Goal: Information Seeking & Learning: Learn about a topic

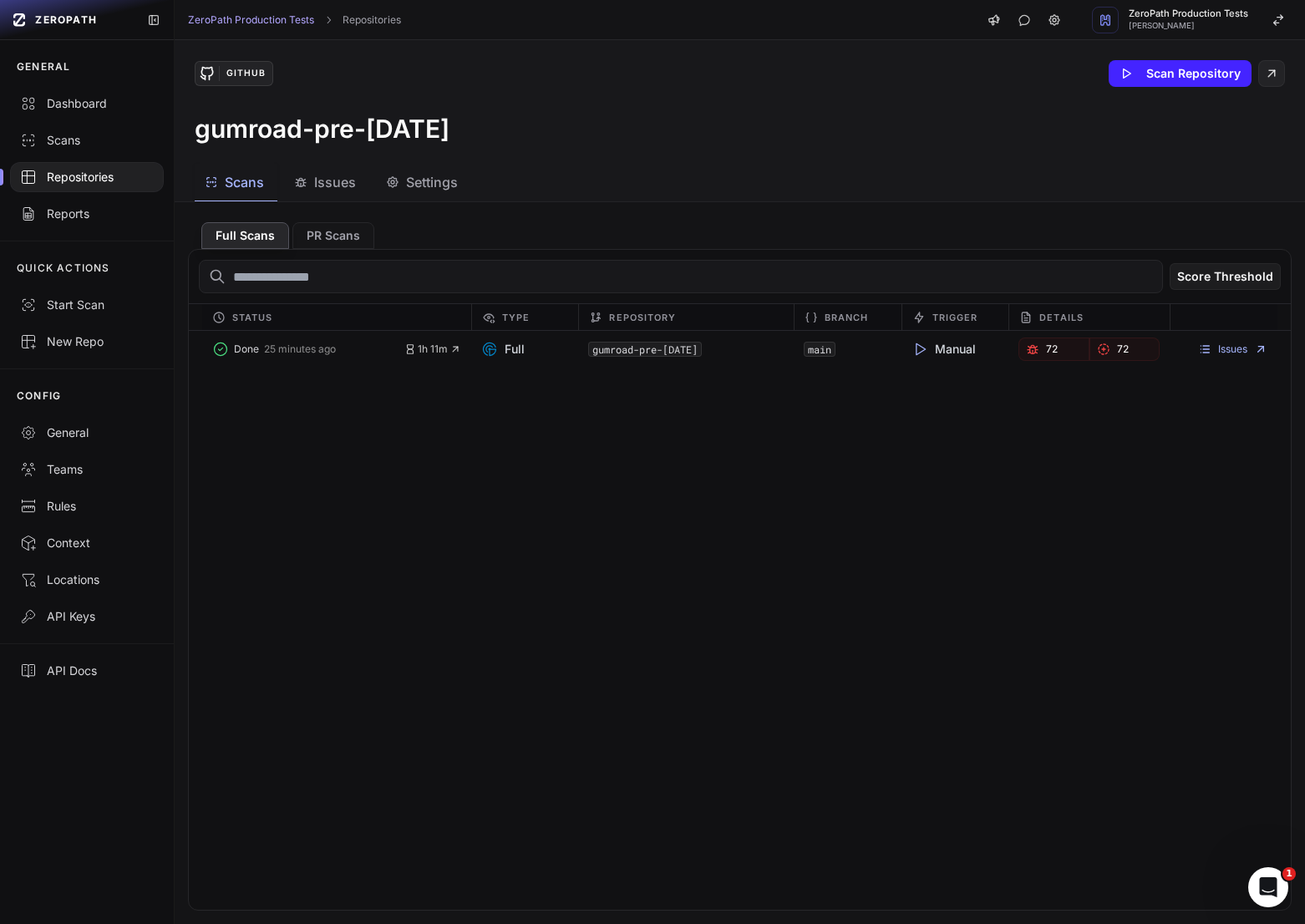
click at [323, 183] on span "Issues" at bounding box center [335, 182] width 42 height 20
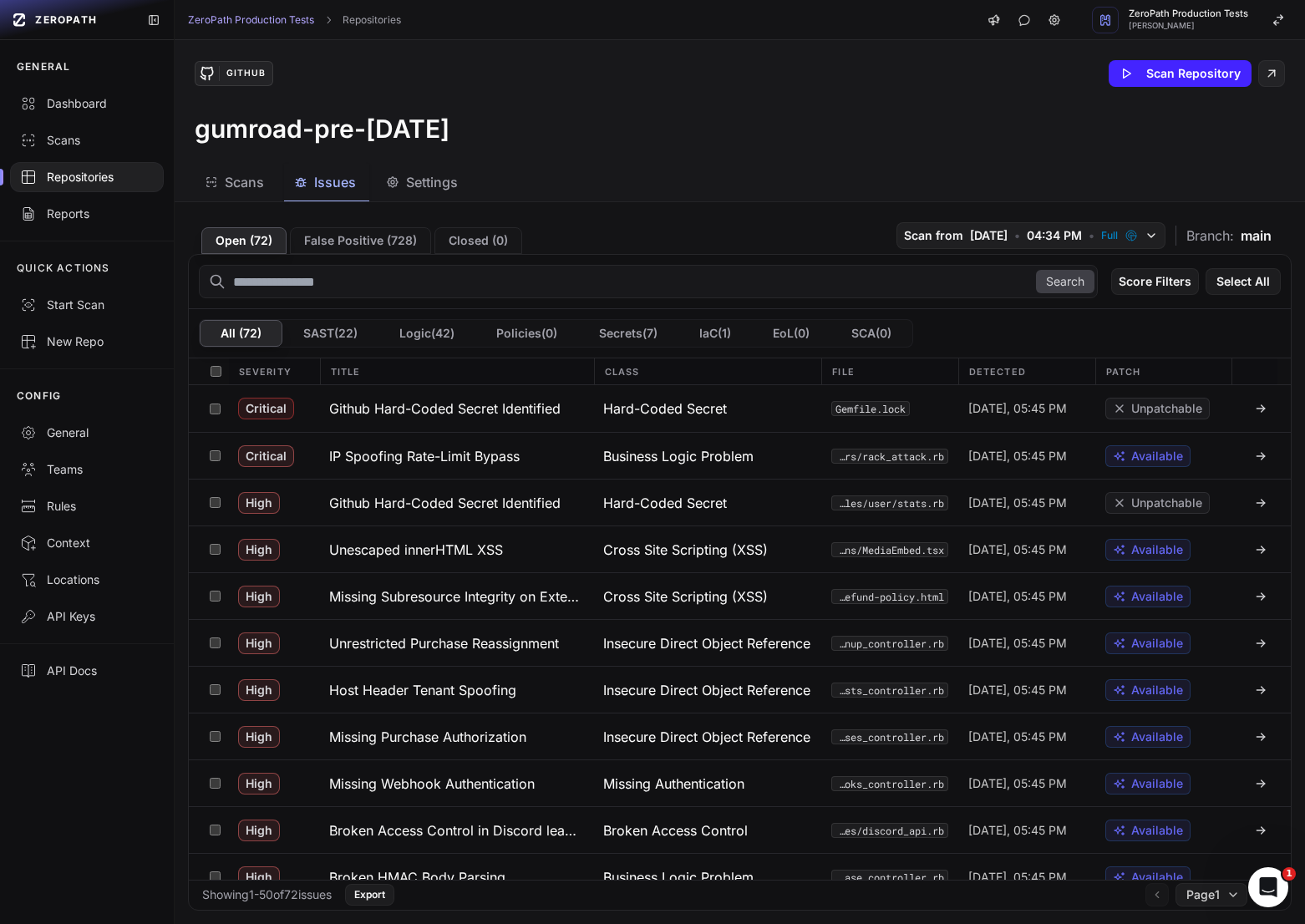
click at [481, 280] on input "text" at bounding box center [648, 282] width 899 height 33
type input "***"
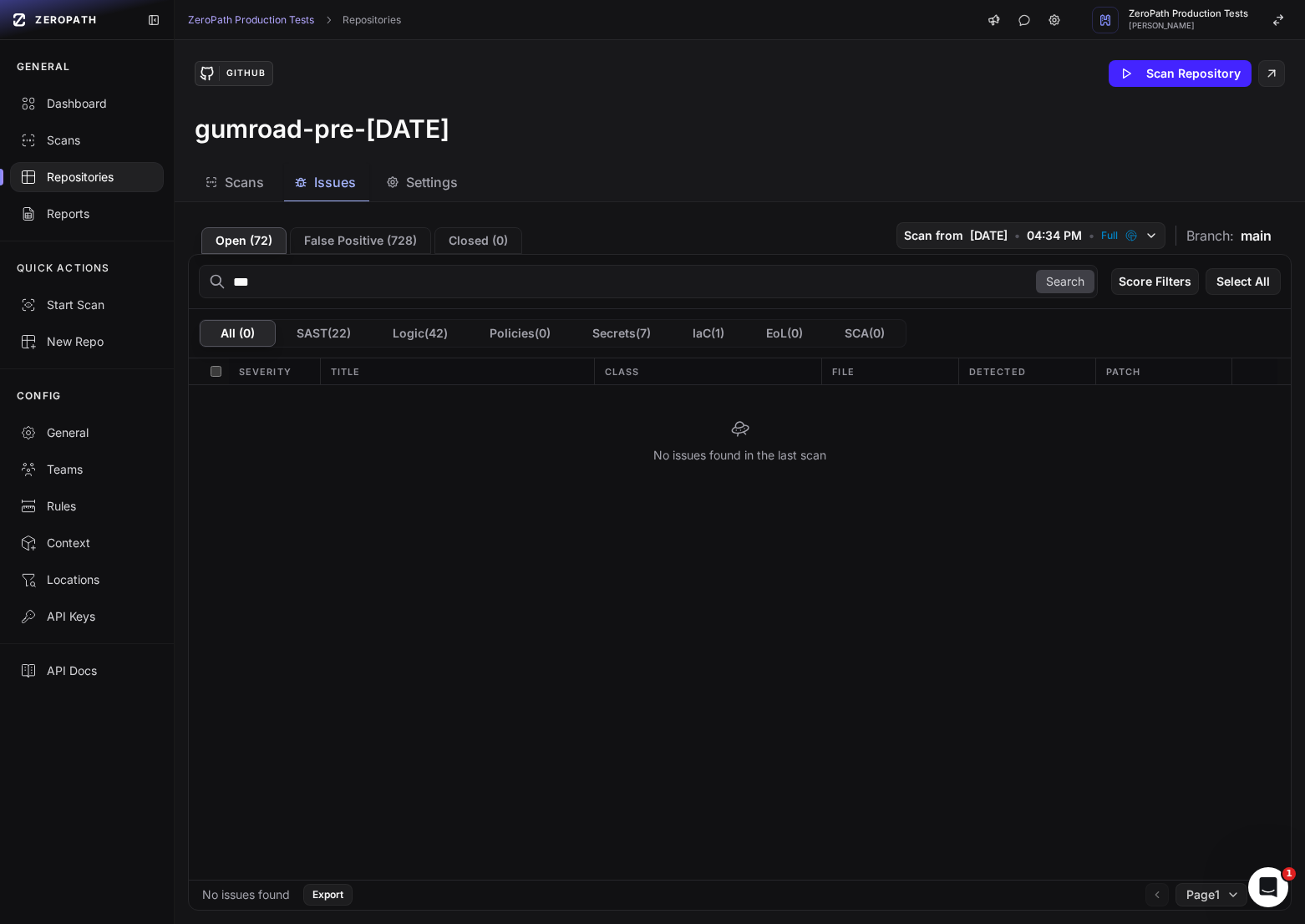
click at [472, 275] on input "***" at bounding box center [648, 282] width 899 height 33
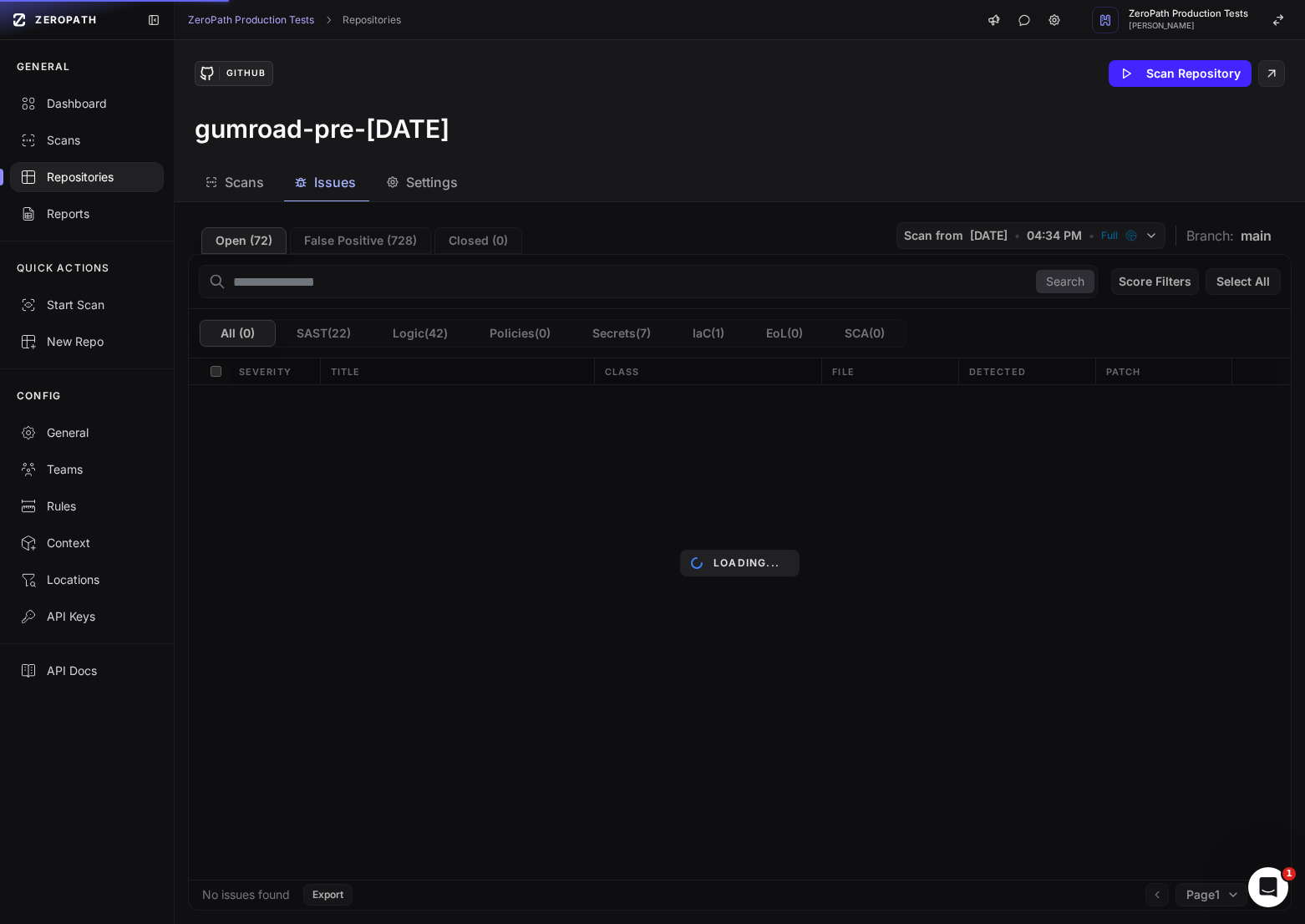
click at [443, 284] on div "Search Score Filters Select All All ( 0 ) SAST ( 22 ) Logic ( 42 ) Policies ( 0…" at bounding box center [739, 582] width 1103 height 656
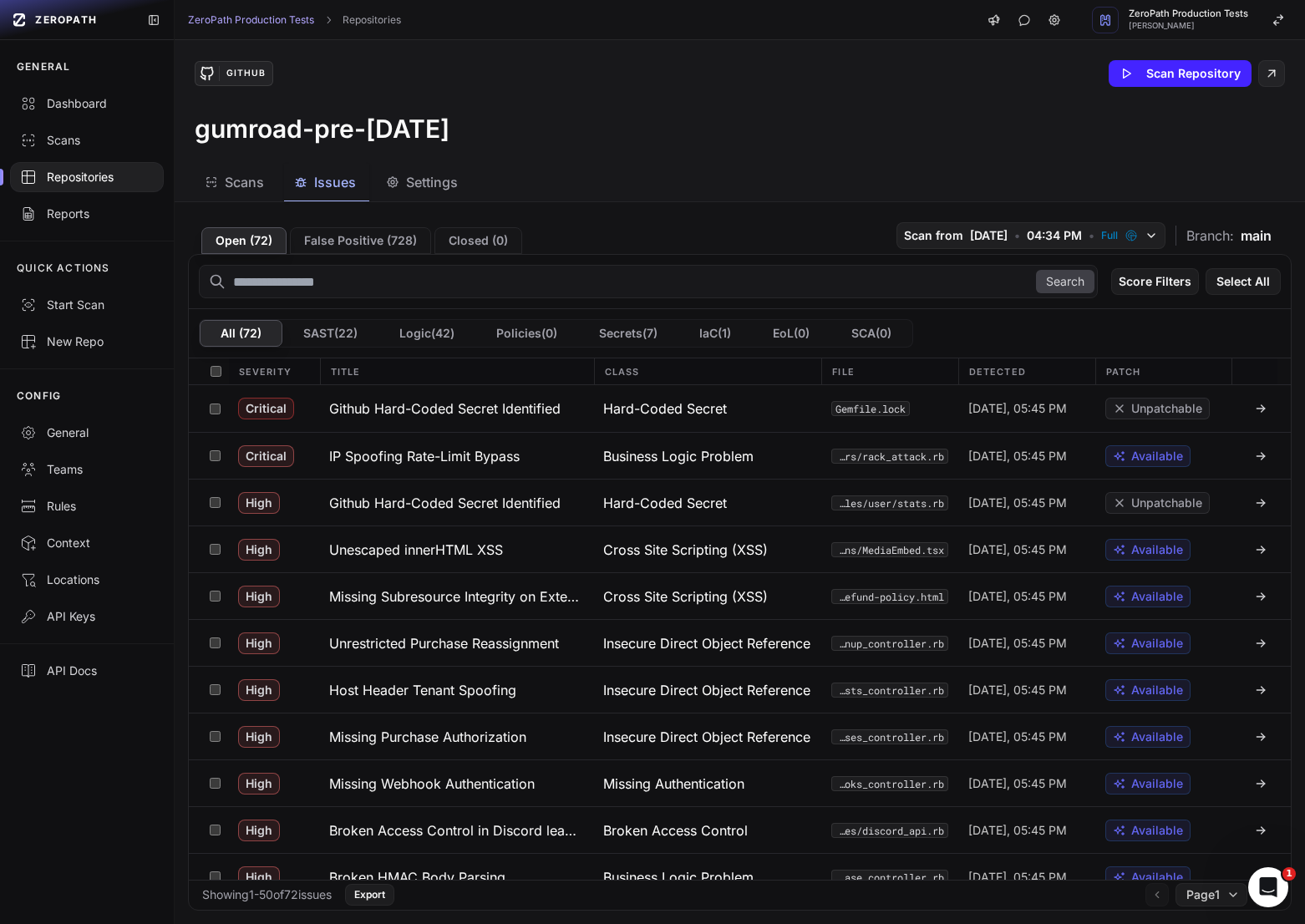
click at [431, 286] on input "text" at bounding box center [648, 282] width 899 height 33
type input "***"
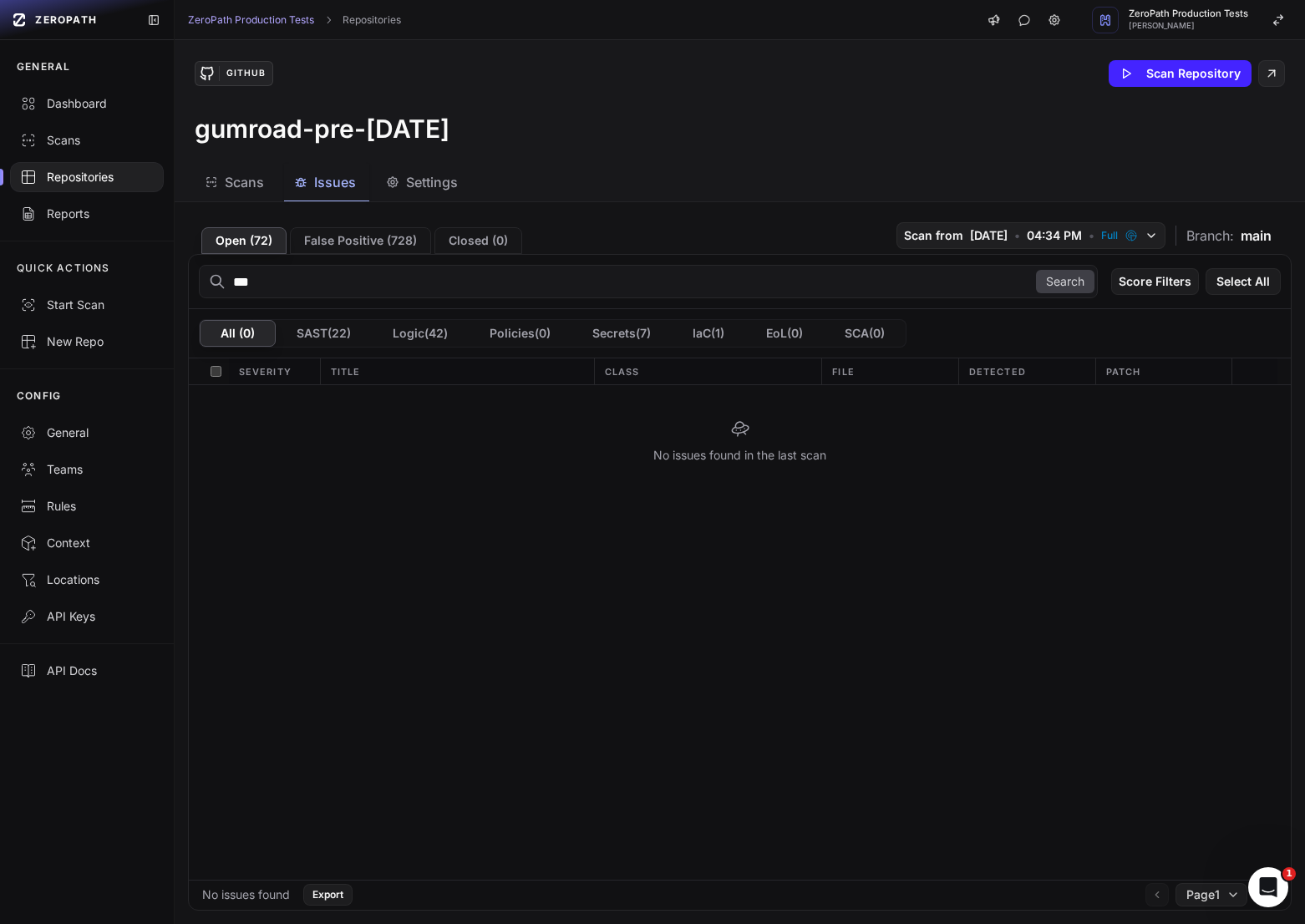
click at [430, 286] on input "***" at bounding box center [648, 282] width 899 height 33
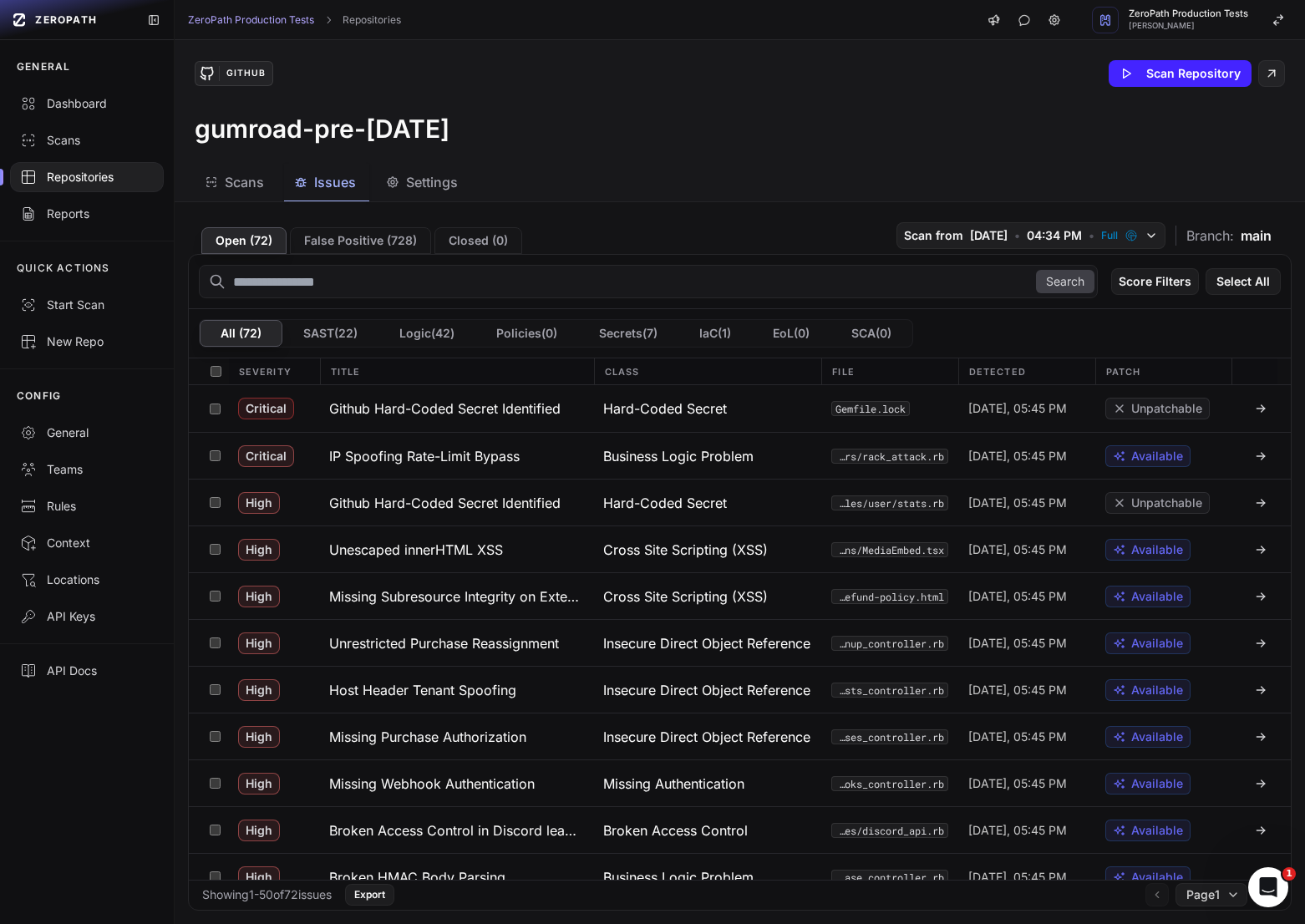
click at [379, 291] on input "text" at bounding box center [648, 282] width 899 height 33
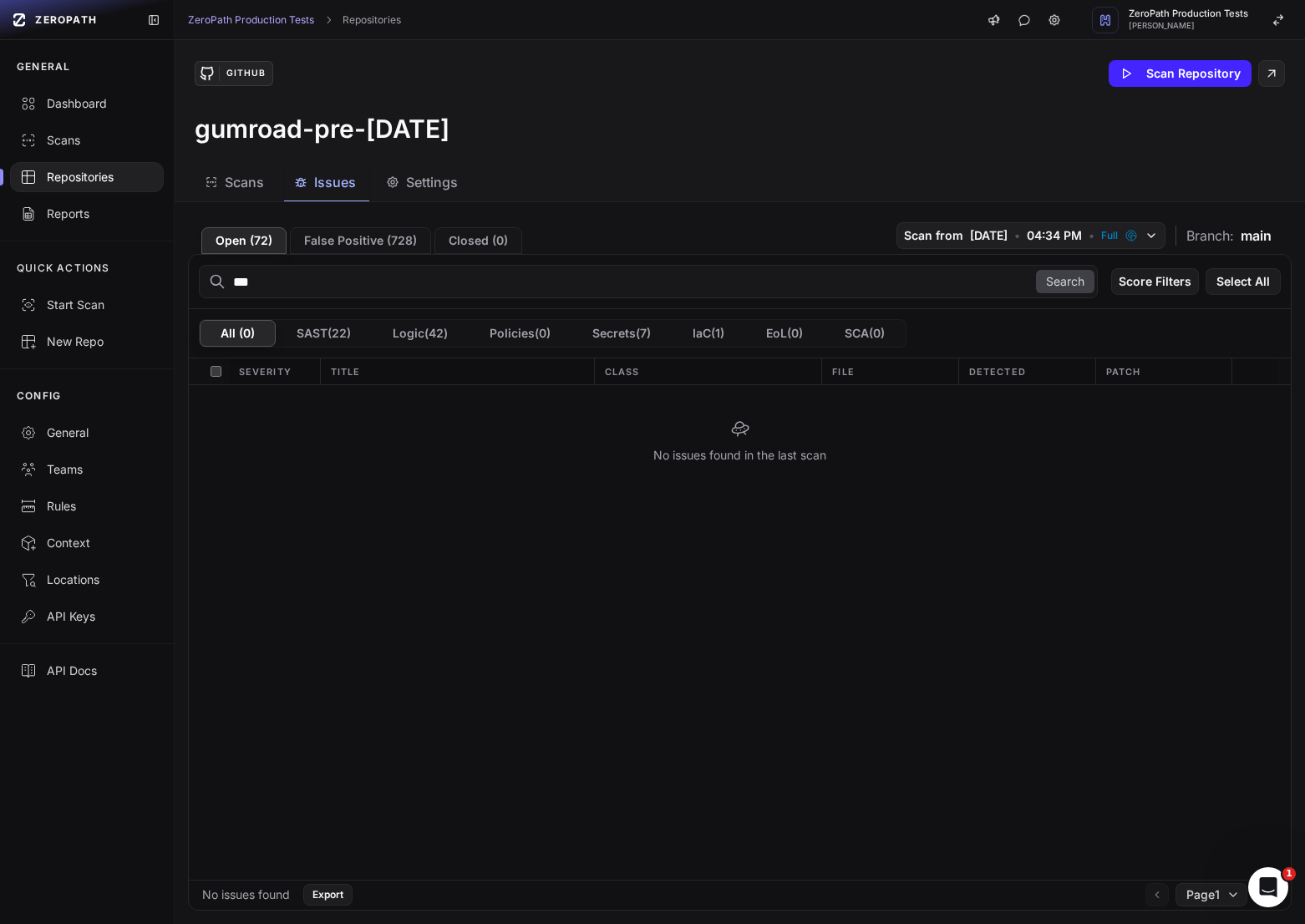
click at [352, 287] on input "***" at bounding box center [648, 282] width 899 height 33
type input "****"
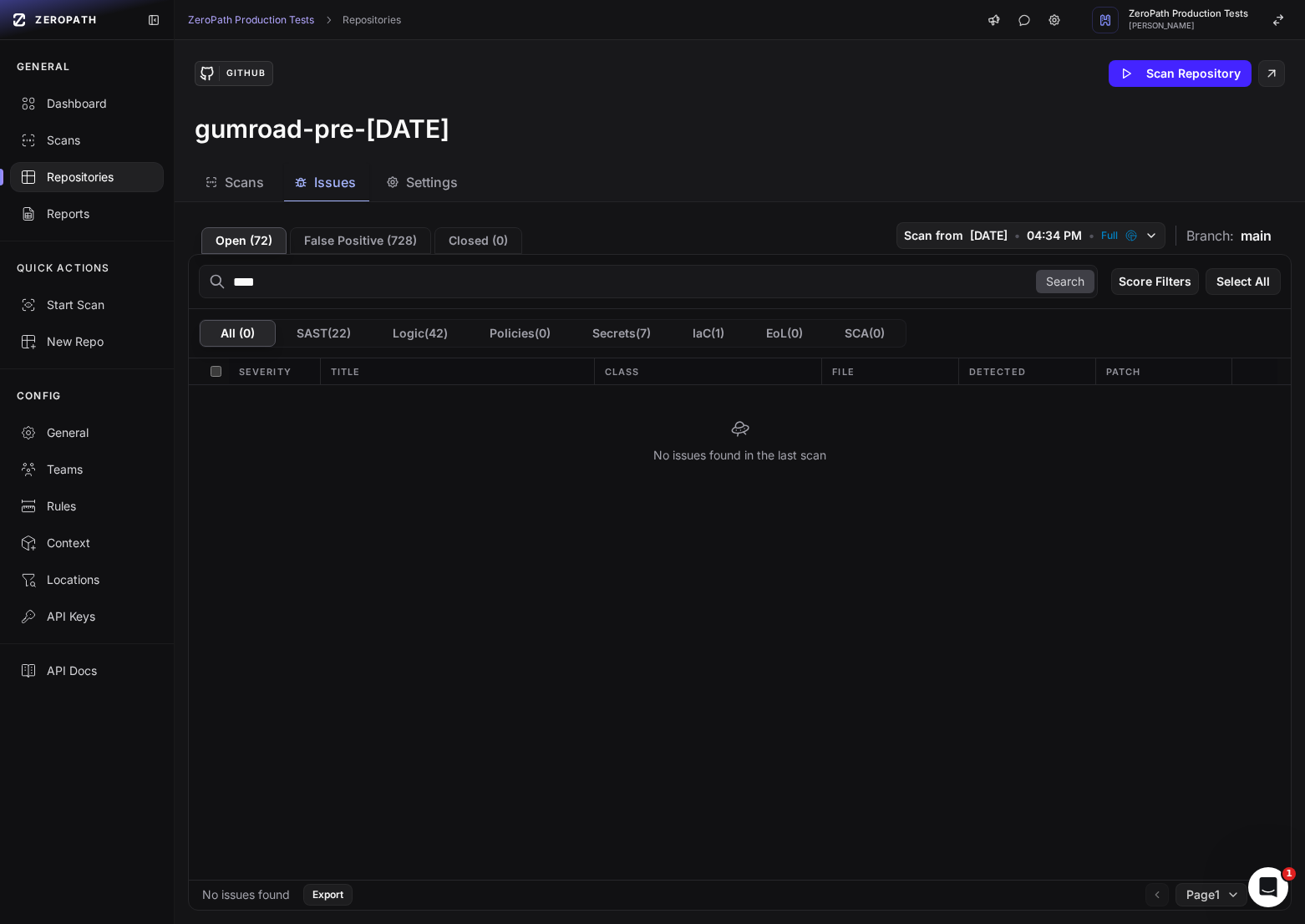
click at [276, 277] on input "****" at bounding box center [648, 282] width 899 height 33
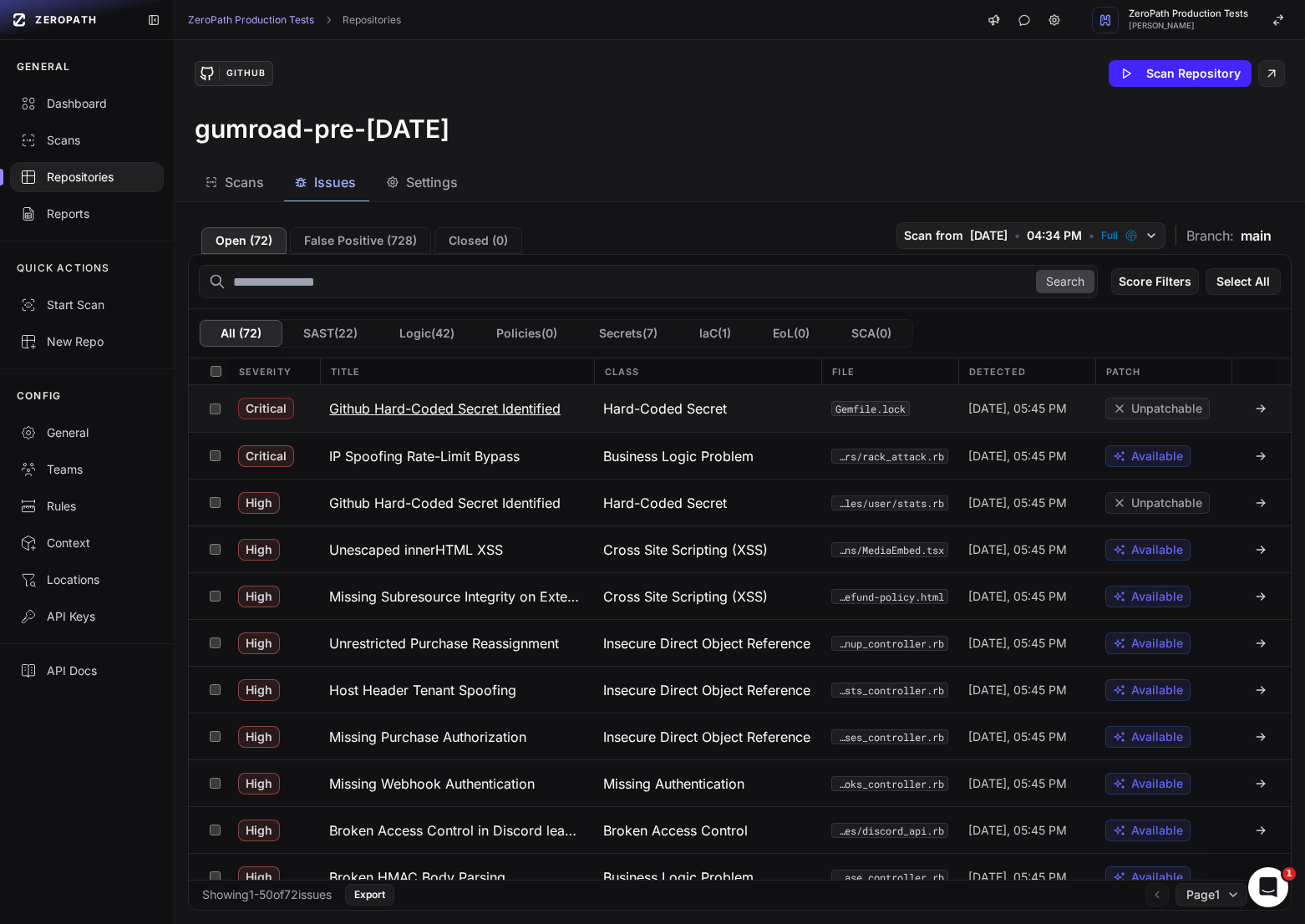
click at [560, 403] on h3 "Github Hard-Coded Secret Identified" at bounding box center [444, 409] width 231 height 20
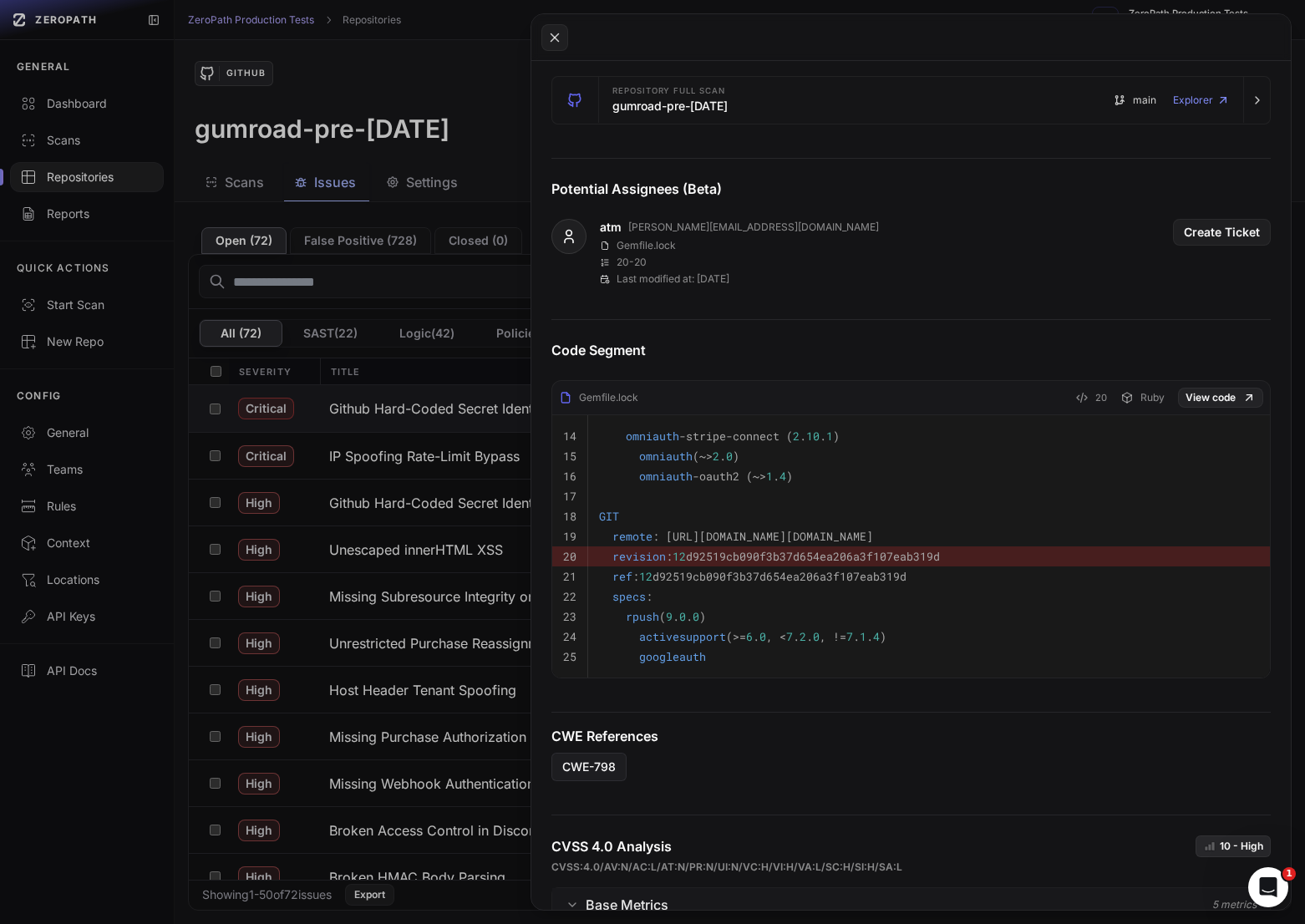
scroll to position [455, 0]
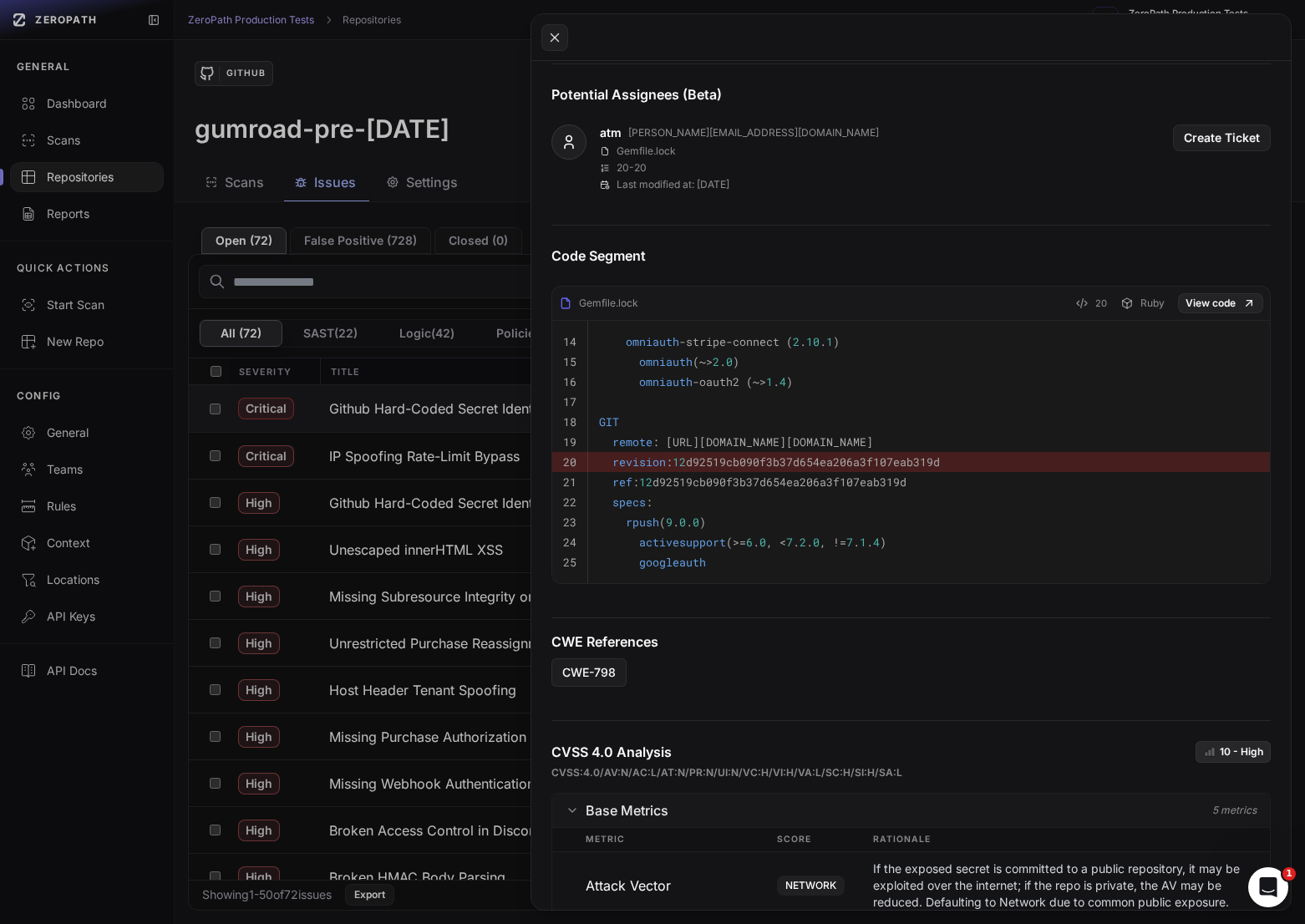
click at [475, 577] on button at bounding box center [652, 462] width 1305 height 924
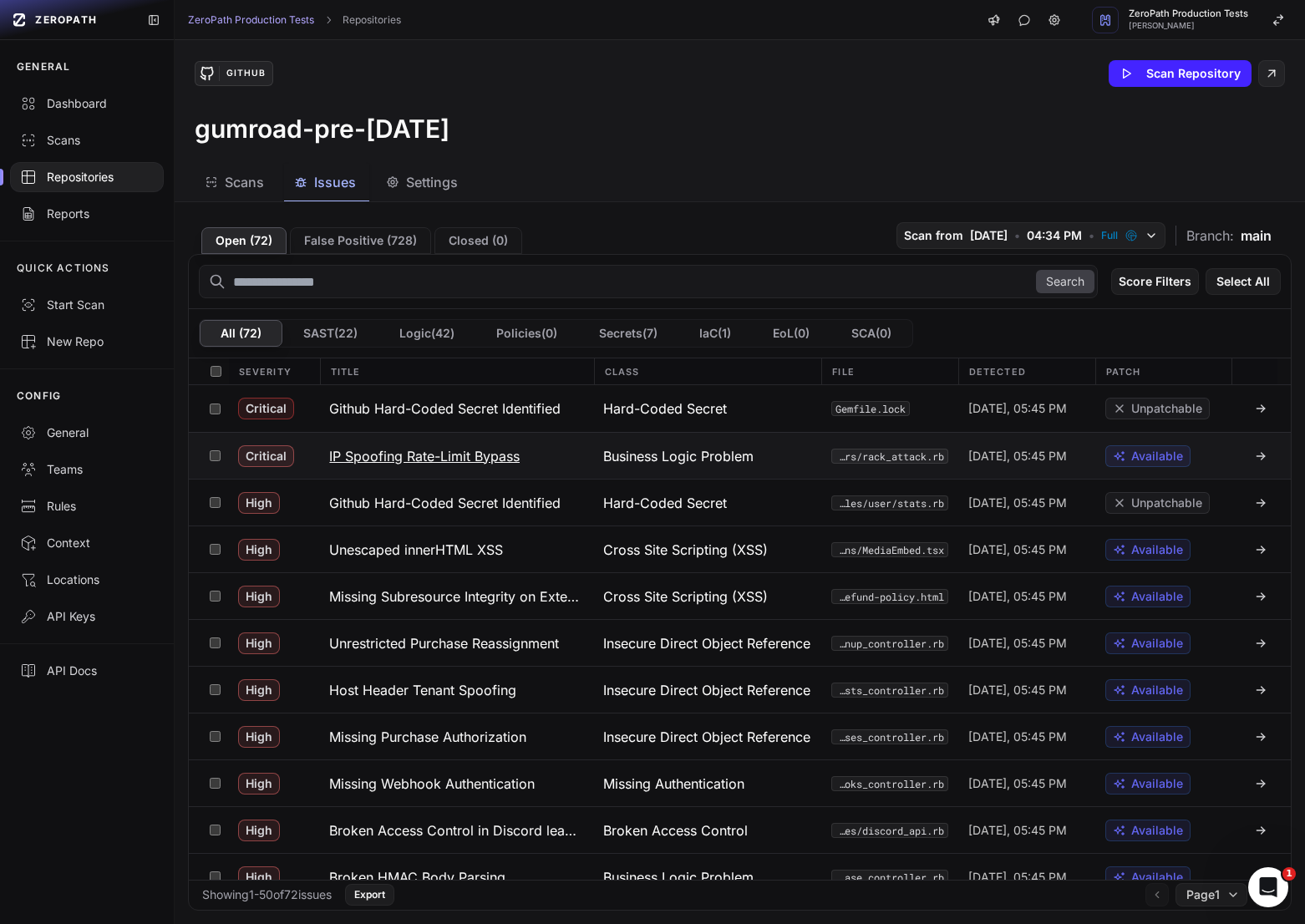
click at [434, 451] on h3 "IP Spoofing Rate-Limit Bypass" at bounding box center [424, 456] width 191 height 20
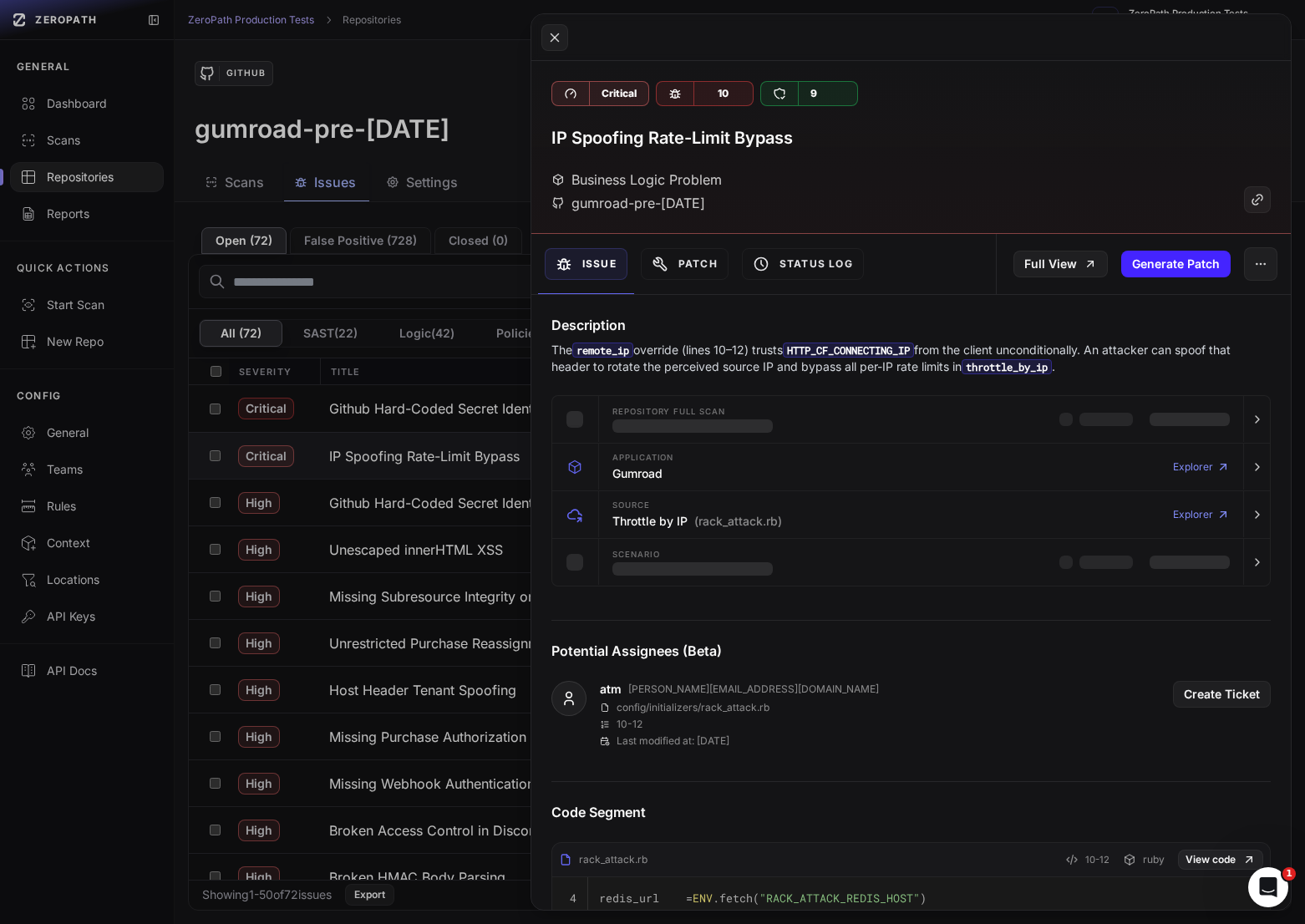
click at [445, 391] on button at bounding box center [652, 462] width 1305 height 924
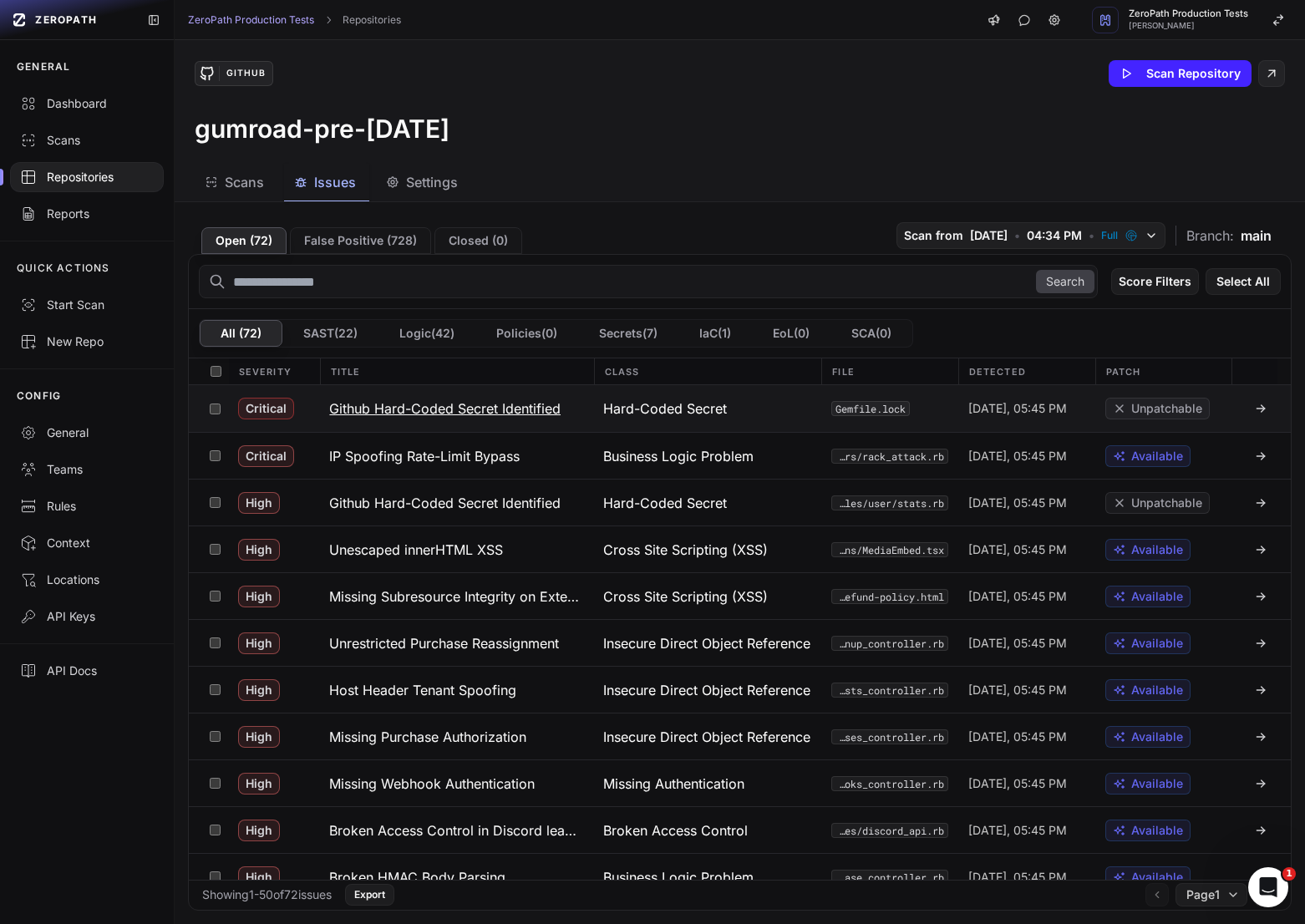
click at [454, 398] on button "Github Hard-Coded Secret Identified" at bounding box center [455, 408] width 274 height 46
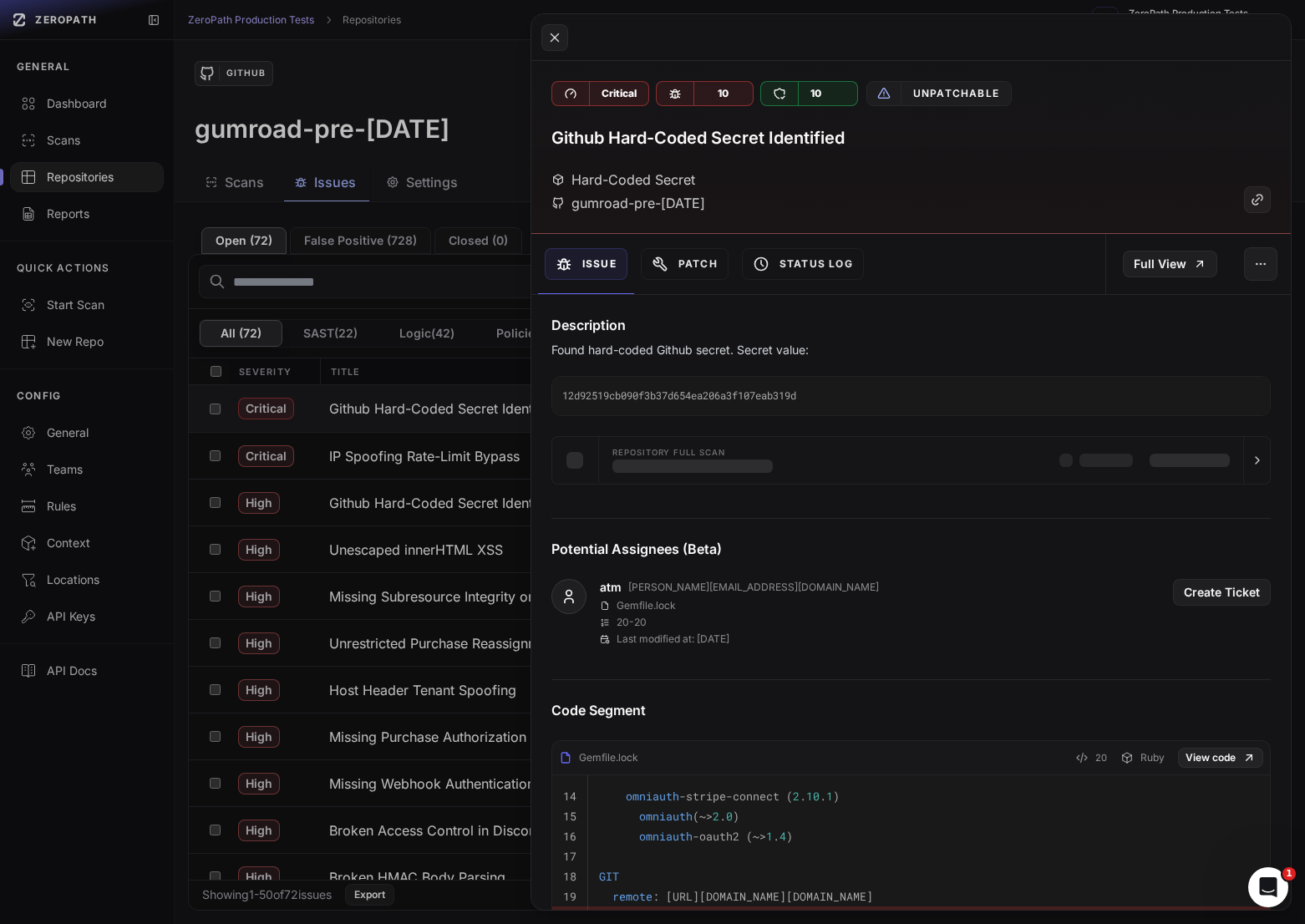
click at [400, 459] on button at bounding box center [652, 462] width 1305 height 924
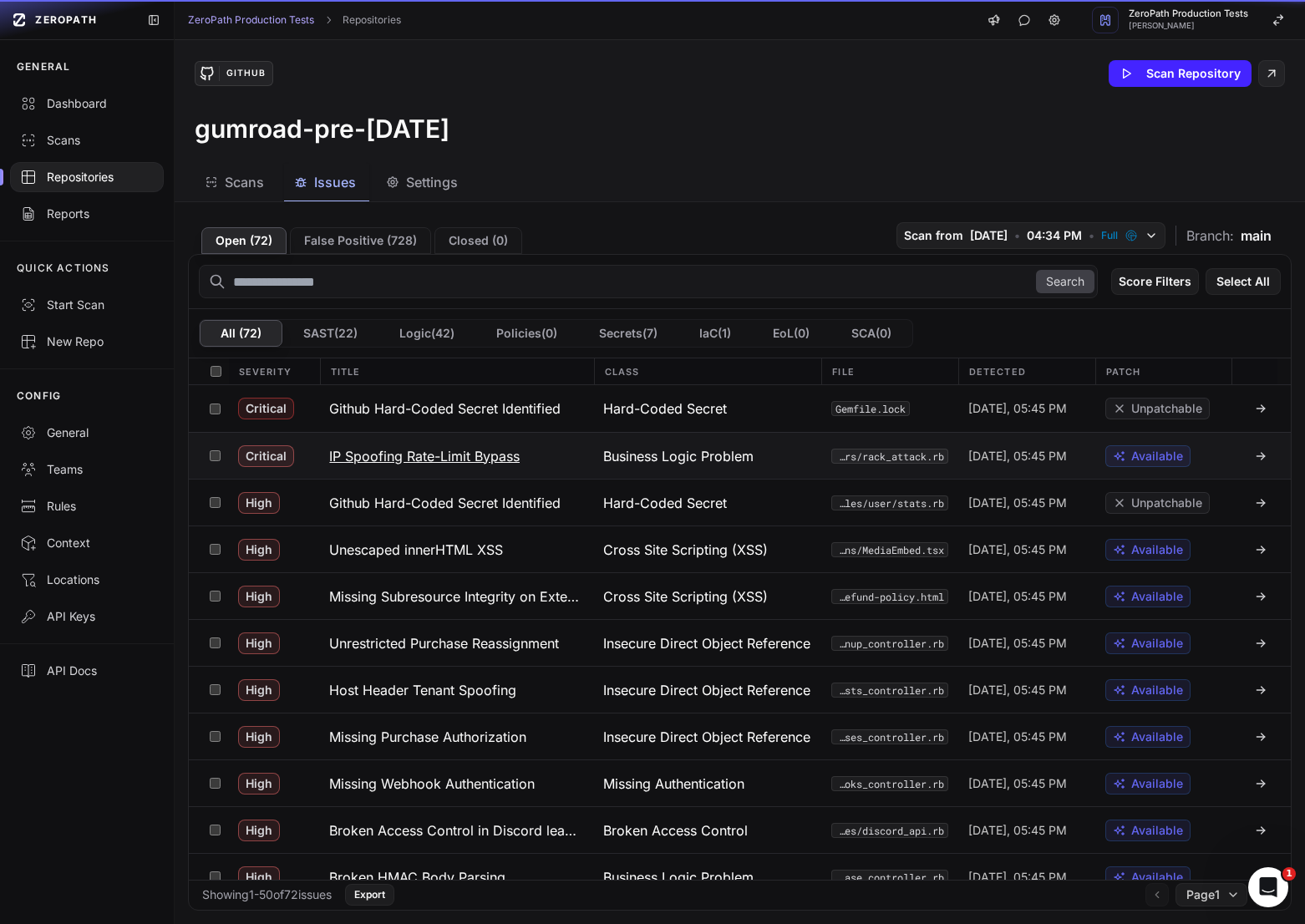
click at [443, 459] on h3 "IP Spoofing Rate-Limit Bypass" at bounding box center [424, 456] width 191 height 20
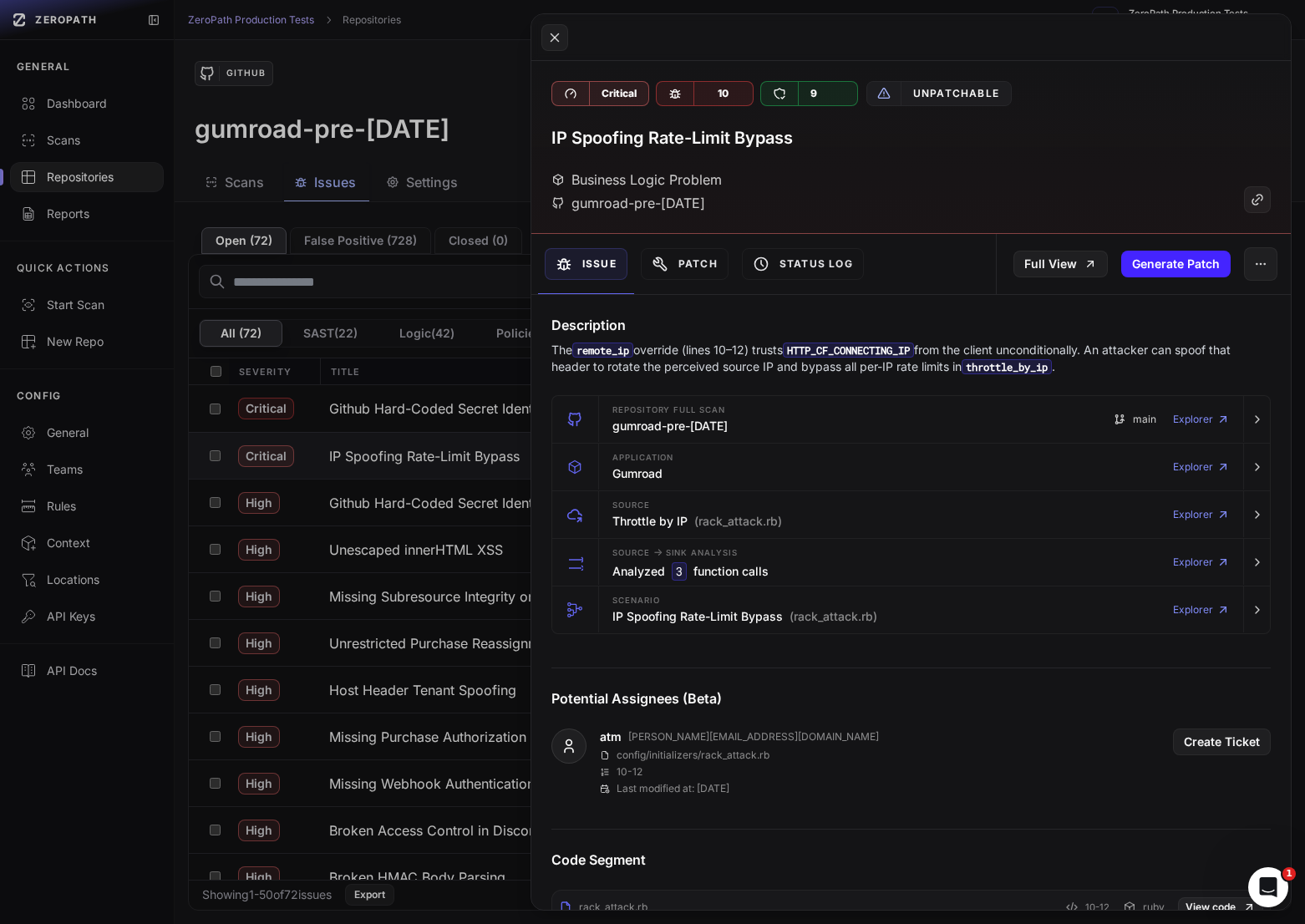
click at [436, 498] on button at bounding box center [652, 462] width 1305 height 924
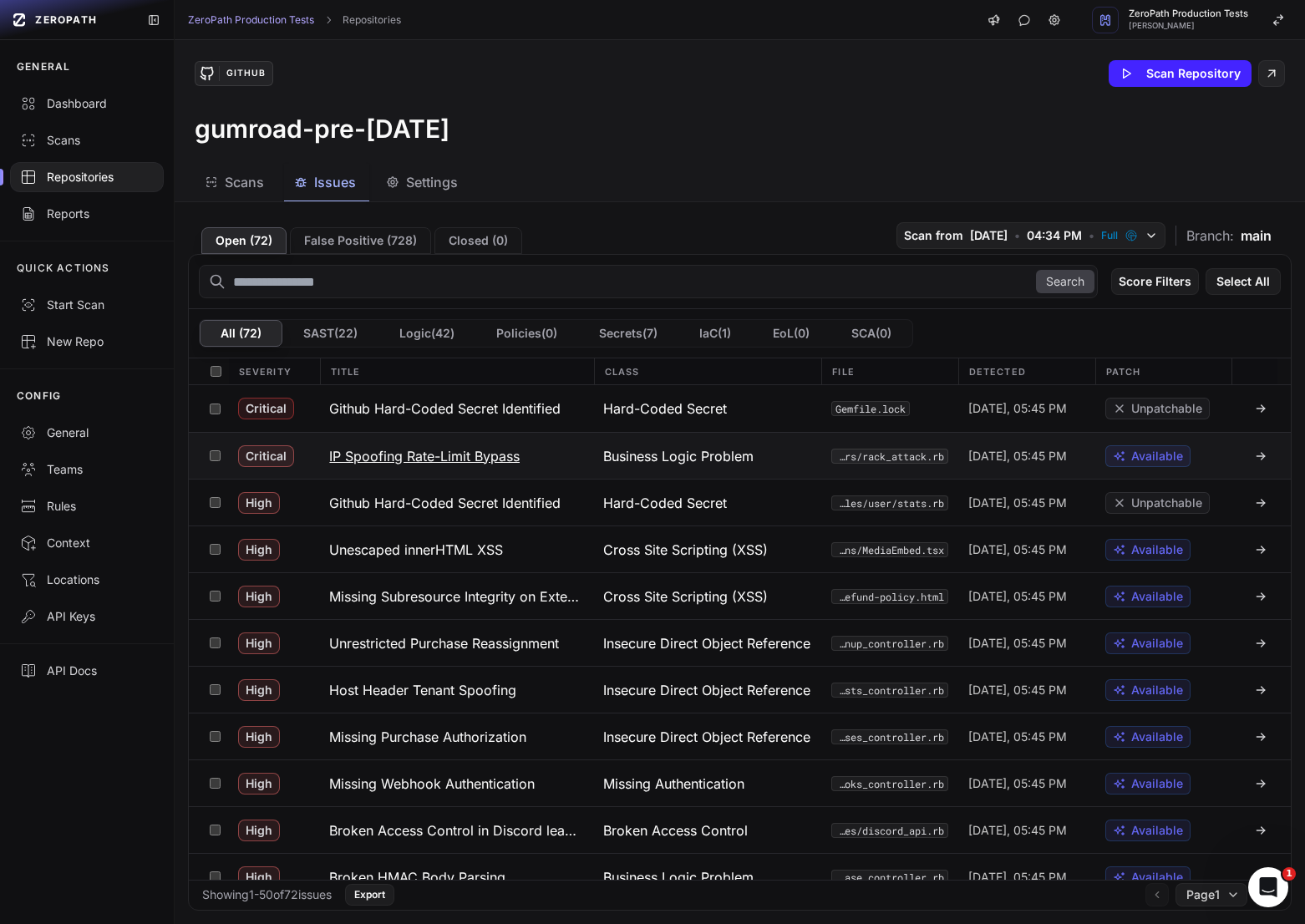
click at [467, 454] on h3 "IP Spoofing Rate-Limit Bypass" at bounding box center [424, 456] width 191 height 20
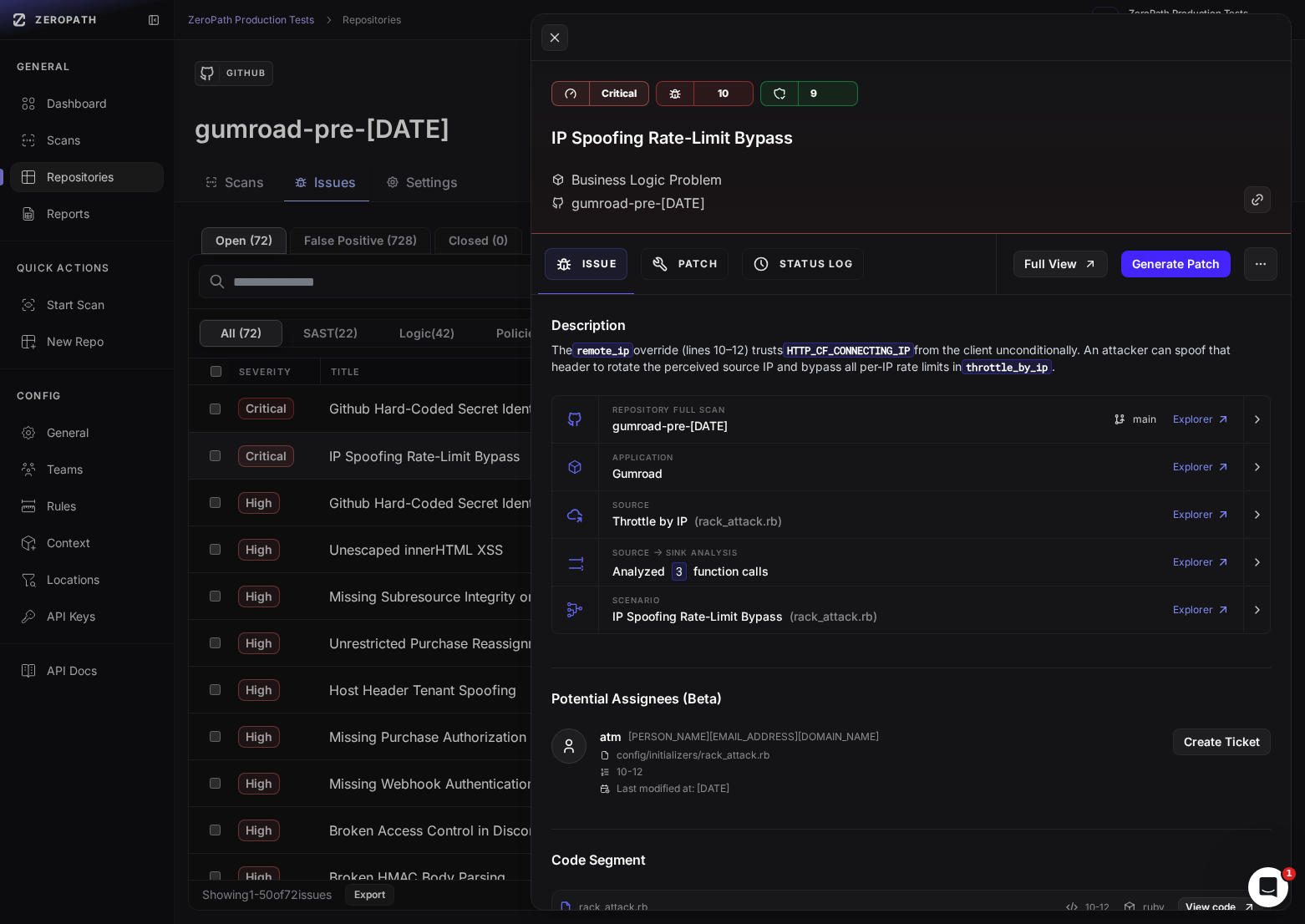
click at [273, 588] on button at bounding box center [652, 462] width 1305 height 924
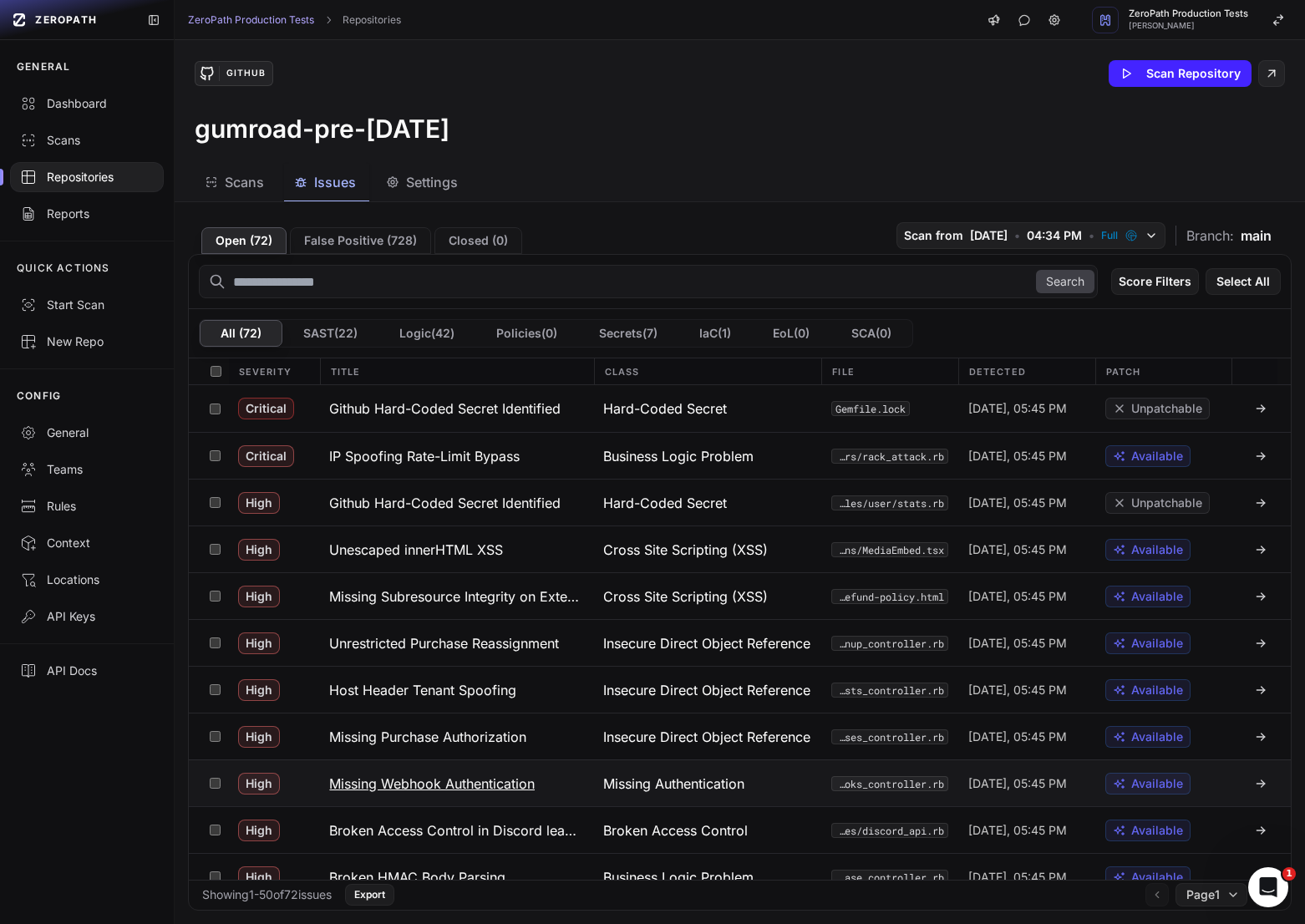
scroll to position [51, 0]
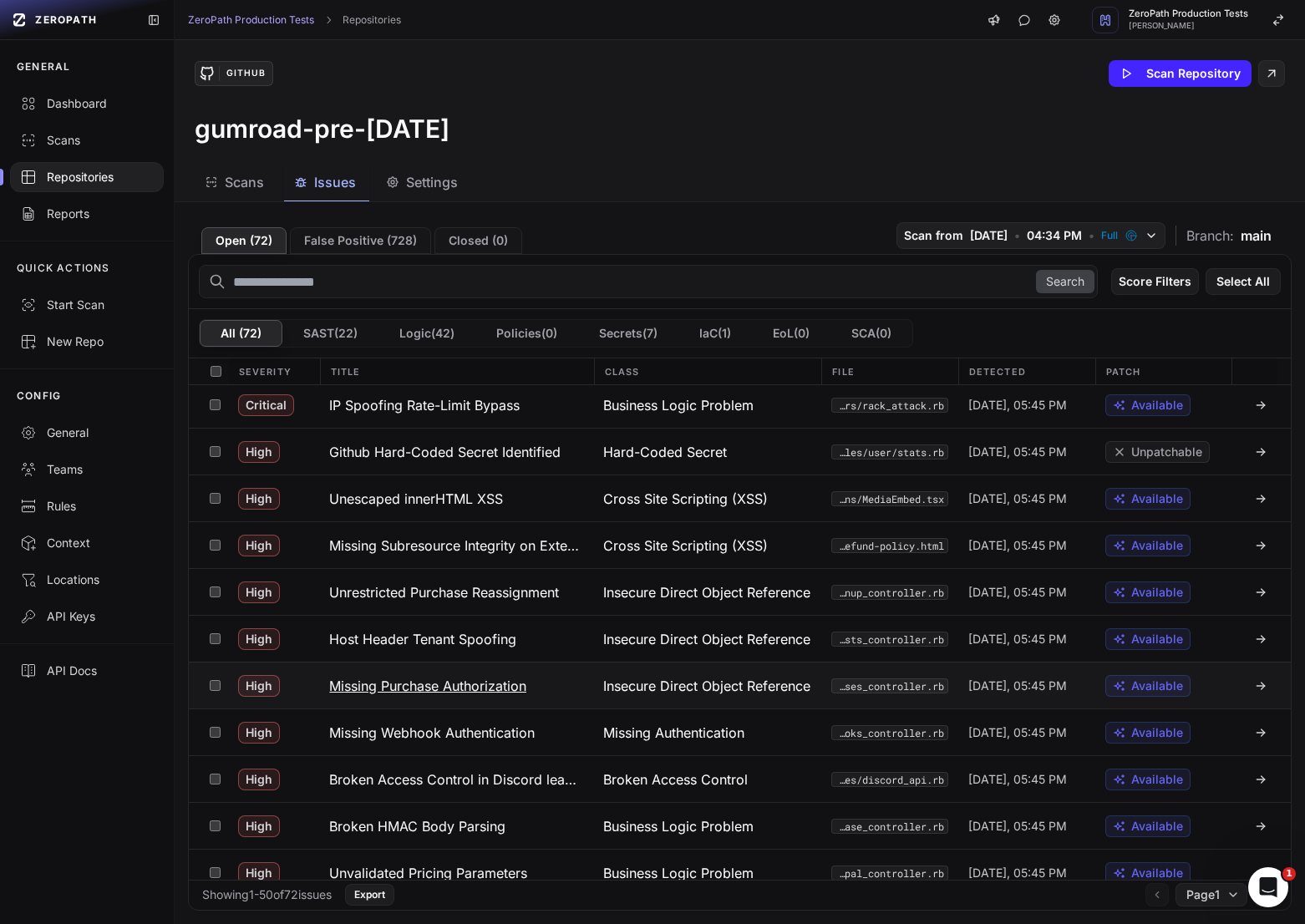
click at [520, 688] on h3 "Missing Purchase Authorization" at bounding box center [428, 686] width 197 height 20
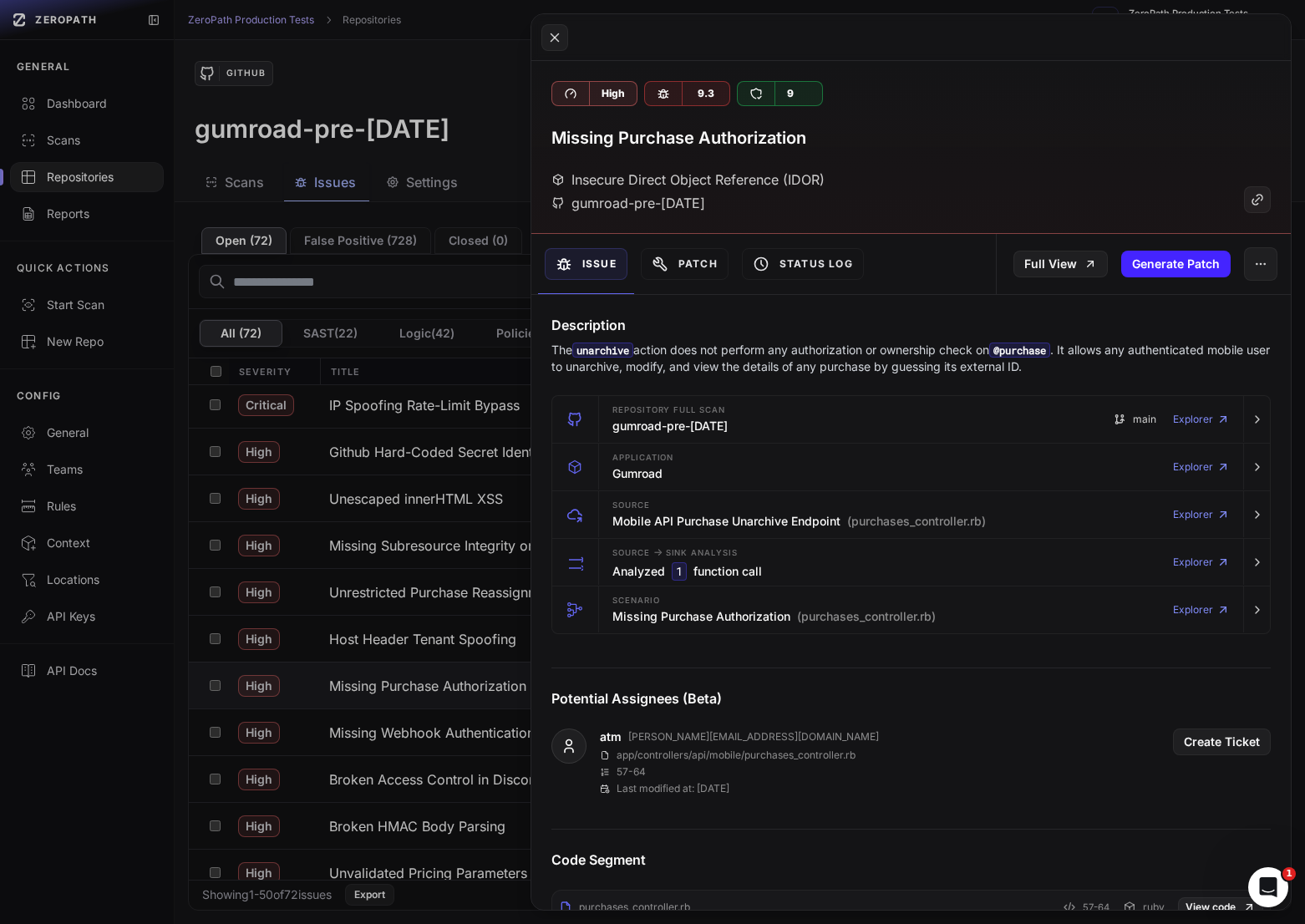
click at [745, 361] on p "The unarchive action does not perform any authorization or ownership check on @…" at bounding box center [911, 359] width 719 height 33
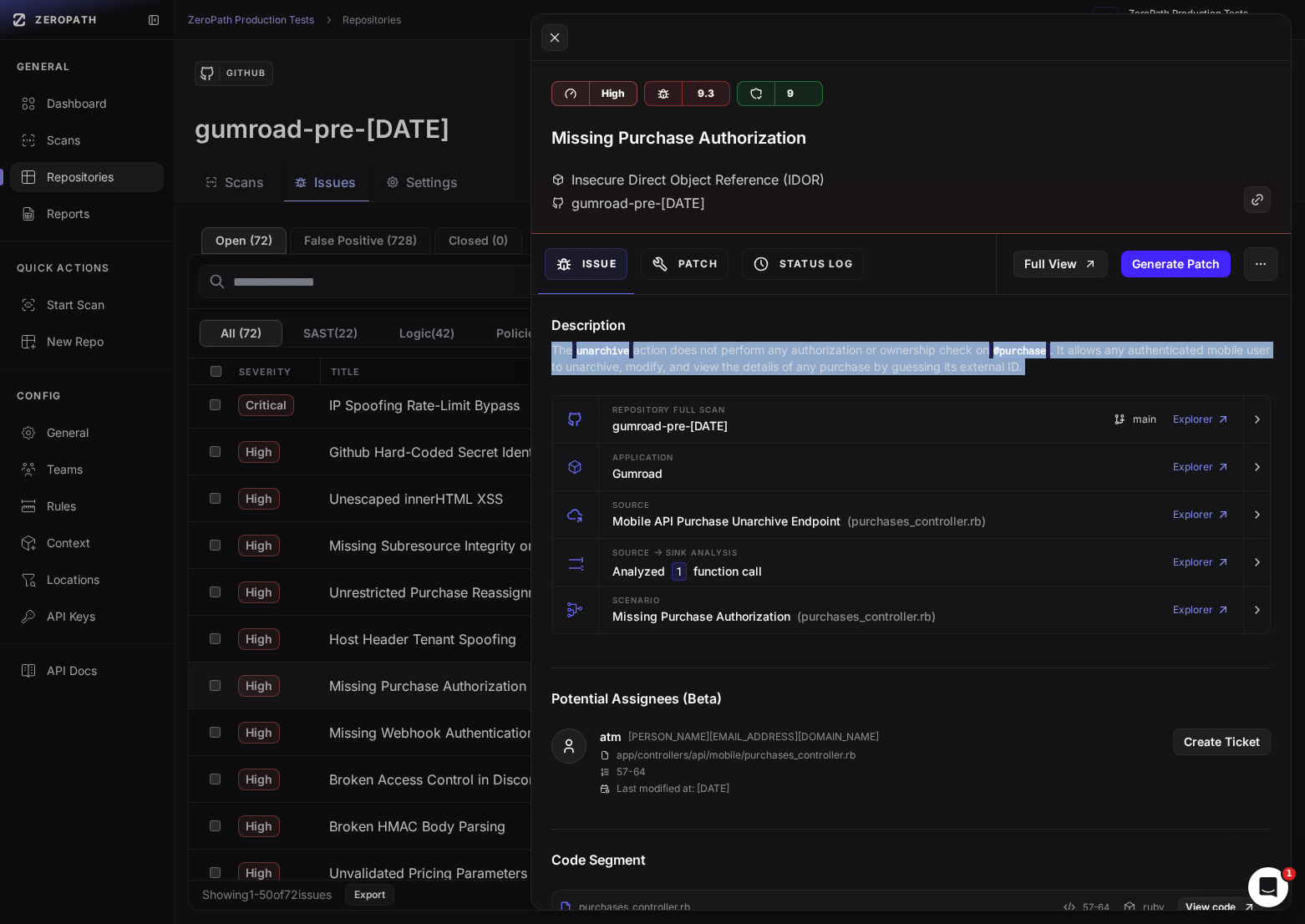
click at [745, 361] on p "The unarchive action does not perform any authorization or ownership check on @…" at bounding box center [911, 359] width 719 height 33
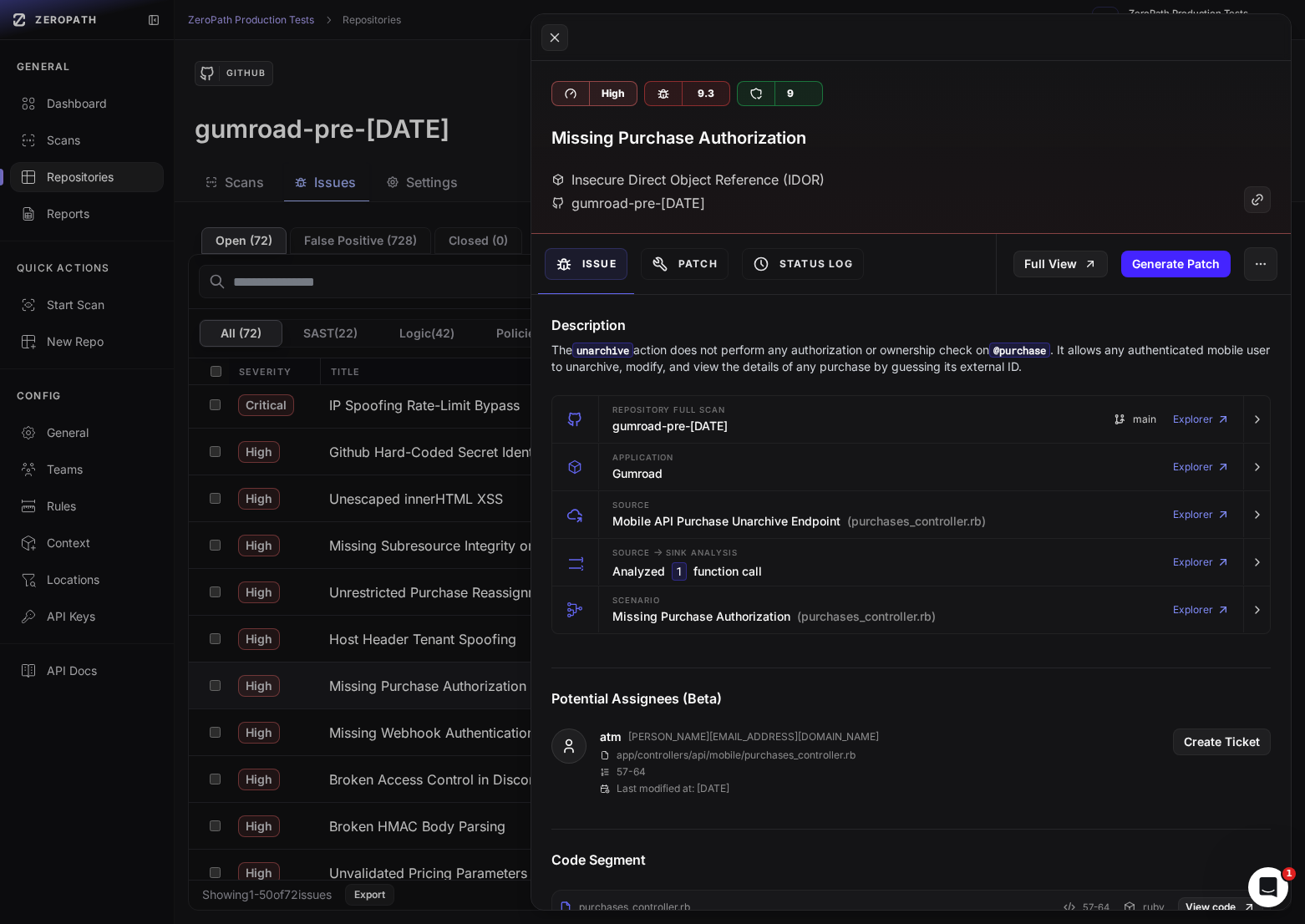
click at [723, 363] on p "The unarchive action does not perform any authorization or ownership check on @…" at bounding box center [911, 359] width 719 height 33
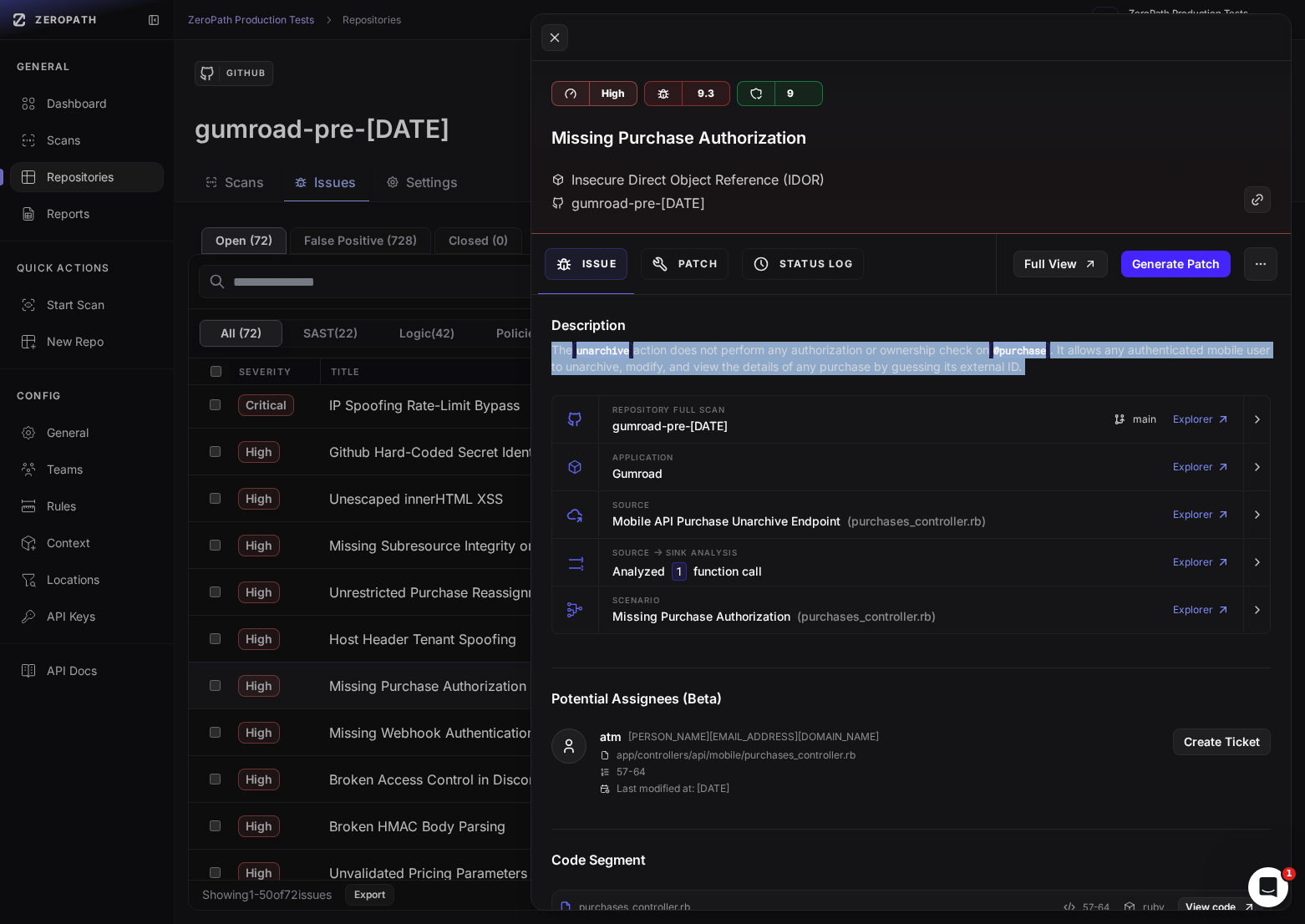
click at [723, 363] on p "The unarchive action does not perform any authorization or ownership check on @…" at bounding box center [911, 359] width 719 height 33
click at [798, 363] on p "The unarchive action does not perform any authorization or ownership check on @…" at bounding box center [911, 359] width 719 height 33
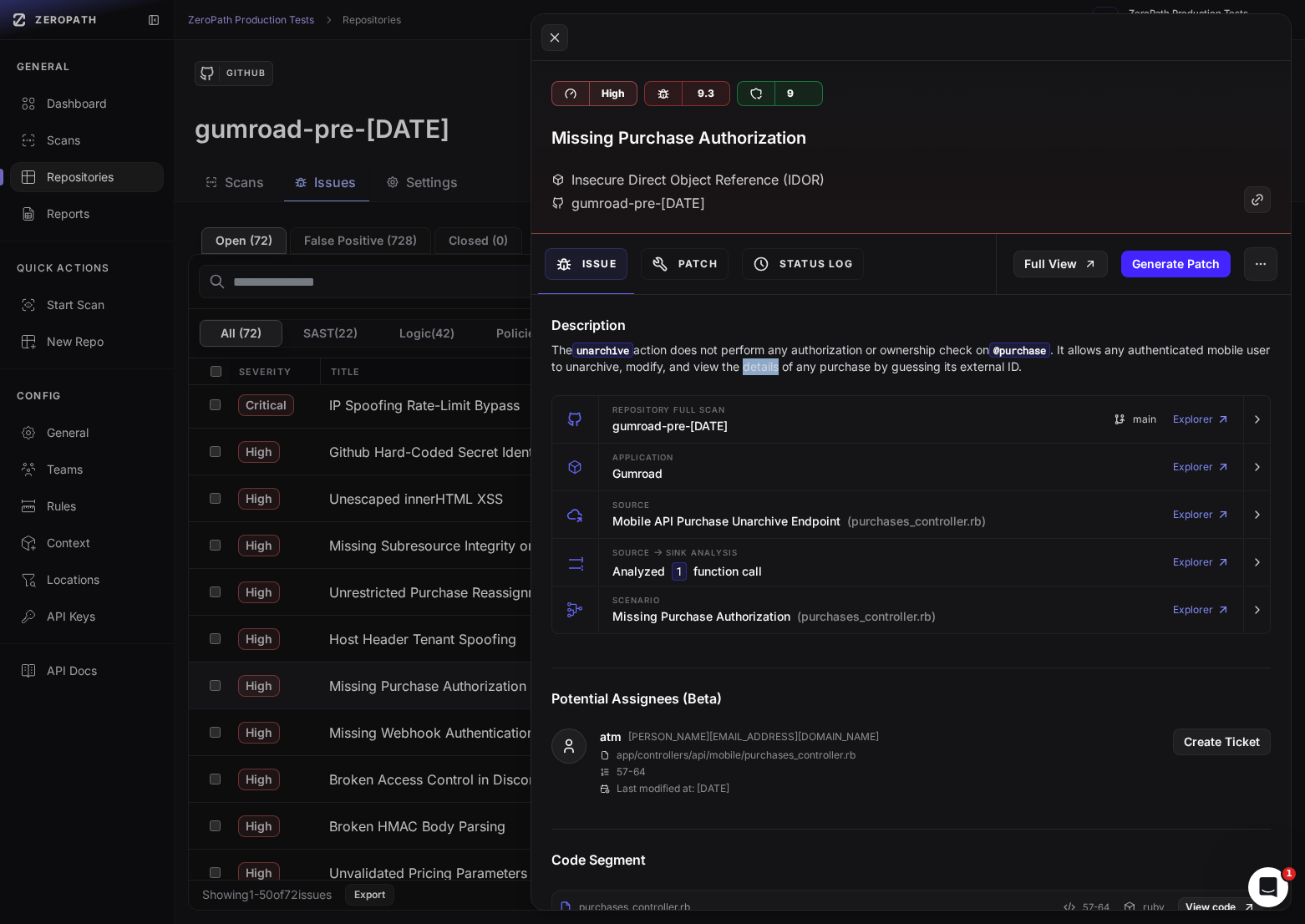
click at [798, 363] on p "The unarchive action does not perform any authorization or ownership check on @…" at bounding box center [911, 359] width 719 height 33
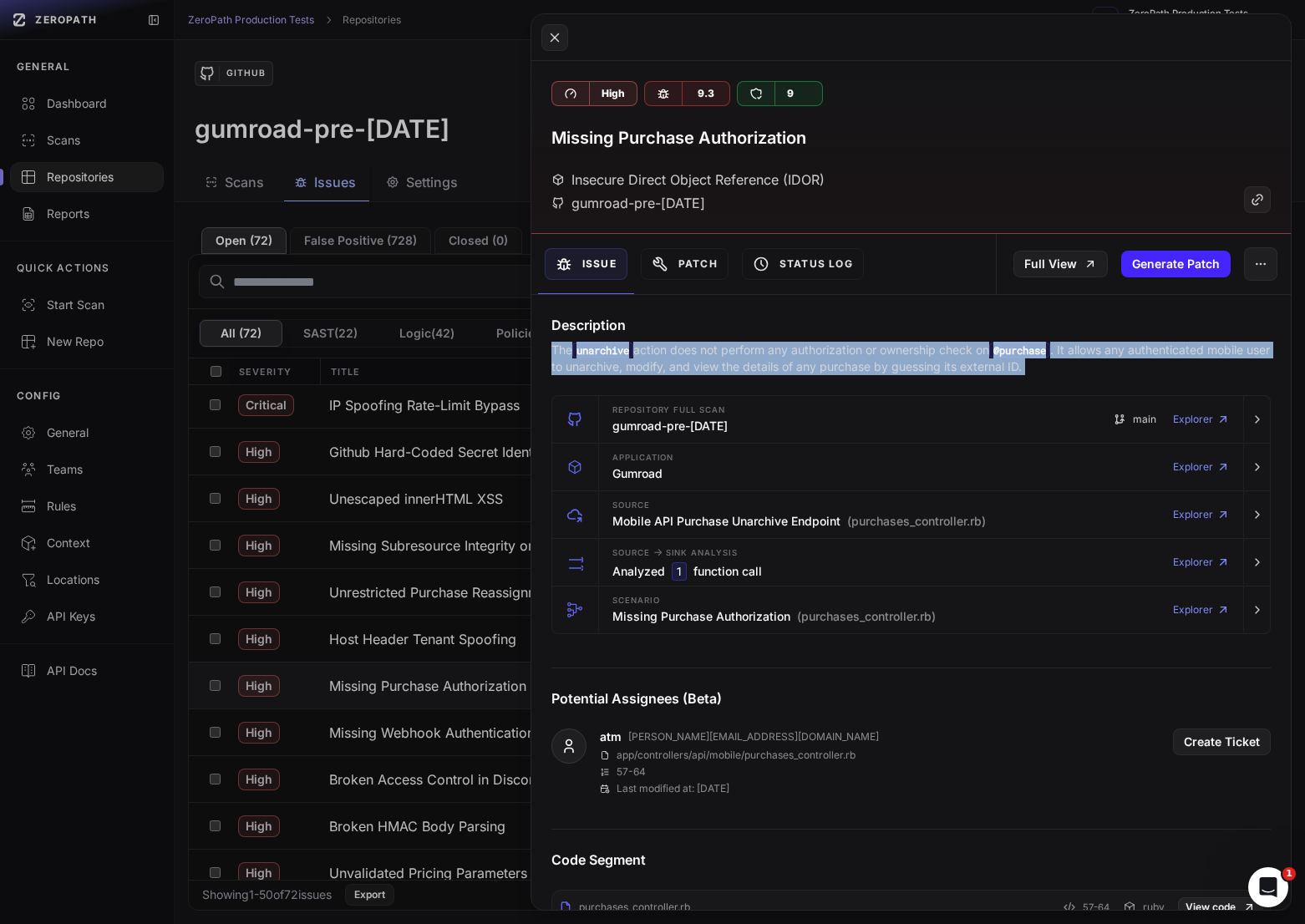
click at [798, 363] on p "The unarchive action does not perform any authorization or ownership check on @…" at bounding box center [911, 359] width 719 height 33
click at [761, 364] on p "The unarchive action does not perform any authorization or ownership check on @…" at bounding box center [911, 359] width 719 height 33
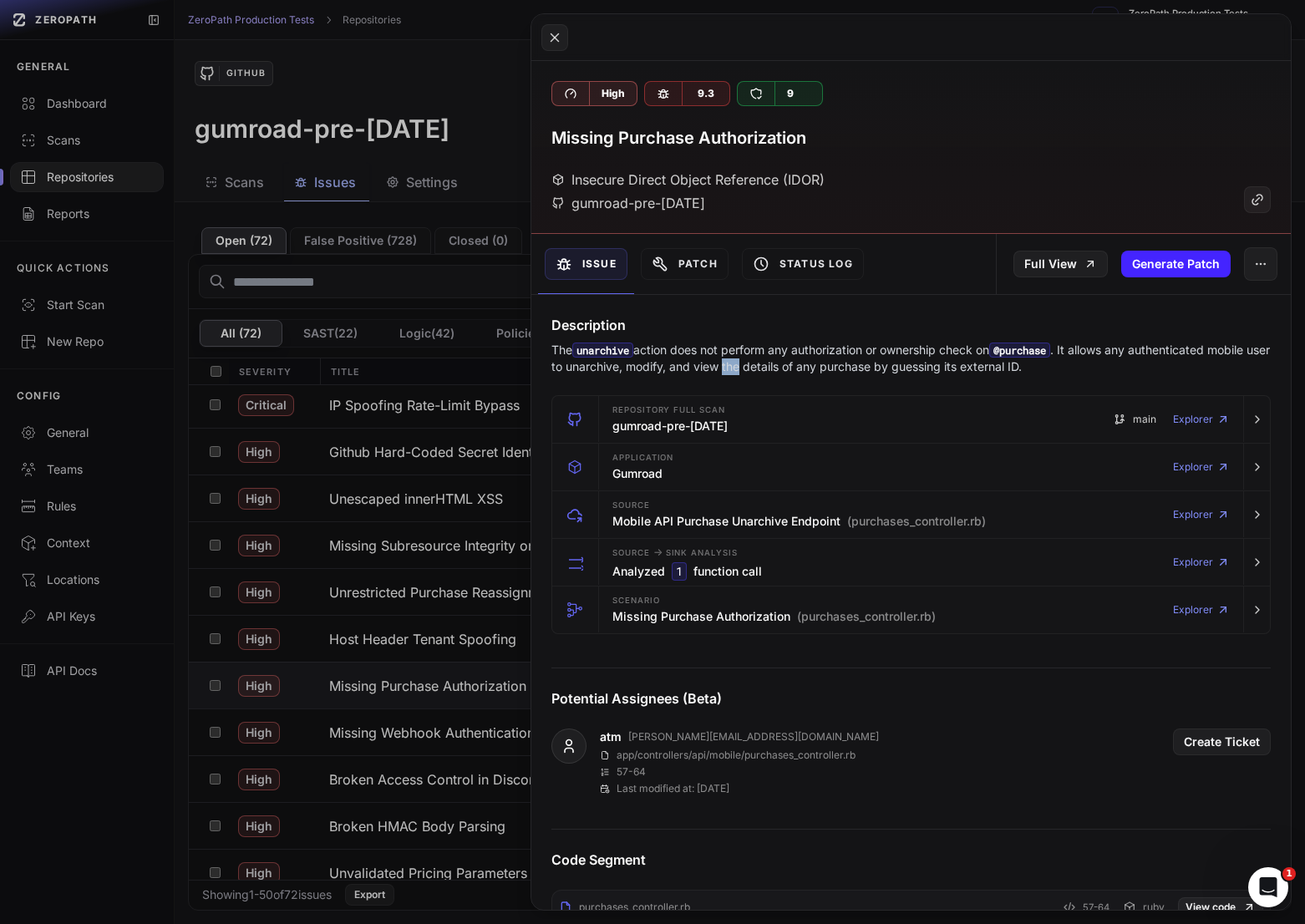
click at [761, 364] on p "The unarchive action does not perform any authorization or ownership check on @…" at bounding box center [911, 359] width 719 height 33
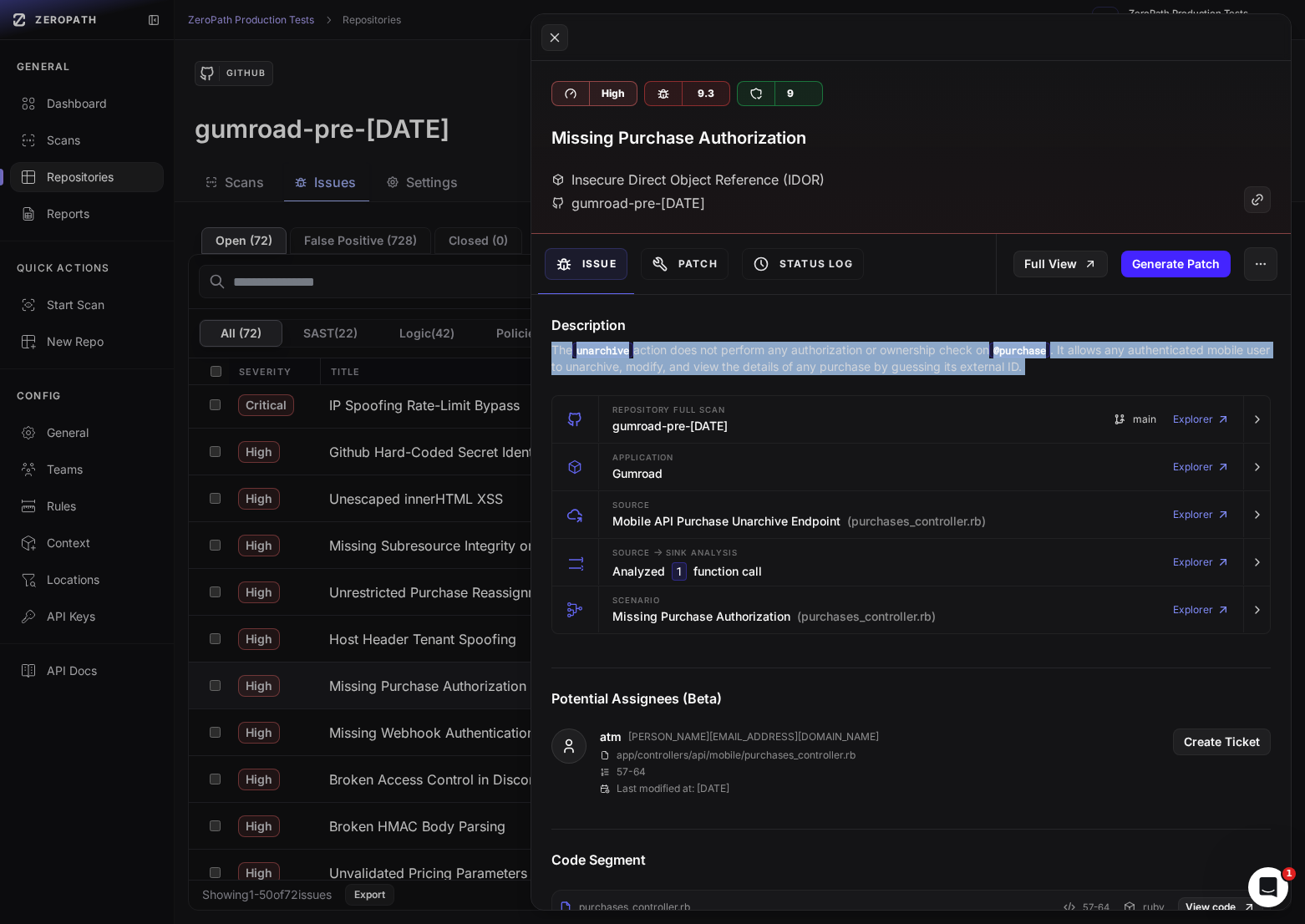
click at [761, 364] on p "The unarchive action does not perform any authorization or ownership check on @…" at bounding box center [911, 359] width 719 height 33
click at [798, 368] on p "The unarchive action does not perform any authorization or ownership check on @…" at bounding box center [911, 359] width 719 height 33
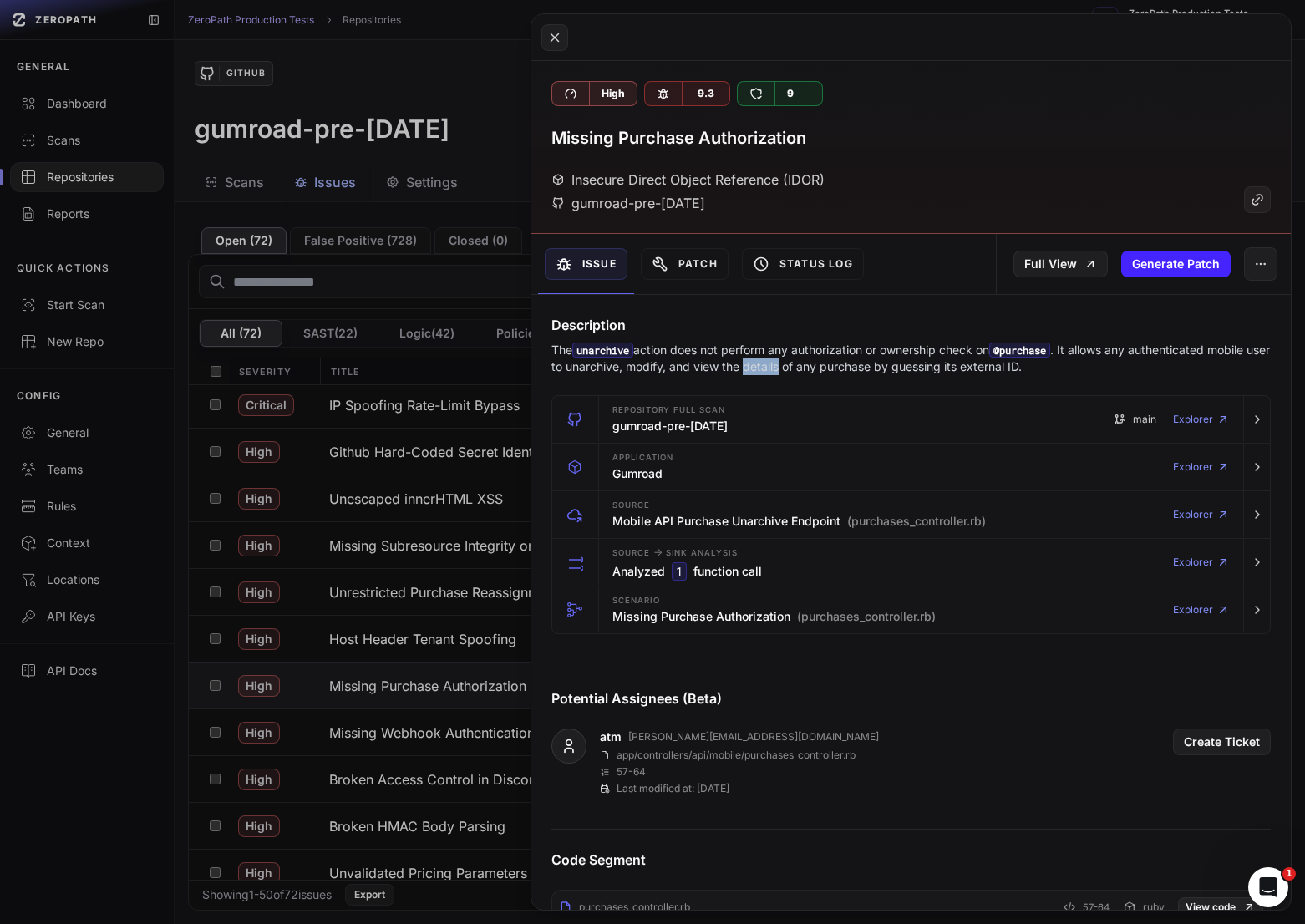
click at [798, 368] on p "The unarchive action does not perform any authorization or ownership check on @…" at bounding box center [911, 359] width 719 height 33
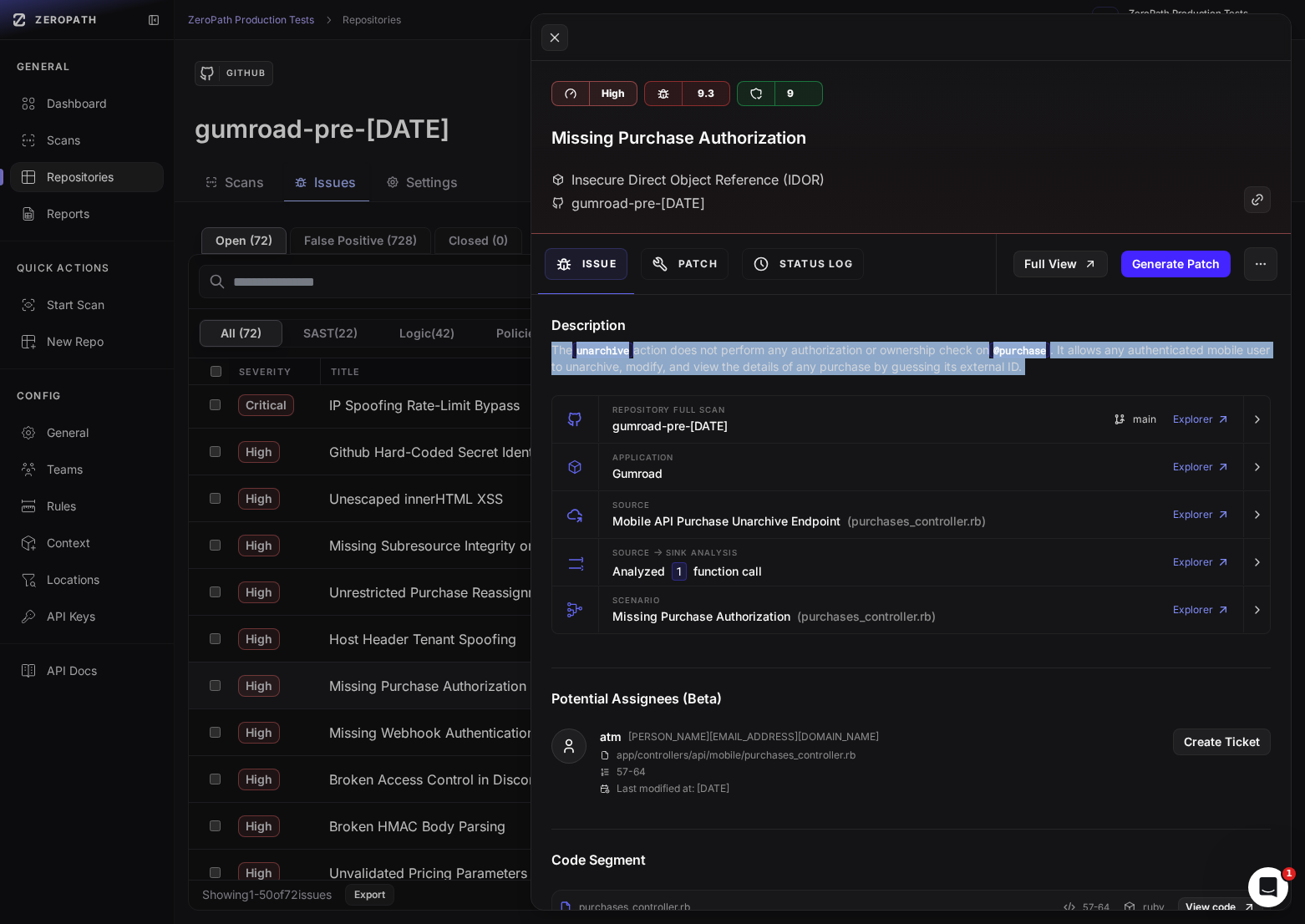
click at [798, 368] on p "The unarchive action does not perform any authorization or ownership check on @…" at bounding box center [911, 359] width 719 height 33
click at [838, 368] on p "The unarchive action does not perform any authorization or ownership check on @…" at bounding box center [911, 359] width 719 height 33
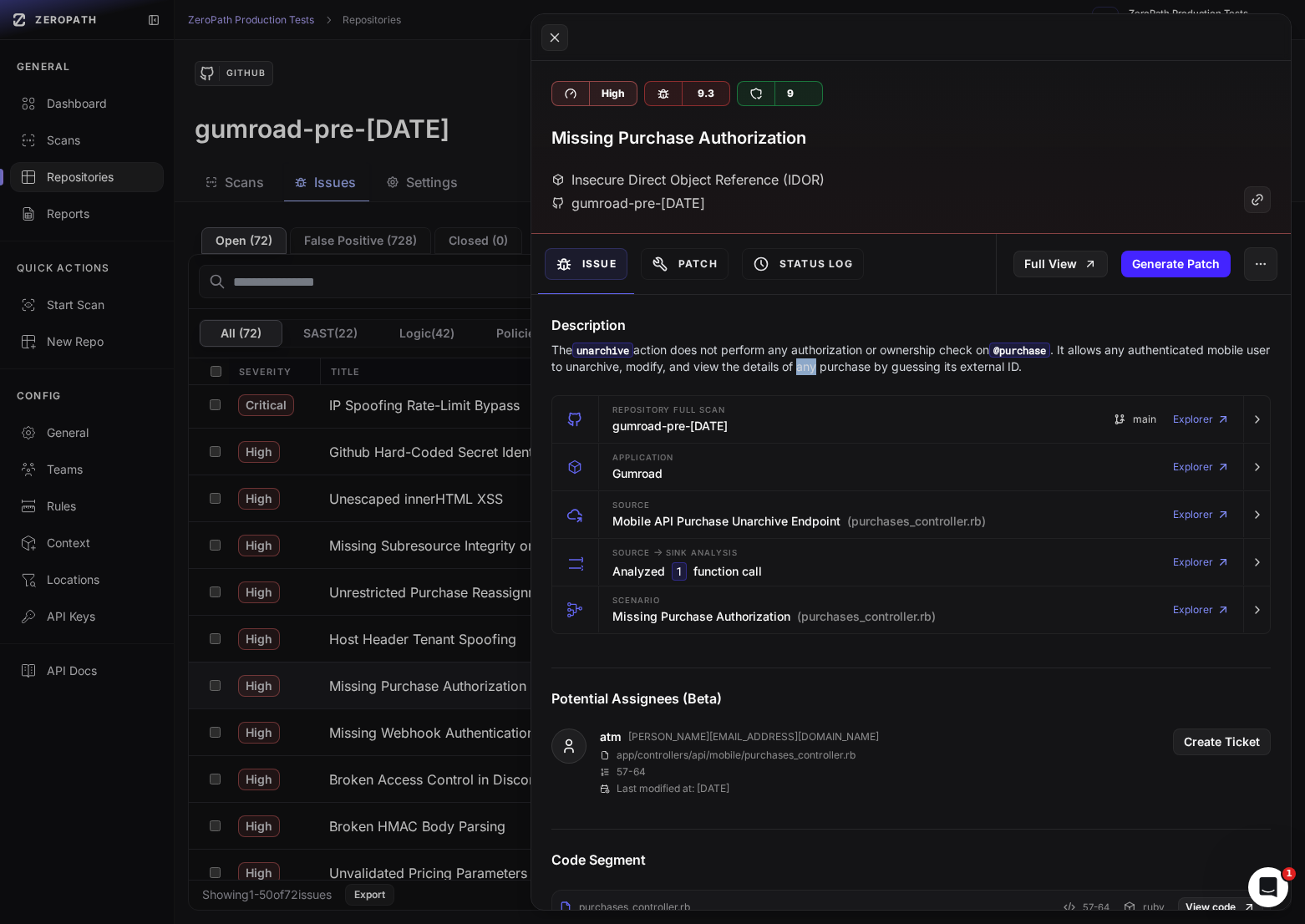
click at [838, 368] on p "The unarchive action does not perform any authorization or ownership check on @…" at bounding box center [911, 359] width 719 height 33
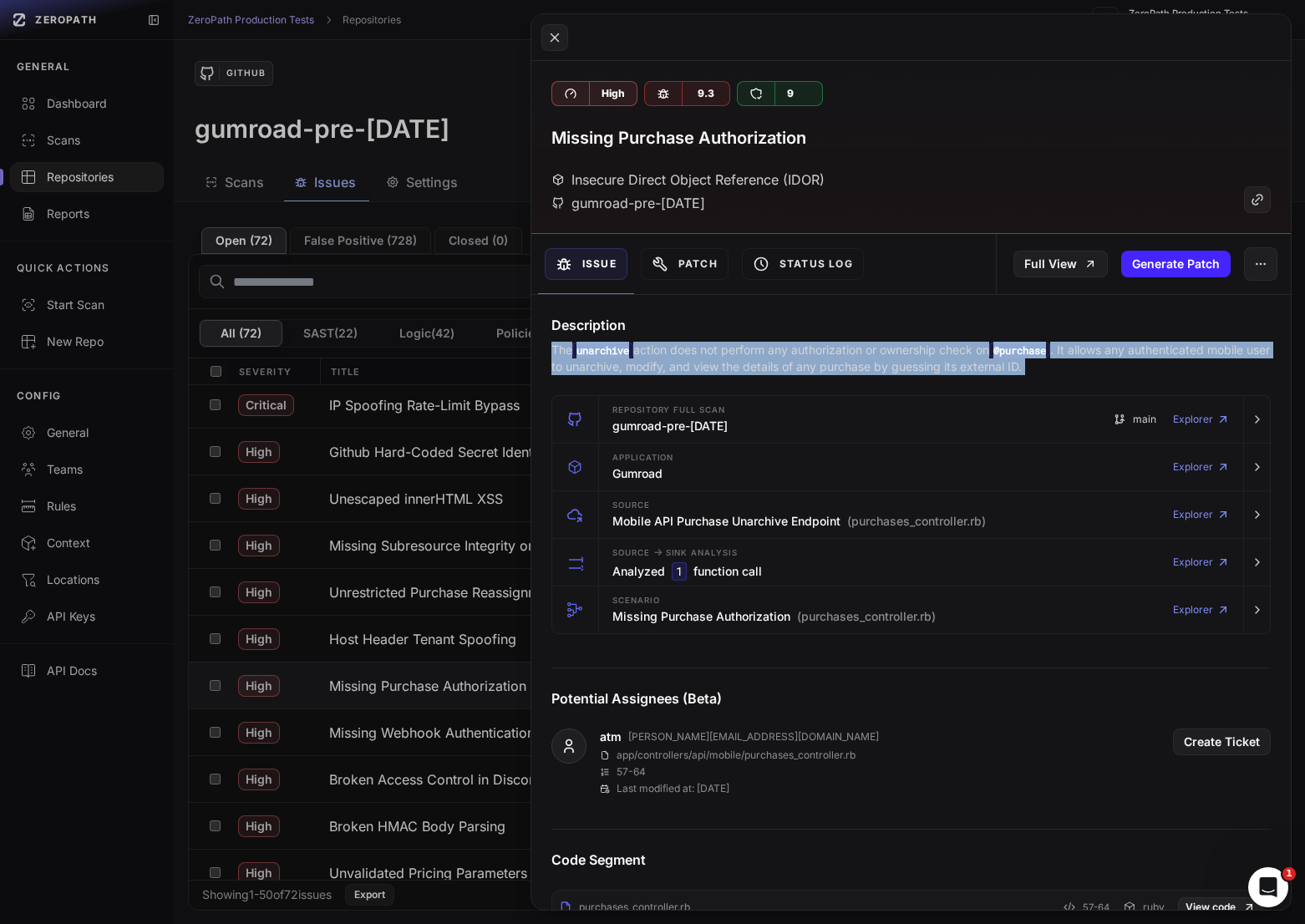
click at [838, 368] on p "The unarchive action does not perform any authorization or ownership check on @…" at bounding box center [911, 359] width 719 height 33
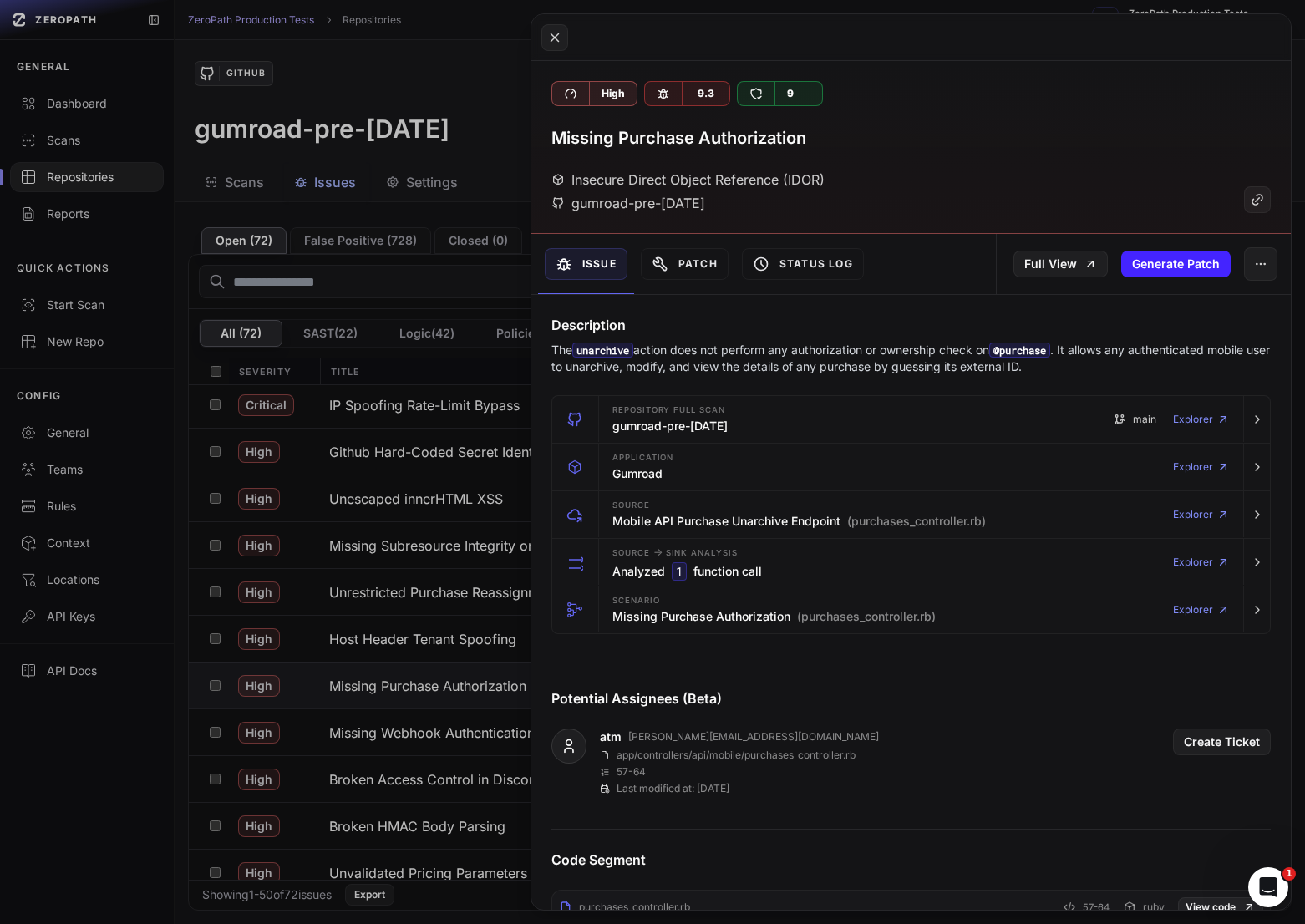
click at [893, 366] on p "The unarchive action does not perform any authorization or ownership check on @…" at bounding box center [911, 359] width 719 height 33
click at [479, 510] on button at bounding box center [652, 462] width 1305 height 924
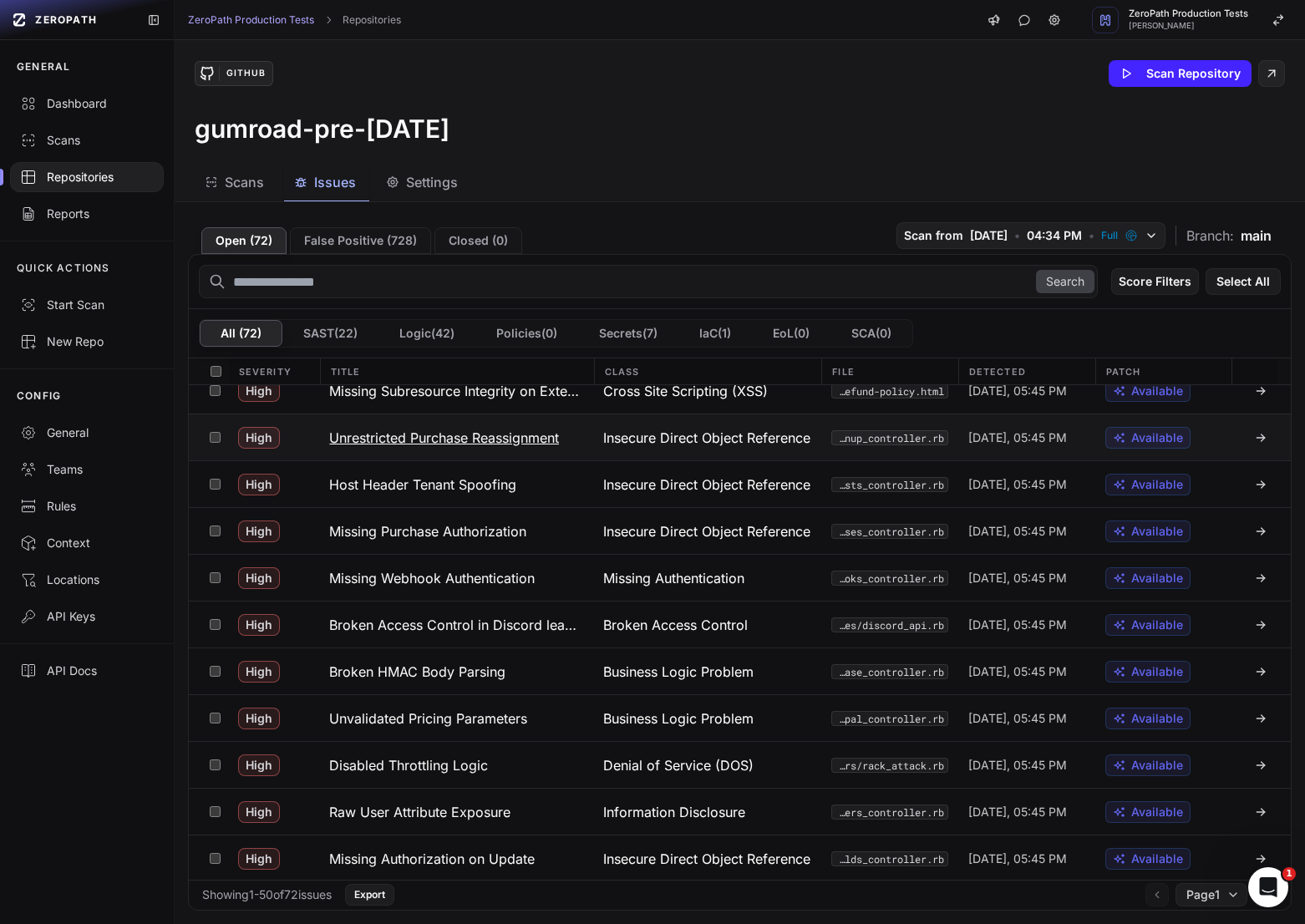
scroll to position [206, 0]
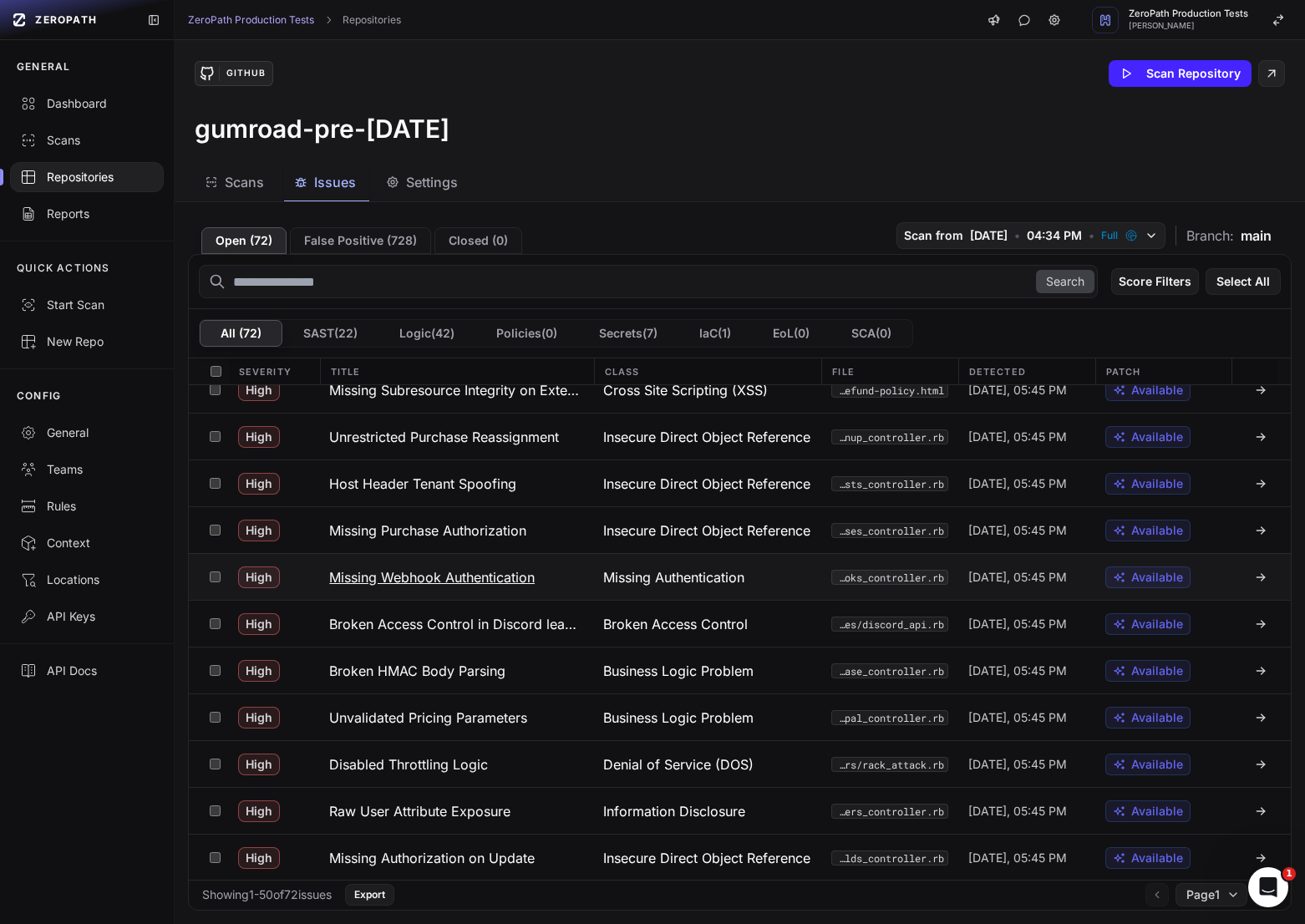
click at [554, 579] on button "Missing Webhook Authentication" at bounding box center [455, 576] width 274 height 46
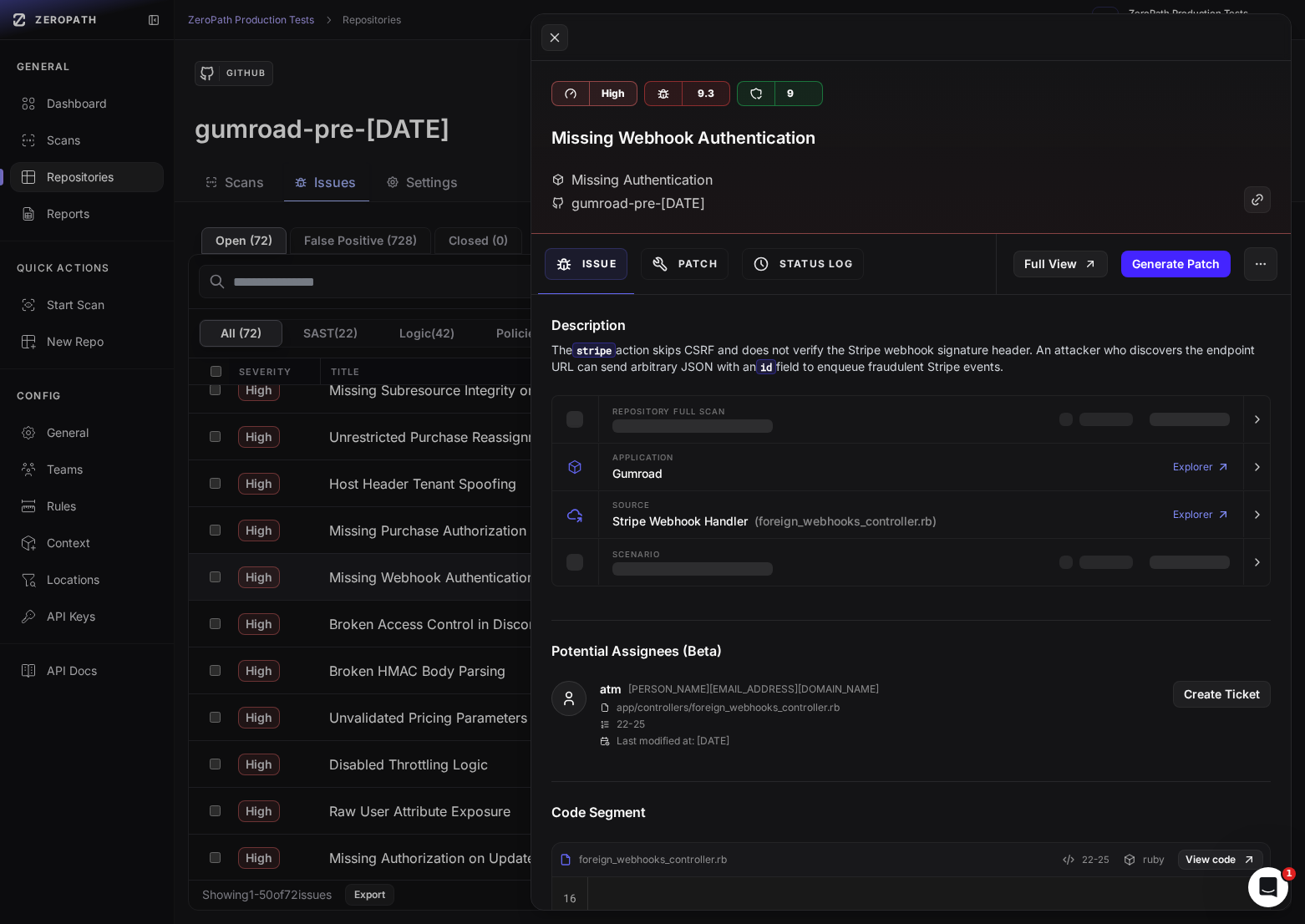
click at [745, 339] on div "Description The stripe action skips CSRF and does not verify the Stripe webhook…" at bounding box center [910, 345] width 759 height 60
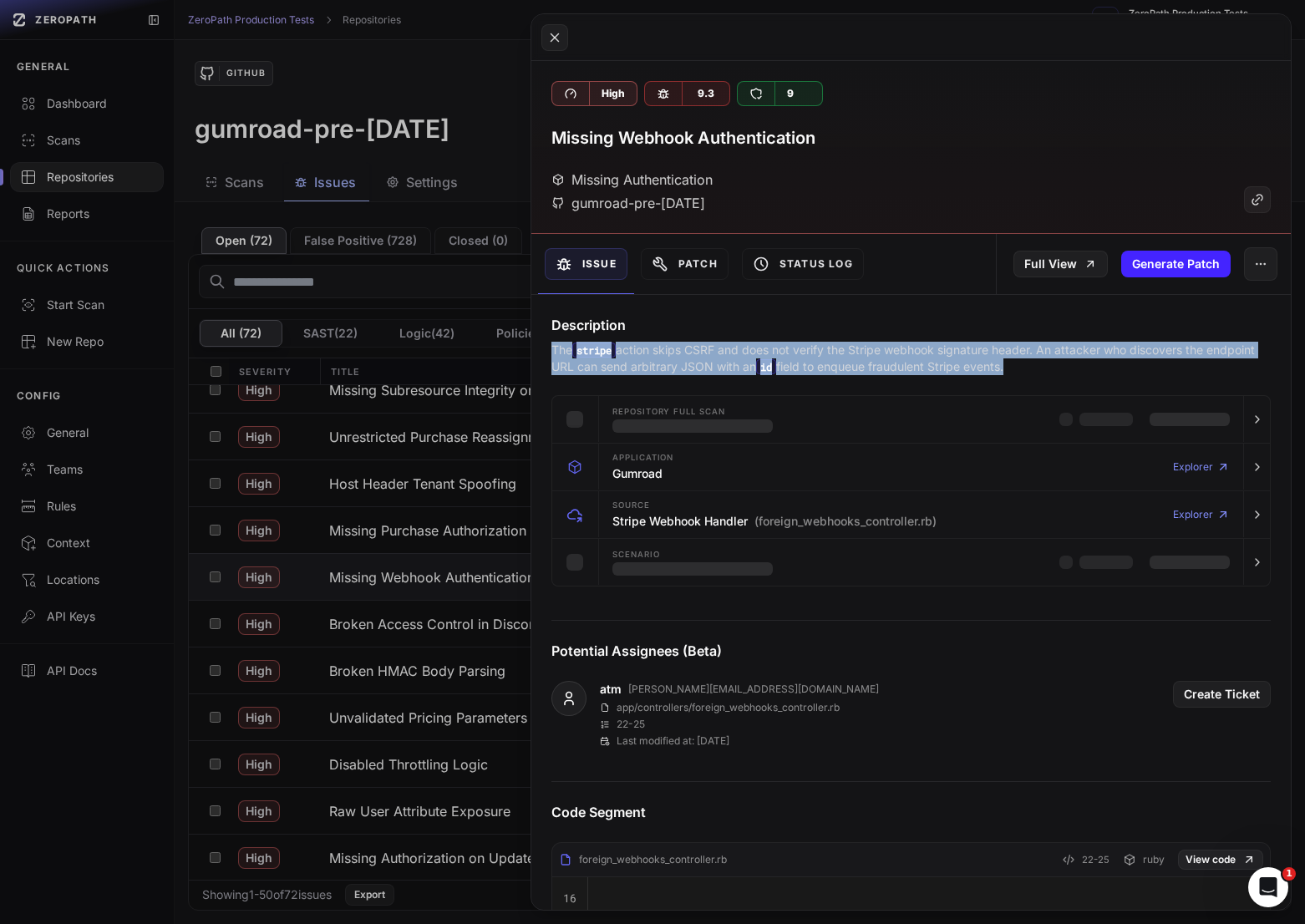
click at [745, 339] on div "Description The stripe action skips CSRF and does not verify the Stripe webhook…" at bounding box center [910, 345] width 759 height 60
click at [791, 348] on p "The stripe action skips CSRF and does not verify the Stripe webhook signature h…" at bounding box center [911, 359] width 719 height 33
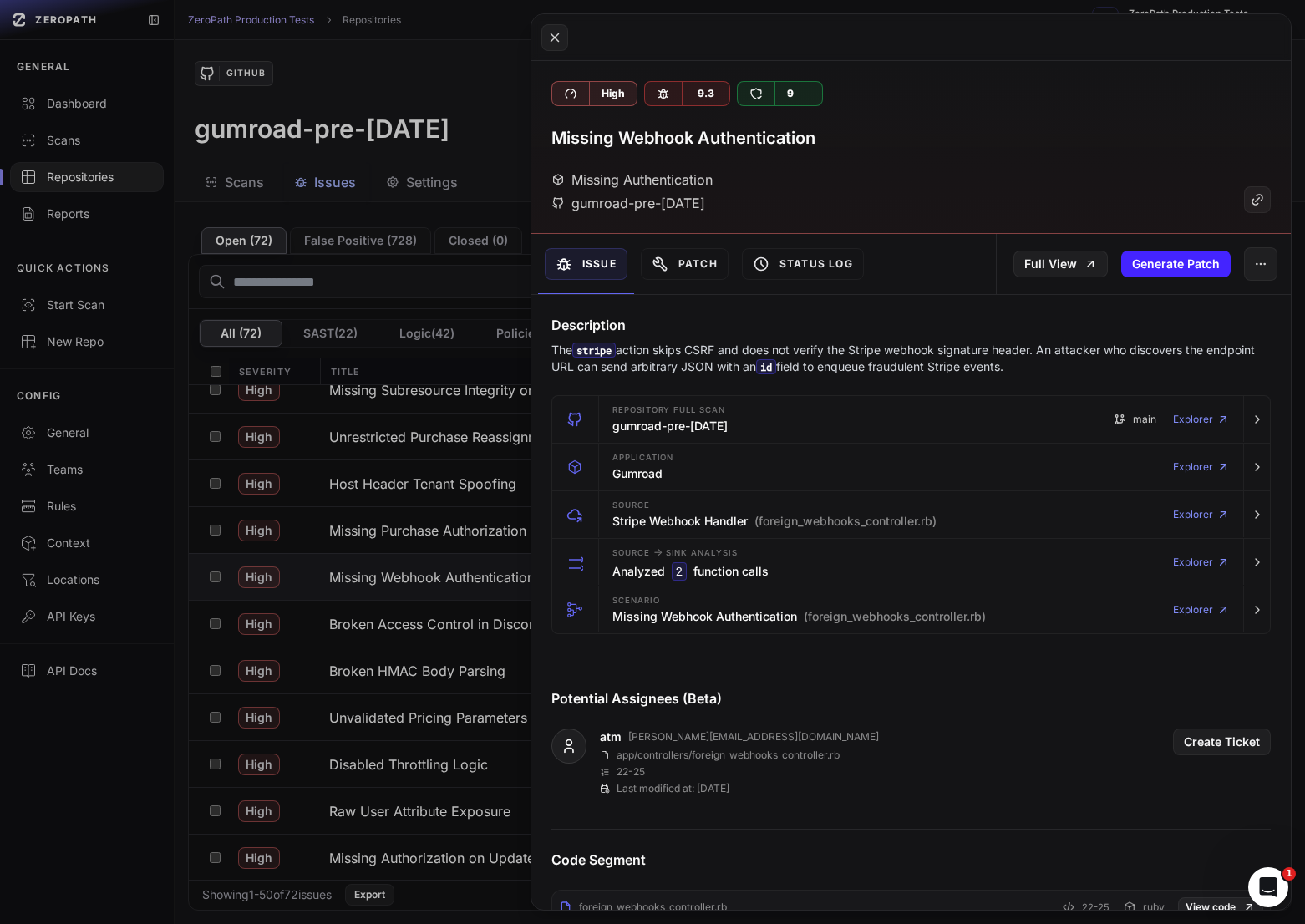
click at [273, 666] on button at bounding box center [652, 462] width 1305 height 924
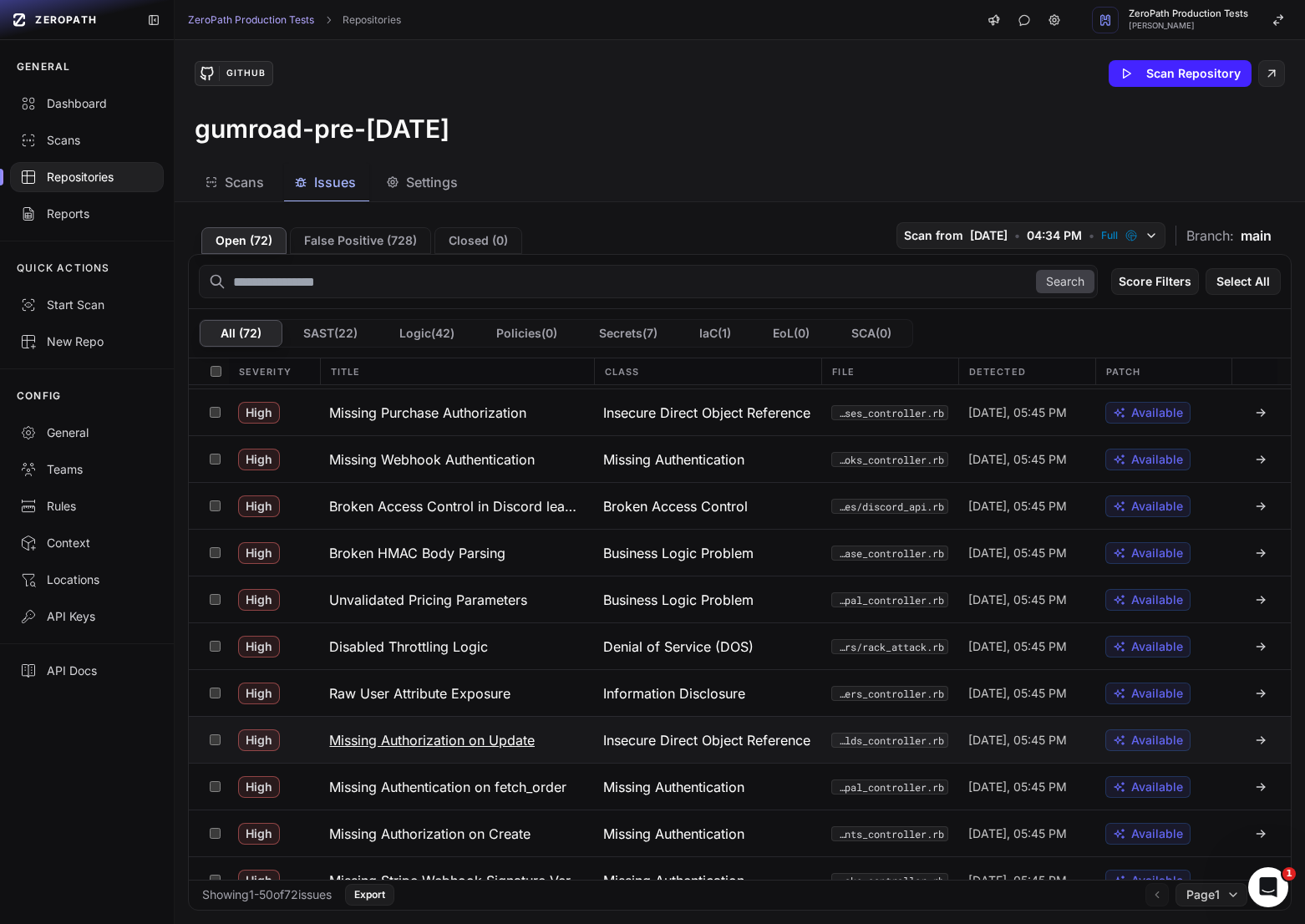
scroll to position [383, 0]
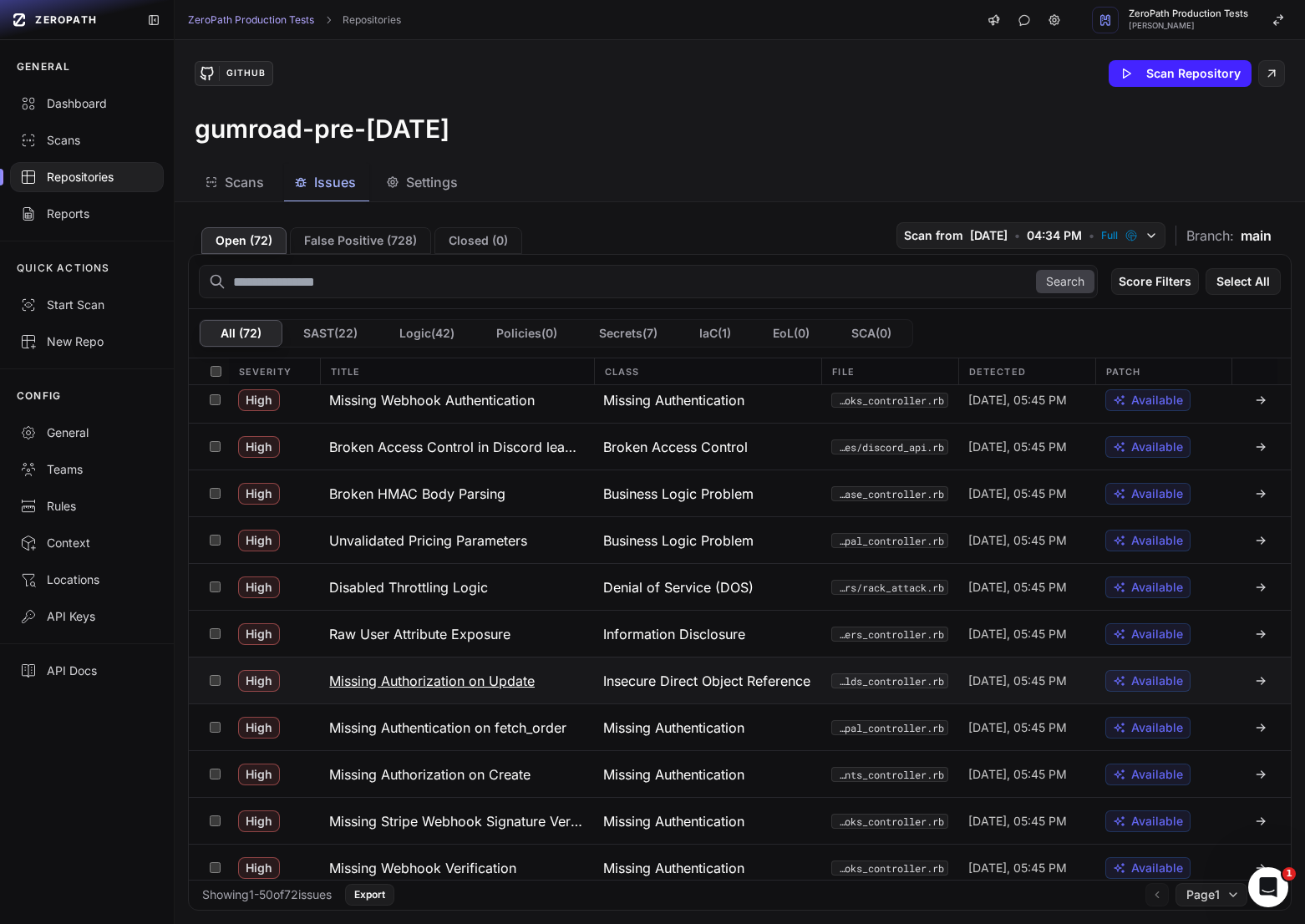
click at [478, 682] on h3 "Missing Authorization on Update" at bounding box center [431, 681] width 205 height 20
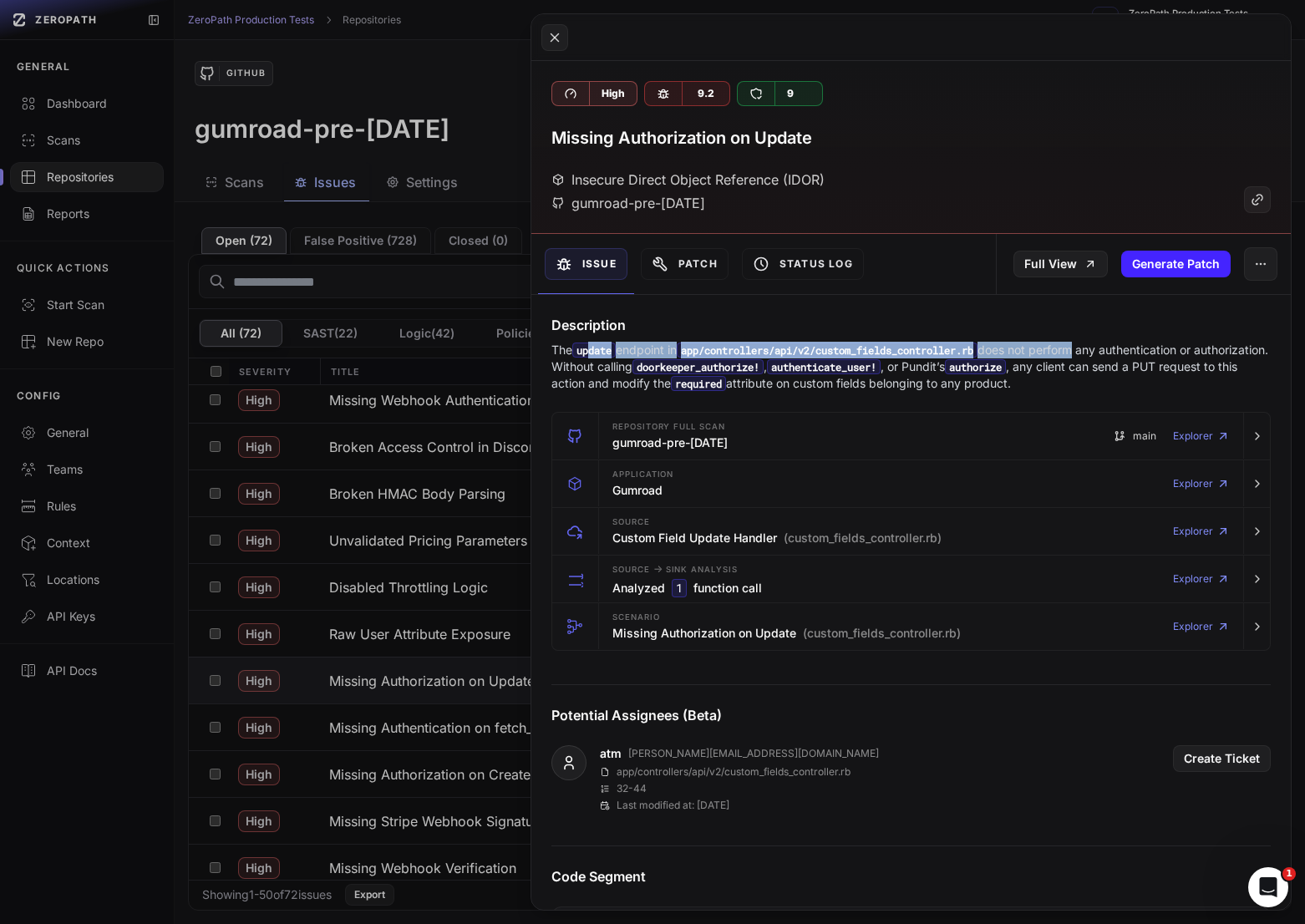
drag, startPoint x: 595, startPoint y: 350, endPoint x: 1094, endPoint y: 349, distance: 499.0
click at [1094, 349] on p "The update endpoint in app/controllers/api/v2/custom_fields_controller.rb does …" at bounding box center [911, 367] width 719 height 50
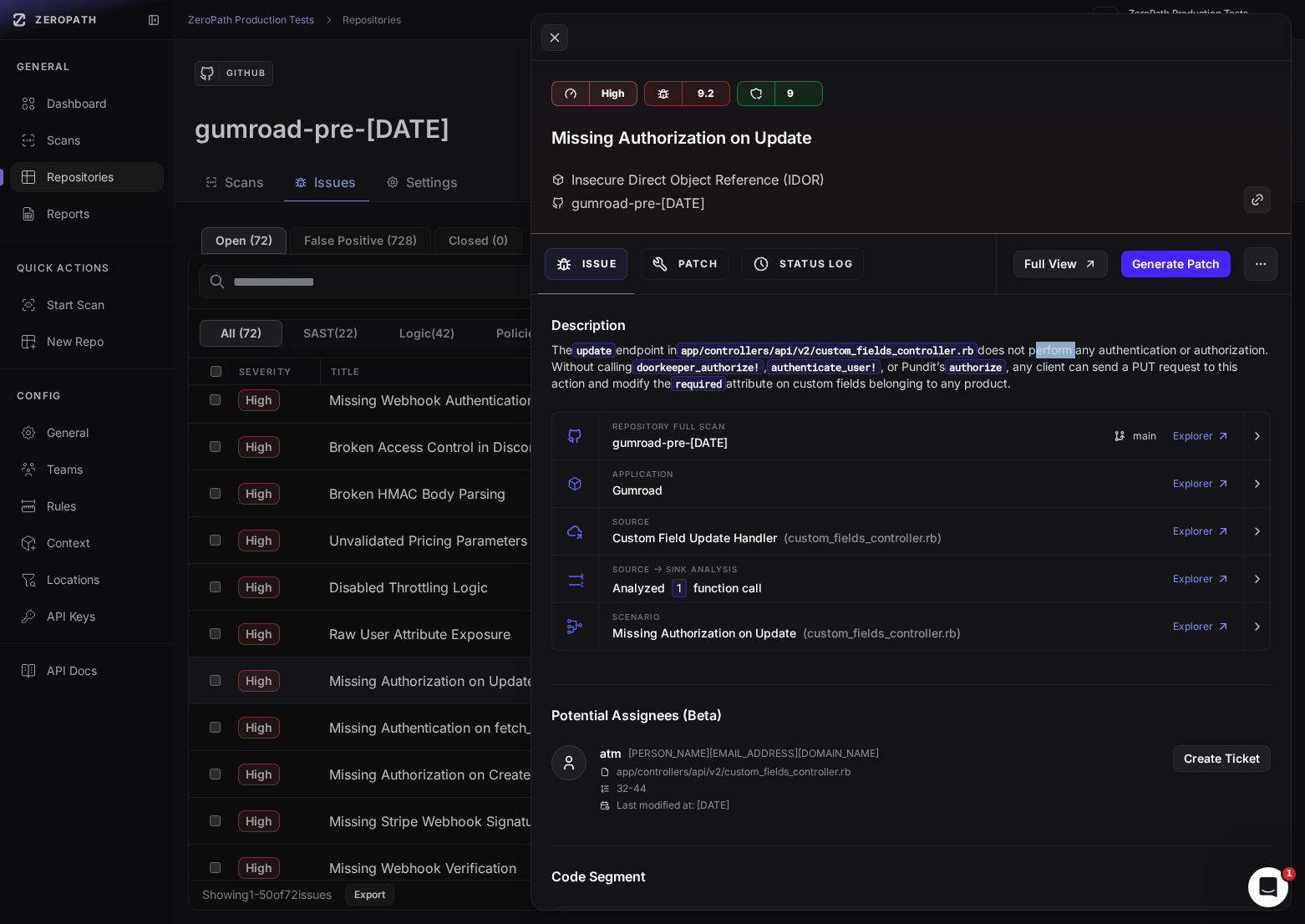
click at [1094, 349] on p "The update endpoint in app/controllers/api/v2/custom_fields_controller.rb does …" at bounding box center [911, 367] width 719 height 50
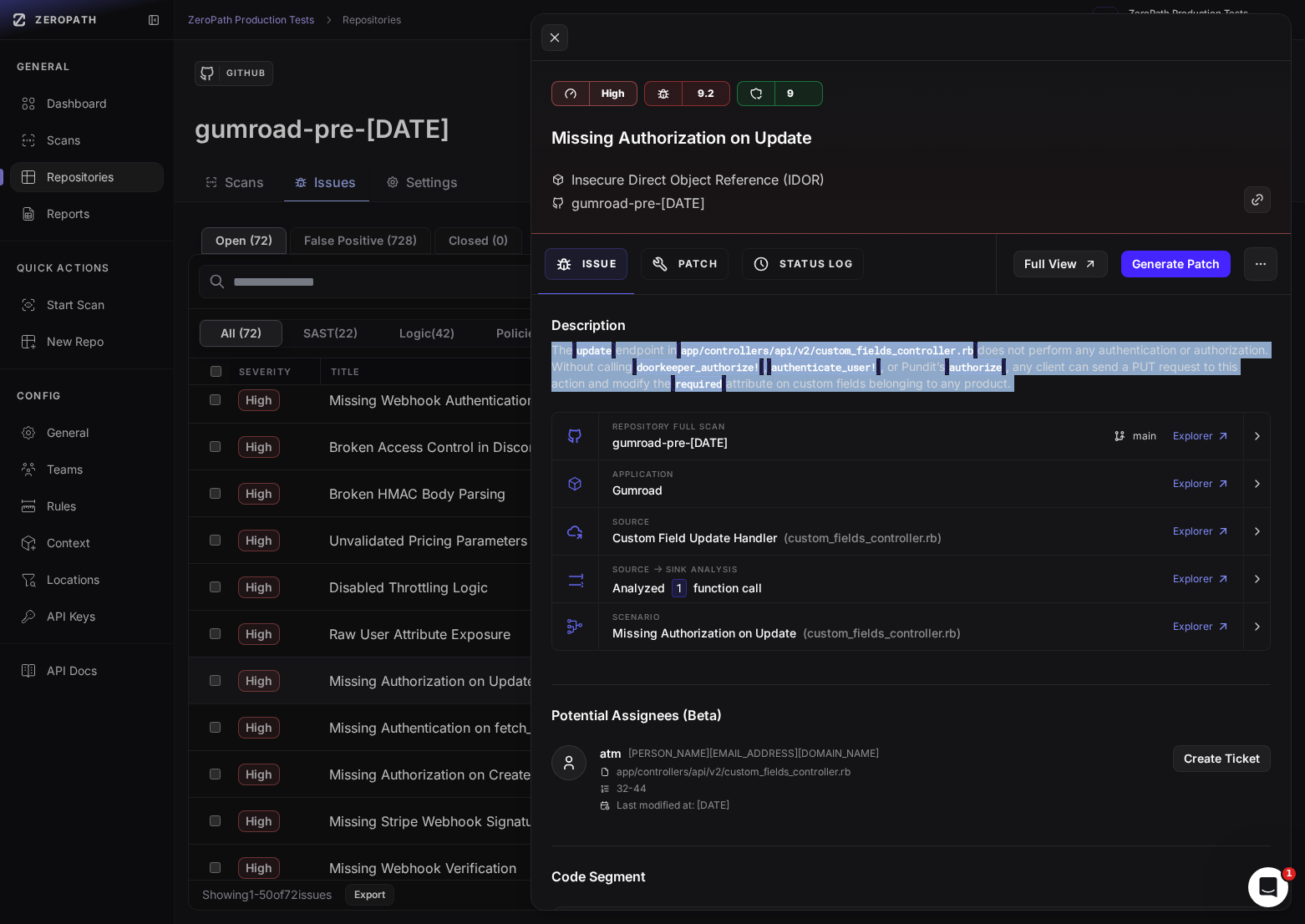
click at [1094, 349] on p "The update endpoint in app/controllers/api/v2/custom_fields_controller.rb does …" at bounding box center [911, 367] width 719 height 50
click at [1001, 358] on p "The update endpoint in app/controllers/api/v2/custom_fields_controller.rb does …" at bounding box center [911, 367] width 719 height 50
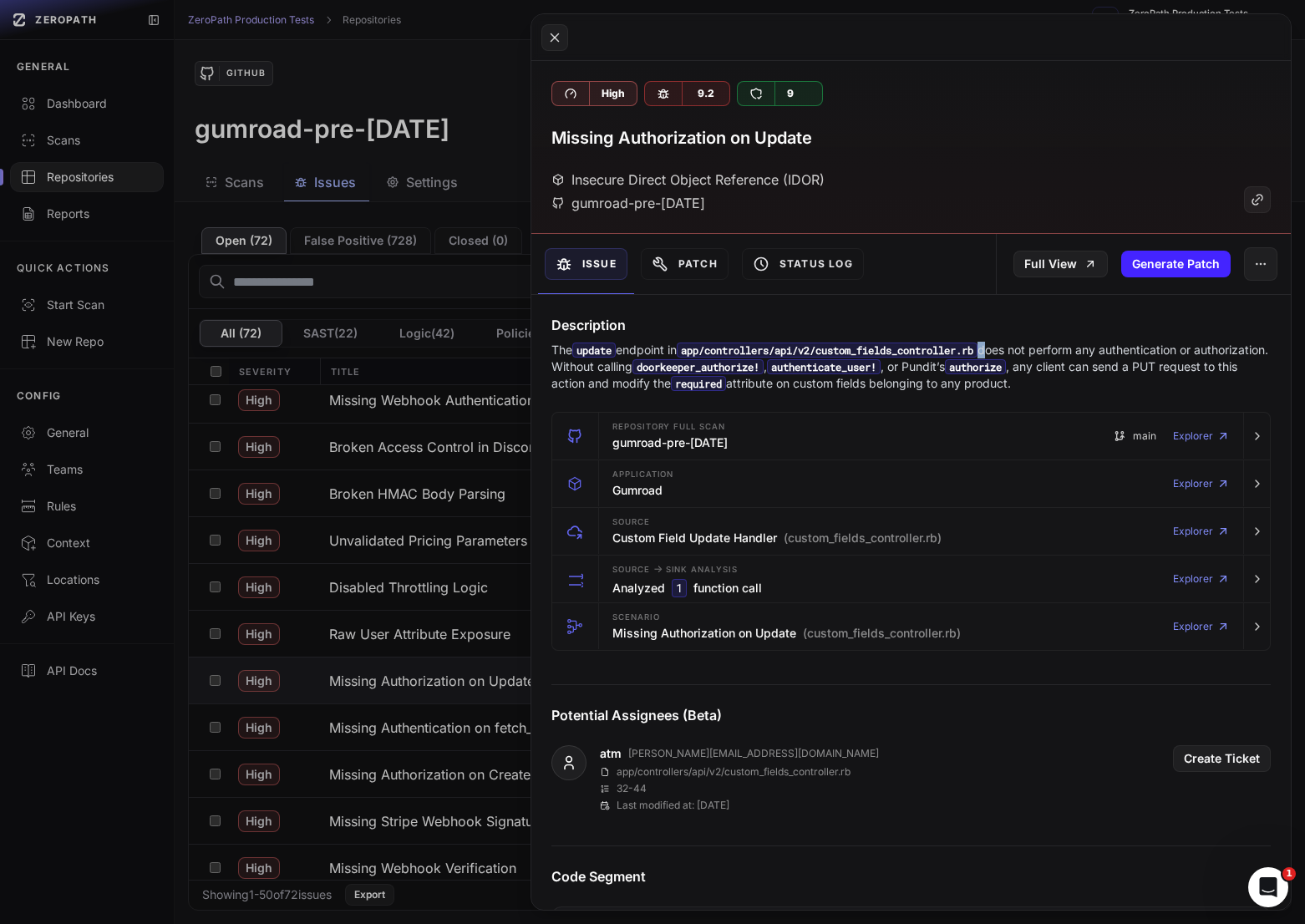
click at [1001, 358] on p "The update endpoint in app/controllers/api/v2/custom_fields_controller.rb does …" at bounding box center [911, 367] width 719 height 50
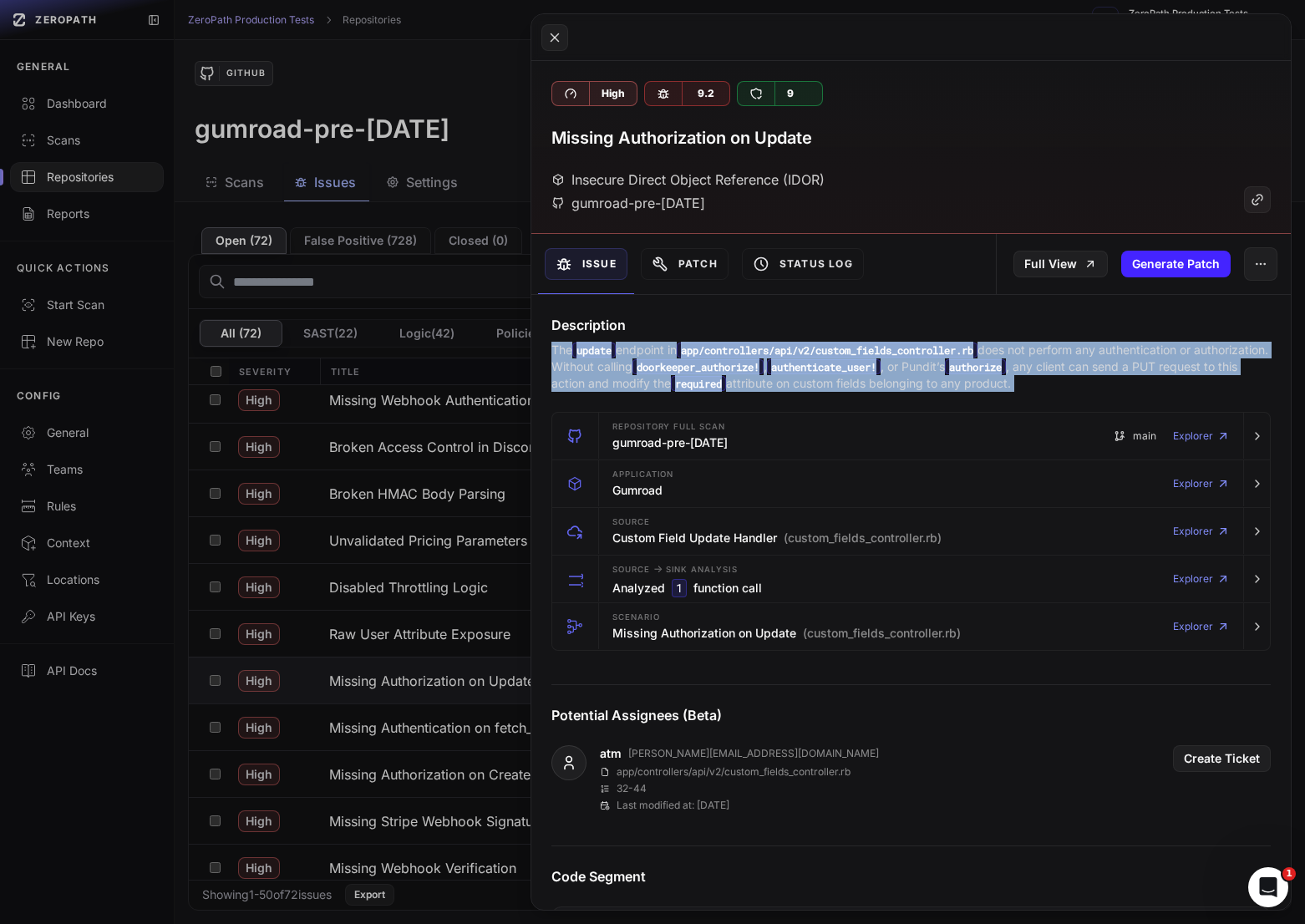
click at [1001, 358] on p "The update endpoint in app/controllers/api/v2/custom_fields_controller.rb does …" at bounding box center [911, 367] width 719 height 50
click at [1019, 371] on p "The update endpoint in app/controllers/api/v2/custom_fields_controller.rb does …" at bounding box center [911, 367] width 719 height 50
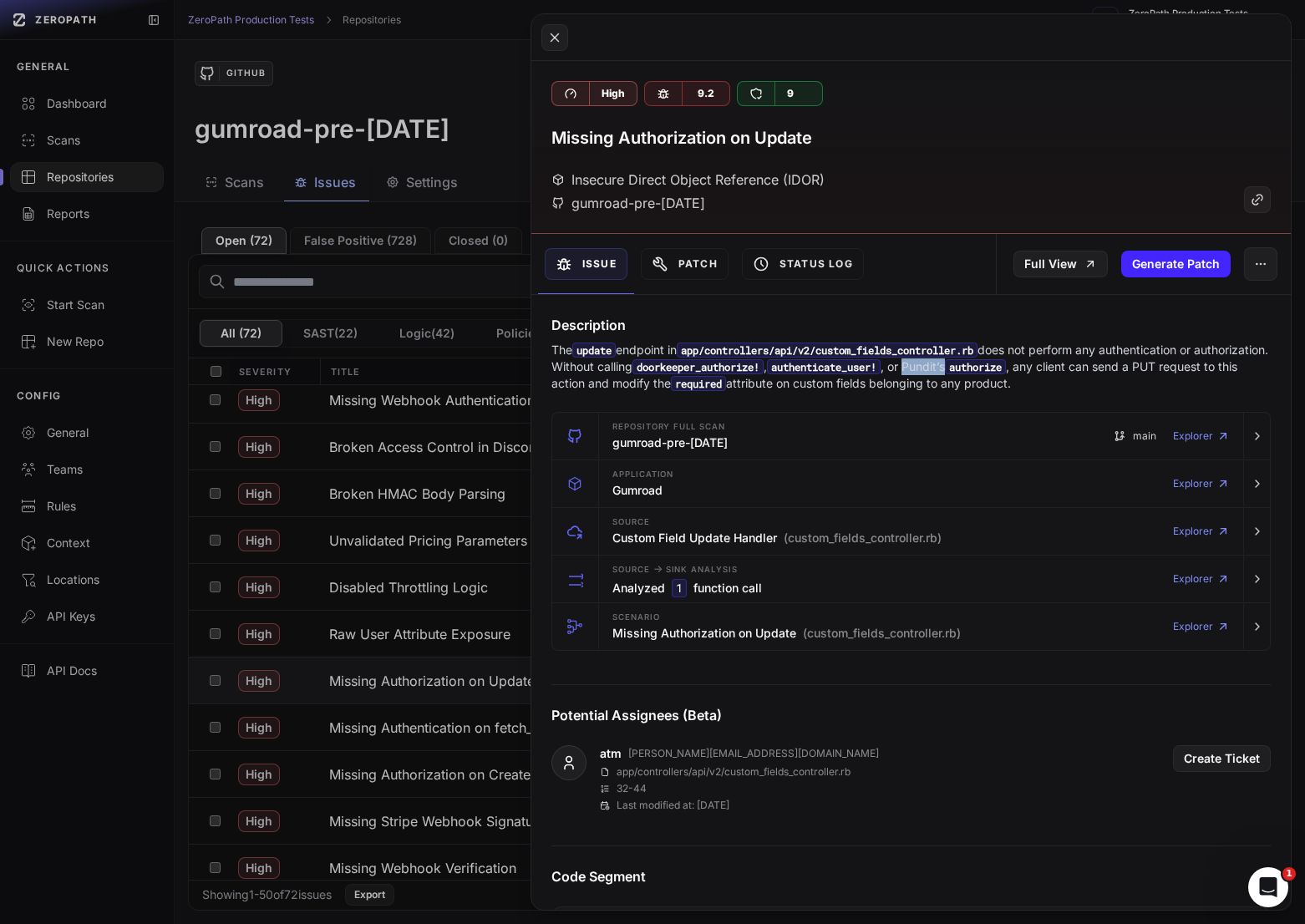
click at [1019, 371] on p "The update endpoint in app/controllers/api/v2/custom_fields_controller.rb does …" at bounding box center [911, 367] width 719 height 50
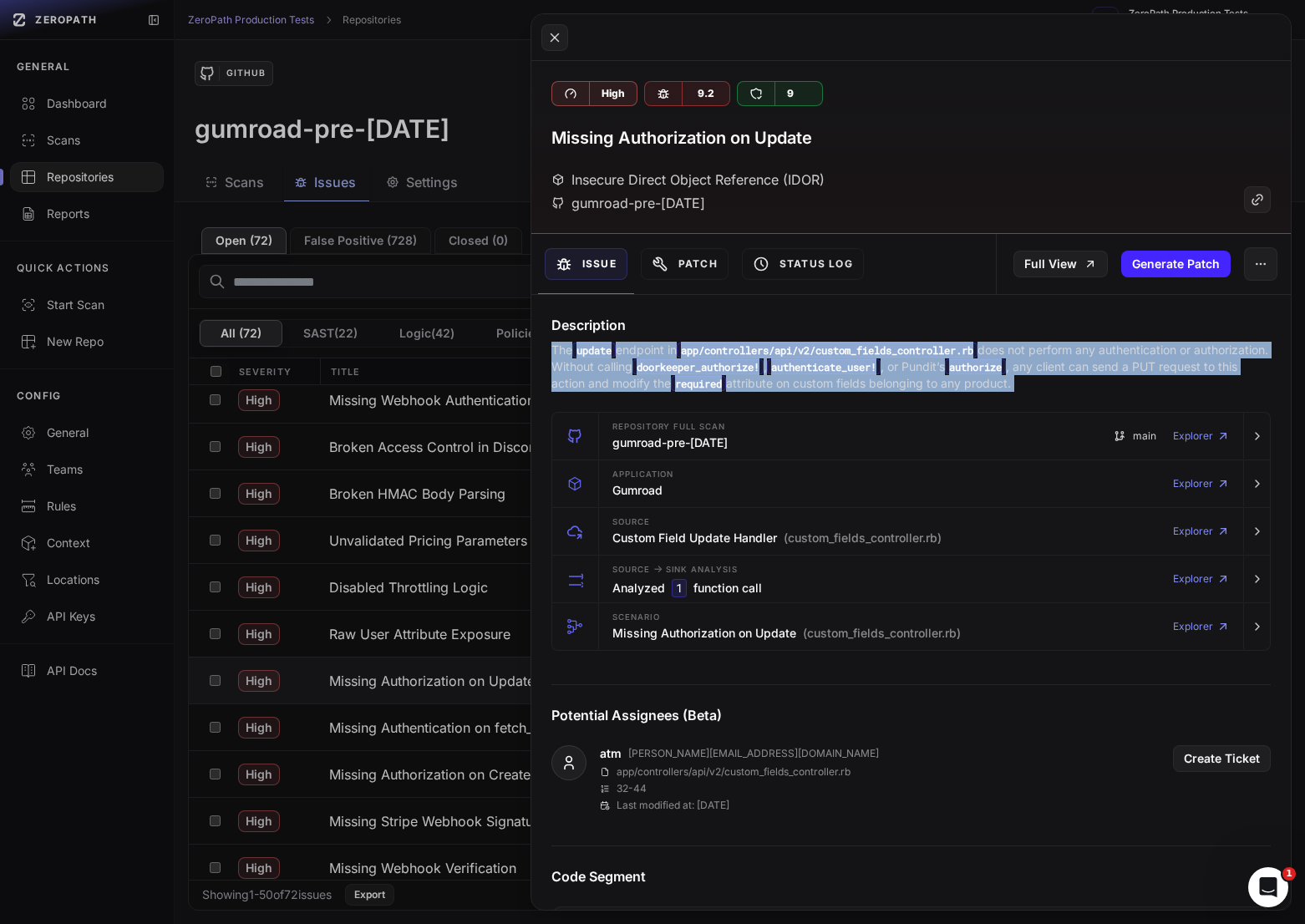
click at [1019, 371] on p "The update endpoint in app/controllers/api/v2/custom_fields_controller.rb does …" at bounding box center [911, 367] width 719 height 50
click at [1006, 371] on code "authorize" at bounding box center [975, 366] width 61 height 15
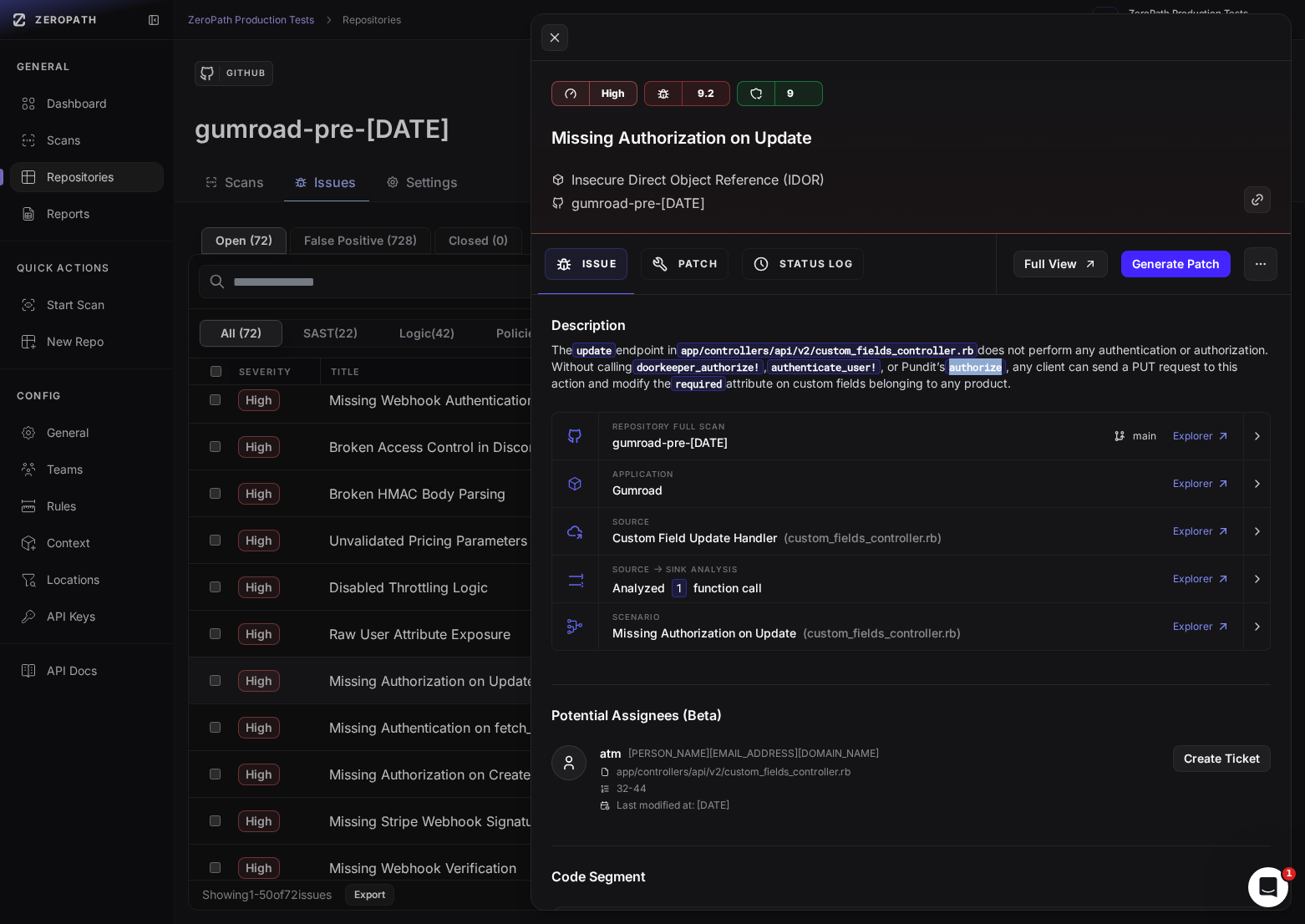
click at [1006, 371] on code "authorize" at bounding box center [975, 366] width 61 height 15
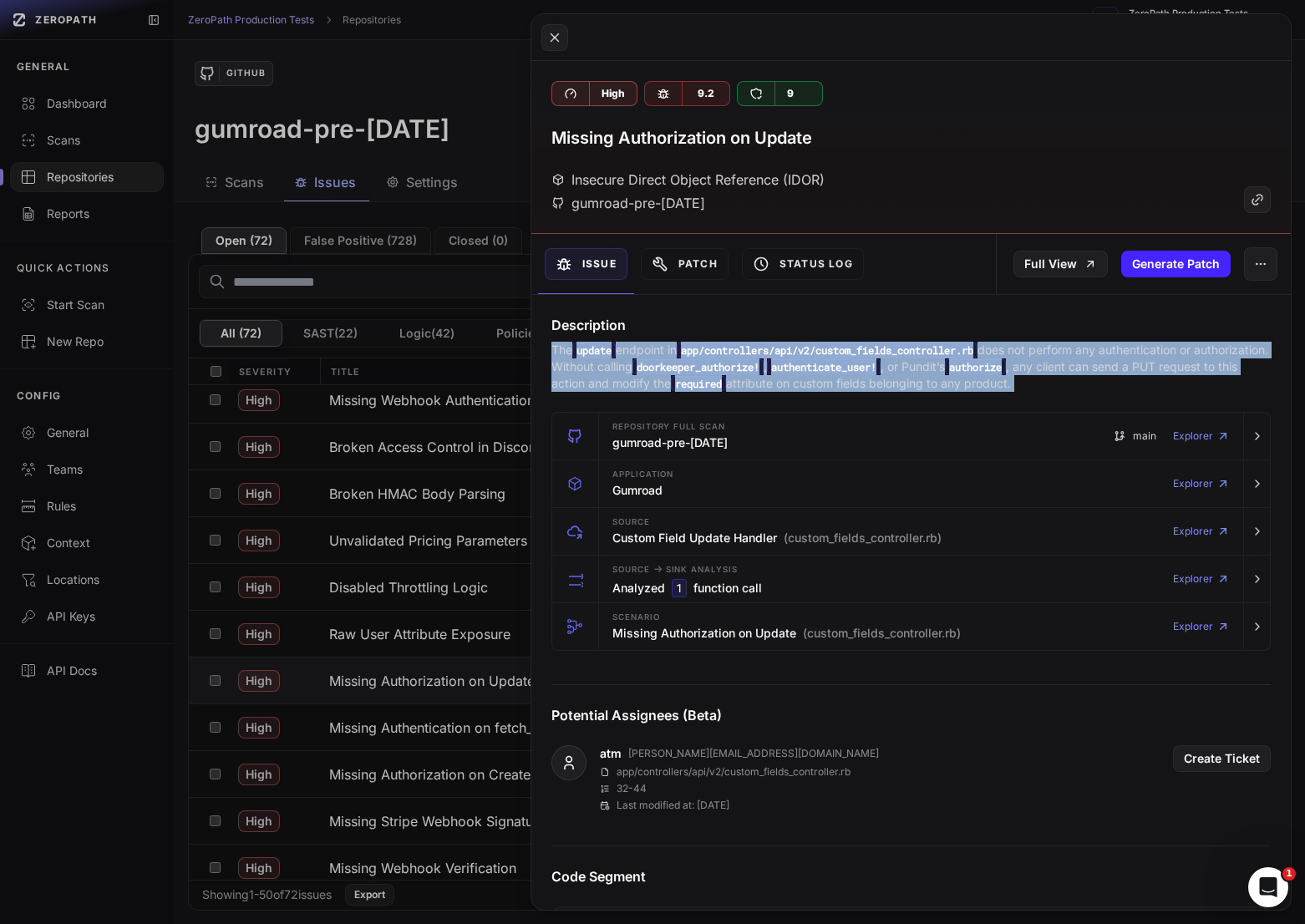
click at [1006, 371] on code "authorize" at bounding box center [975, 366] width 61 height 15
click at [1024, 371] on p "The update endpoint in app/controllers/api/v2/custom_fields_controller.rb does …" at bounding box center [911, 367] width 719 height 50
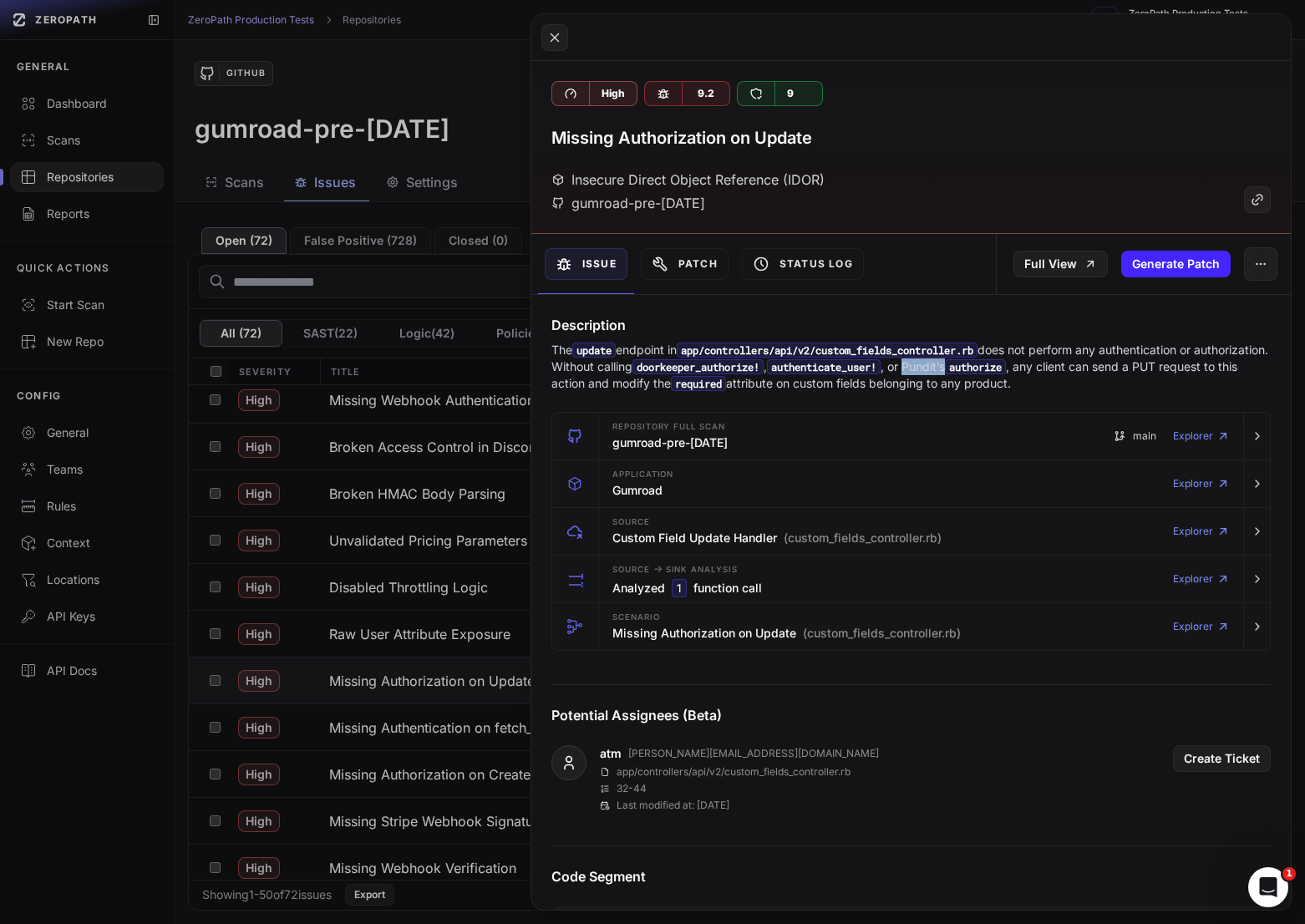
click at [1024, 371] on p "The update endpoint in app/controllers/api/v2/custom_fields_controller.rb does …" at bounding box center [911, 367] width 719 height 50
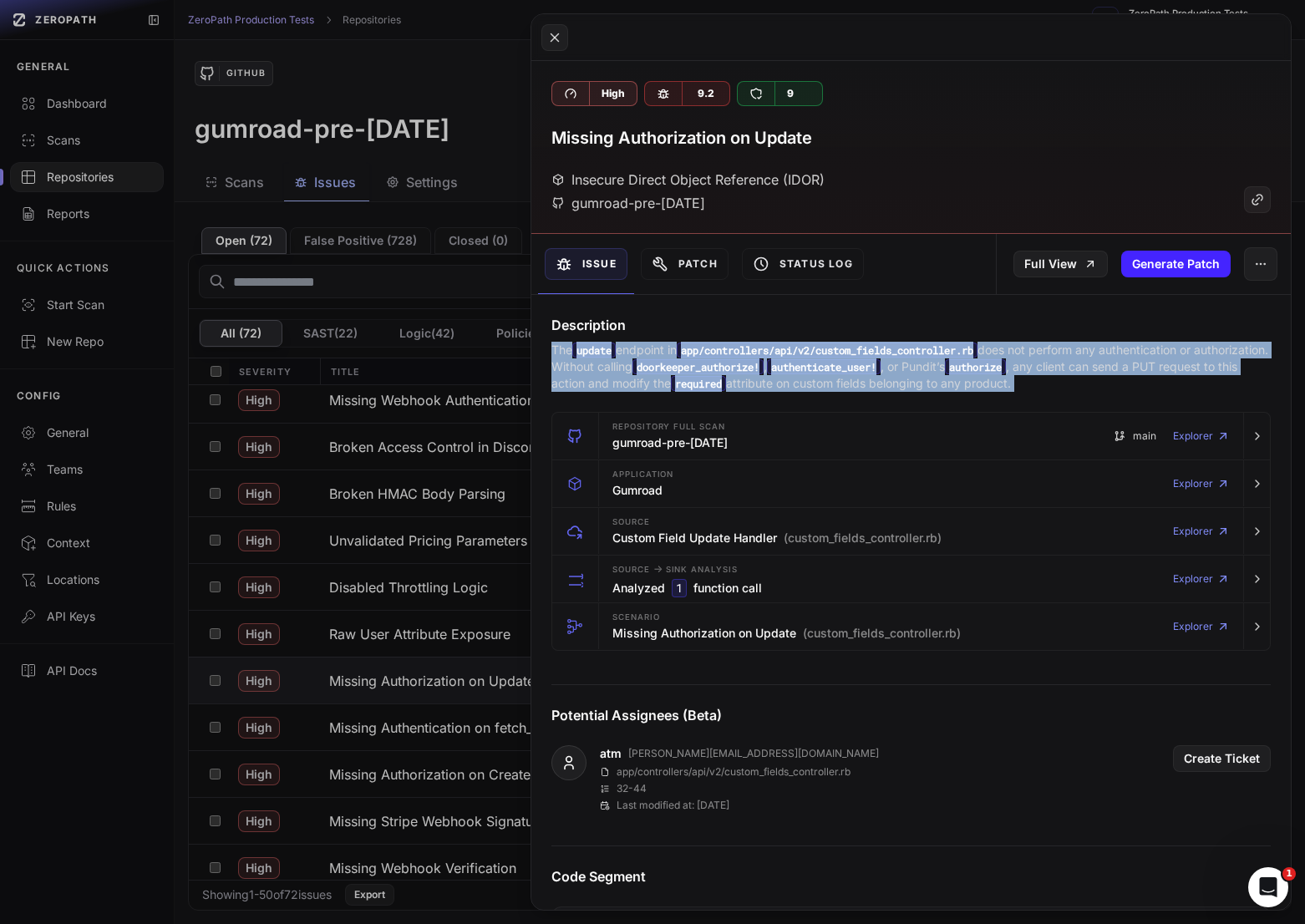
click at [1024, 371] on p "The update endpoint in app/controllers/api/v2/custom_fields_controller.rb does …" at bounding box center [911, 367] width 719 height 50
click at [1219, 371] on p "The update endpoint in app/controllers/api/v2/custom_fields_controller.rb does …" at bounding box center [911, 367] width 719 height 50
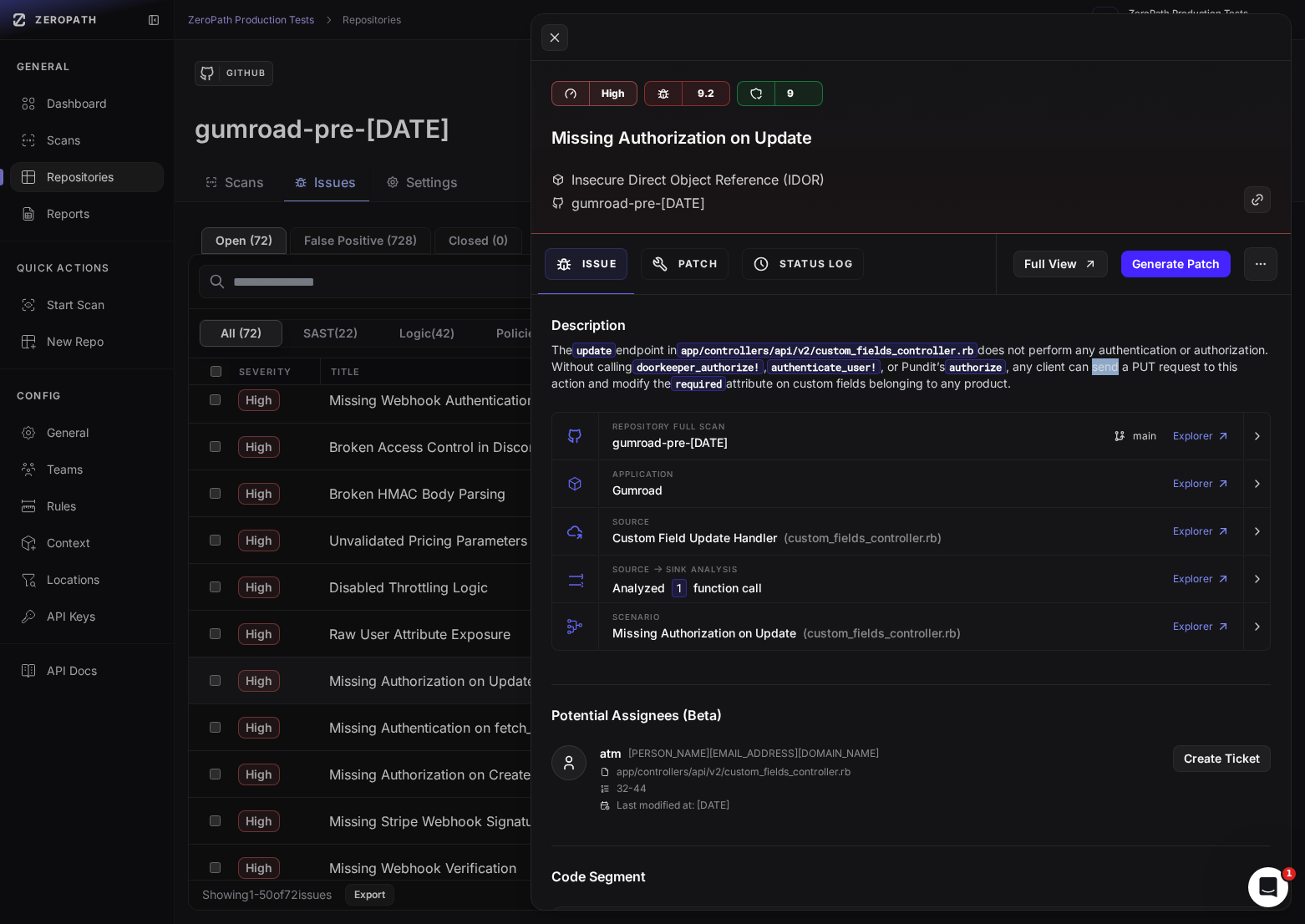
click at [1219, 371] on p "The update endpoint in app/controllers/api/v2/custom_fields_controller.rb does …" at bounding box center [911, 367] width 719 height 50
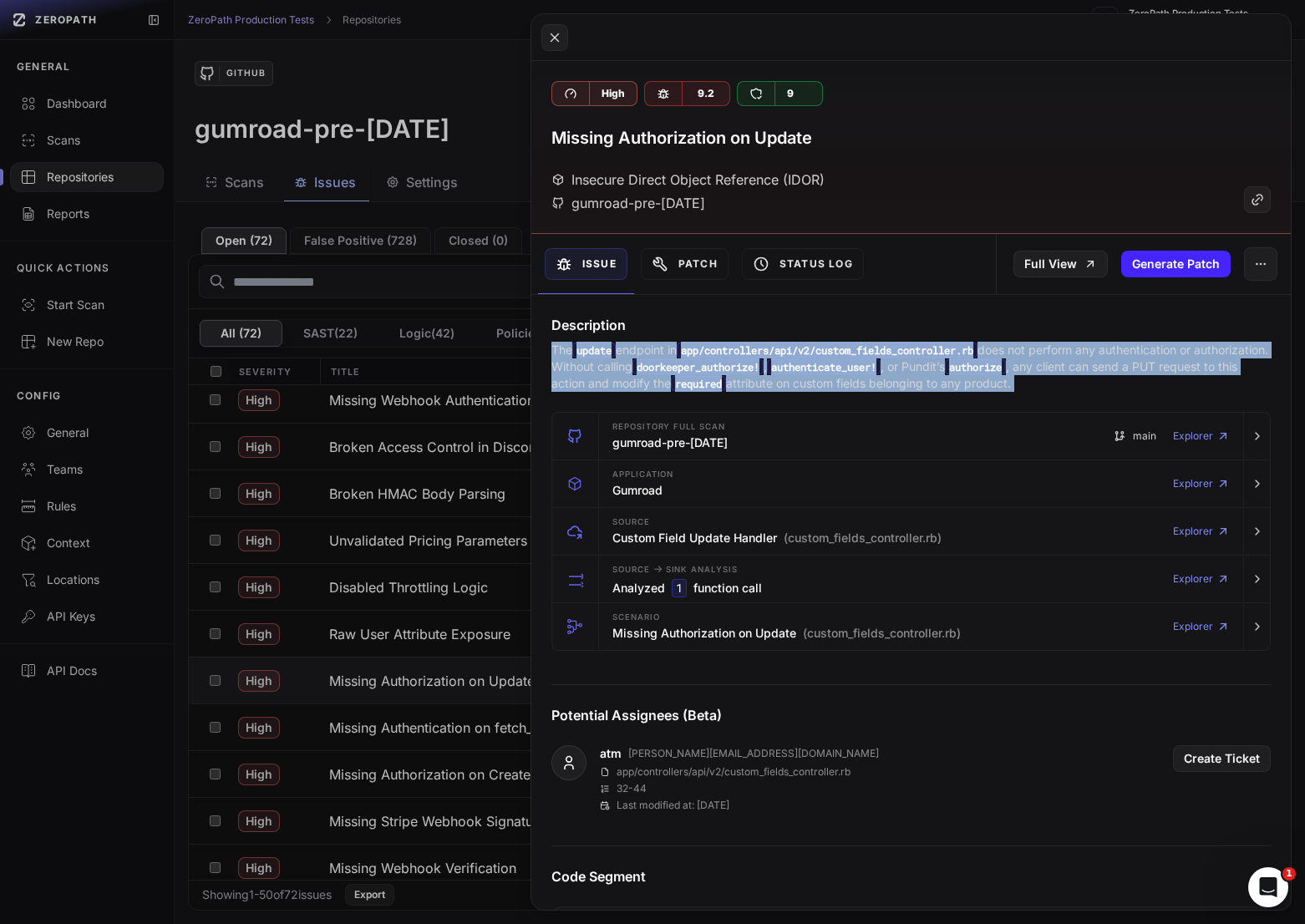
click at [1219, 371] on p "The update endpoint in app/controllers/api/v2/custom_fields_controller.rb does …" at bounding box center [911, 367] width 719 height 50
click at [880, 371] on code "authenticate_user!" at bounding box center [824, 366] width 113 height 15
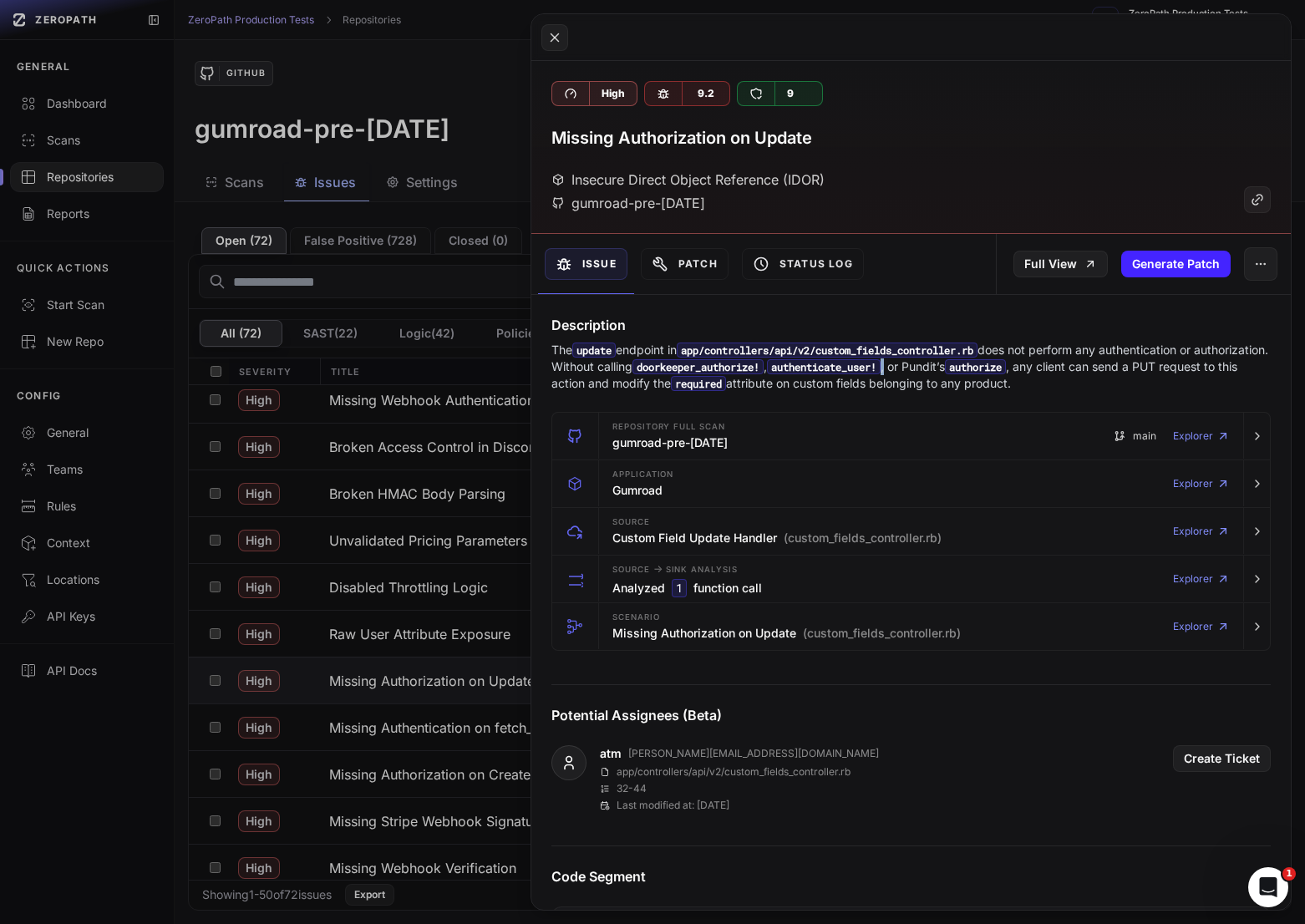
click at [880, 371] on code "authenticate_user!" at bounding box center [824, 366] width 113 height 15
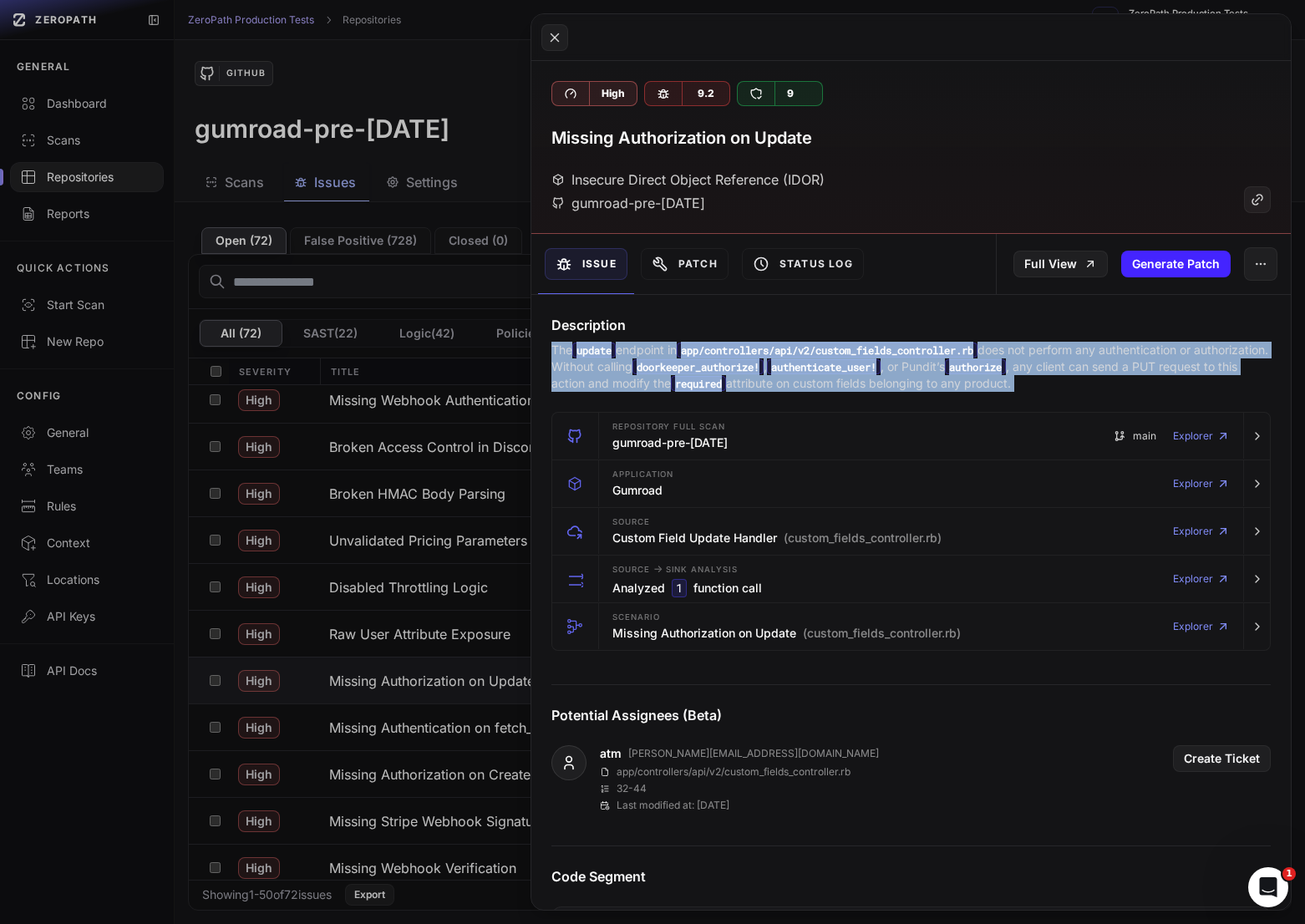
click at [880, 371] on code "authenticate_user!" at bounding box center [824, 366] width 113 height 15
click at [926, 383] on p "The update endpoint in app/controllers/api/v2/custom_fields_controller.rb does …" at bounding box center [911, 367] width 719 height 50
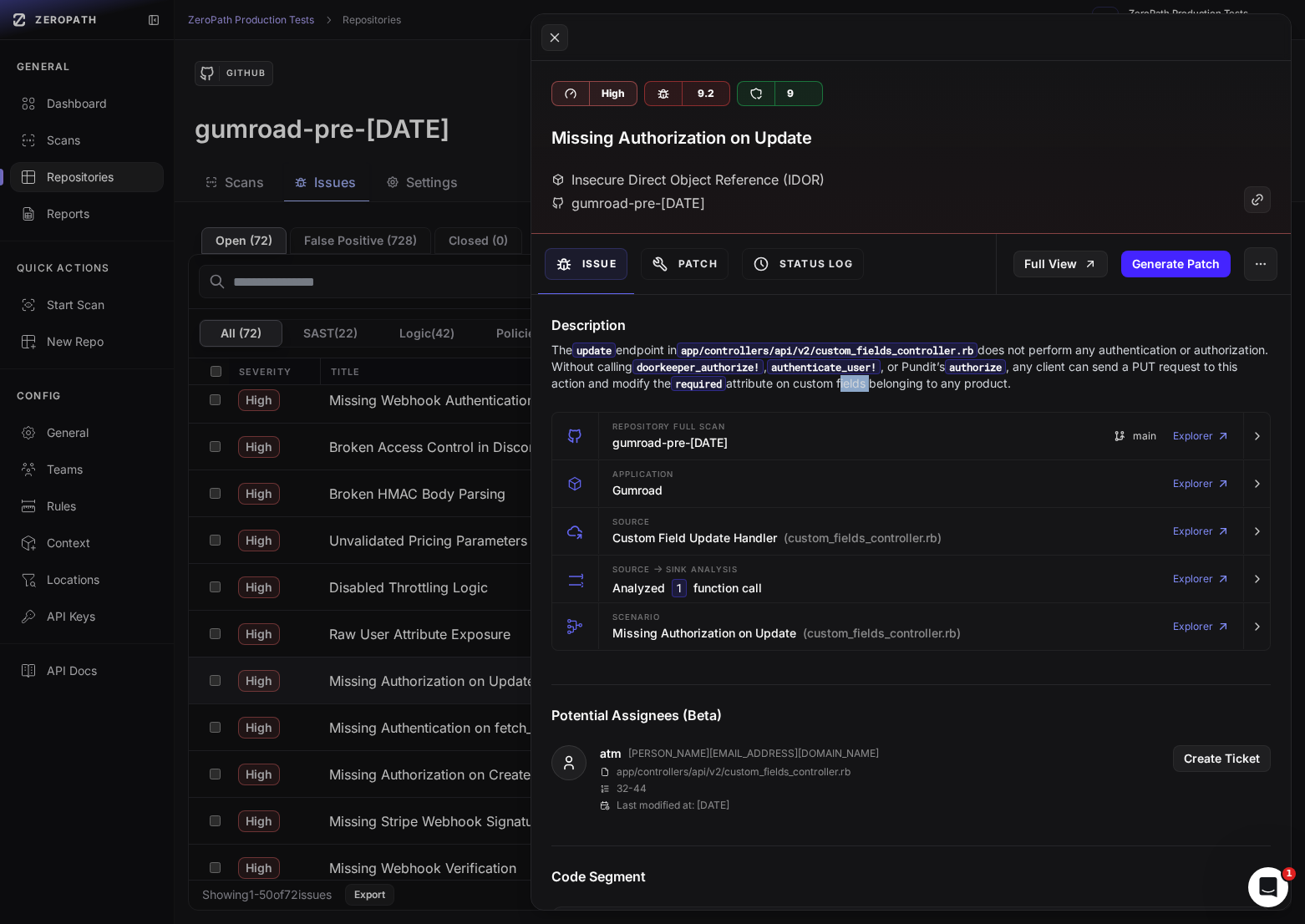
click at [926, 383] on p "The update endpoint in app/controllers/api/v2/custom_fields_controller.rb does …" at bounding box center [911, 367] width 719 height 50
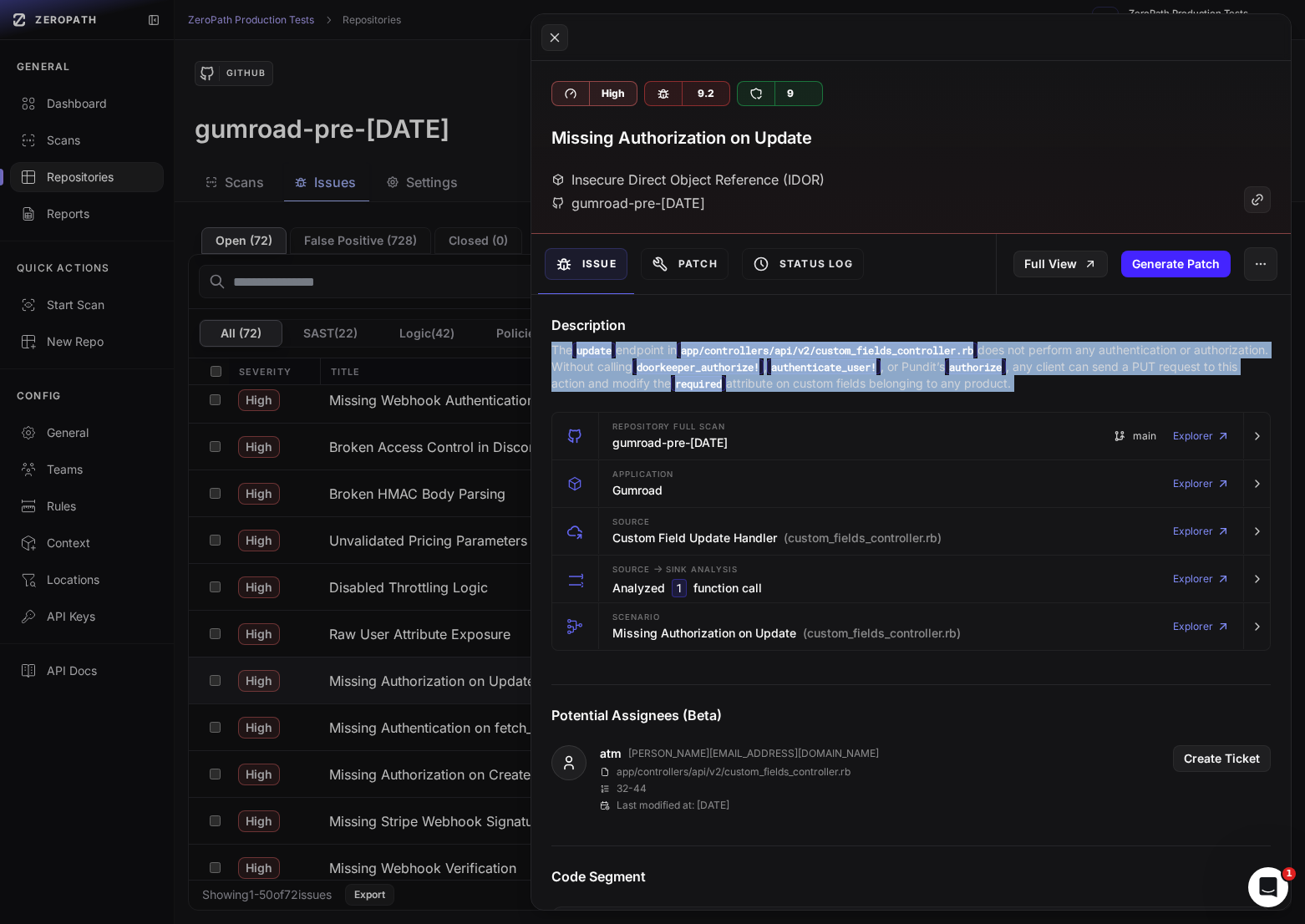
click at [926, 383] on p "The update endpoint in app/controllers/api/v2/custom_fields_controller.rb does …" at bounding box center [911, 367] width 719 height 50
click at [984, 383] on p "The update endpoint in app/controllers/api/v2/custom_fields_controller.rb does …" at bounding box center [911, 367] width 719 height 50
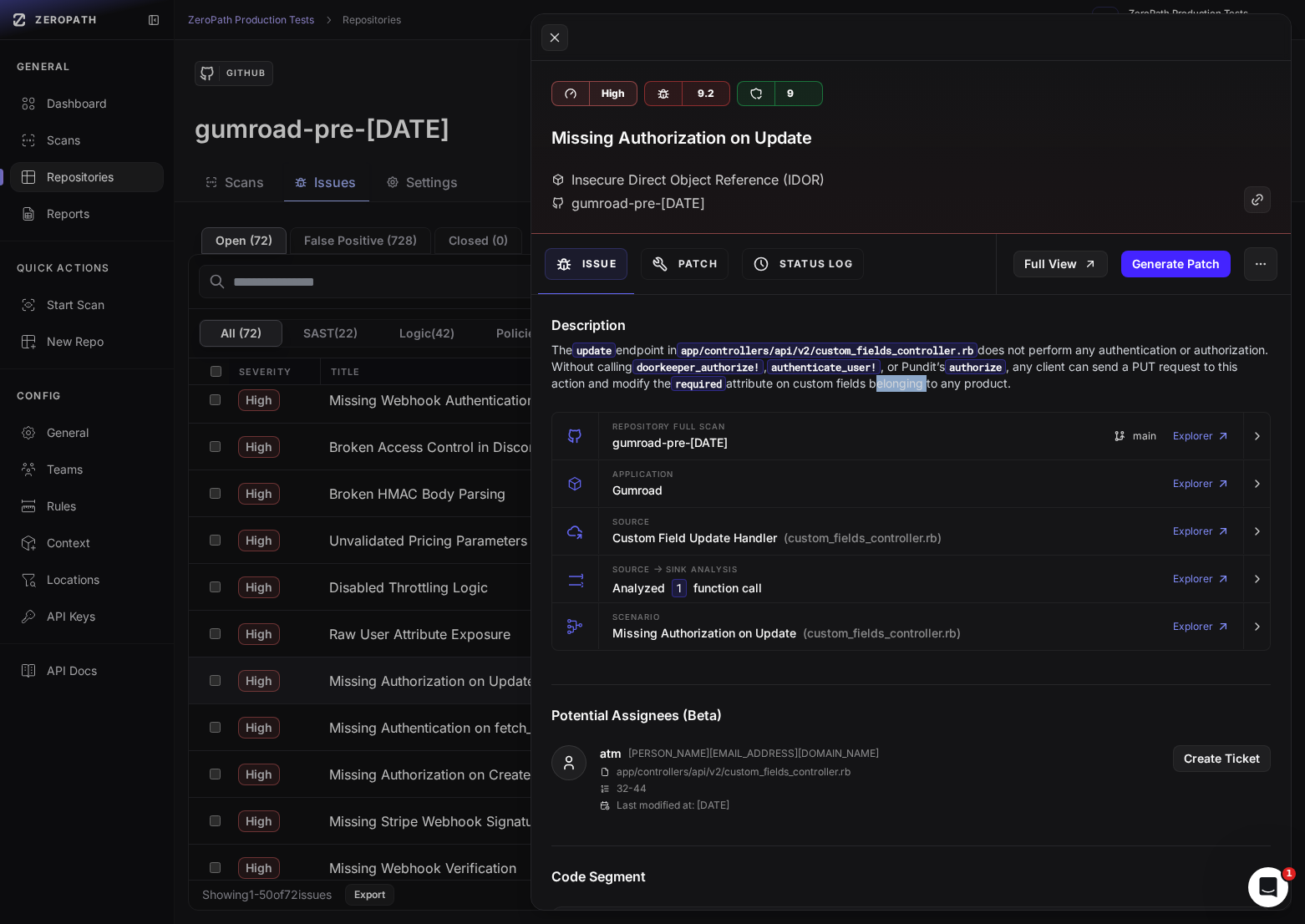
click at [984, 383] on p "The update endpoint in app/controllers/api/v2/custom_fields_controller.rb does …" at bounding box center [911, 367] width 719 height 50
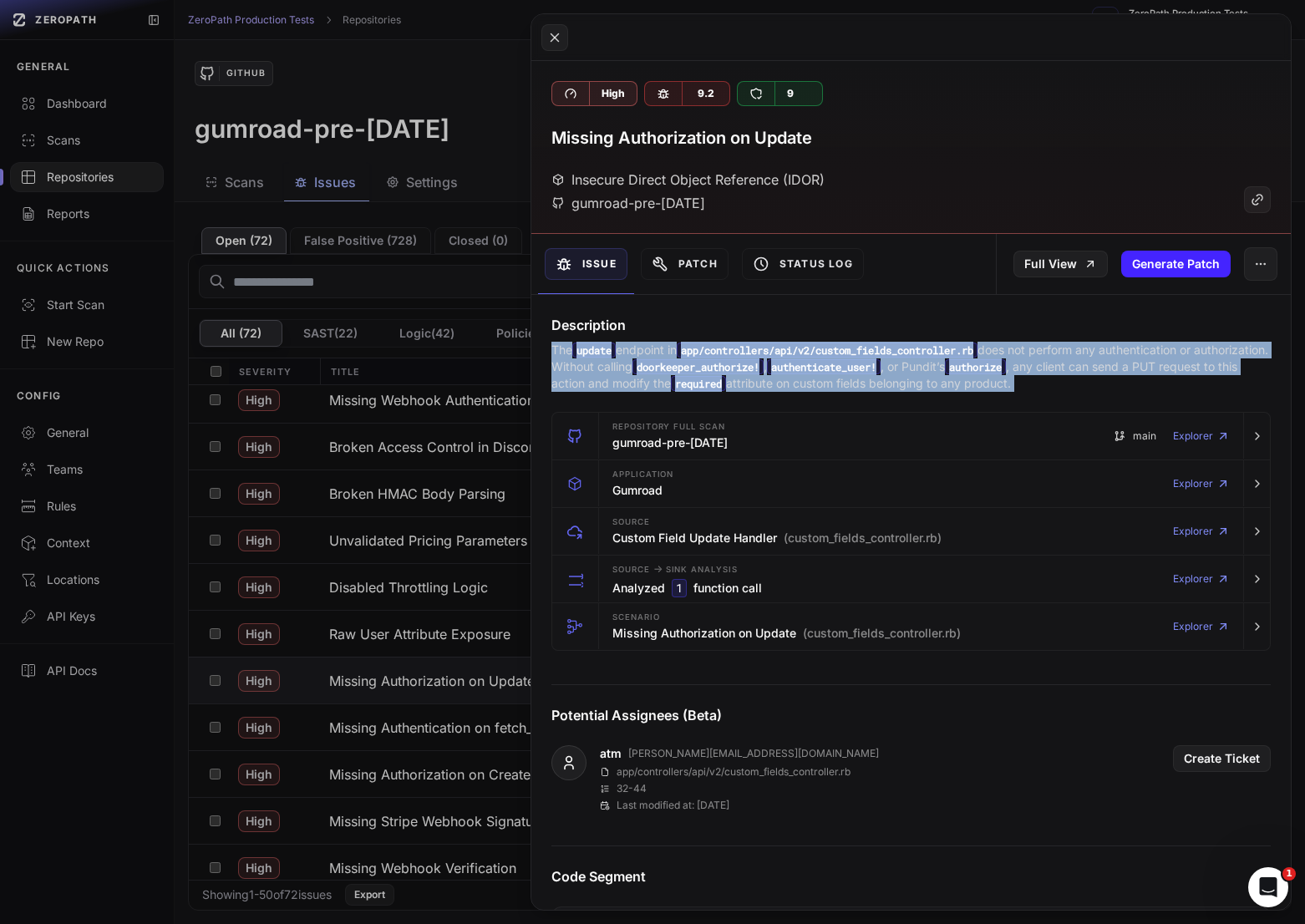
click at [984, 383] on p "The update endpoint in app/controllers/api/v2/custom_fields_controller.rb does …" at bounding box center [911, 367] width 719 height 50
click at [1042, 383] on p "The update endpoint in app/controllers/api/v2/custom_fields_controller.rb does …" at bounding box center [911, 367] width 719 height 50
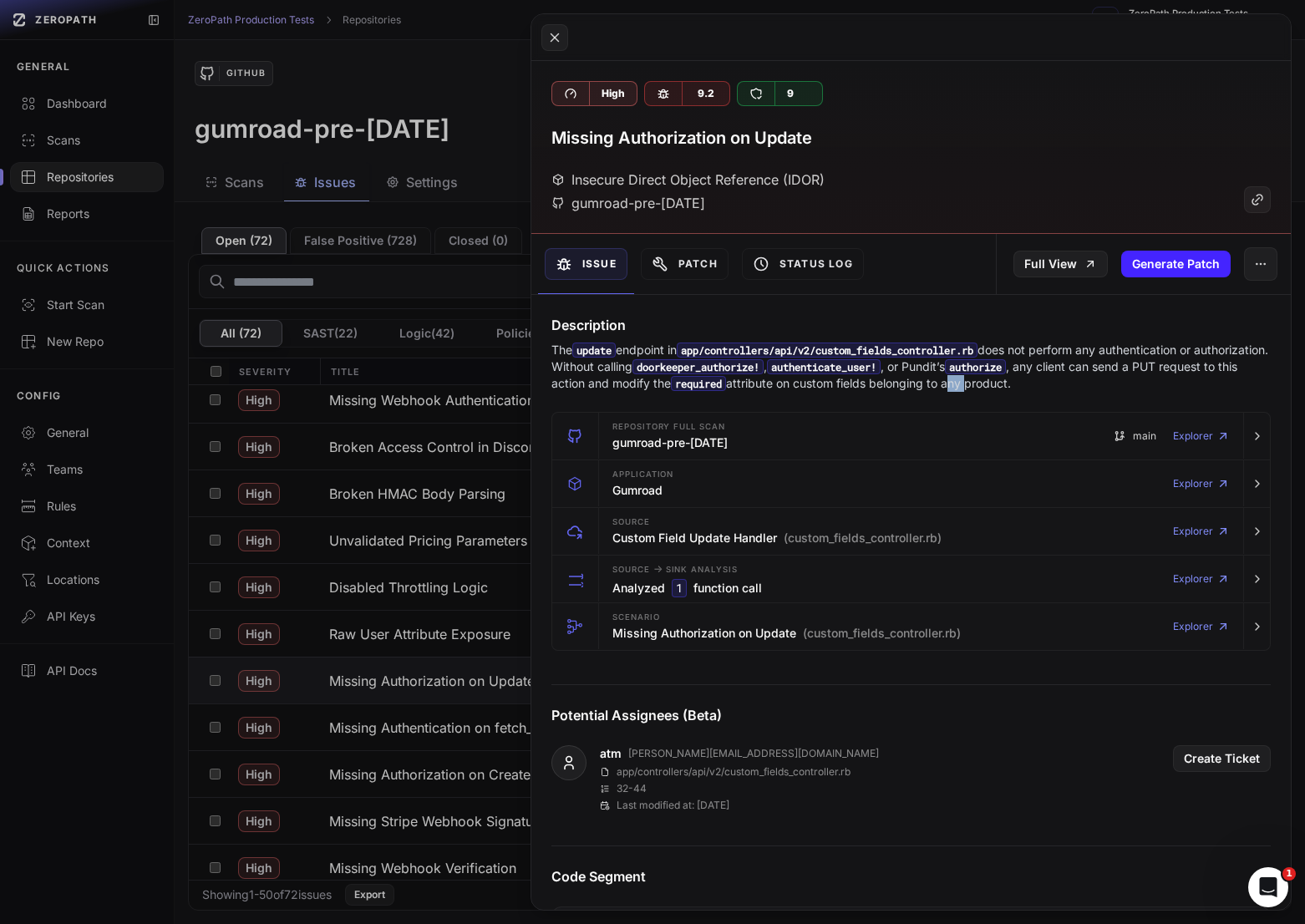
click at [1042, 383] on p "The update endpoint in app/controllers/api/v2/custom_fields_controller.rb does …" at bounding box center [911, 367] width 719 height 50
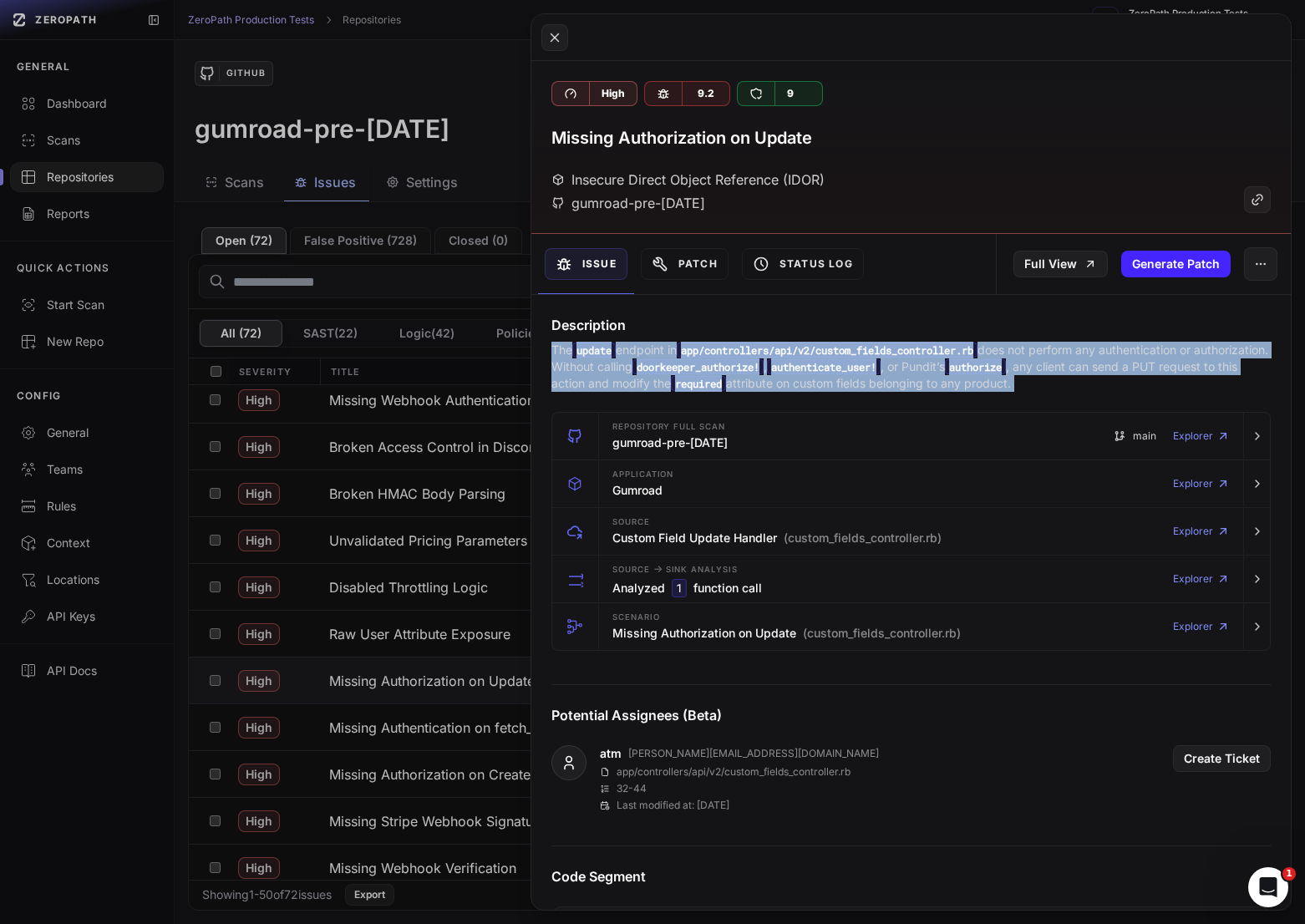
click at [1042, 383] on p "The update endpoint in app/controllers/api/v2/custom_fields_controller.rb does …" at bounding box center [911, 367] width 719 height 50
click at [983, 383] on p "The update endpoint in app/controllers/api/v2/custom_fields_controller.rb does …" at bounding box center [911, 367] width 719 height 50
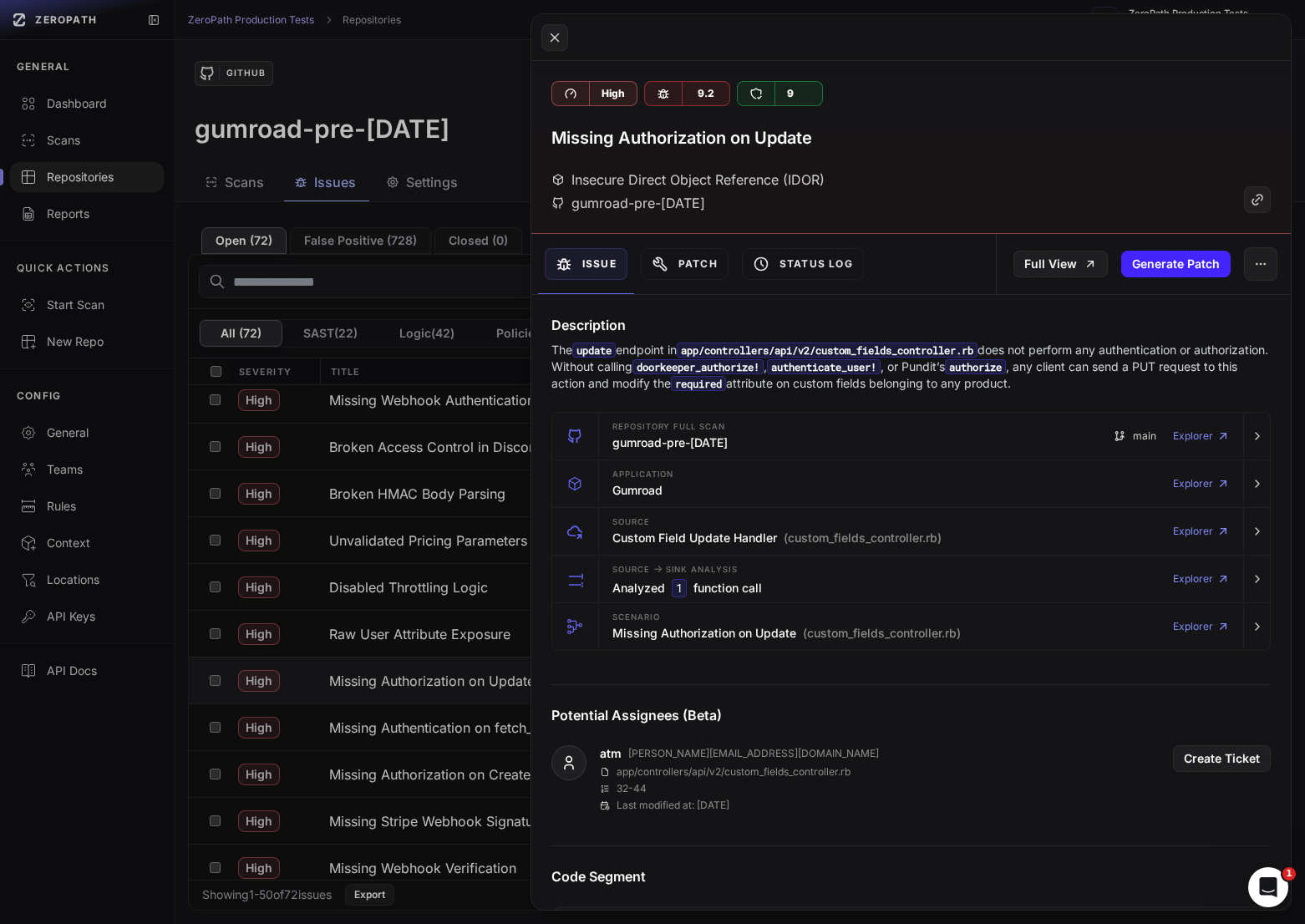
click at [363, 241] on button at bounding box center [652, 462] width 1305 height 924
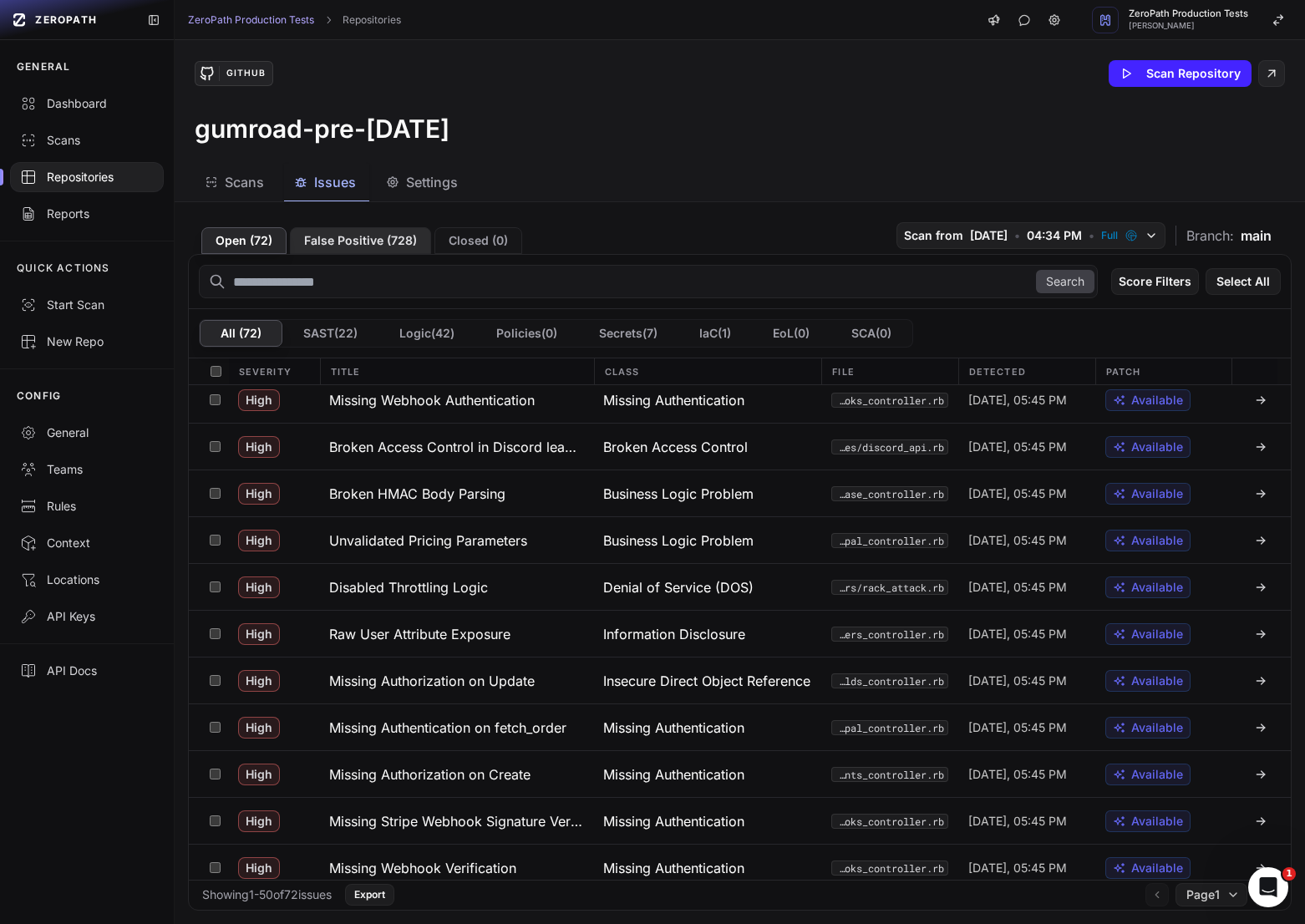
click at [381, 243] on button "False Positive ( 728 )" at bounding box center [361, 240] width 141 height 27
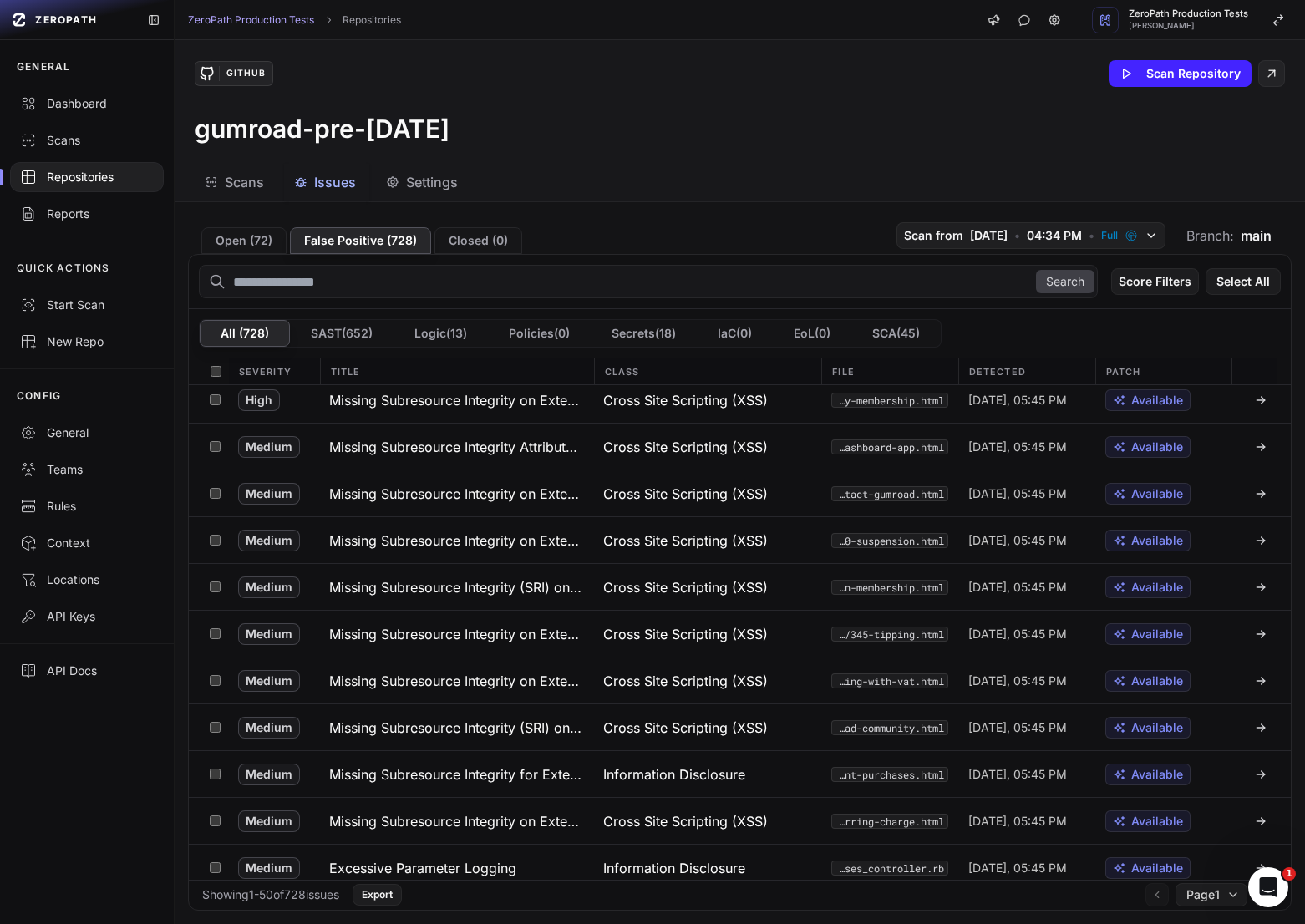
click at [376, 284] on input "text" at bounding box center [648, 282] width 899 height 33
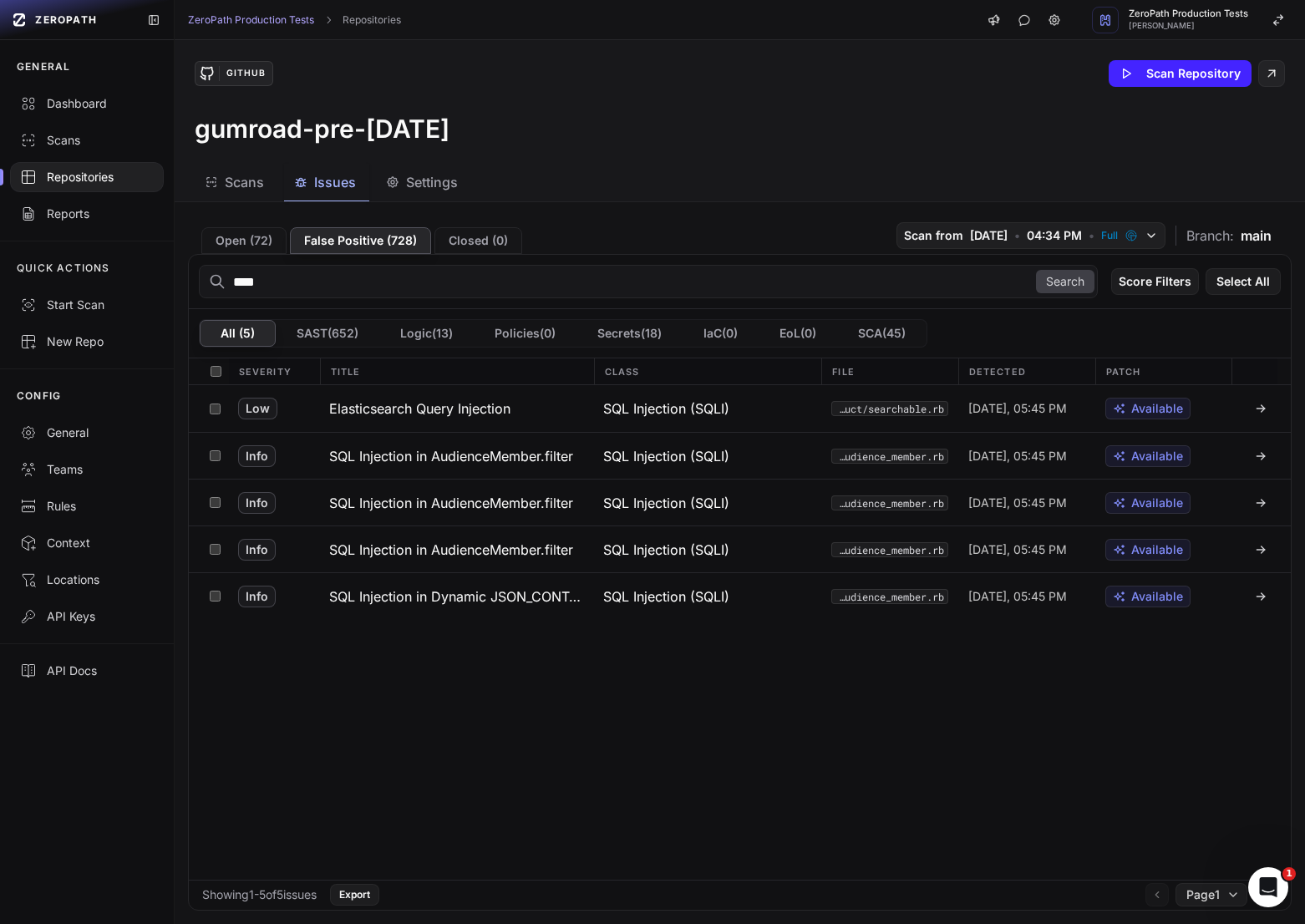
click at [378, 283] on input "****" at bounding box center [648, 282] width 899 height 33
type input "***"
click at [526, 588] on h3 "SQL Injection in Dynamic JSON_CONTAINS Query" at bounding box center [455, 597] width 254 height 20
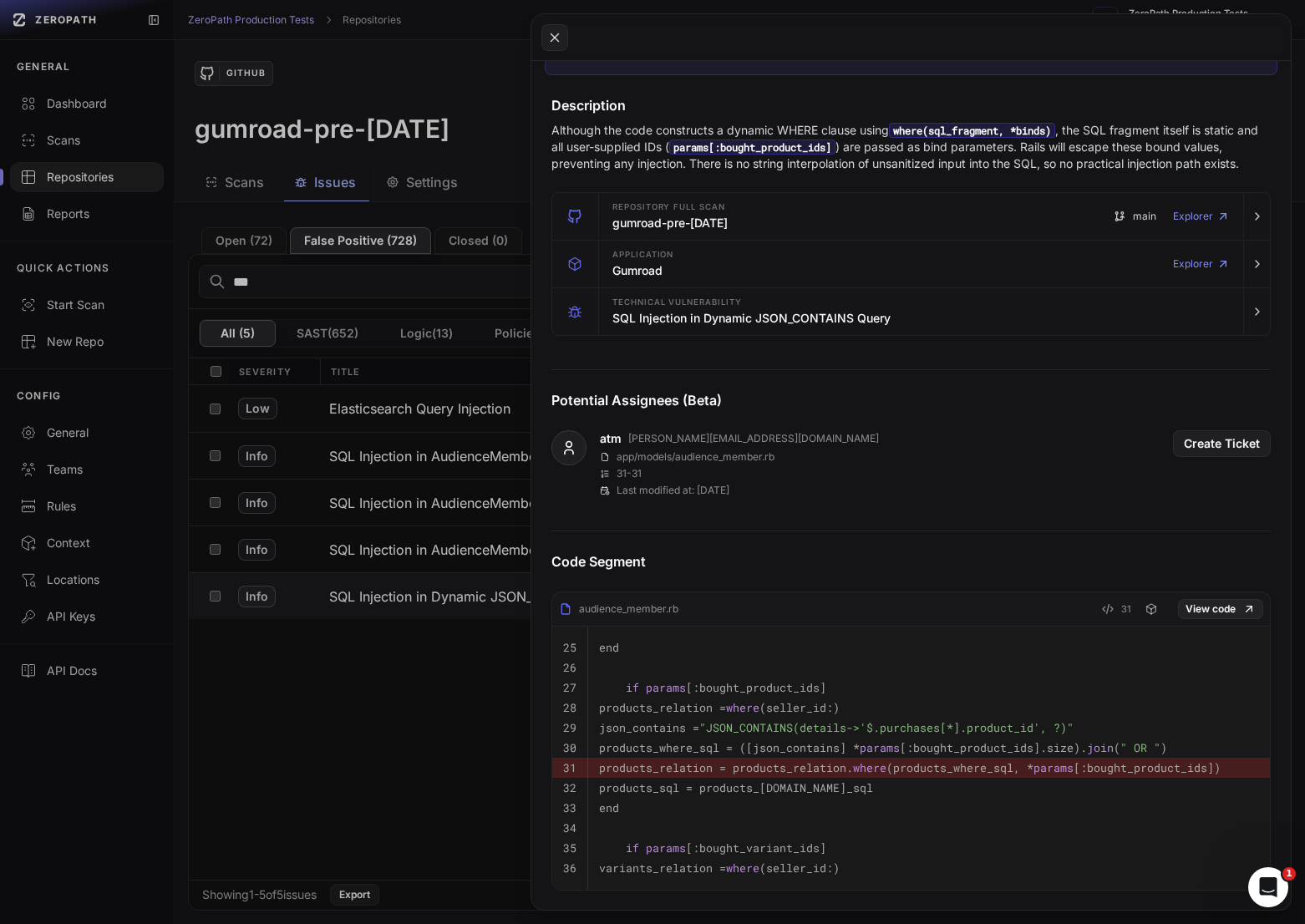
scroll to position [490, 0]
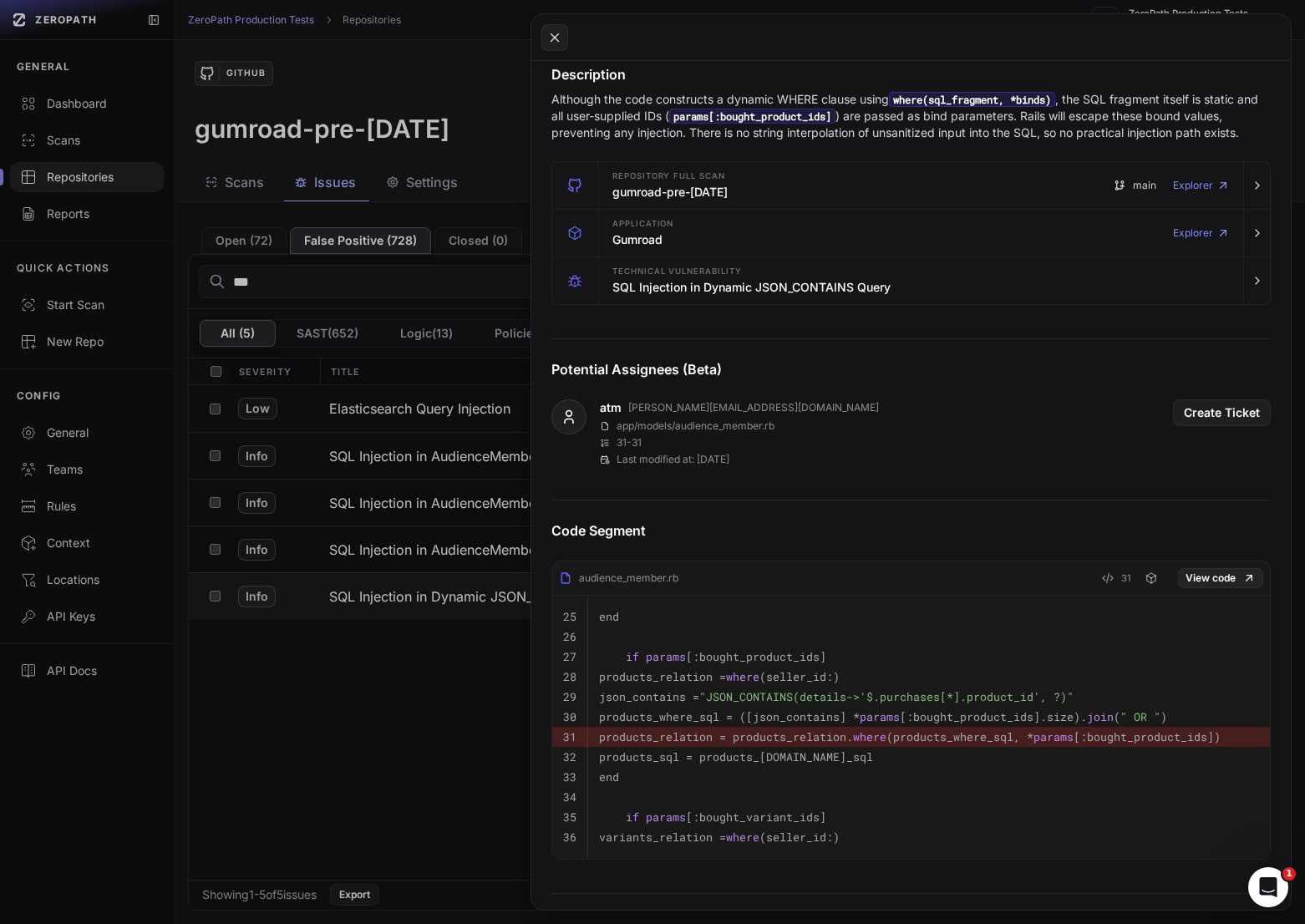
click at [466, 519] on button at bounding box center [652, 462] width 1305 height 924
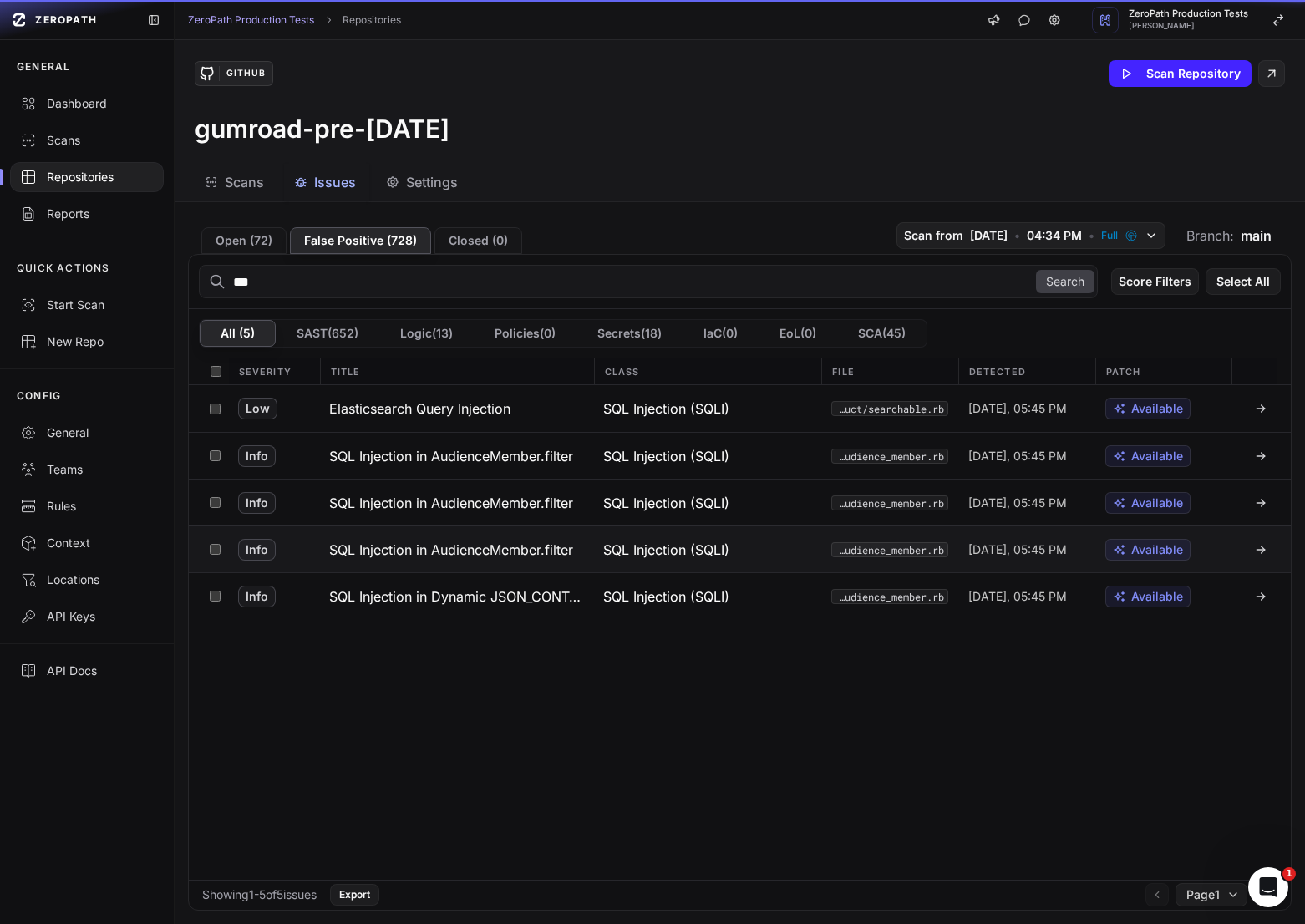
click at [466, 545] on h3 "SQL Injection in AudienceMember.filter" at bounding box center [451, 549] width 244 height 20
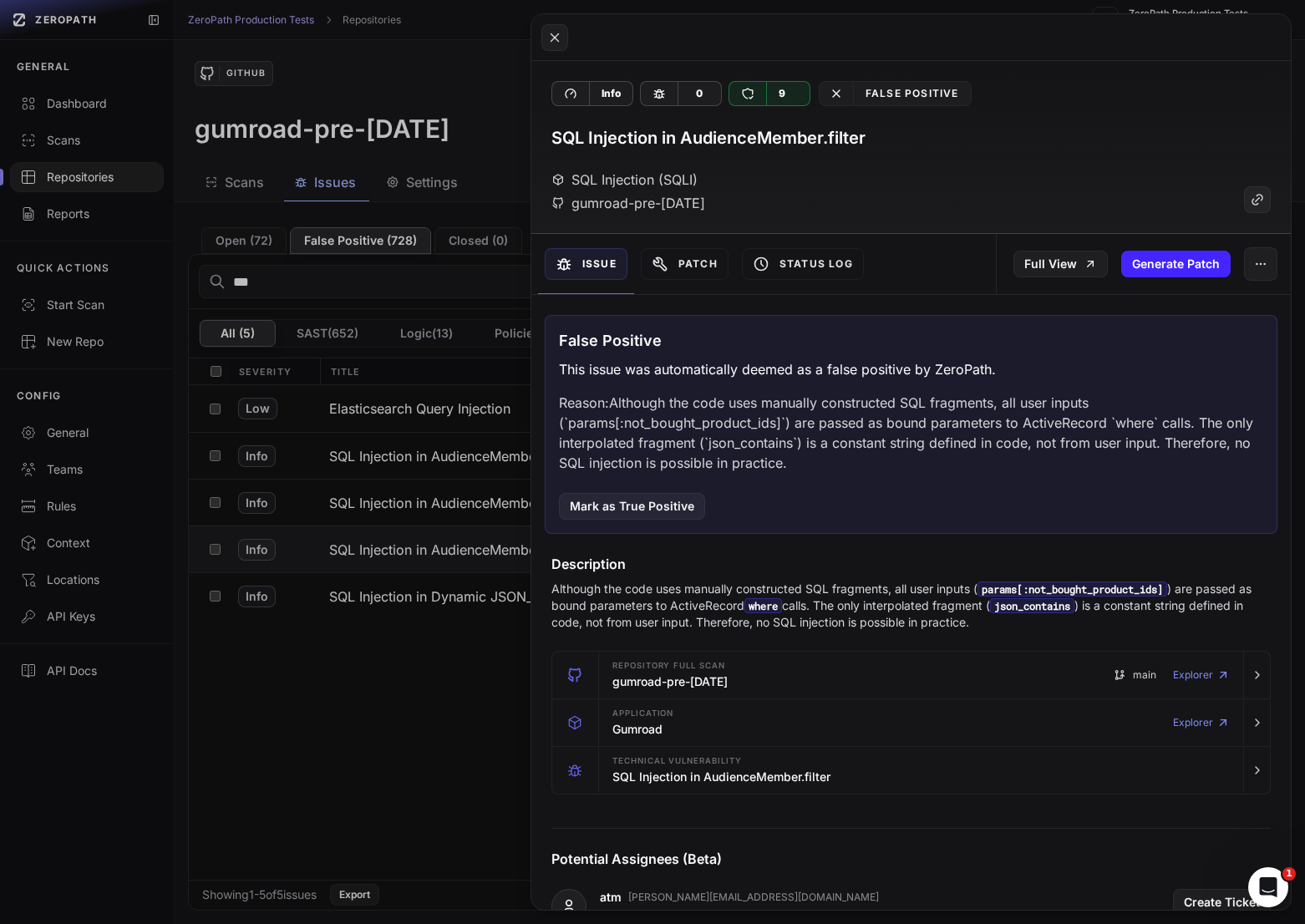
click at [709, 588] on p "Although the code uses manually constructed SQL fragments, all user inputs ( pa…" at bounding box center [911, 605] width 719 height 50
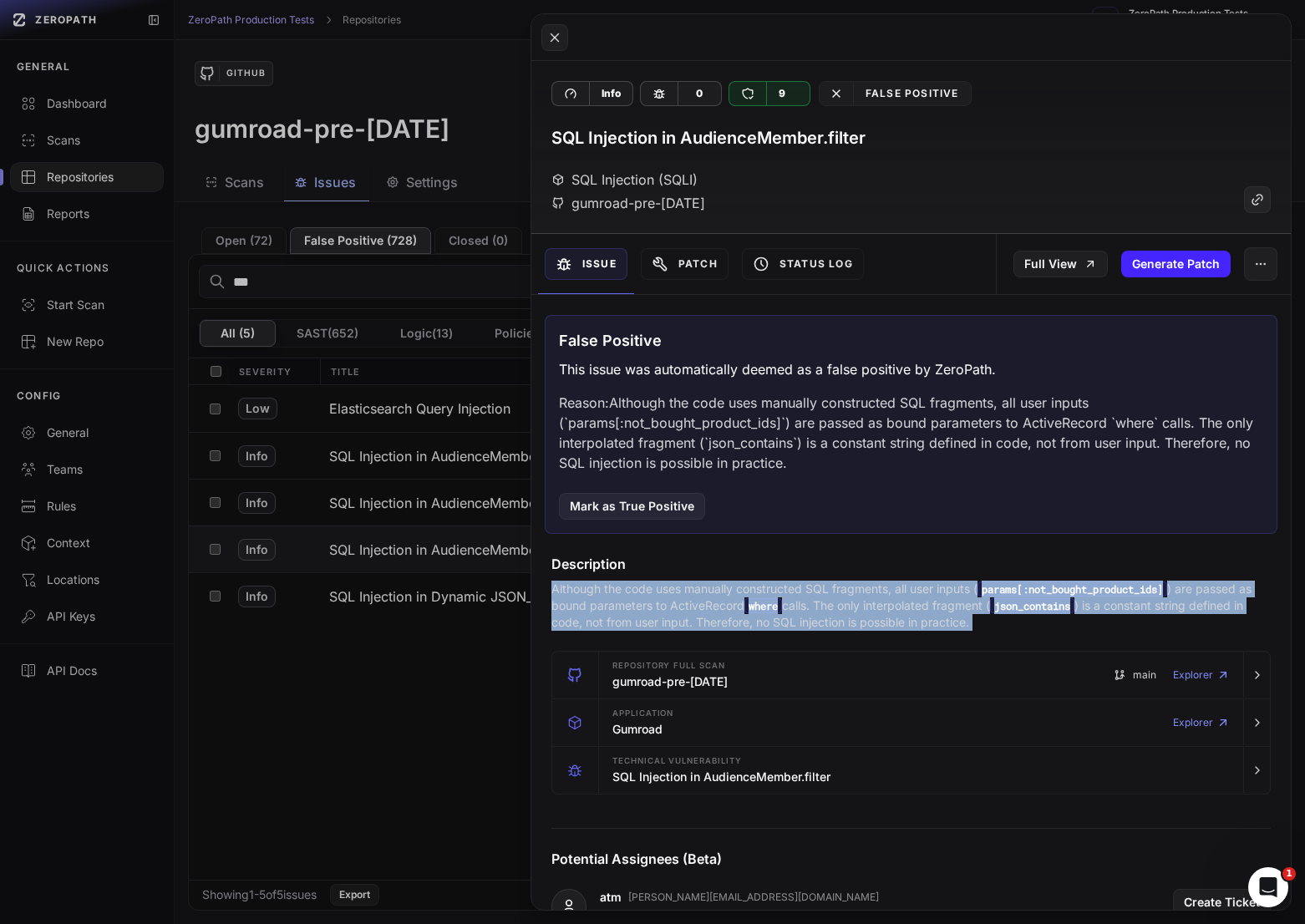
click at [709, 588] on p "Although the code uses manually constructed SQL fragments, all user inputs ( pa…" at bounding box center [911, 605] width 719 height 50
click at [702, 592] on p "Although the code uses manually constructed SQL fragments, all user inputs ( pa…" at bounding box center [911, 605] width 719 height 50
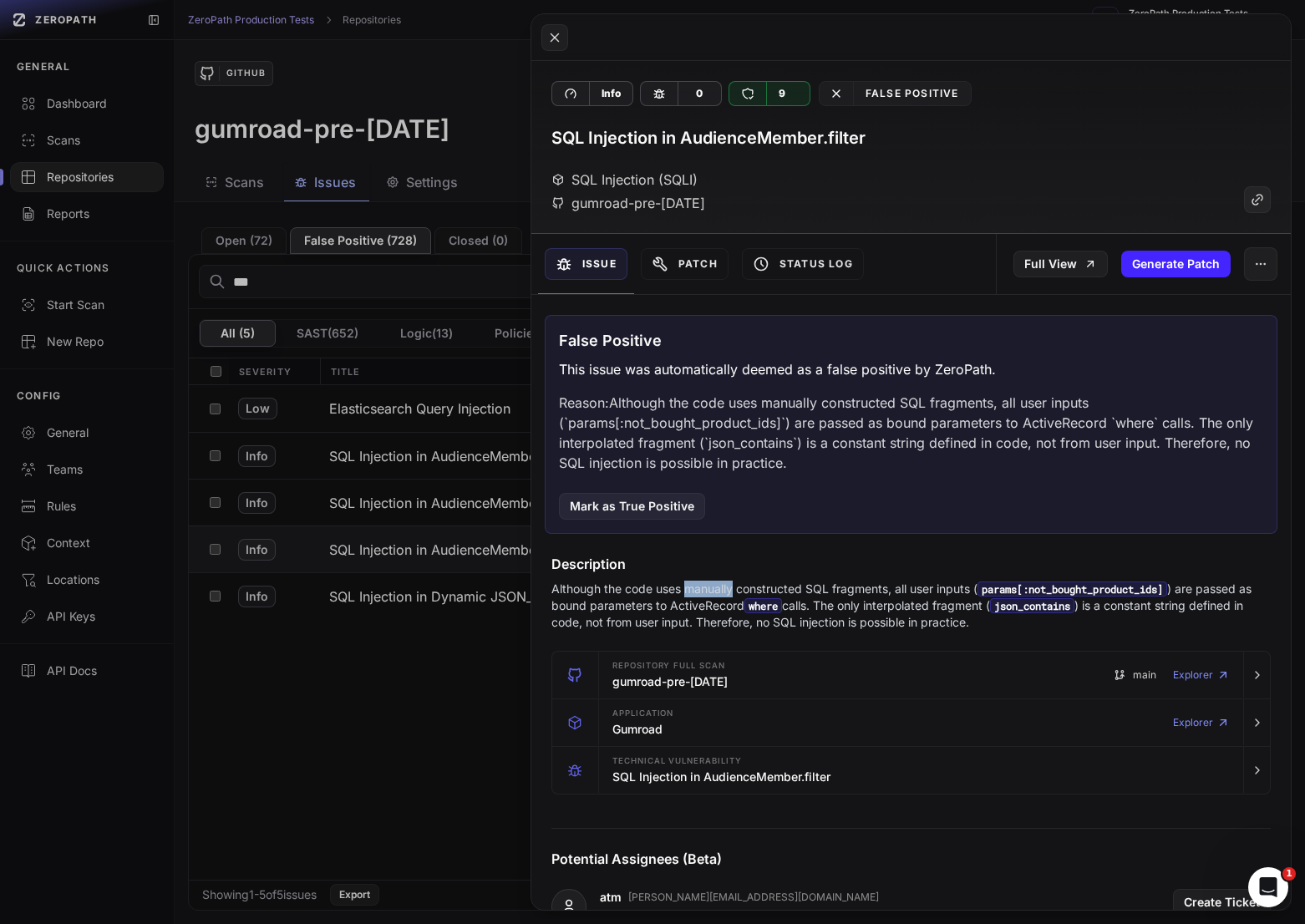
click at [702, 592] on p "Although the code uses manually constructed SQL fragments, all user inputs ( pa…" at bounding box center [911, 605] width 719 height 50
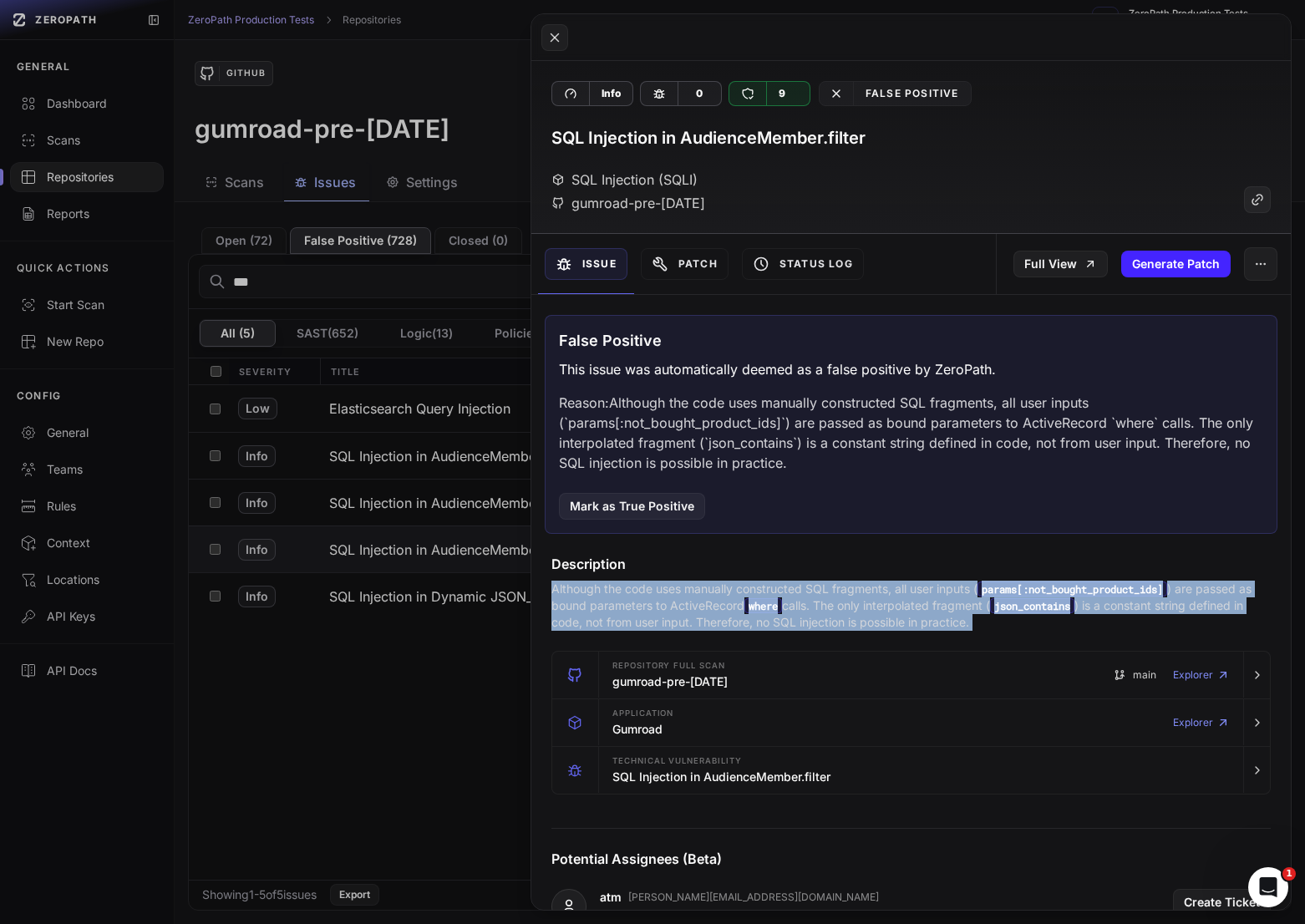
click at [702, 592] on p "Although the code uses manually constructed SQL fragments, all user inputs ( pa…" at bounding box center [911, 605] width 719 height 50
click at [712, 601] on p "Although the code uses manually constructed SQL fragments, all user inputs ( pa…" at bounding box center [911, 605] width 719 height 50
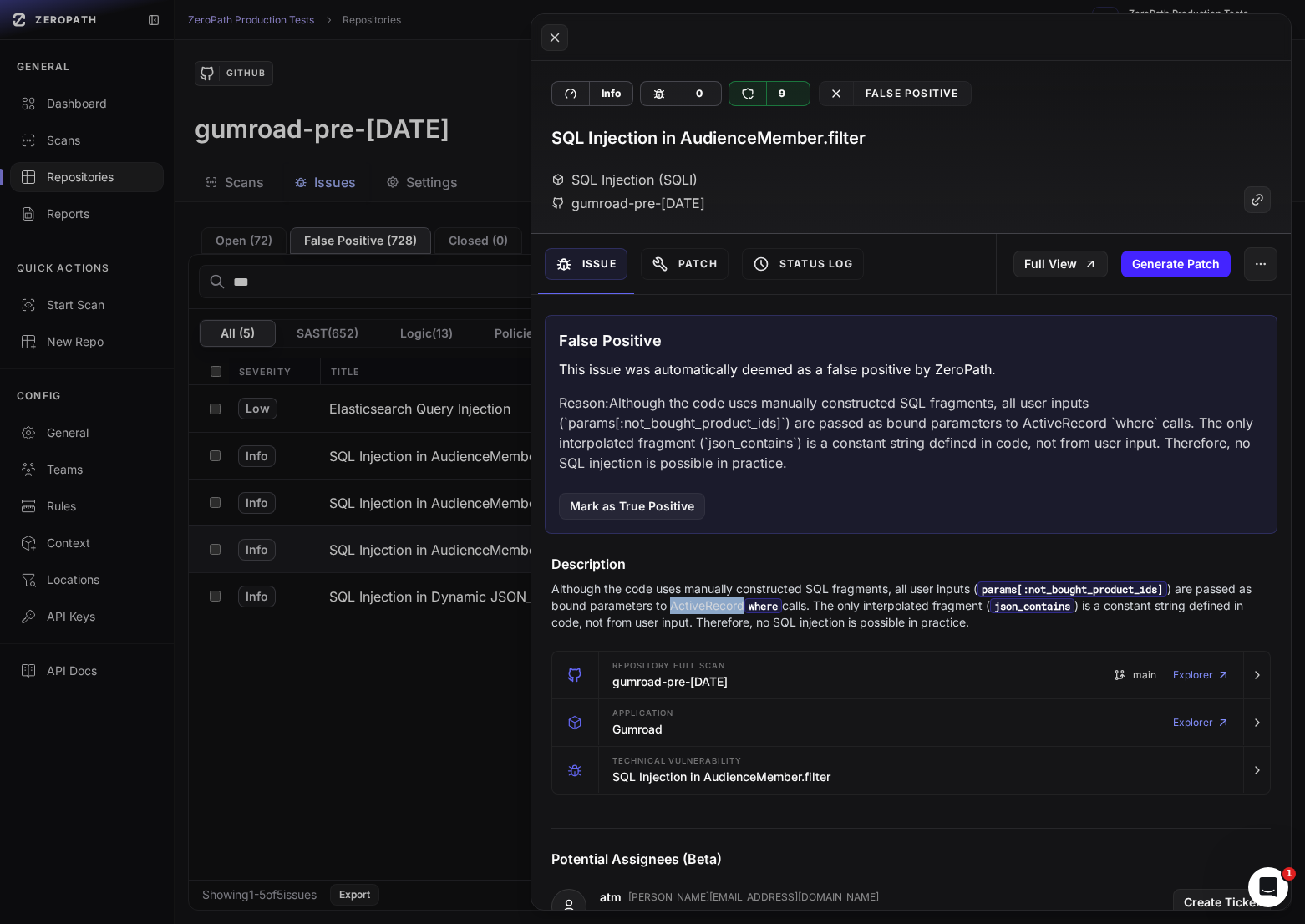
click at [712, 601] on p "Although the code uses manually constructed SQL fragments, all user inputs ( pa…" at bounding box center [911, 605] width 719 height 50
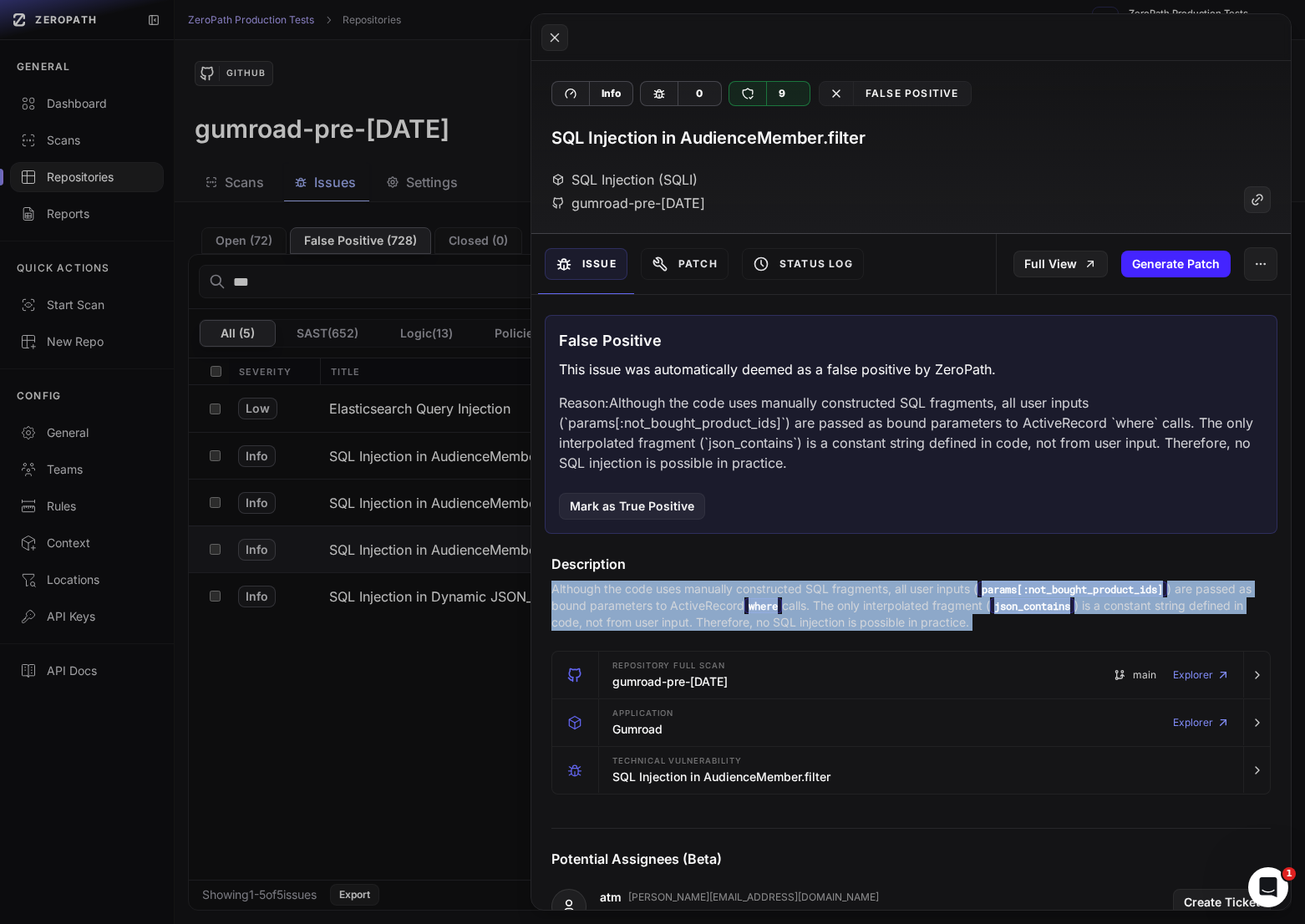
click at [712, 601] on p "Although the code uses manually constructed SQL fragments, all user inputs ( pa…" at bounding box center [911, 605] width 719 height 50
click at [716, 596] on p "Although the code uses manually constructed SQL fragments, all user inputs ( pa…" at bounding box center [911, 605] width 719 height 50
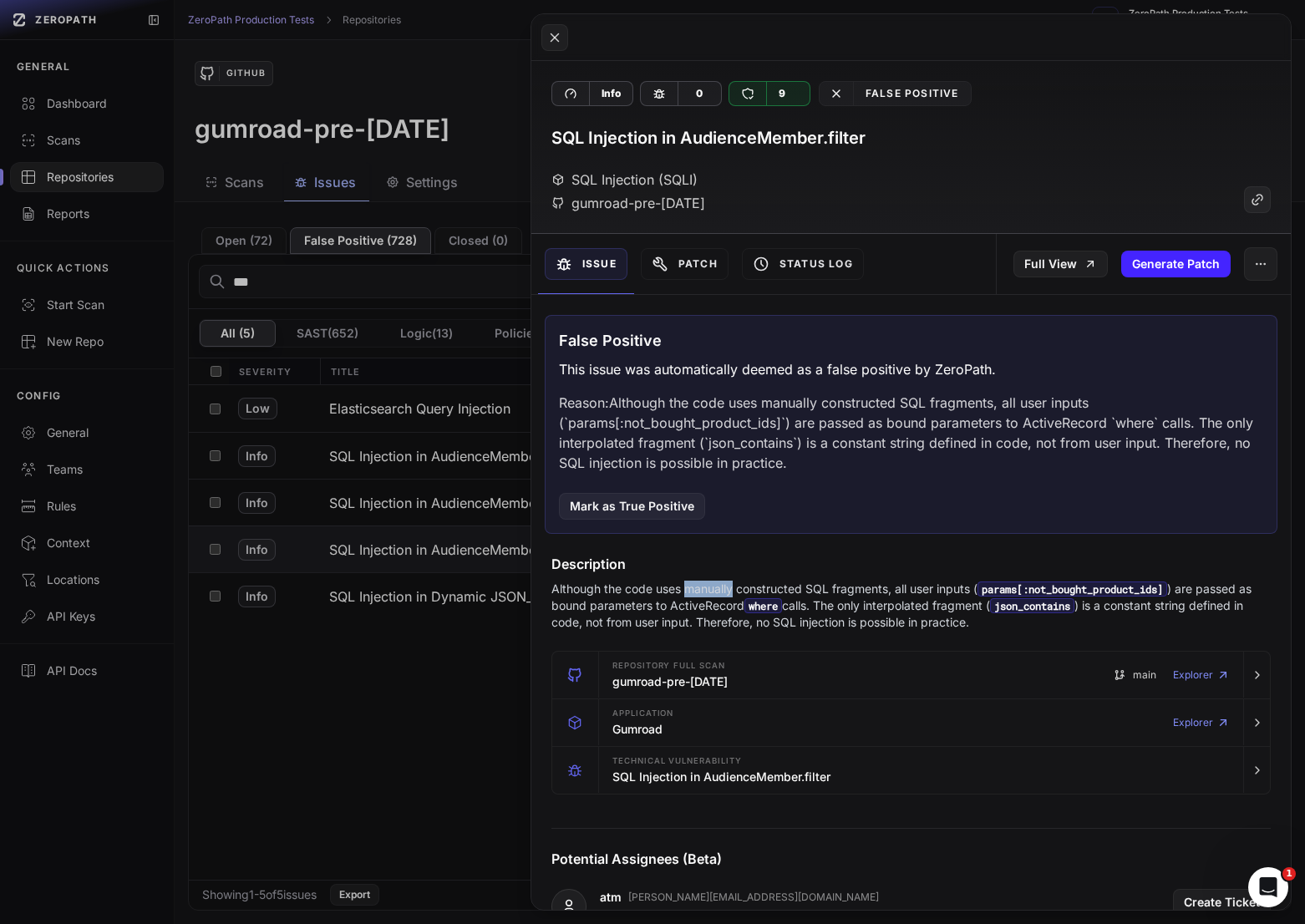
click at [716, 596] on p "Although the code uses manually constructed SQL fragments, all user inputs ( pa…" at bounding box center [911, 605] width 719 height 50
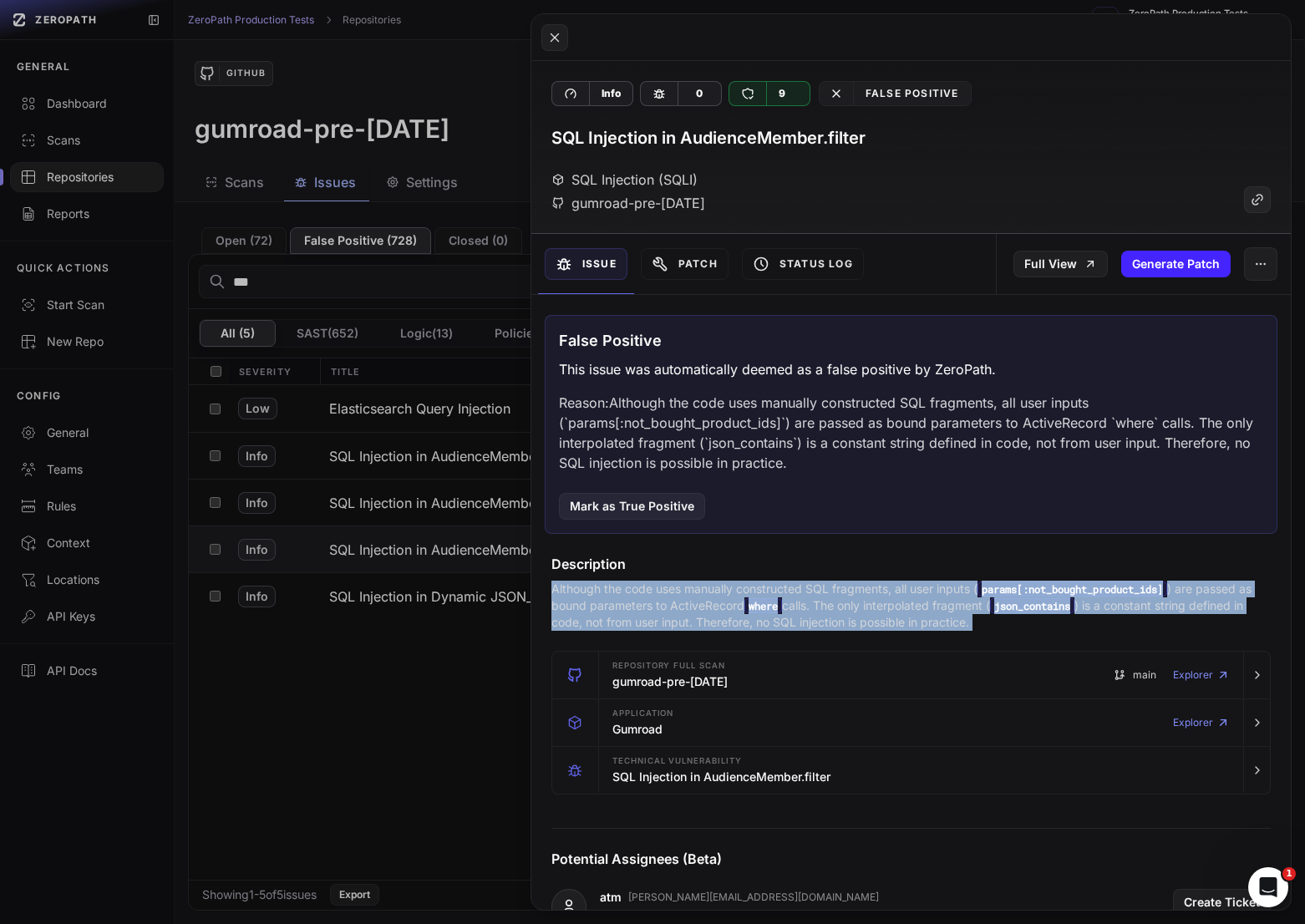
click at [716, 596] on p "Although the code uses manually constructed SQL fragments, all user inputs ( pa…" at bounding box center [911, 605] width 719 height 50
click at [701, 596] on p "Although the code uses manually constructed SQL fragments, all user inputs ( pa…" at bounding box center [911, 605] width 719 height 50
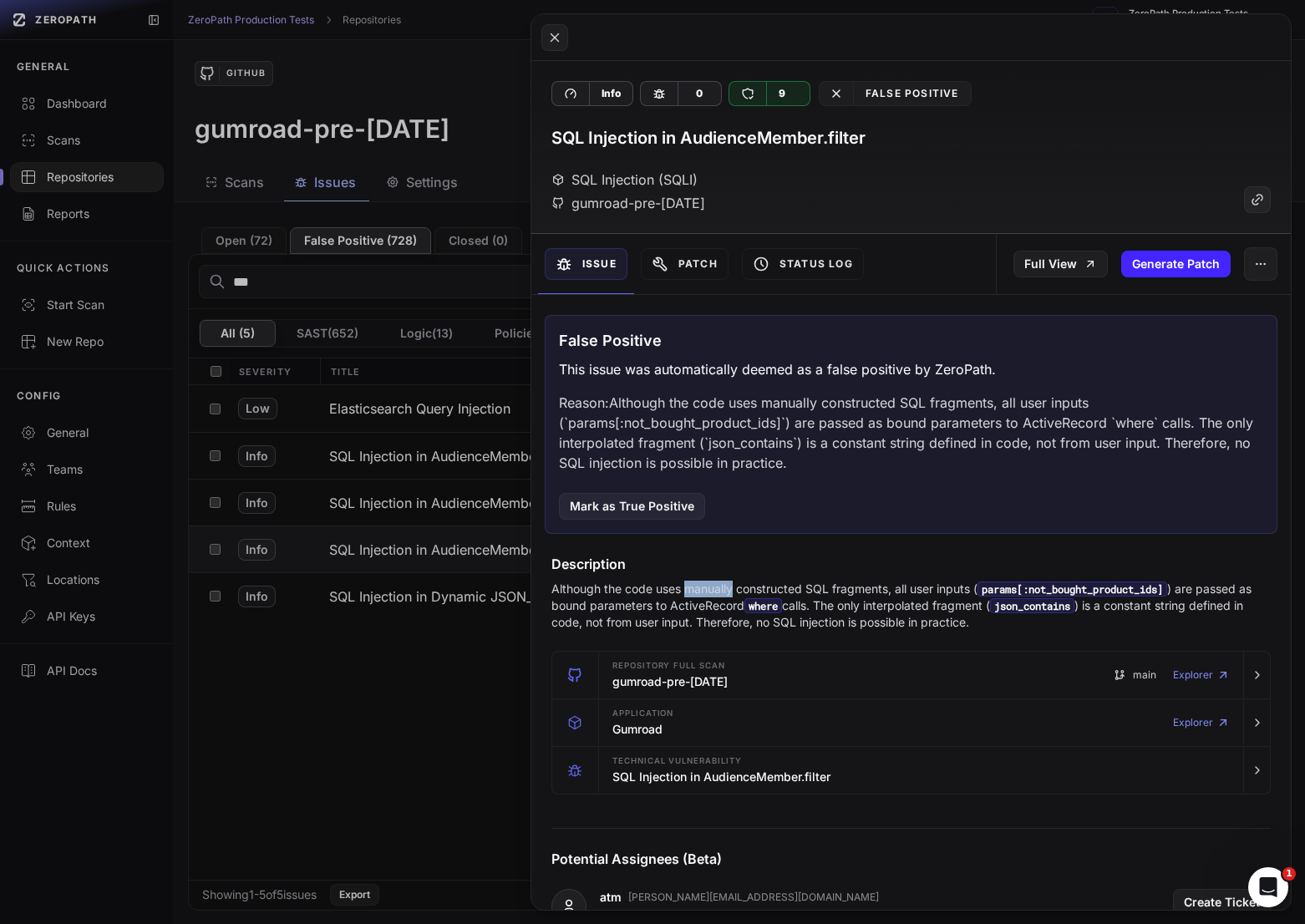
click at [701, 596] on p "Although the code uses manually constructed SQL fragments, all user inputs ( pa…" at bounding box center [911, 605] width 719 height 50
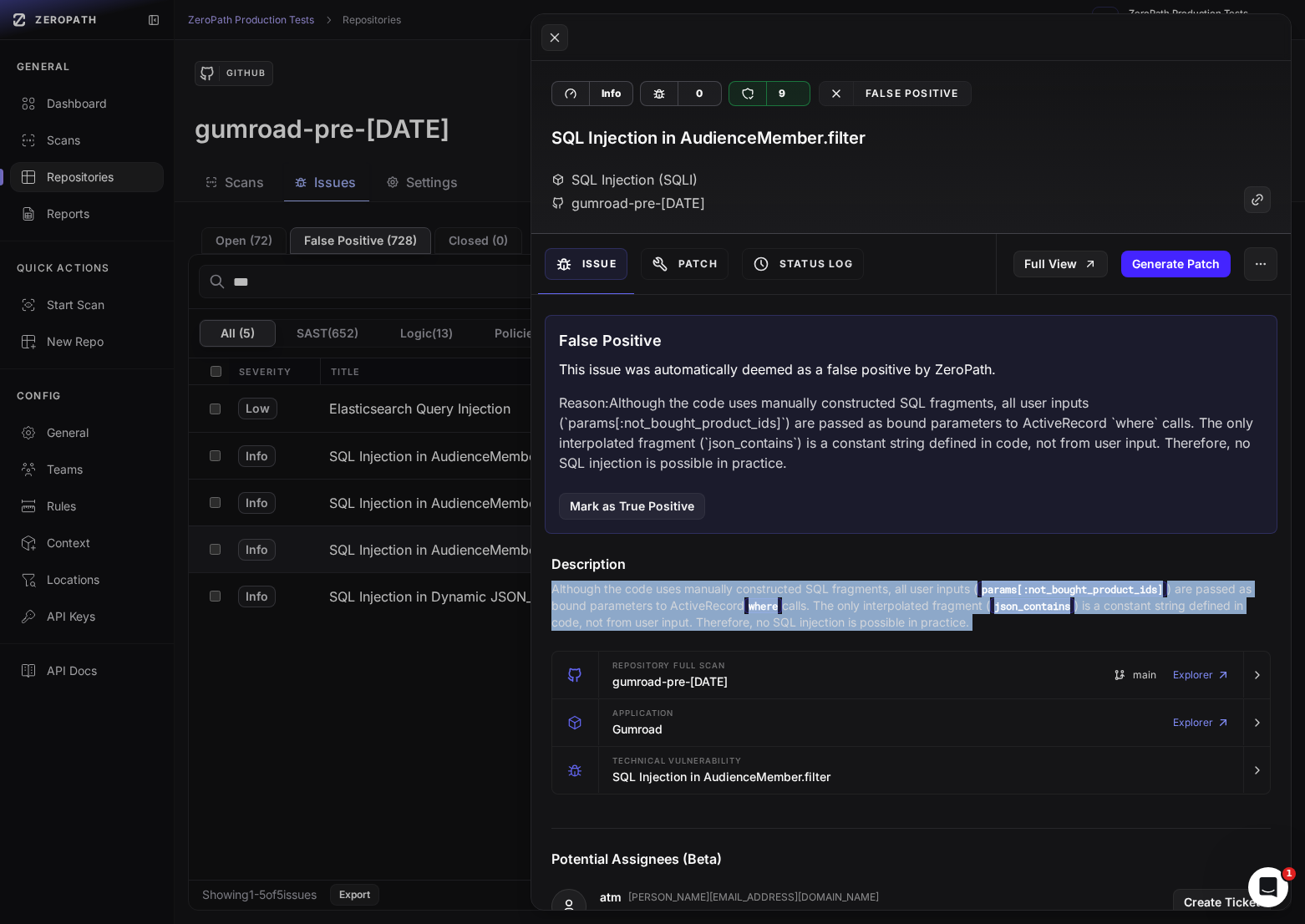
click at [701, 596] on p "Although the code uses manually constructed SQL fragments, all user inputs ( pa…" at bounding box center [911, 605] width 719 height 50
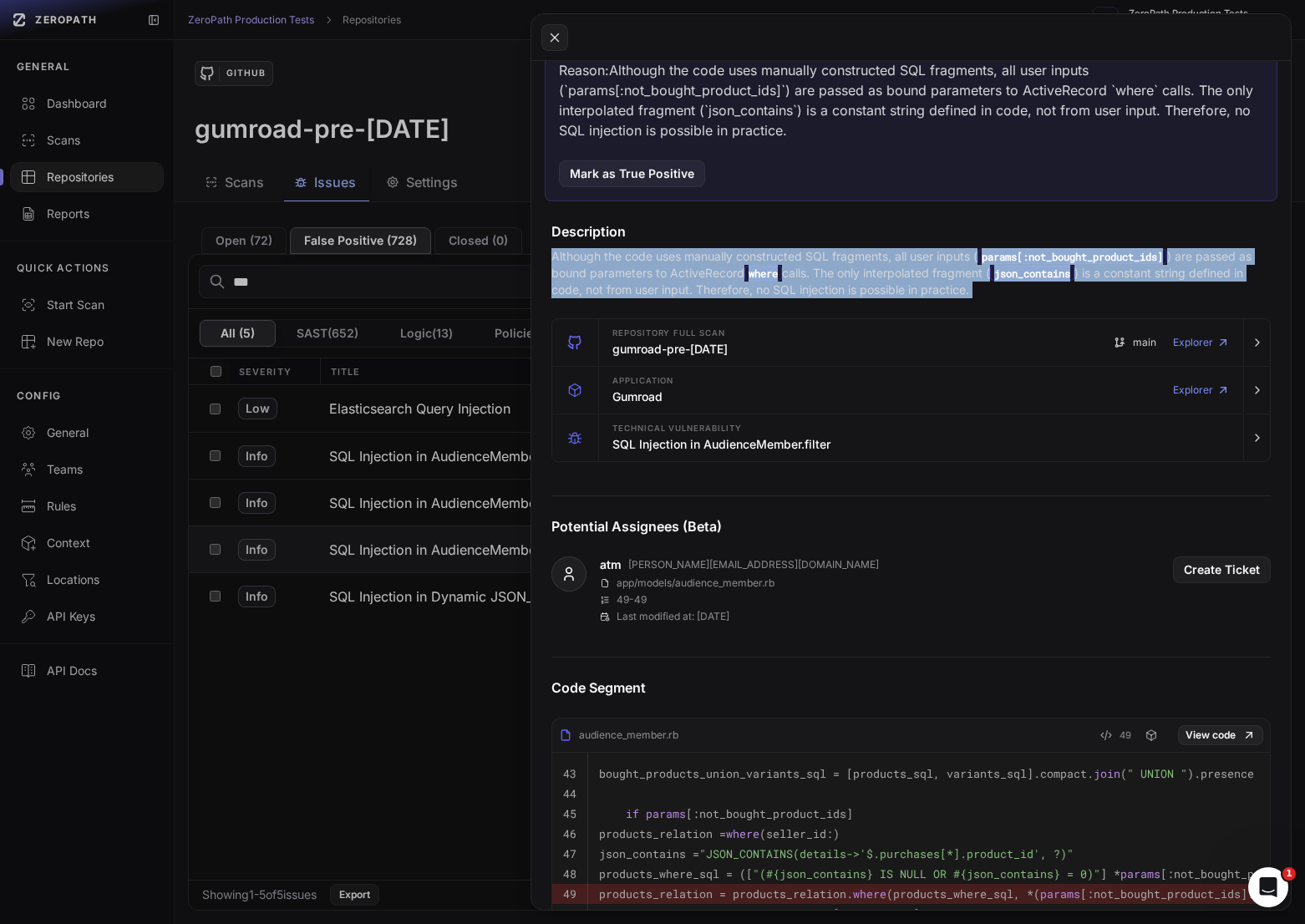
scroll to position [359, 0]
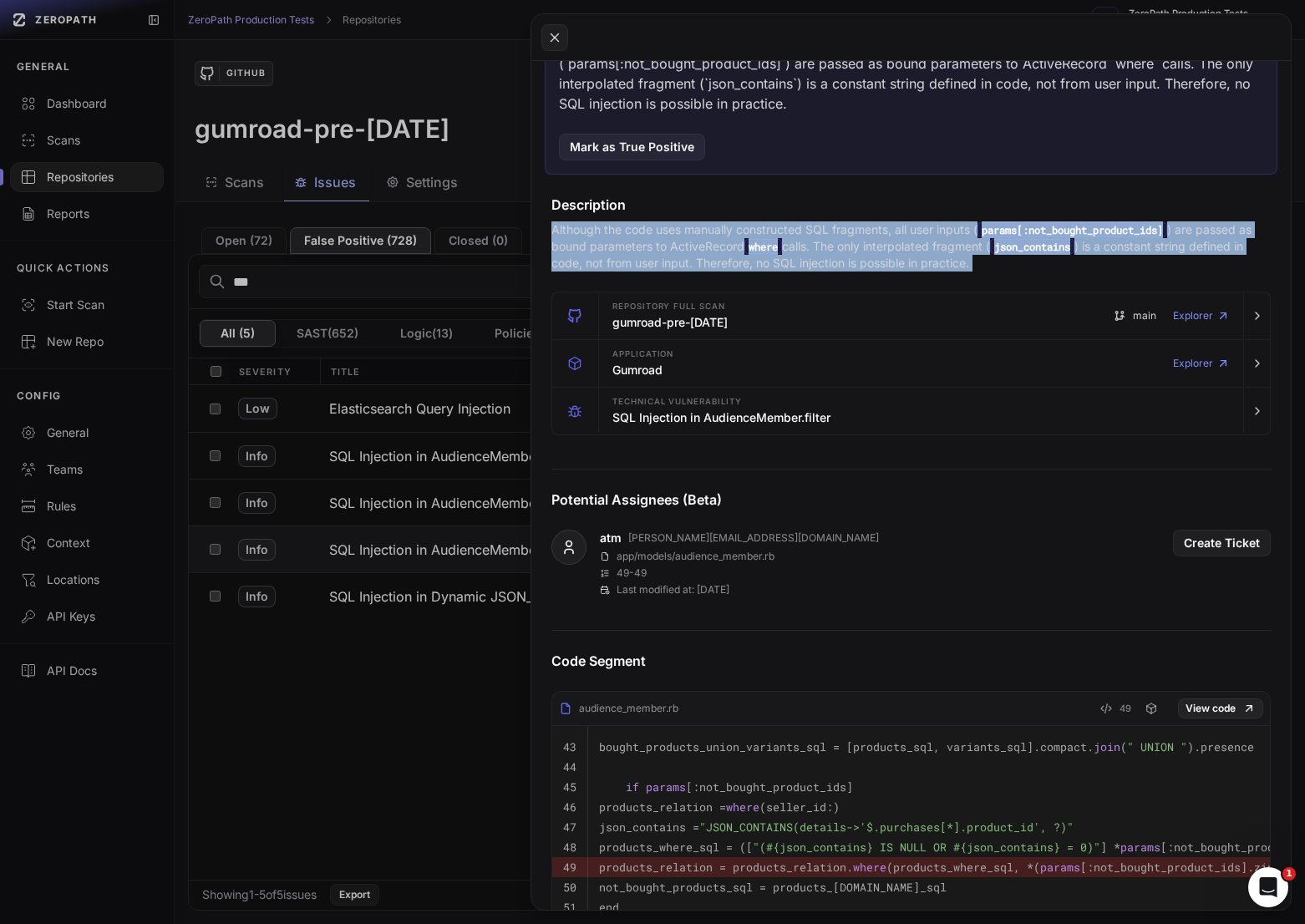
click at [344, 483] on button at bounding box center [652, 462] width 1305 height 924
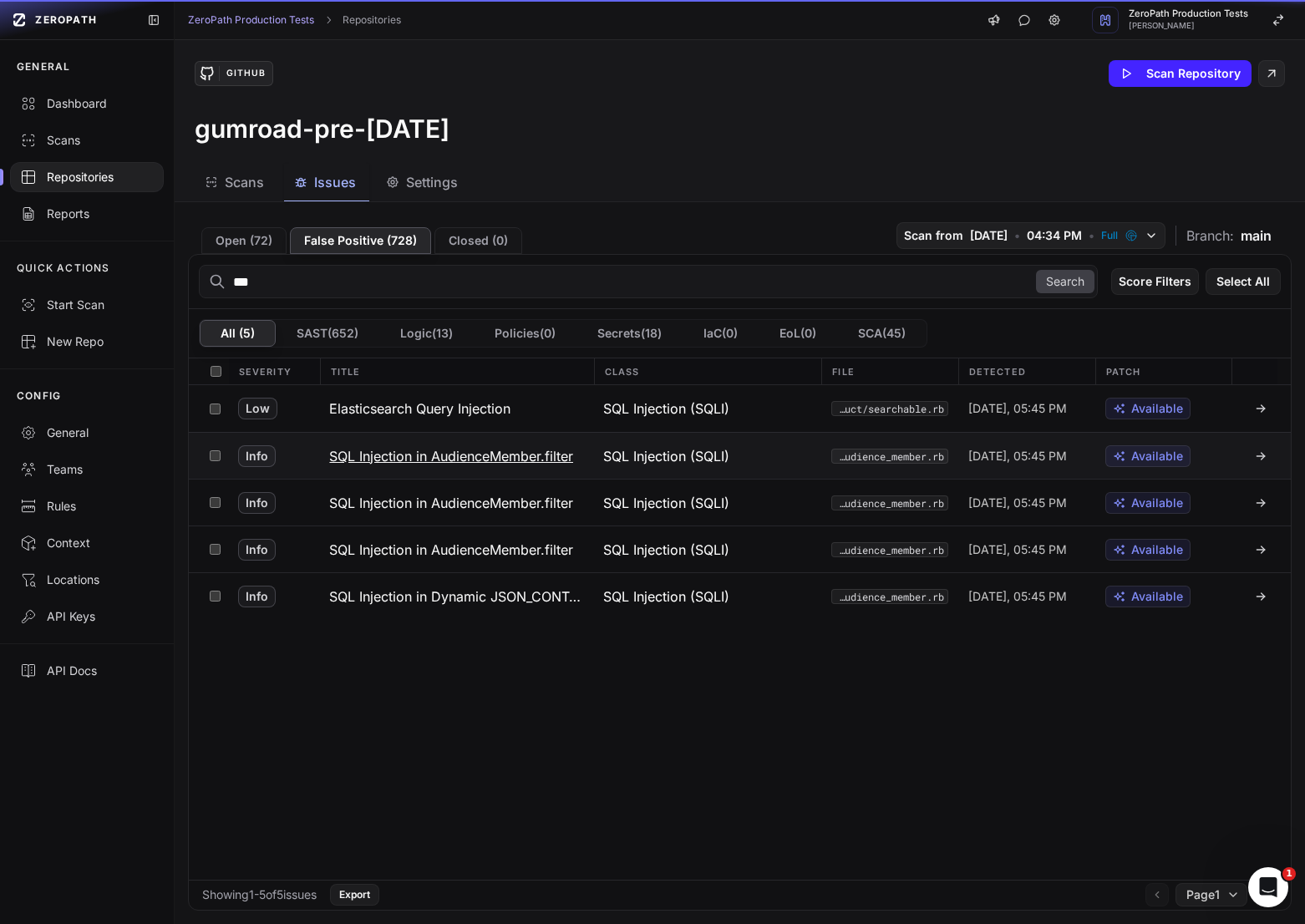
click at [393, 463] on h3 "SQL Injection in AudienceMember.filter" at bounding box center [451, 456] width 244 height 20
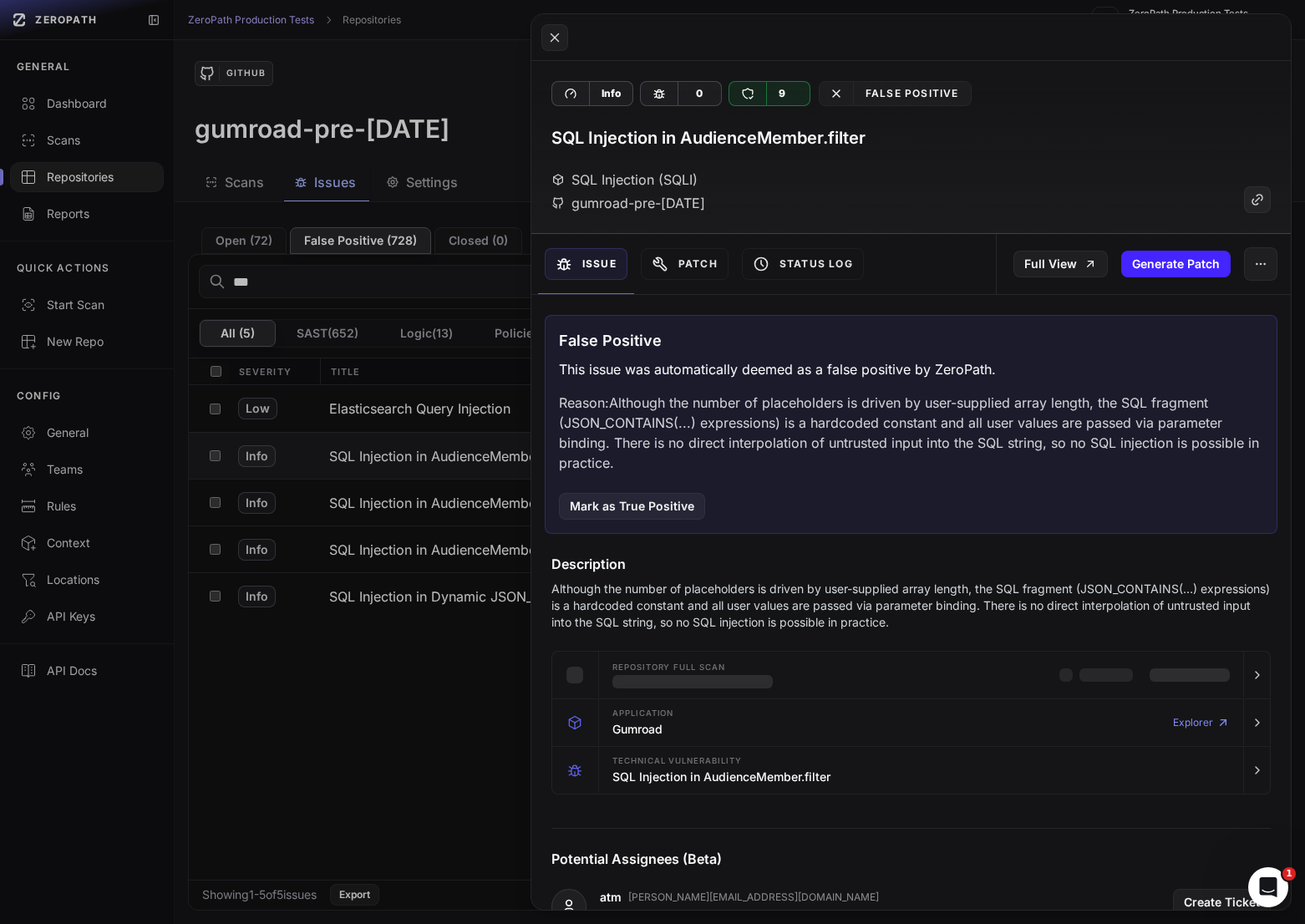
click at [375, 407] on button at bounding box center [652, 462] width 1305 height 924
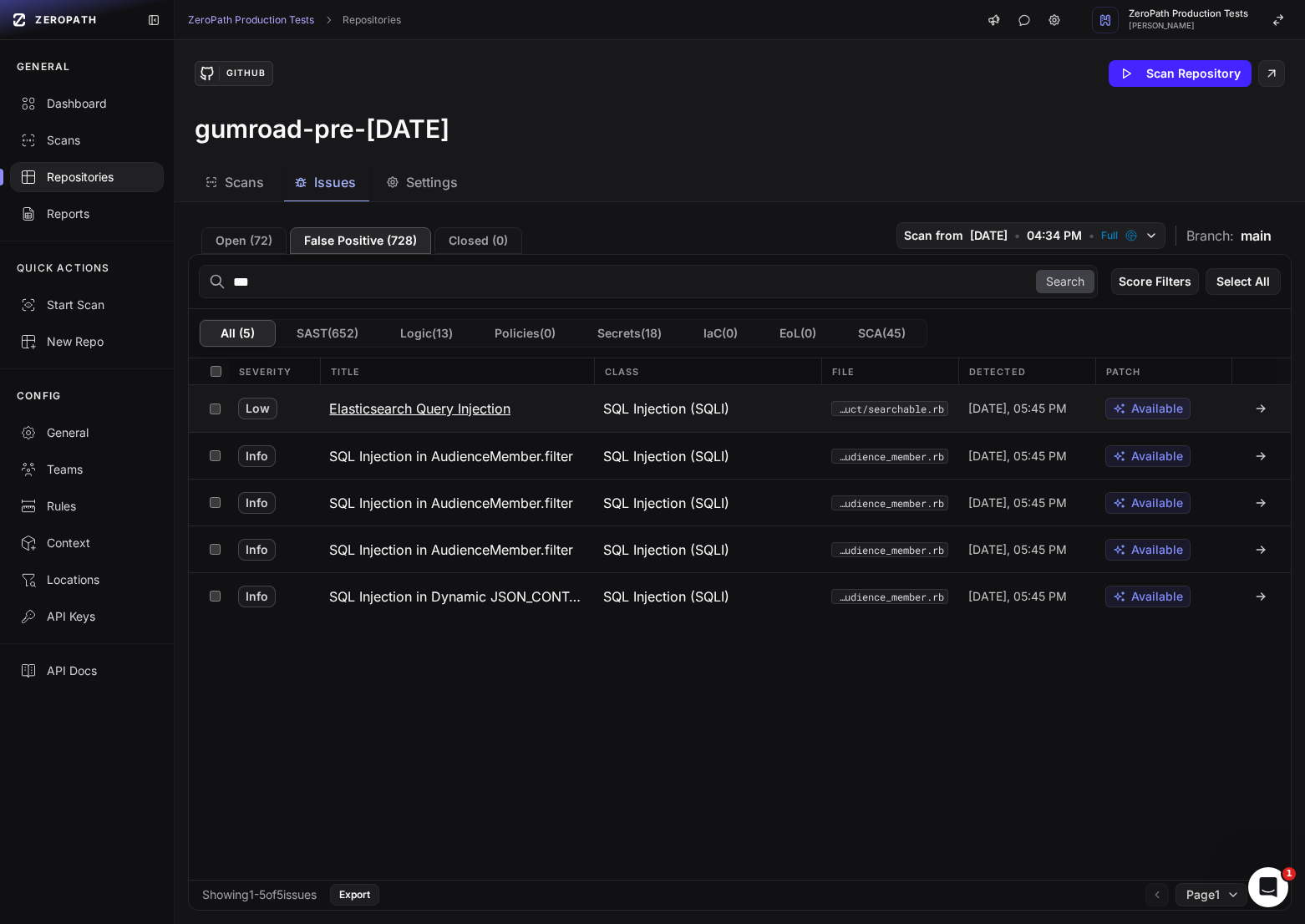
click at [407, 407] on h3 "Elasticsearch Query Injection" at bounding box center [419, 409] width 181 height 20
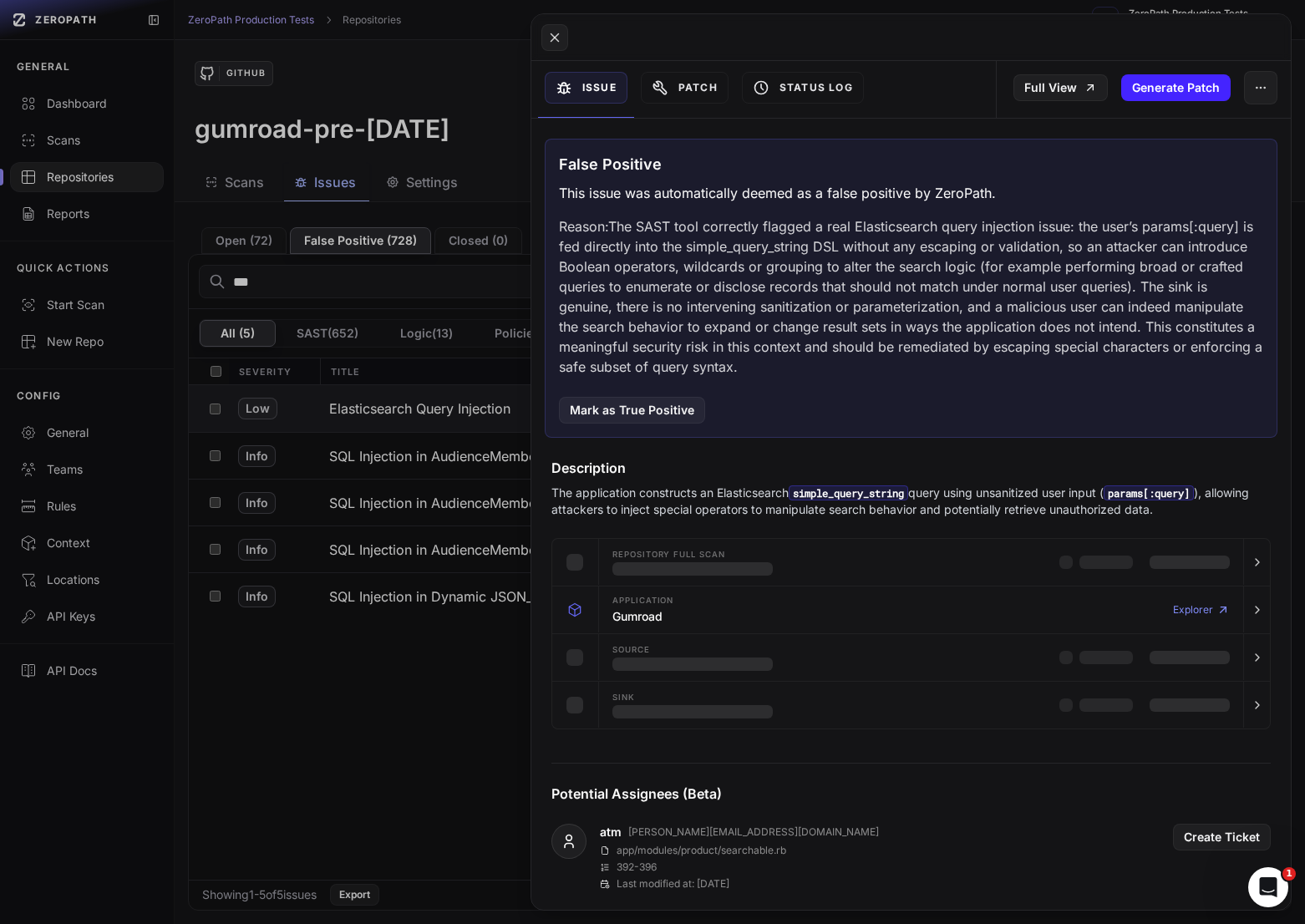
scroll to position [189, 0]
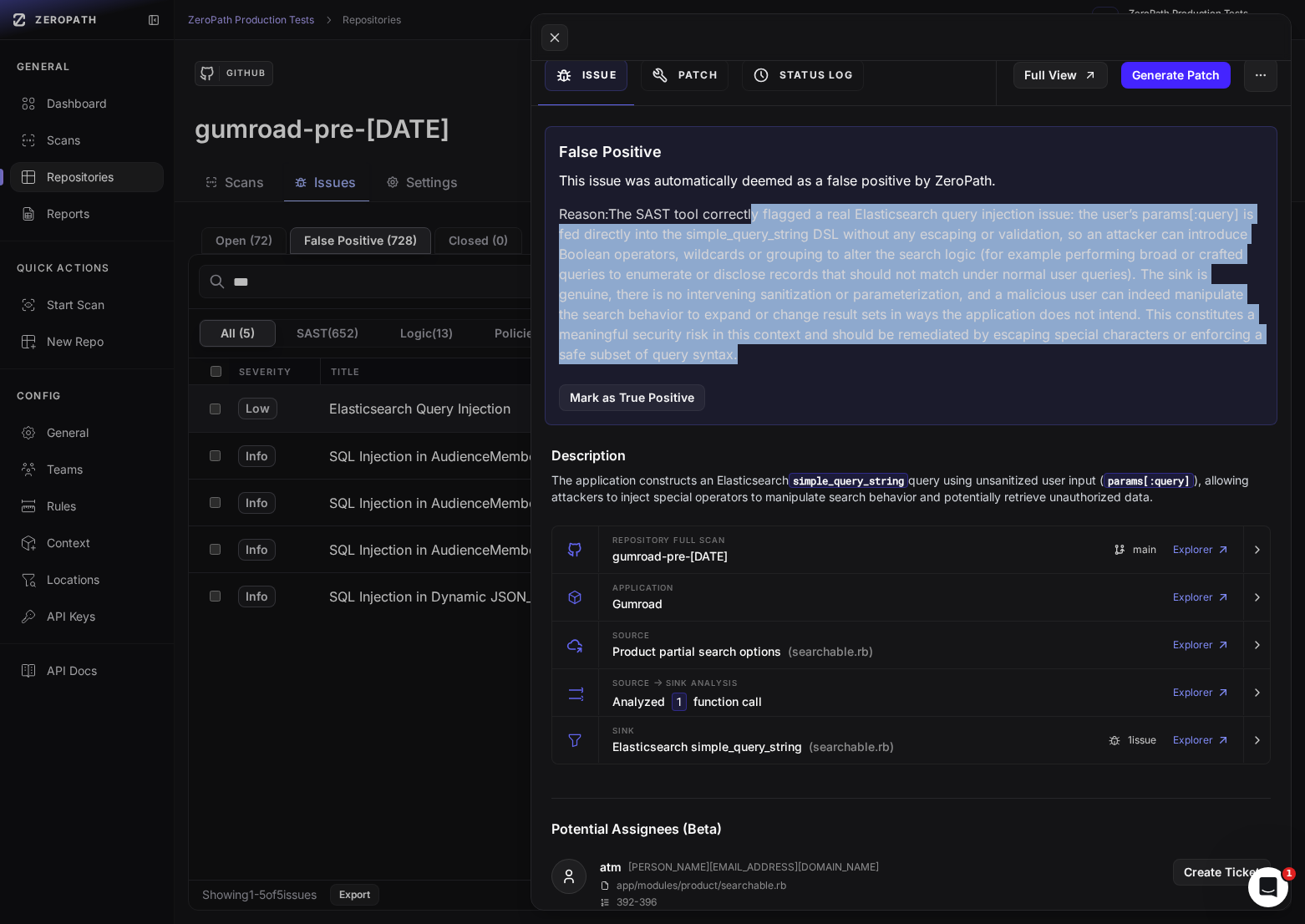
drag, startPoint x: 758, startPoint y: 207, endPoint x: 1091, endPoint y: 345, distance: 360.5
click at [1091, 345] on p "Reason: The SAST tool correctly flagged a real Elasticsearch query injection is…" at bounding box center [910, 284] width 704 height 161
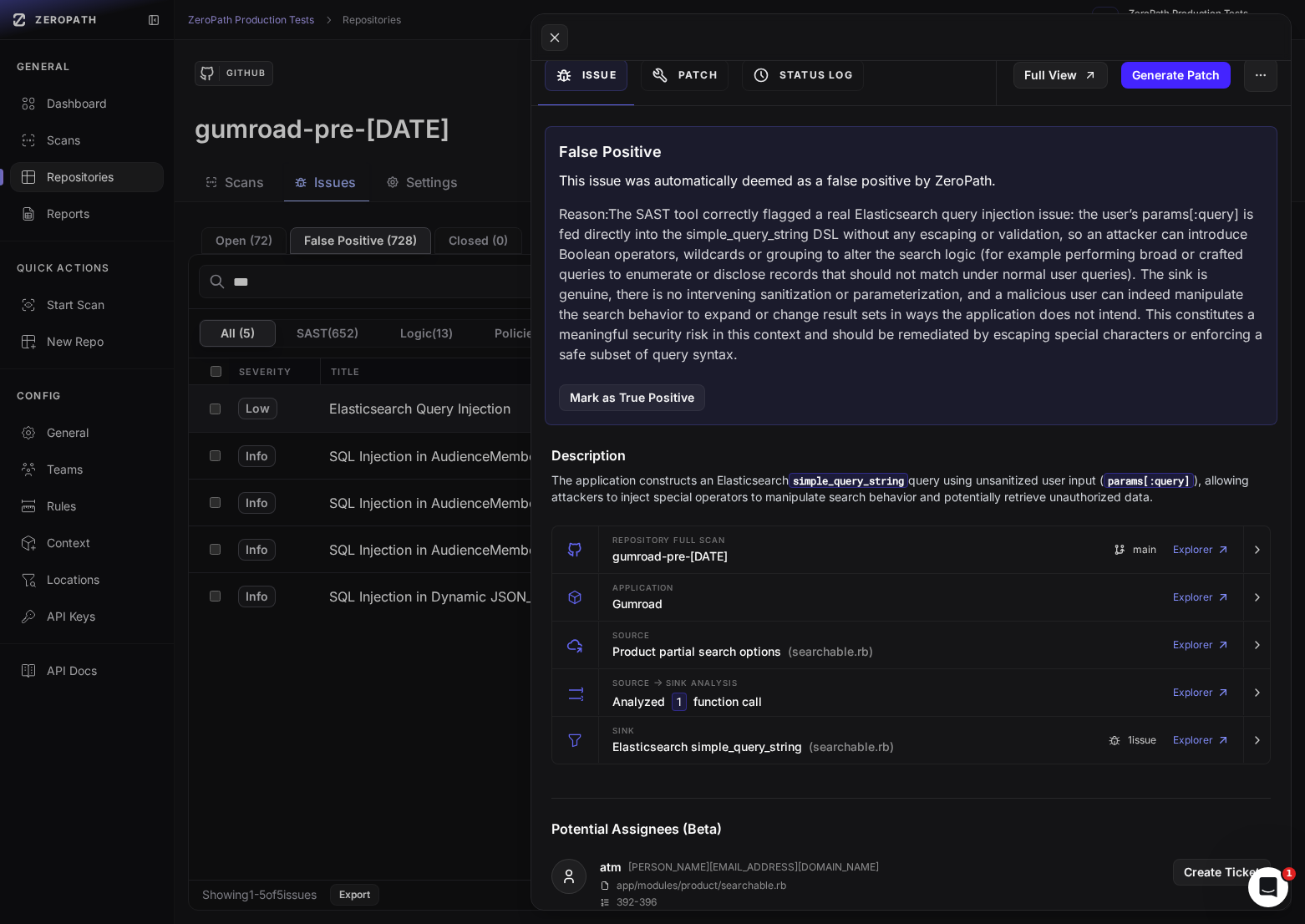
click at [1091, 345] on p "Reason: The SAST tool correctly flagged a real Elasticsearch query injection is…" at bounding box center [910, 284] width 704 height 161
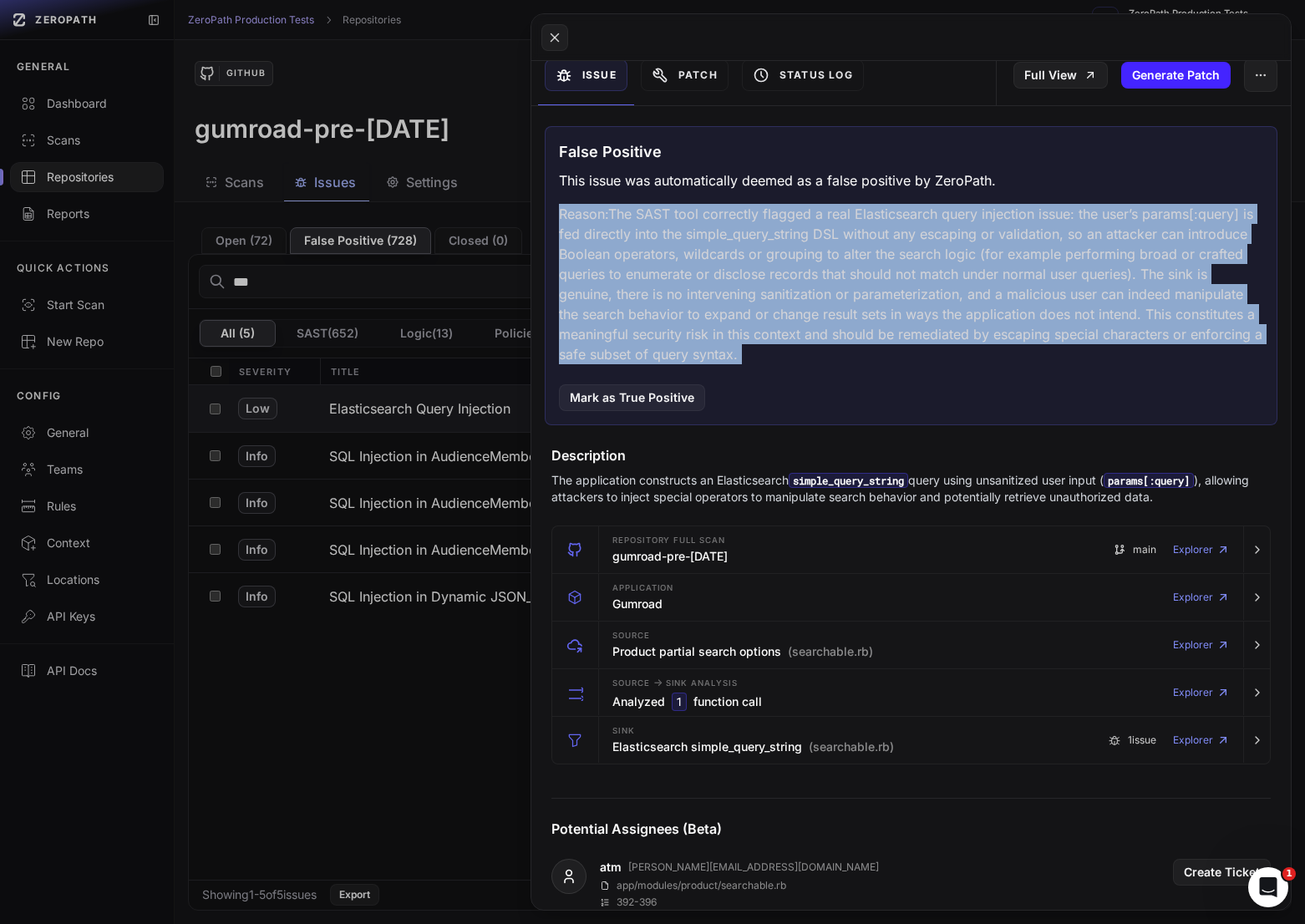
click at [1091, 345] on p "Reason: The SAST tool correctly flagged a real Elasticsearch query injection is…" at bounding box center [910, 284] width 704 height 161
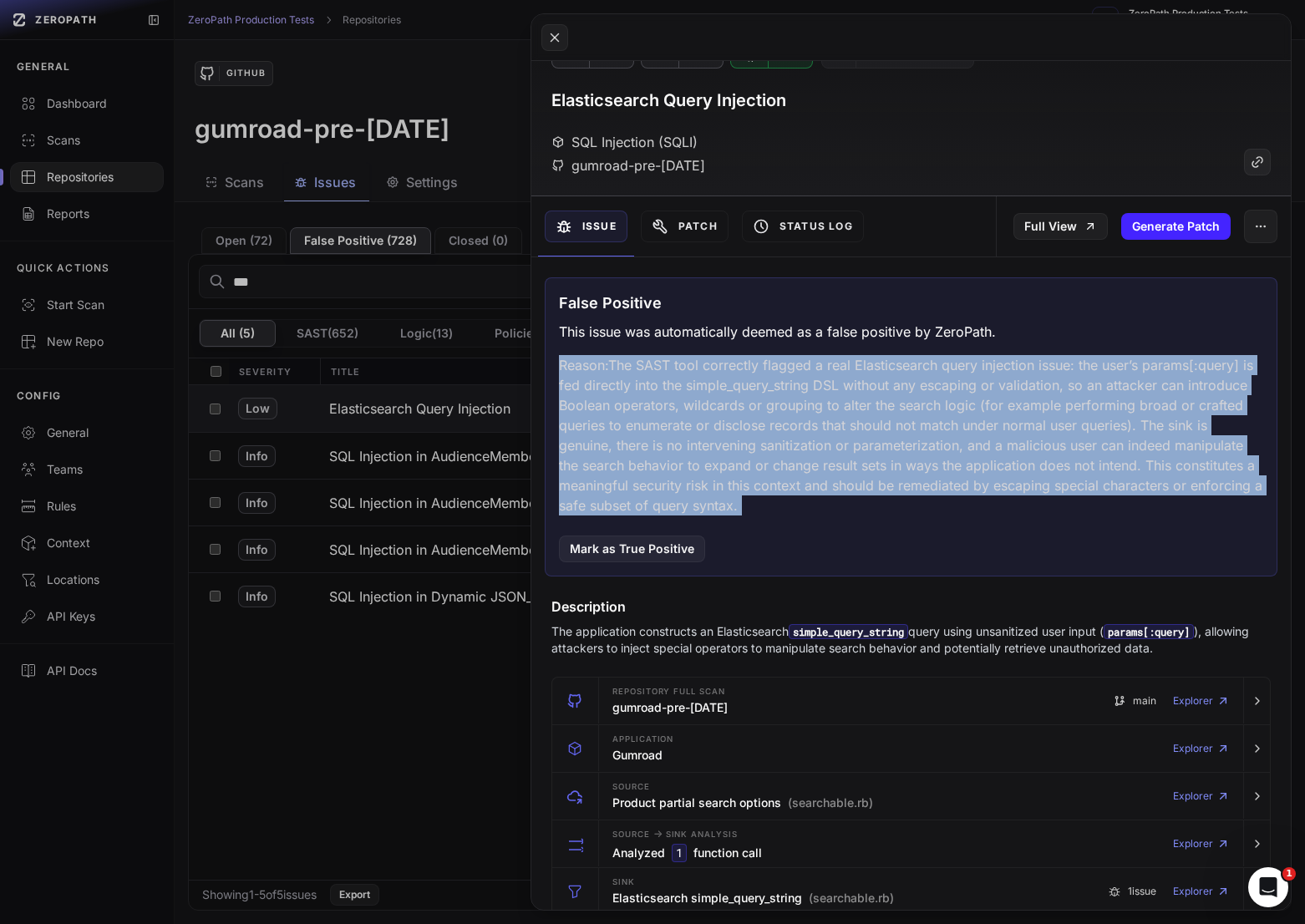
scroll to position [0, 0]
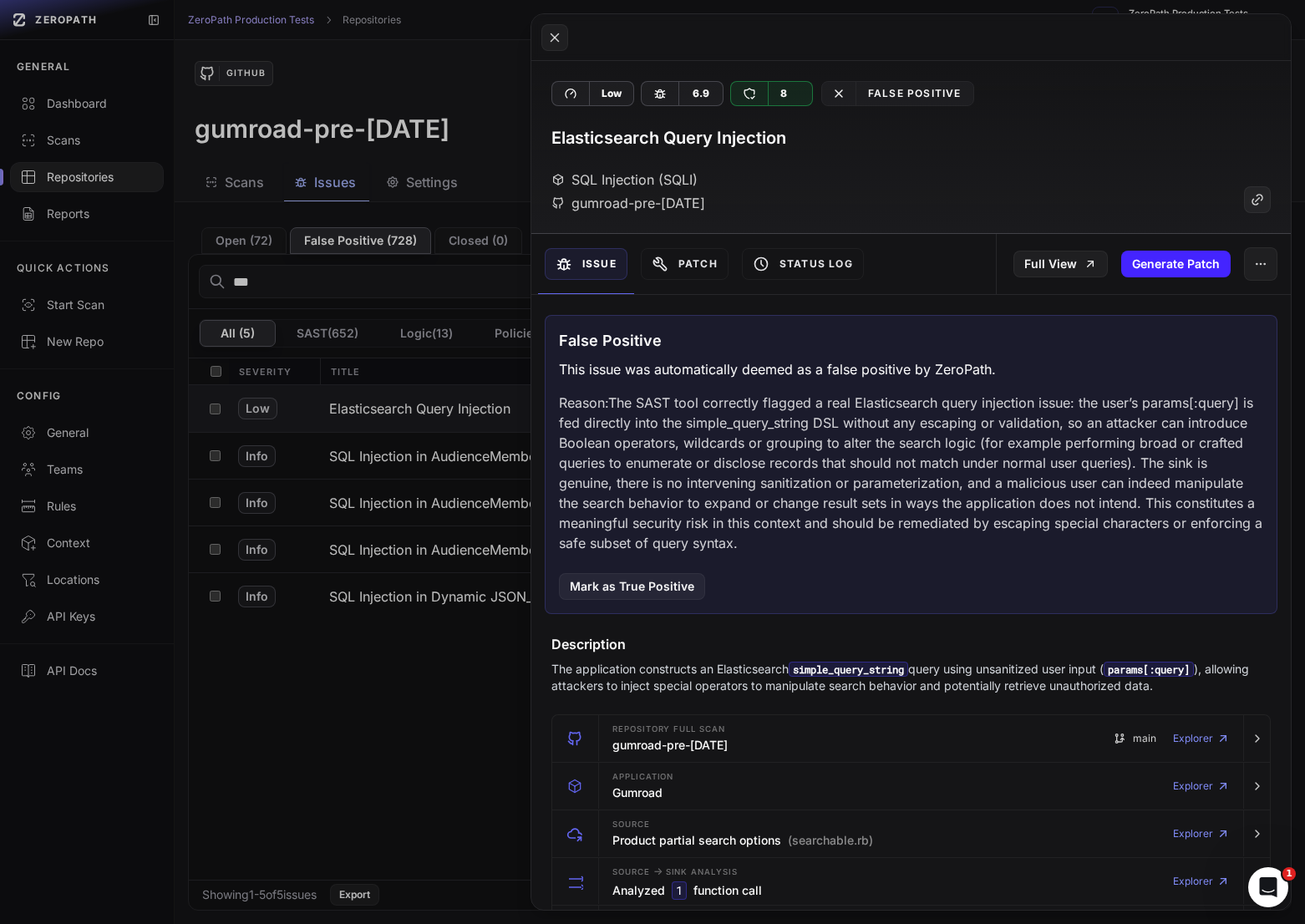
click at [774, 502] on p "Reason: The SAST tool correctly flagged a real Elasticsearch query injection is…" at bounding box center [910, 472] width 704 height 161
click at [427, 727] on button at bounding box center [652, 462] width 1305 height 924
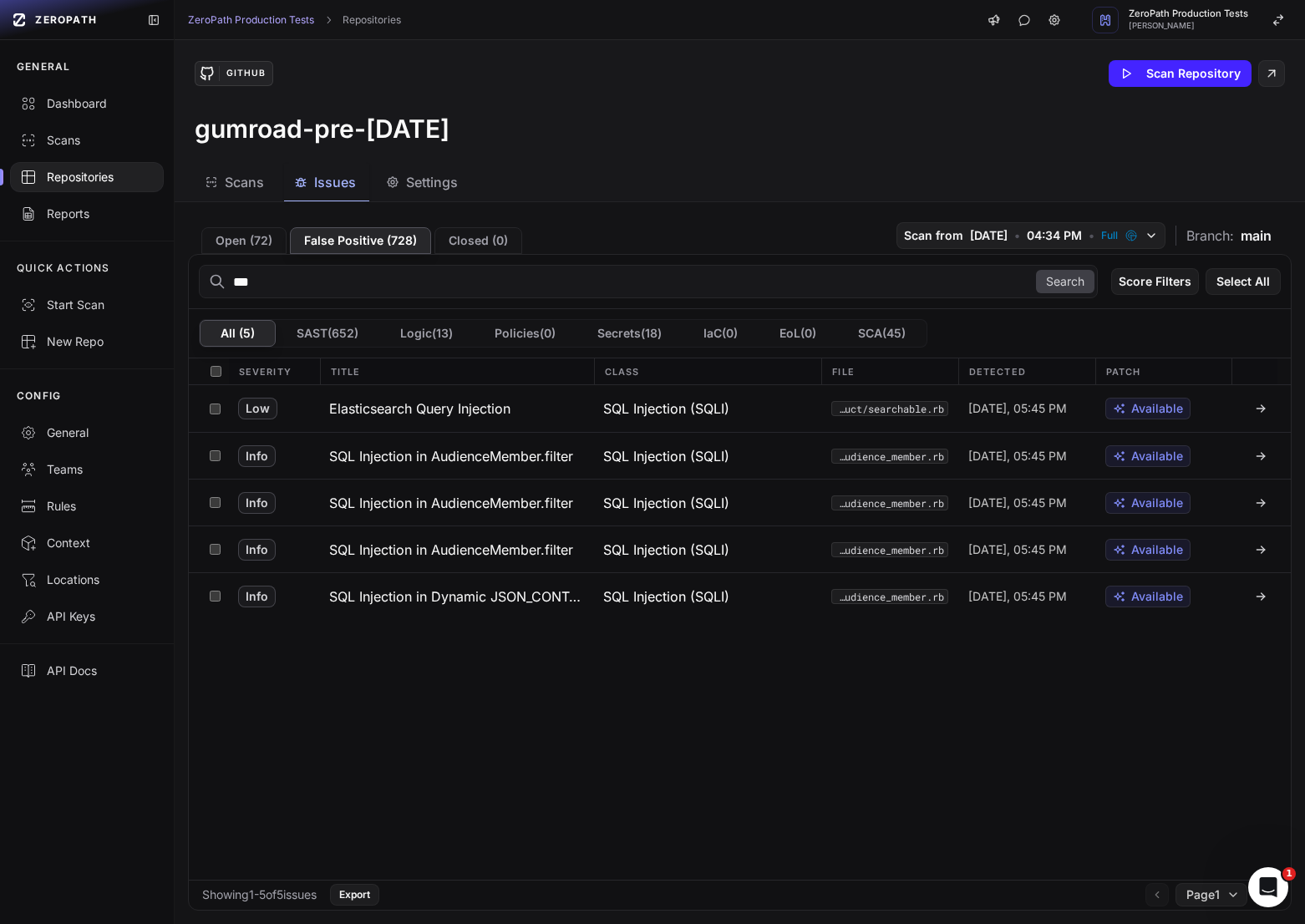
click at [337, 280] on input "***" at bounding box center [648, 282] width 899 height 33
click at [518, 587] on h3 "SQL Injection in Dynamic JSON_CONTAINS Query" at bounding box center [455, 597] width 254 height 20
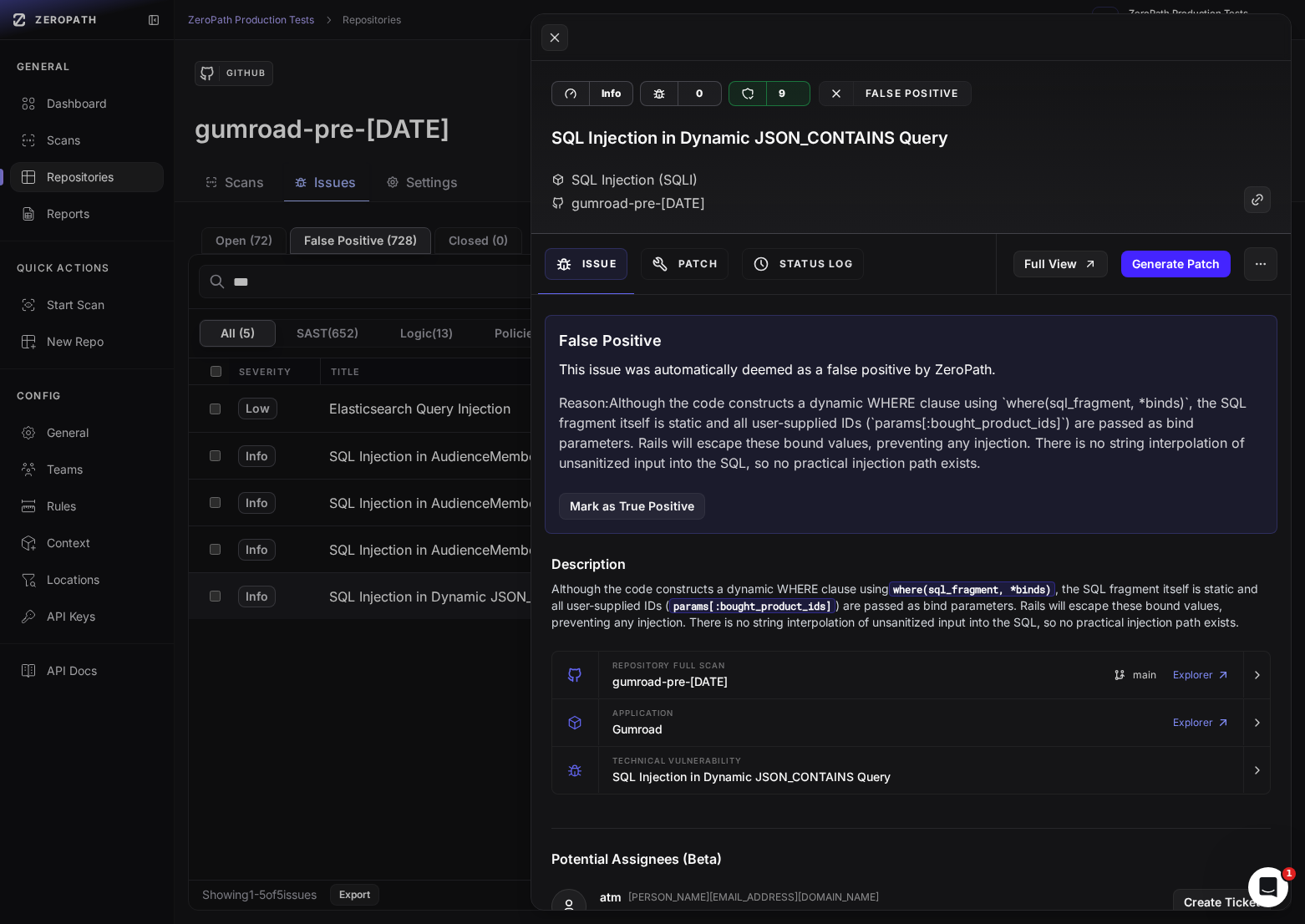
click at [902, 430] on p "Reason: Although the code constructs a dynamic WHERE clause using `where(sql_fr…" at bounding box center [910, 432] width 704 height 80
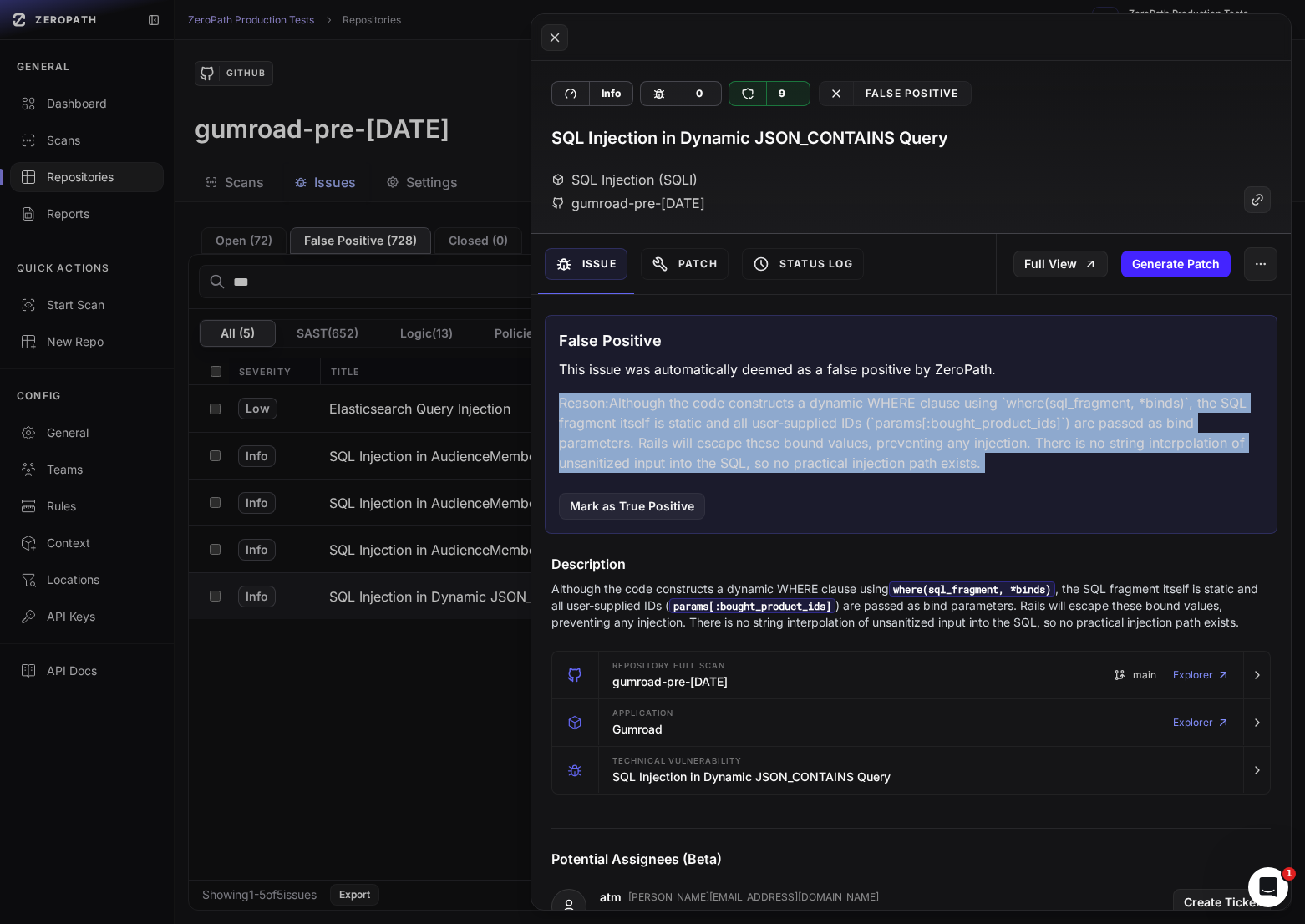
click at [902, 430] on p "Reason: Although the code constructs a dynamic WHERE clause using `where(sql_fr…" at bounding box center [910, 432] width 704 height 80
click at [935, 430] on p "Reason: Although the code constructs a dynamic WHERE clause using `where(sql_fr…" at bounding box center [910, 432] width 704 height 80
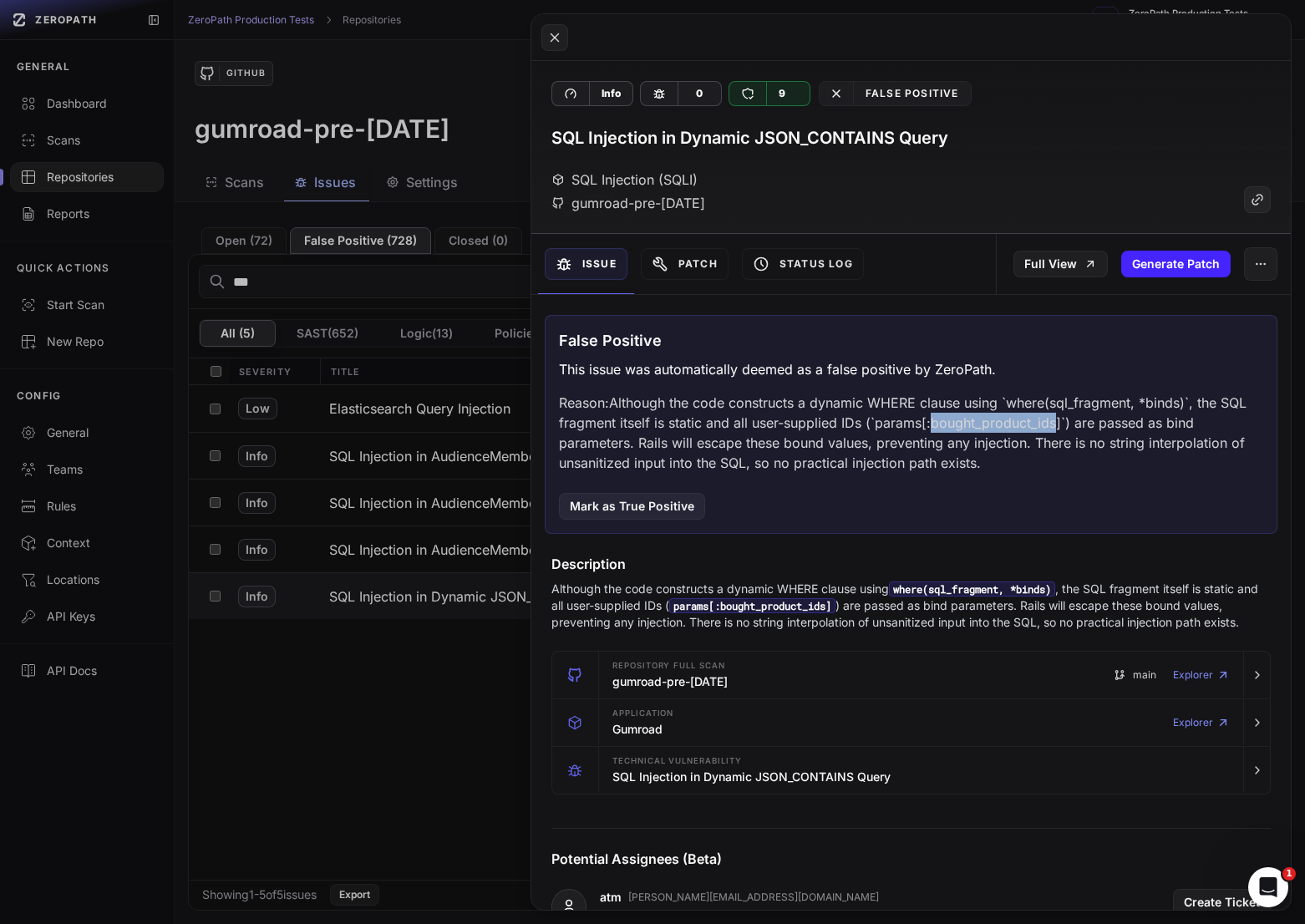
click at [935, 430] on p "Reason: Although the code constructs a dynamic WHERE clause using `where(sql_fr…" at bounding box center [910, 432] width 704 height 80
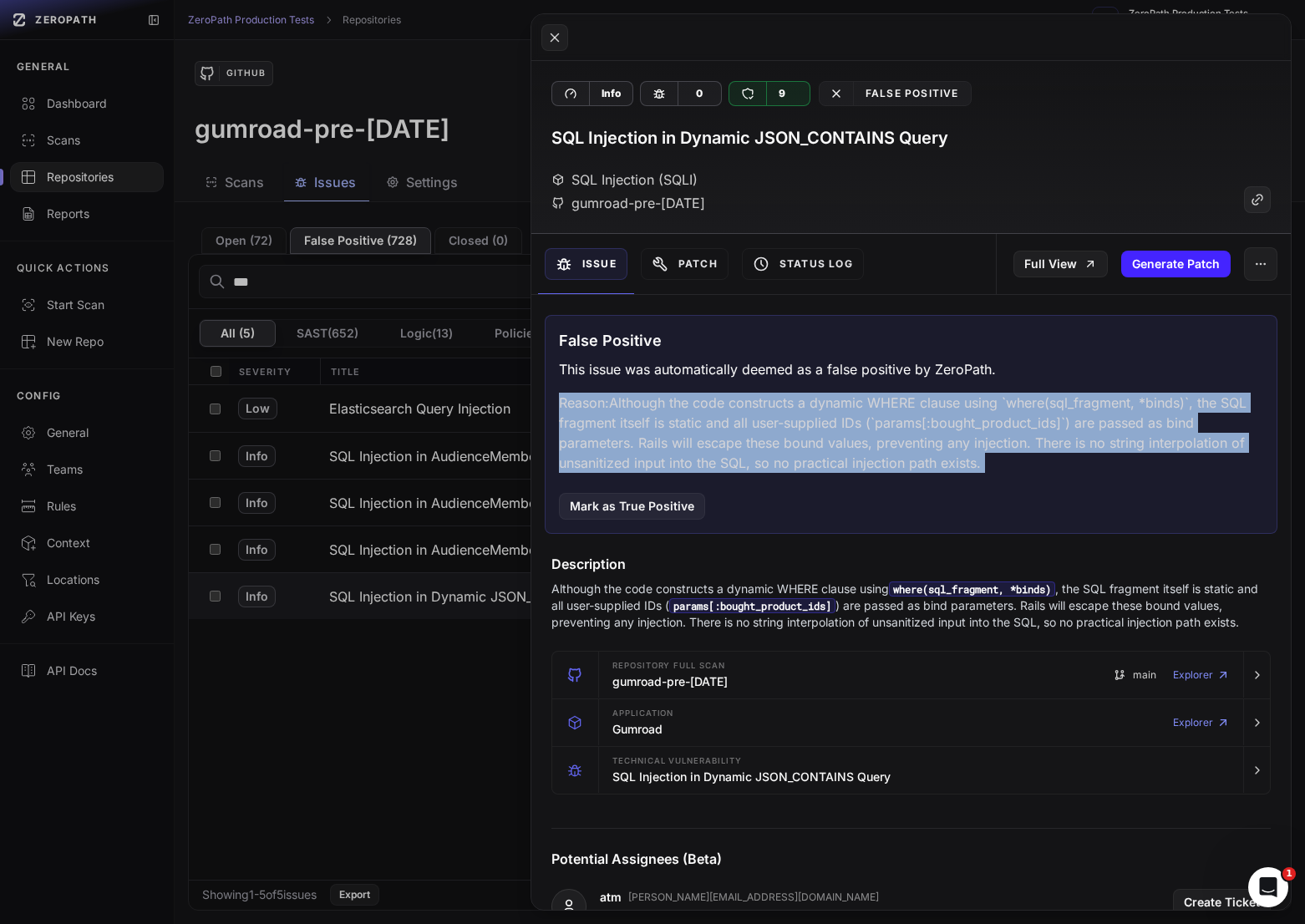
click at [935, 430] on p "Reason: Although the code constructs a dynamic WHERE clause using `where(sql_fr…" at bounding box center [910, 432] width 704 height 80
click at [914, 431] on p "Reason: Although the code constructs a dynamic WHERE clause using `where(sql_fr…" at bounding box center [910, 432] width 704 height 80
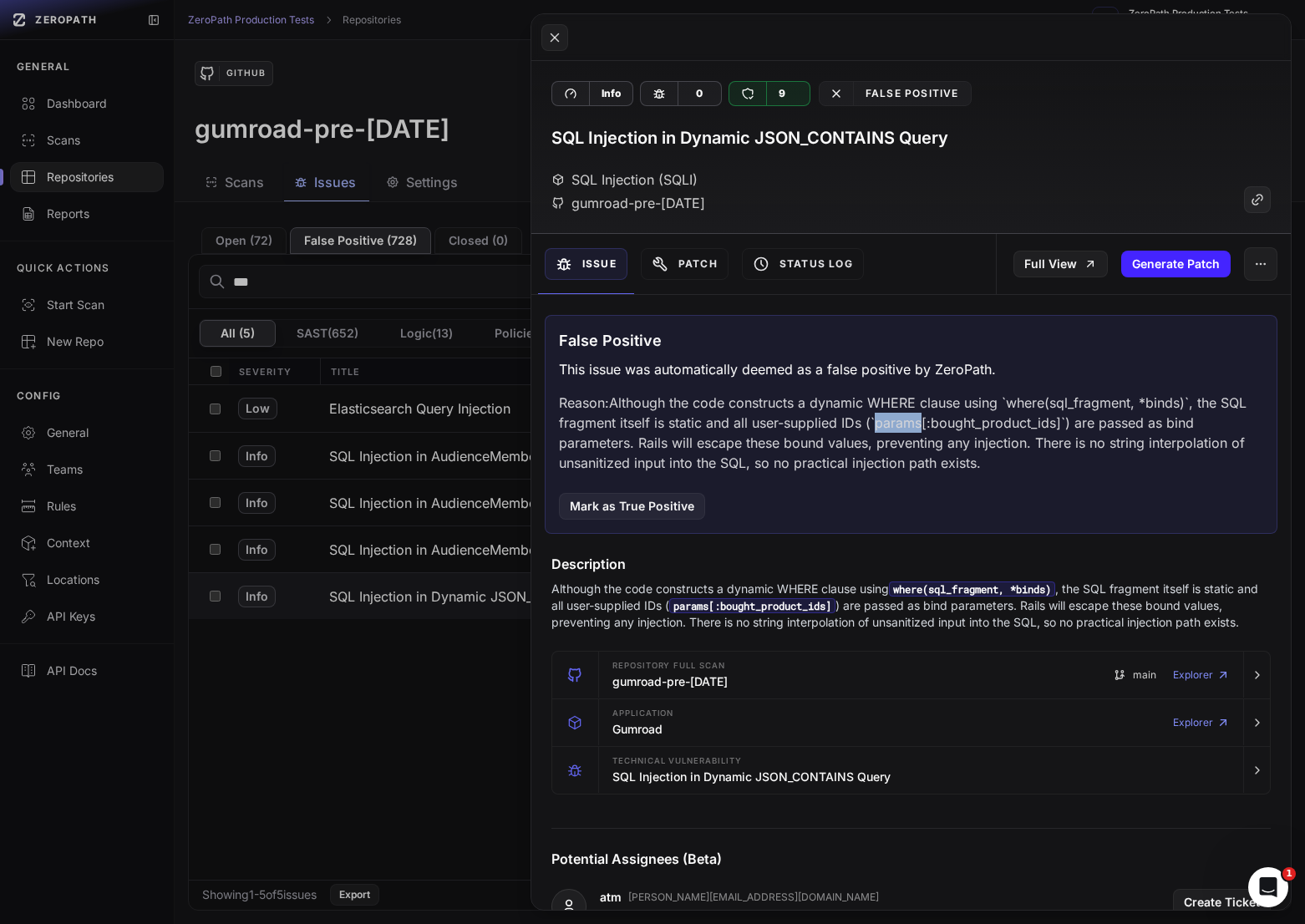
click at [914, 431] on p "Reason: Although the code constructs a dynamic WHERE clause using `where(sql_fr…" at bounding box center [910, 432] width 704 height 80
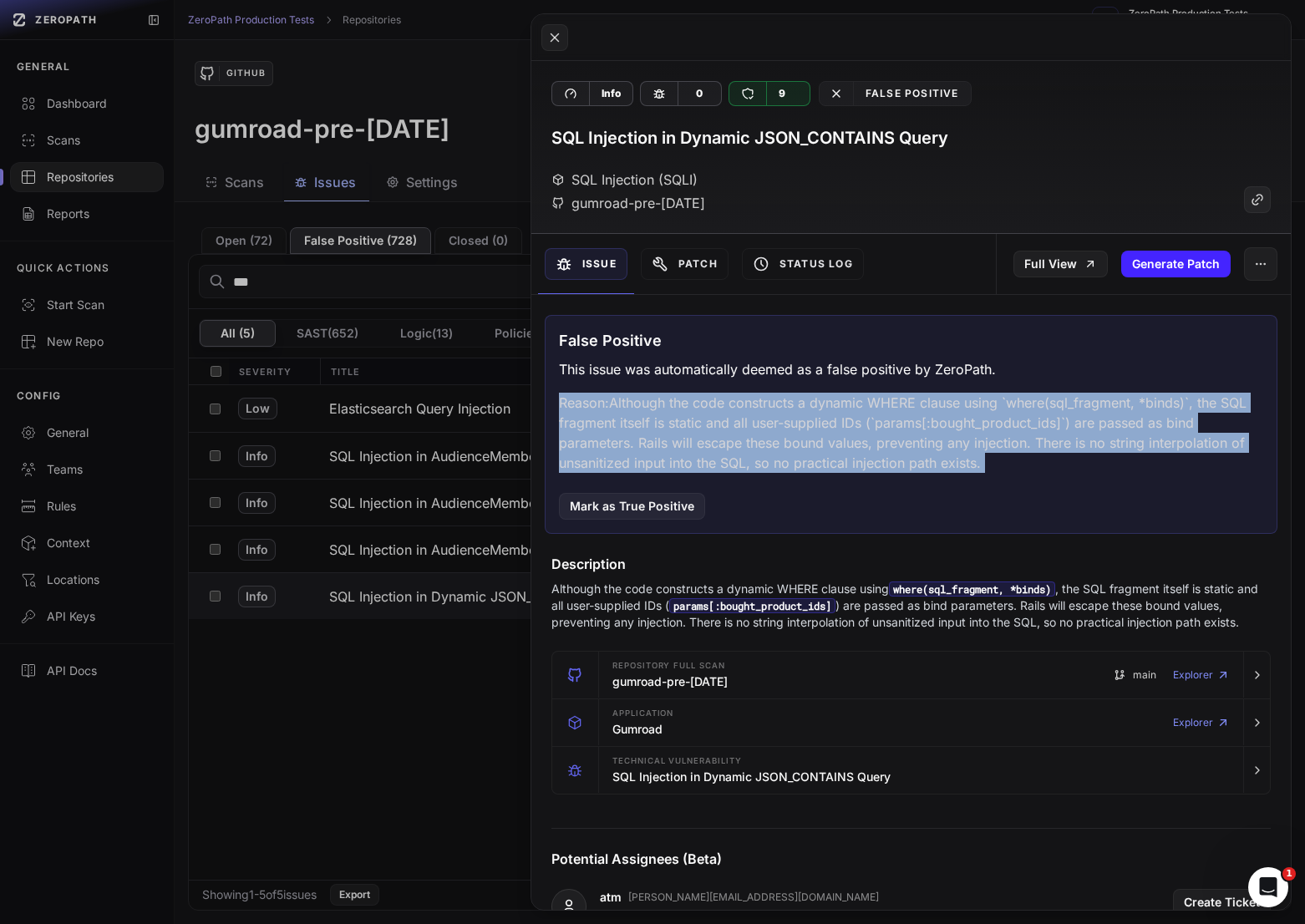
click at [914, 431] on p "Reason: Although the code constructs a dynamic WHERE clause using `where(sql_fr…" at bounding box center [910, 432] width 704 height 80
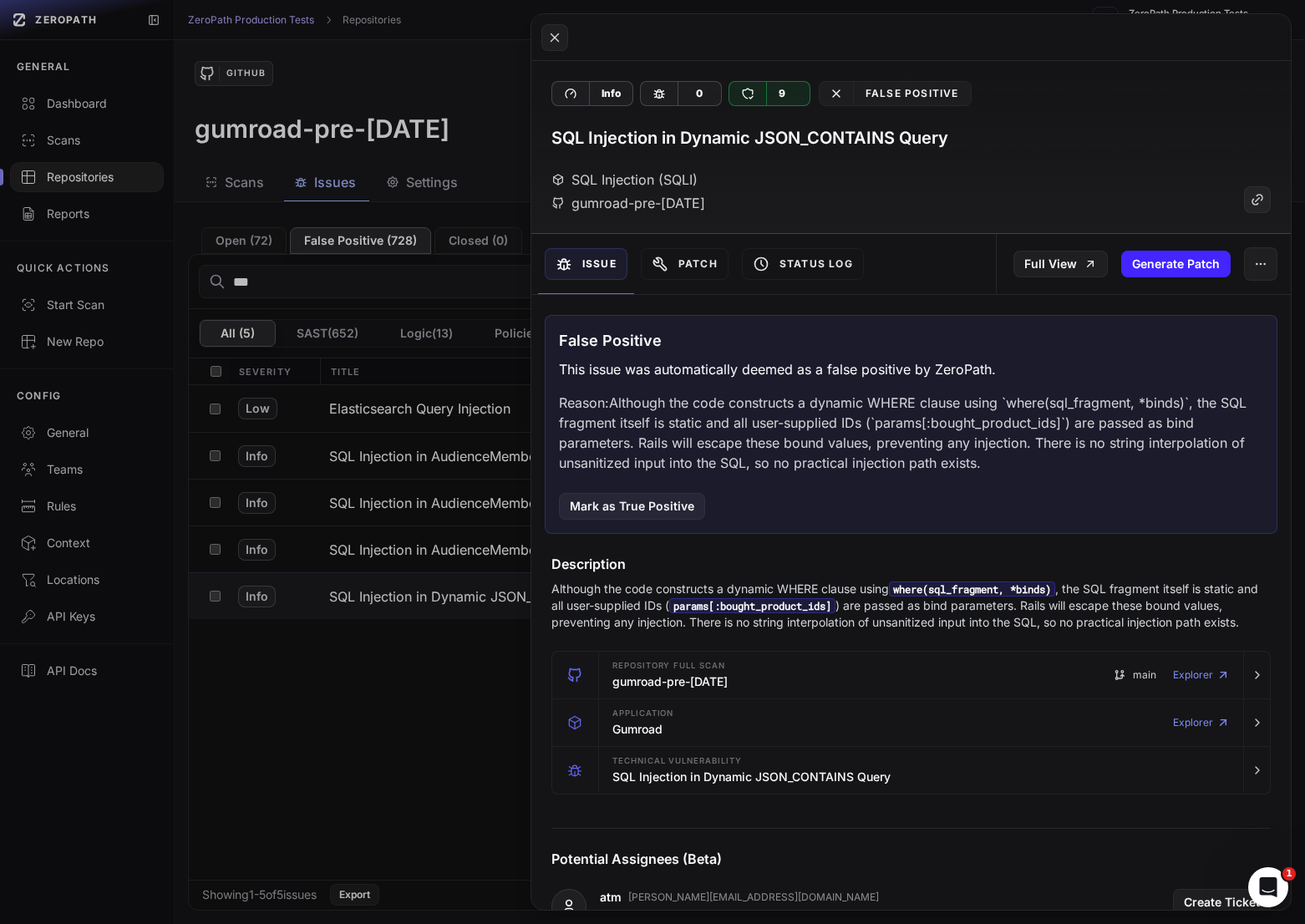
click at [922, 431] on p "Reason: Although the code constructs a dynamic WHERE clause using `where(sql_fr…" at bounding box center [910, 432] width 704 height 80
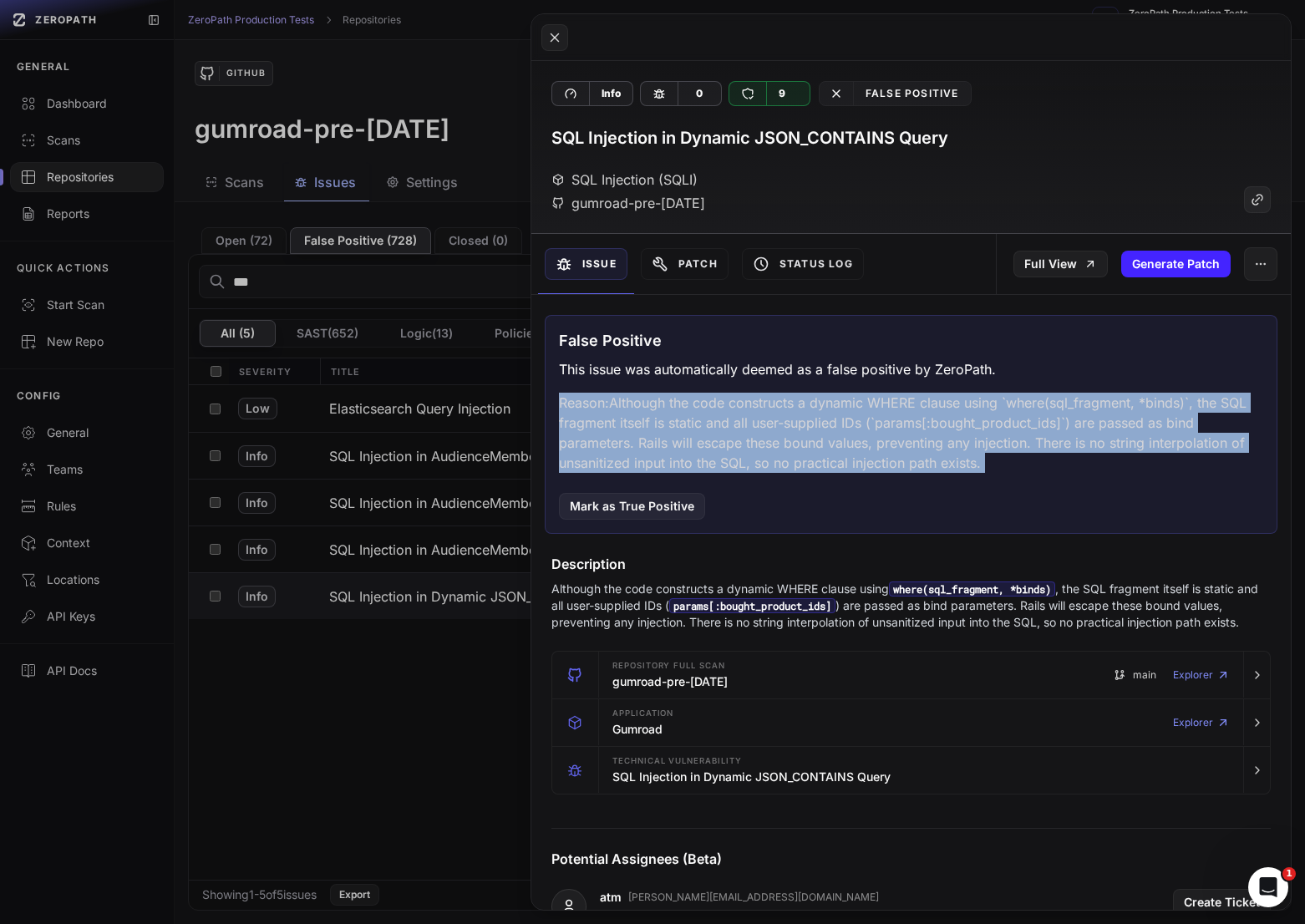
click at [922, 431] on p "Reason: Although the code constructs a dynamic WHERE clause using `where(sql_fr…" at bounding box center [910, 432] width 704 height 80
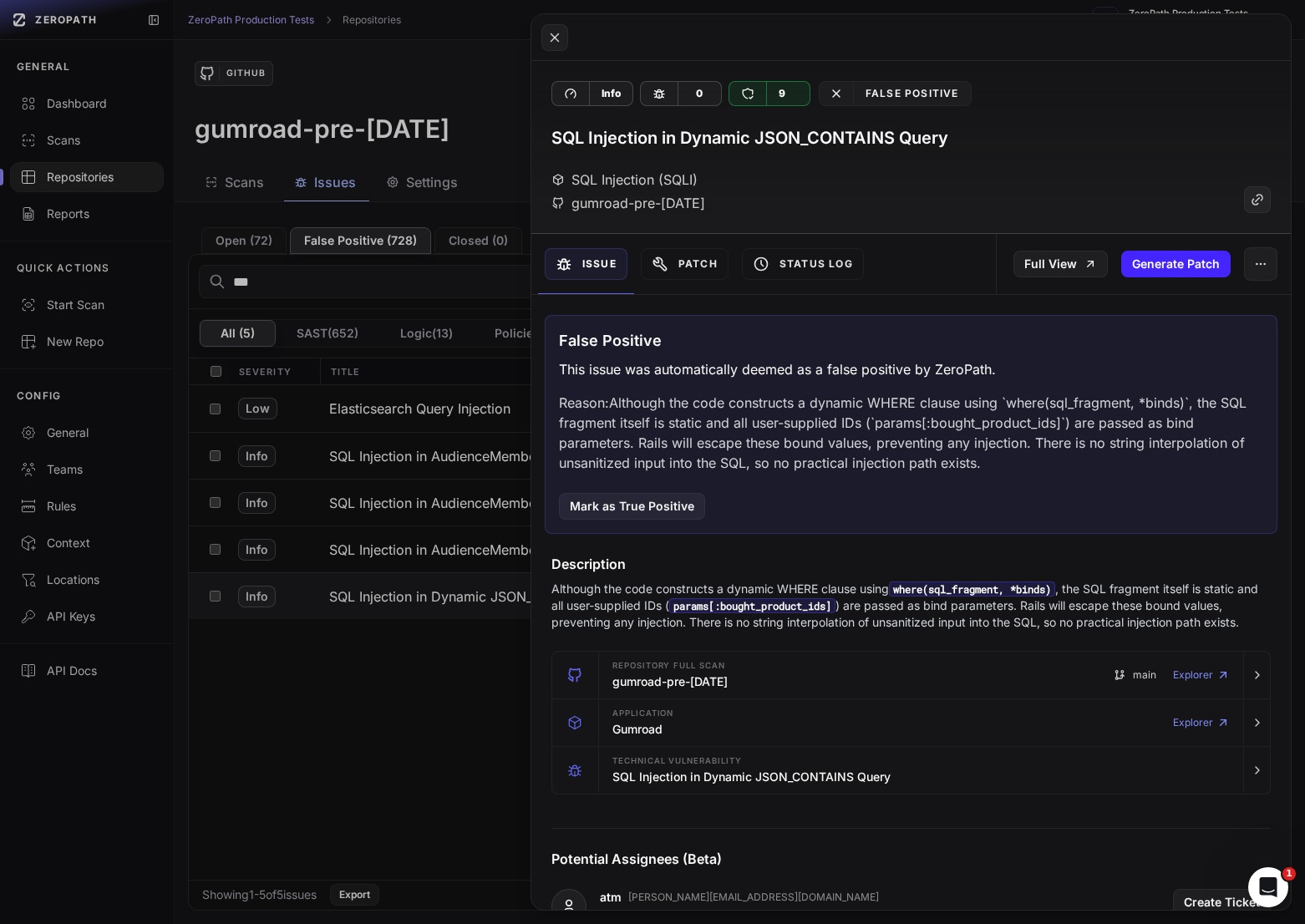
click at [903, 429] on p "Reason: Although the code constructs a dynamic WHERE clause using `where(sql_fr…" at bounding box center [910, 432] width 704 height 80
click at [428, 463] on button at bounding box center [652, 462] width 1305 height 924
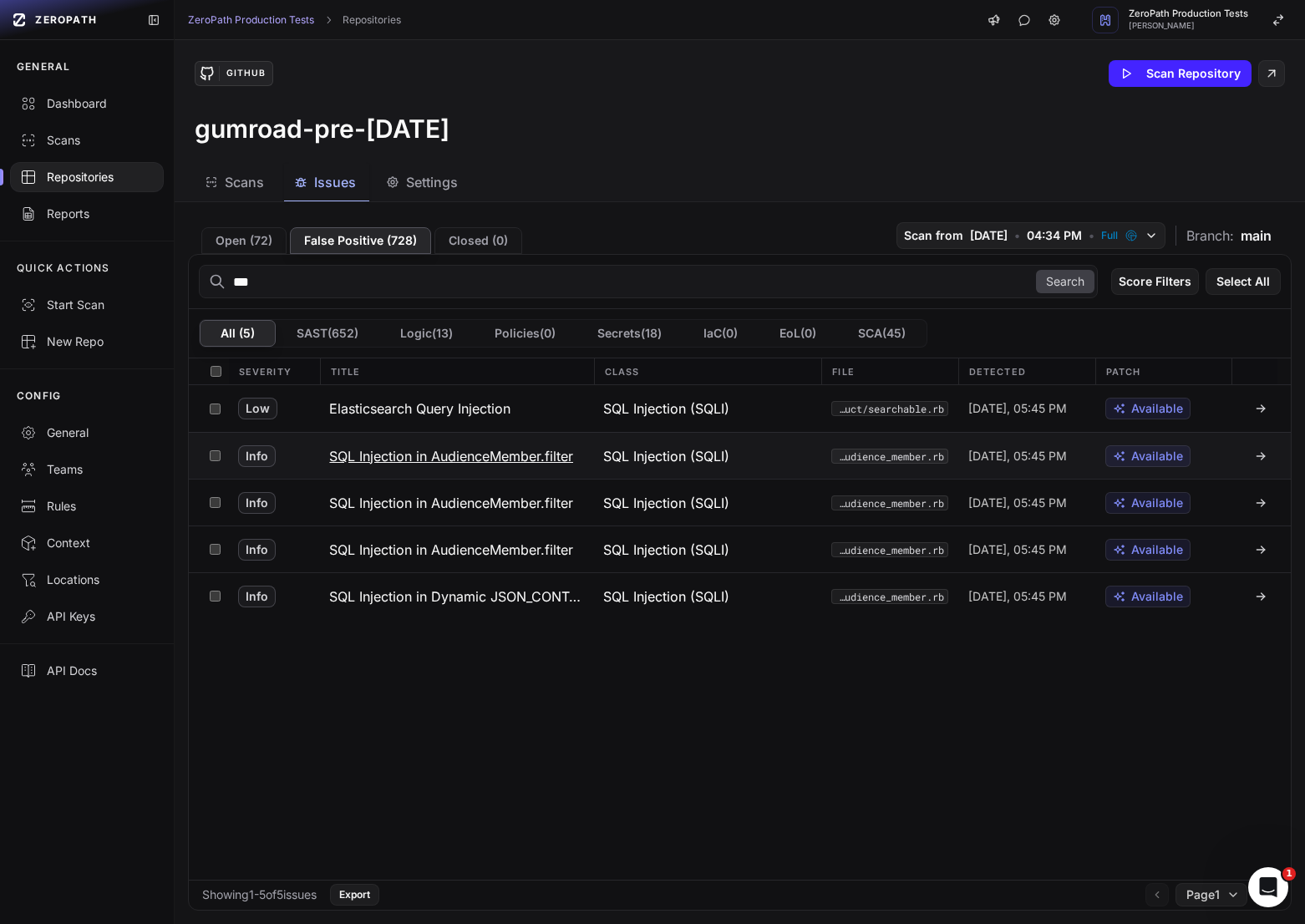
click at [441, 463] on h3 "SQL Injection in AudienceMember.filter" at bounding box center [451, 456] width 244 height 20
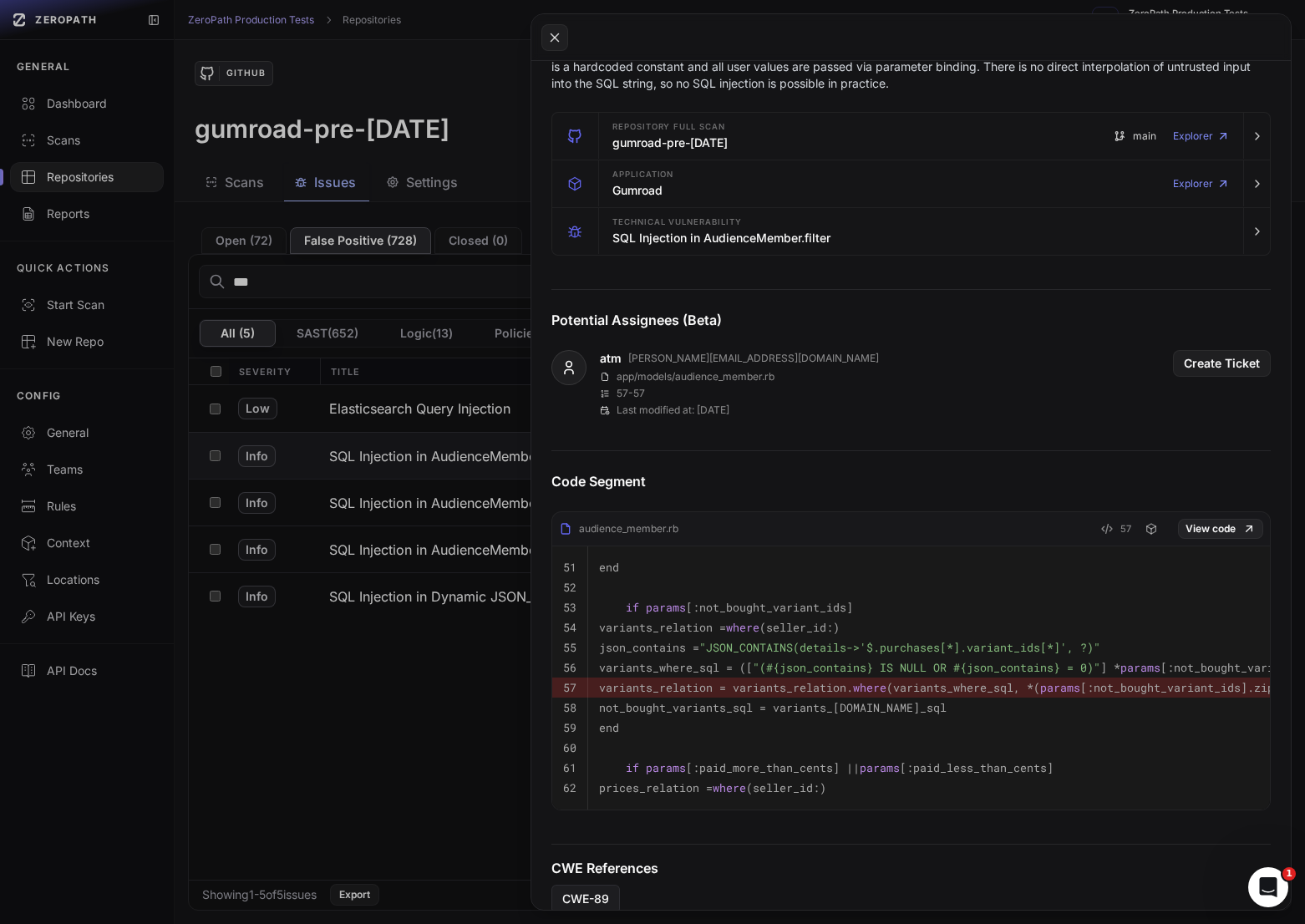
scroll to position [550, 0]
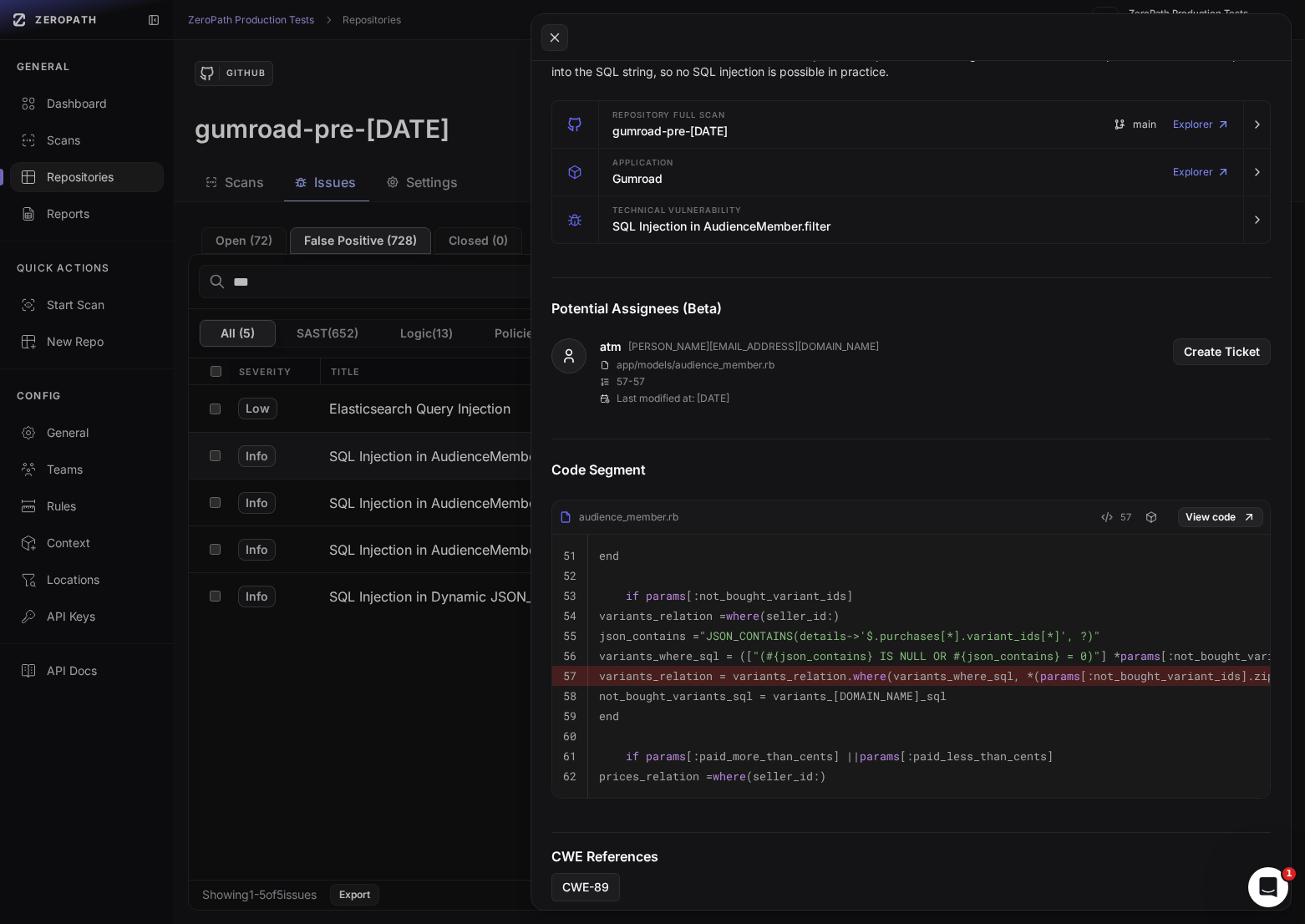
click at [325, 420] on button at bounding box center [652, 462] width 1305 height 924
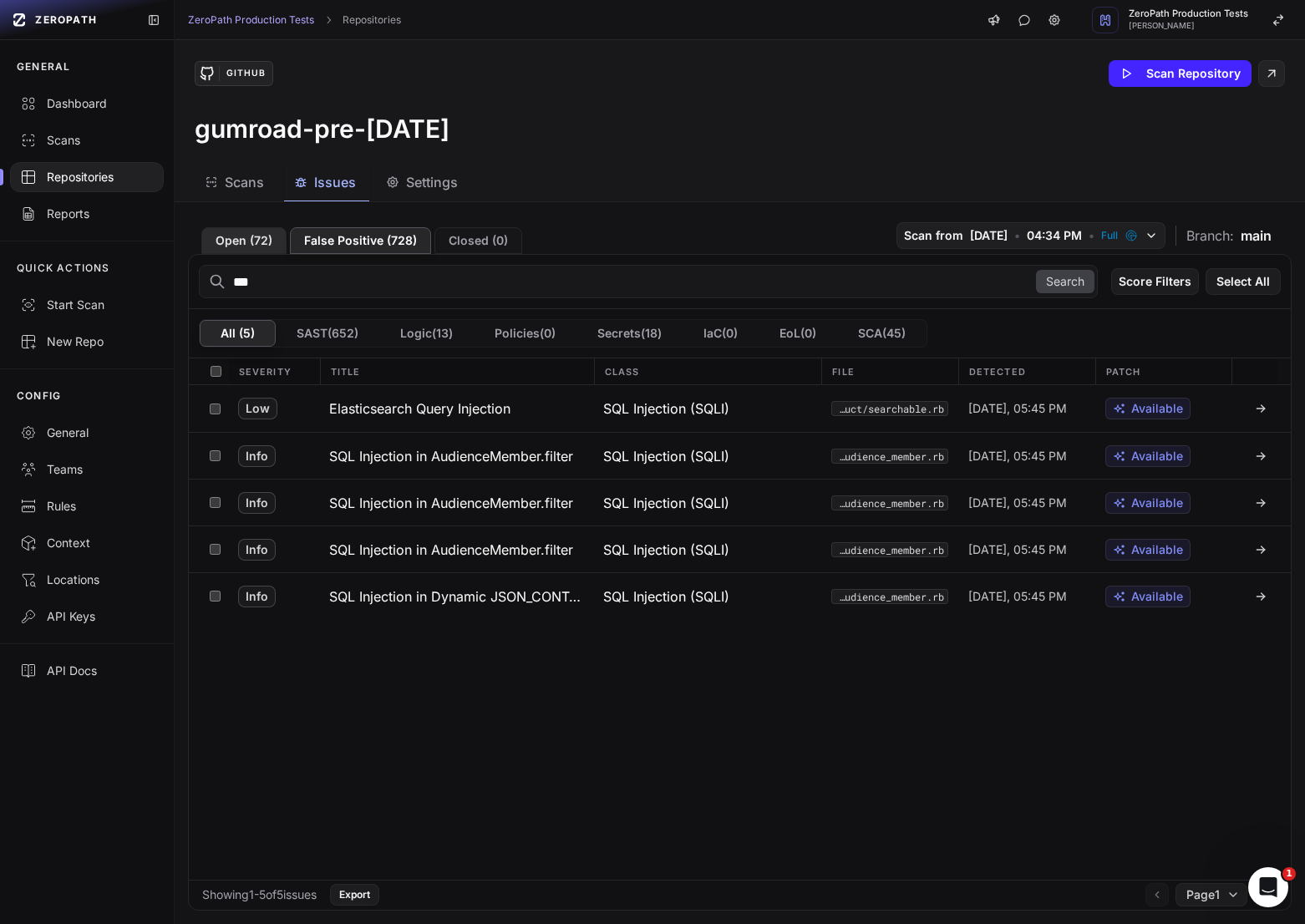
click at [256, 247] on button "Open ( 72 )" at bounding box center [244, 240] width 86 height 27
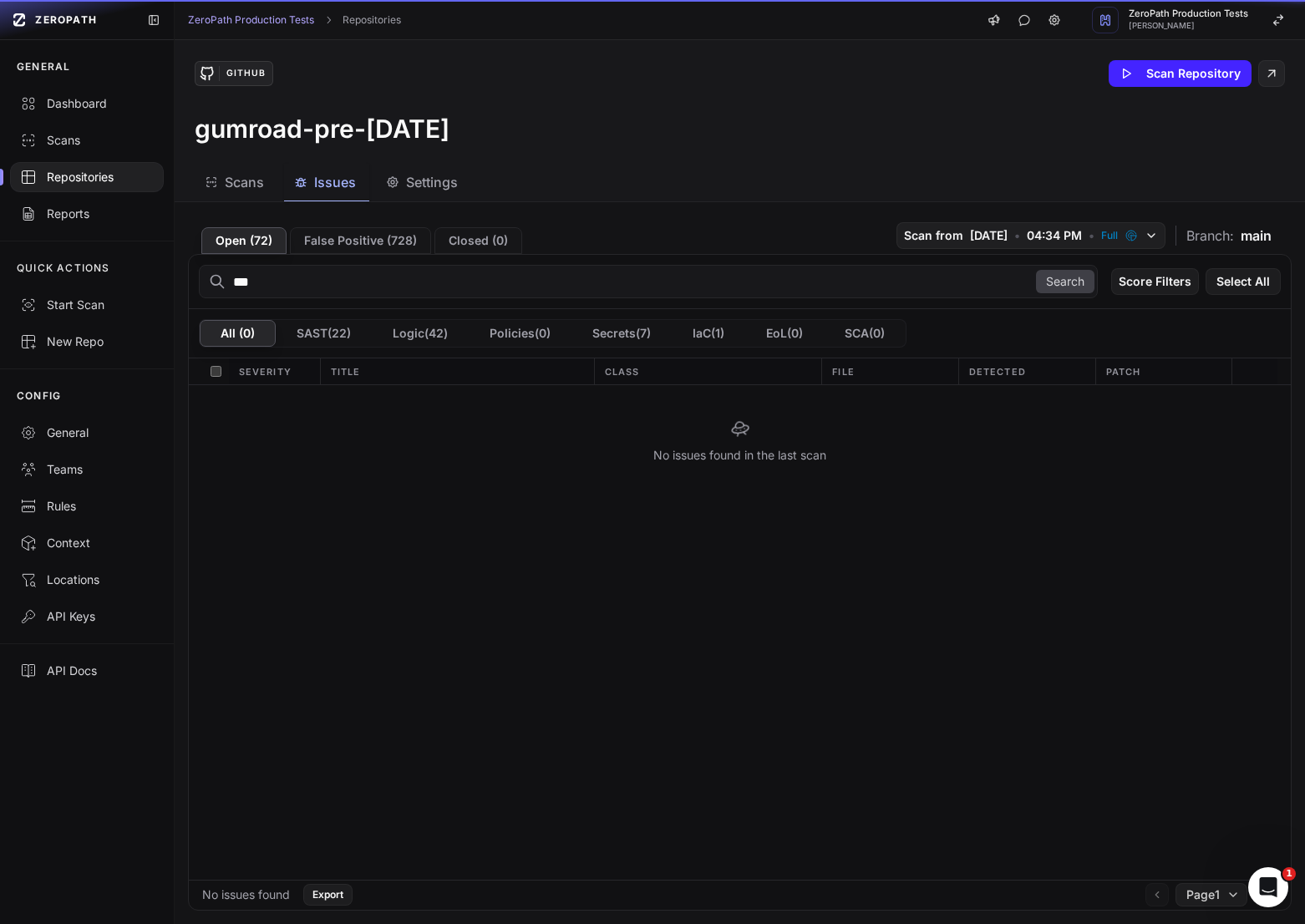
click at [125, 174] on div "Repositories" at bounding box center [87, 178] width 134 height 17
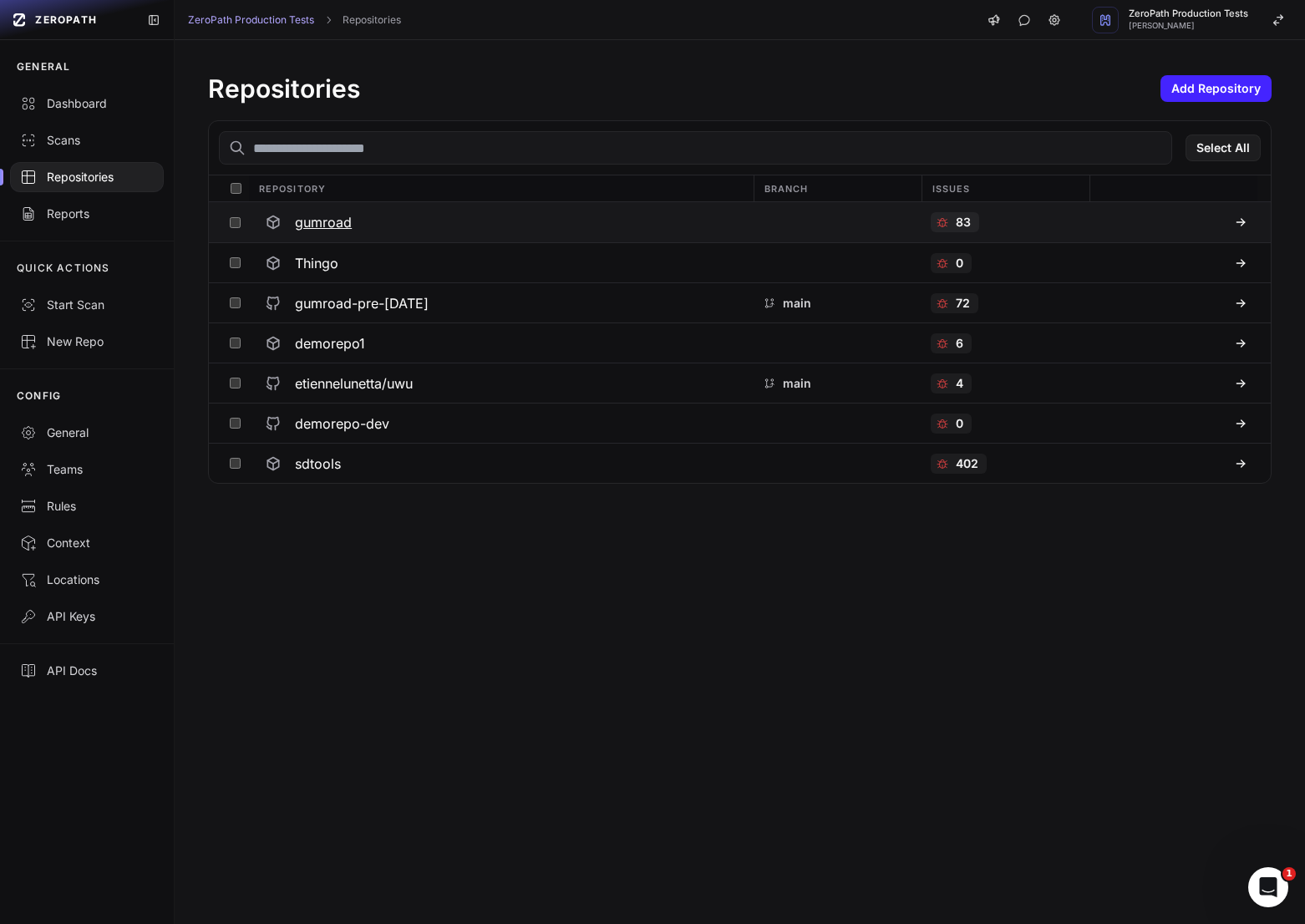
click at [334, 223] on h3 "gumroad" at bounding box center [323, 222] width 57 height 20
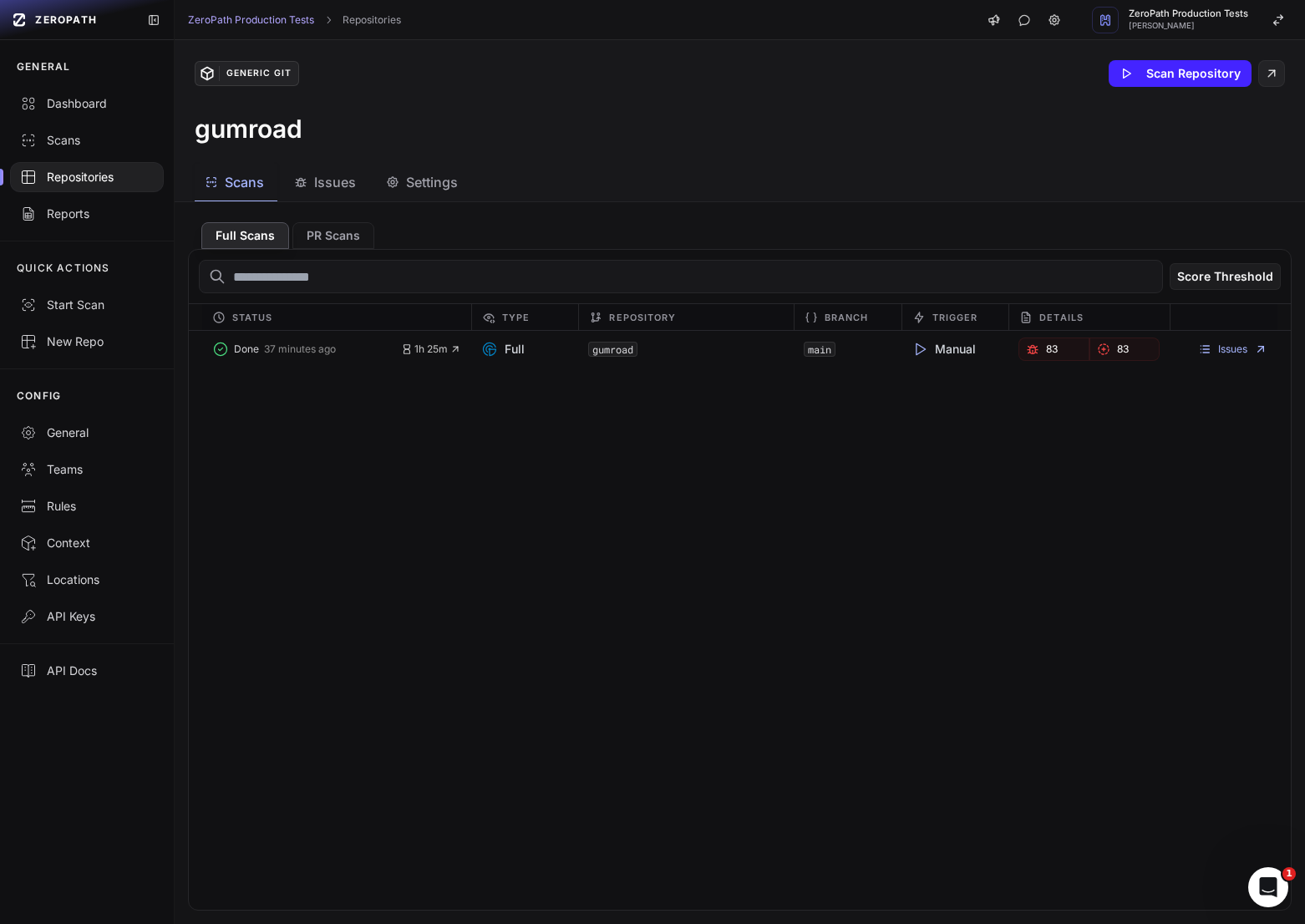
click at [376, 196] on button "Issues" at bounding box center [423, 182] width 95 height 37
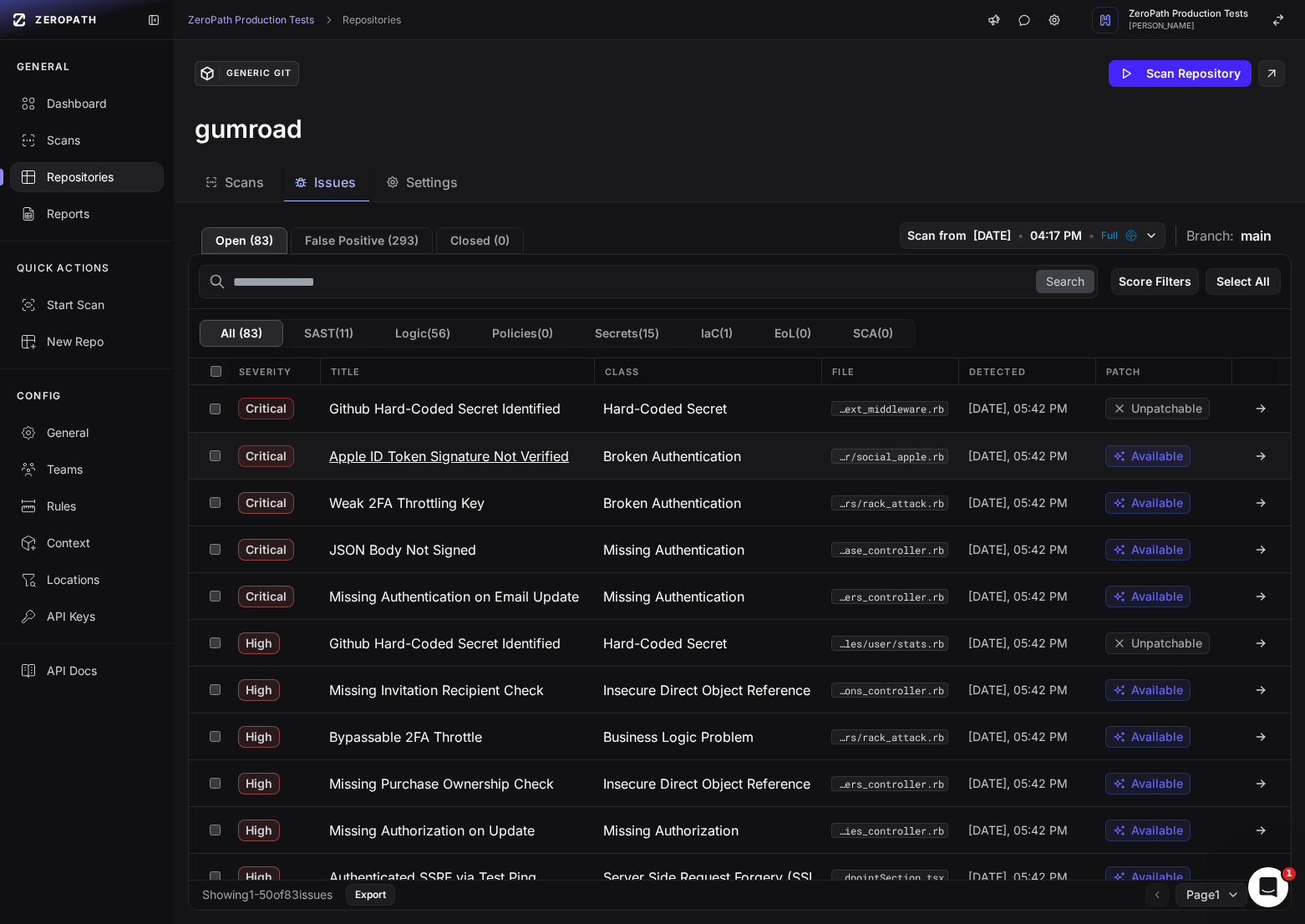
click at [427, 471] on button "Apple ID Token Signature Not Verified" at bounding box center [455, 455] width 274 height 46
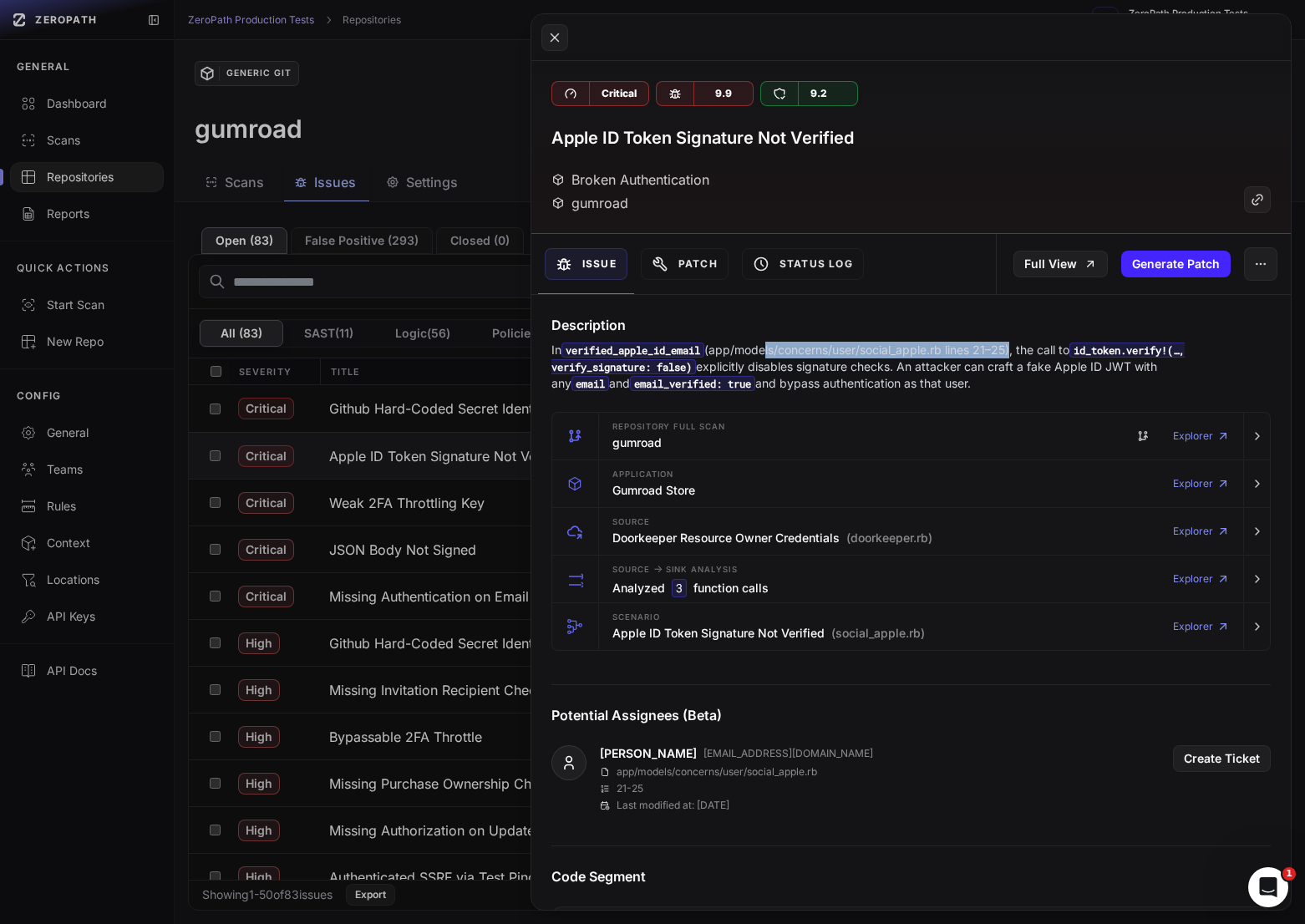
drag, startPoint x: 771, startPoint y: 350, endPoint x: 1023, endPoint y: 351, distance: 252.0
click at [1023, 351] on p "In verified_apple_id_email (app/models/concerns/user/social_apple.rb lines 21–2…" at bounding box center [911, 367] width 719 height 50
drag, startPoint x: 740, startPoint y: 363, endPoint x: 1001, endPoint y: 363, distance: 261.0
click at [1001, 363] on p "In verified_apple_id_email (app/models/concerns/user/social_apple.rb lines 21–2…" at bounding box center [911, 367] width 719 height 50
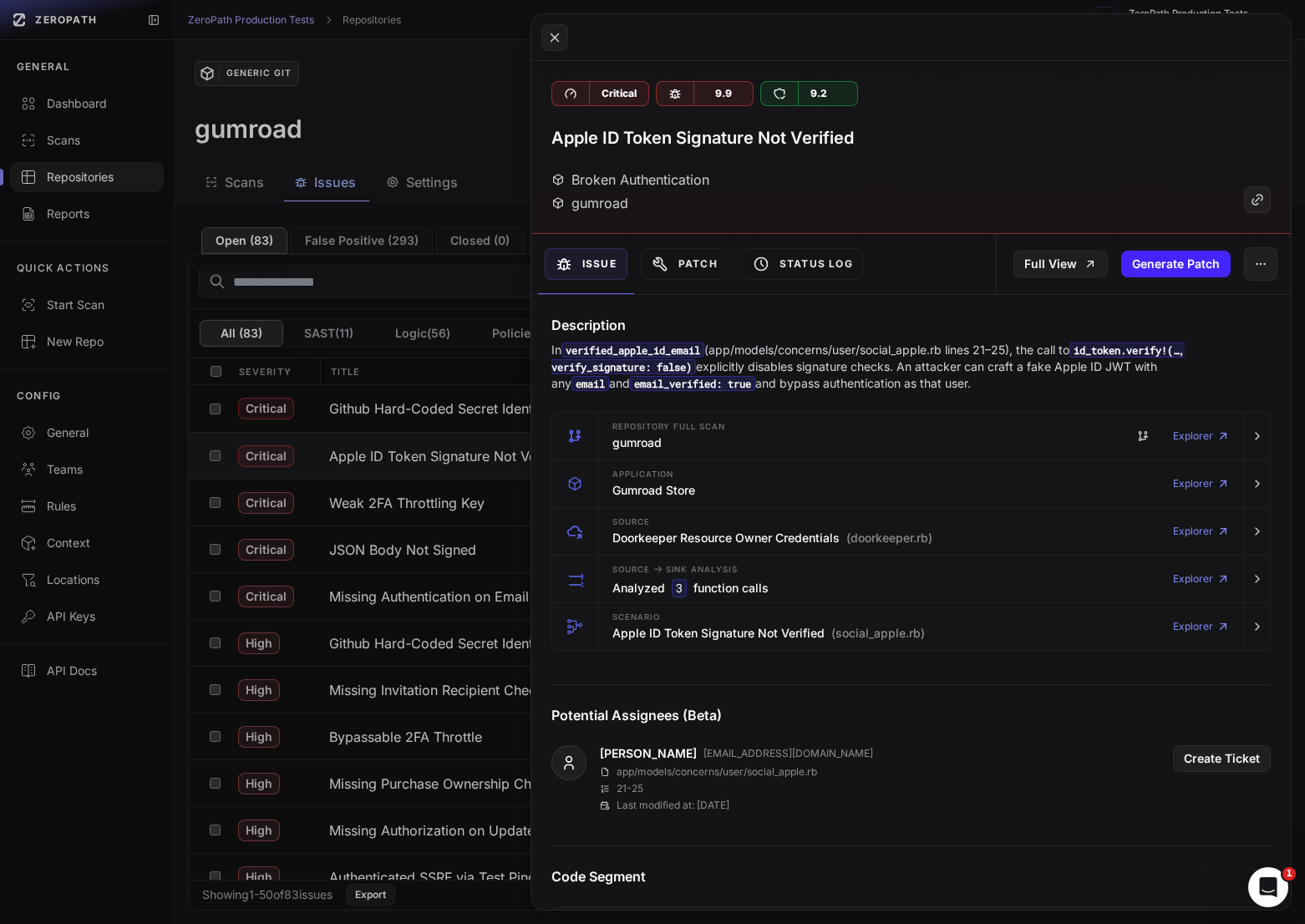
click at [1035, 363] on p "In verified_apple_id_email (app/models/concerns/user/social_apple.rb lines 21–2…" at bounding box center [911, 367] width 719 height 50
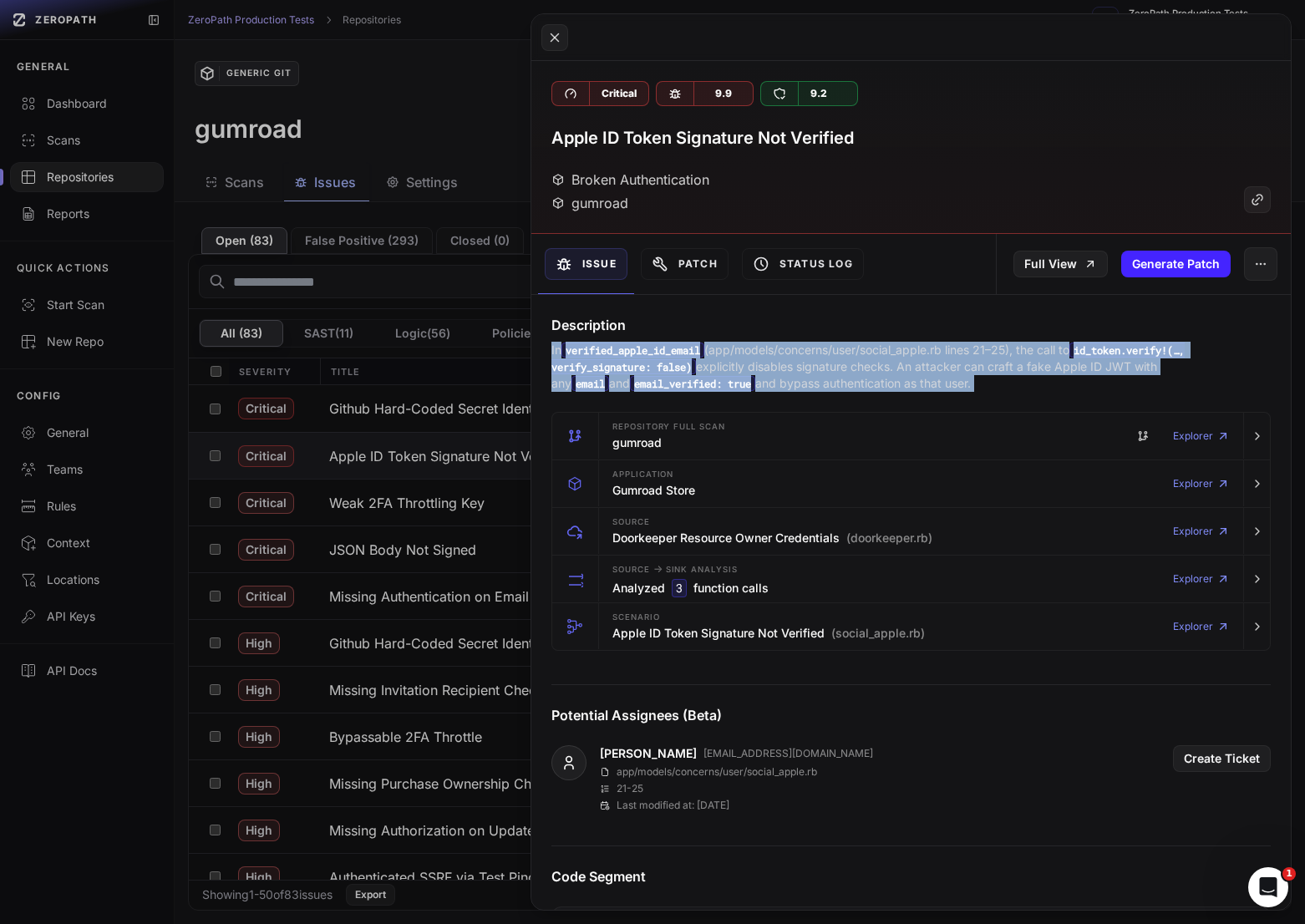
click at [1035, 363] on p "In verified_apple_id_email (app/models/concerns/user/social_apple.rb lines 21–2…" at bounding box center [911, 367] width 719 height 50
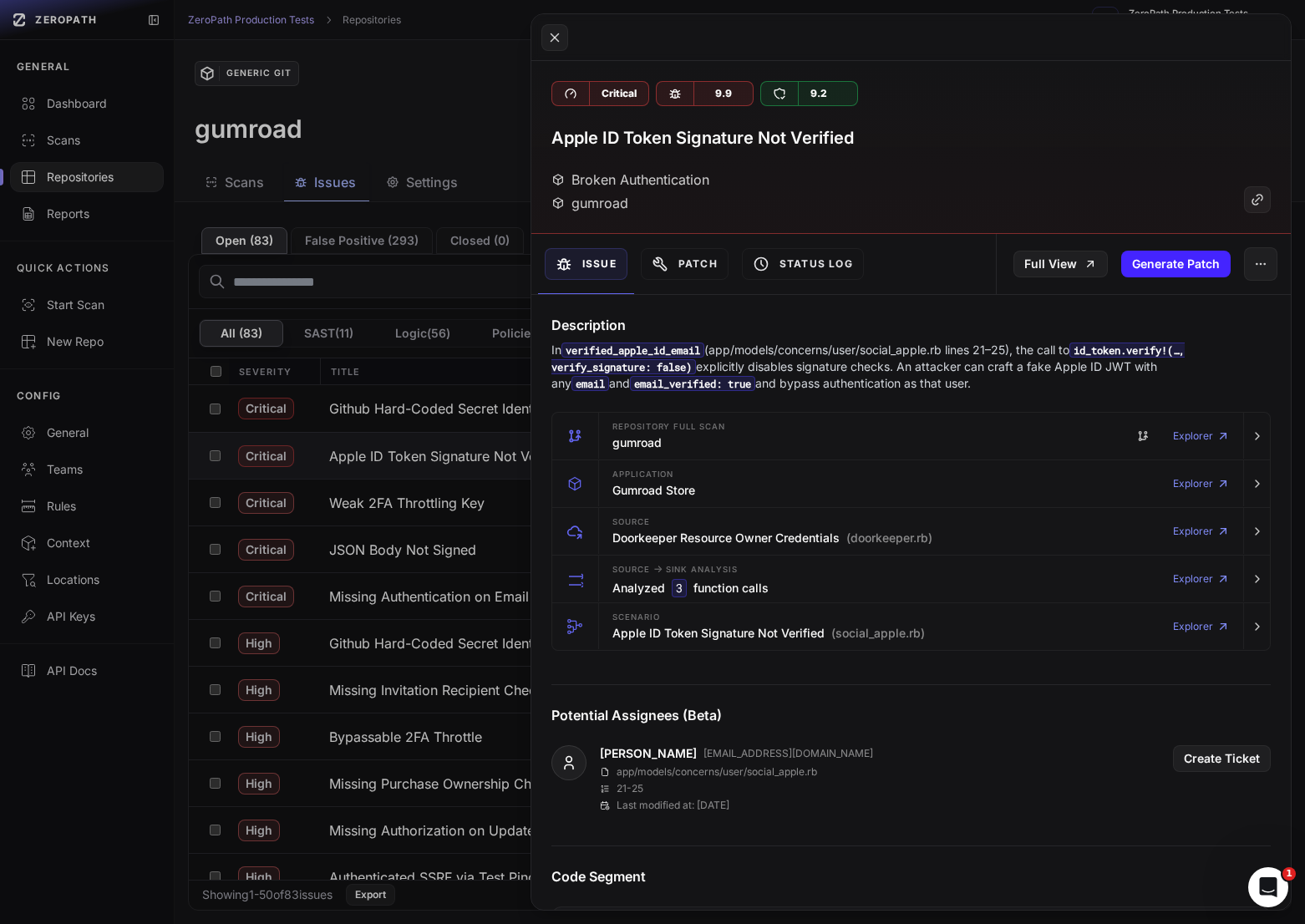
click at [982, 363] on p "In verified_apple_id_email (app/models/concerns/user/social_apple.rb lines 21–2…" at bounding box center [911, 367] width 719 height 50
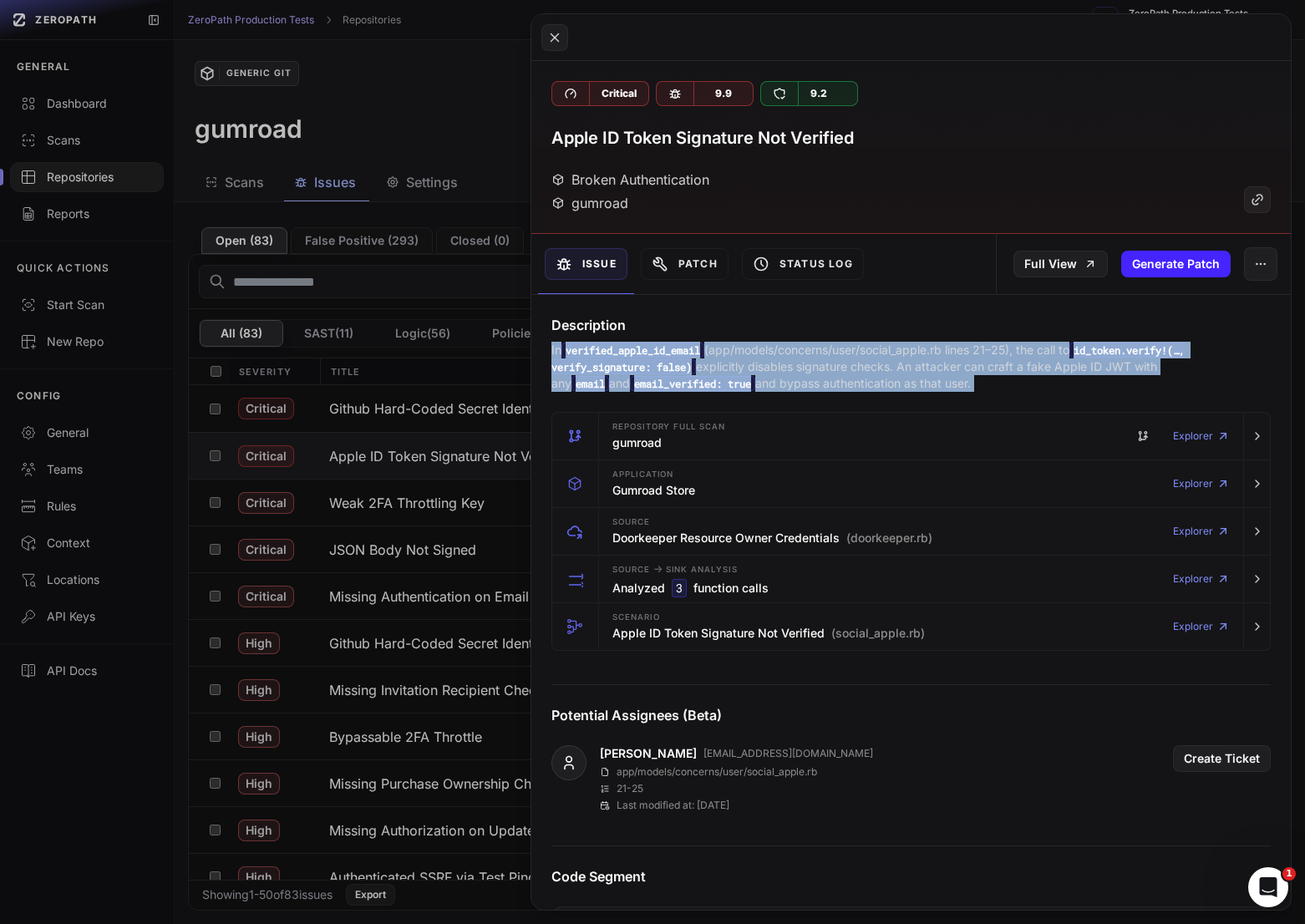
click at [982, 363] on p "In verified_apple_id_email (app/models/concerns/user/social_apple.rb lines 21–2…" at bounding box center [911, 367] width 719 height 50
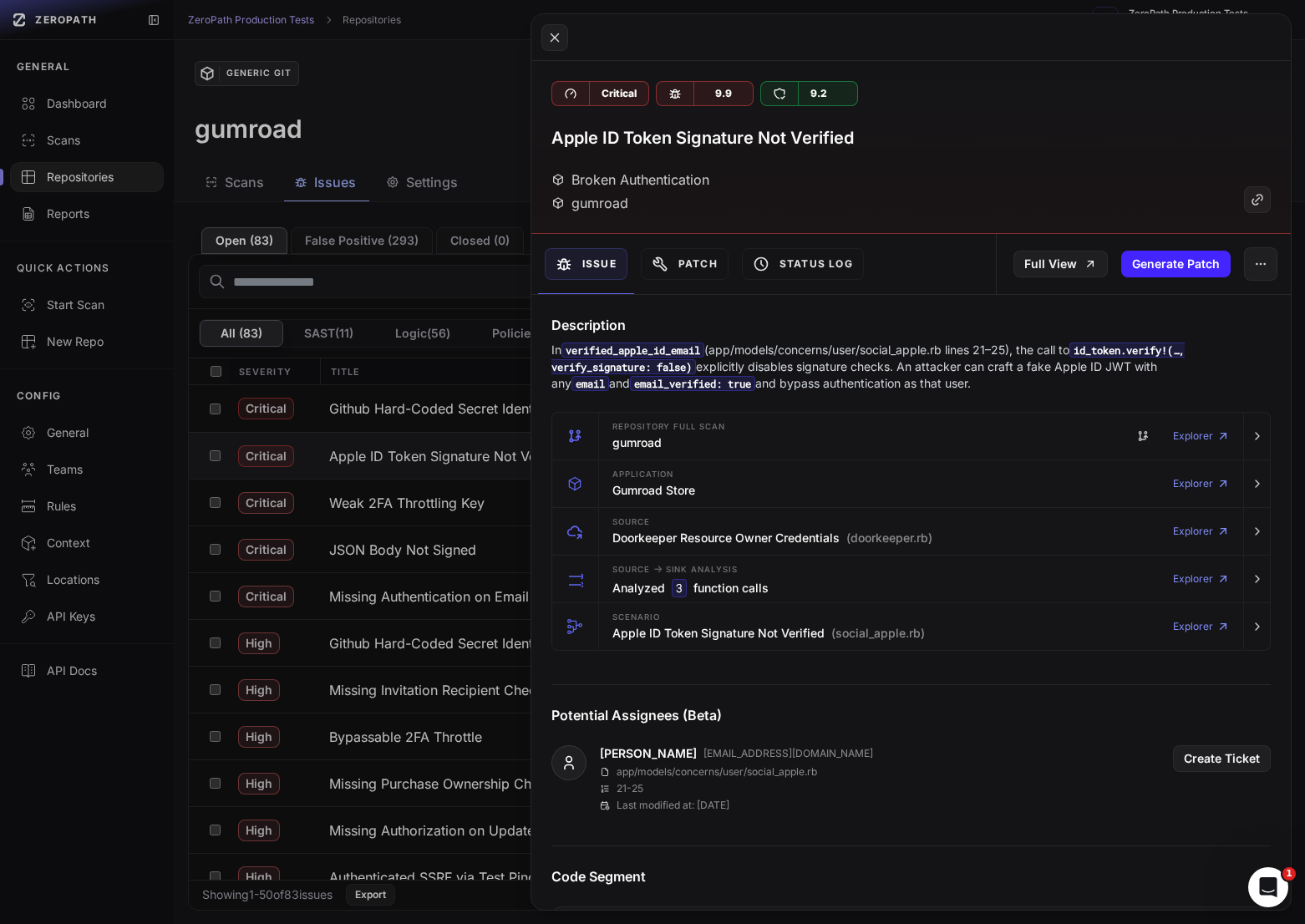
click at [942, 363] on p "In verified_apple_id_email (app/models/concerns/user/social_apple.rb lines 21–2…" at bounding box center [911, 367] width 719 height 50
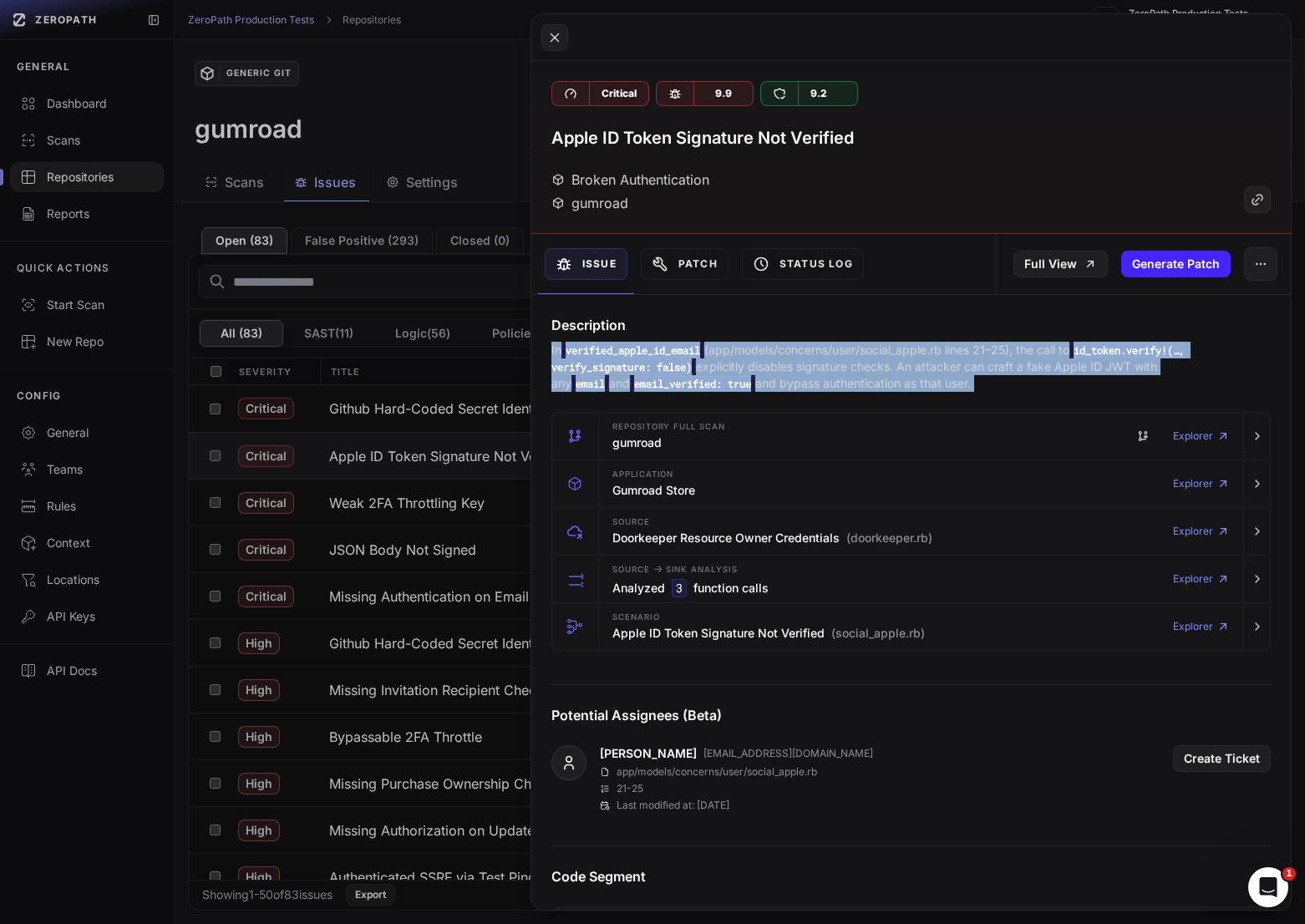
click at [942, 363] on p "In verified_apple_id_email (app/models/concerns/user/social_apple.rb lines 21–2…" at bounding box center [911, 367] width 719 height 50
click at [882, 365] on p "In verified_apple_id_email (app/models/concerns/user/social_apple.rb lines 21–2…" at bounding box center [911, 367] width 719 height 50
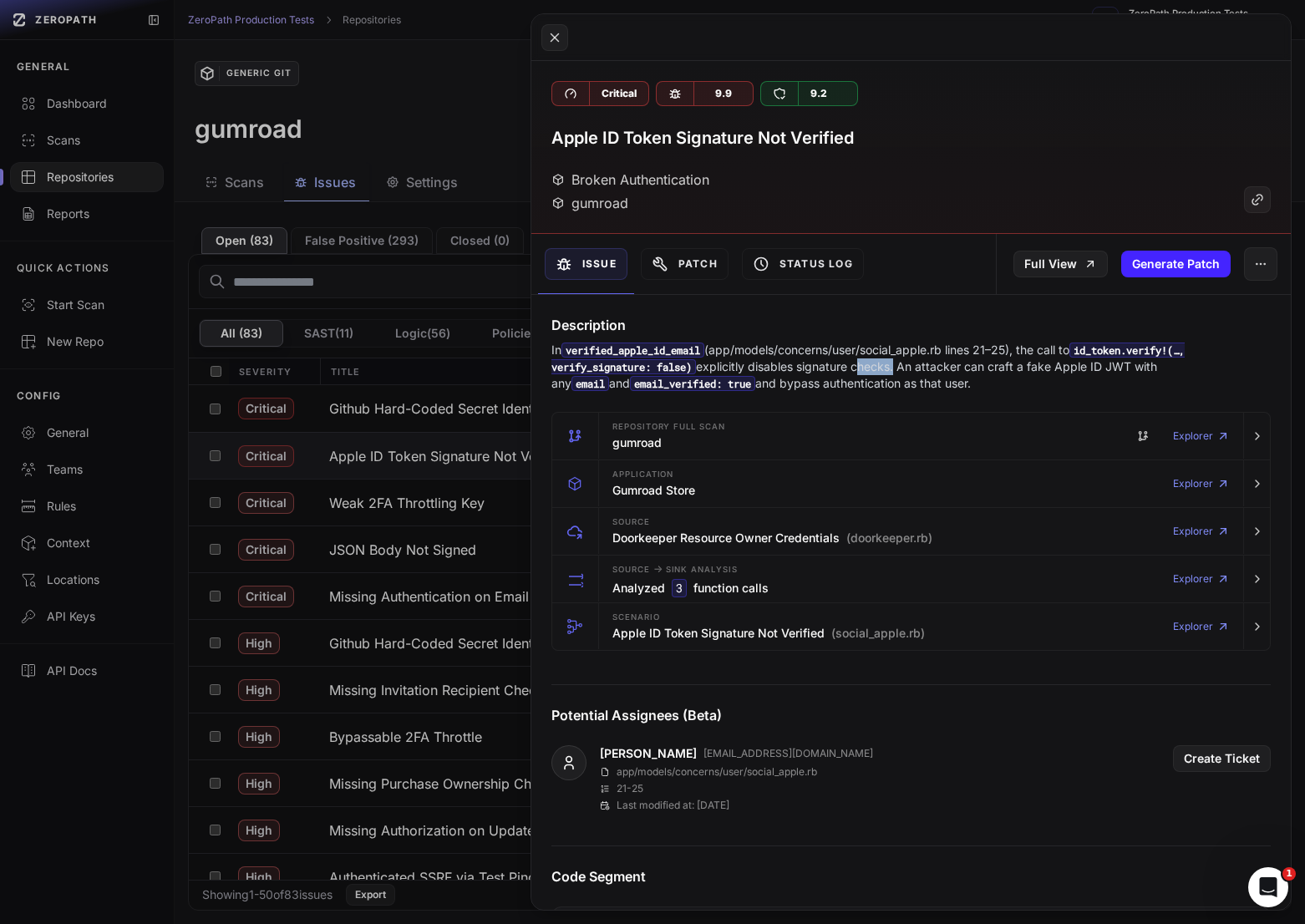
click at [882, 365] on p "In verified_apple_id_email (app/models/concerns/user/social_apple.rb lines 21–2…" at bounding box center [911, 367] width 719 height 50
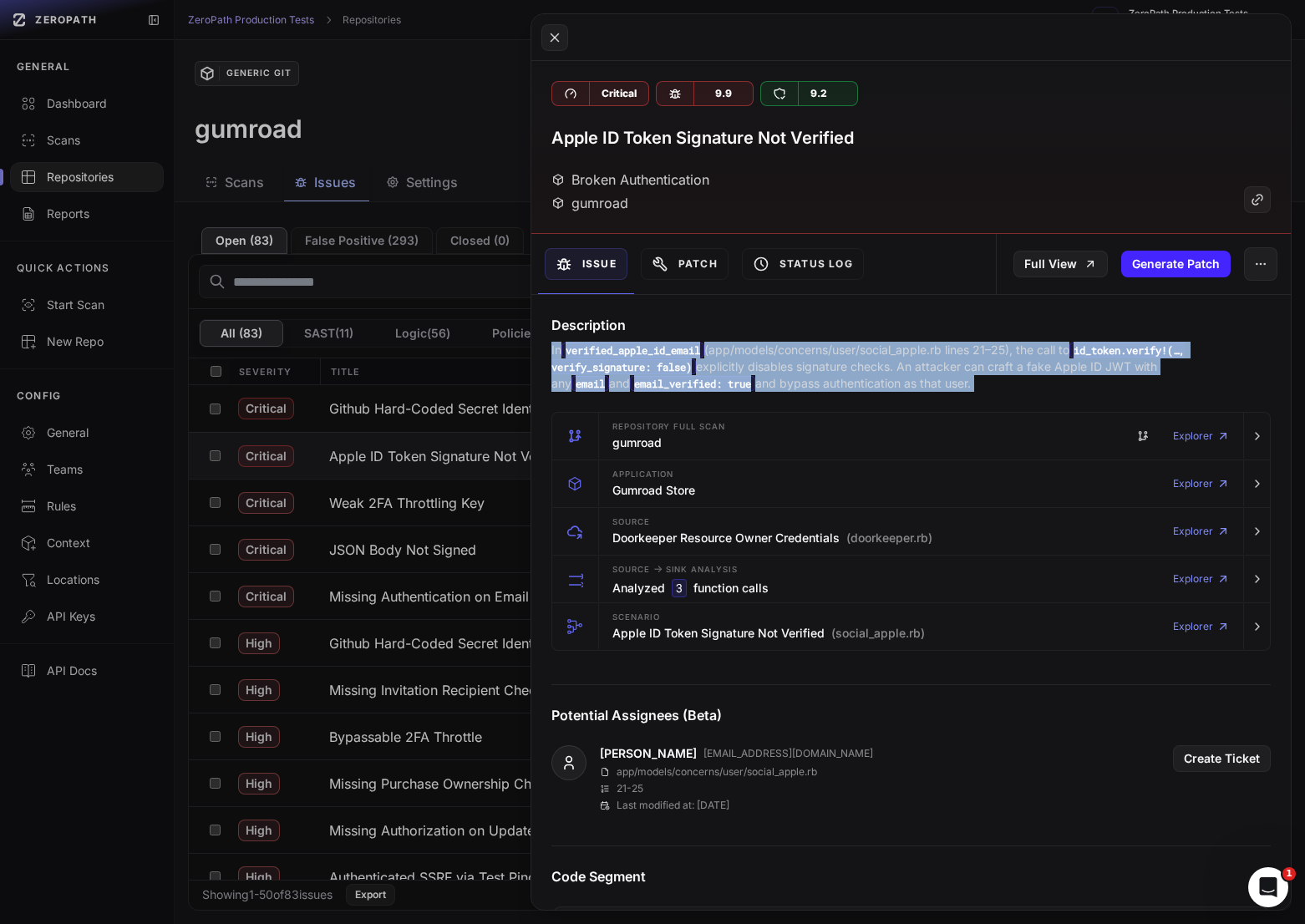
click at [882, 365] on p "In verified_apple_id_email (app/models/concerns/user/social_apple.rb lines 21–2…" at bounding box center [911, 367] width 719 height 50
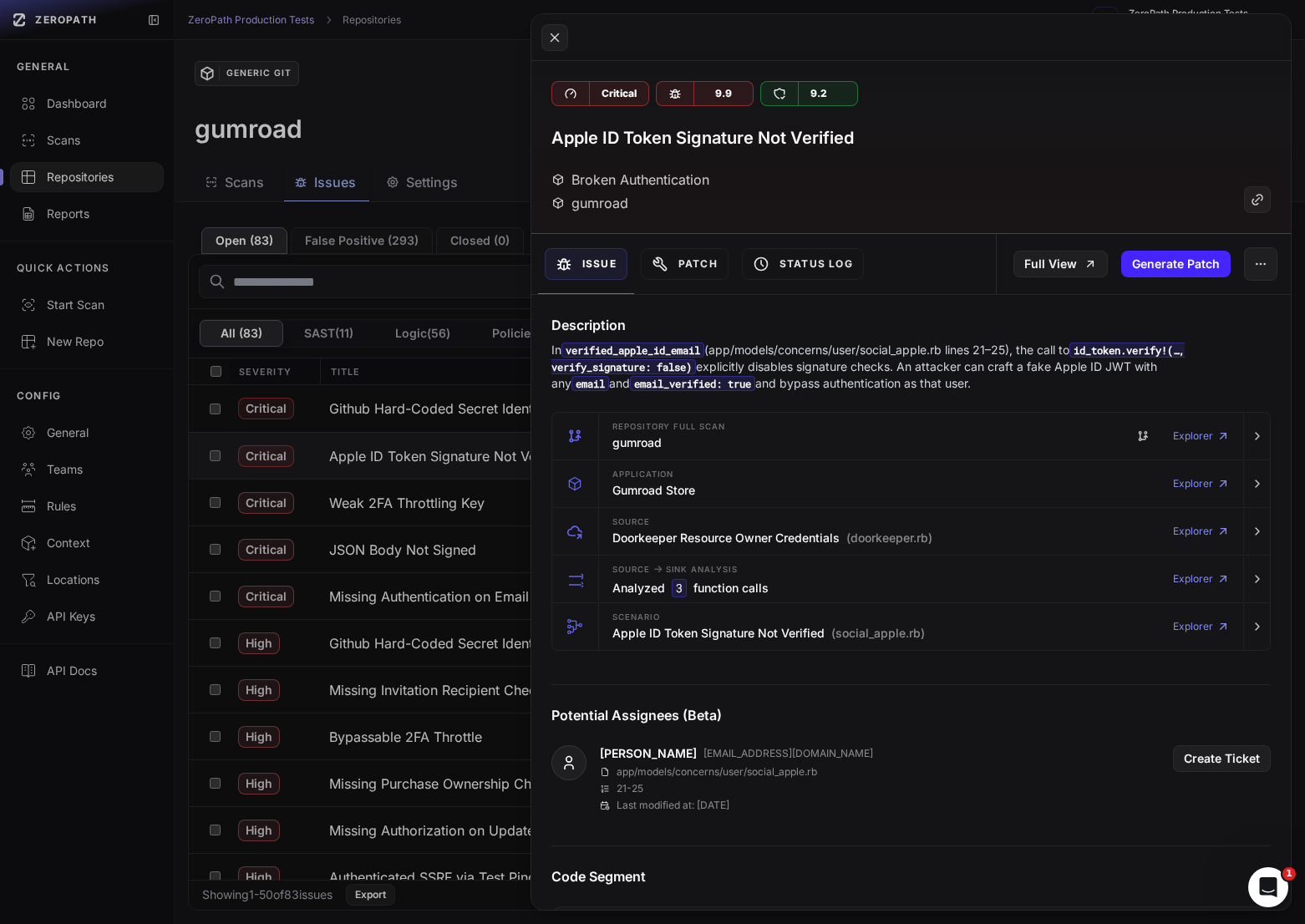
click at [830, 375] on p "In verified_apple_id_email (app/models/concerns/user/social_apple.rb lines 21–2…" at bounding box center [911, 367] width 719 height 50
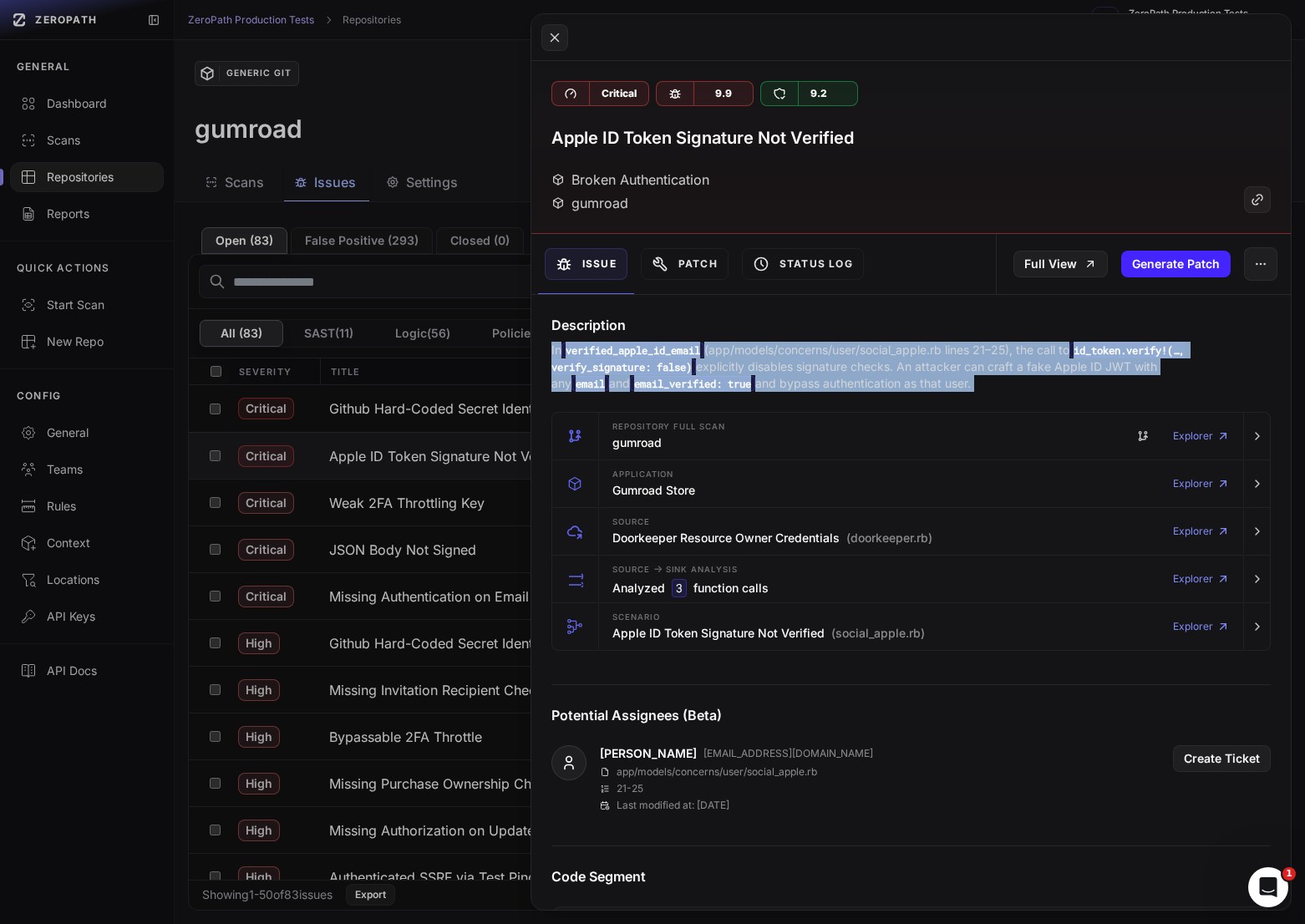
click at [830, 375] on p "In verified_apple_id_email (app/models/concerns/user/social_apple.rb lines 21–2…" at bounding box center [911, 367] width 719 height 50
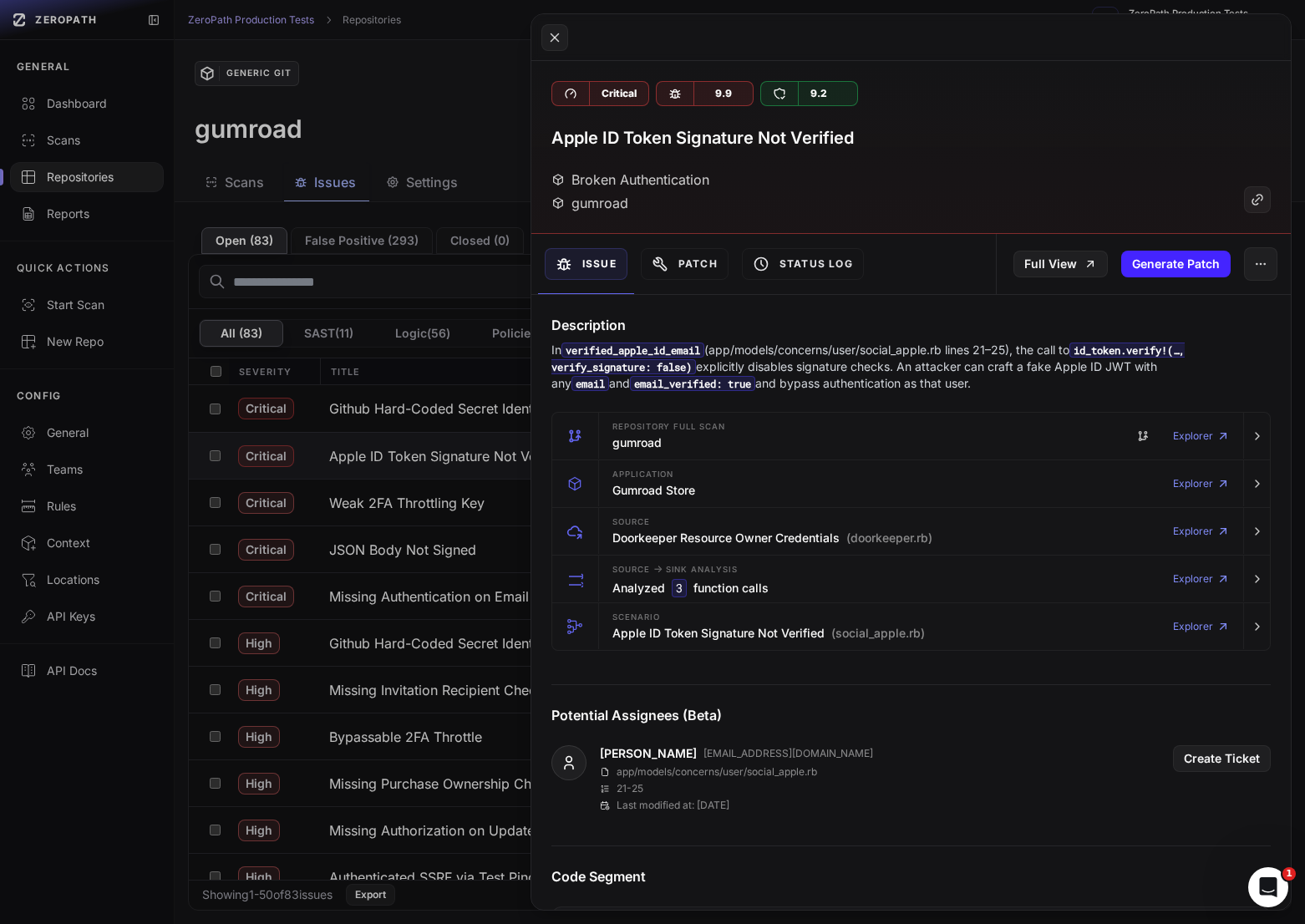
click at [861, 375] on p "In verified_apple_id_email (app/models/concerns/user/social_apple.rb lines 21–2…" at bounding box center [911, 367] width 719 height 50
click at [1252, 586] on icon "button" at bounding box center [1257, 579] width 13 height 13
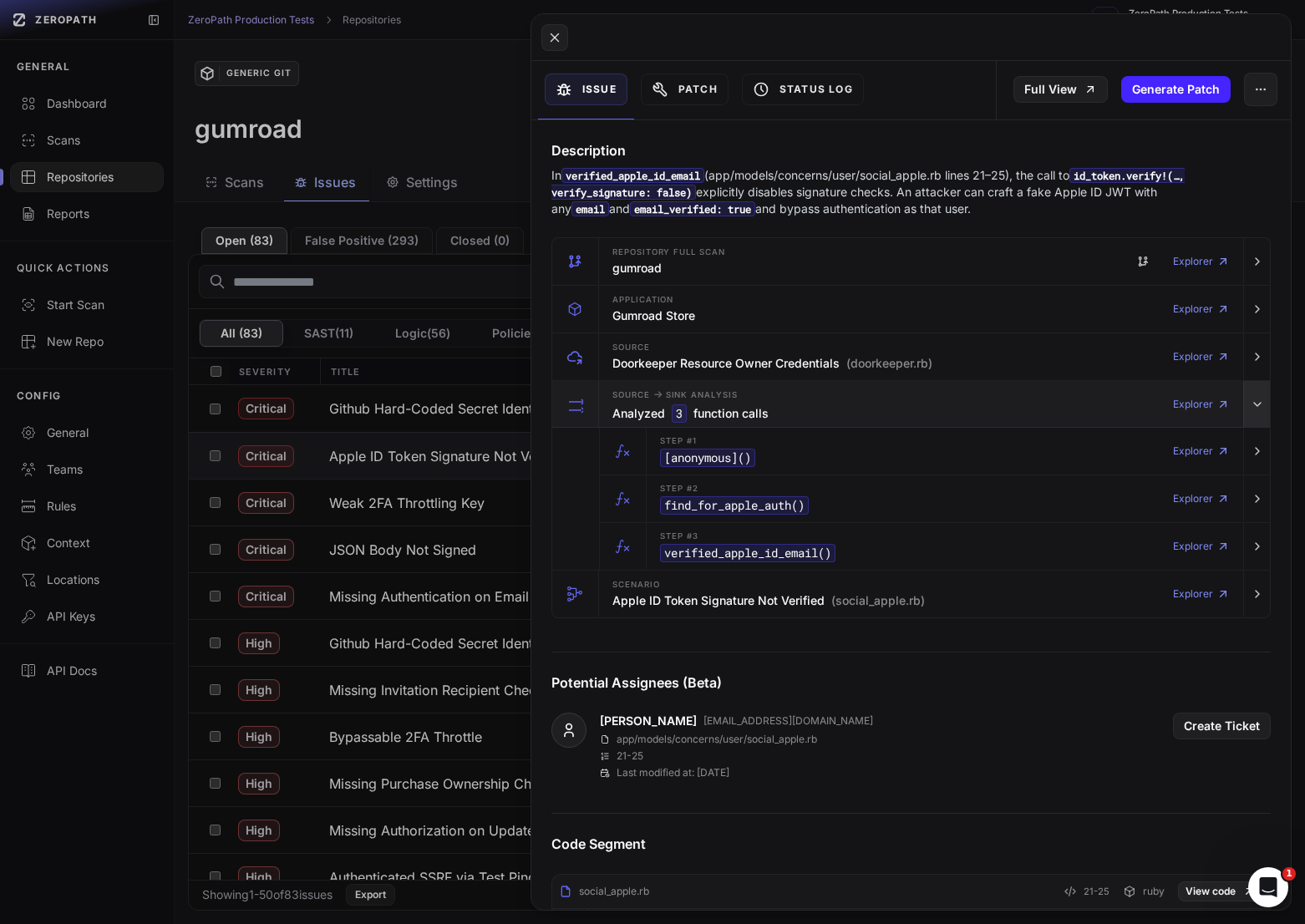
scroll to position [176, 0]
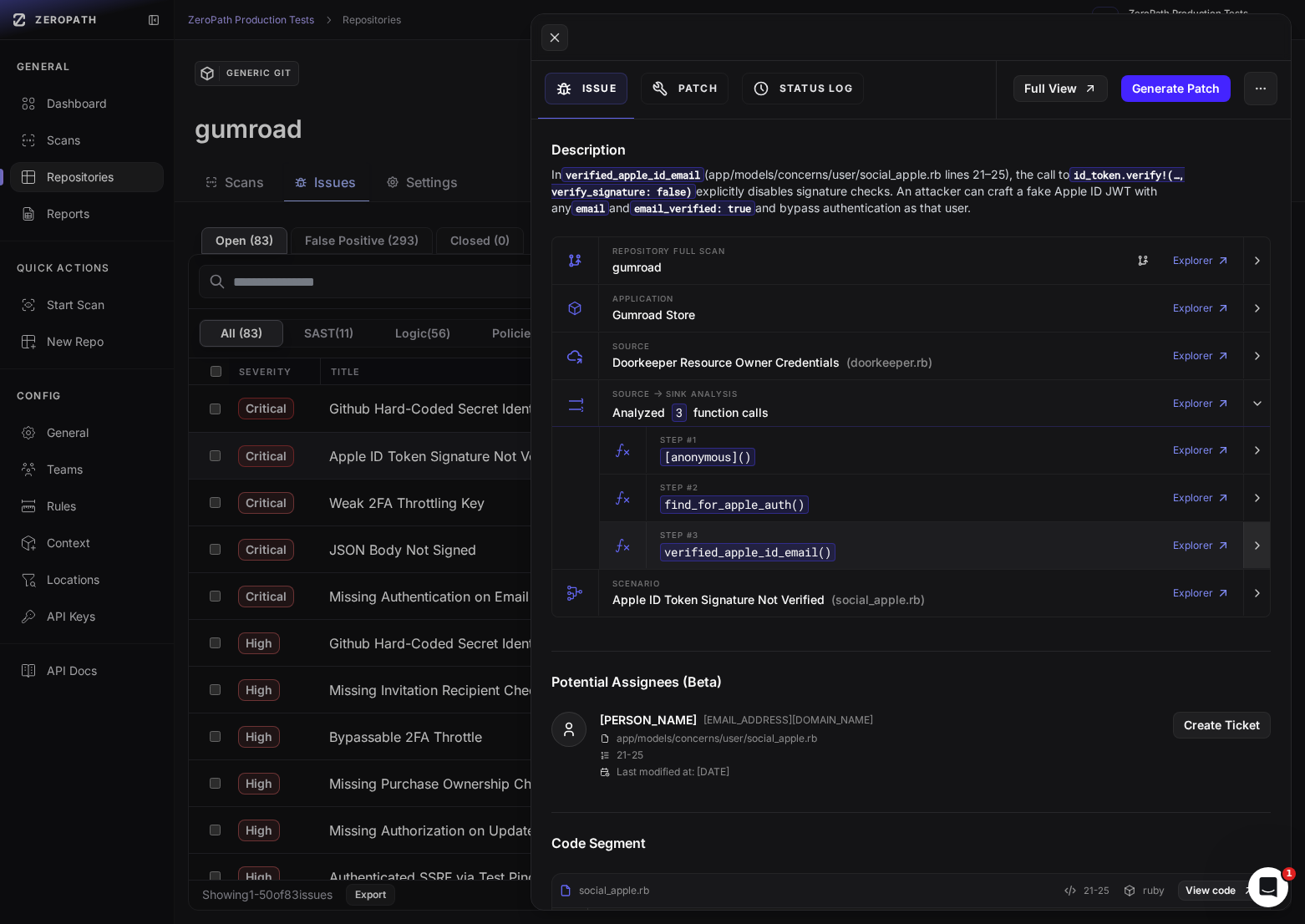
click at [1263, 549] on button "button" at bounding box center [1256, 546] width 27 height 46
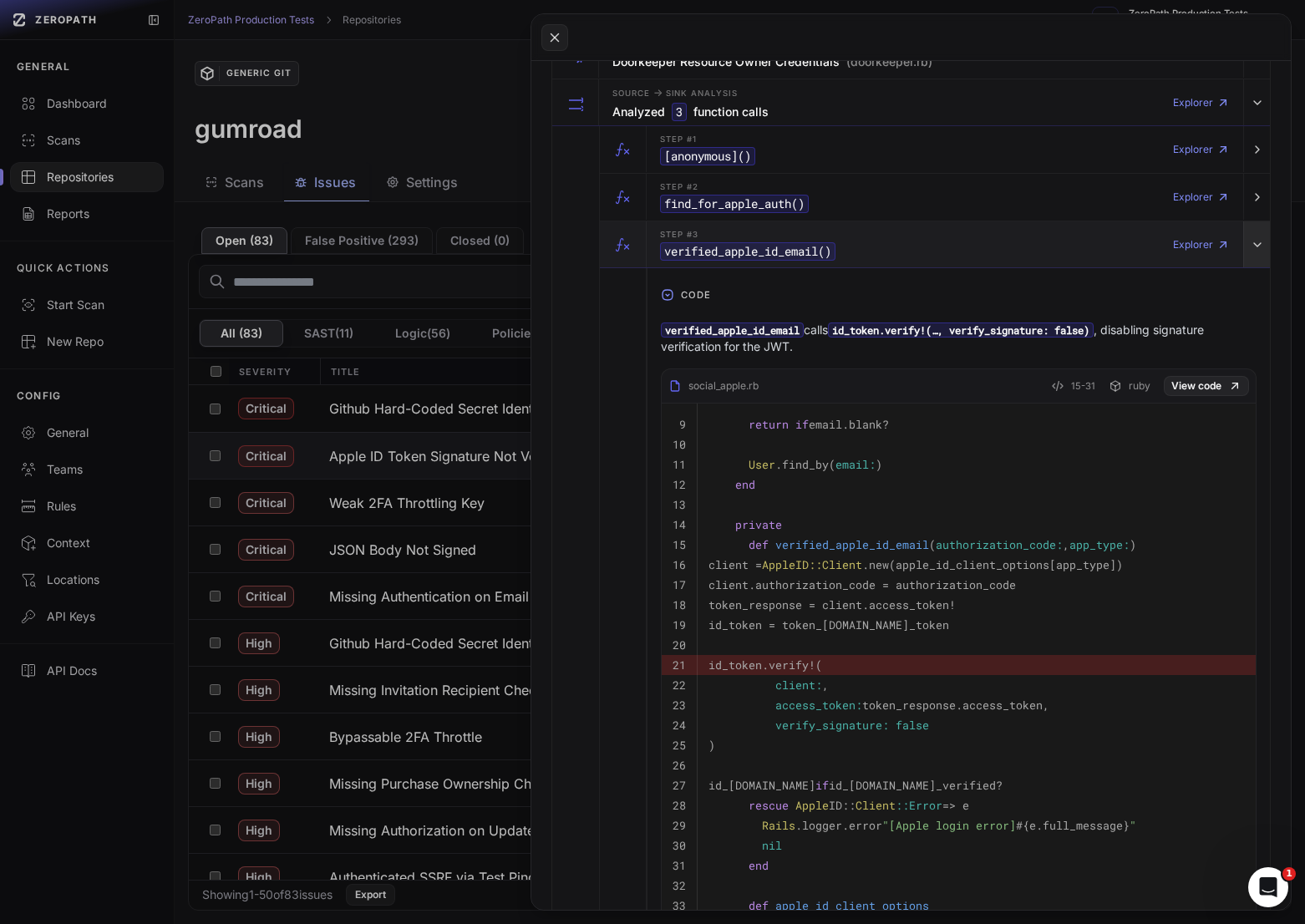
scroll to position [479, 0]
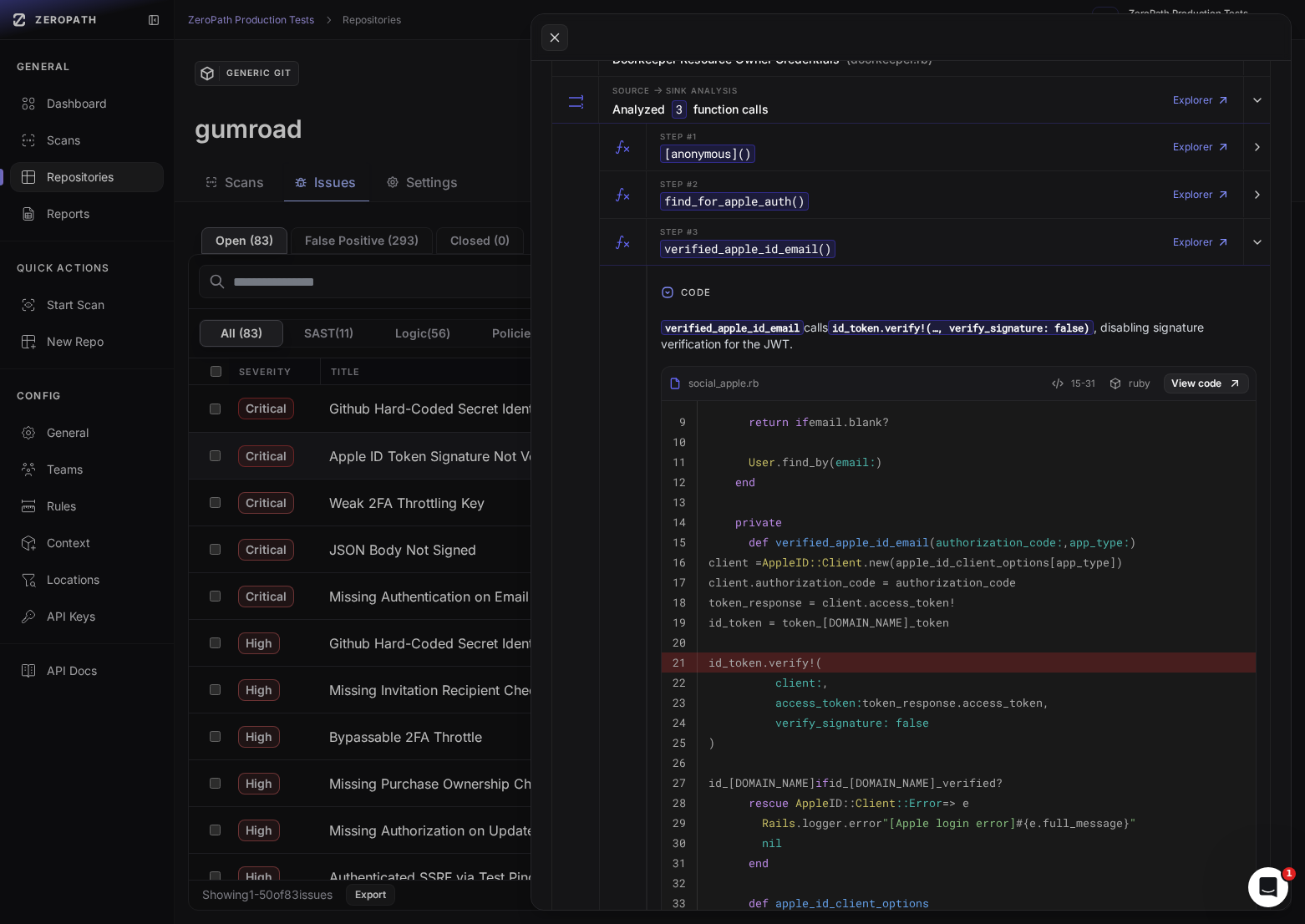
click at [852, 728] on span "verify_signature:" at bounding box center [832, 722] width 113 height 15
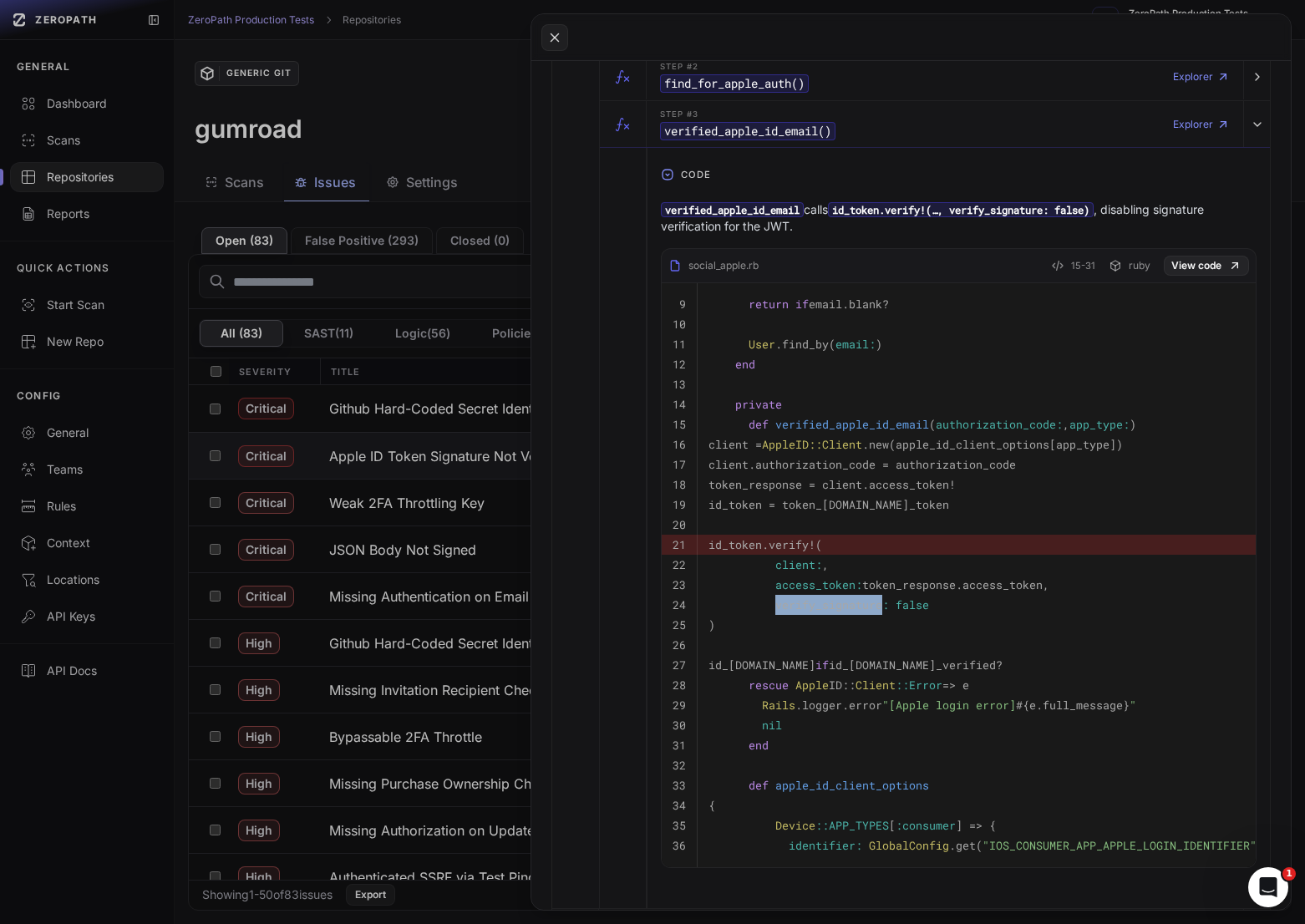
scroll to position [614, 0]
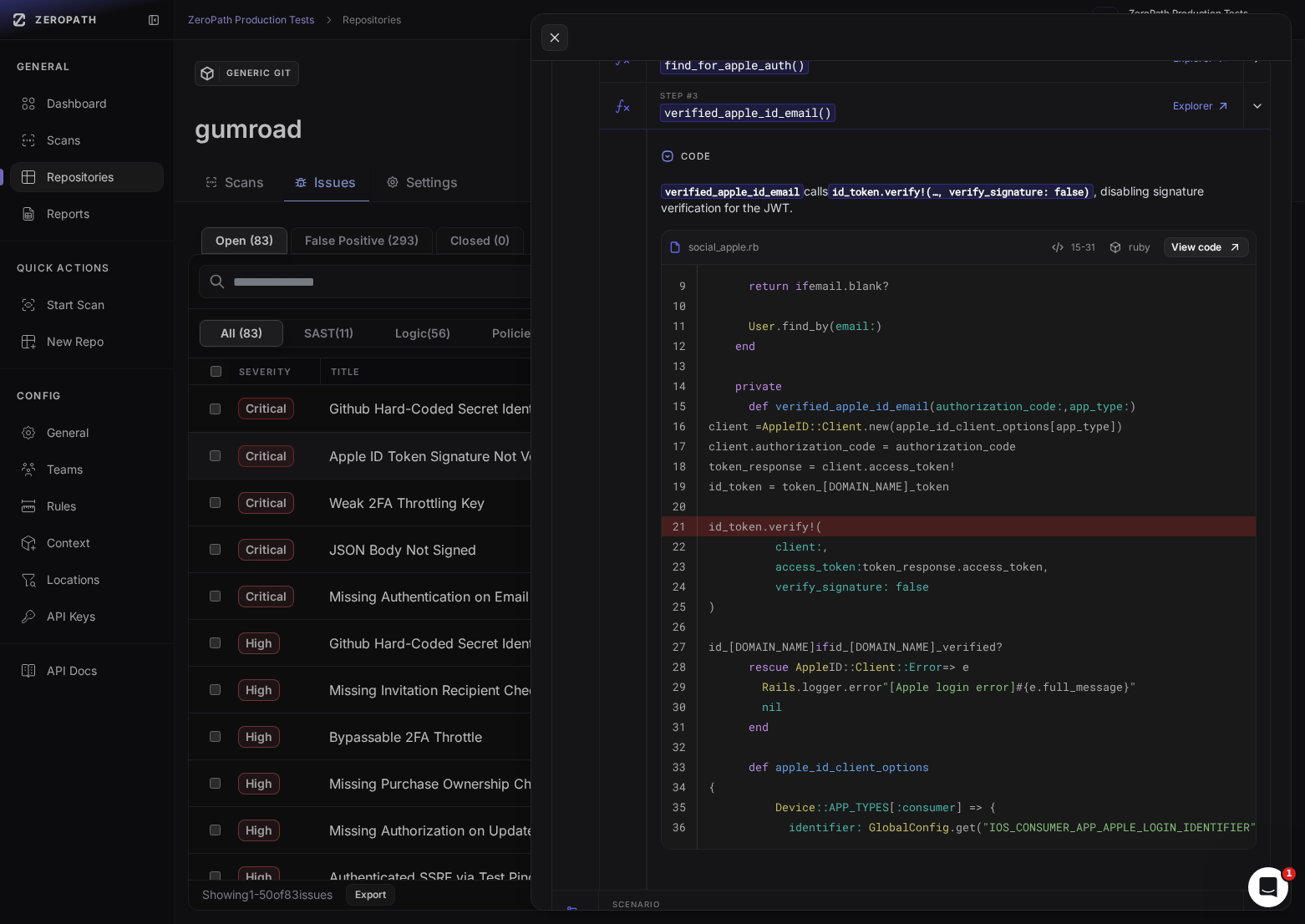
click at [905, 605] on pre ")" at bounding box center [989, 607] width 561 height 20
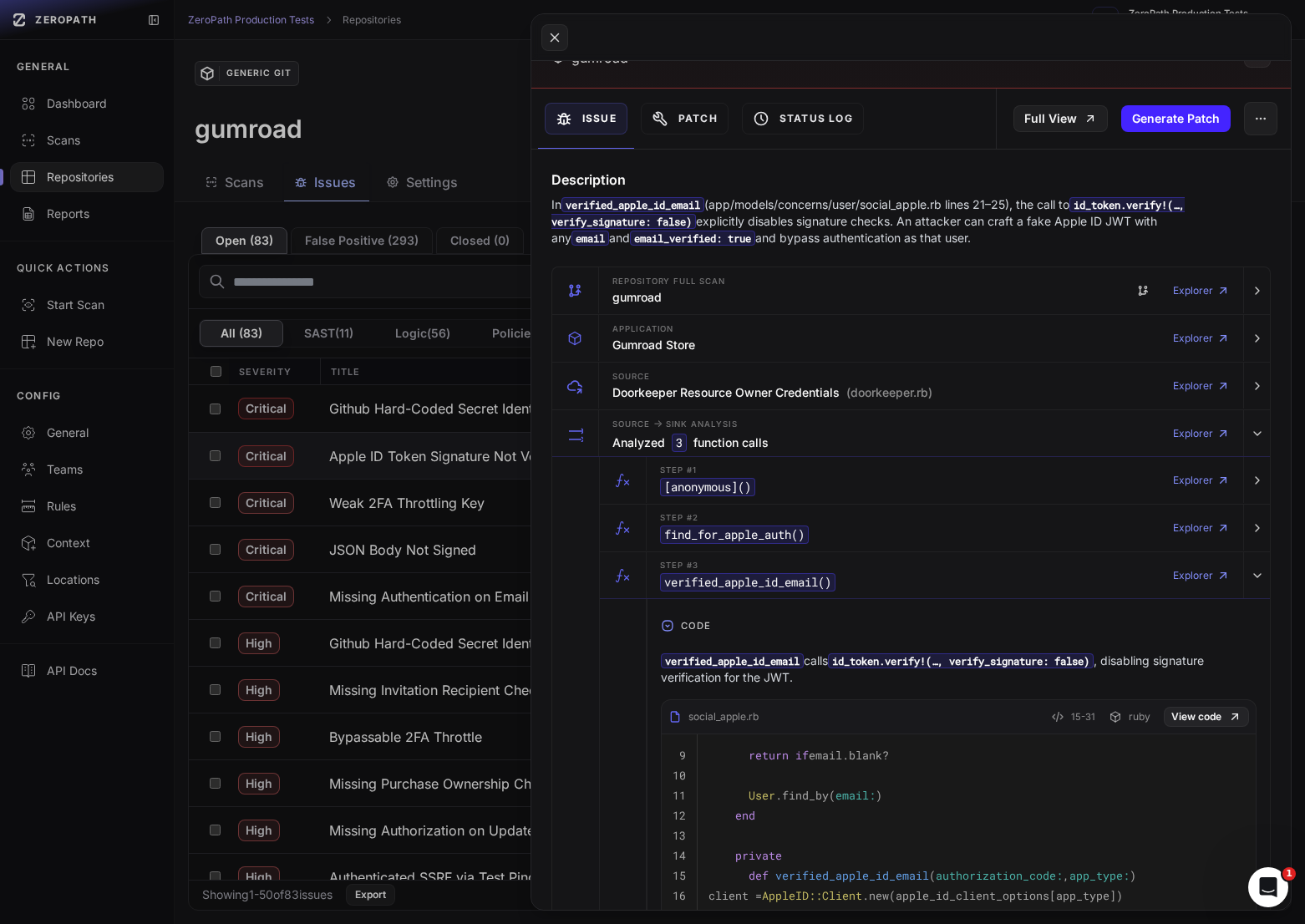
scroll to position [175, 0]
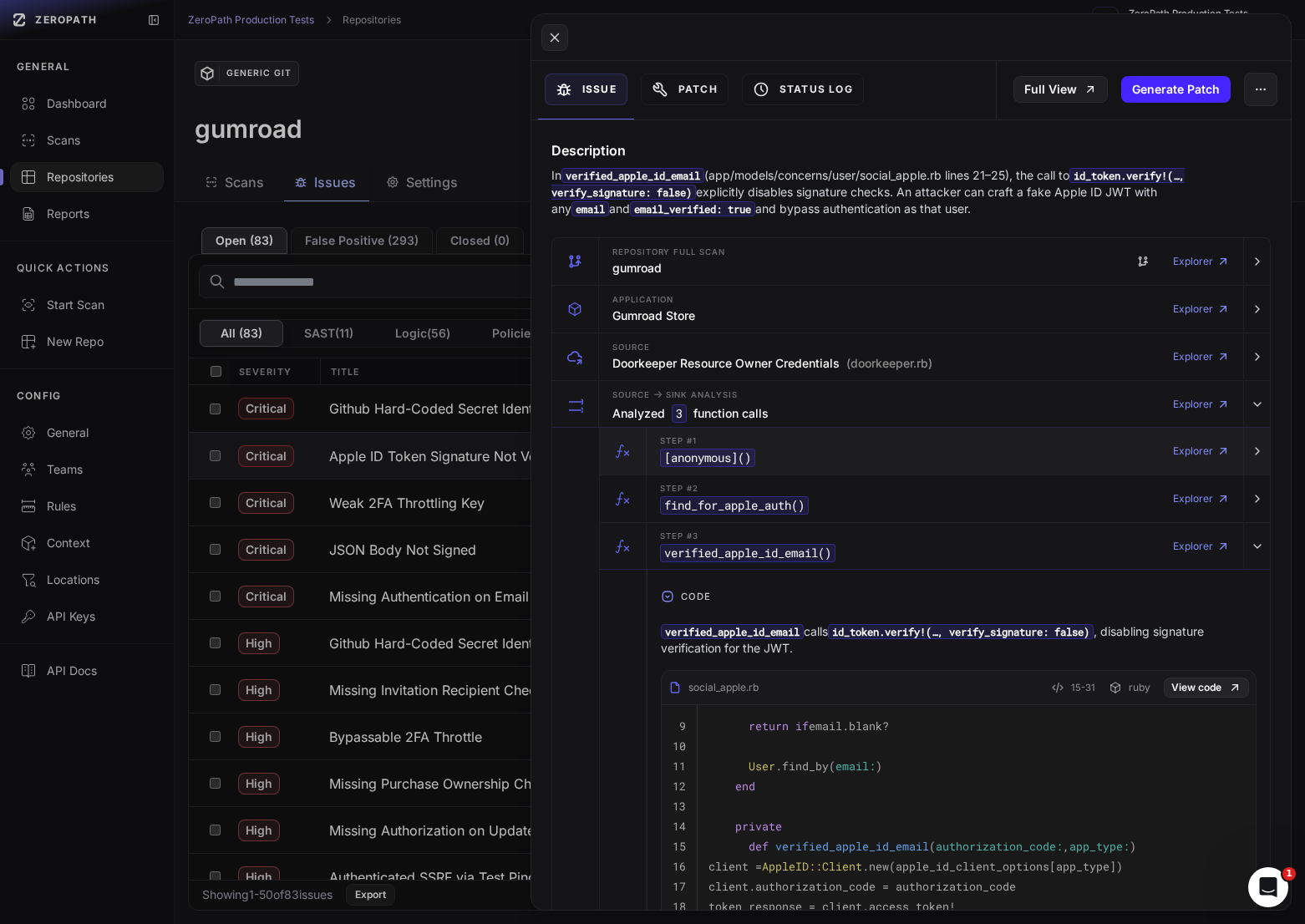
click at [827, 441] on div "Step #1 [anonymous] () Explorer" at bounding box center [944, 451] width 583 height 46
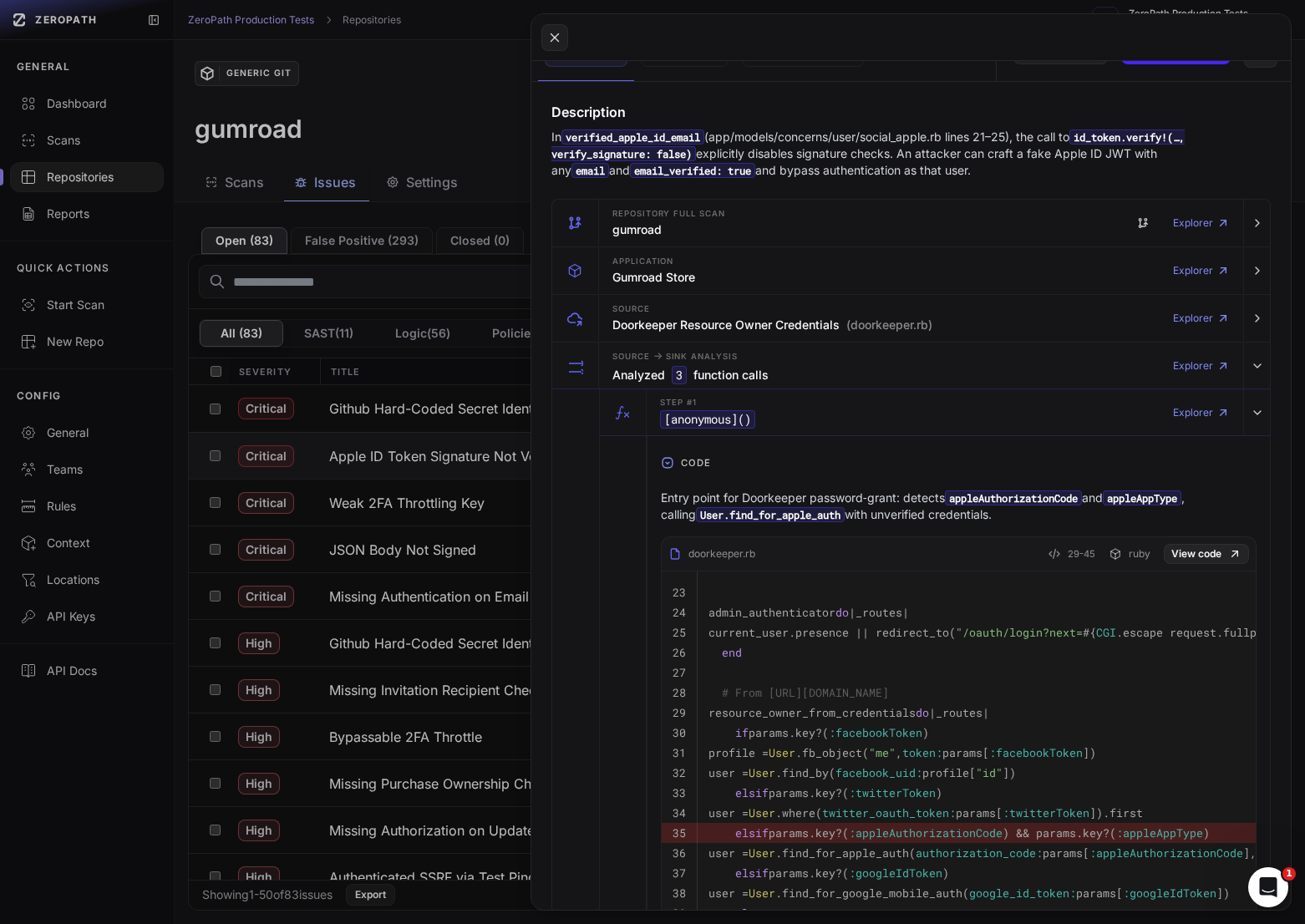
scroll to position [0, 0]
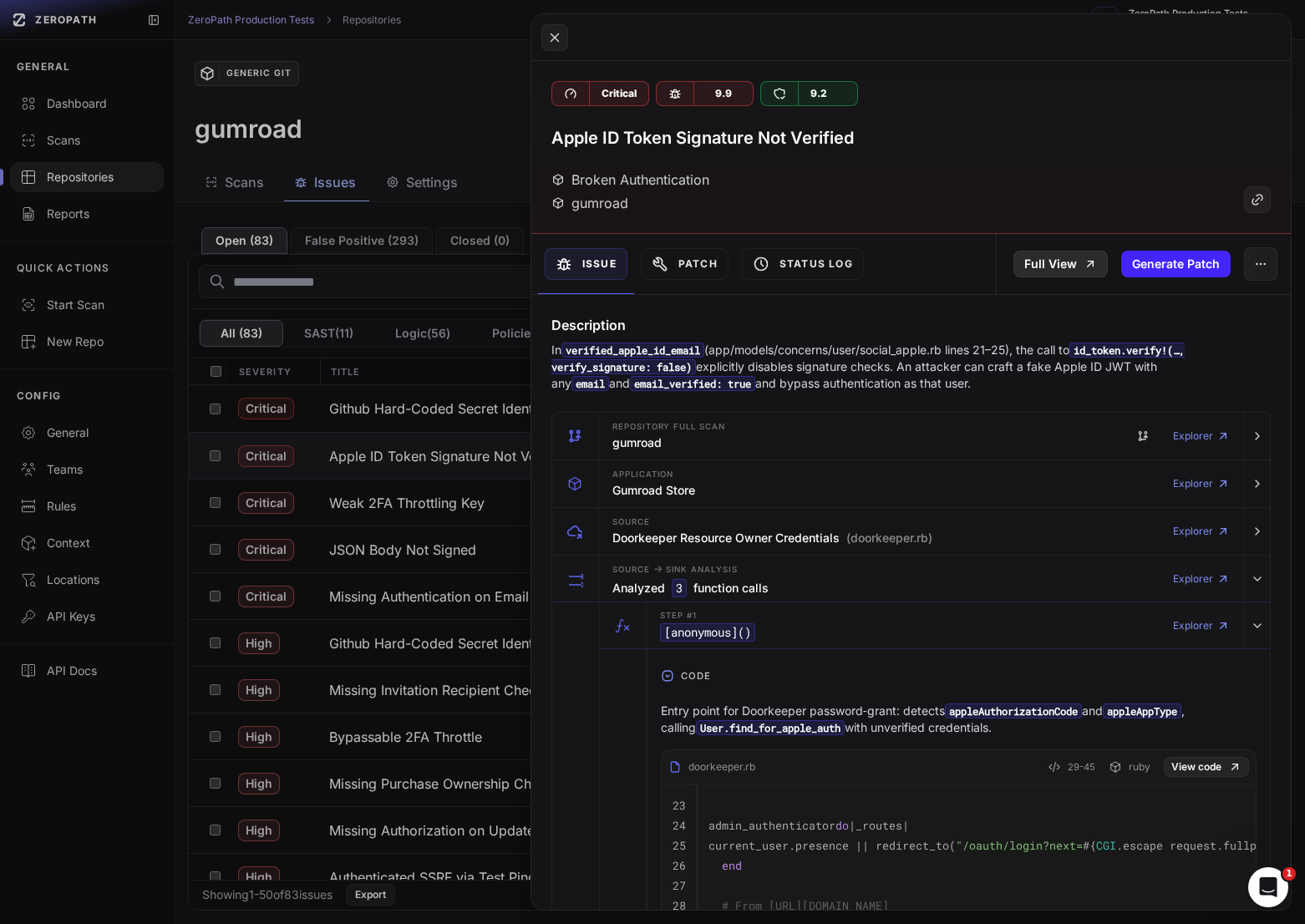
click at [1058, 269] on link "Full View" at bounding box center [1061, 264] width 95 height 27
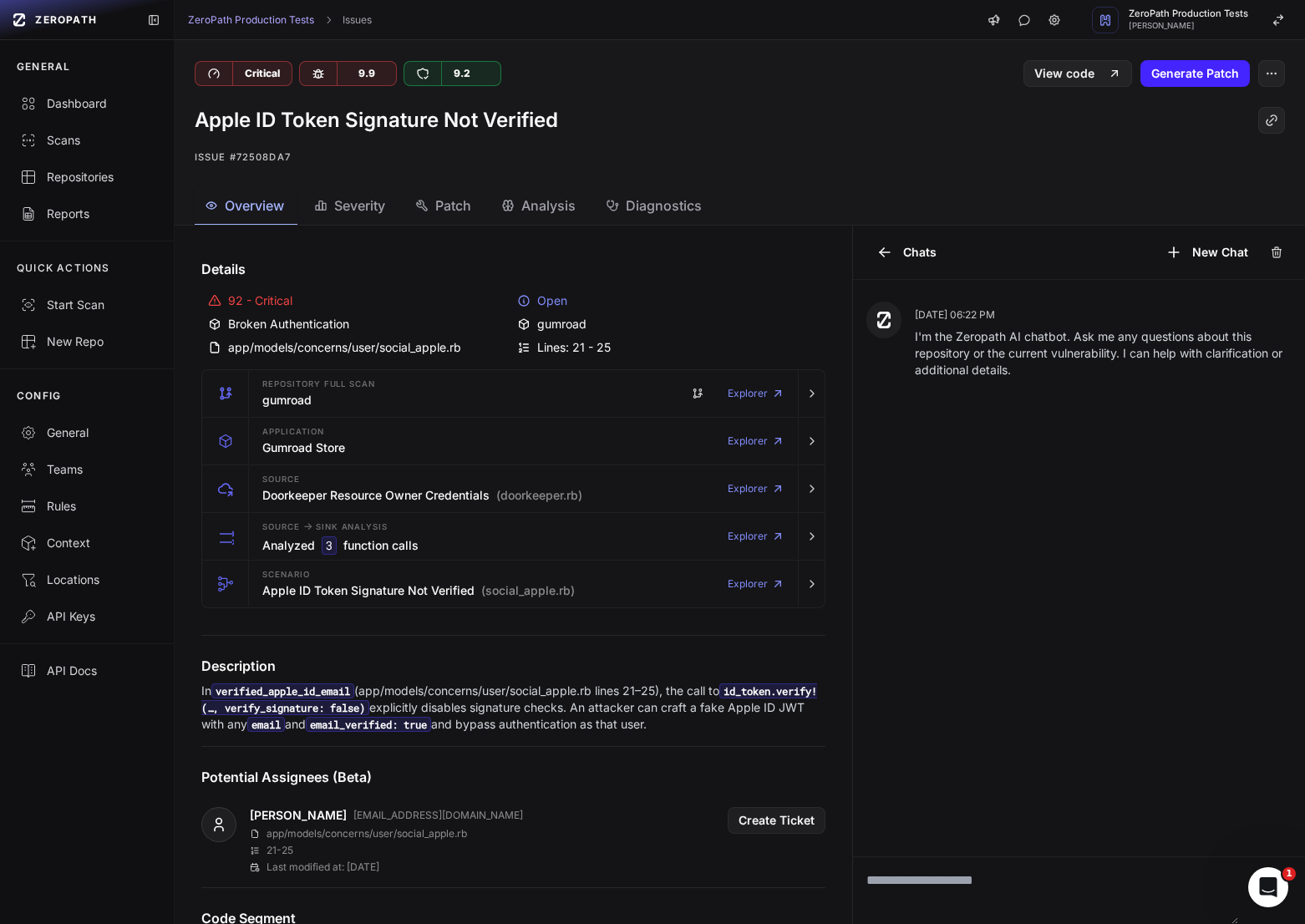
click at [980, 888] on textarea at bounding box center [1045, 891] width 385 height 67
type textarea "**********"
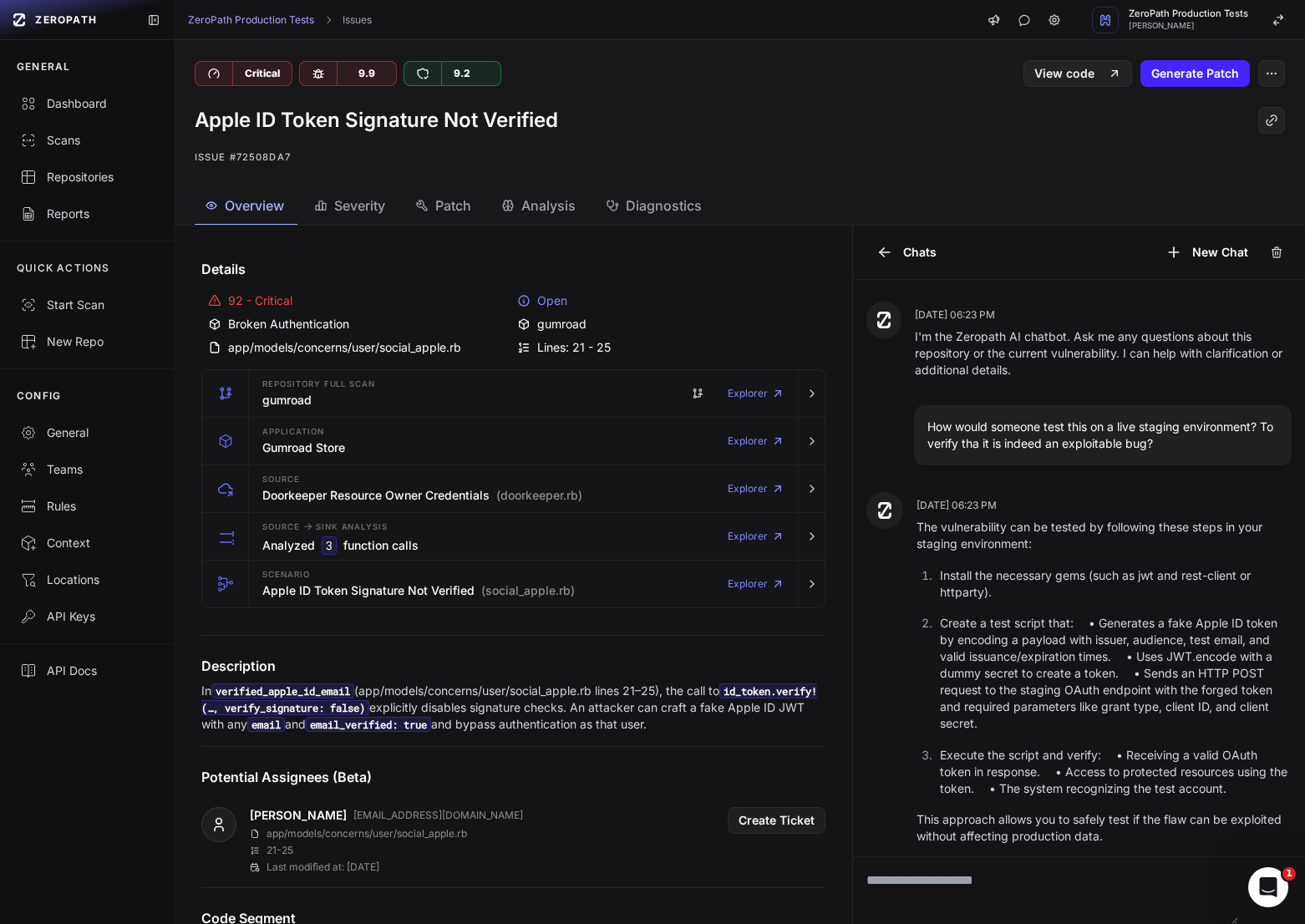
scroll to position [10, 0]
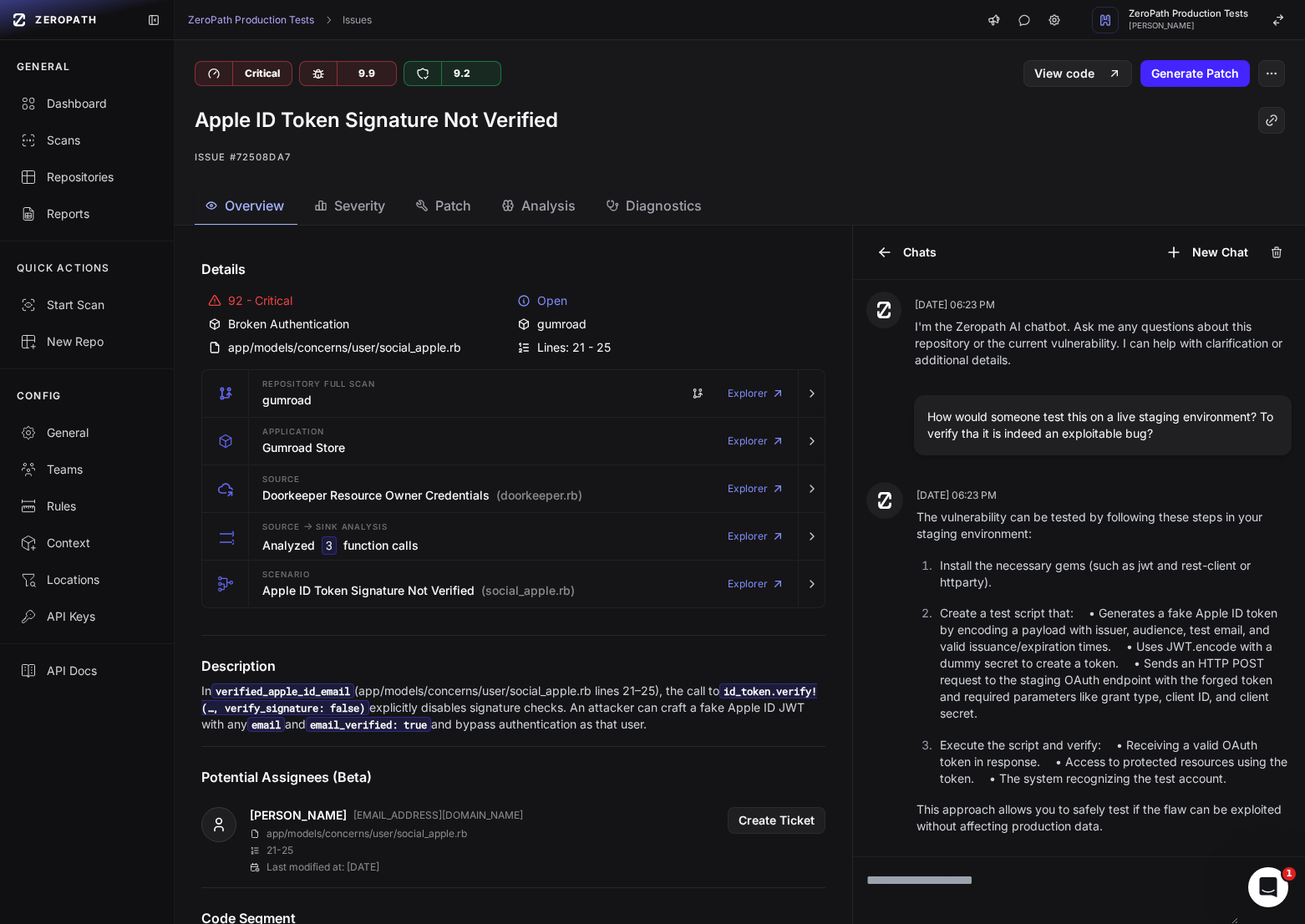
click at [1022, 573] on p "Install the necessary gems (such as jwt and rest-client or httparty)." at bounding box center [1115, 574] width 351 height 33
click at [1011, 573] on p "Install the necessary gems (such as jwt and rest-client or httparty)." at bounding box center [1115, 574] width 351 height 33
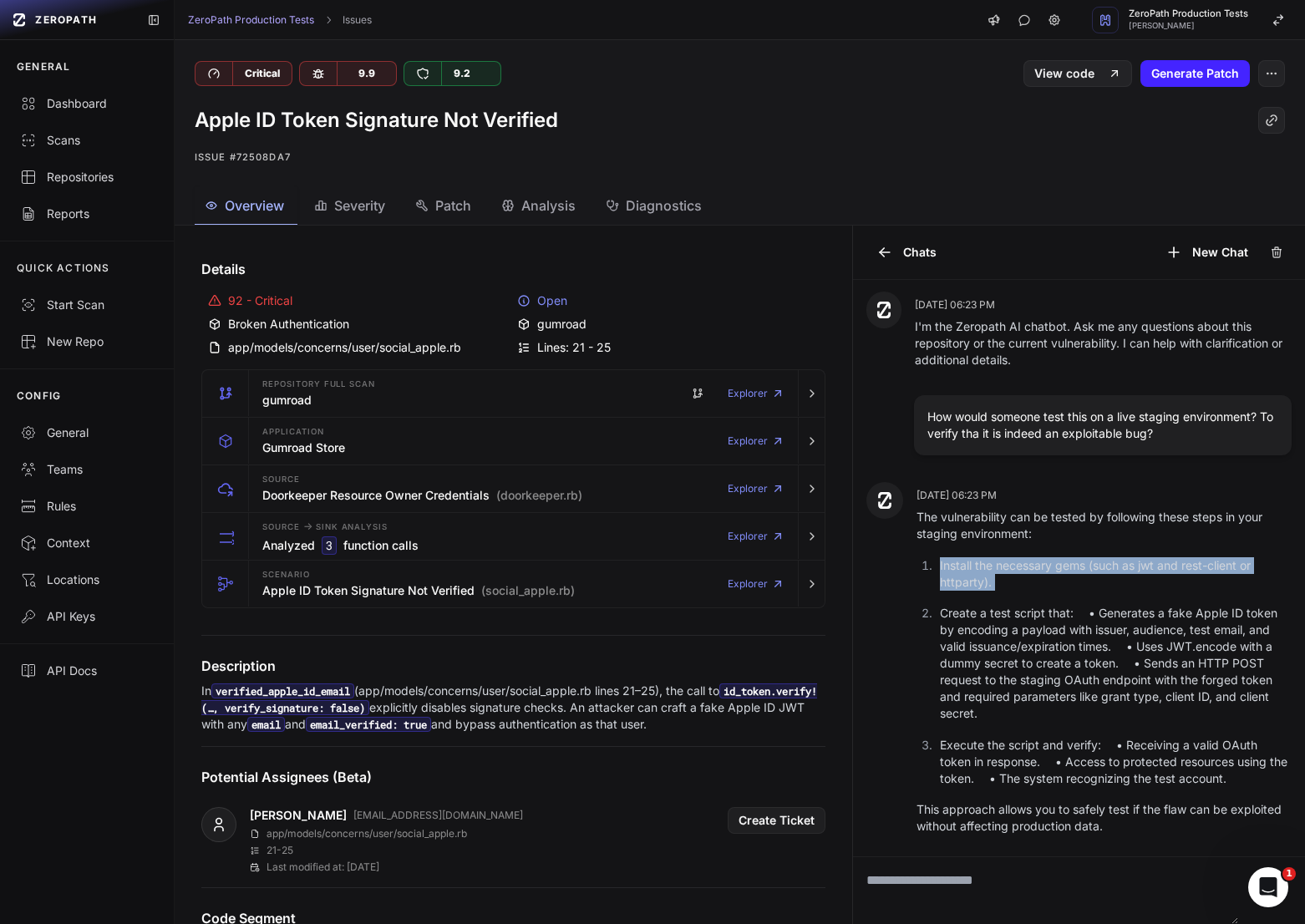
click at [1011, 573] on p "Install the necessary gems (such as jwt and rest-client or httparty)." at bounding box center [1115, 574] width 351 height 33
click at [1011, 642] on p "Create a test script that: • Generates a fake Apple ID token by encoding a payl…" at bounding box center [1115, 664] width 351 height 117
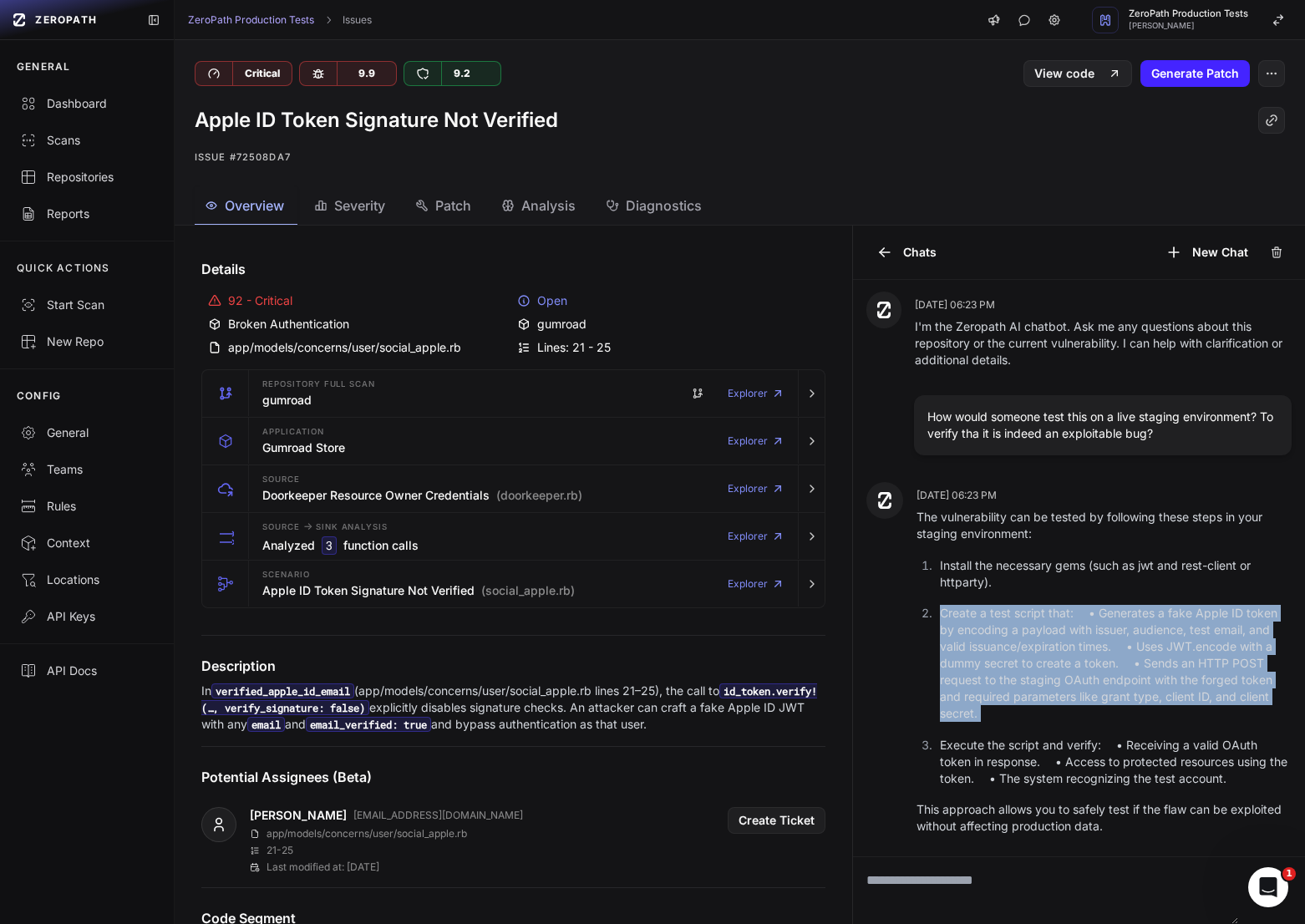
click at [1011, 642] on p "Create a test script that: • Generates a fake Apple ID token by encoding a payl…" at bounding box center [1115, 664] width 351 height 117
click at [1063, 642] on p "Create a test script that: • Generates a fake Apple ID token by encoding a payl…" at bounding box center [1115, 664] width 351 height 117
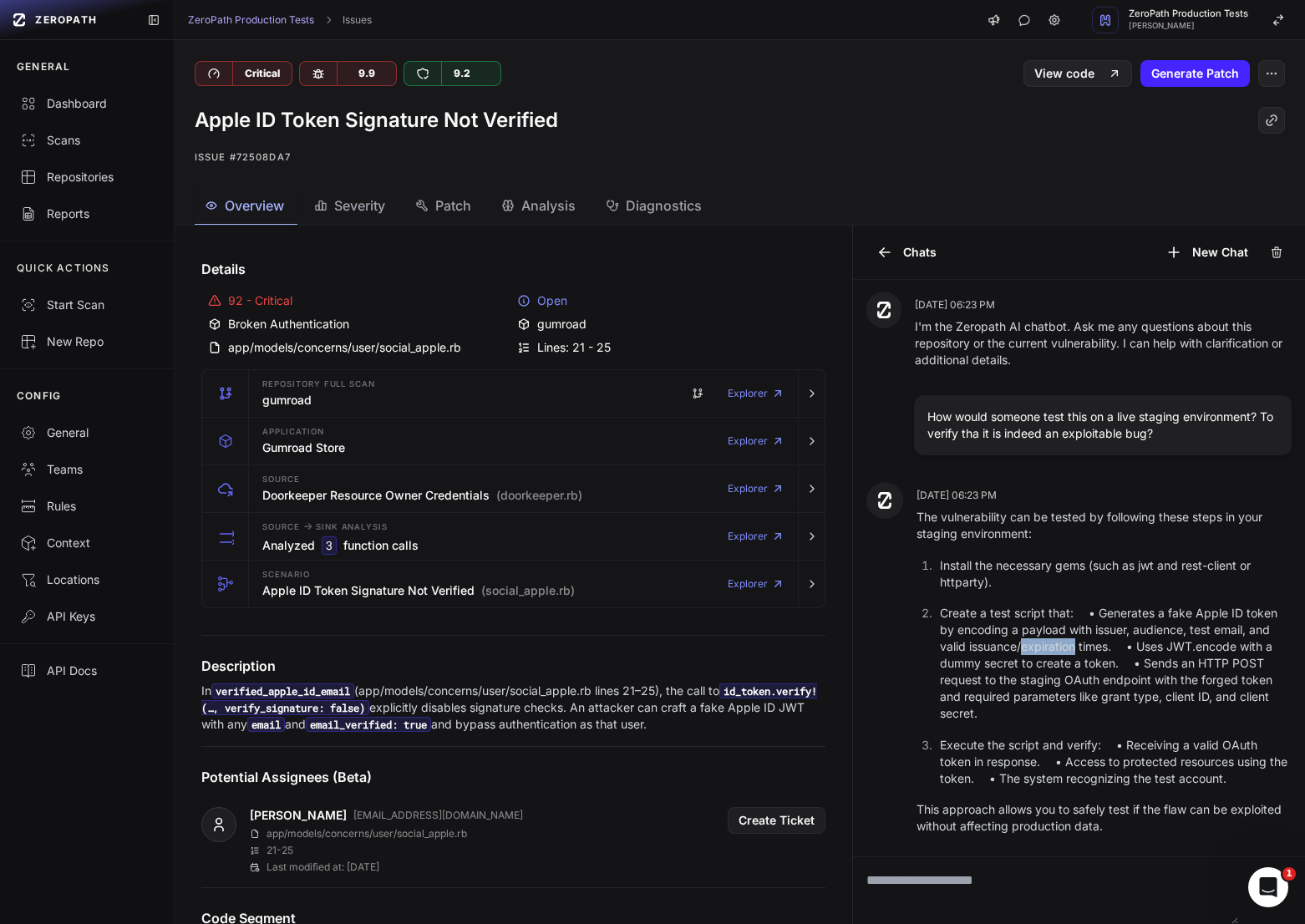
click at [1063, 642] on p "Create a test script that: • Generates a fake Apple ID token by encoding a payl…" at bounding box center [1115, 664] width 351 height 117
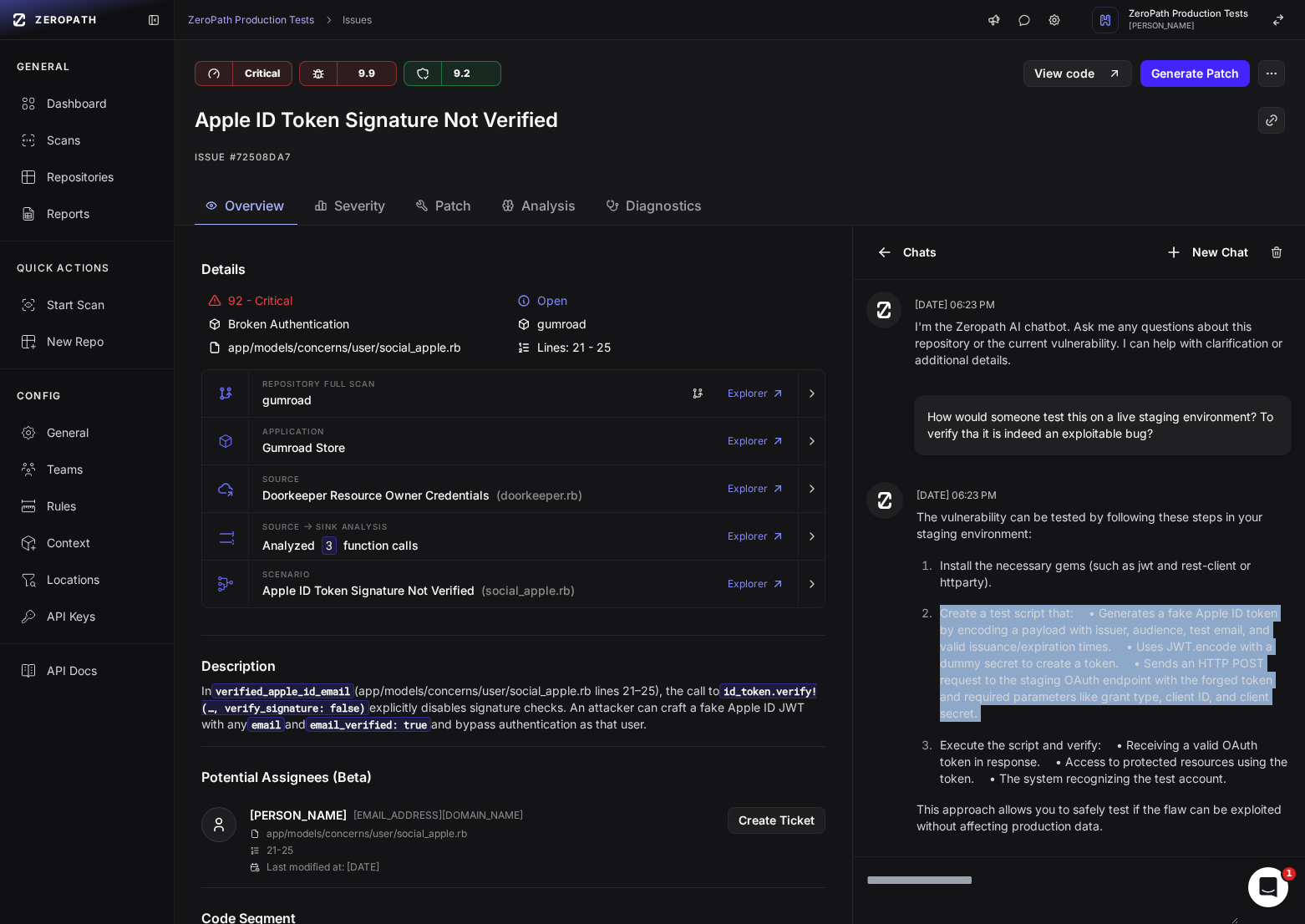
click at [1063, 642] on p "Create a test script that: • Generates a fake Apple ID token by encoding a payl…" at bounding box center [1115, 664] width 351 height 117
click at [1022, 638] on p "Create a test script that: • Generates a fake Apple ID token by encoding a payl…" at bounding box center [1115, 664] width 351 height 117
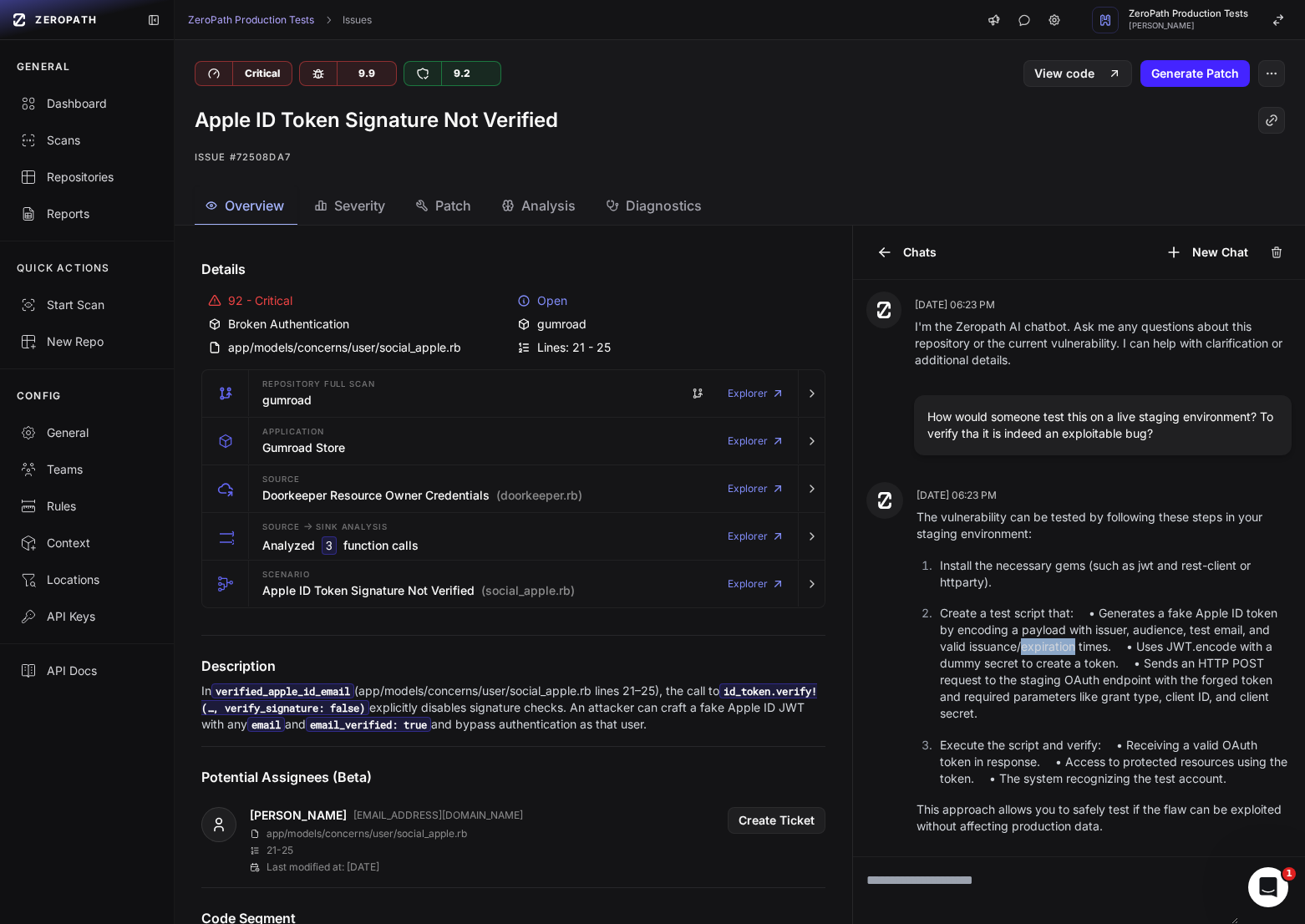
click at [1022, 638] on p "Create a test script that: • Generates a fake Apple ID token by encoding a payl…" at bounding box center [1115, 664] width 351 height 117
click at [1093, 631] on p "Create a test script that: • Generates a fake Apple ID token by encoding a payl…" at bounding box center [1115, 664] width 351 height 117
click at [1161, 631] on p "Create a test script that: • Generates a fake Apple ID token by encoding a payl…" at bounding box center [1115, 664] width 351 height 117
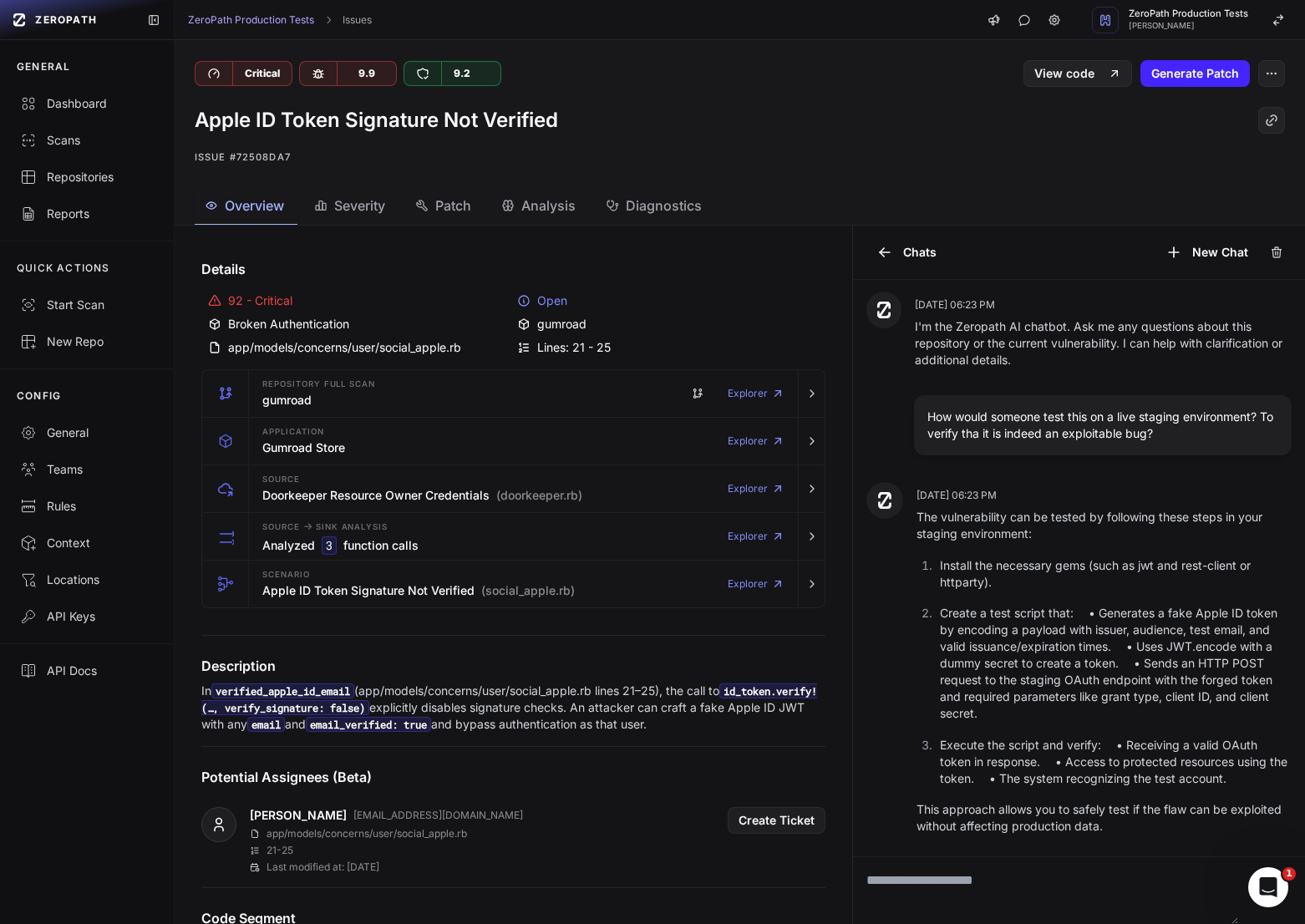
click at [1055, 646] on p "Create a test script that: • Generates a fake Apple ID token by encoding a payl…" at bounding box center [1115, 664] width 351 height 117
click at [1180, 646] on p "Create a test script that: • Generates a fake Apple ID token by encoding a payl…" at bounding box center [1115, 664] width 351 height 117
click at [1240, 646] on p "Create a test script that: • Generates a fake Apple ID token by encoding a payl…" at bounding box center [1115, 664] width 351 height 117
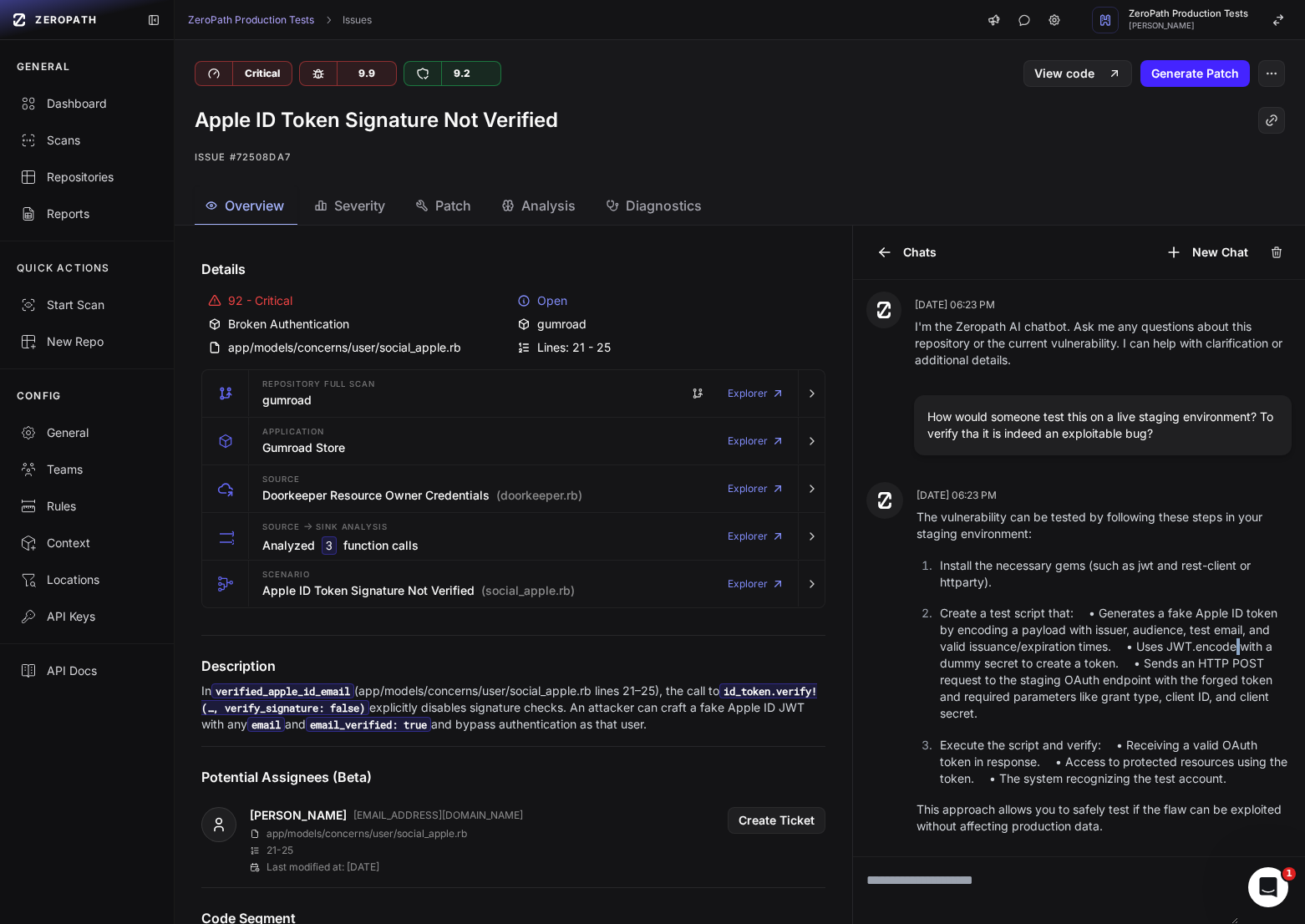
click at [1240, 646] on p "Create a test script that: • Generates a fake Apple ID token by encoding a payl…" at bounding box center [1115, 664] width 351 height 117
click at [1111, 683] on p "Create a test script that: • Generates a fake Apple ID token by encoding a payl…" at bounding box center [1115, 664] width 351 height 117
click at [1086, 677] on p "Create a test script that: • Generates a fake Apple ID token by encoding a payl…" at bounding box center [1115, 664] width 351 height 117
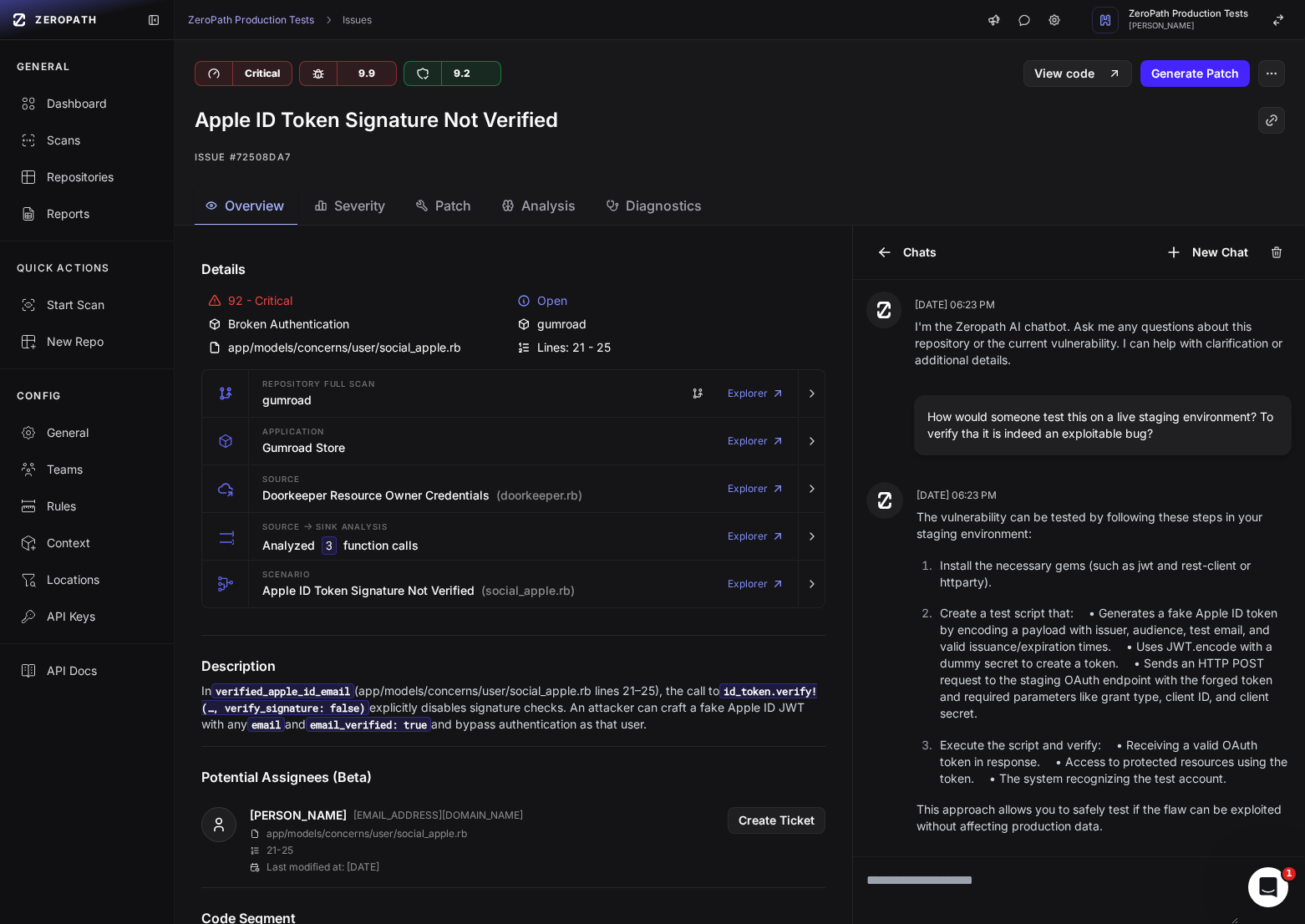
click at [1223, 670] on p "Create a test script that: • Generates a fake Apple ID token by encoding a payl…" at bounding box center [1115, 664] width 351 height 117
click at [1178, 670] on p "Create a test script that: • Generates a fake Apple ID token by encoding a payl…" at bounding box center [1115, 664] width 351 height 117
click at [1107, 687] on p "Create a test script that: • Generates a fake Apple ID token by encoding a payl…" at bounding box center [1115, 664] width 351 height 117
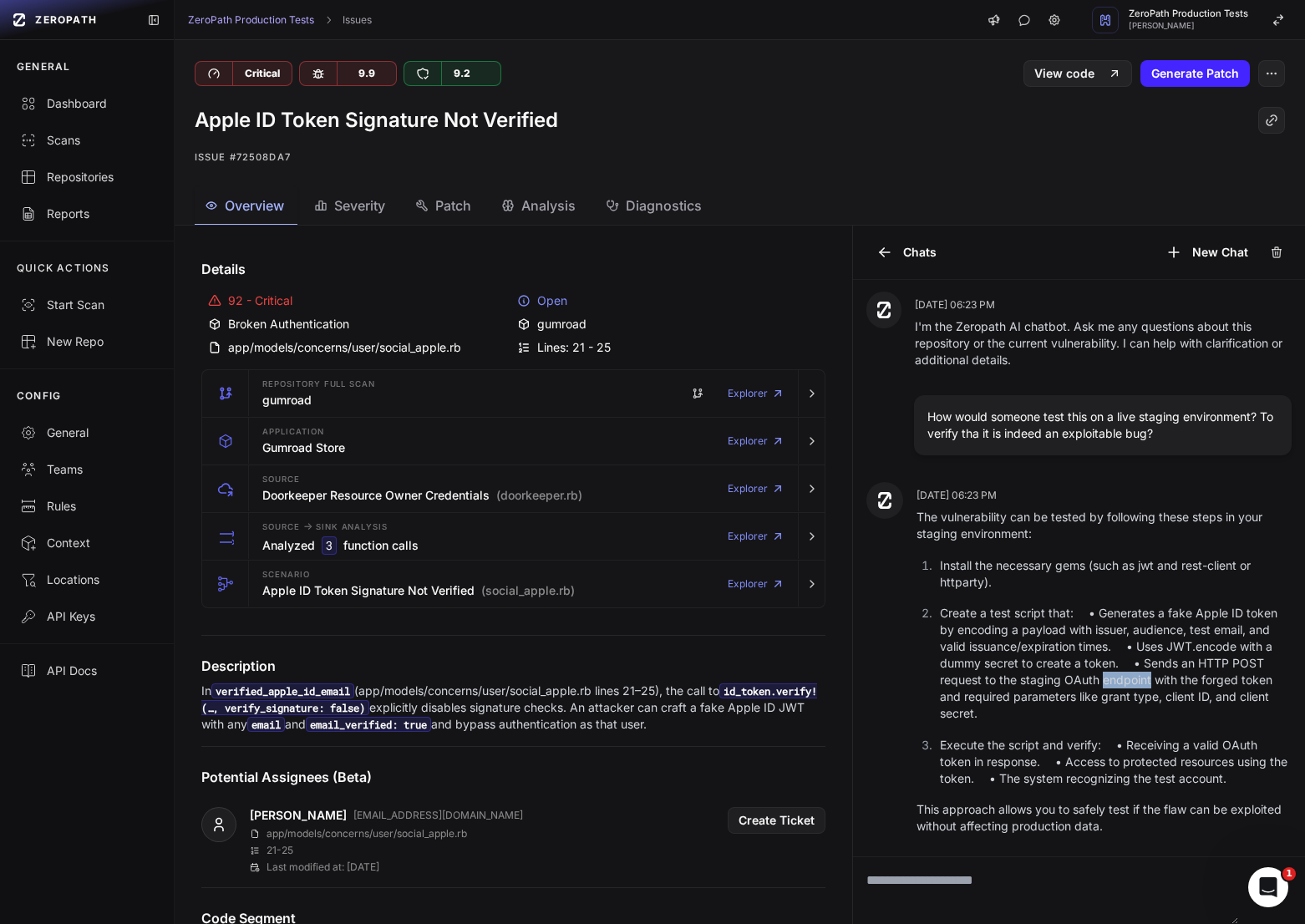
click at [1107, 687] on p "Create a test script that: • Generates a fake Apple ID token by encoding a payl…" at bounding box center [1115, 664] width 351 height 117
click at [1165, 687] on p "Create a test script that: • Generates a fake Apple ID token by encoding a payl…" at bounding box center [1115, 664] width 351 height 117
click at [1216, 683] on p "Create a test script that: • Generates a fake Apple ID token by encoding a payl…" at bounding box center [1115, 664] width 351 height 117
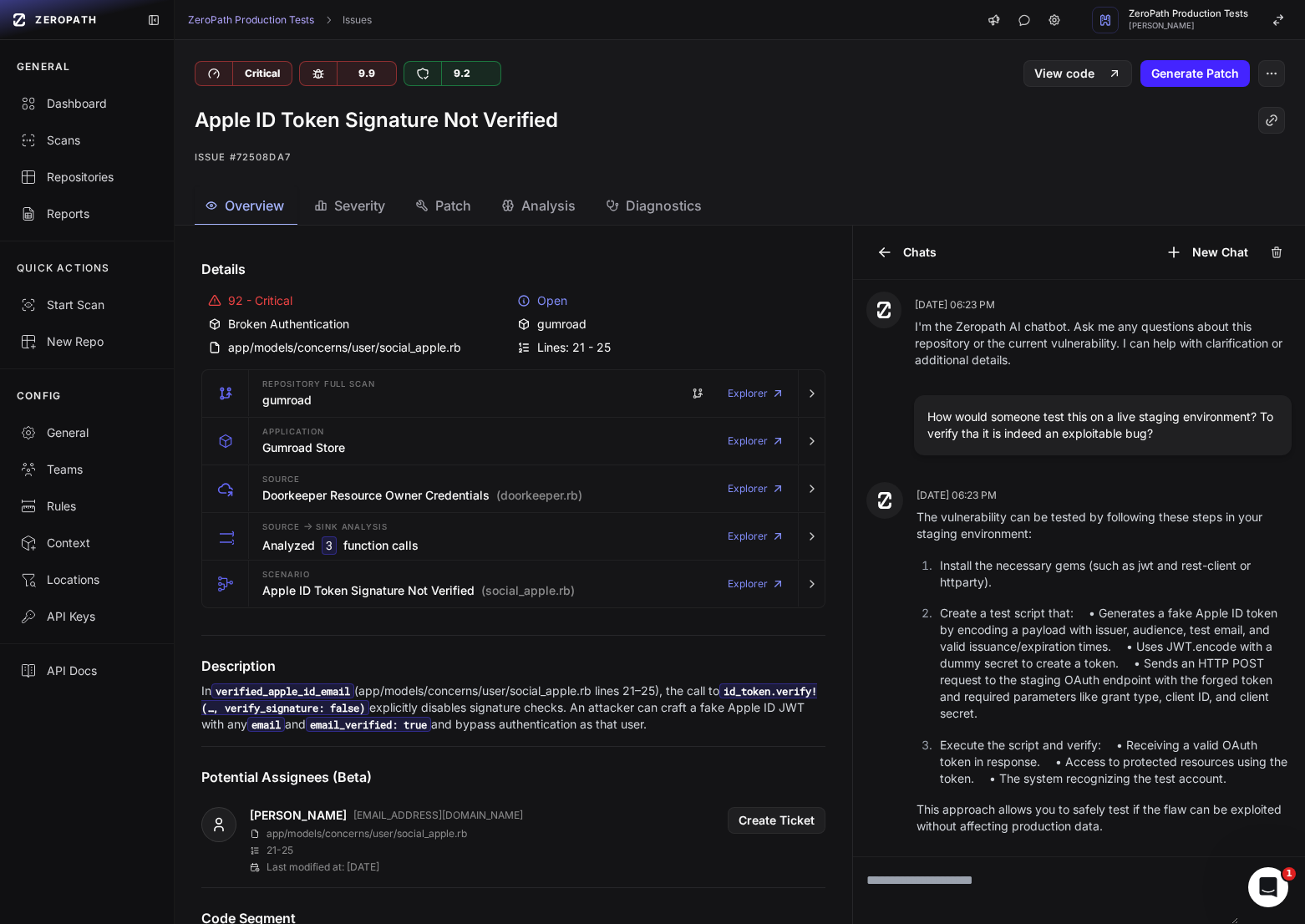
click at [1099, 712] on p "Create a test script that: • Generates a fake Apple ID token by encoding a payl…" at bounding box center [1115, 664] width 351 height 117
click at [1135, 697] on p "Create a test script that: • Generates a fake Apple ID token by encoding a payl…" at bounding box center [1115, 664] width 351 height 117
click at [1204, 697] on p "Create a test script that: • Generates a fake Apple ID token by encoding a payl…" at bounding box center [1115, 664] width 351 height 117
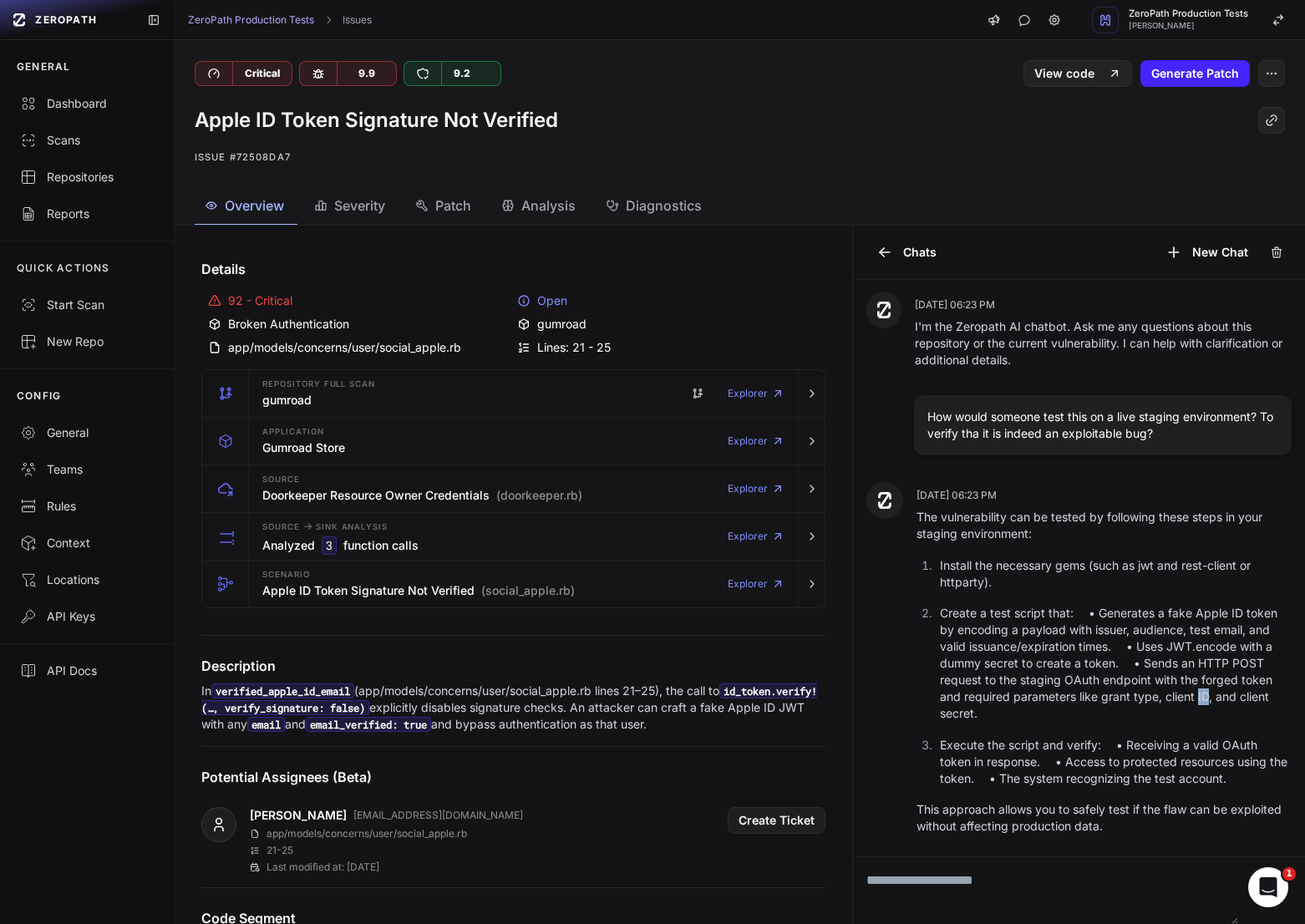
click at [1204, 697] on p "Create a test script that: • Generates a fake Apple ID token by encoding a payl…" at bounding box center [1115, 664] width 351 height 117
click at [1123, 697] on p "Create a test script that: • Generates a fake Apple ID token by encoding a payl…" at bounding box center [1115, 664] width 351 height 117
click at [1123, 744] on p "Execute the script and verify: • Receiving a valid OAuth token in response. • A…" at bounding box center [1115, 762] width 351 height 50
click at [1137, 744] on p "Execute the script and verify: • Receiving a valid OAuth token in response. • A…" at bounding box center [1115, 762] width 351 height 50
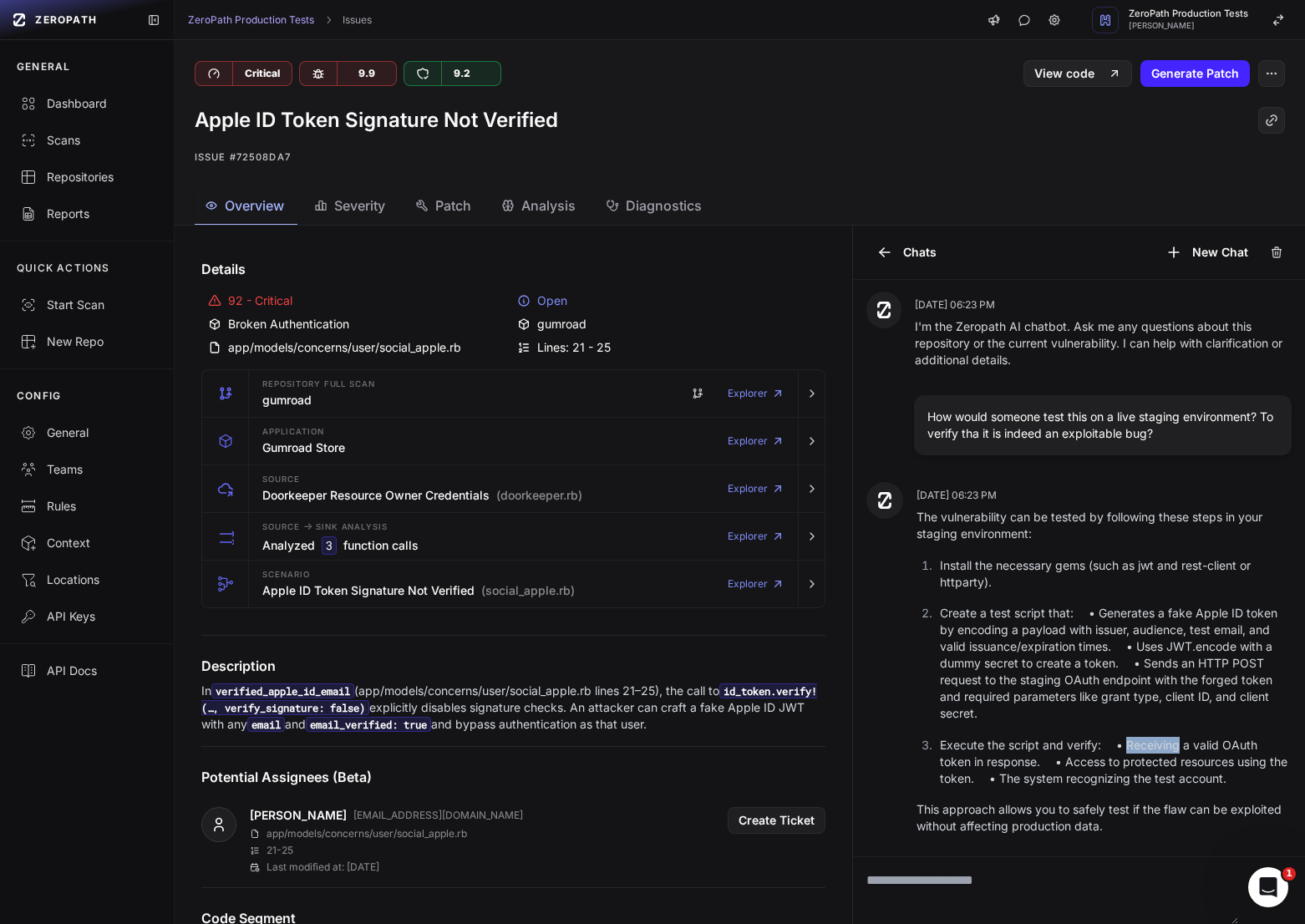
click at [1137, 744] on p "Execute the script and verify: • Receiving a valid OAuth token in response. • A…" at bounding box center [1115, 762] width 351 height 50
click at [1074, 774] on p "Execute the script and verify: • Receiving a valid OAuth token in response. • A…" at bounding box center [1115, 762] width 351 height 50
click at [1068, 765] on p "Execute the script and verify: • Receiving a valid OAuth token in response. • A…" at bounding box center [1115, 762] width 351 height 50
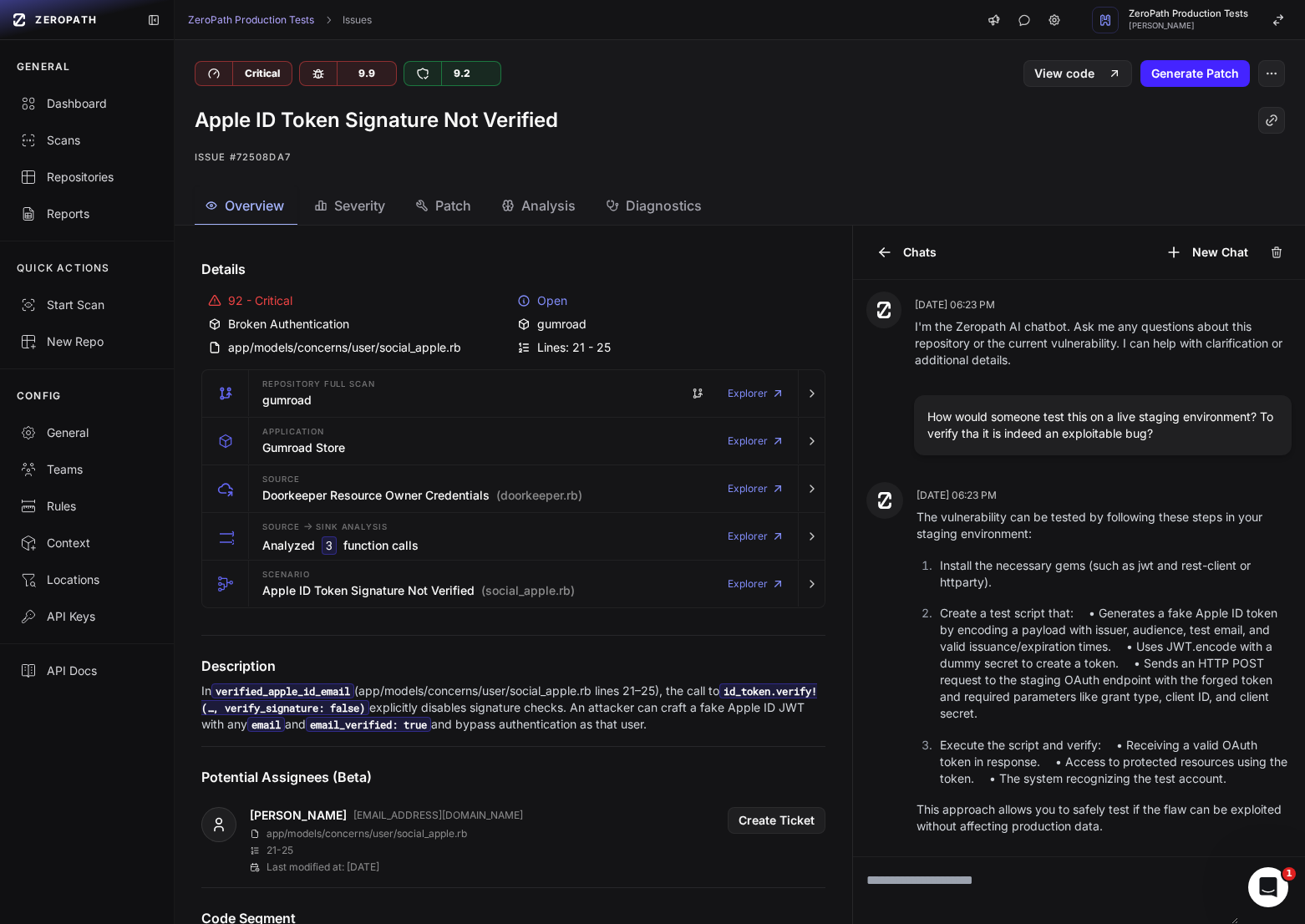
click at [1144, 765] on p "Execute the script and verify: • Receiving a valid OAuth token in response. • A…" at bounding box center [1115, 762] width 351 height 50
click at [1222, 765] on p "Execute the script and verify: • Receiving a valid OAuth token in response. • A…" at bounding box center [1115, 762] width 351 height 50
click at [1123, 768] on p "Execute the script and verify: • Receiving a valid OAuth token in response. • A…" at bounding box center [1115, 762] width 351 height 50
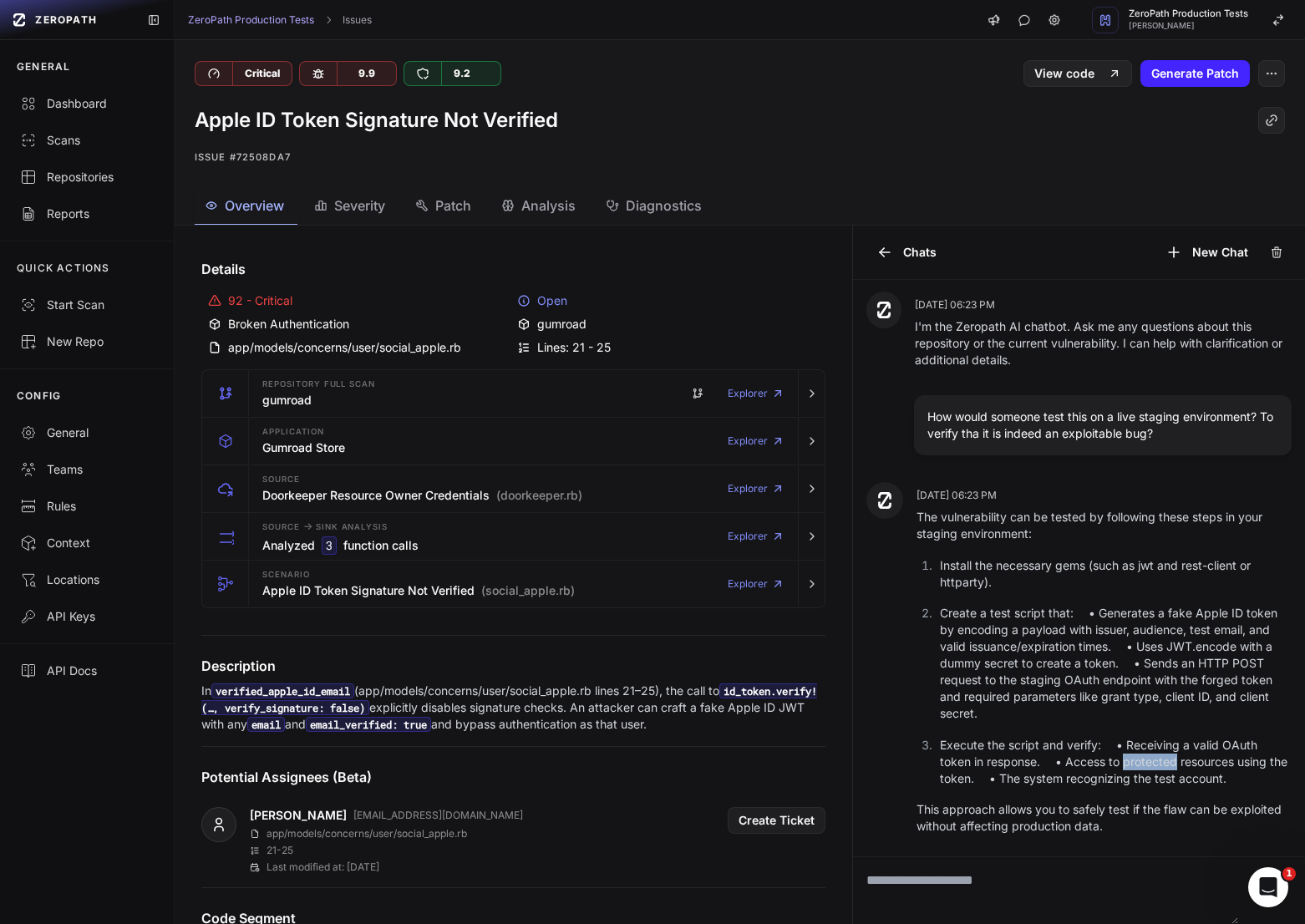
click at [1123, 768] on p "Execute the script and verify: • Receiving a valid OAuth token in response. • A…" at bounding box center [1115, 762] width 351 height 50
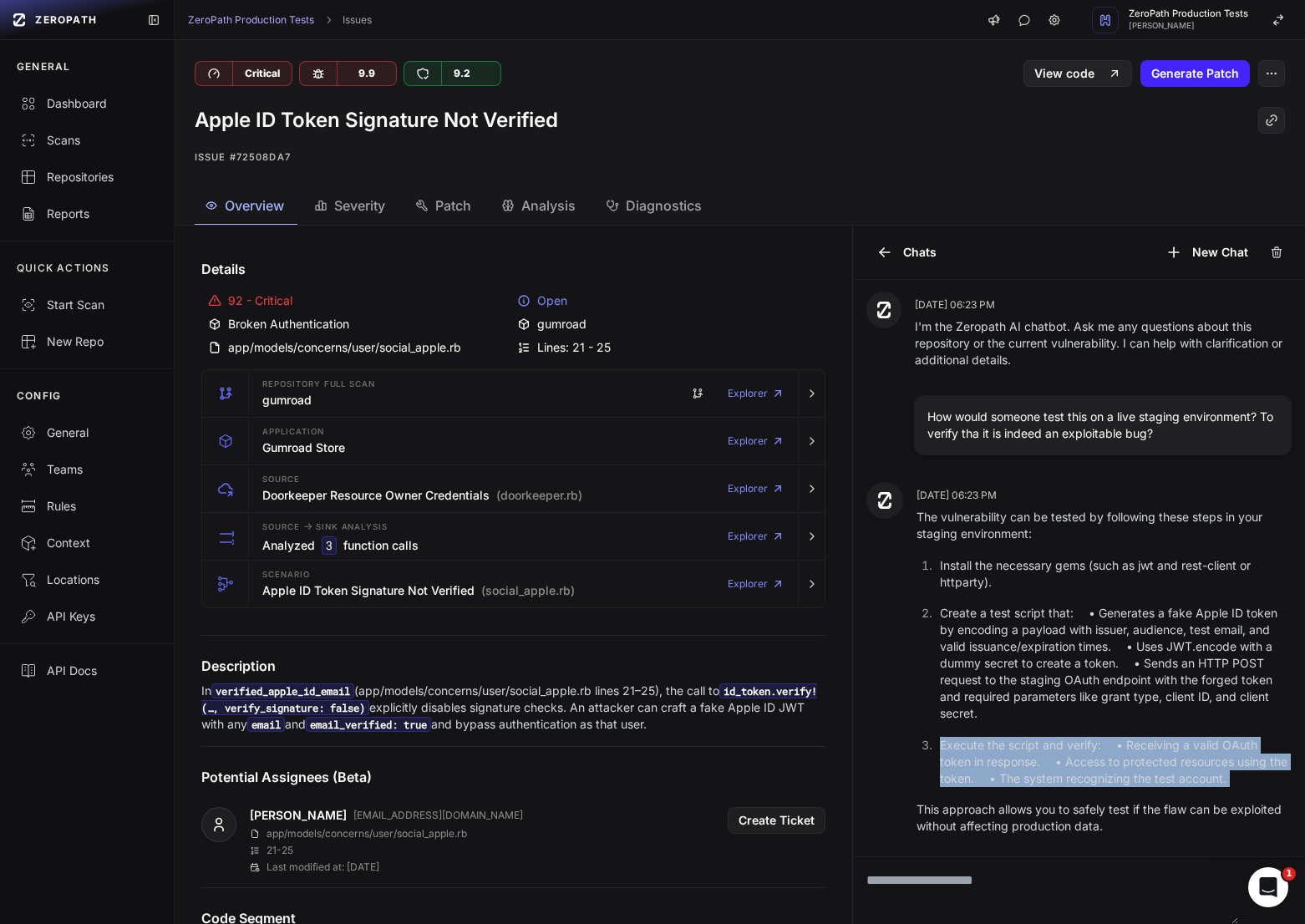
click at [1123, 768] on p "Execute the script and verify: • Receiving a valid OAuth token in response. • A…" at bounding box center [1115, 762] width 351 height 50
click at [1111, 786] on p "Execute the script and verify: • Receiving a valid OAuth token in response. • A…" at bounding box center [1115, 762] width 351 height 50
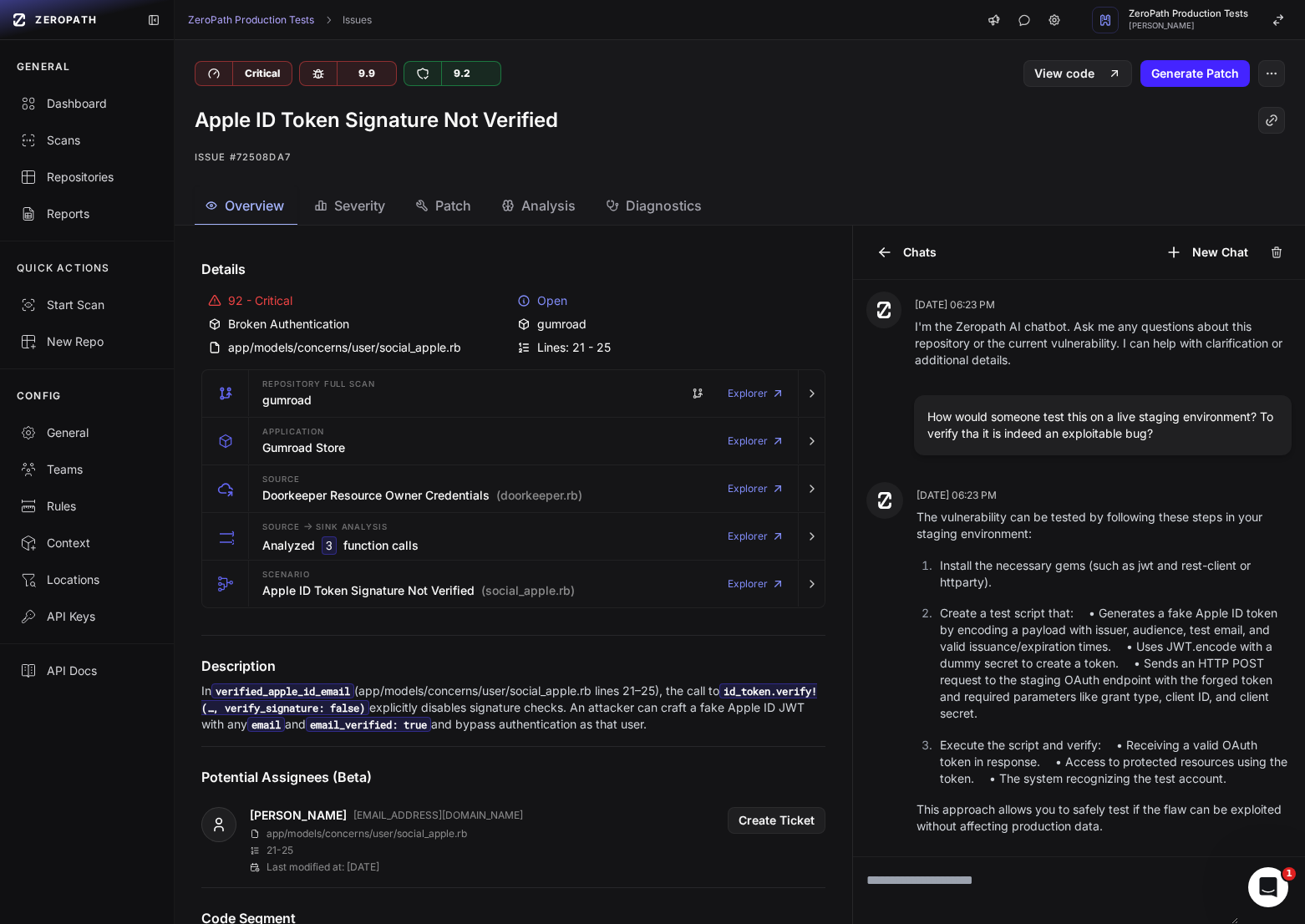
click at [1091, 882] on textarea "To enrich screen reader interactions, please activate Accessibility in Grammarl…" at bounding box center [1045, 891] width 385 height 67
click at [1304, 730] on html "ZEROPATH GENERAL Dashboard Scans Repositories Reports QUICK ACTIONS Start Scan …" at bounding box center [652, 462] width 1305 height 924
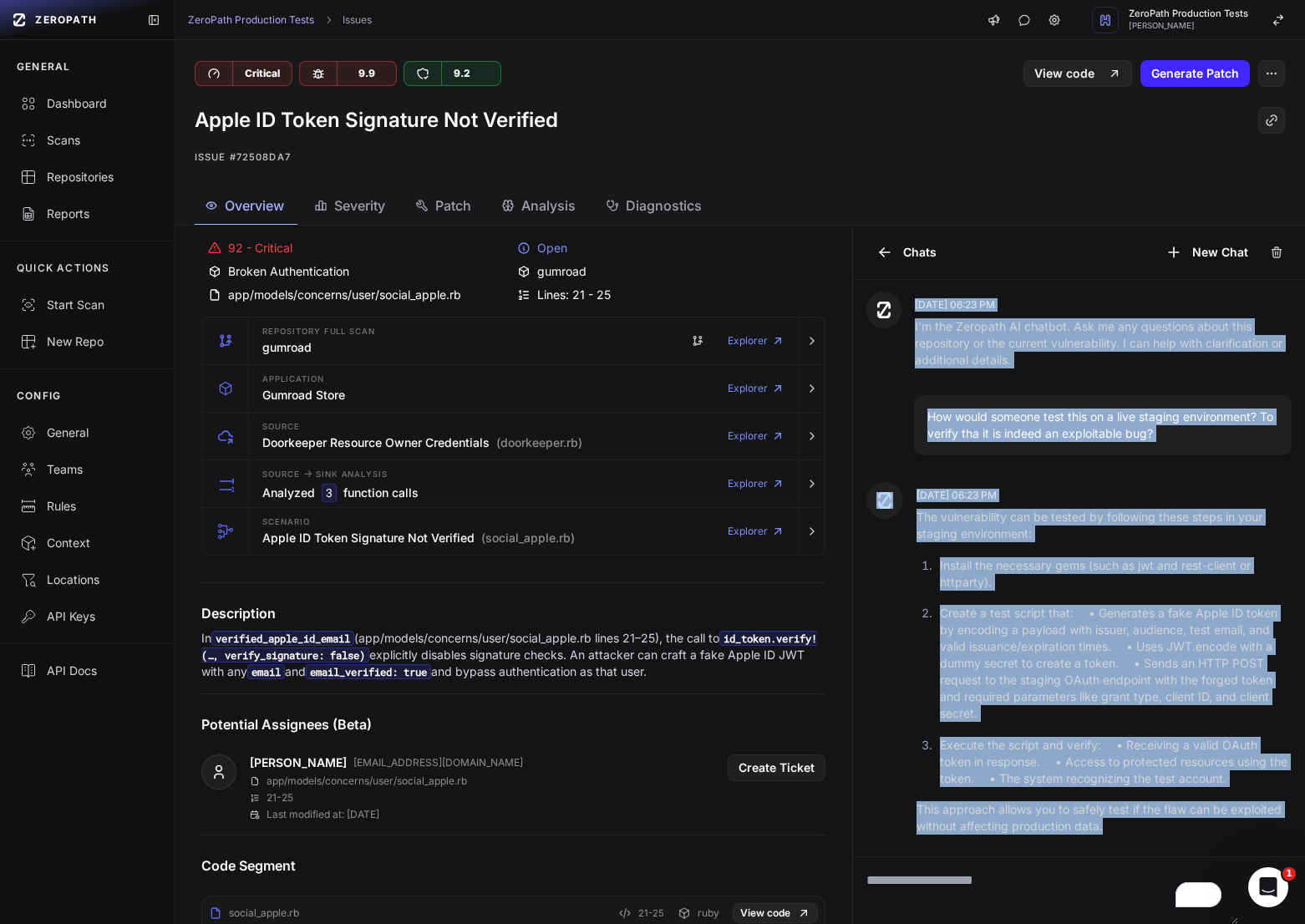
scroll to position [0, 0]
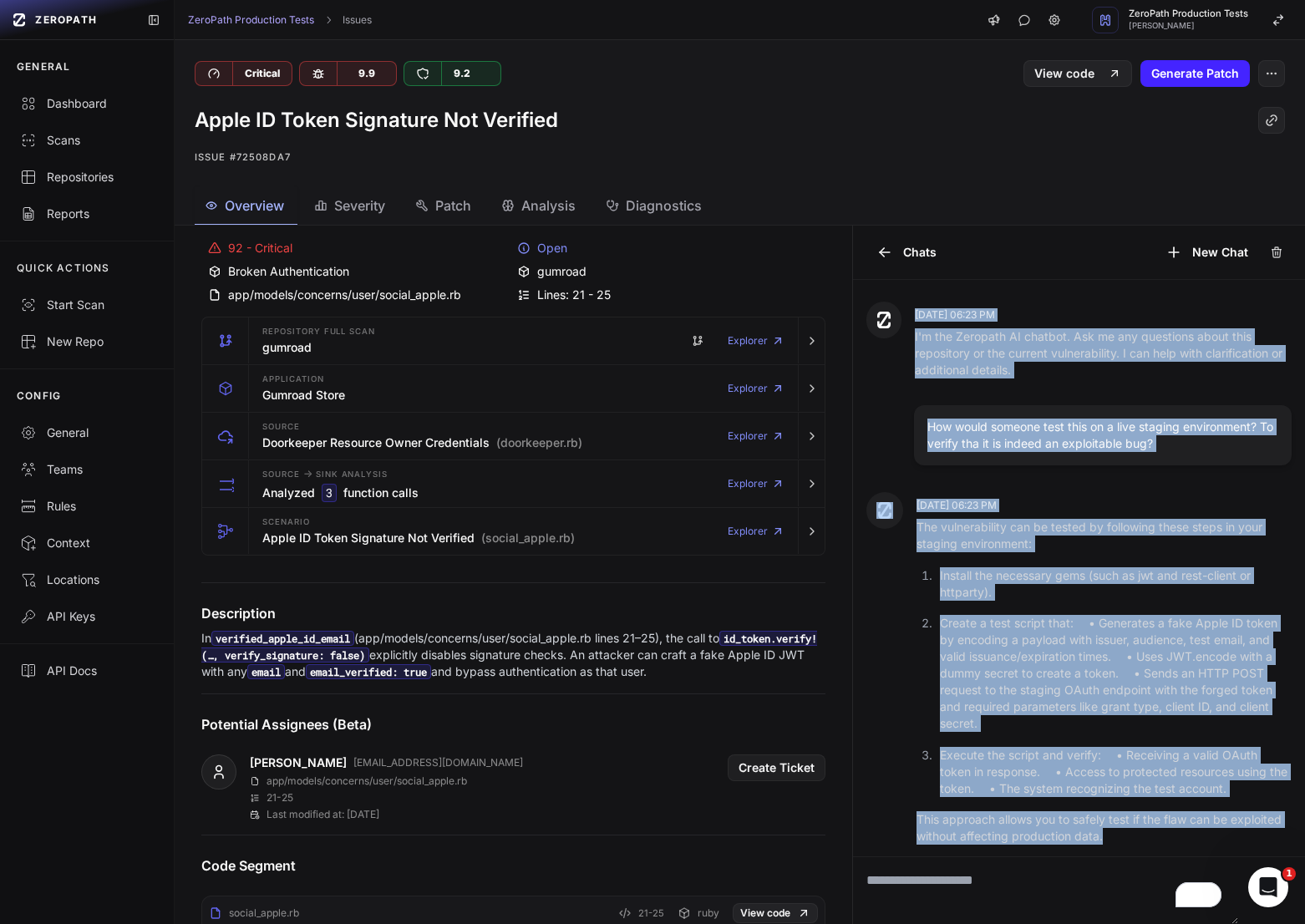
drag, startPoint x: 1122, startPoint y: 828, endPoint x: 915, endPoint y: 315, distance: 553.2
click at [914, 315] on div "Aug 15, 06:23 PM I'm the Zeropath AI chatbot. Ask me any questions about this r…" at bounding box center [1078, 568] width 452 height 576
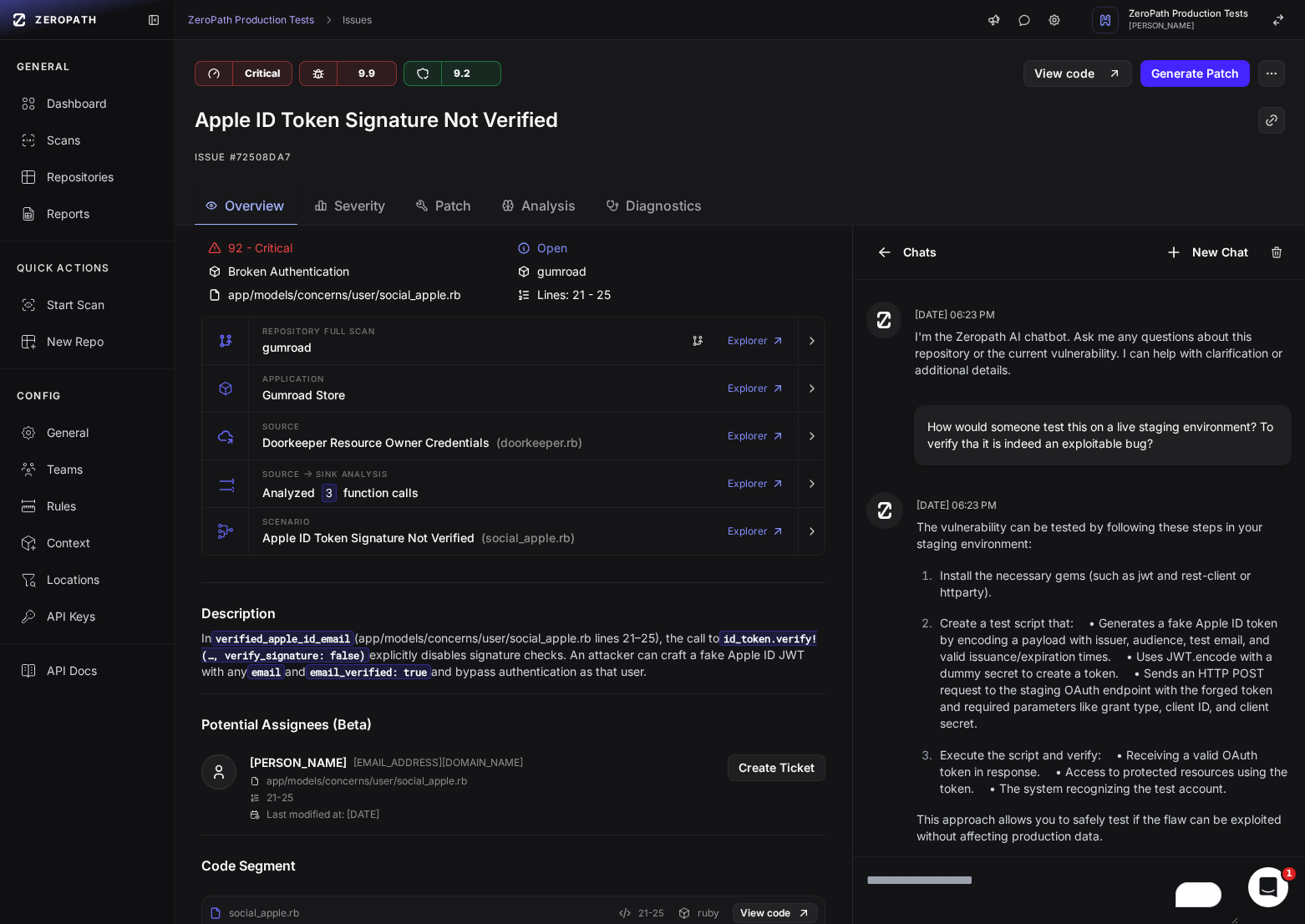
click at [943, 408] on div "How would someone test this on a live staging environment? To verify tha it is …" at bounding box center [1102, 435] width 377 height 60
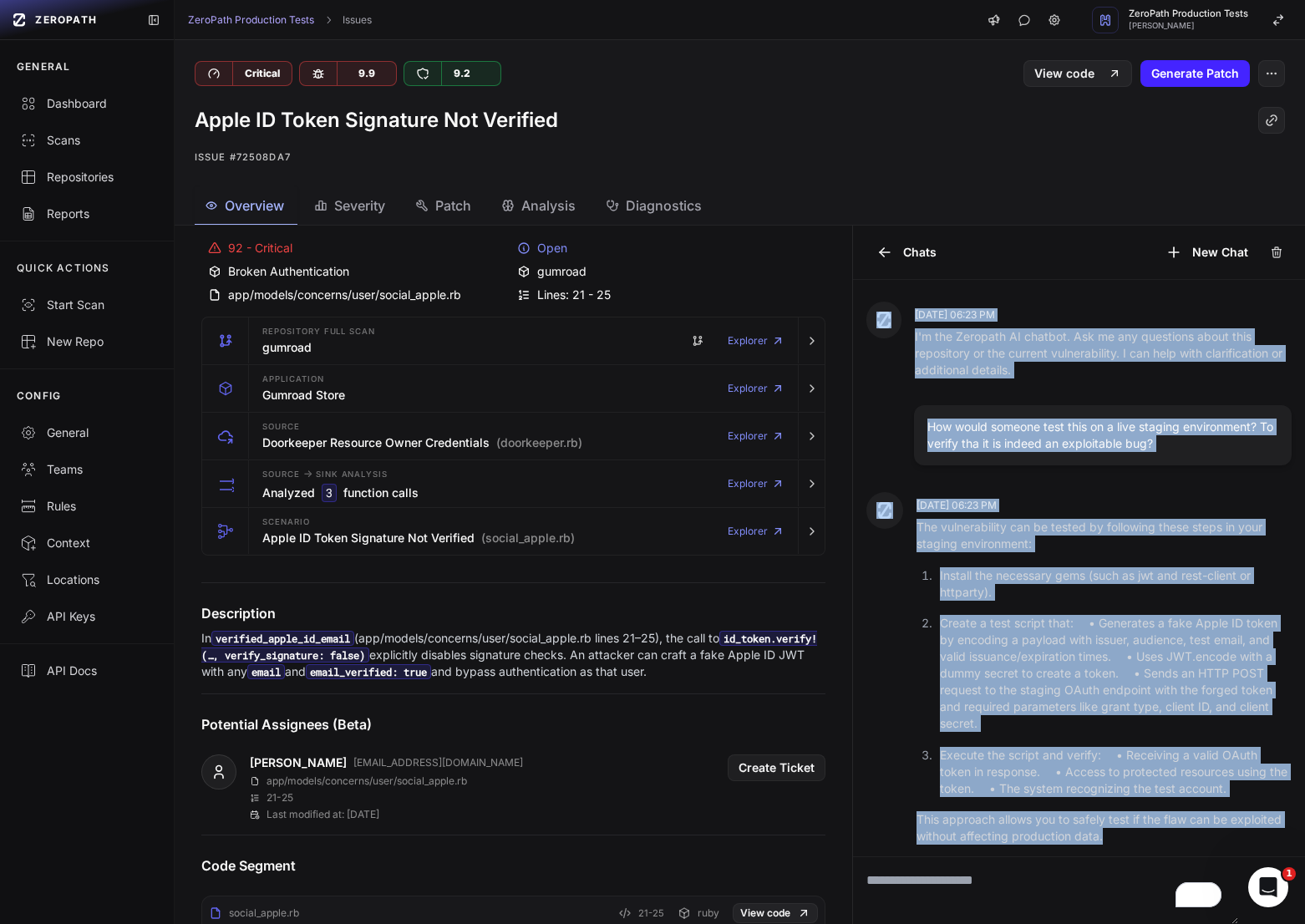
scroll to position [10, 0]
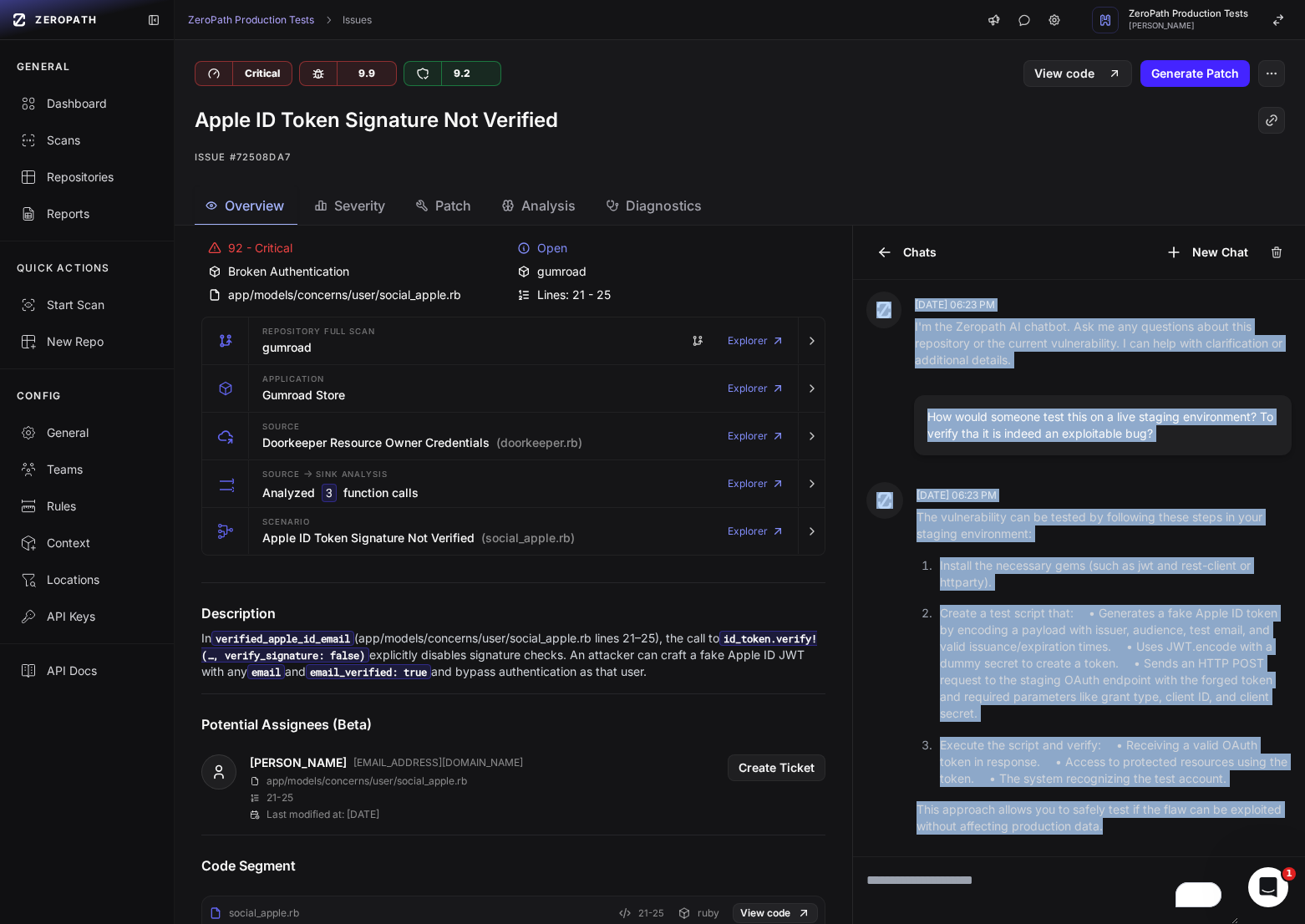
drag, startPoint x: 907, startPoint y: 337, endPoint x: 1127, endPoint y: 836, distance: 545.3
click at [1127, 836] on div "Aug 15, 06:23 PM I'm the Zeropath AI chatbot. Ask me any questions about this r…" at bounding box center [1078, 568] width 452 height 576
copy div "Aug 15, 06:23 PM I'm the Zeropath AI chatbot. Ask me any questions about this r…"
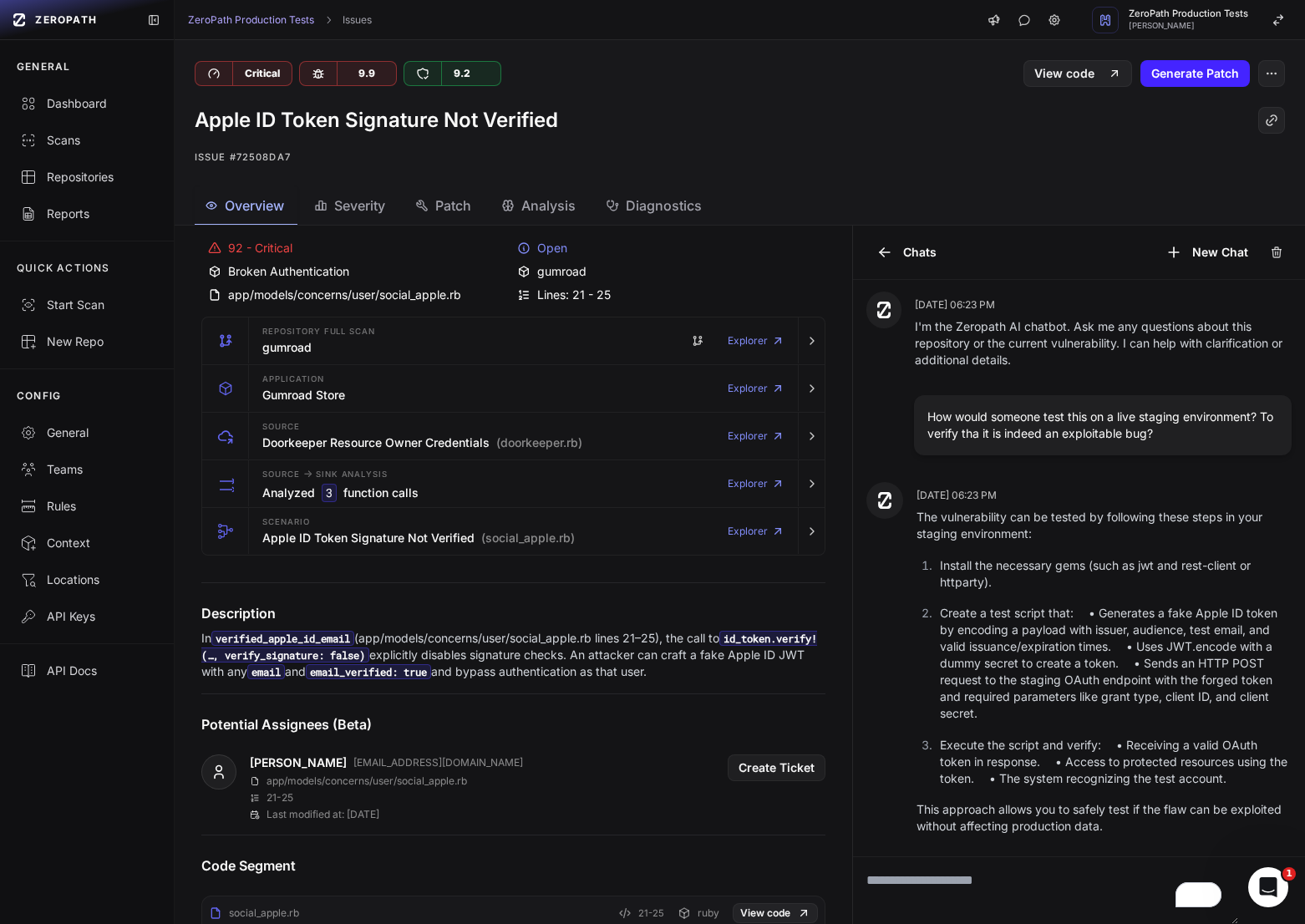
click at [729, 663] on p "In verified_apple_id_email (app/models/concerns/user/social_apple.rb lines 21–2…" at bounding box center [513, 655] width 624 height 50
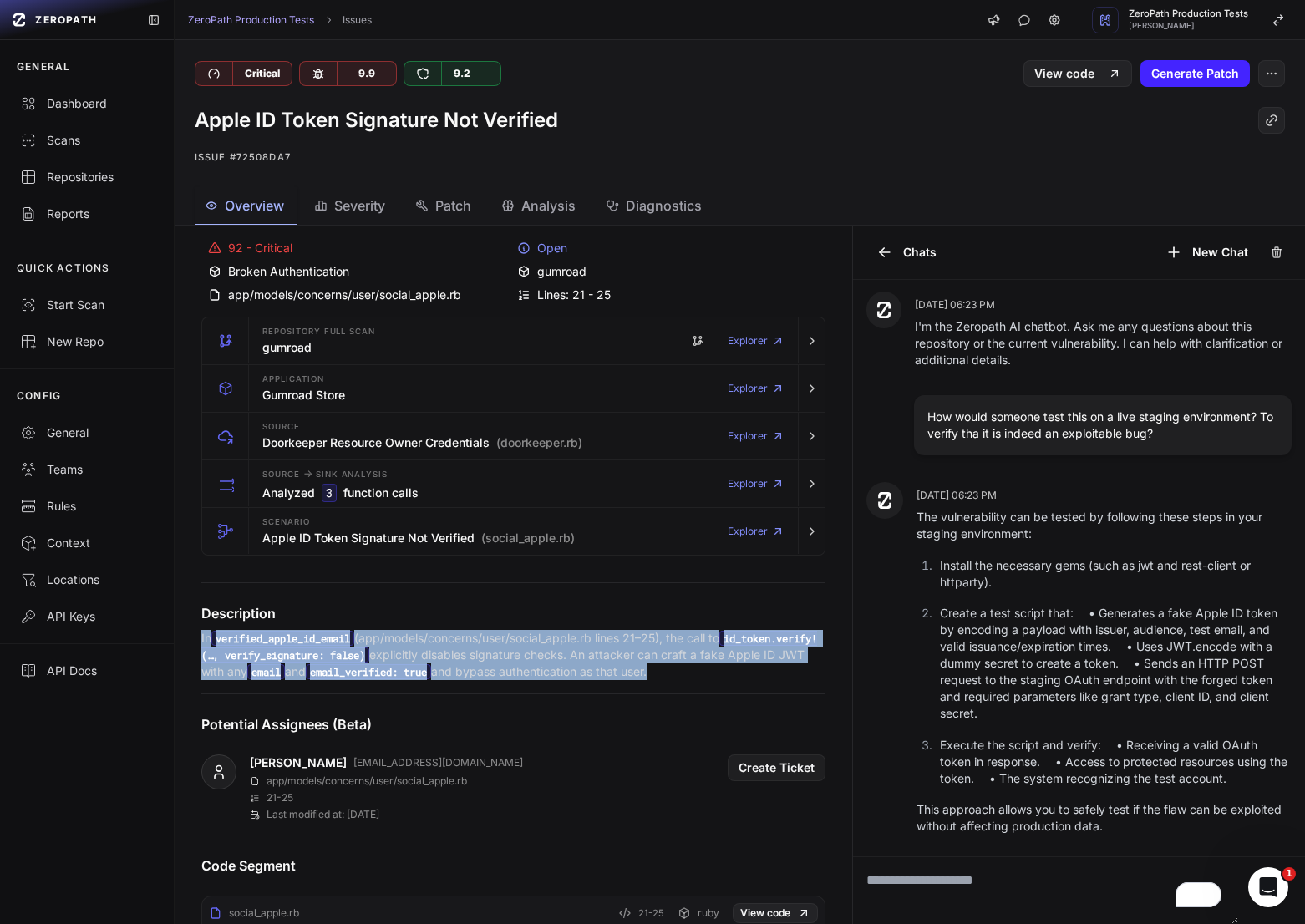
click at [729, 663] on p "In verified_apple_id_email (app/models/concerns/user/social_apple.rb lines 21–2…" at bounding box center [513, 655] width 624 height 50
copy div "In verified_apple_id_email (app/models/concerns/user/social_apple.rb lines 21–2…"
click at [815, 482] on icon "button" at bounding box center [811, 483] width 13 height 13
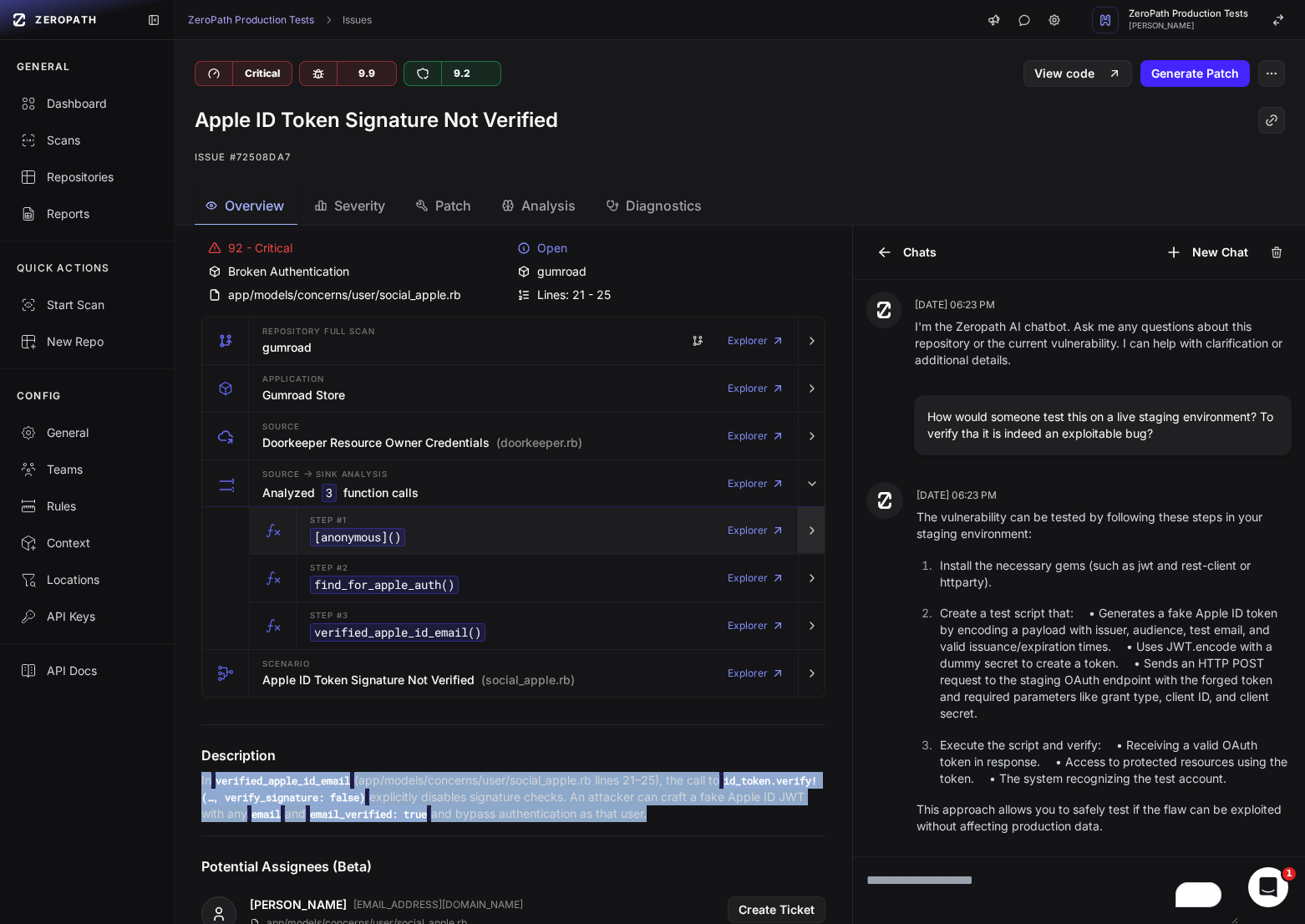
click at [822, 526] on button "button" at bounding box center [811, 530] width 27 height 46
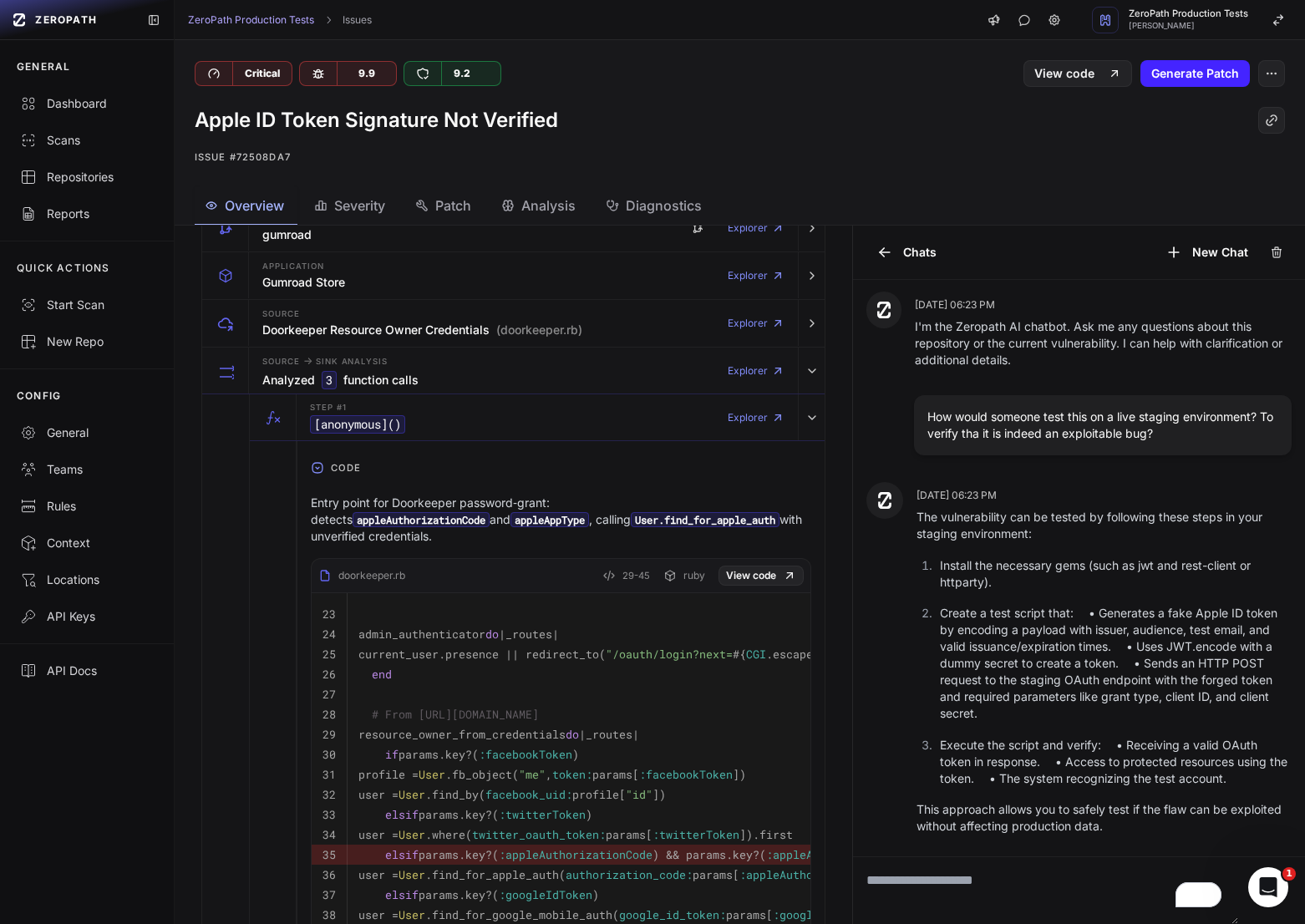
scroll to position [184, 0]
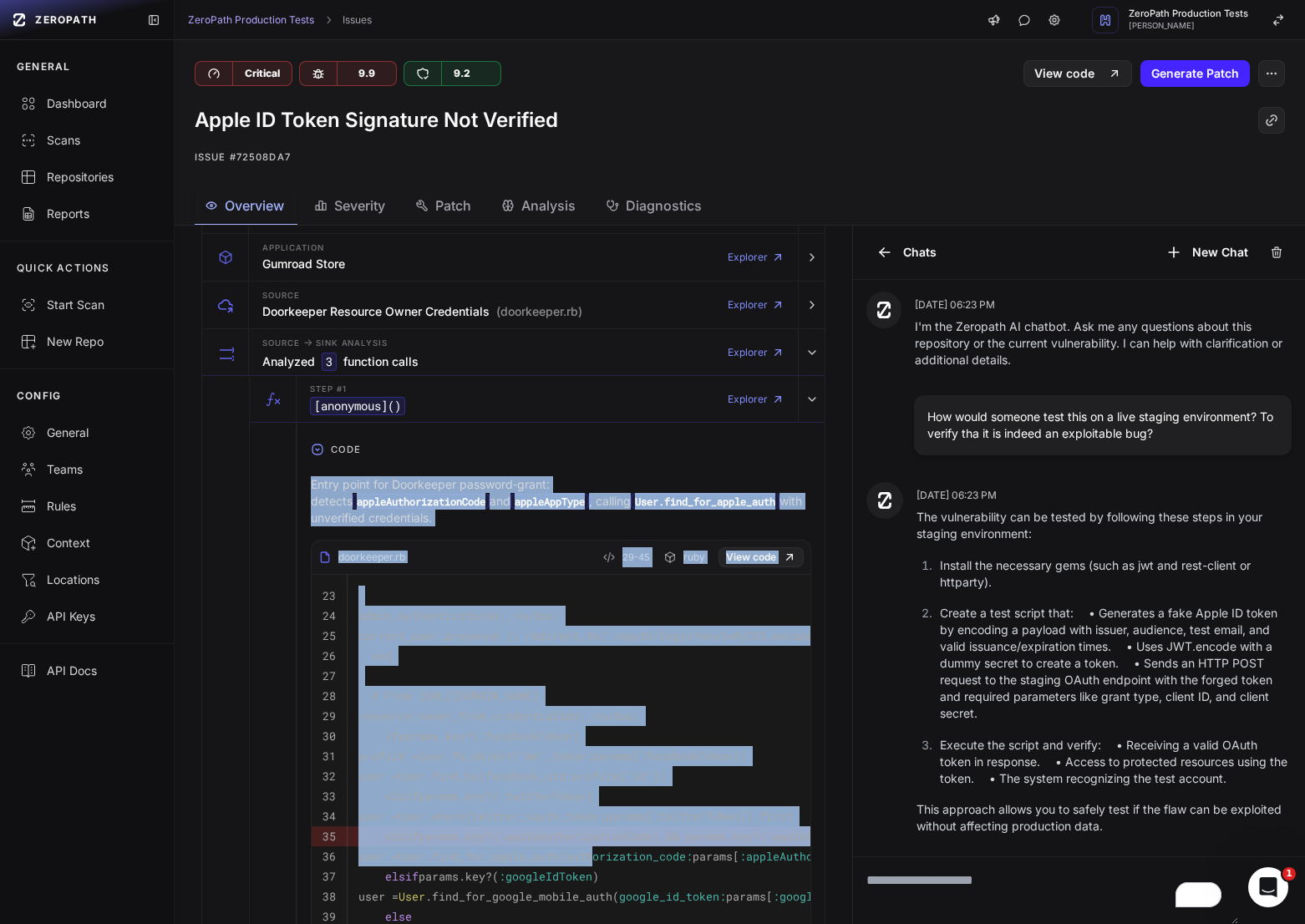
drag, startPoint x: 348, startPoint y: 469, endPoint x: 639, endPoint y: 850, distance: 479.4
click at [639, 850] on div "Entry point for Doorkeeper password‐grant: detects appleAuthorizationCode and a…" at bounding box center [560, 825] width 527 height 723
click at [508, 490] on p "Entry point for Doorkeeper password‐grant: detects appleAuthorizationCode and a…" at bounding box center [560, 501] width 500 height 50
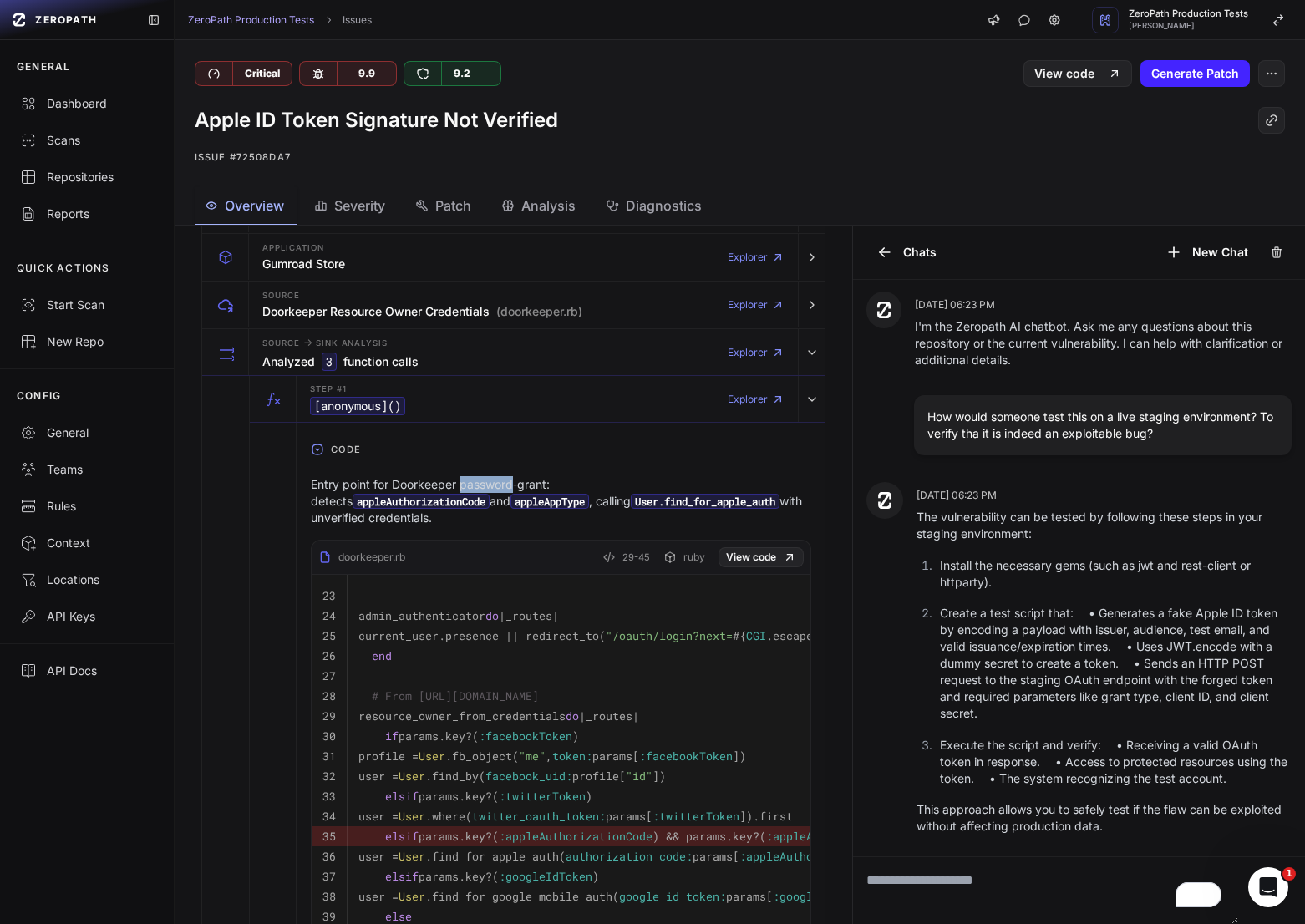
click at [508, 490] on p "Entry point for Doorkeeper password‐grant: detects appleAuthorizationCode and a…" at bounding box center [560, 501] width 500 height 50
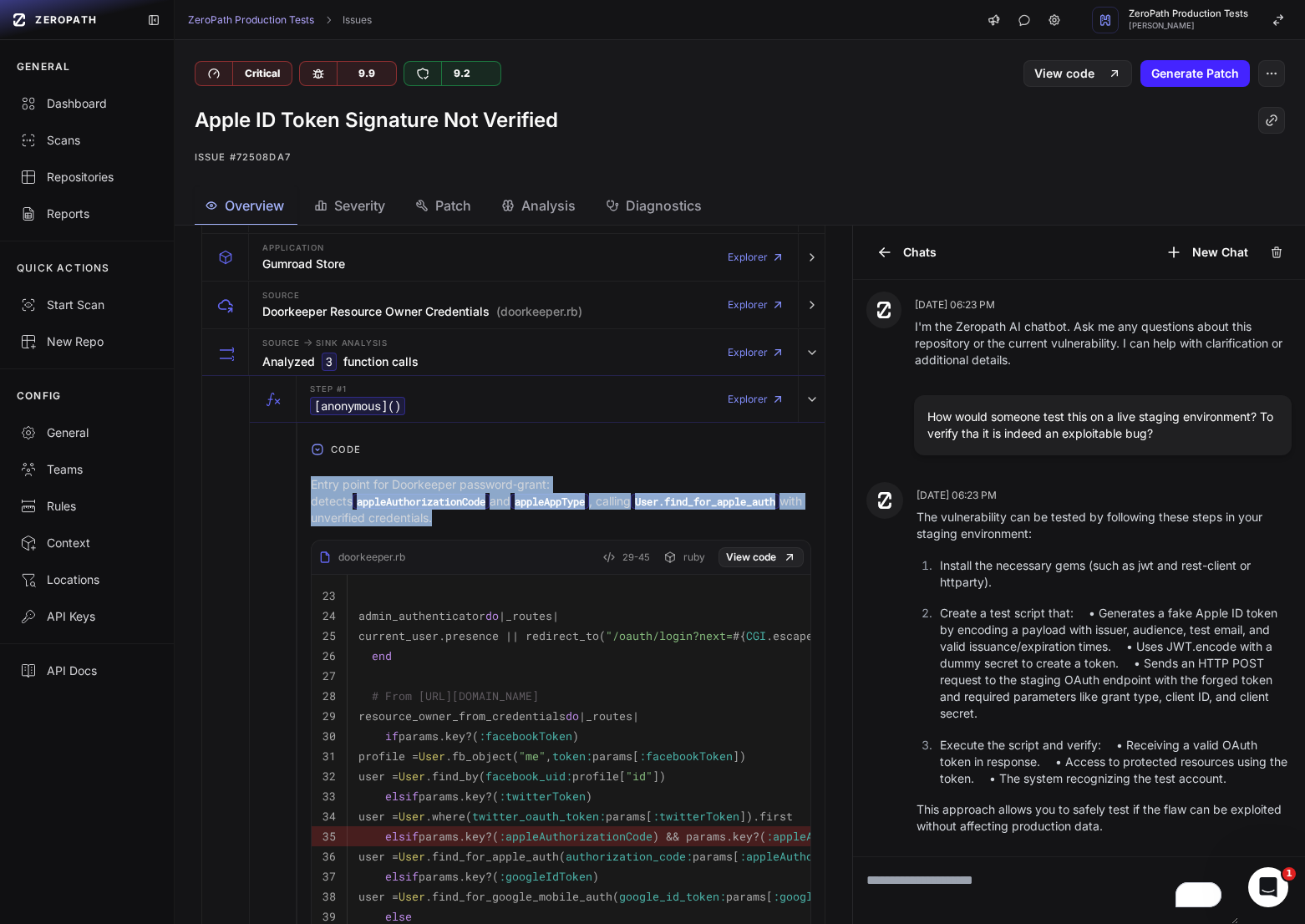
click at [508, 490] on p "Entry point for Doorkeeper password‐grant: detects appleAuthorizationCode and a…" at bounding box center [560, 501] width 500 height 50
click at [817, 318] on button "button" at bounding box center [811, 305] width 27 height 46
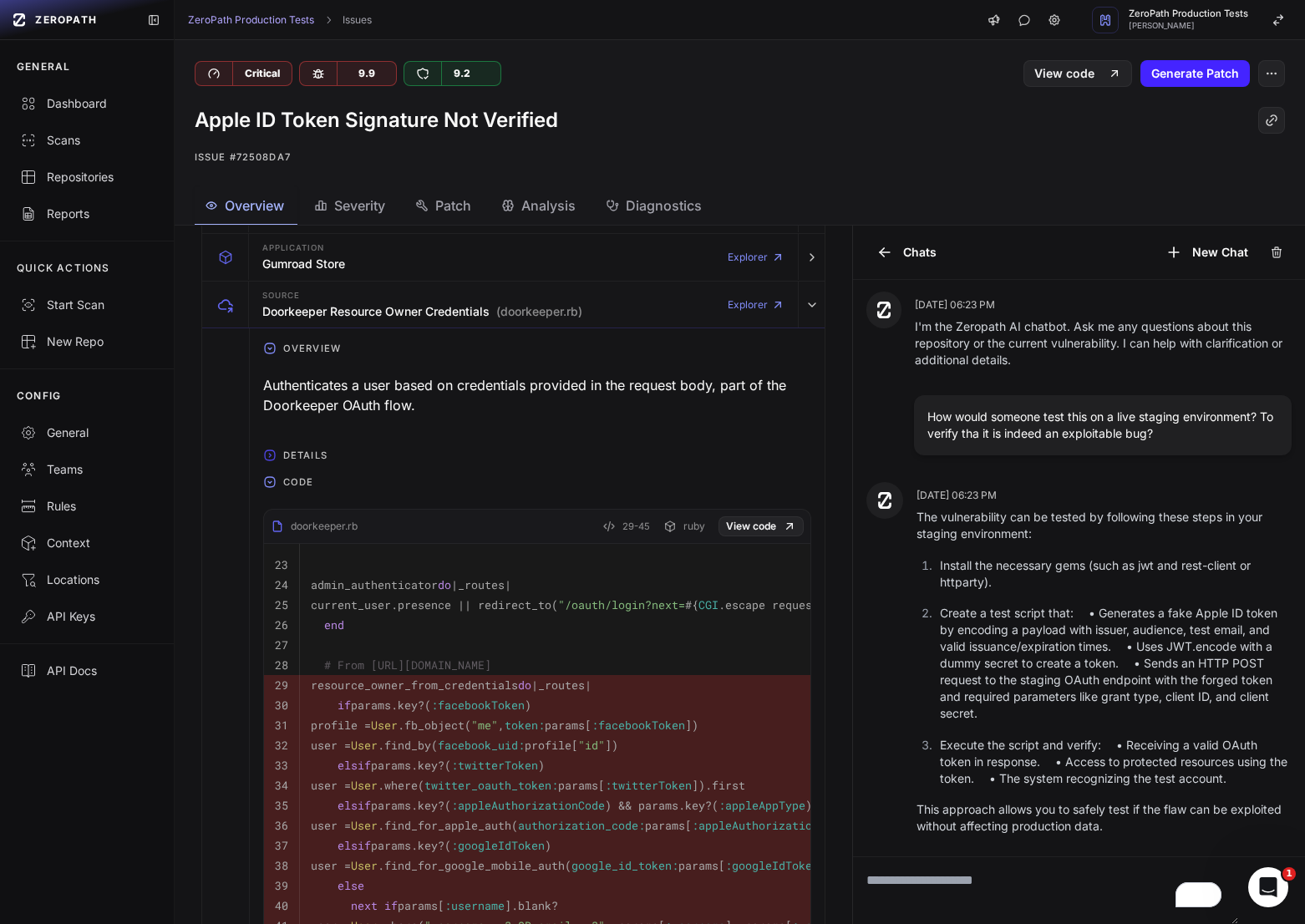
click at [323, 386] on div "Authenticates a user based on credentials provided in the request body, part of…" at bounding box center [536, 395] width 547 height 54
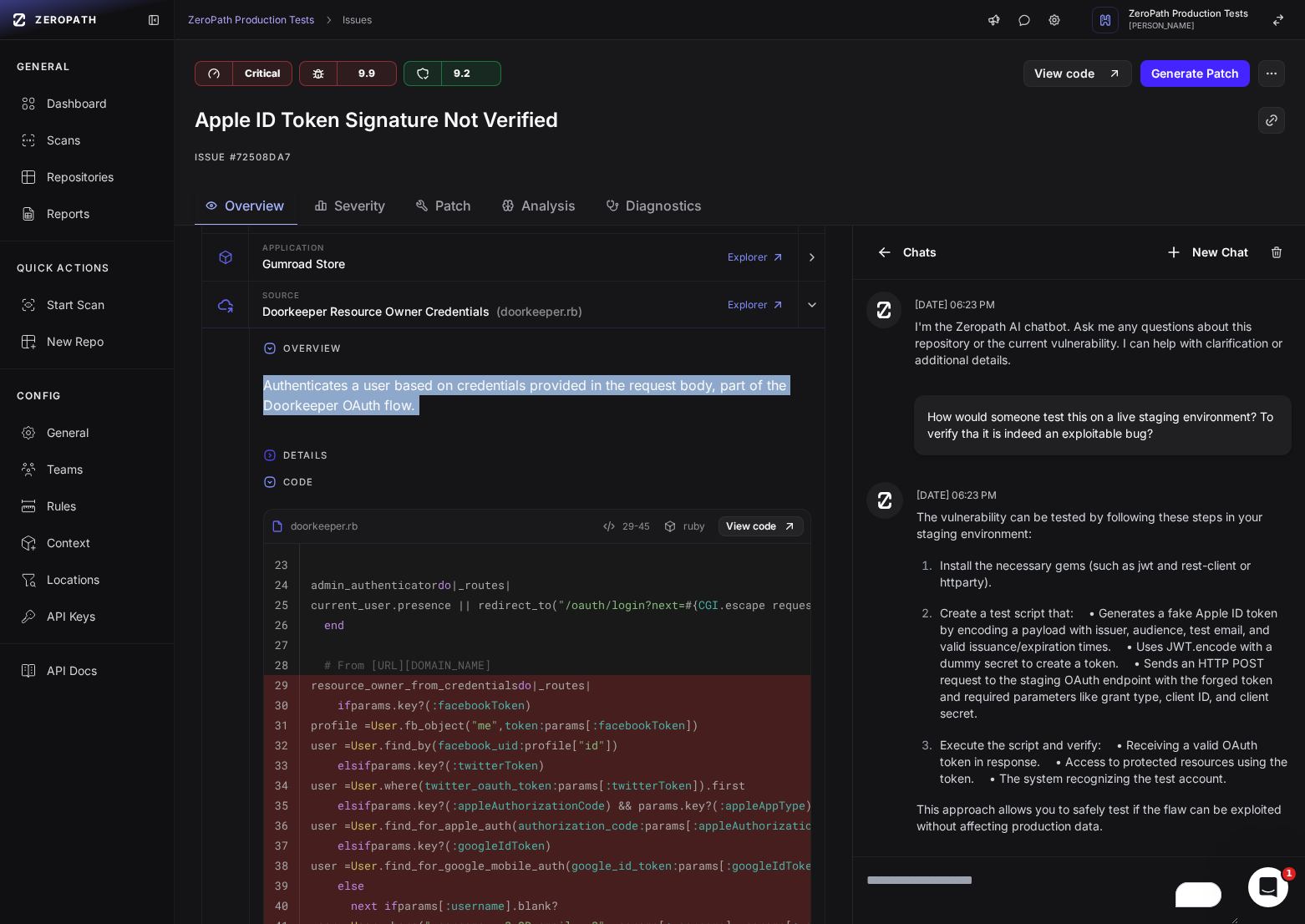
click at [323, 386] on div "Authenticates a user based on credentials provided in the request body, part of…" at bounding box center [536, 395] width 547 height 54
click at [347, 385] on div "Authenticates a user based on credentials provided in the request body, part of…" at bounding box center [536, 395] width 547 height 54
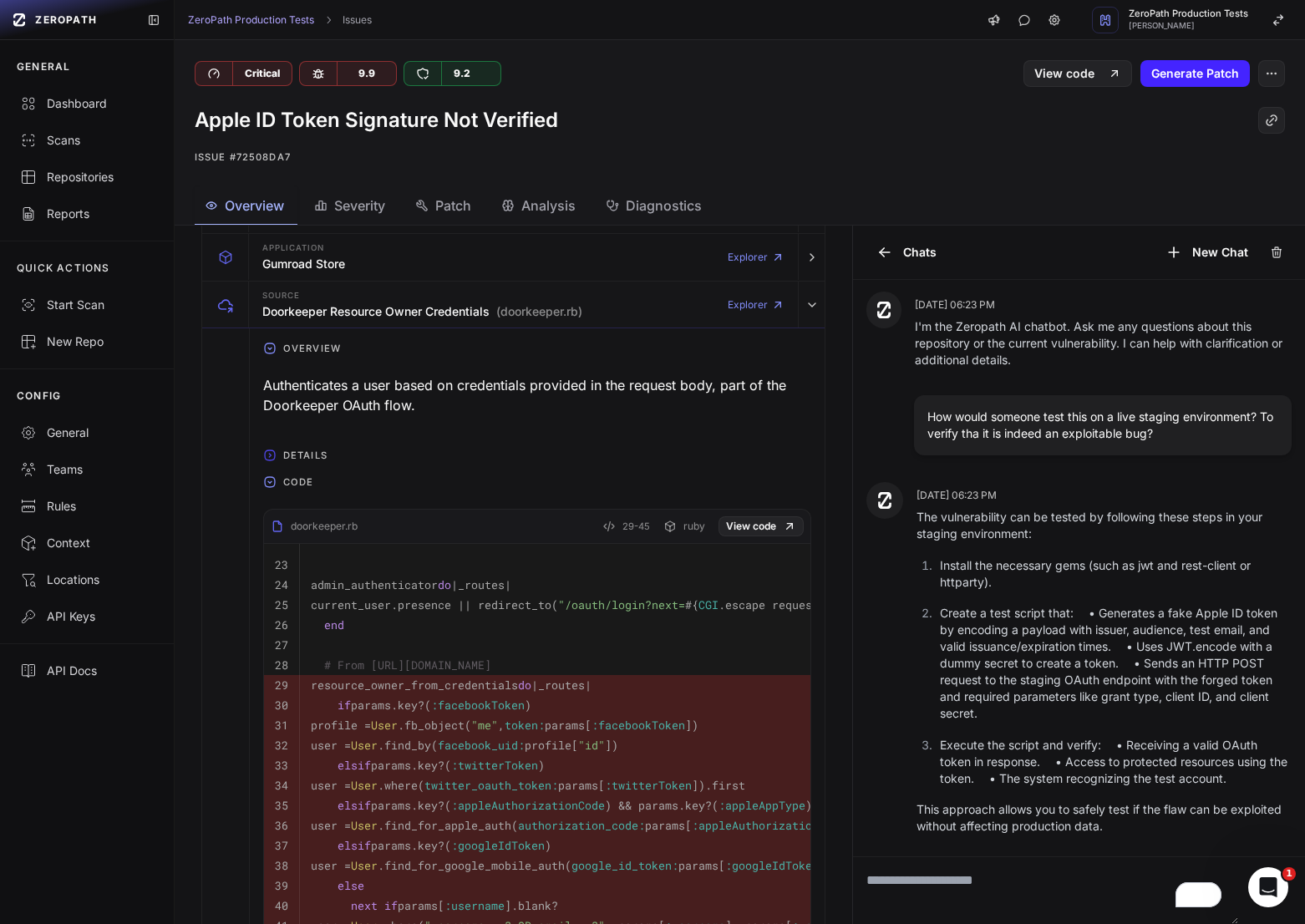
drag, startPoint x: 255, startPoint y: 361, endPoint x: 565, endPoint y: 680, distance: 444.8
click at [565, 680] on div "Overview Authenticates a user based on credentials provided in the request body…" at bounding box center [537, 745] width 574 height 834
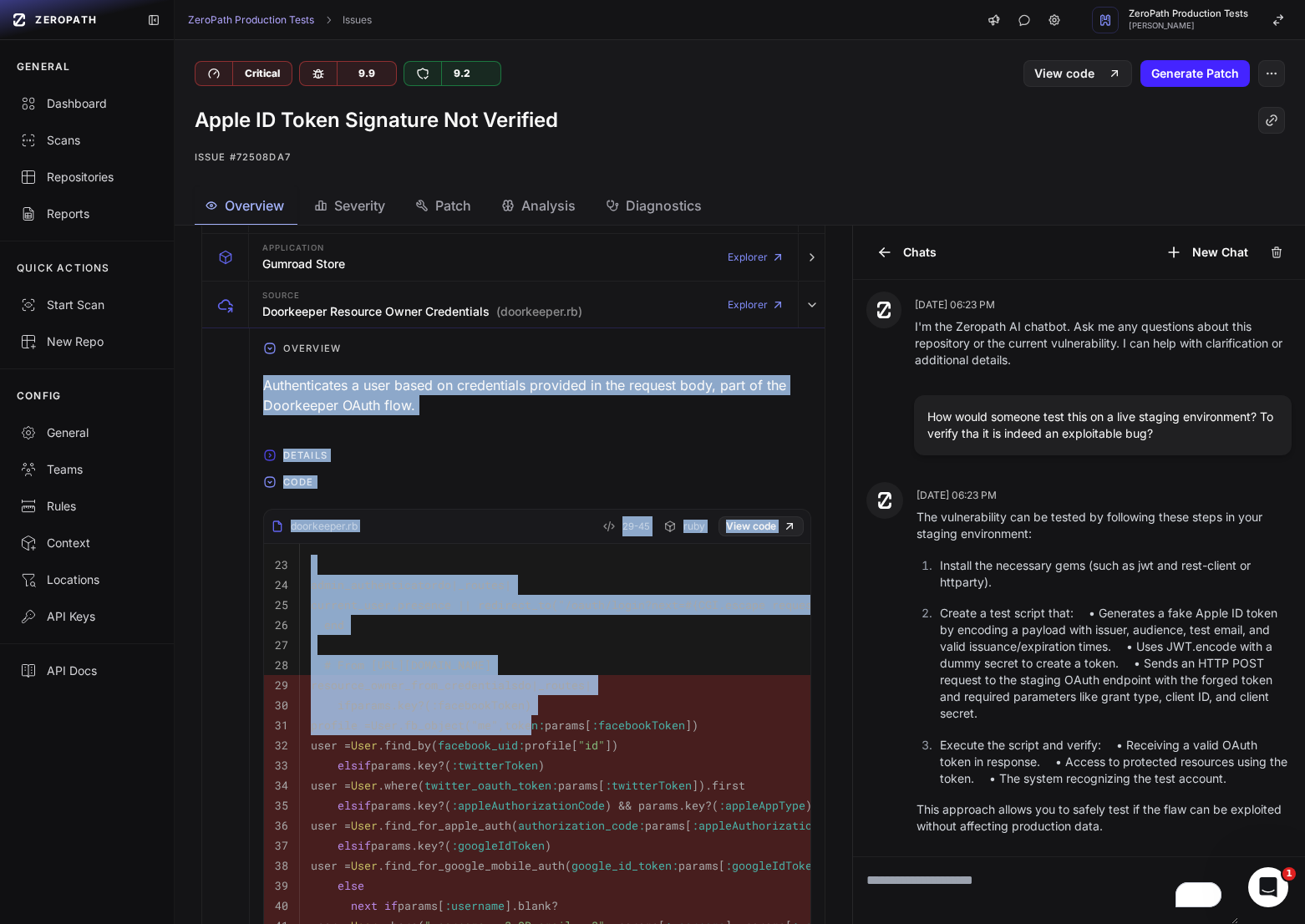
drag, startPoint x: 265, startPoint y: 386, endPoint x: 587, endPoint y: 724, distance: 466.8
click at [587, 724] on div "Overview Authenticates a user based on credentials provided in the request body…" at bounding box center [537, 745] width 574 height 834
copy div "Authenticates a user based on credentials provided in the request body, part of…"
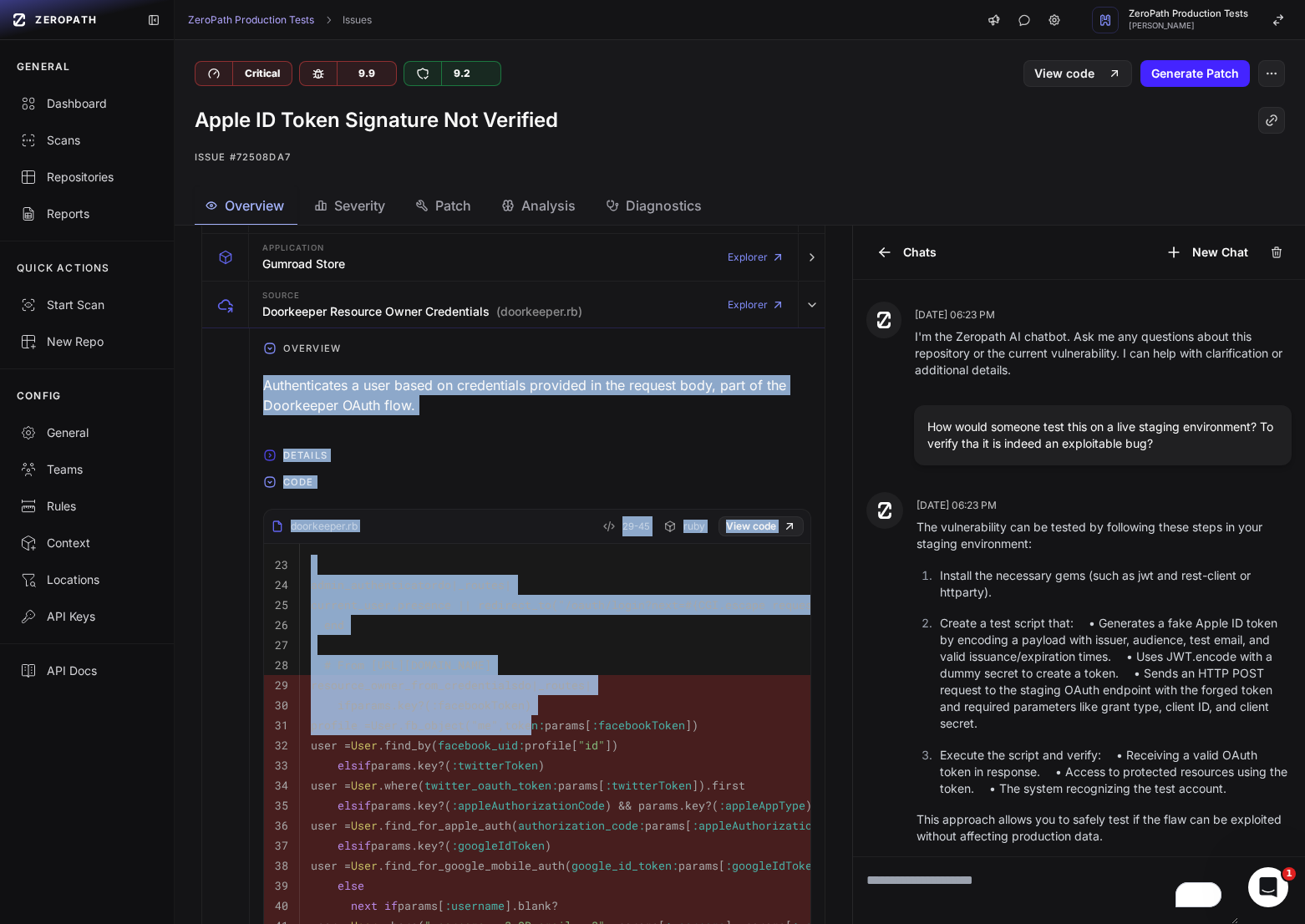
click at [262, 205] on span "Overview" at bounding box center [255, 205] width 59 height 20
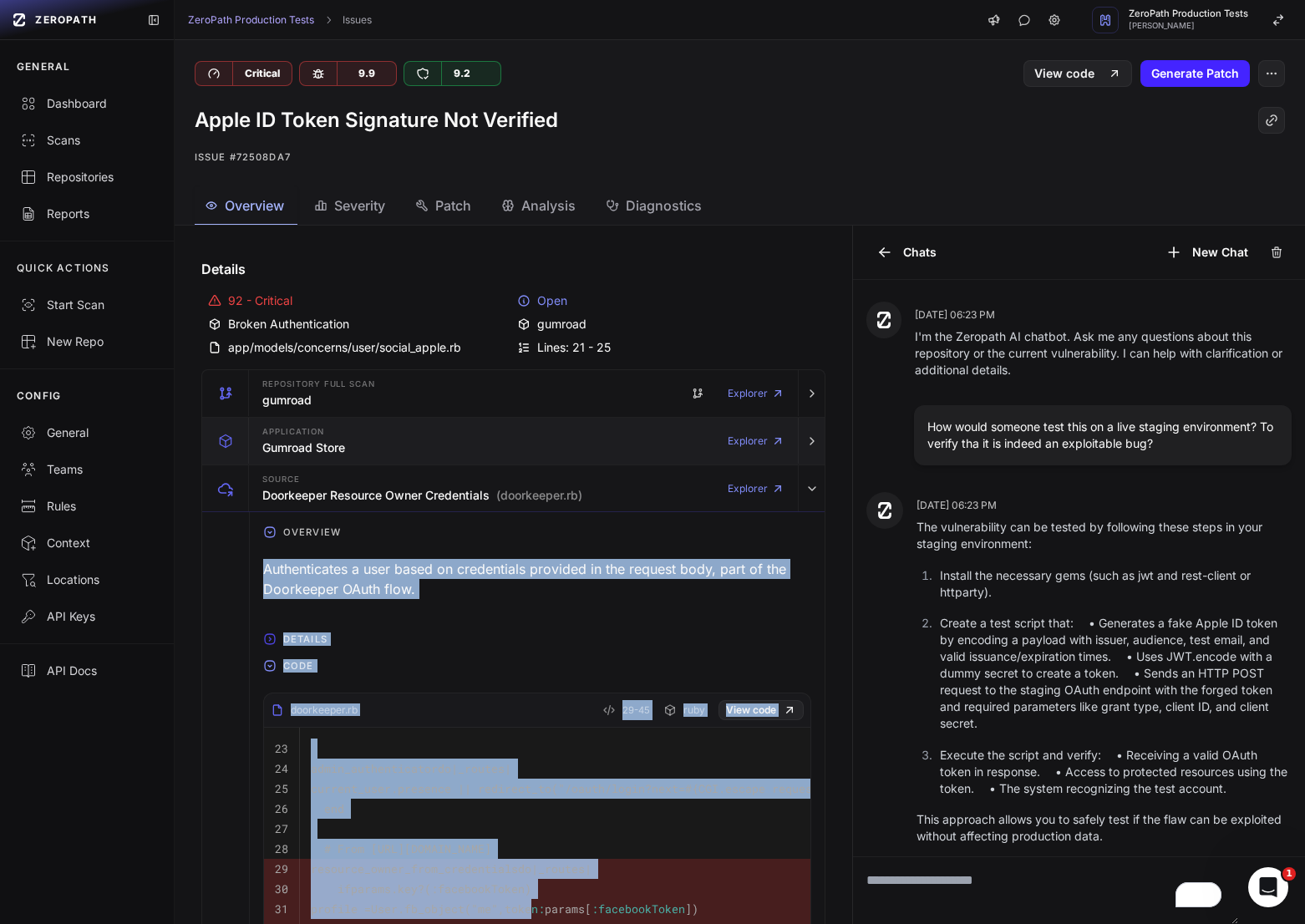
click at [365, 463] on div "Application Gumroad Store Explorer" at bounding box center [523, 441] width 535 height 46
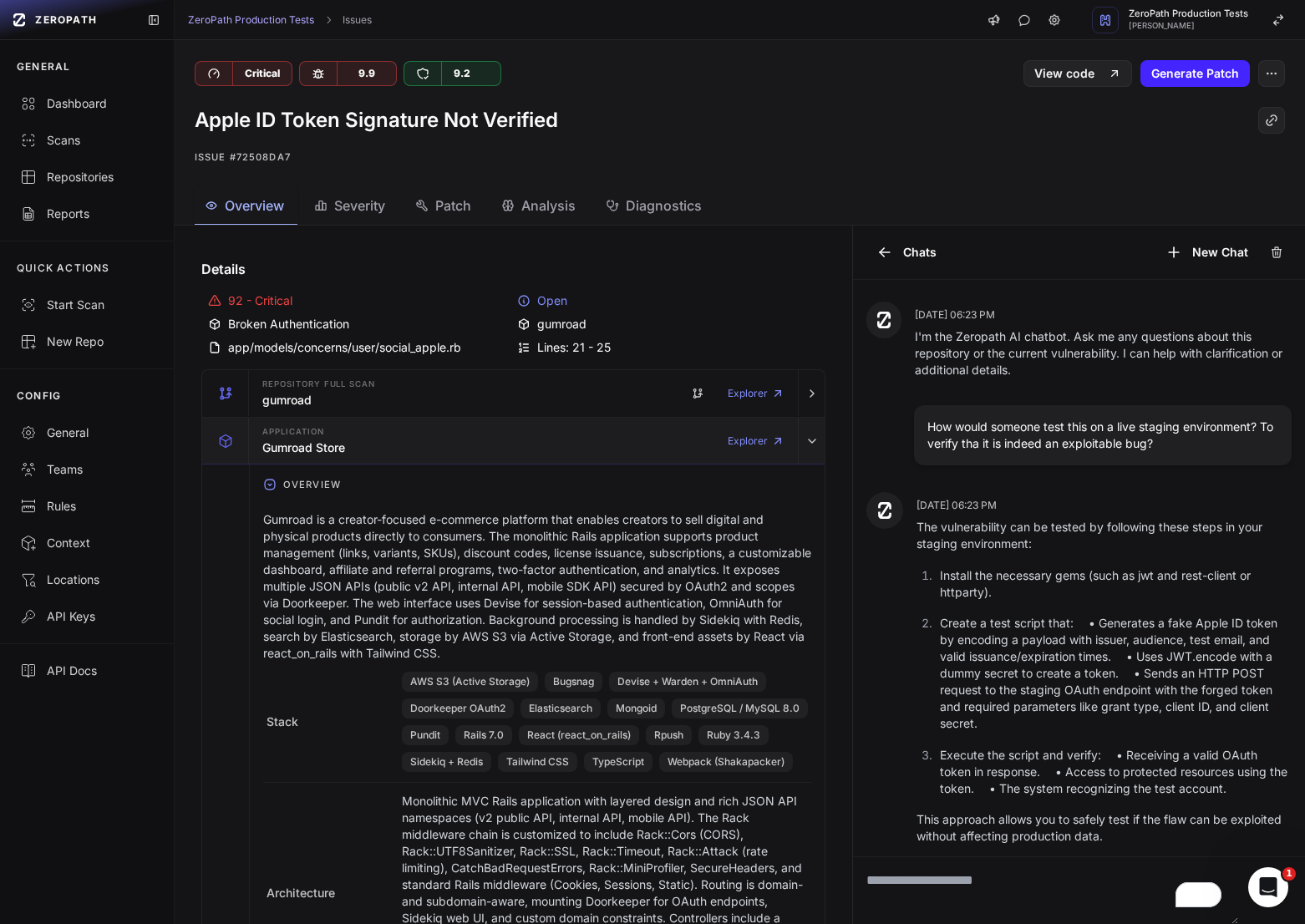
click at [370, 452] on div "Application Gumroad Store Explorer" at bounding box center [523, 441] width 535 height 46
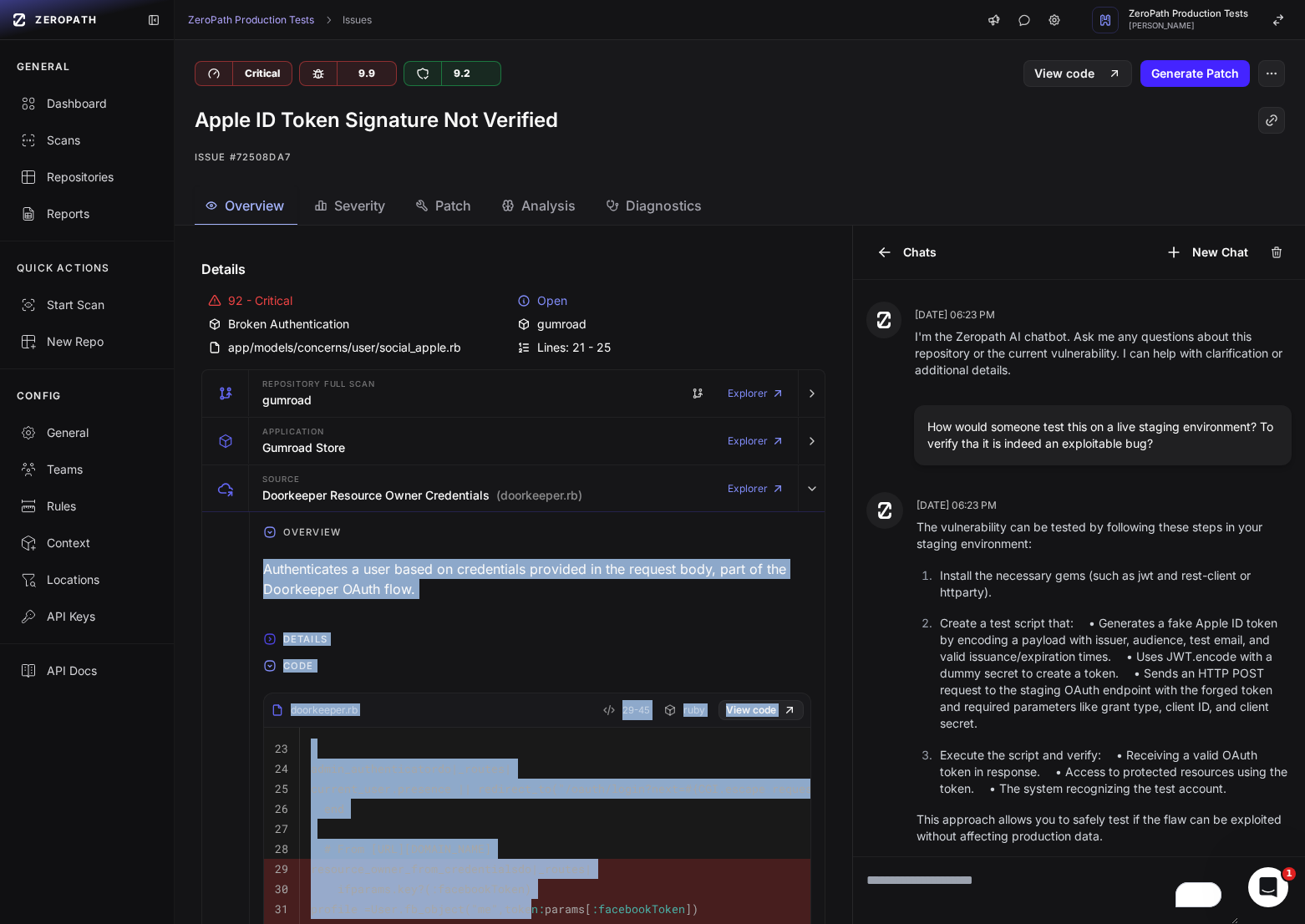
click at [245, 213] on span "Overview" at bounding box center [255, 205] width 59 height 20
click at [57, 177] on div "Repositories" at bounding box center [87, 178] width 134 height 17
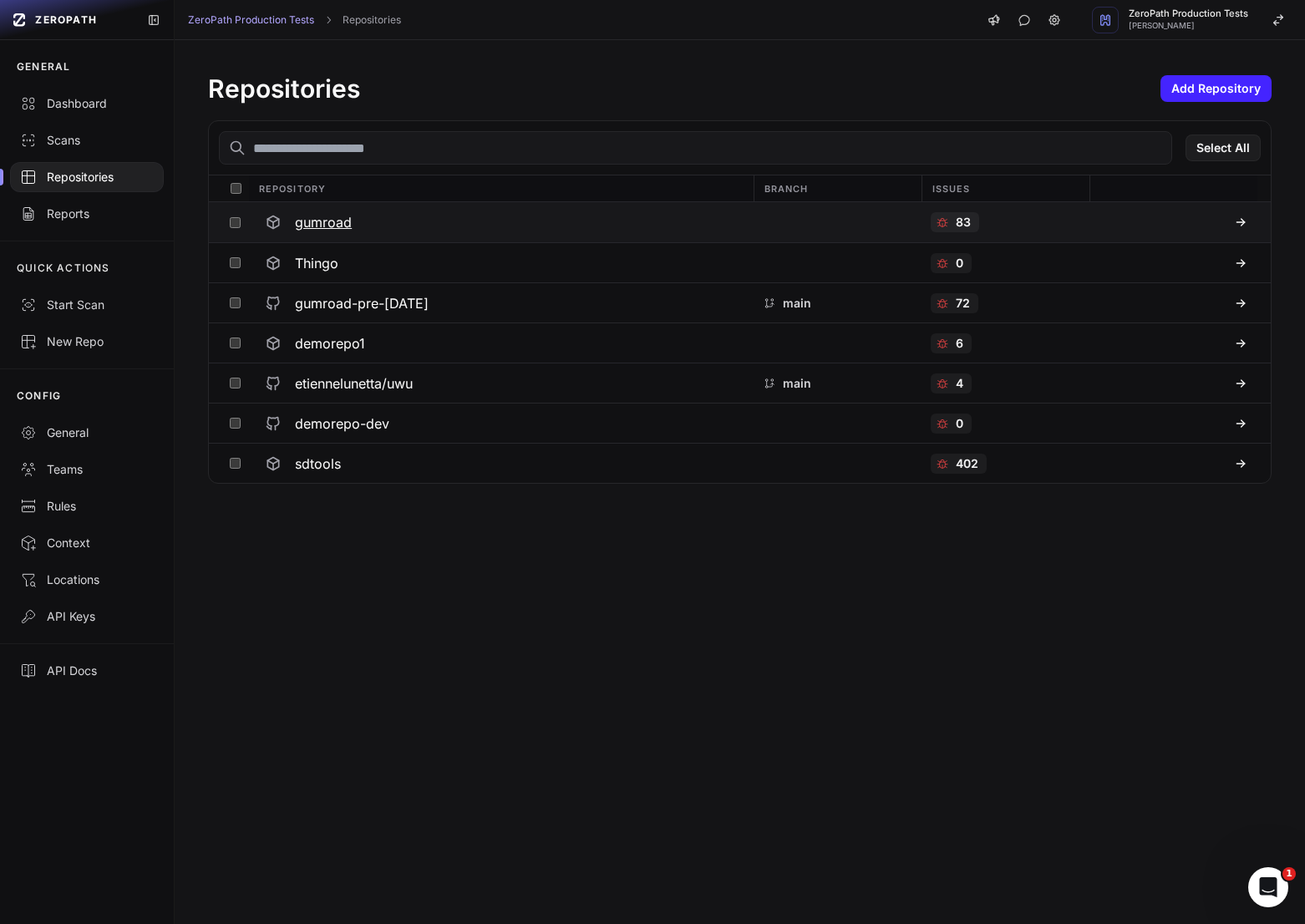
click at [280, 218] on icon at bounding box center [273, 222] width 17 height 17
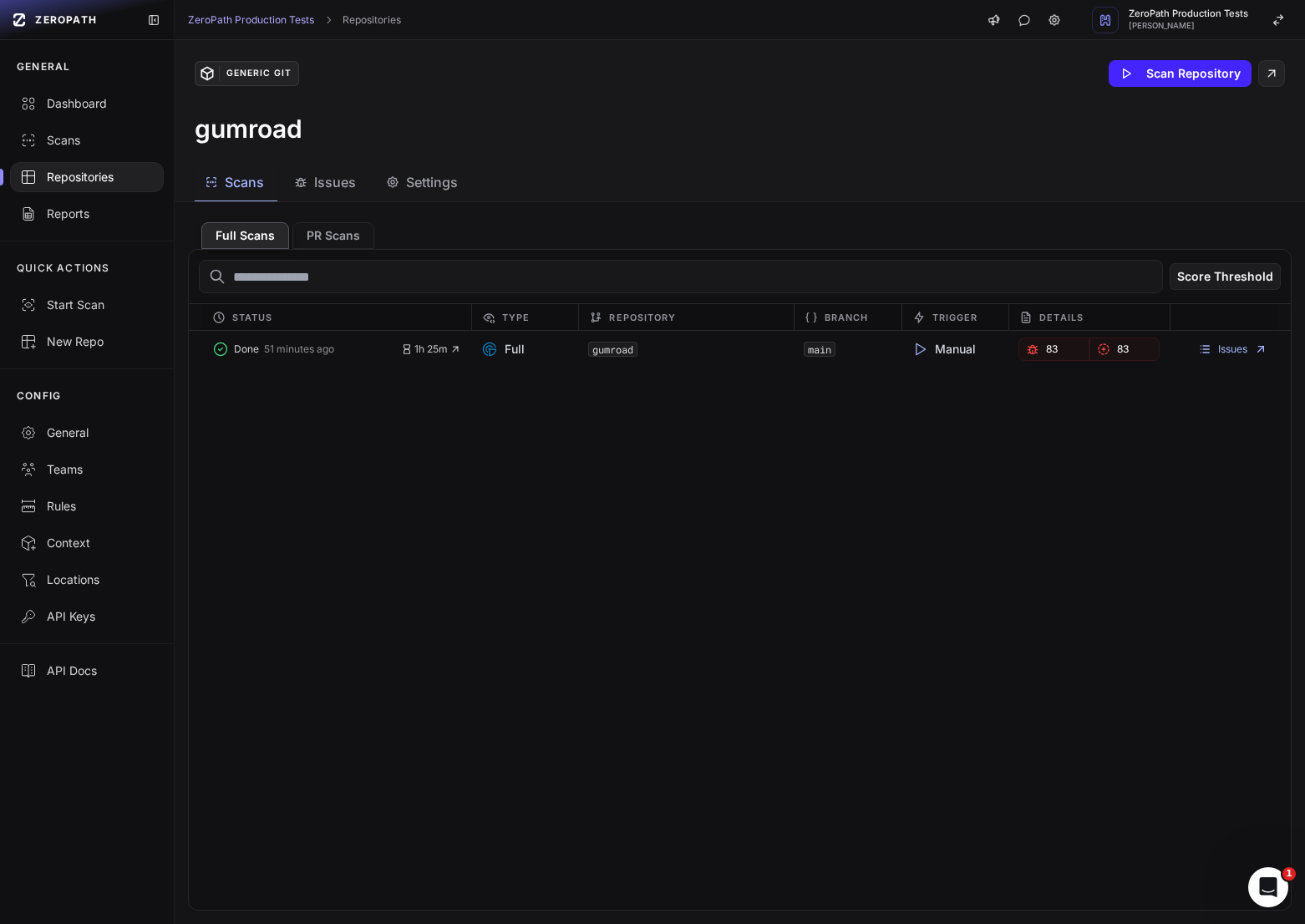
click at [325, 185] on span "Issues" at bounding box center [335, 182] width 42 height 20
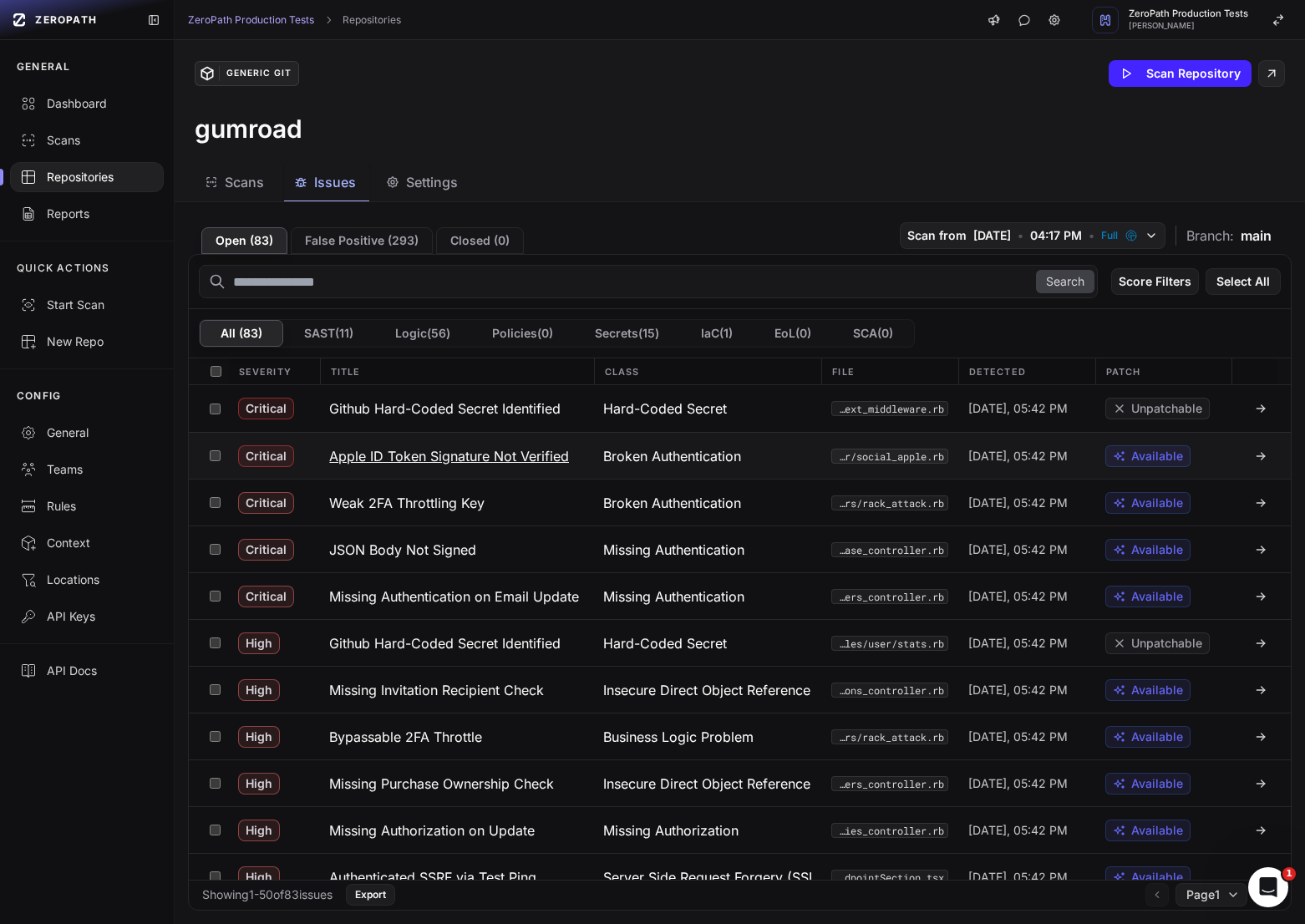
click at [479, 451] on h3 "Apple ID Token Signature Not Verified" at bounding box center [449, 456] width 240 height 20
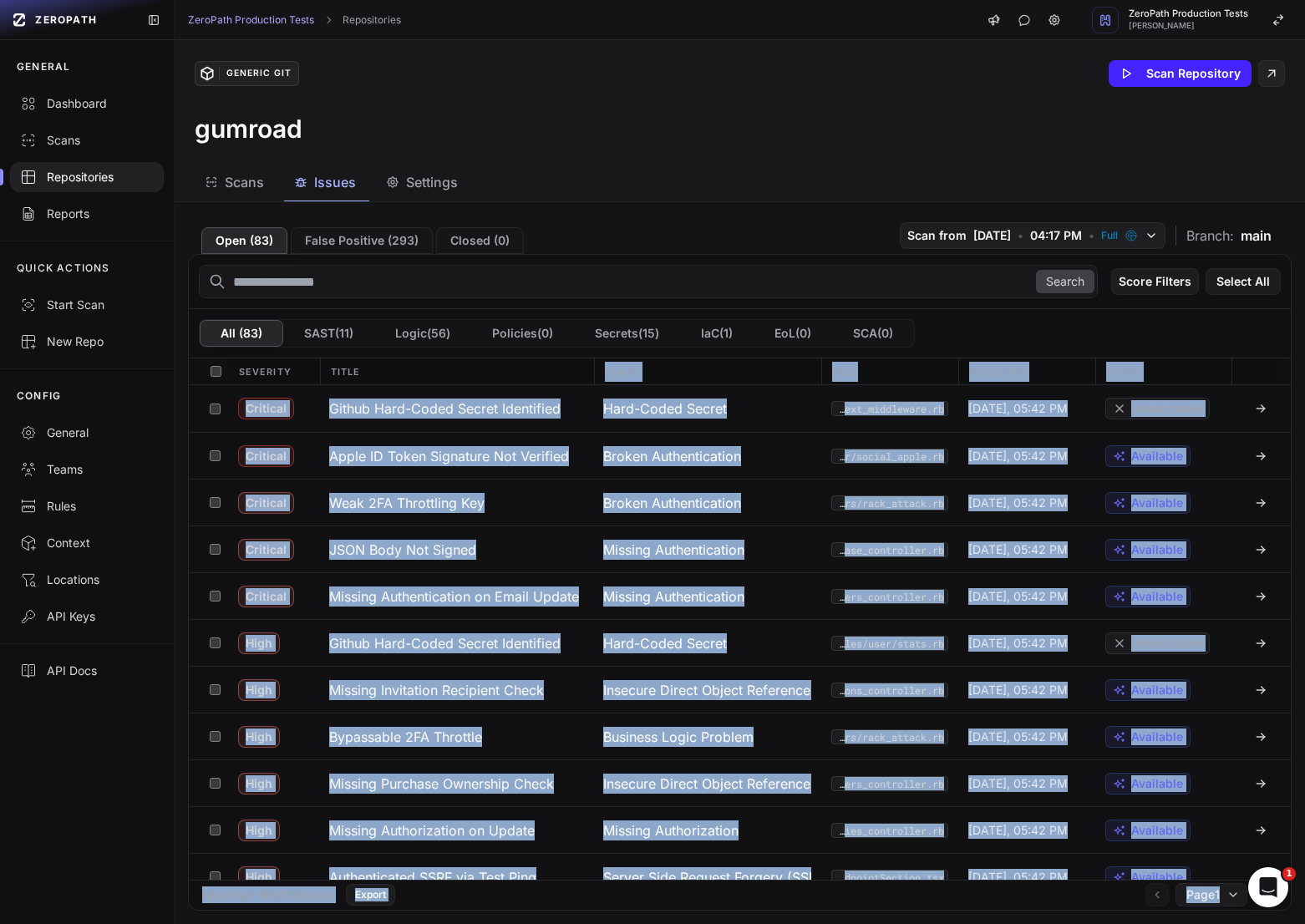
drag, startPoint x: 694, startPoint y: 370, endPoint x: 556, endPoint y: 374, distance: 138.1
click at [574, 406] on button "Github Hard-Coded Secret Identified" at bounding box center [455, 408] width 274 height 46
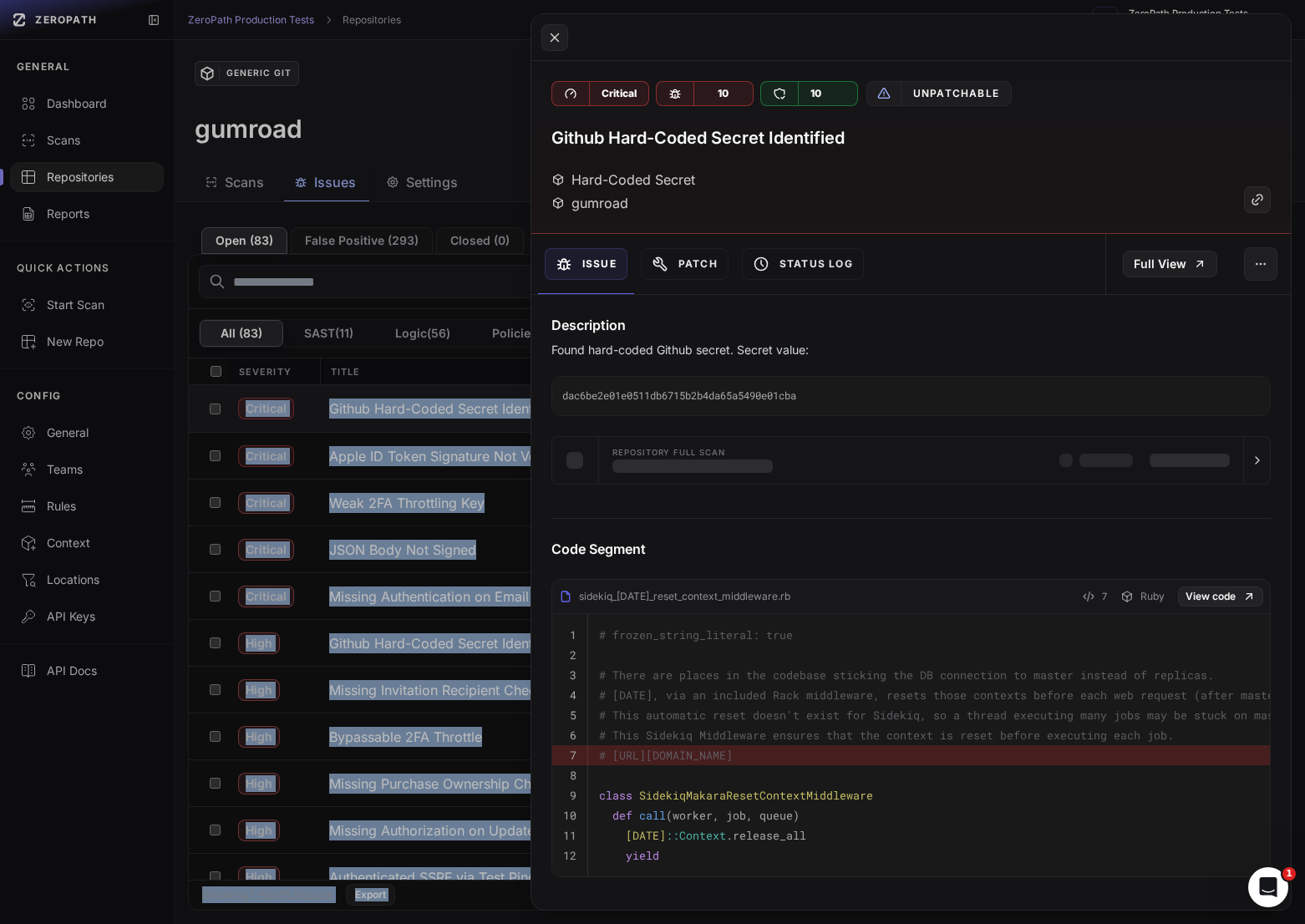
click at [407, 473] on button at bounding box center [652, 462] width 1305 height 924
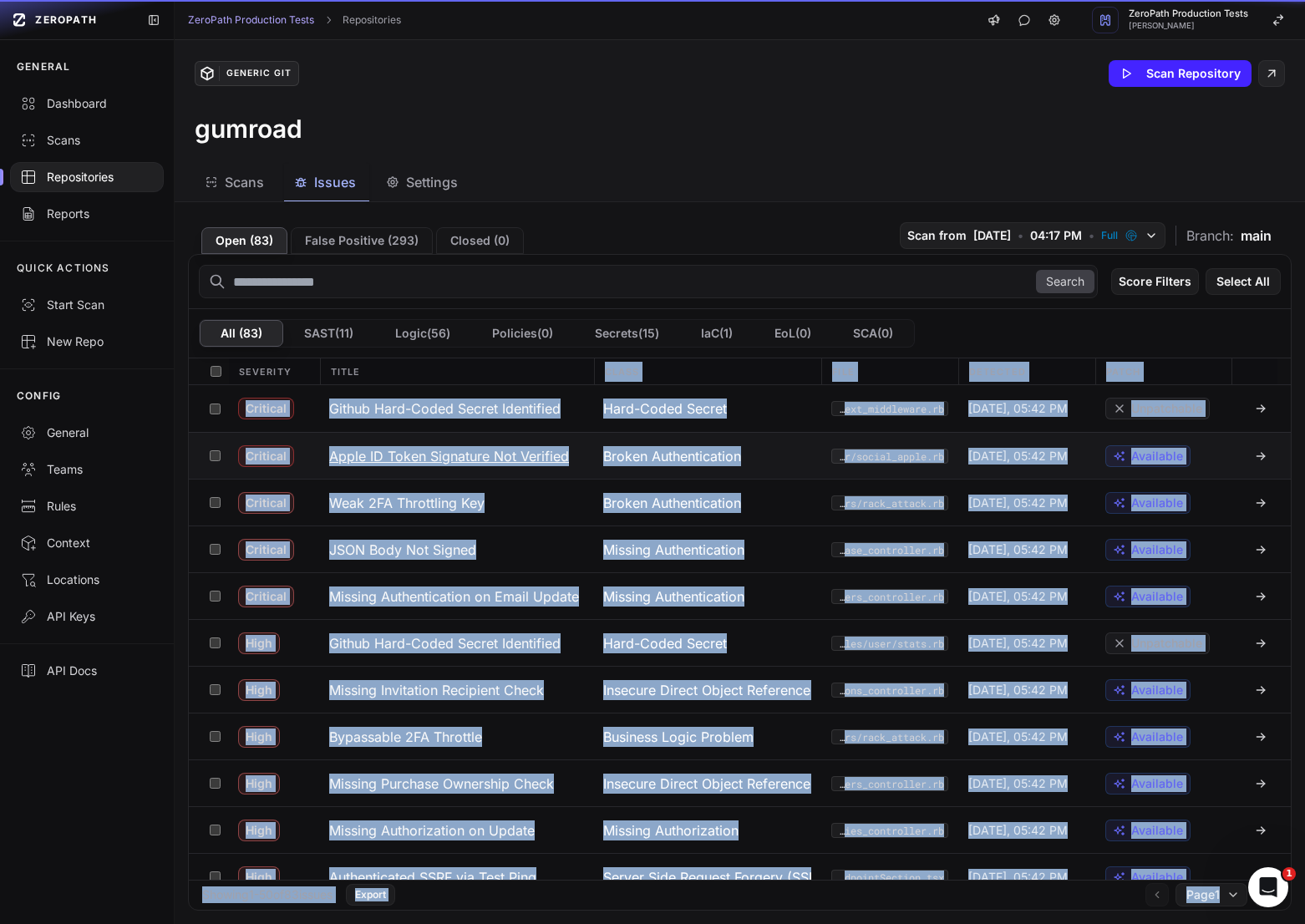
click at [457, 468] on button "Apple ID Token Signature Not Verified" at bounding box center [455, 455] width 274 height 46
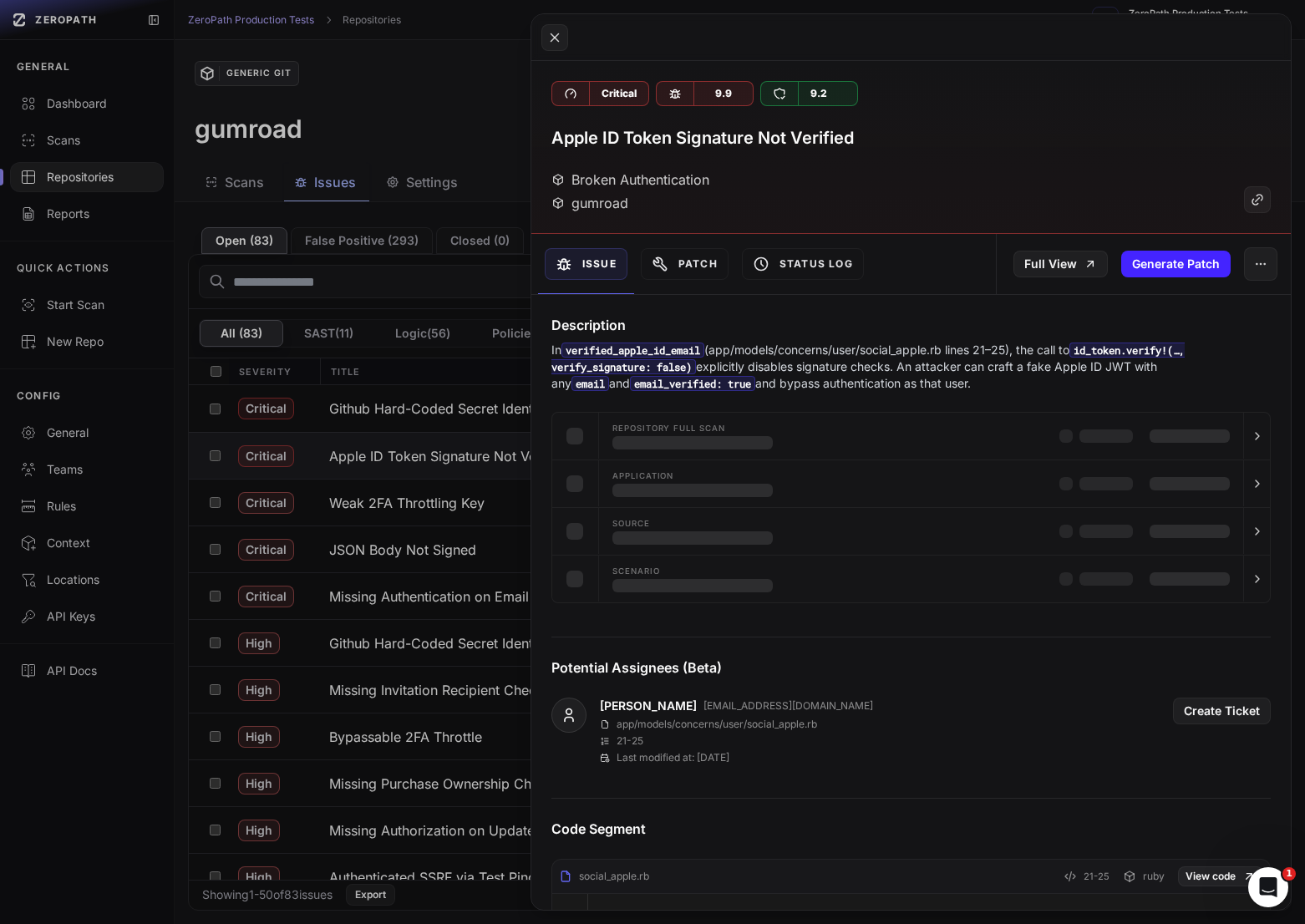
click at [654, 382] on code "email_verified: true" at bounding box center [692, 383] width 125 height 15
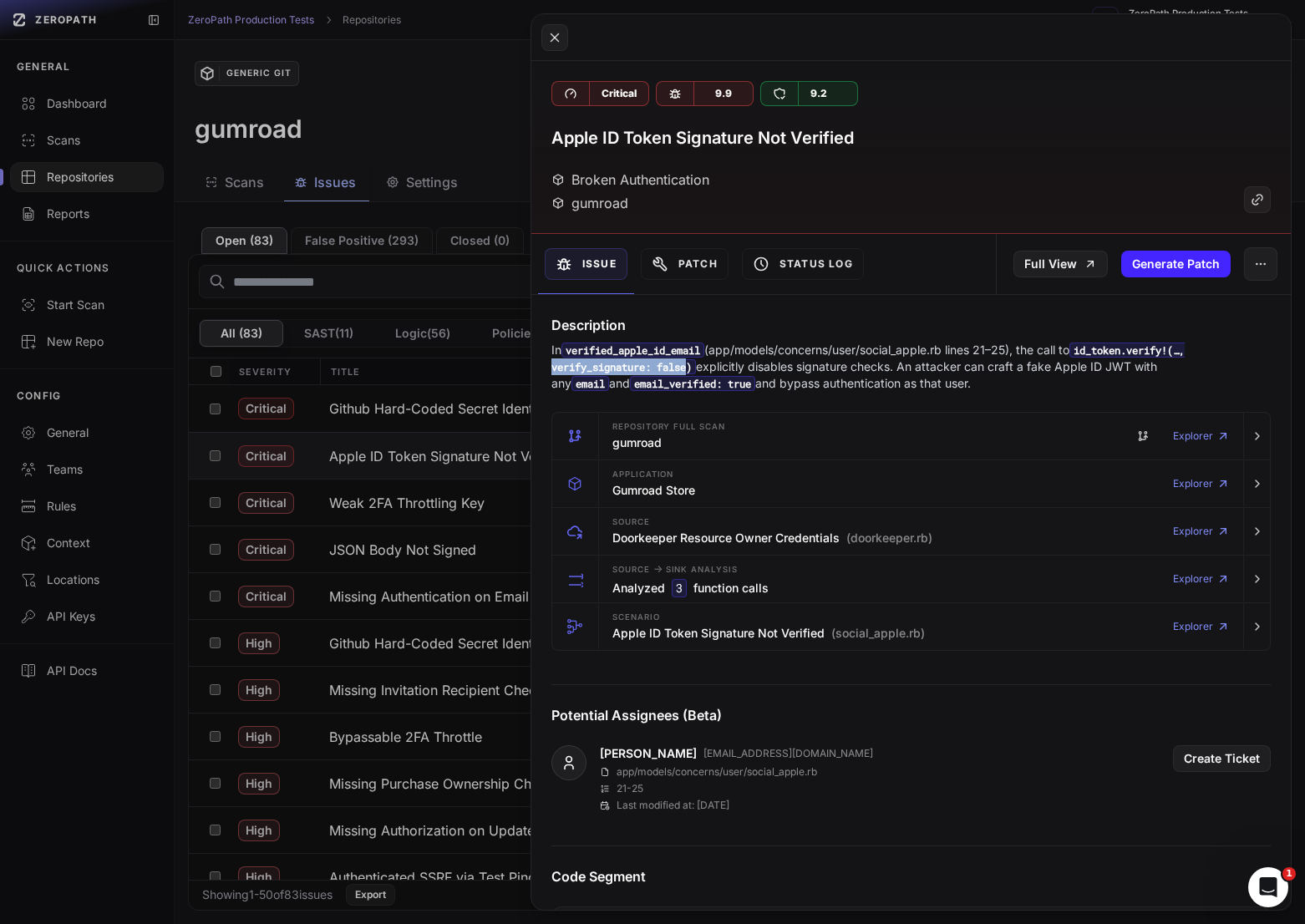
drag, startPoint x: 695, startPoint y: 371, endPoint x: 553, endPoint y: 375, distance: 142.1
click at [553, 375] on code "id_token.verify!(…, verify_signature: false)" at bounding box center [867, 358] width 633 height 32
copy code "verify_signature: false"
click at [1252, 535] on icon "button" at bounding box center [1257, 531] width 13 height 13
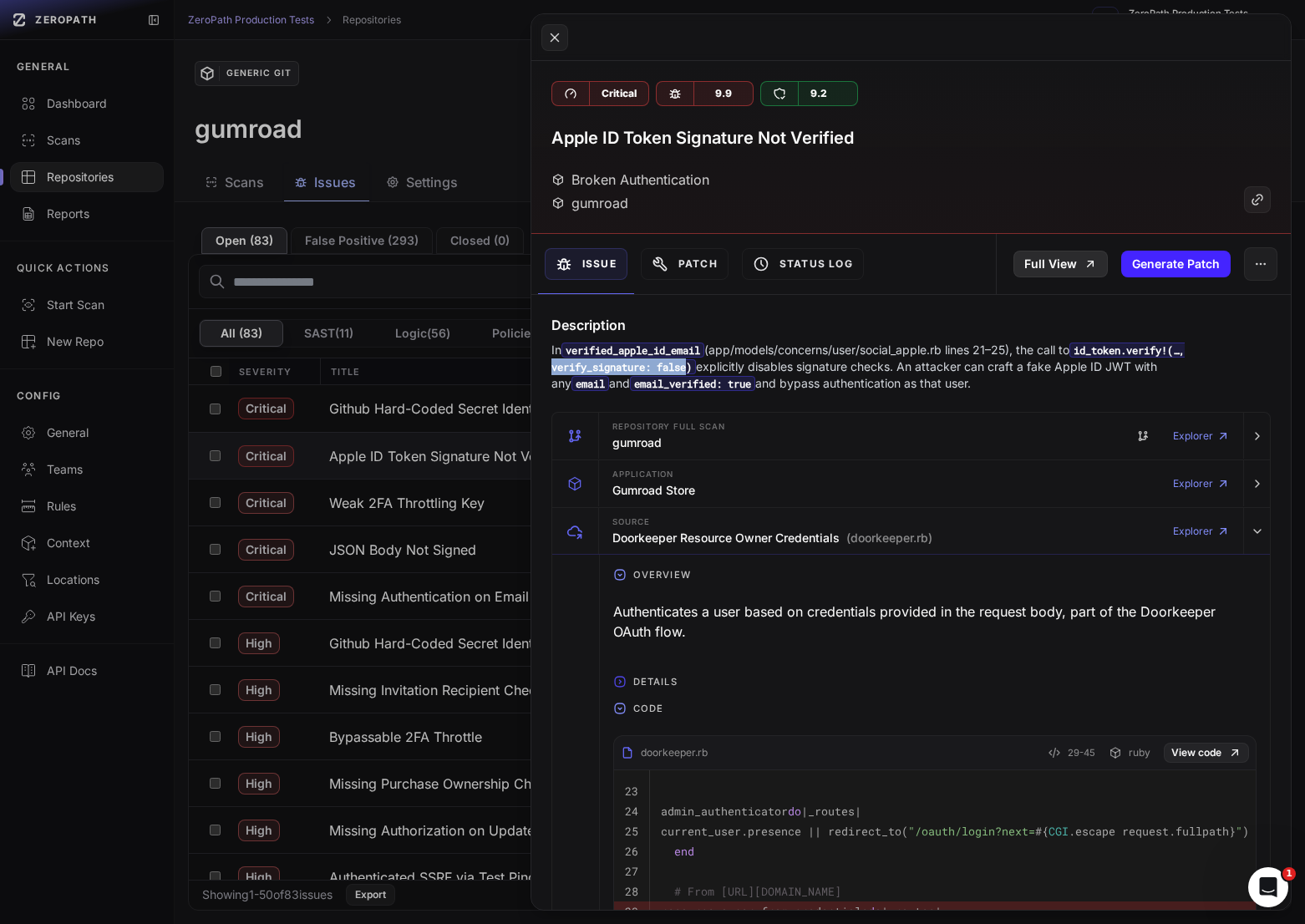
click at [1045, 259] on link "Full View" at bounding box center [1061, 264] width 95 height 27
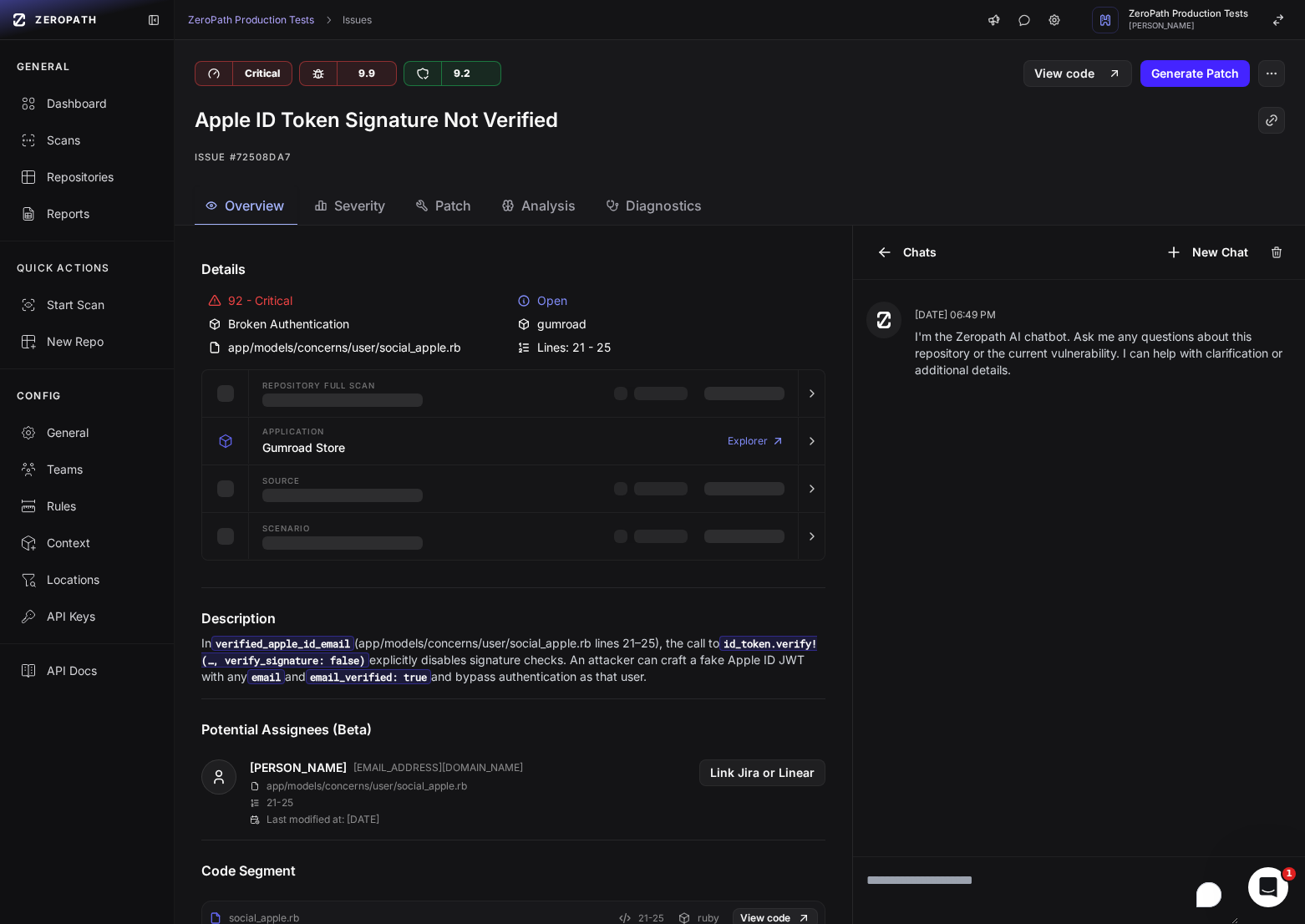
click at [959, 888] on textarea "To enrich screen reader interactions, please activate Accessibility in Grammarl…" at bounding box center [1045, 891] width 385 height 67
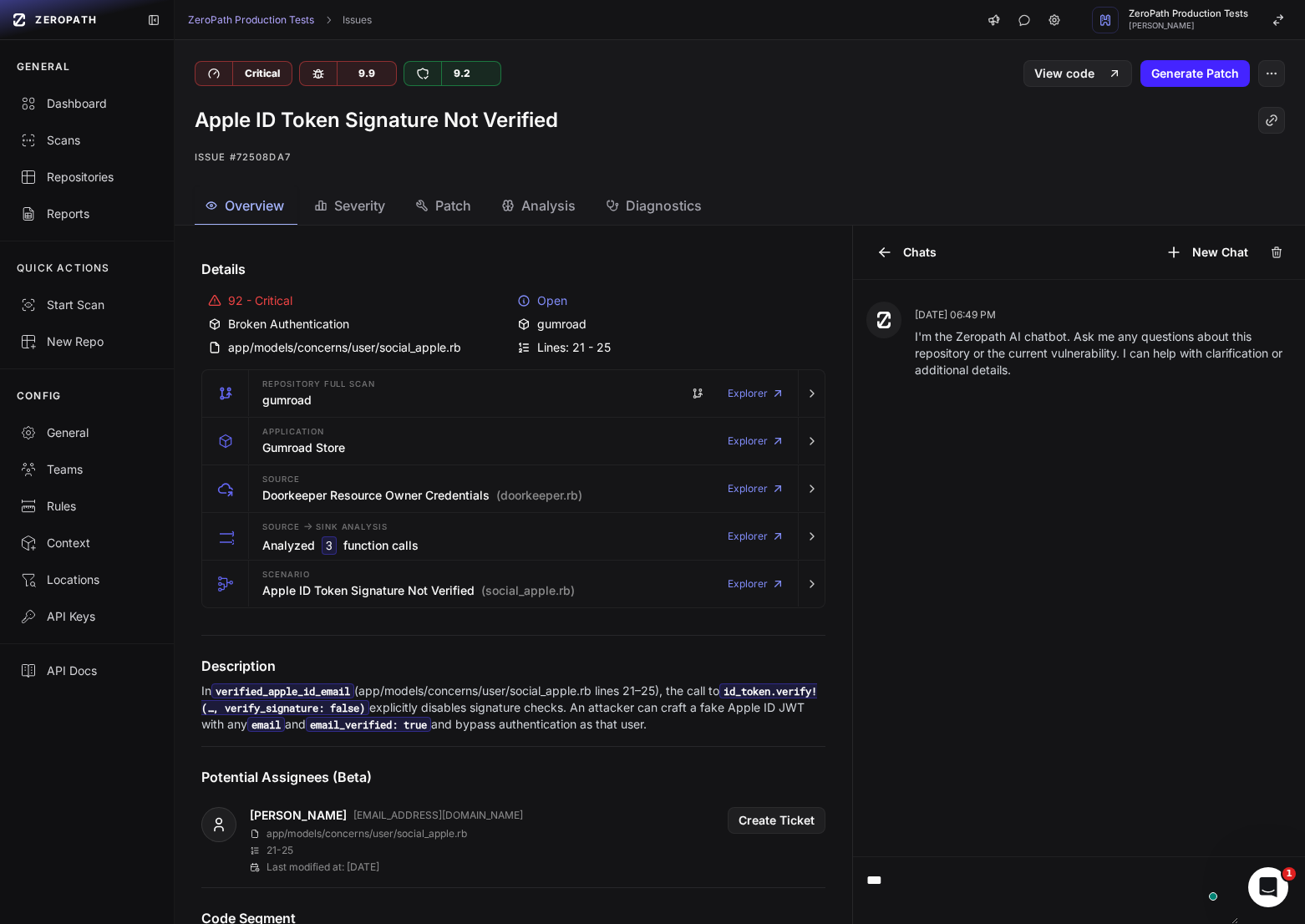
type textarea "***"
click at [908, 231] on div "Chats New Chat" at bounding box center [1078, 253] width 452 height 54
click at [908, 244] on button "Chats" at bounding box center [906, 252] width 80 height 27
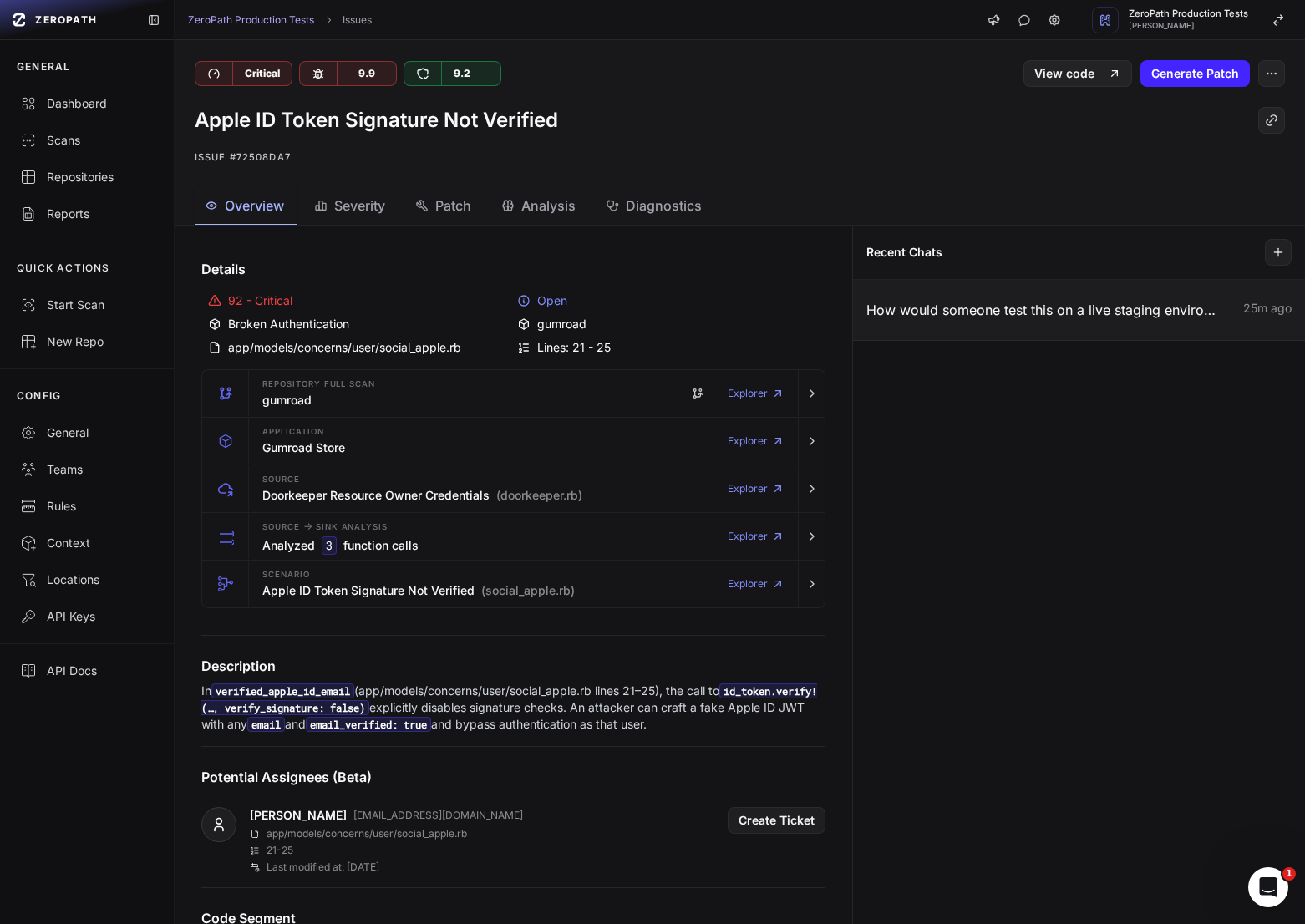
click at [963, 308] on p "How would someone test this on a live staging environment? To verify tha it is …" at bounding box center [1041, 310] width 349 height 20
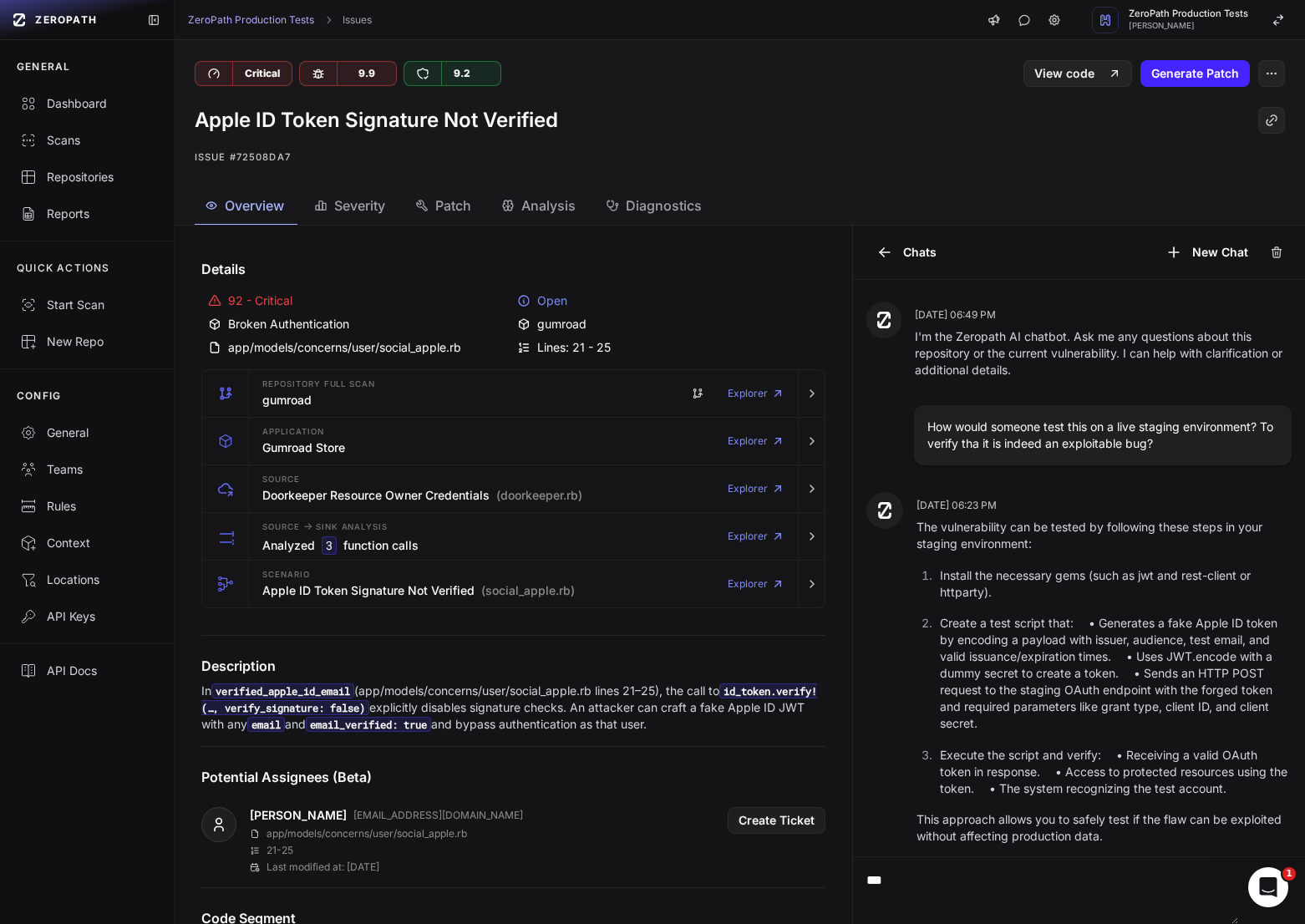
scroll to position [10, 0]
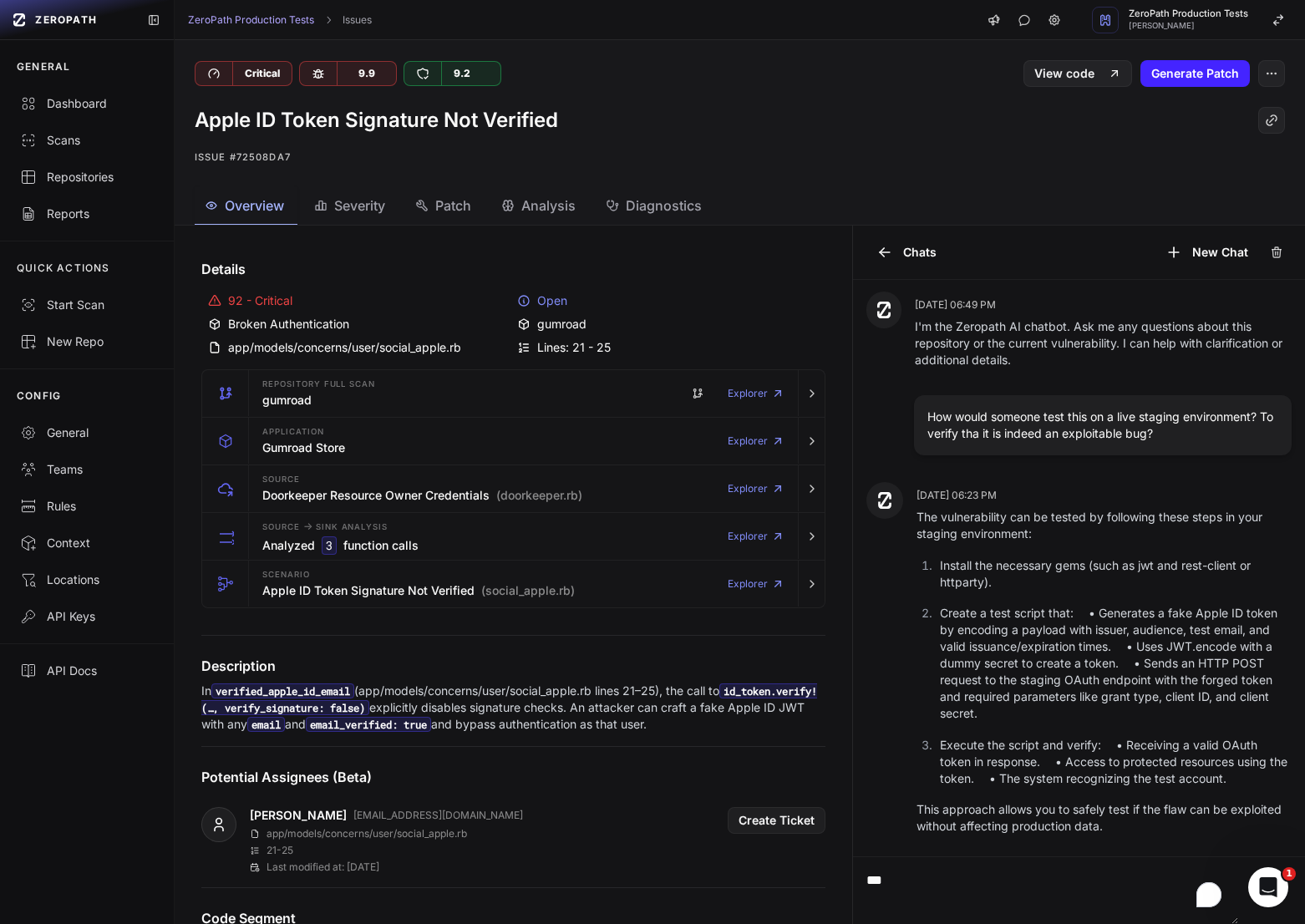
click at [1047, 872] on textarea "***" at bounding box center [1045, 891] width 385 height 67
click at [1149, 885] on textarea "**********" at bounding box center [1045, 891] width 385 height 67
type textarea "**********"
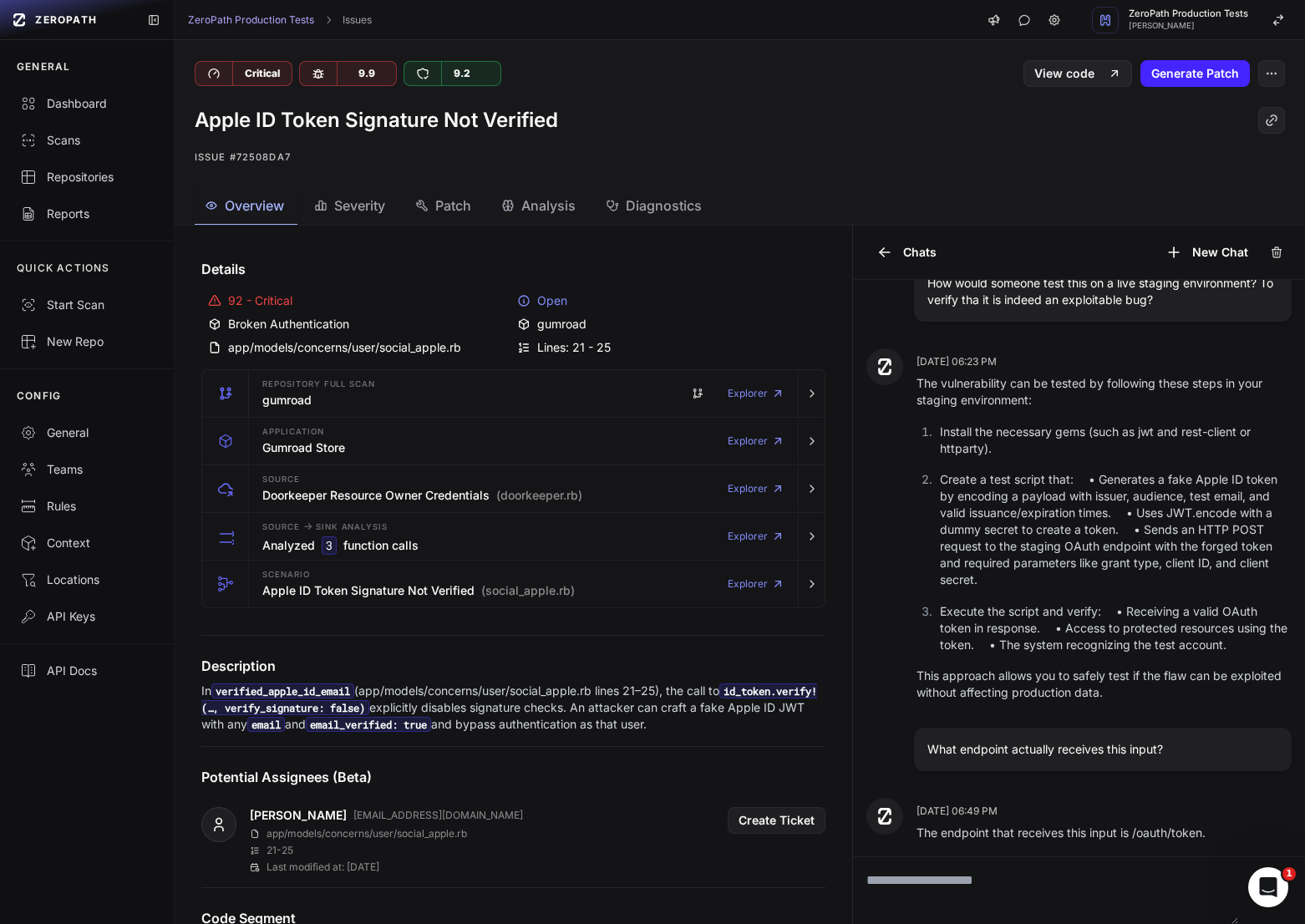
scroll to position [151, 0]
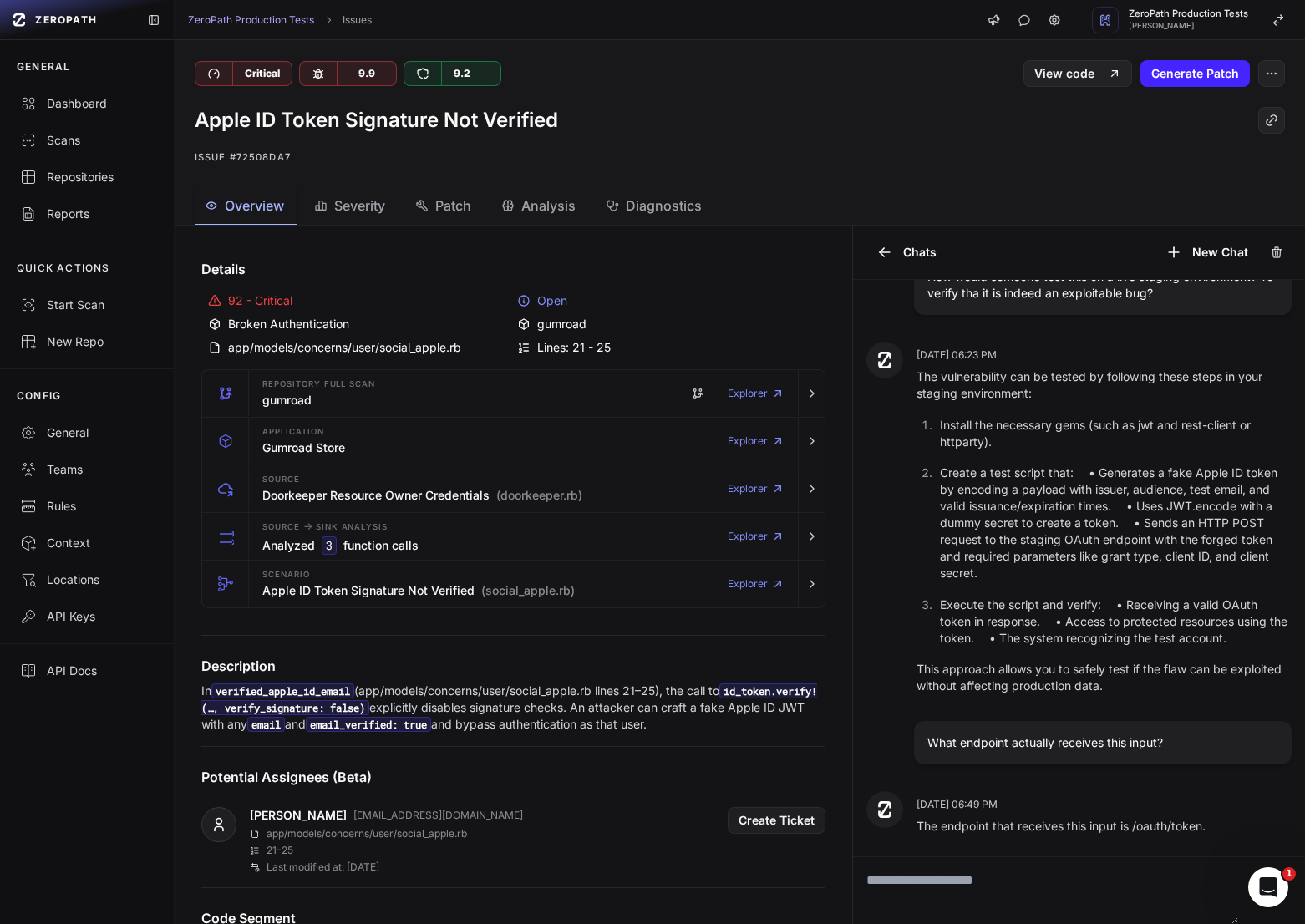
click at [1198, 402] on p "The endpoint that receives this input is /oauth/token." at bounding box center [1103, 385] width 375 height 33
click at [1138, 883] on textarea "To enrich screen reader interactions, please activate Accessibility in Grammarl…" at bounding box center [1045, 891] width 385 height 67
type textarea "**********"
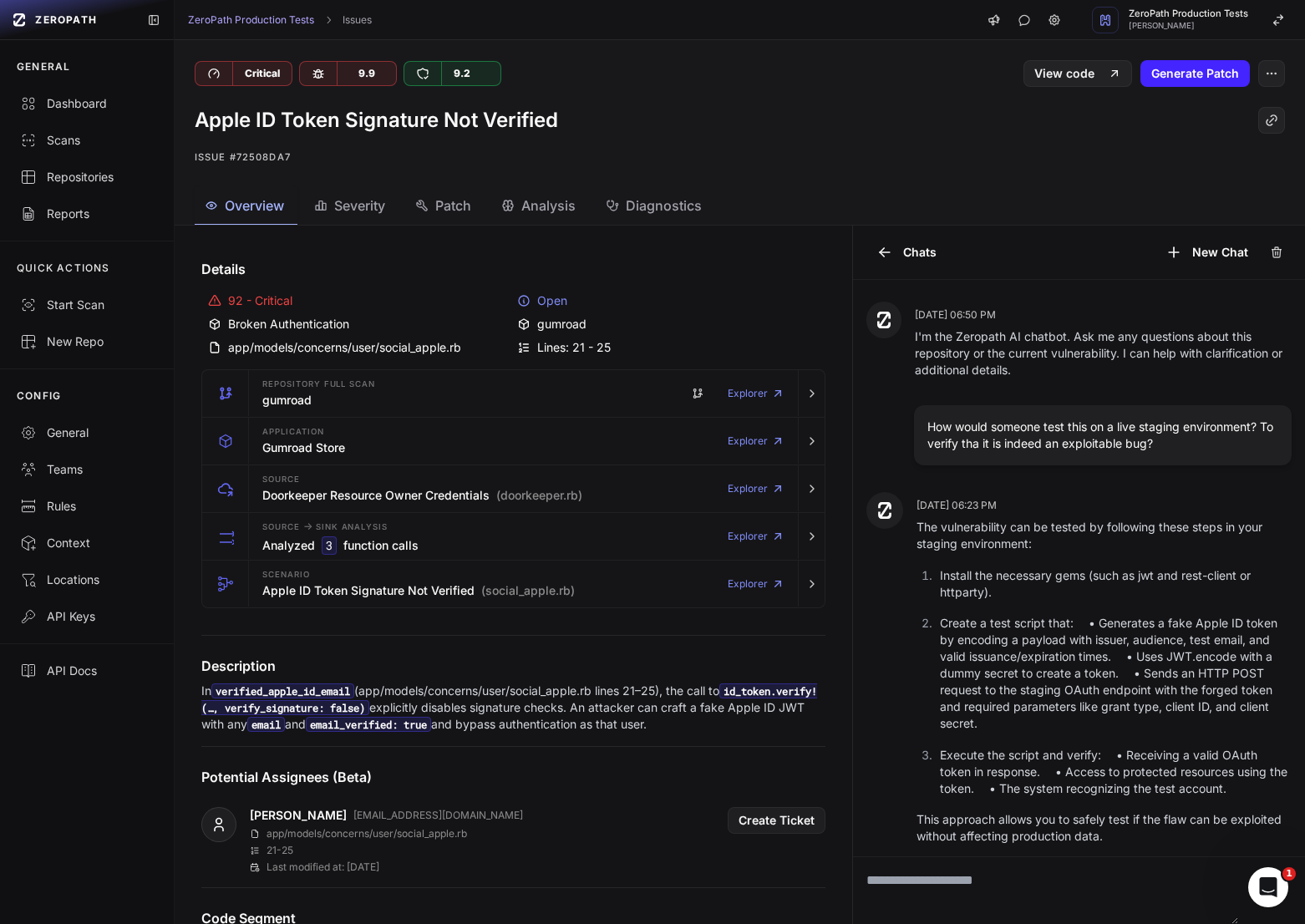
scroll to position [324, 0]
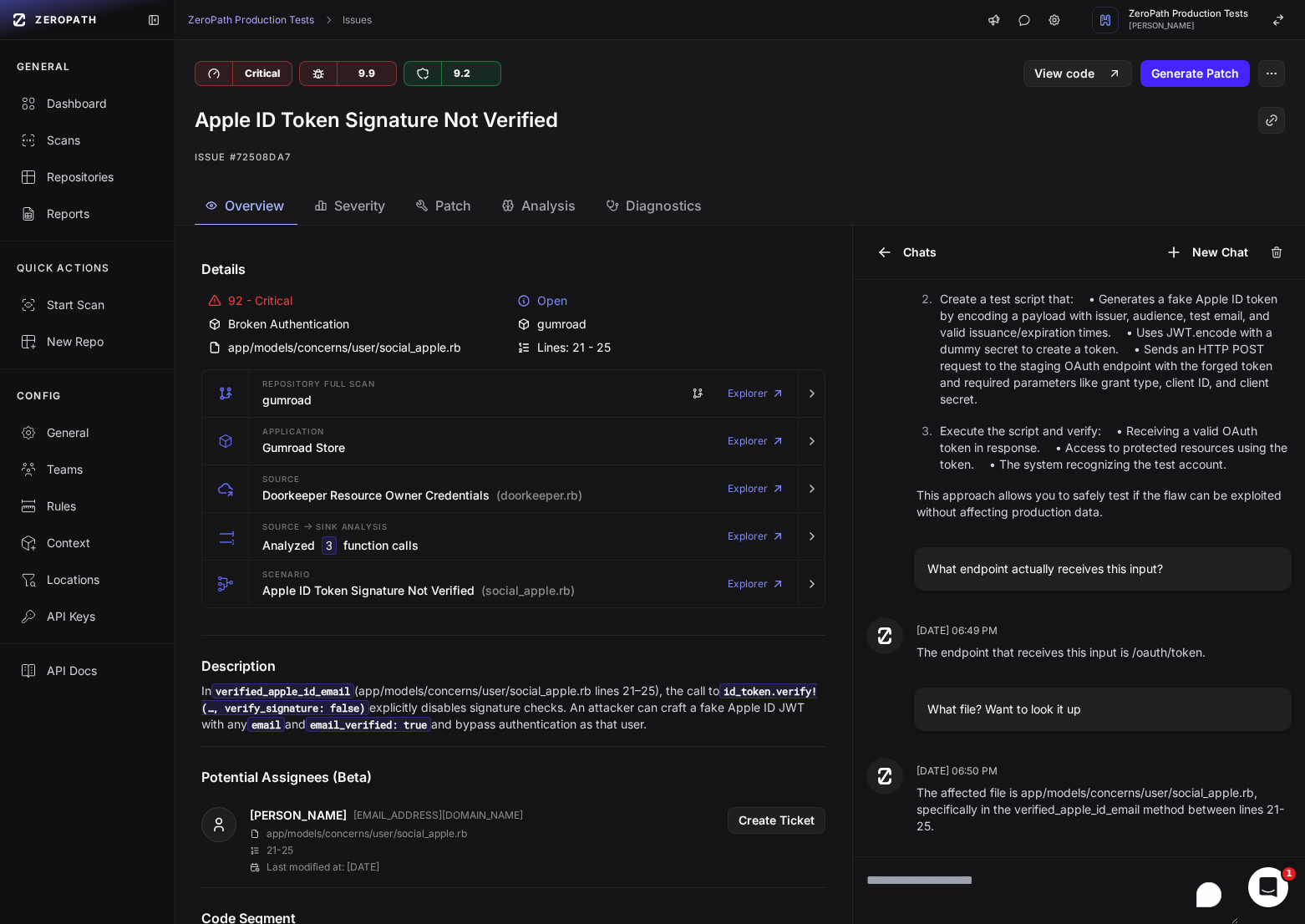
click at [1034, 882] on textarea "To enrich screen reader interactions, please activate Accessibility in Grammarl…" at bounding box center [1045, 891] width 385 height 67
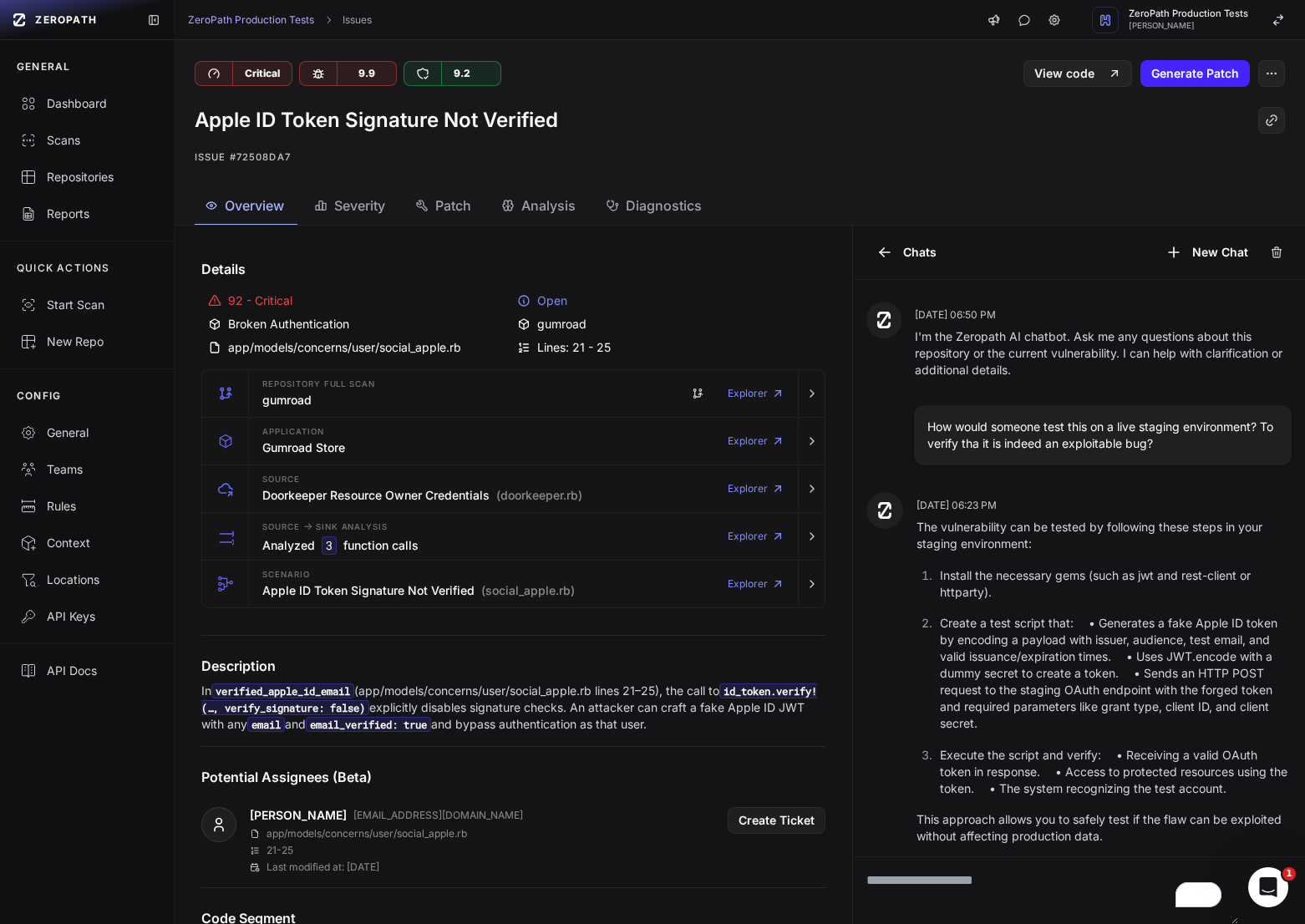
scroll to position [324, 0]
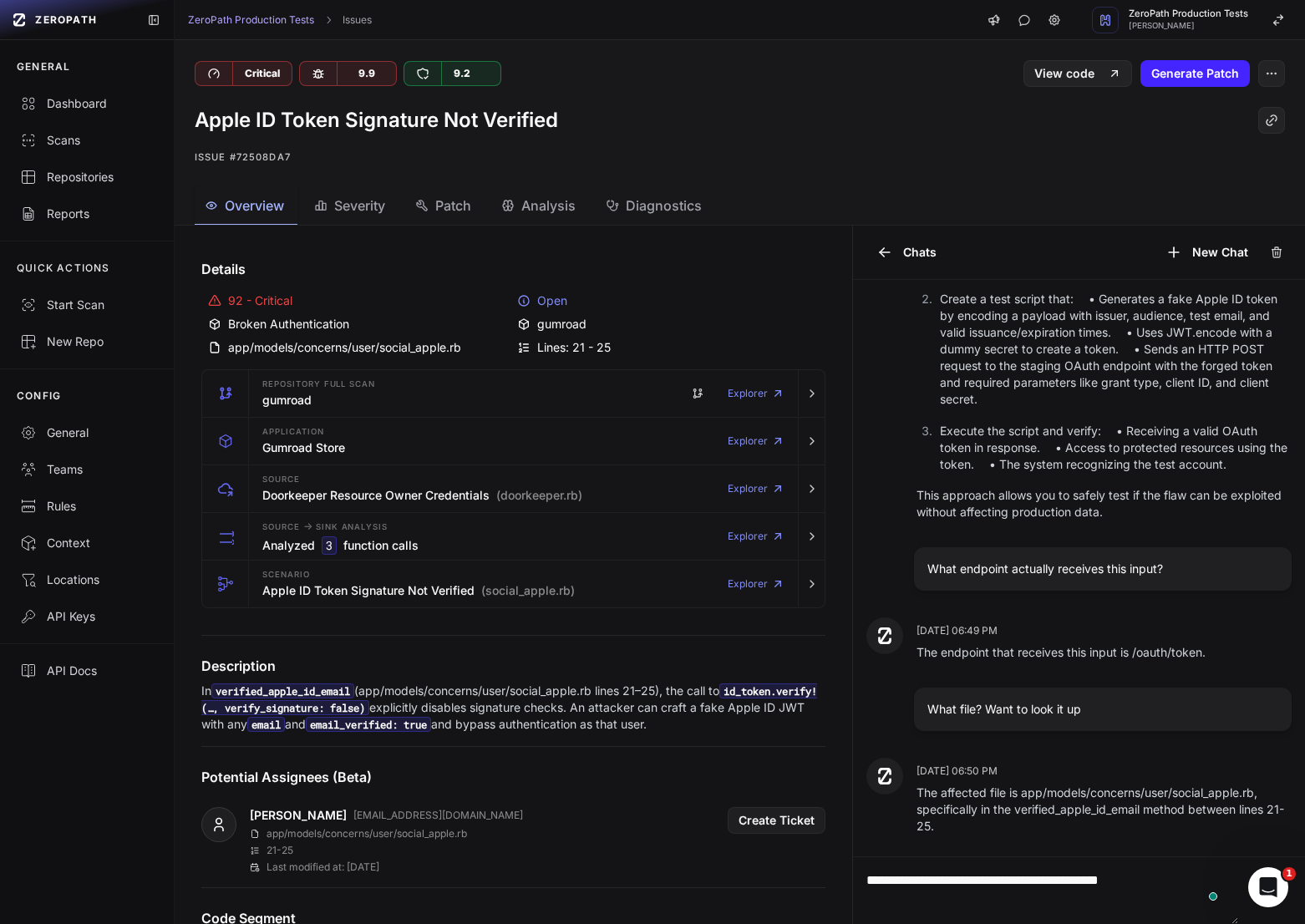
type textarea "**********"
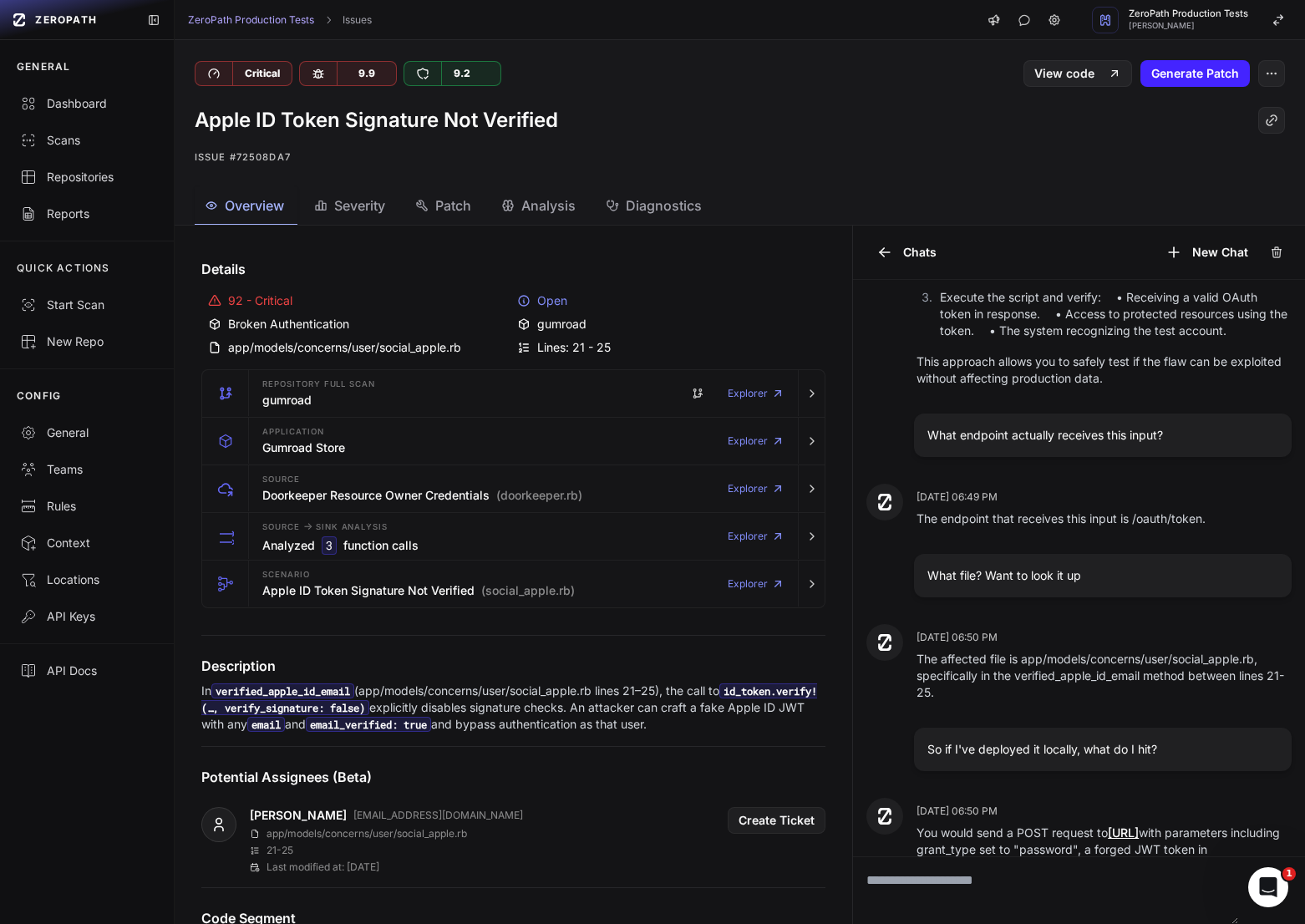
scroll to position [531, 0]
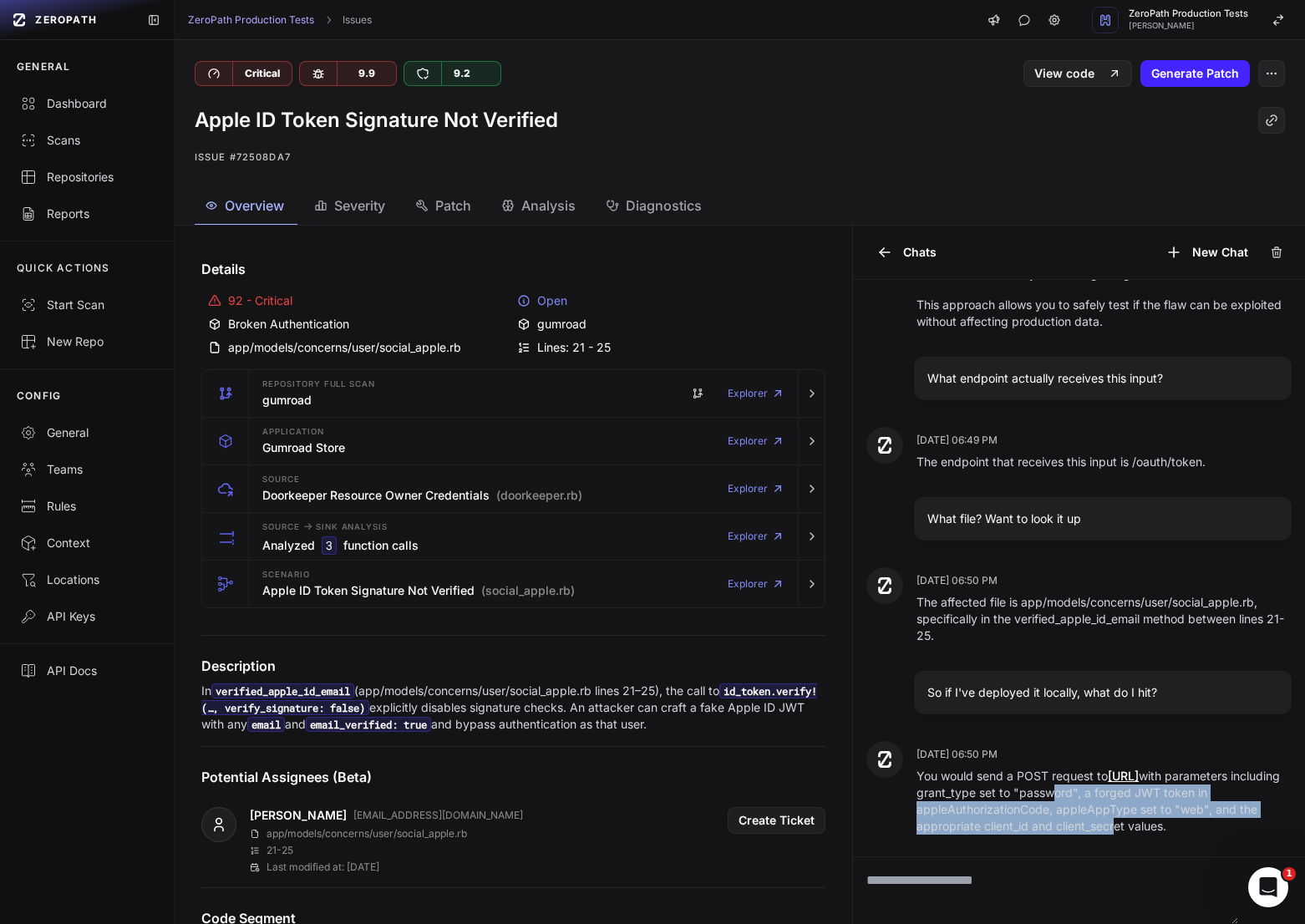
drag, startPoint x: 1042, startPoint y: 794, endPoint x: 1112, endPoint y: 819, distance: 74.3
click at [1112, 37] on p "You would send a POST request to http://localhost:3000/oauth/token with paramet…" at bounding box center [1103, 20] width 375 height 33
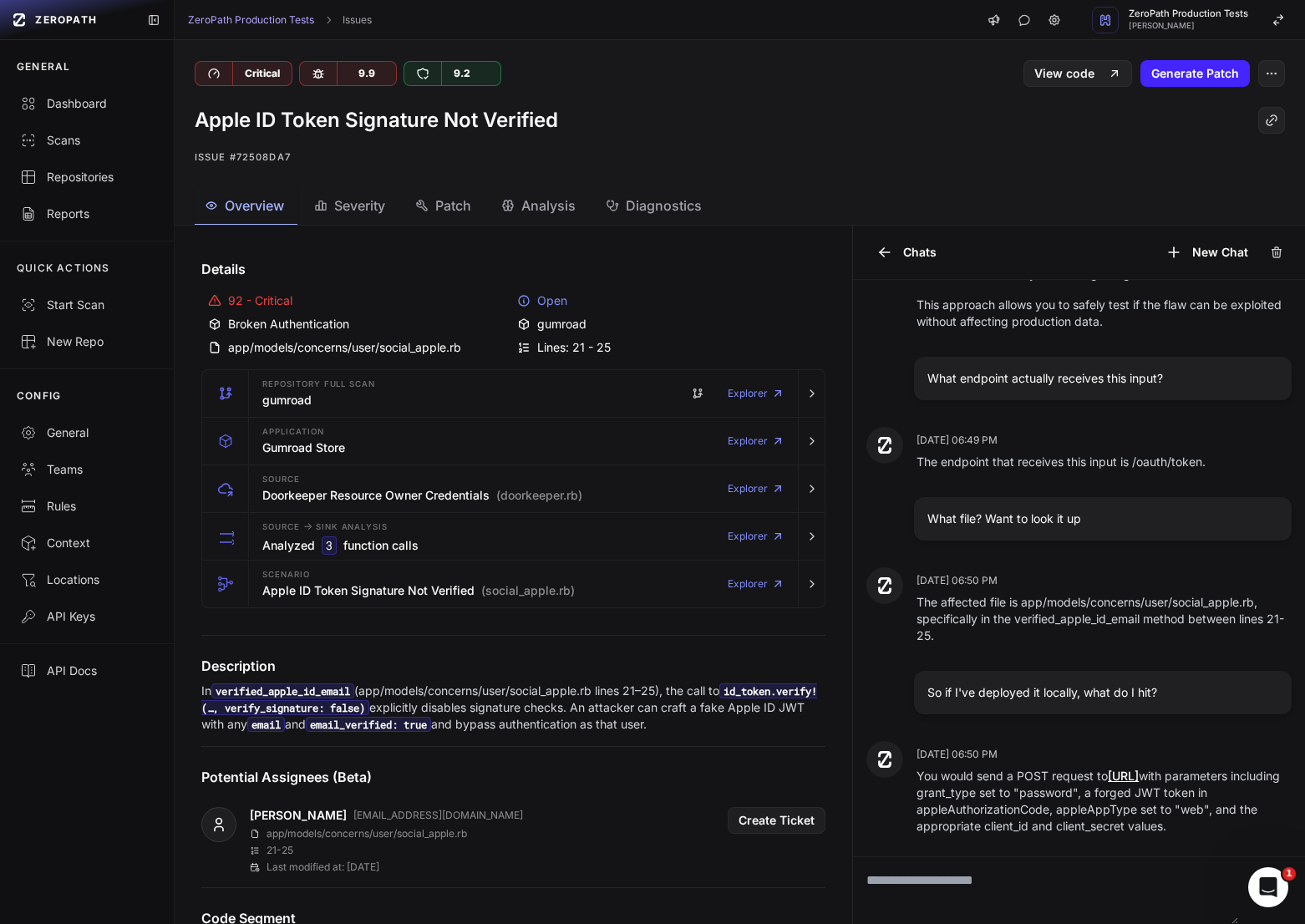
click at [1142, 37] on p "You would send a POST request to http://localhost:3000/oauth/token with paramet…" at bounding box center [1103, 20] width 375 height 33
click at [1115, 37] on p "You would send a POST request to http://localhost:3000/oauth/token with paramet…" at bounding box center [1103, 20] width 375 height 33
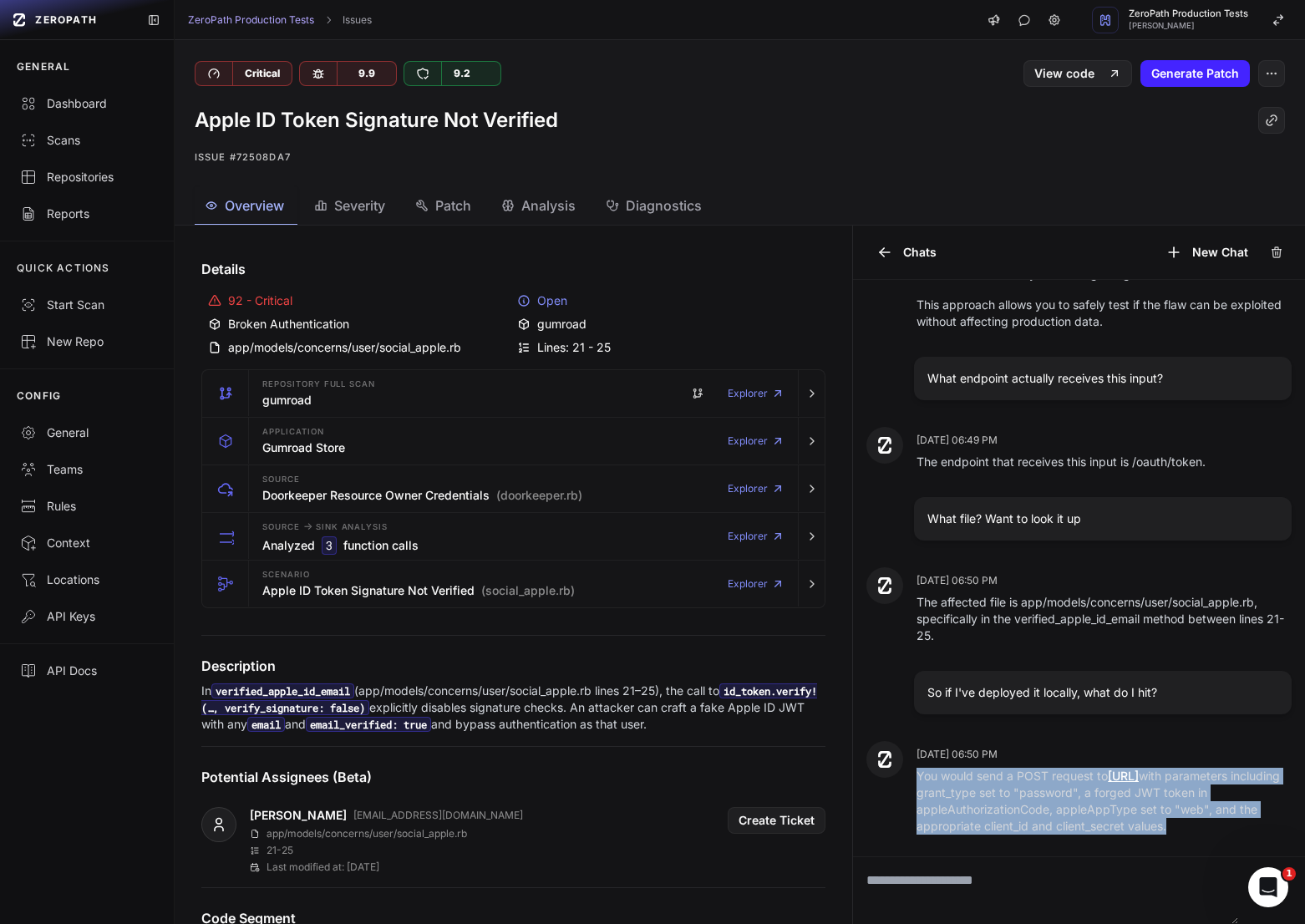
click at [1115, 37] on p "You would send a POST request to http://localhost:3000/oauth/token with paramet…" at bounding box center [1103, 20] width 375 height 33
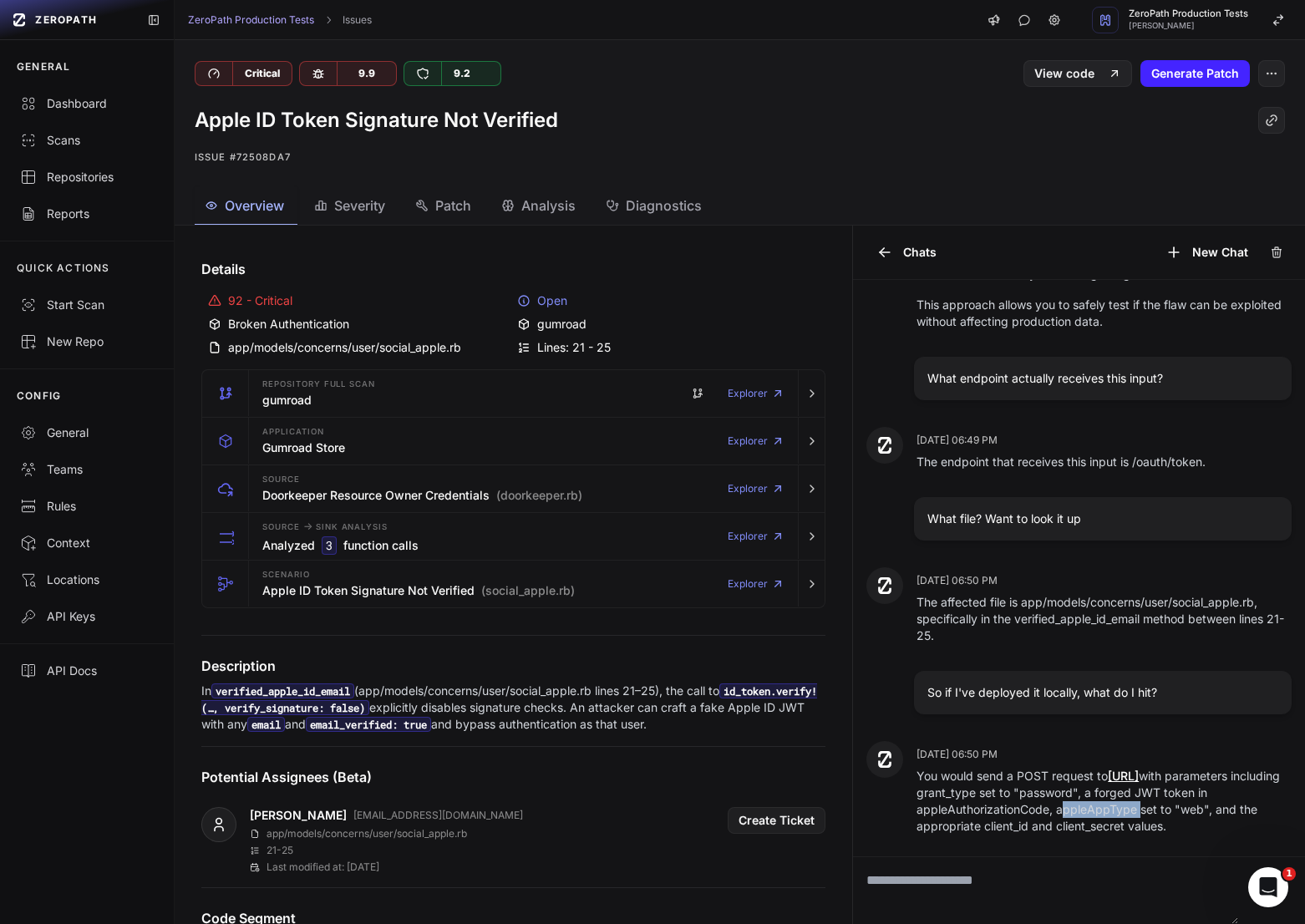
click at [1115, 37] on p "You would send a POST request to http://localhost:3000/oauth/token with paramet…" at bounding box center [1103, 20] width 375 height 33
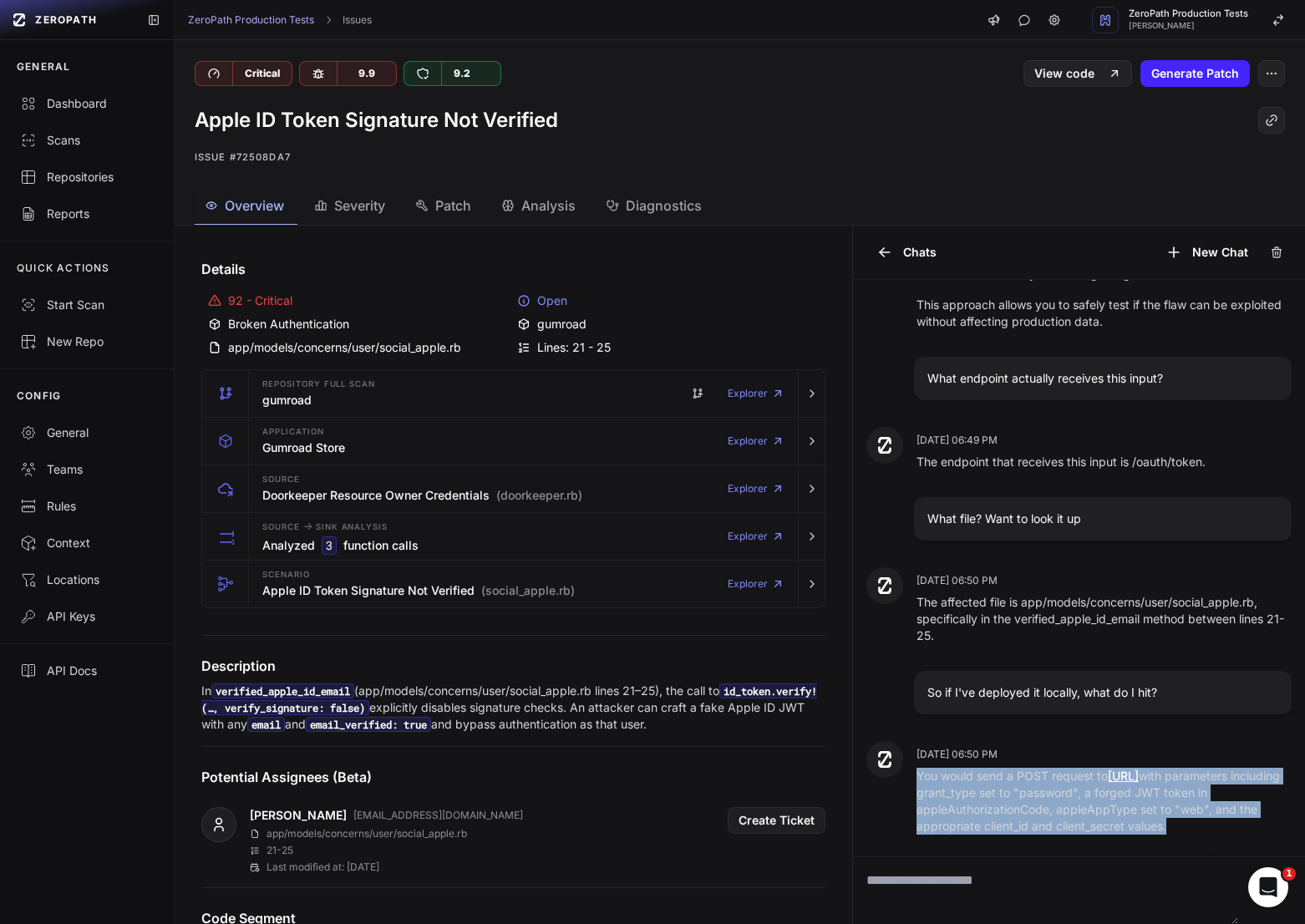
click at [1115, 37] on p "You would send a POST request to http://localhost:3000/oauth/token with paramet…" at bounding box center [1103, 20] width 375 height 33
click at [1140, 37] on p "You would send a POST request to http://localhost:3000/oauth/token with paramet…" at bounding box center [1103, 20] width 375 height 33
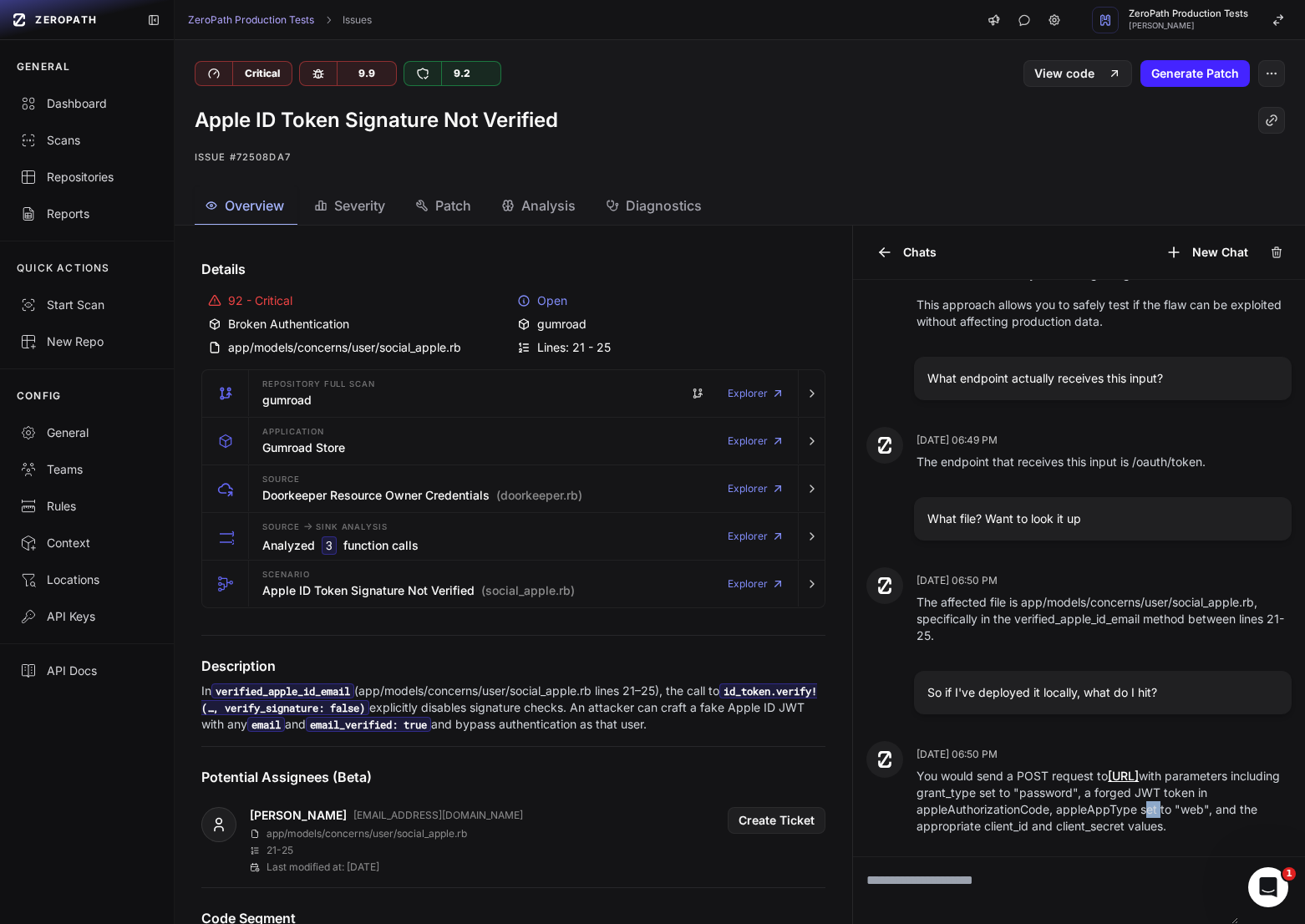
click at [1140, 37] on p "You would send a POST request to http://localhost:3000/oauth/token with paramet…" at bounding box center [1103, 20] width 375 height 33
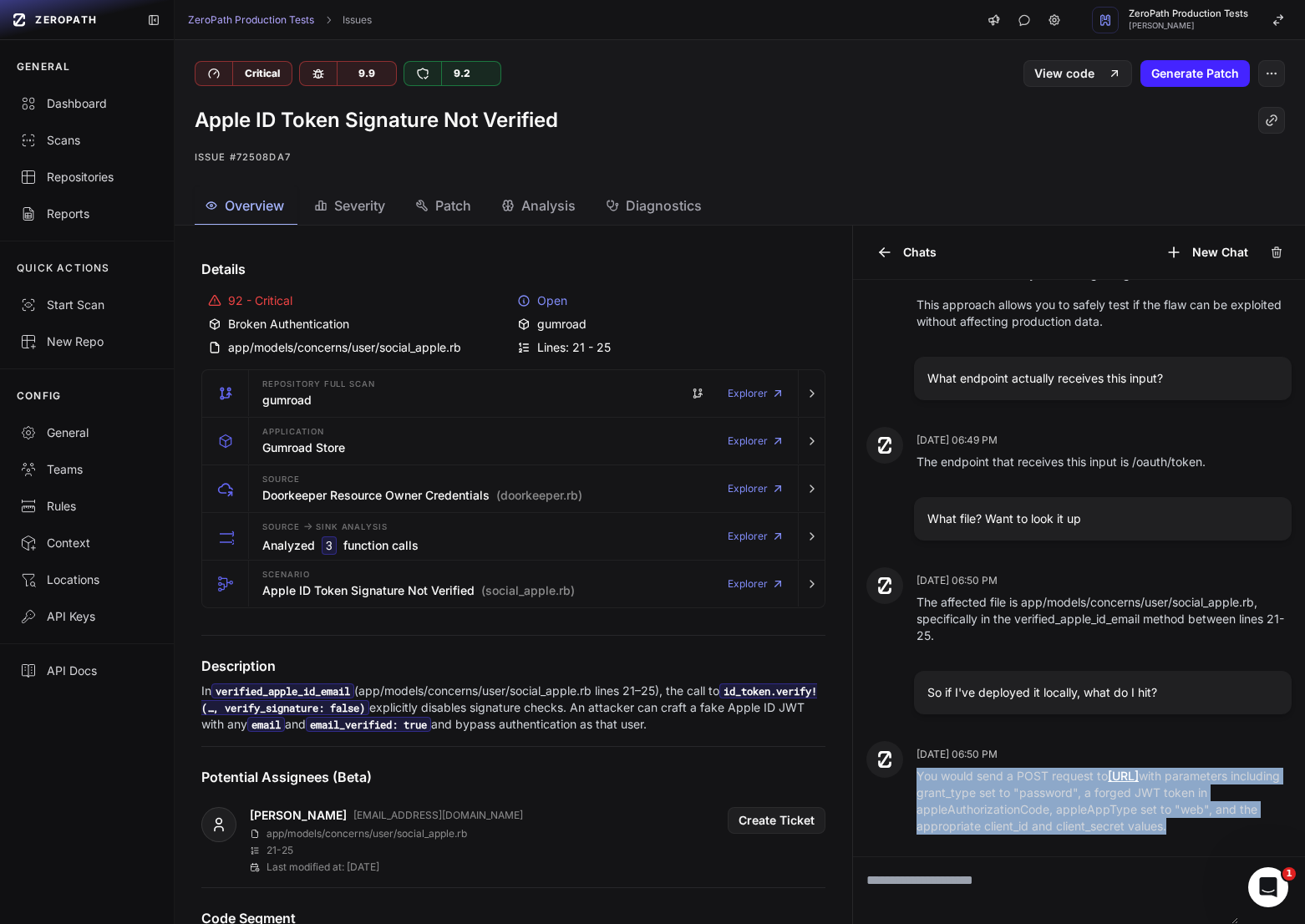
click at [1140, 37] on p "You would send a POST request to http://localhost:3000/oauth/token with paramet…" at bounding box center [1103, 20] width 375 height 33
click at [1085, 37] on p "You would send a POST request to http://localhost:3000/oauth/token with paramet…" at bounding box center [1103, 20] width 375 height 33
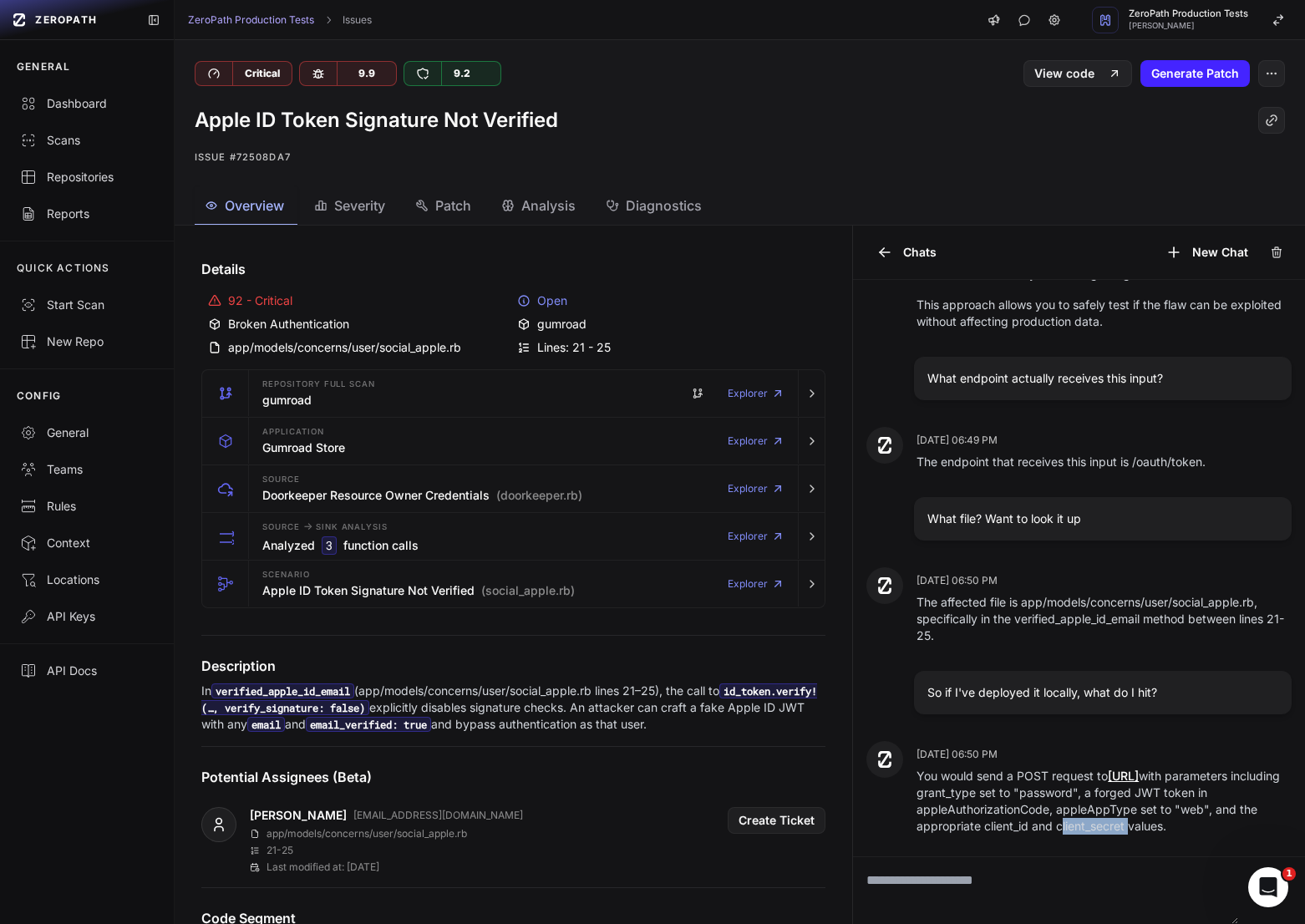
click at [1085, 37] on p "You would send a POST request to http://localhost:3000/oauth/token with paramet…" at bounding box center [1103, 20] width 375 height 33
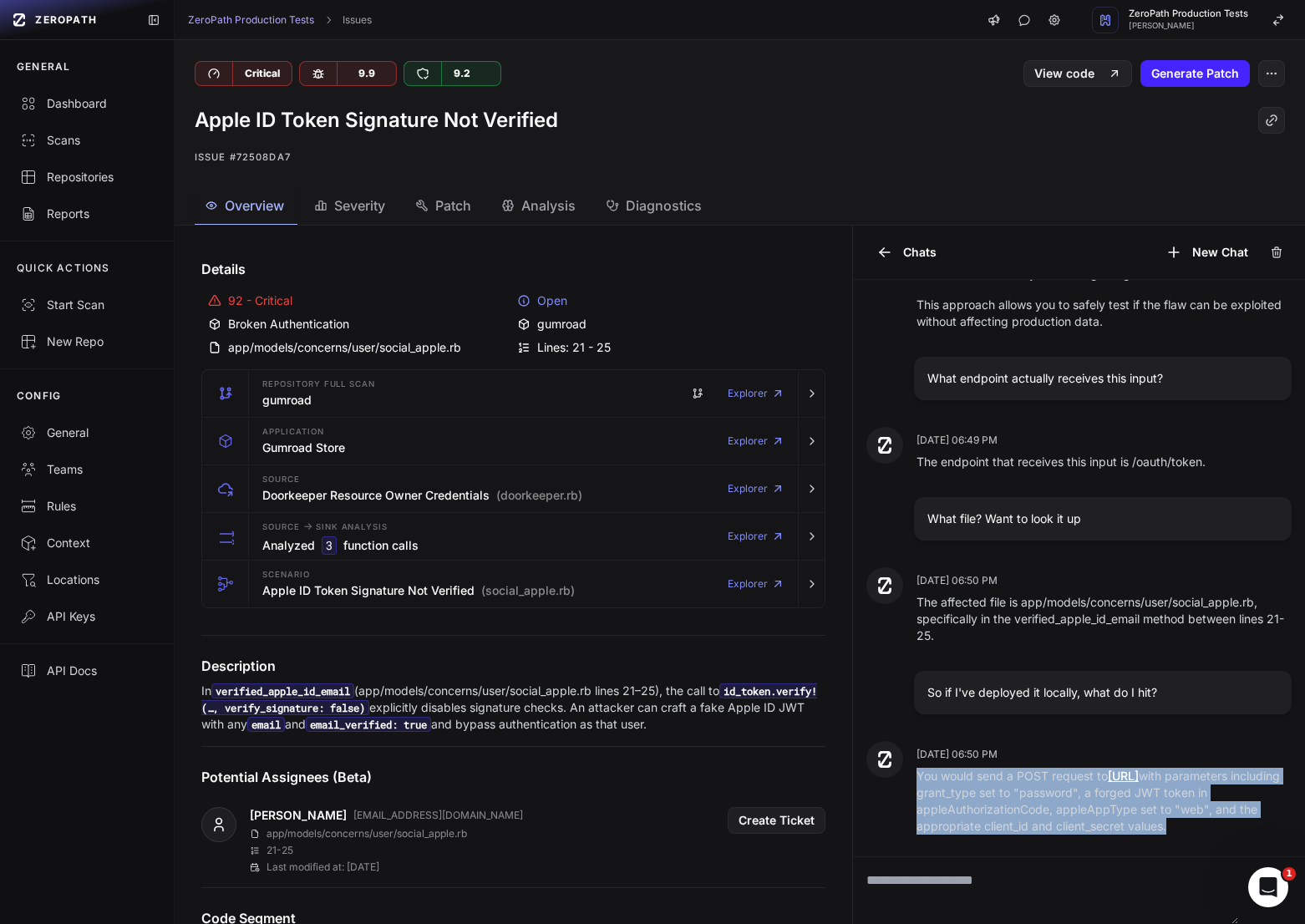
click at [1085, 37] on p "You would send a POST request to http://localhost:3000/oauth/token with paramet…" at bounding box center [1103, 20] width 375 height 33
click at [1133, 37] on p "You would send a POST request to http://localhost:3000/oauth/token with paramet…" at bounding box center [1103, 20] width 375 height 33
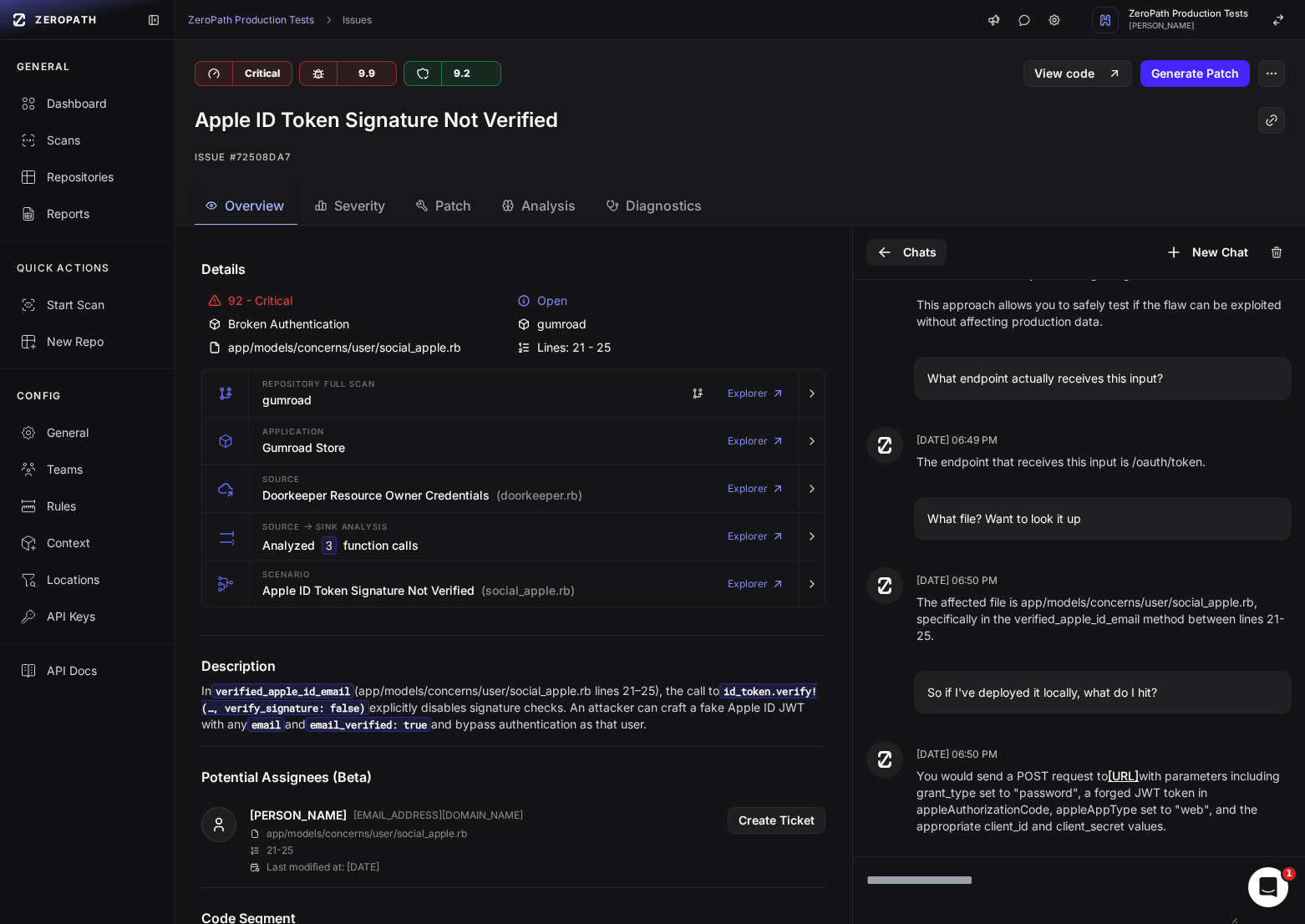
click at [911, 256] on button "Chats" at bounding box center [906, 252] width 80 height 27
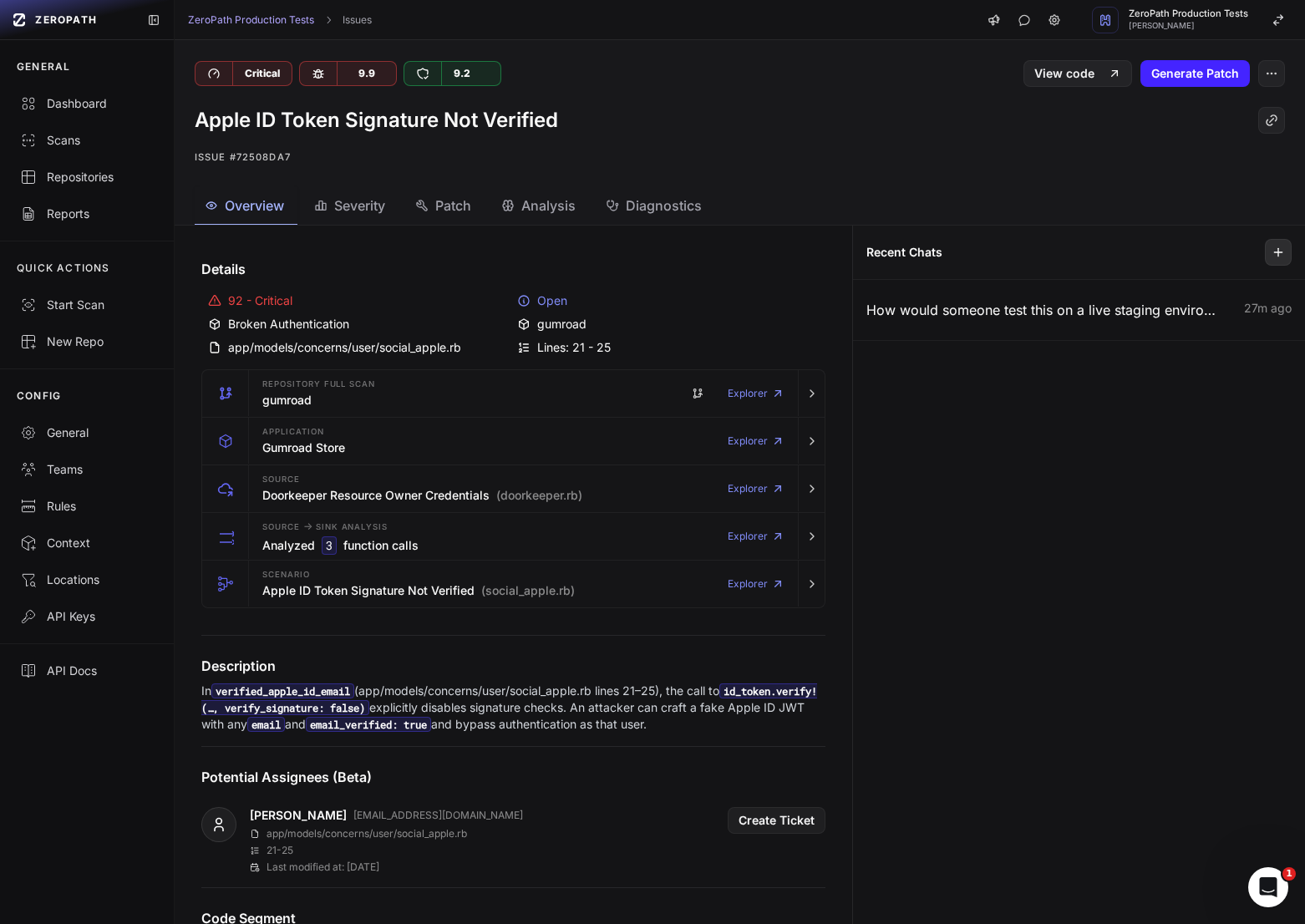
click at [1269, 256] on button at bounding box center [1277, 252] width 27 height 27
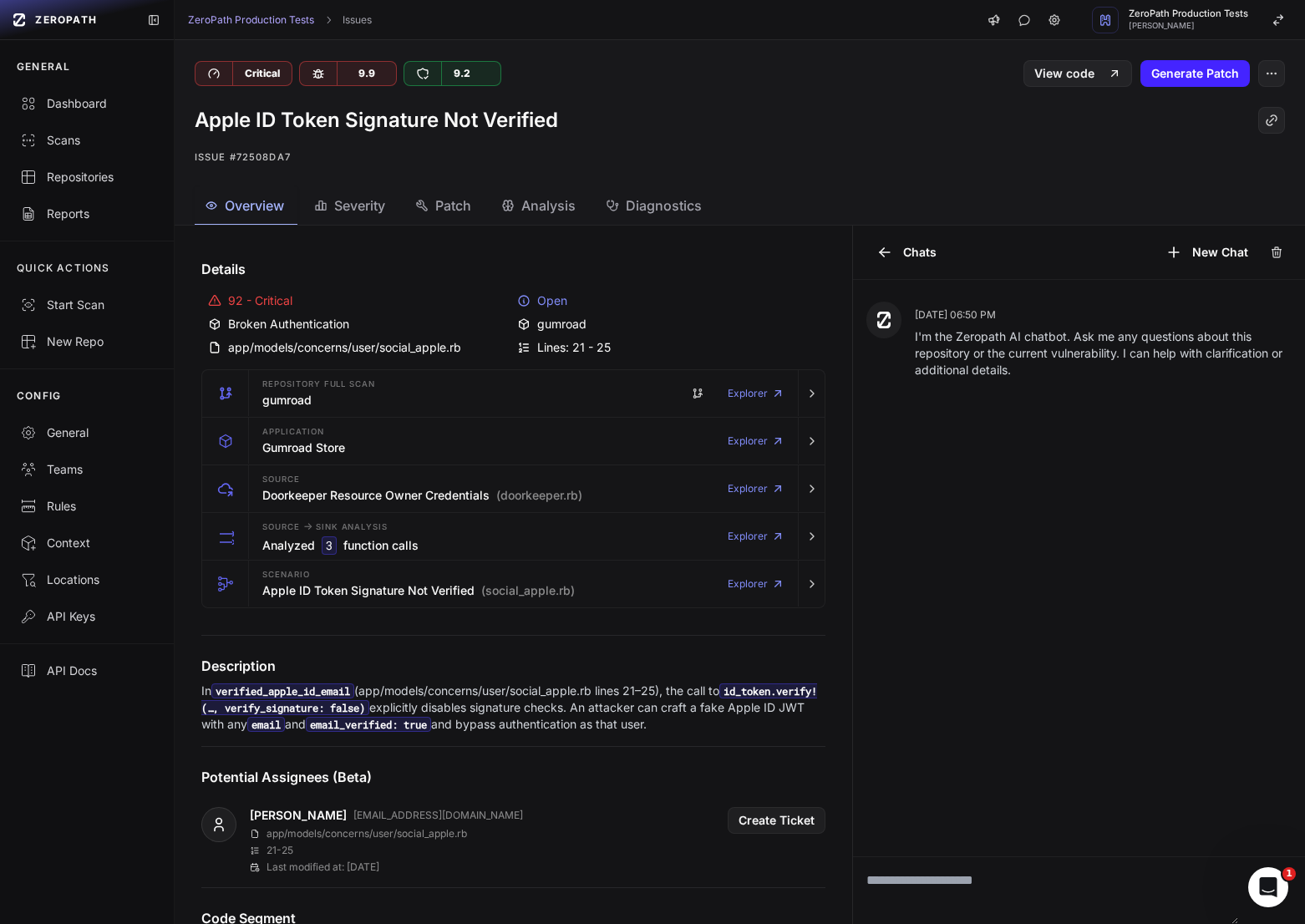
click at [1031, 877] on textarea at bounding box center [1045, 891] width 385 height 67
type textarea "**********"
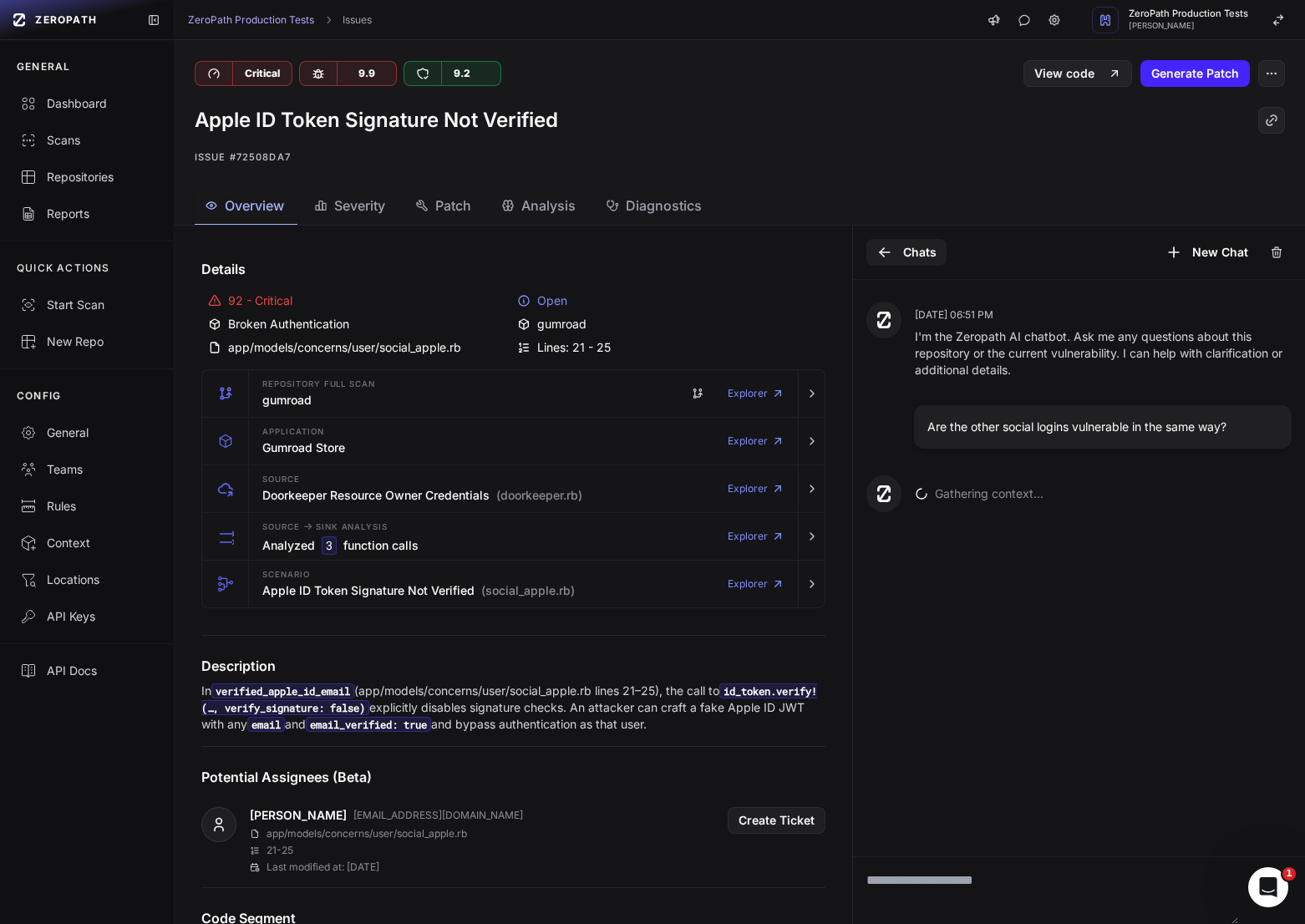
click at [919, 241] on button "Chats" at bounding box center [906, 252] width 80 height 27
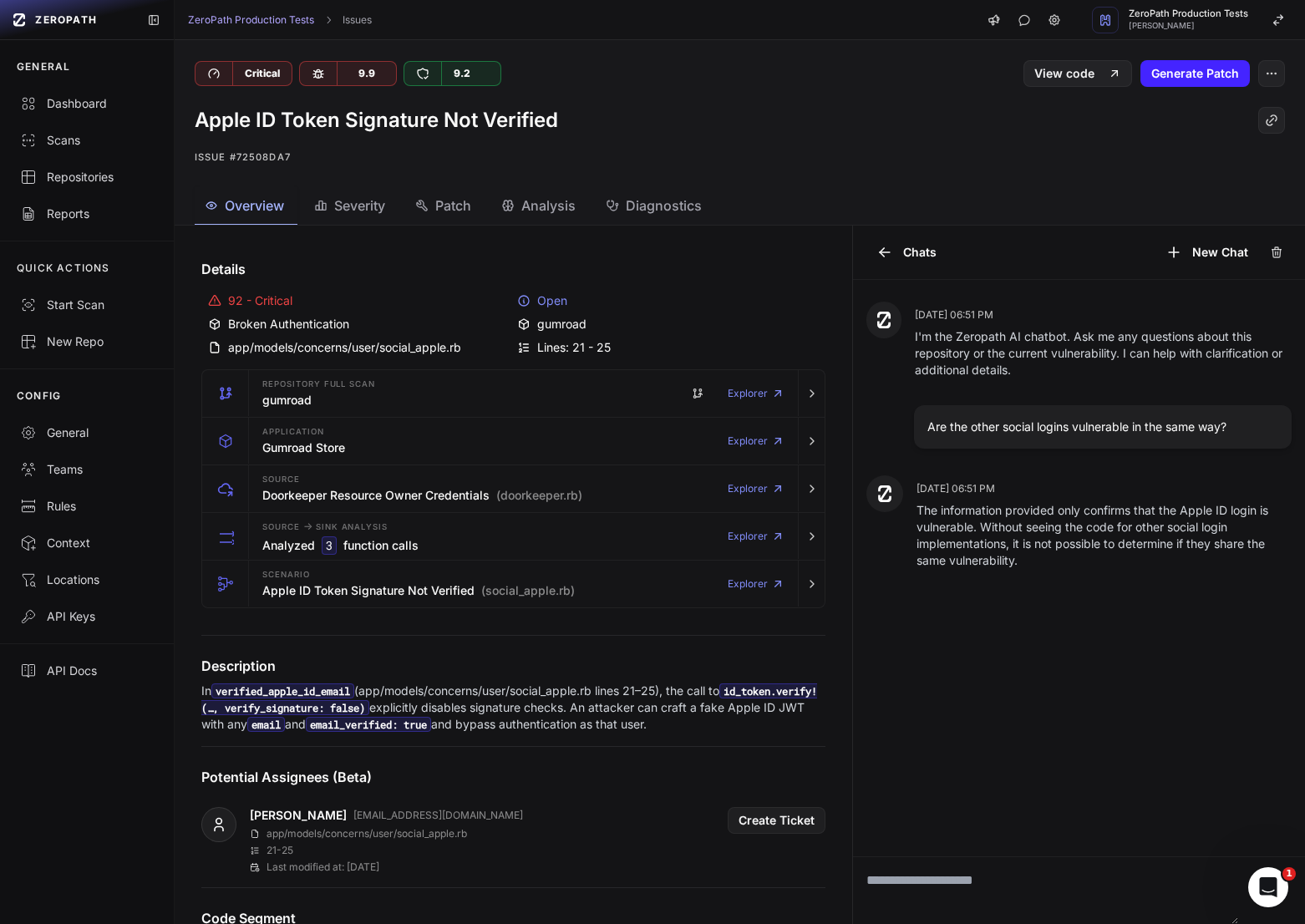
click at [1032, 532] on p "The information provided only confirms that the Apple ID login is vulnerable. W…" at bounding box center [1103, 535] width 375 height 67
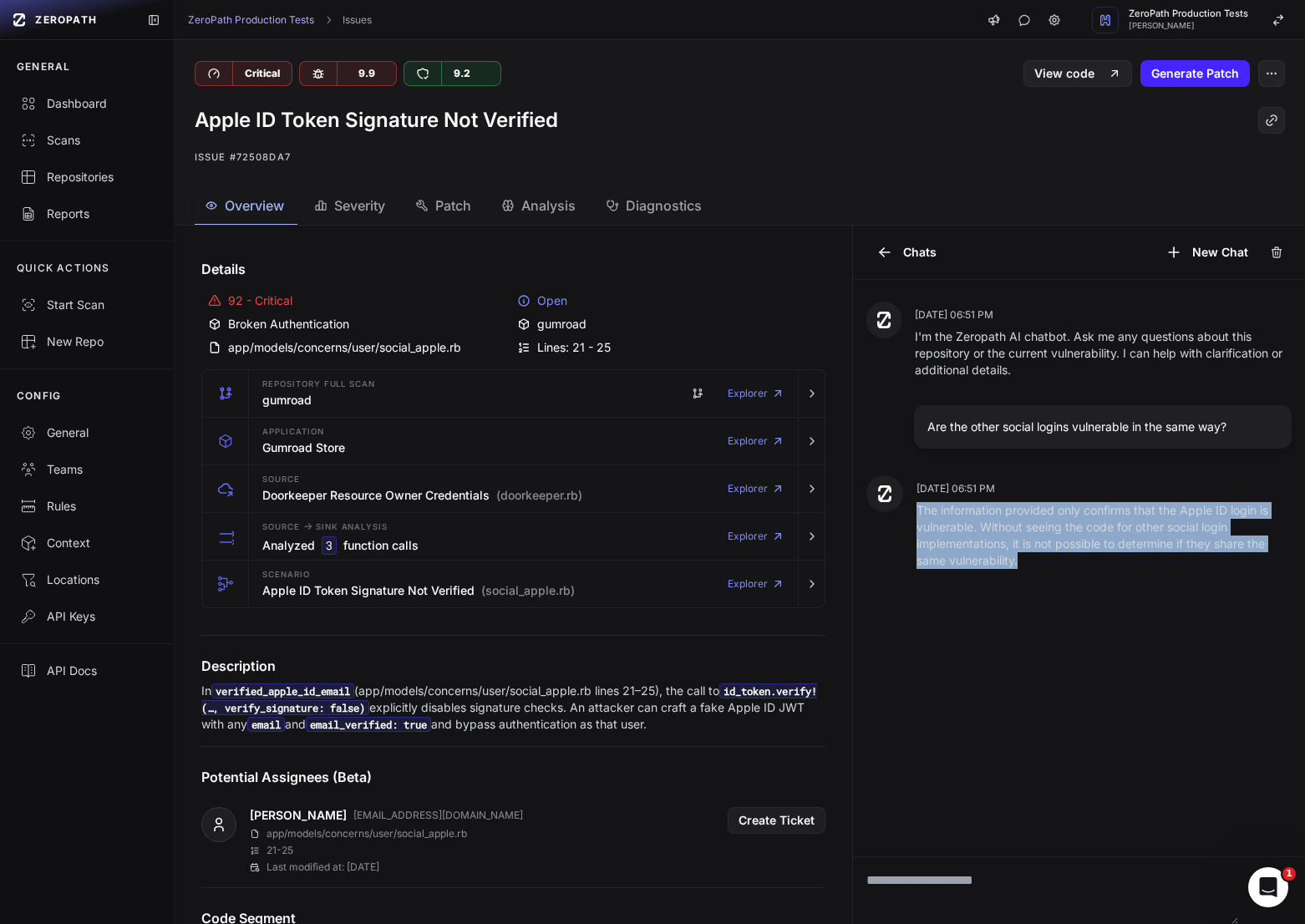
click at [1032, 532] on p "The information provided only confirms that the Apple ID login is vulnerable. W…" at bounding box center [1103, 535] width 375 height 67
click at [1005, 532] on p "The information provided only confirms that the Apple ID login is vulnerable. W…" at bounding box center [1103, 535] width 375 height 67
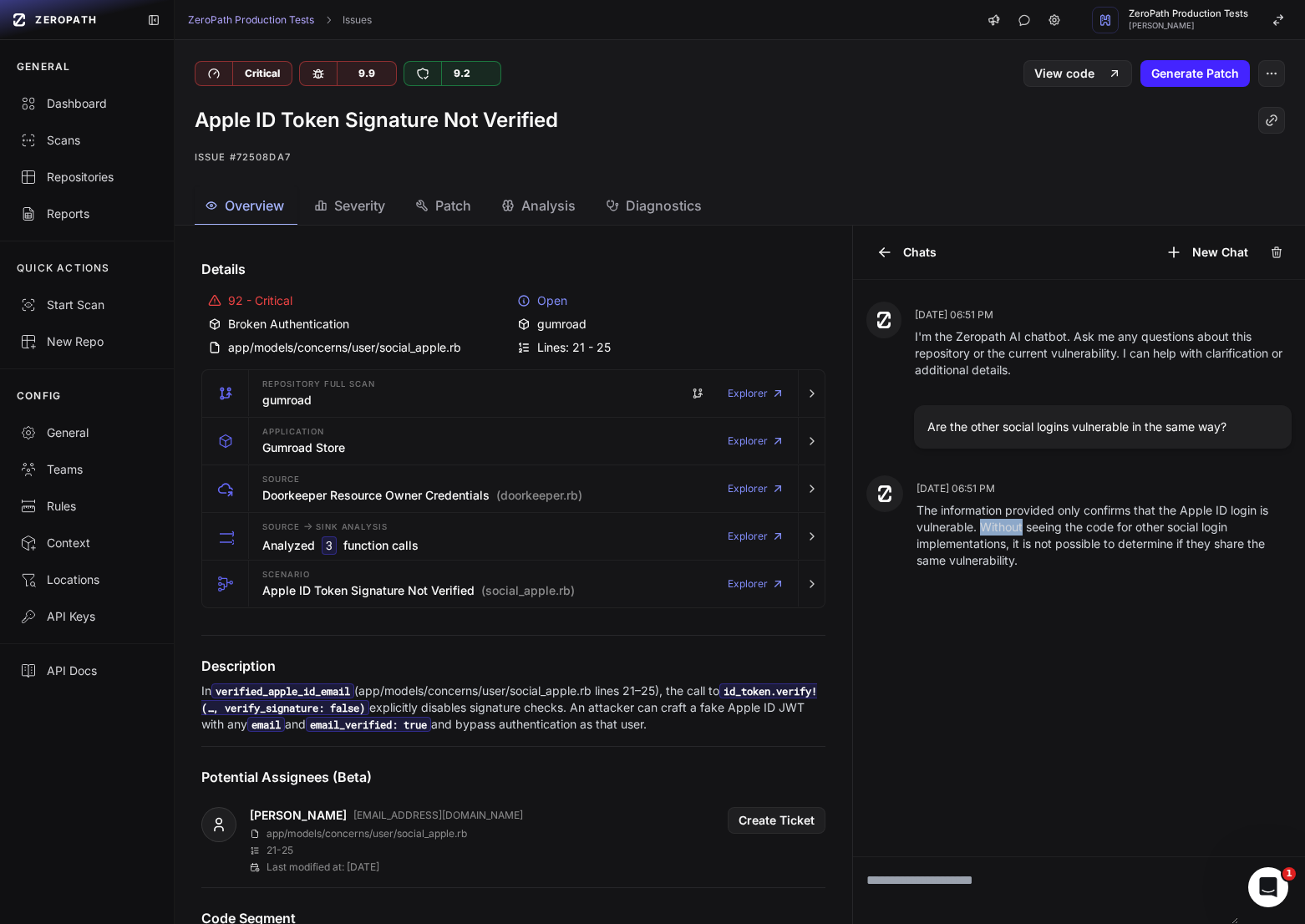
click at [1005, 532] on p "The information provided only confirms that the Apple ID login is vulnerable. W…" at bounding box center [1103, 535] width 375 height 67
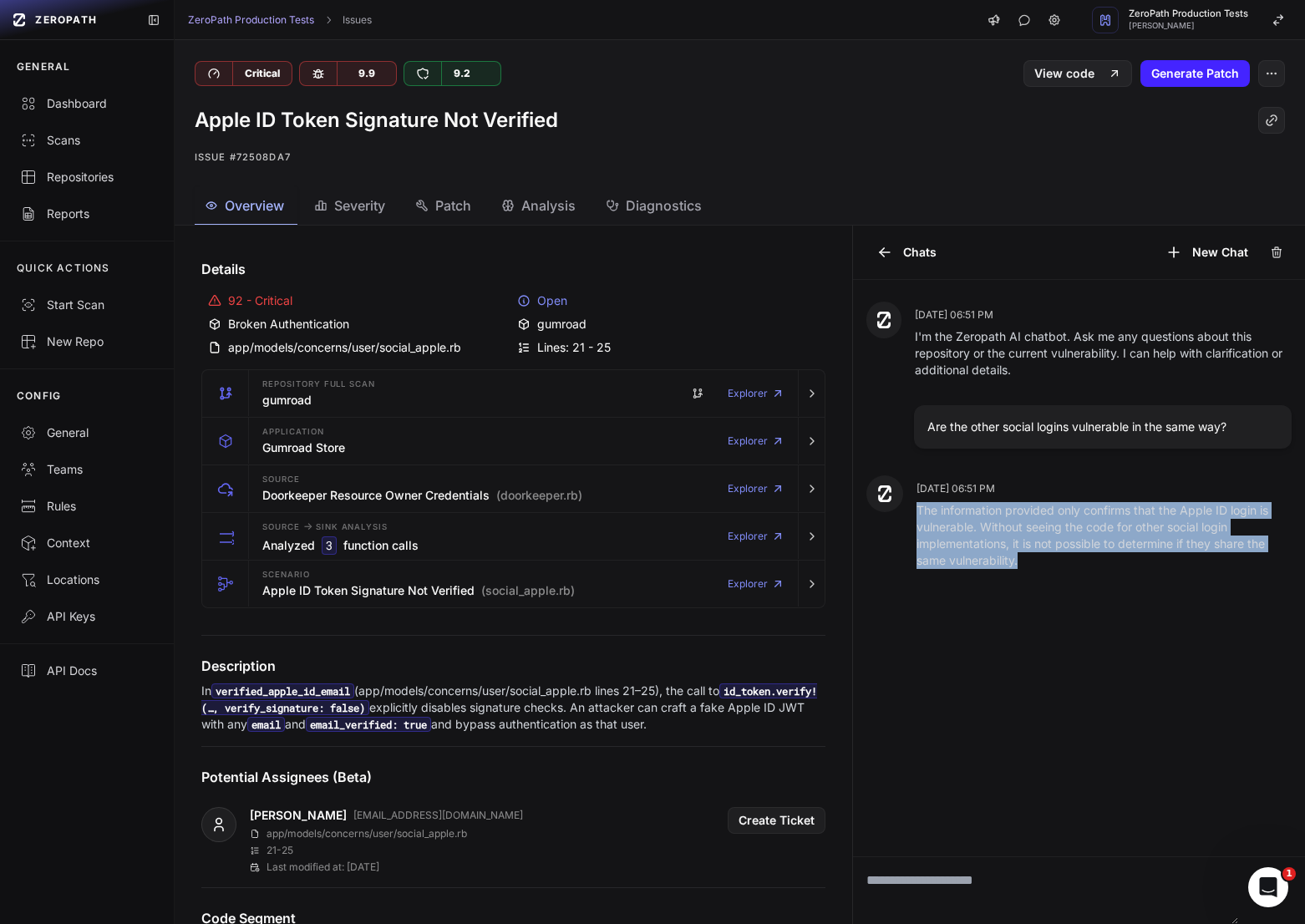
click at [1005, 532] on p "The information provided only confirms that the Apple ID login is vulnerable. W…" at bounding box center [1103, 535] width 375 height 67
click at [1048, 532] on p "The information provided only confirms that the Apple ID login is vulnerable. W…" at bounding box center [1103, 535] width 375 height 67
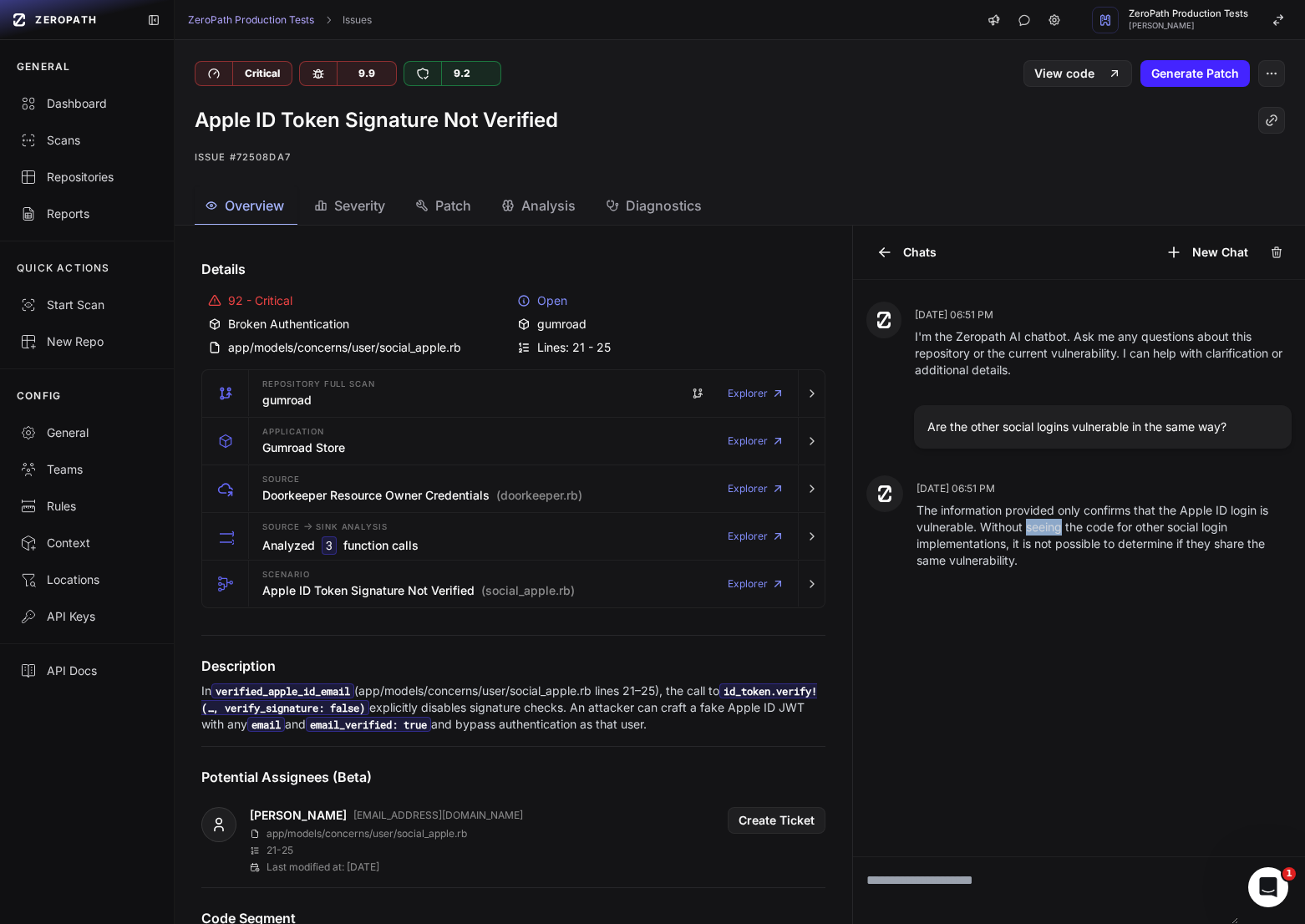
click at [1048, 532] on p "The information provided only confirms that the Apple ID login is vulnerable. W…" at bounding box center [1103, 535] width 375 height 67
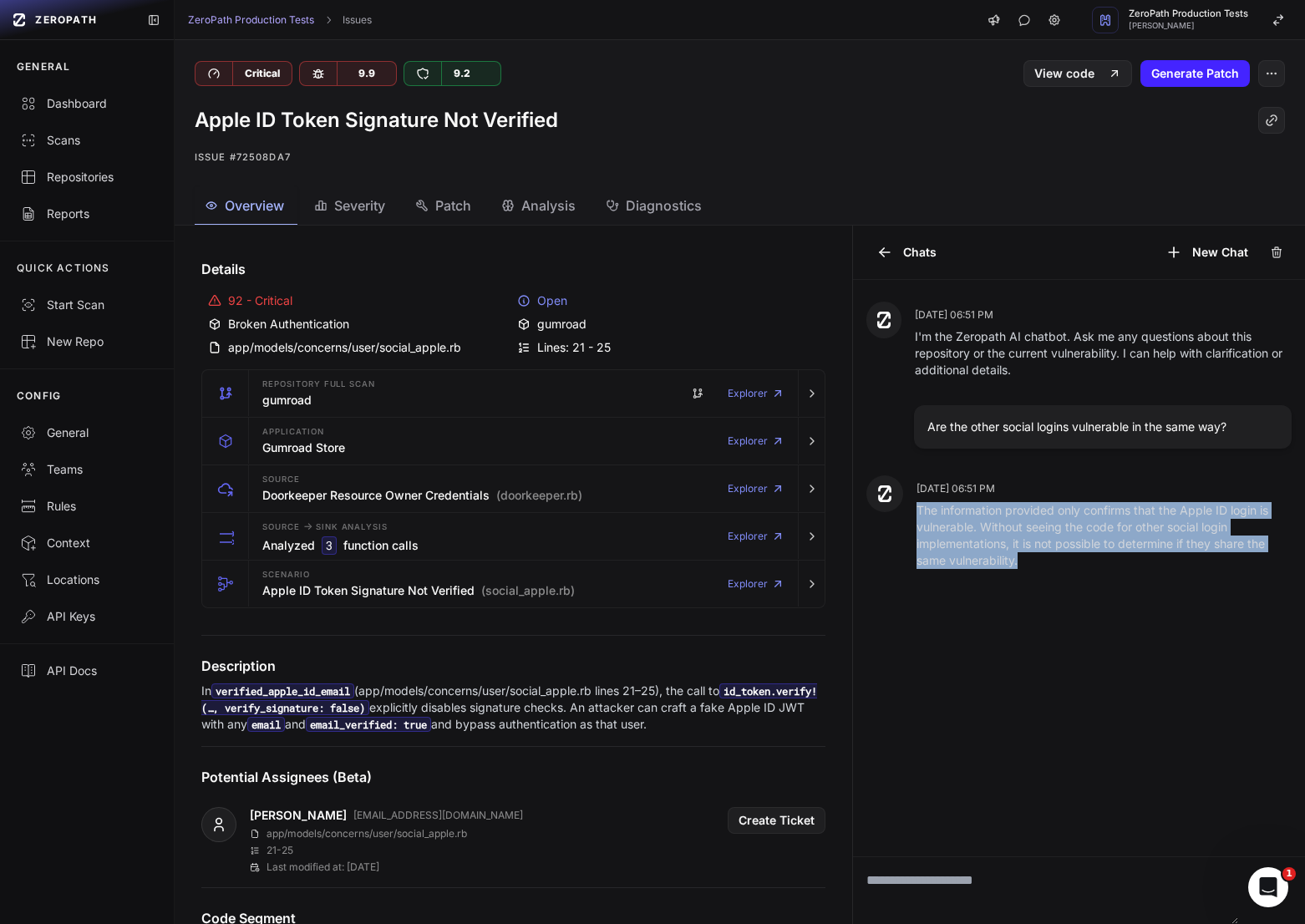
click at [1048, 532] on p "The information provided only confirms that the Apple ID login is vulnerable. W…" at bounding box center [1103, 535] width 375 height 67
click at [1027, 535] on p "The information provided only confirms that the Apple ID login is vulnerable. W…" at bounding box center [1103, 535] width 375 height 67
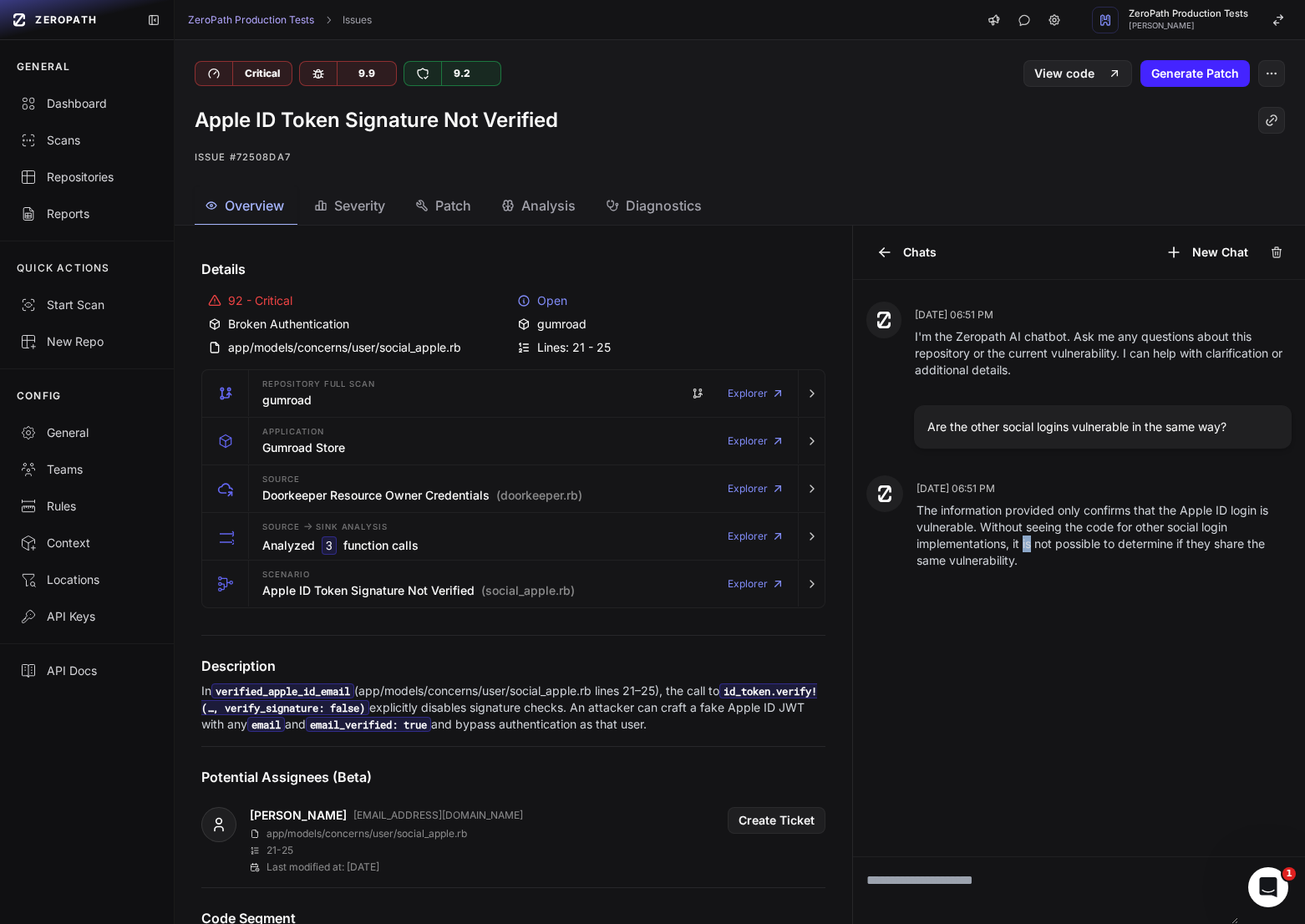
click at [1027, 535] on p "The information provided only confirms that the Apple ID login is vulnerable. W…" at bounding box center [1103, 535] width 375 height 67
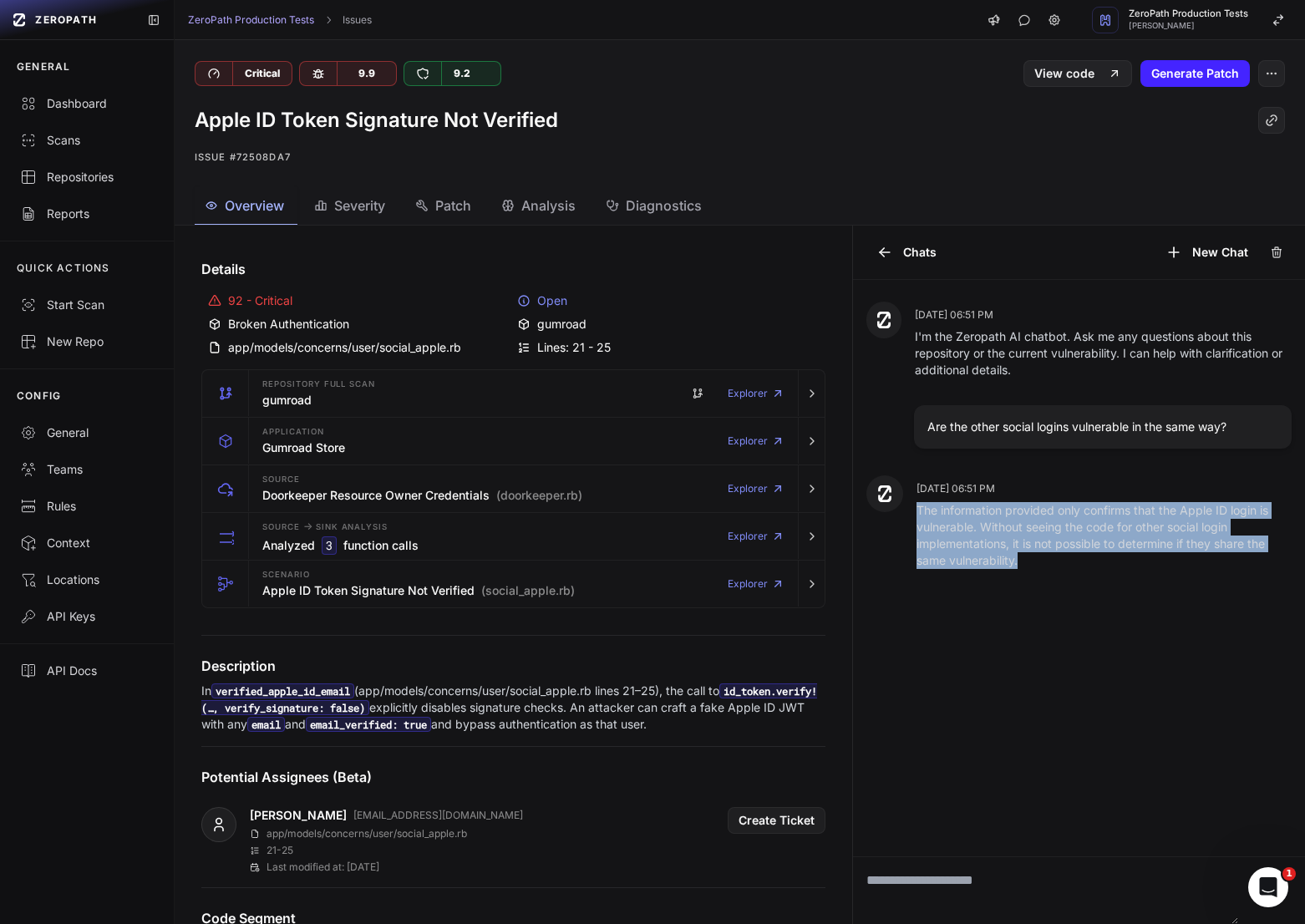
click at [1027, 535] on p "The information provided only confirms that the Apple ID login is vulnerable. W…" at bounding box center [1103, 535] width 375 height 67
click at [1070, 535] on p "The information provided only confirms that the Apple ID login is vulnerable. W…" at bounding box center [1103, 535] width 375 height 67
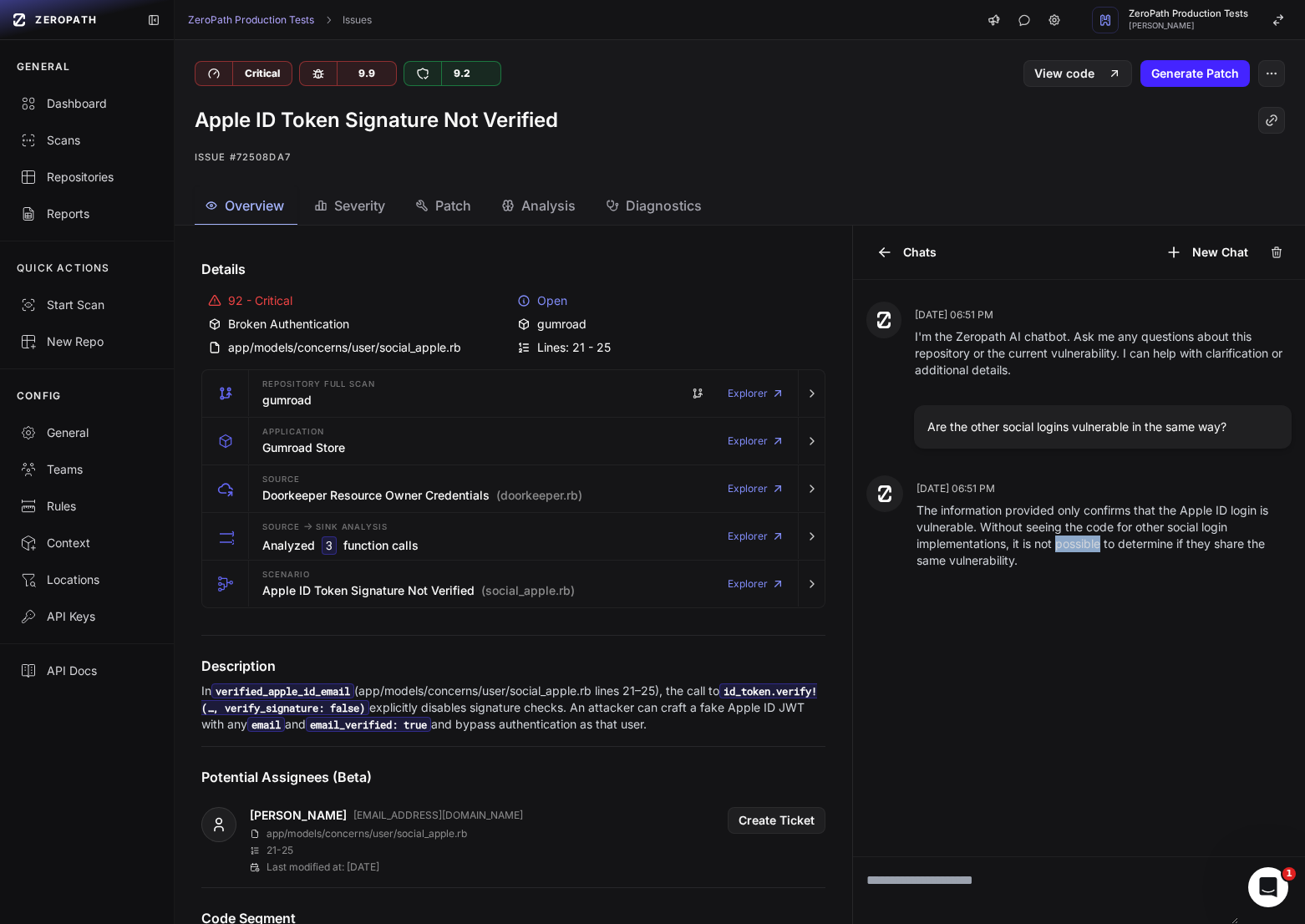
click at [1070, 535] on p "The information provided only confirms that the Apple ID login is vulnerable. W…" at bounding box center [1103, 535] width 375 height 67
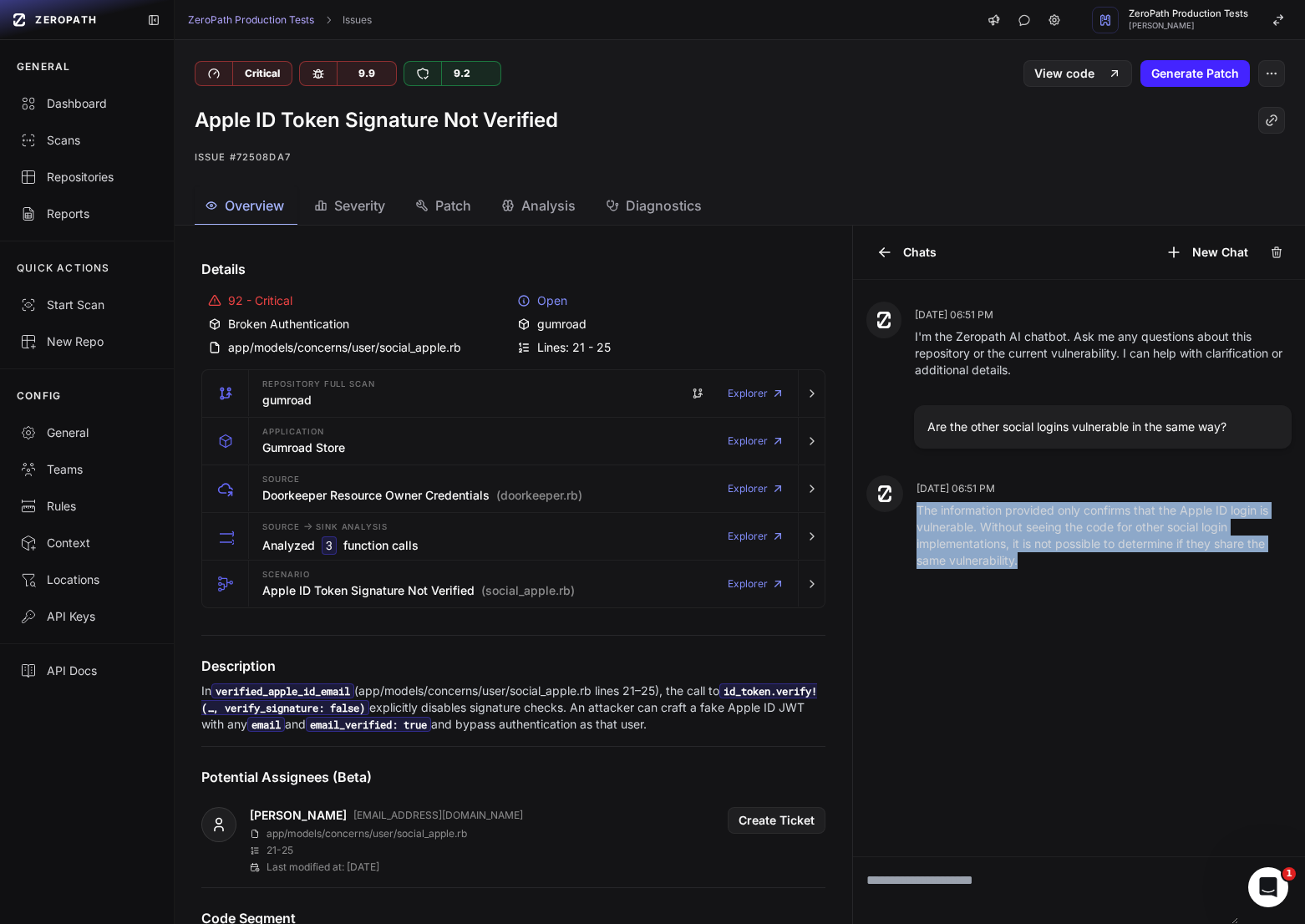
click at [1070, 535] on p "The information provided only confirms that the Apple ID login is vulnerable. W…" at bounding box center [1103, 535] width 375 height 67
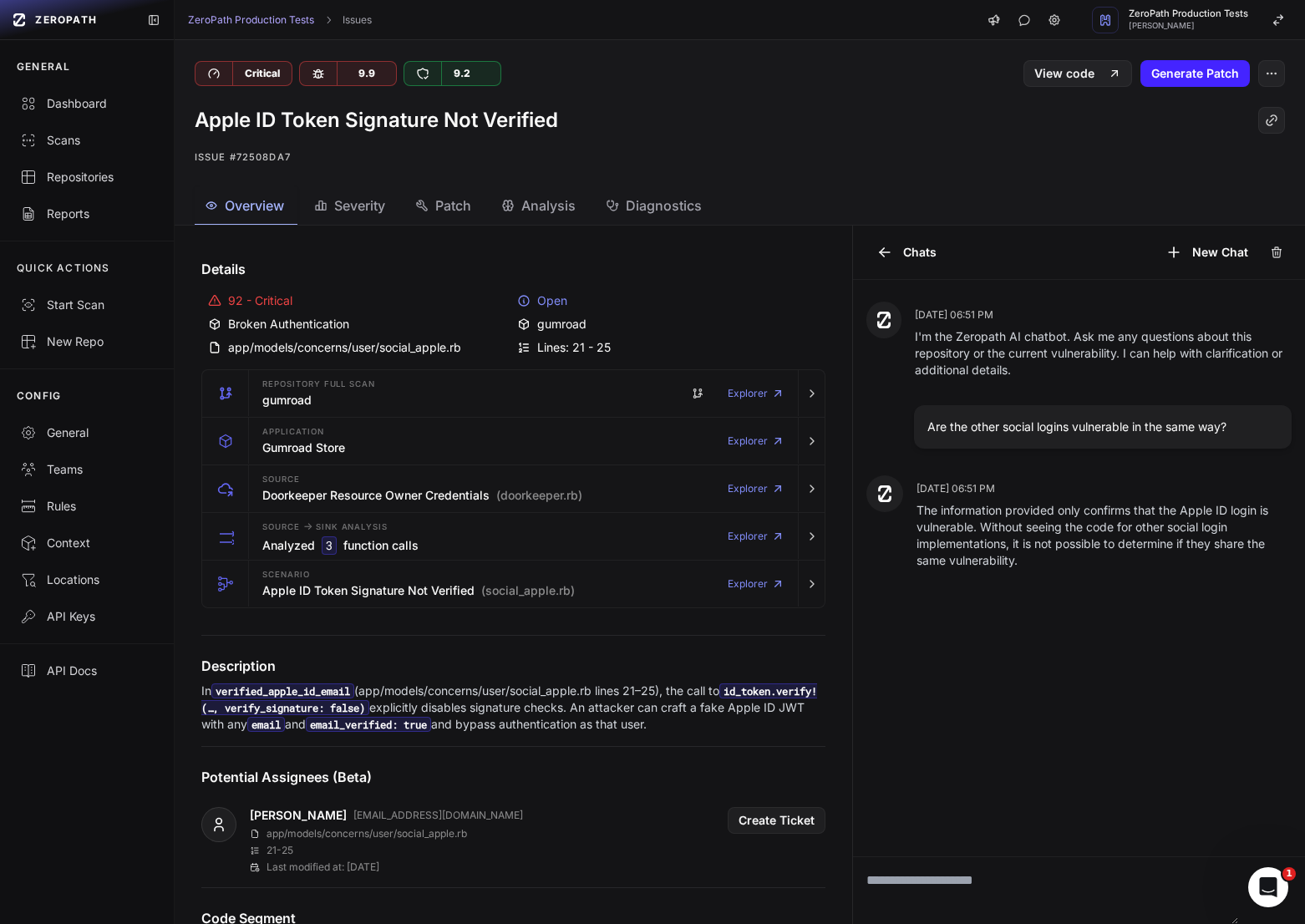
click at [1113, 535] on p "The information provided only confirms that the Apple ID login is vulnerable. W…" at bounding box center [1103, 535] width 375 height 67
click at [913, 251] on button "Chats" at bounding box center [906, 252] width 80 height 27
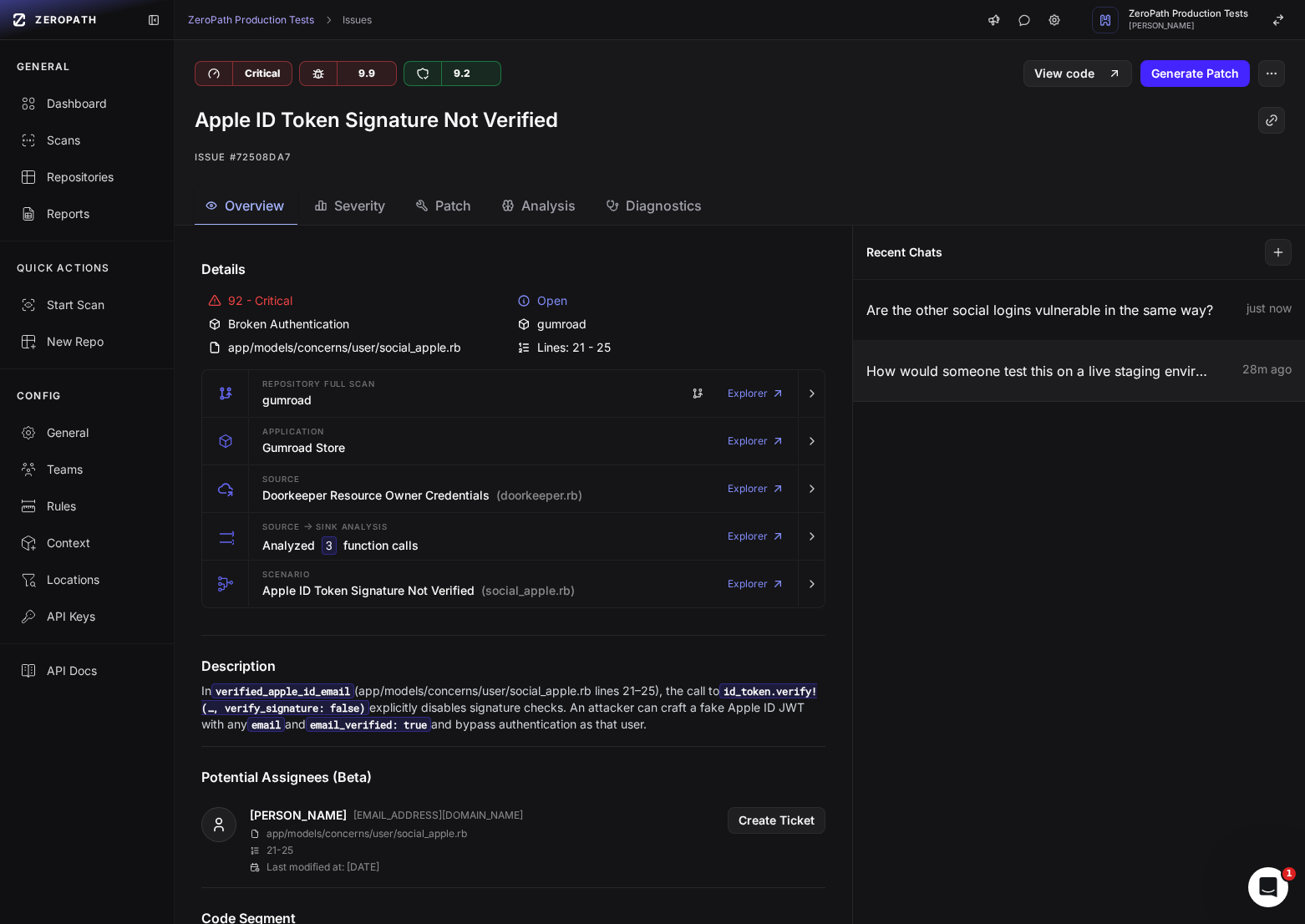
click at [1030, 378] on p "How would someone test this on a live staging environment? To verify tha it is …" at bounding box center [1041, 371] width 349 height 20
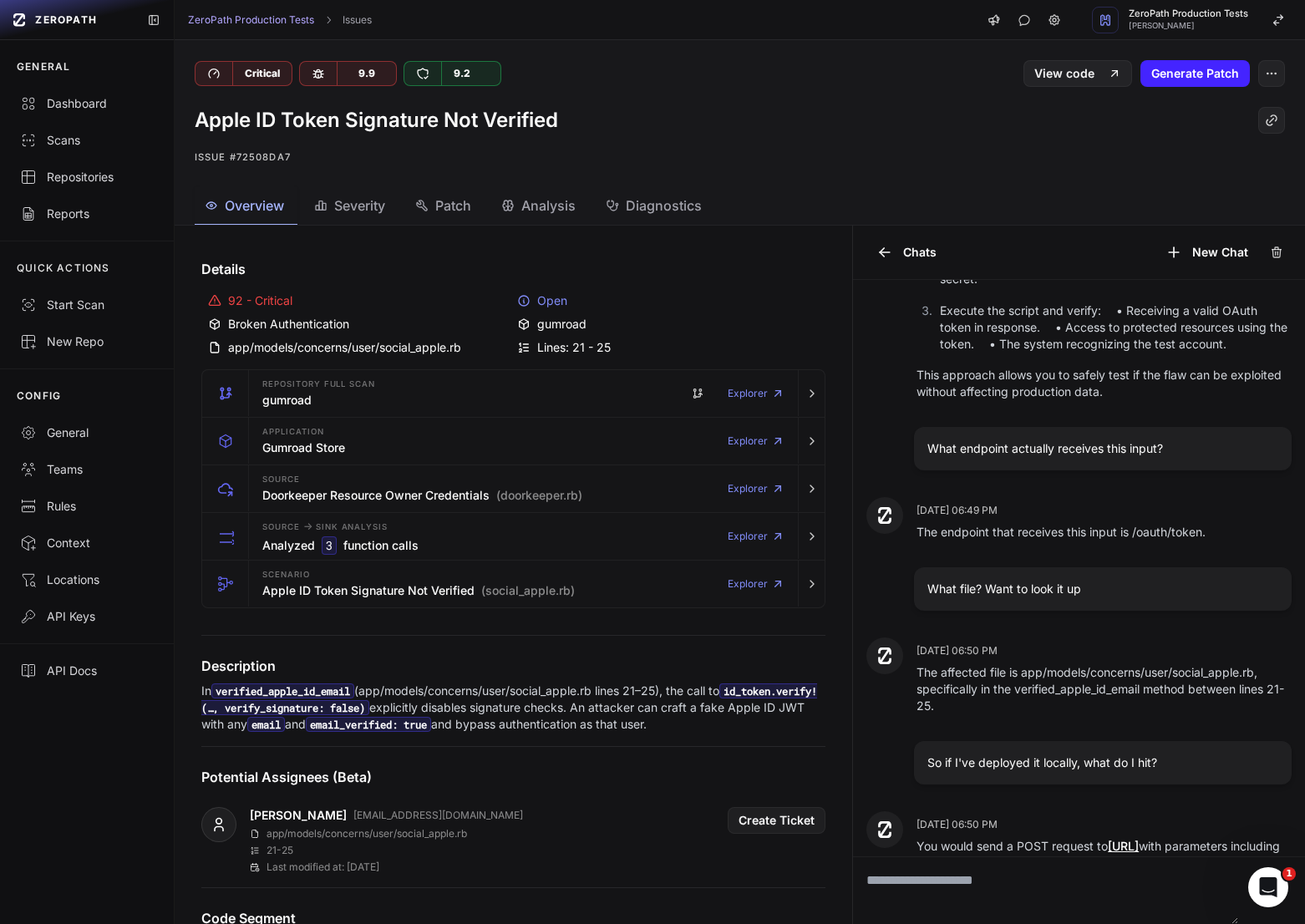
scroll to position [442, 0]
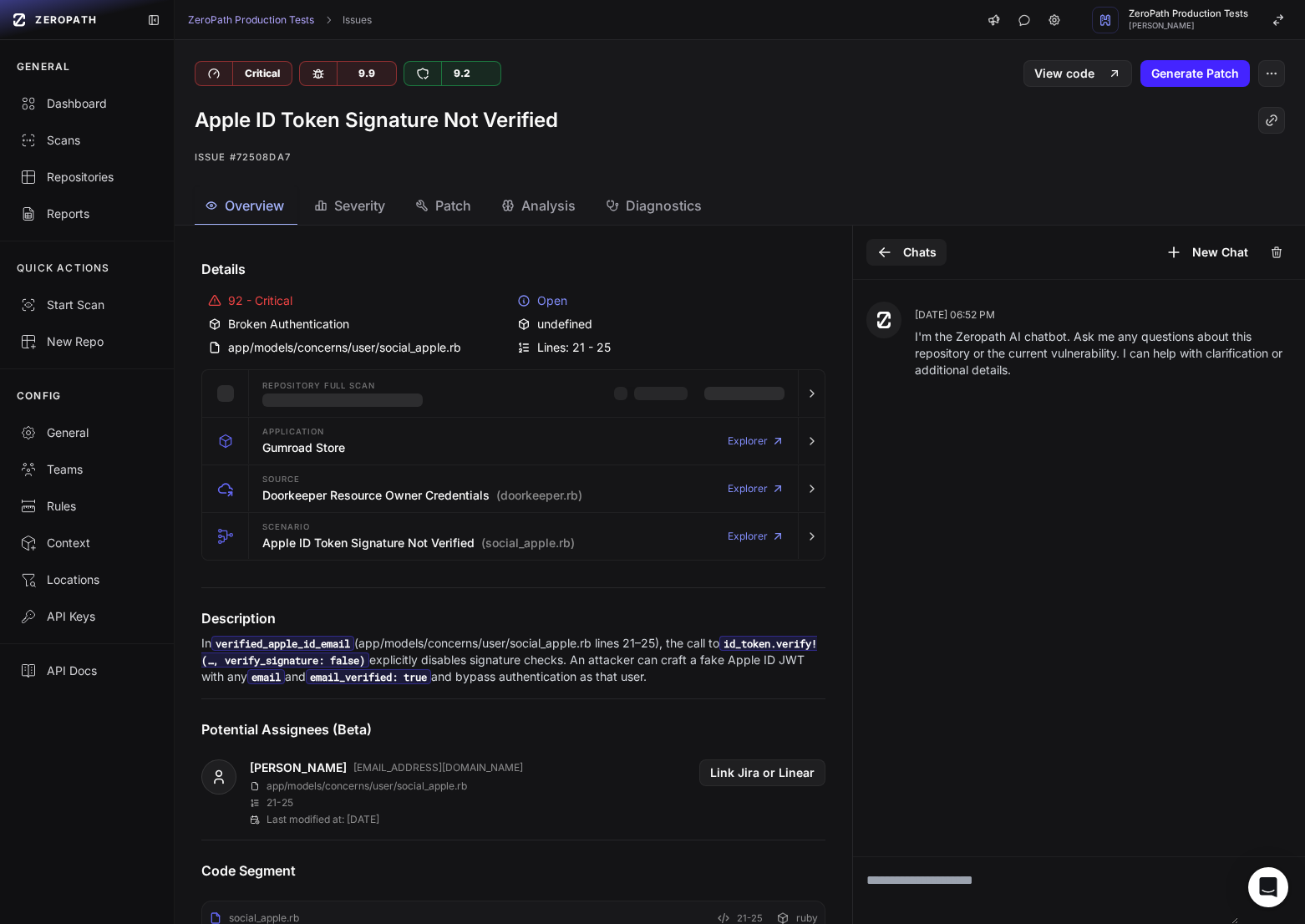
click at [902, 248] on button "Chats" at bounding box center [906, 252] width 80 height 27
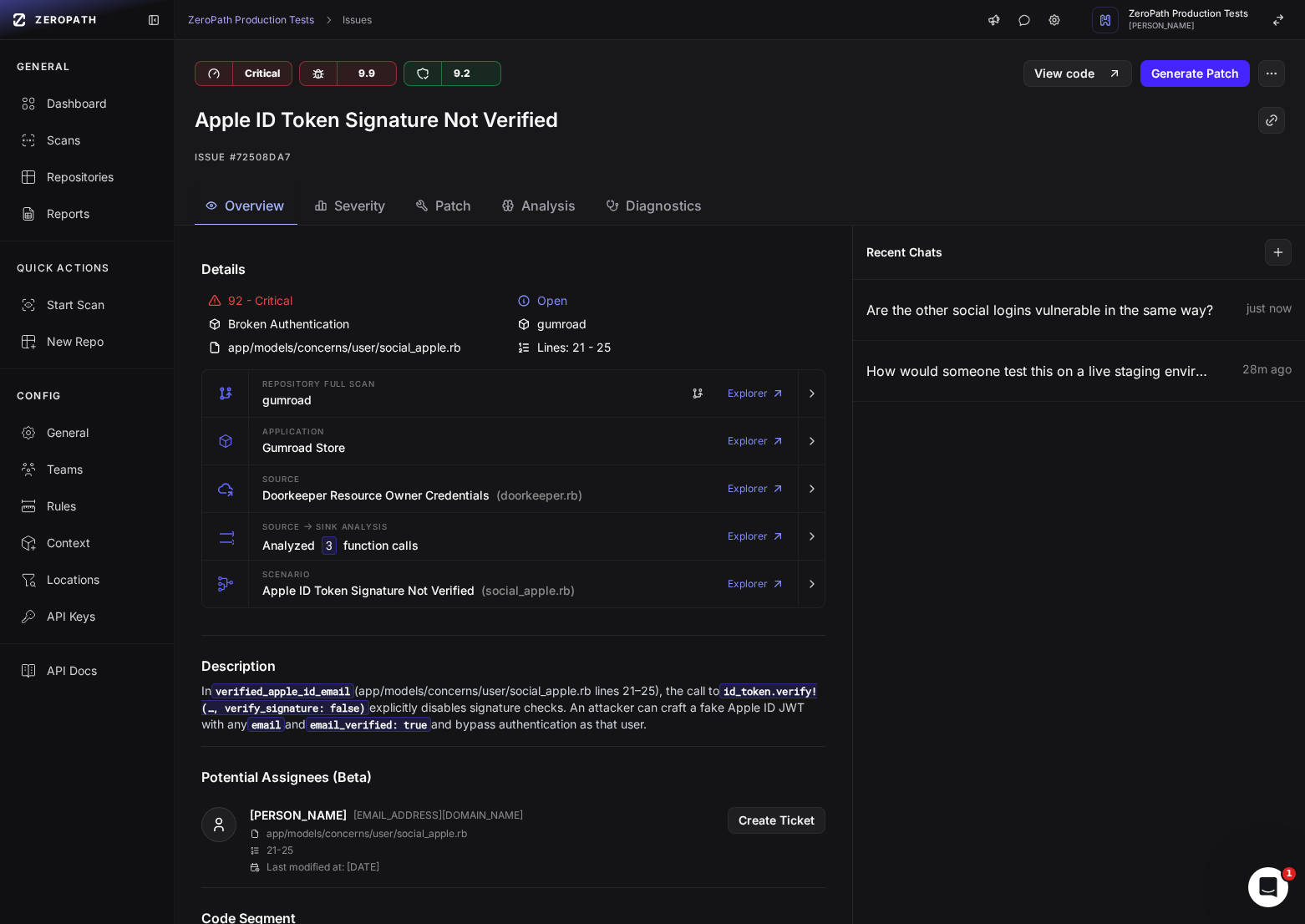
click at [278, 205] on span "Overview" at bounding box center [255, 205] width 59 height 20
drag, startPoint x: 784, startPoint y: 726, endPoint x: 207, endPoint y: 685, distance: 578.5
click at [207, 685] on p "In verified_apple_id_email (app/models/concerns/user/social_apple.rb lines 21–2…" at bounding box center [513, 707] width 624 height 50
drag, startPoint x: 473, startPoint y: 711, endPoint x: 204, endPoint y: 714, distance: 269.0
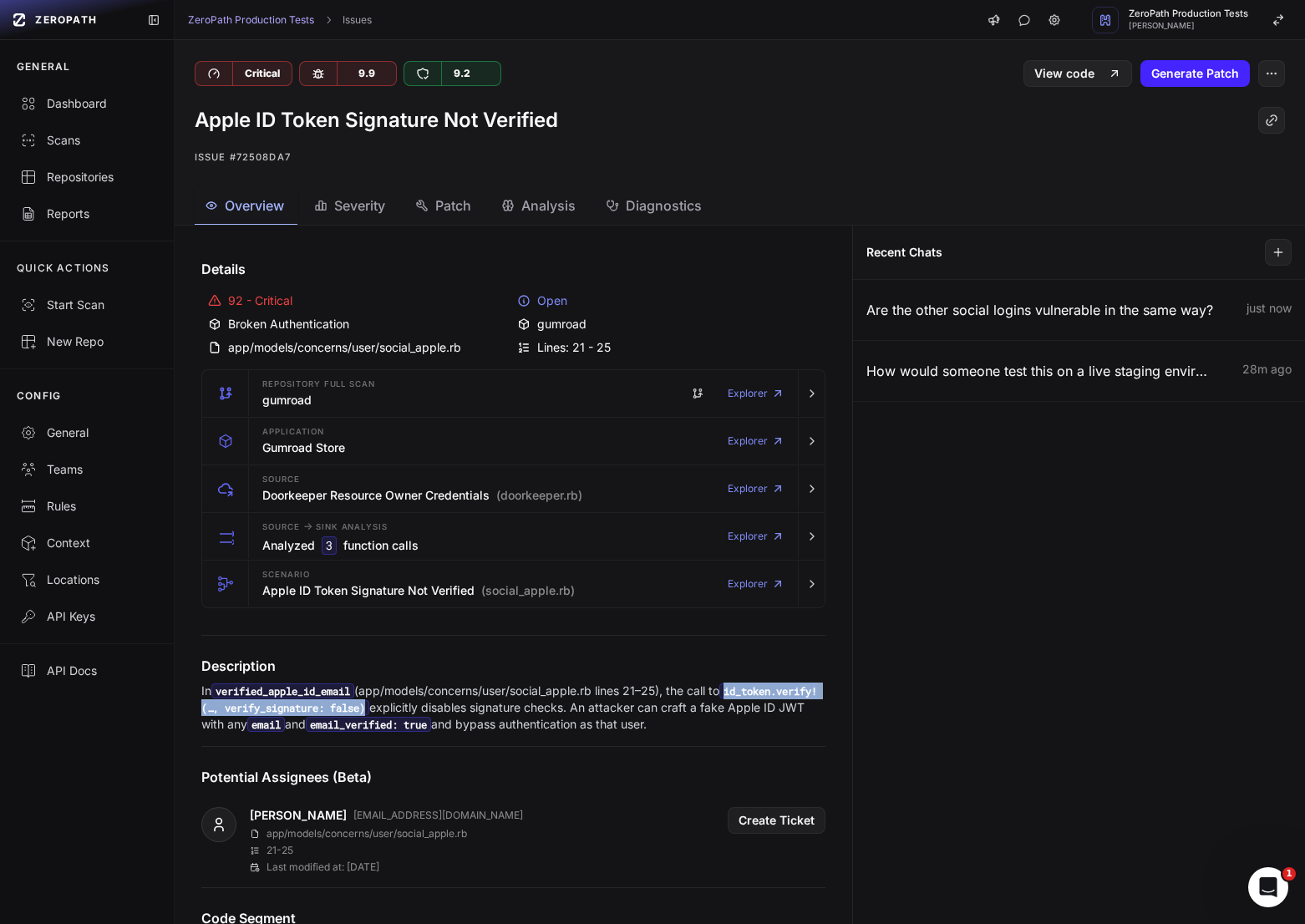
click at [204, 714] on code "id_token.verify!(…, verify_signature: false)" at bounding box center [509, 699] width 615 height 32
copy code "id_token.verify!(…, verify_signature: false)"
click at [105, 172] on div "Repositories" at bounding box center [87, 178] width 134 height 17
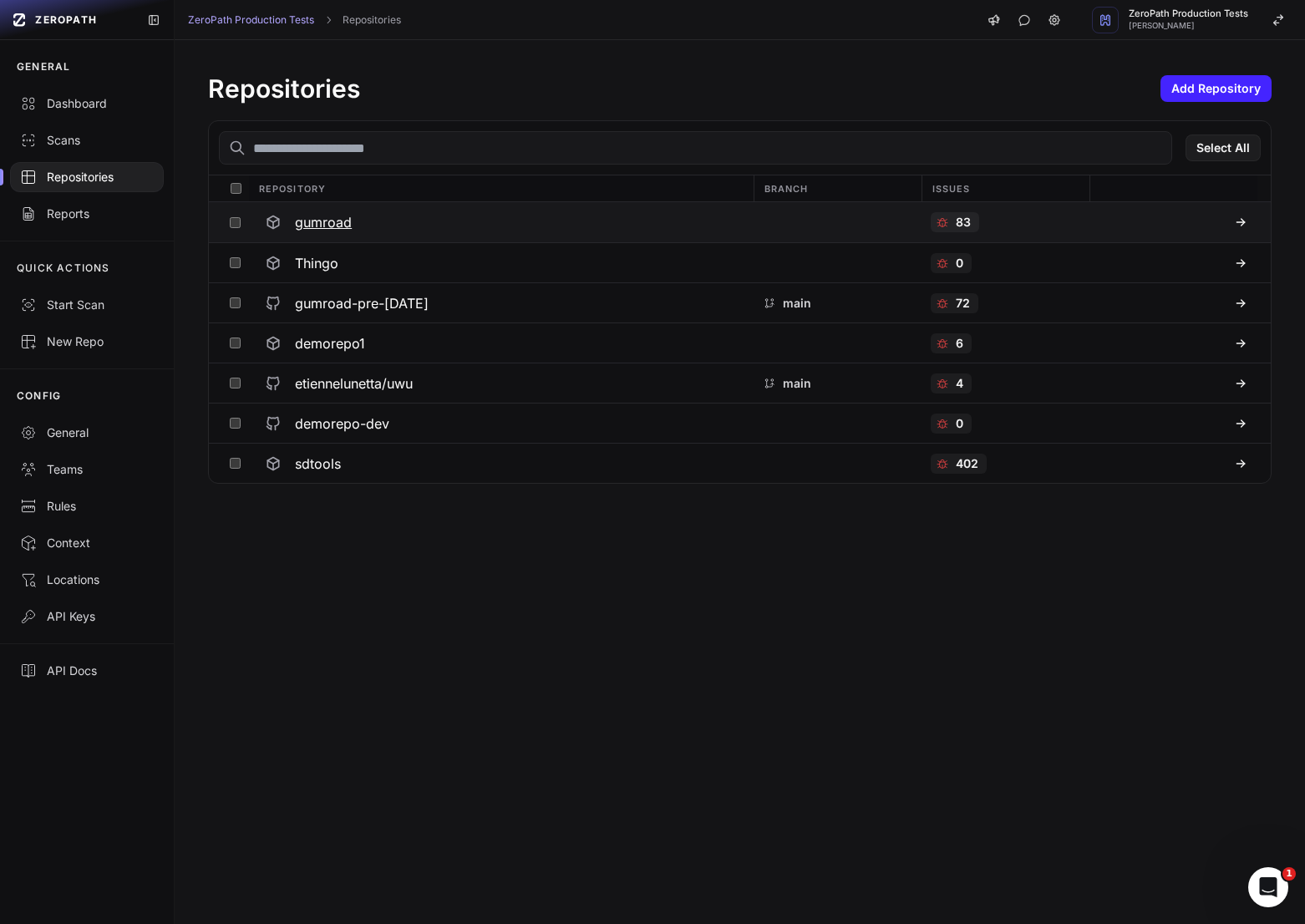
click at [315, 226] on h3 "gumroad" at bounding box center [323, 222] width 57 height 20
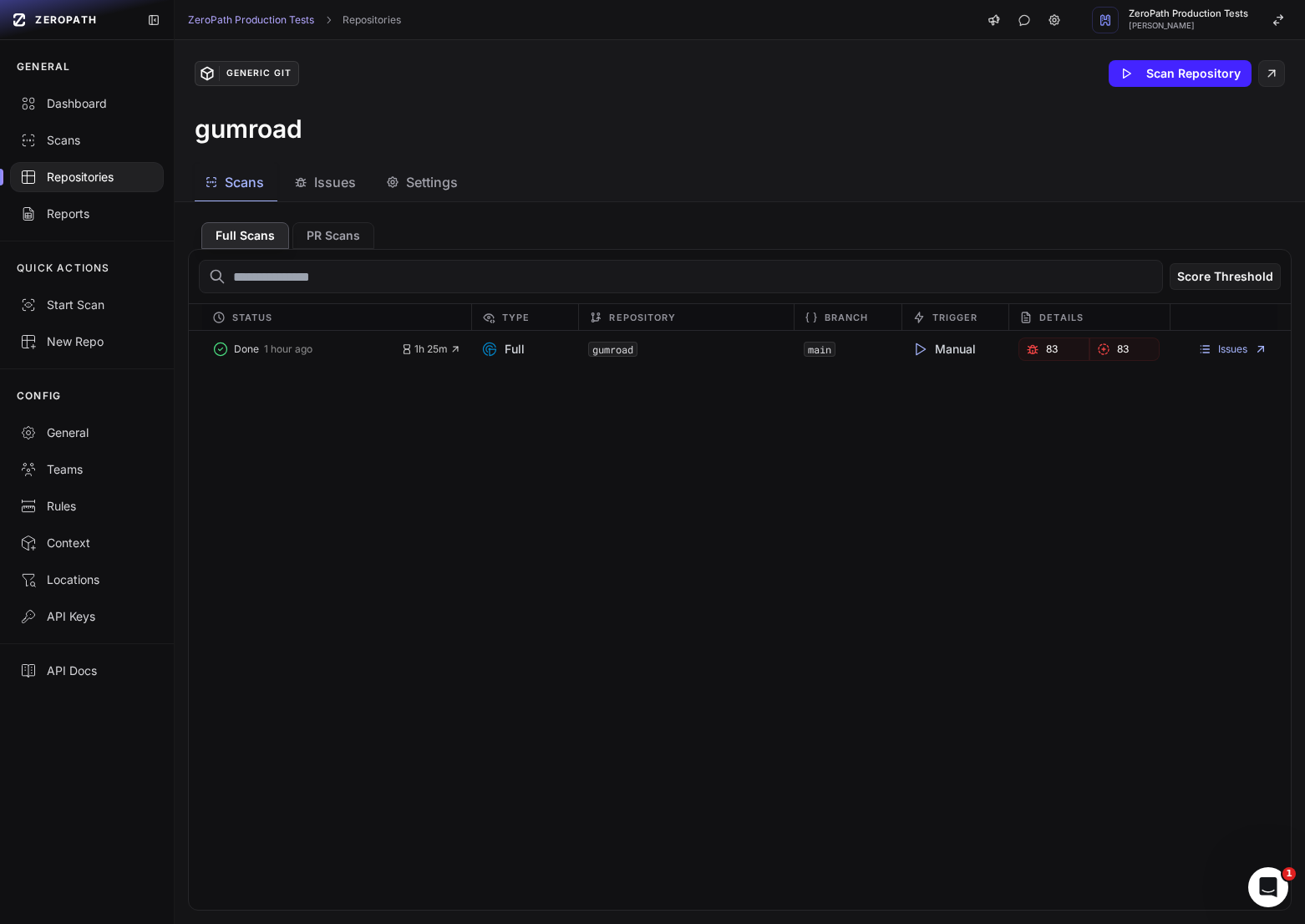
click at [324, 187] on span "Issues" at bounding box center [335, 182] width 42 height 20
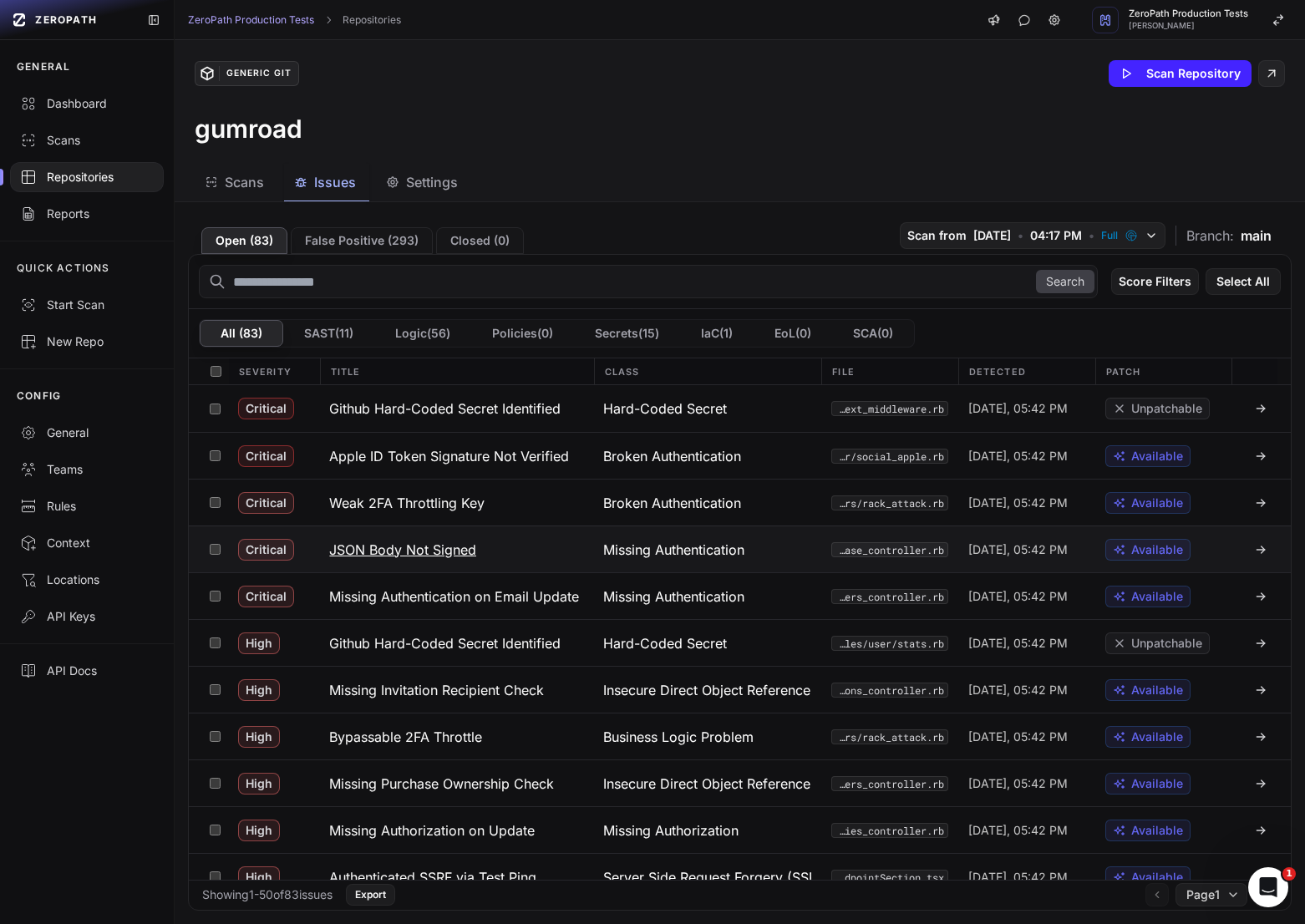
scroll to position [38, 0]
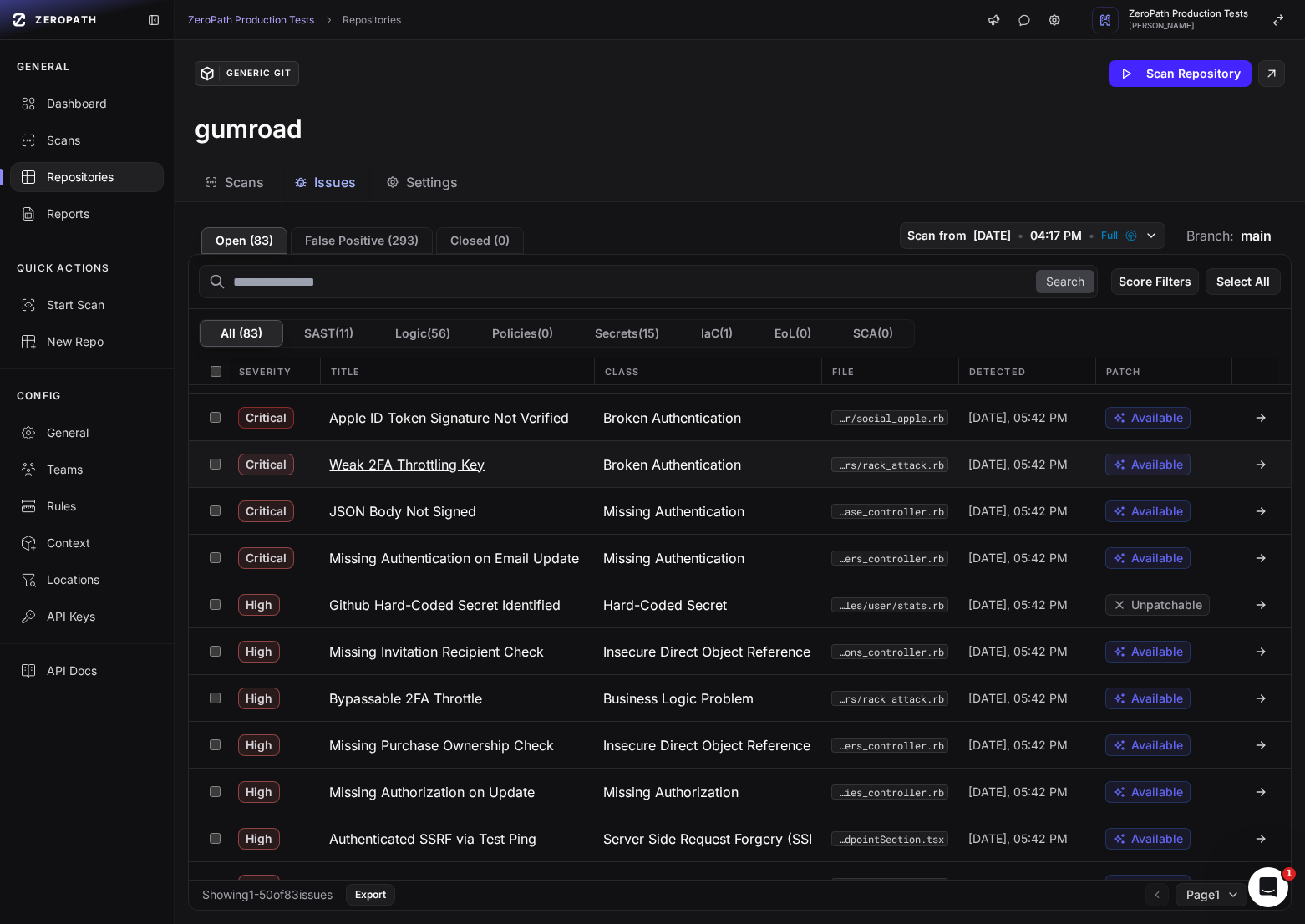
click at [466, 465] on h3 "Weak 2FA Throttling Key" at bounding box center [406, 465] width 155 height 20
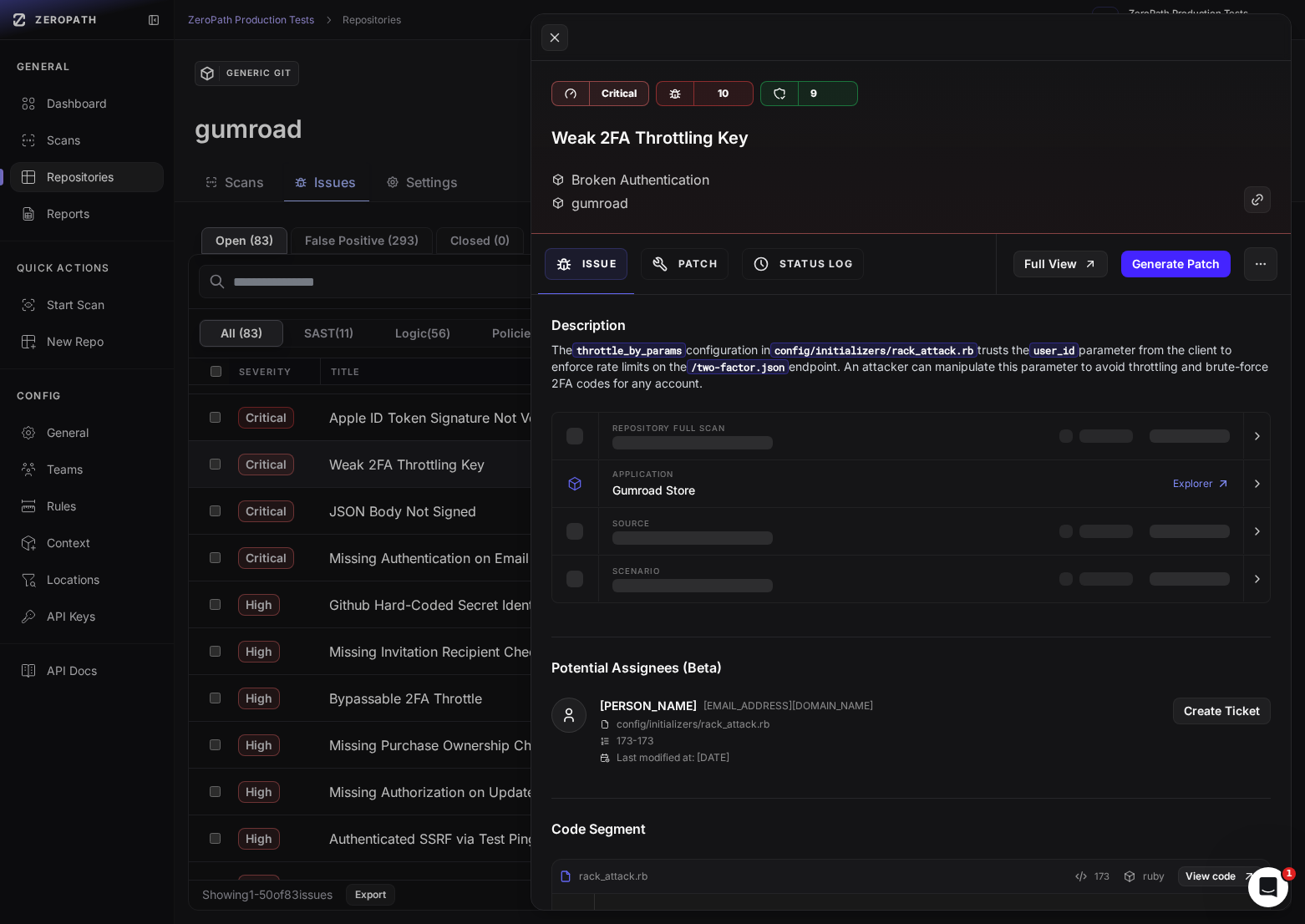
click at [432, 478] on button at bounding box center [652, 462] width 1305 height 924
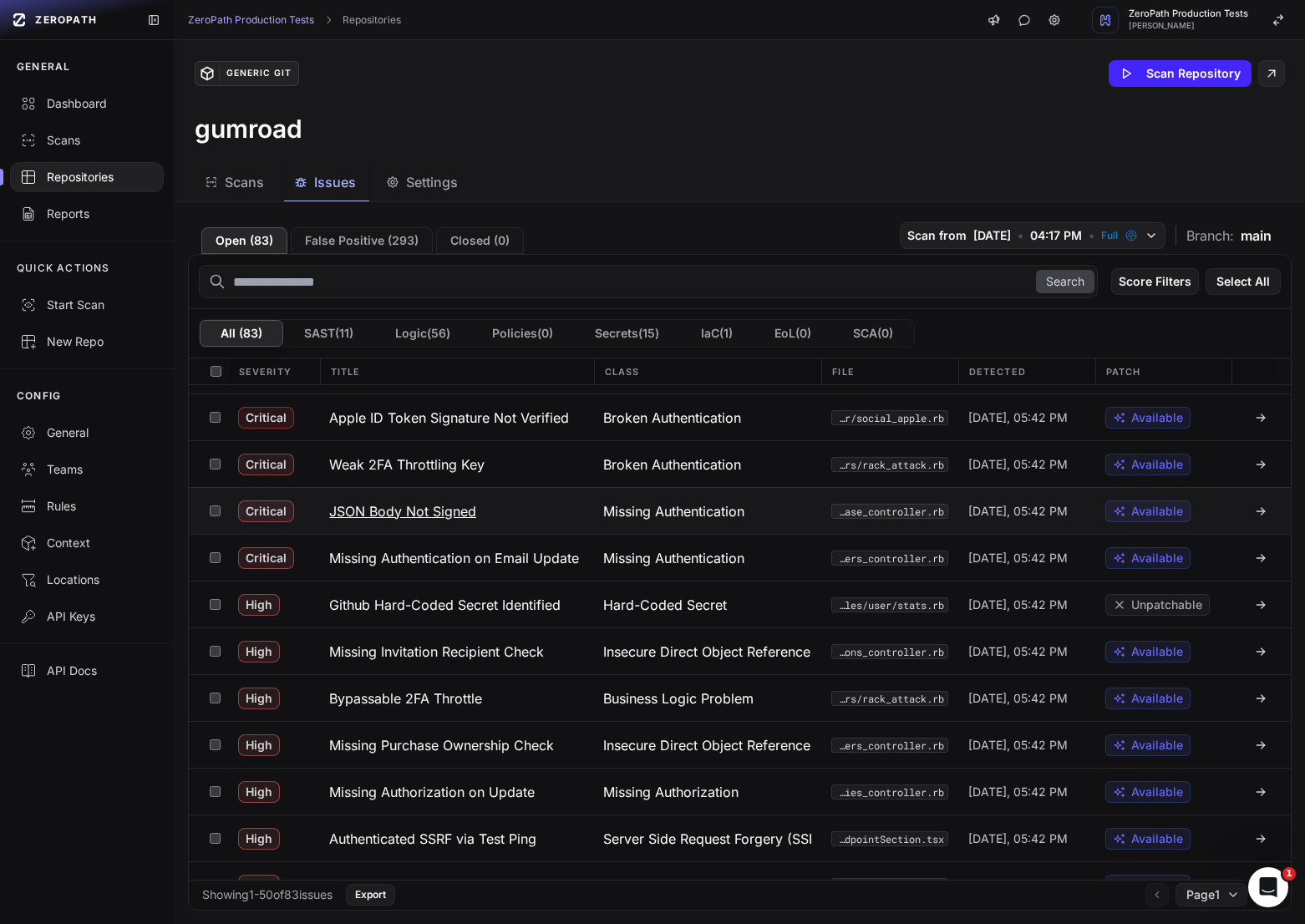
click at [449, 532] on button "JSON Body Not Signed" at bounding box center [455, 510] width 274 height 46
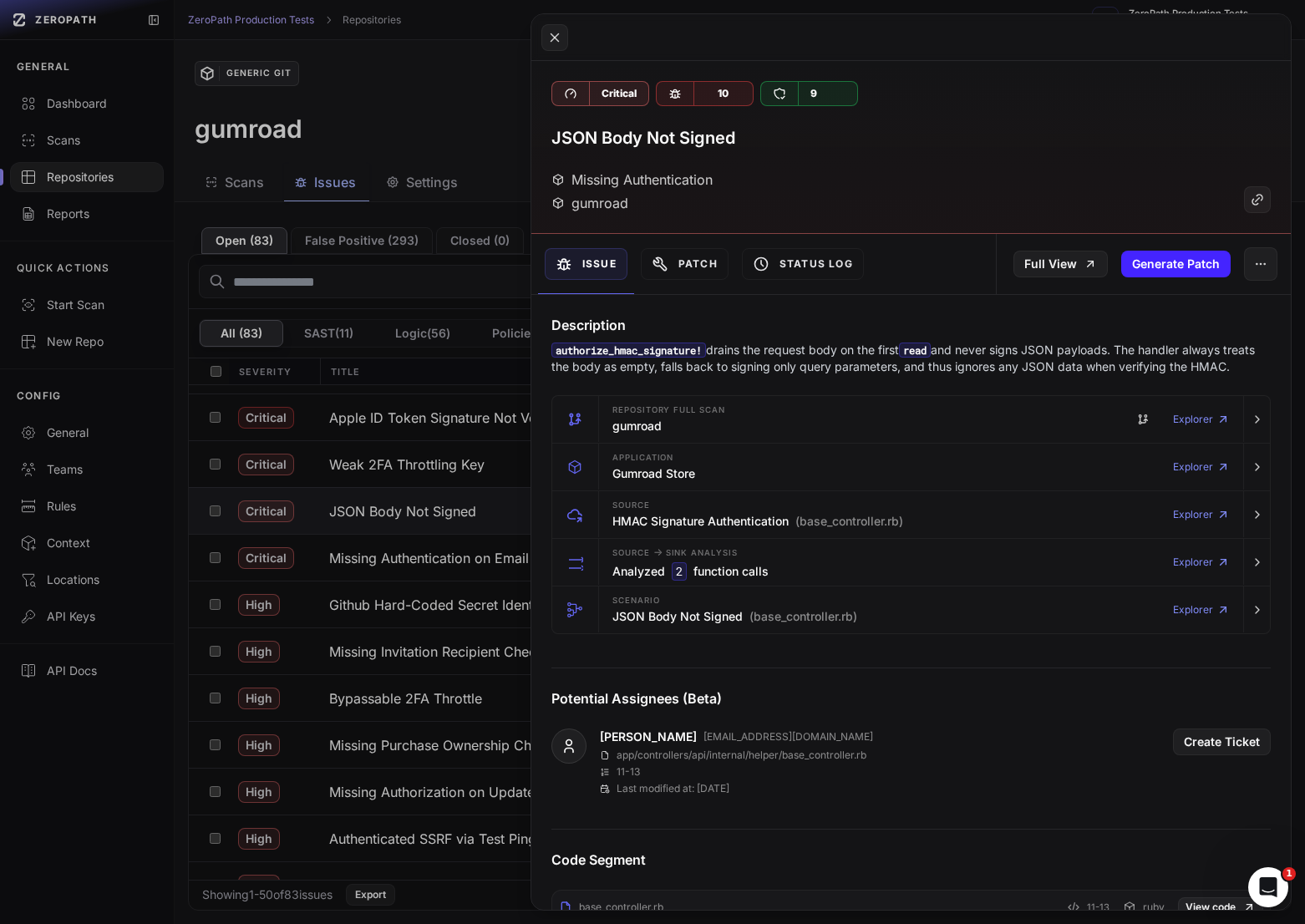
click at [791, 350] on p "authorize_hmac_signature! drains the request body on the first read and never s…" at bounding box center [911, 359] width 719 height 33
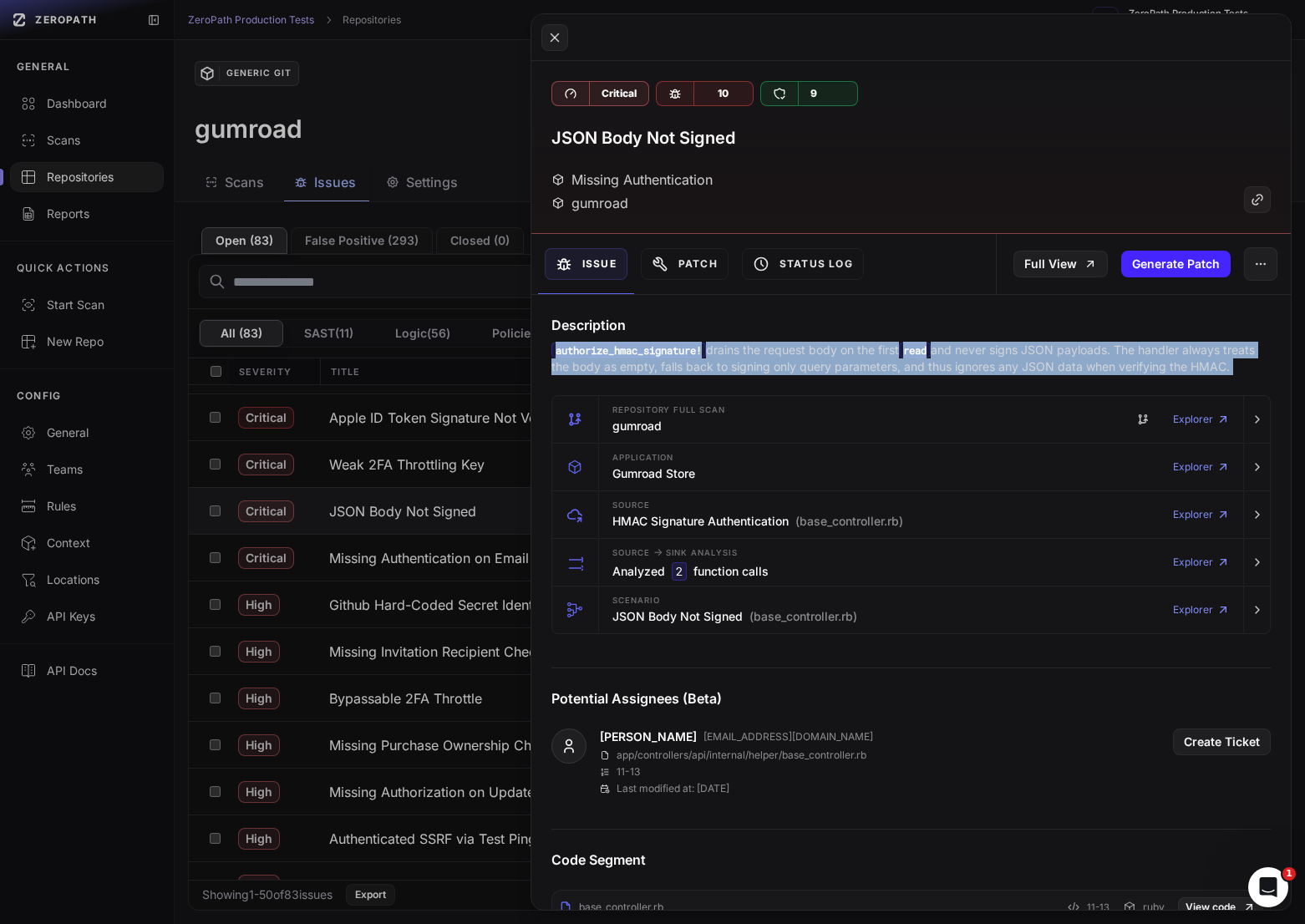
click at [791, 350] on p "authorize_hmac_signature! drains the request body on the first read and never s…" at bounding box center [911, 359] width 719 height 33
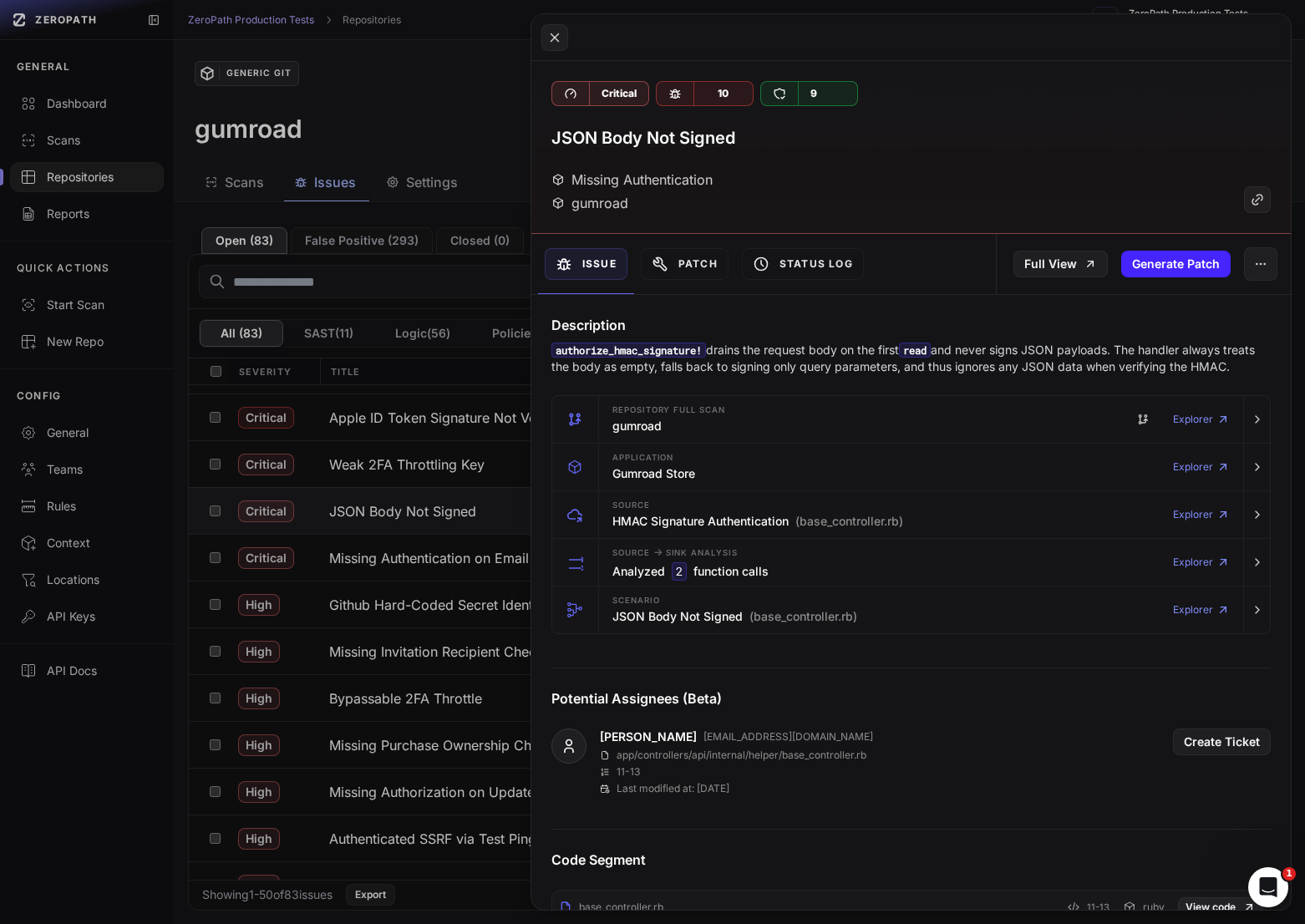
click at [788, 350] on p "authorize_hmac_signature! drains the request body on the first read and never s…" at bounding box center [911, 359] width 719 height 33
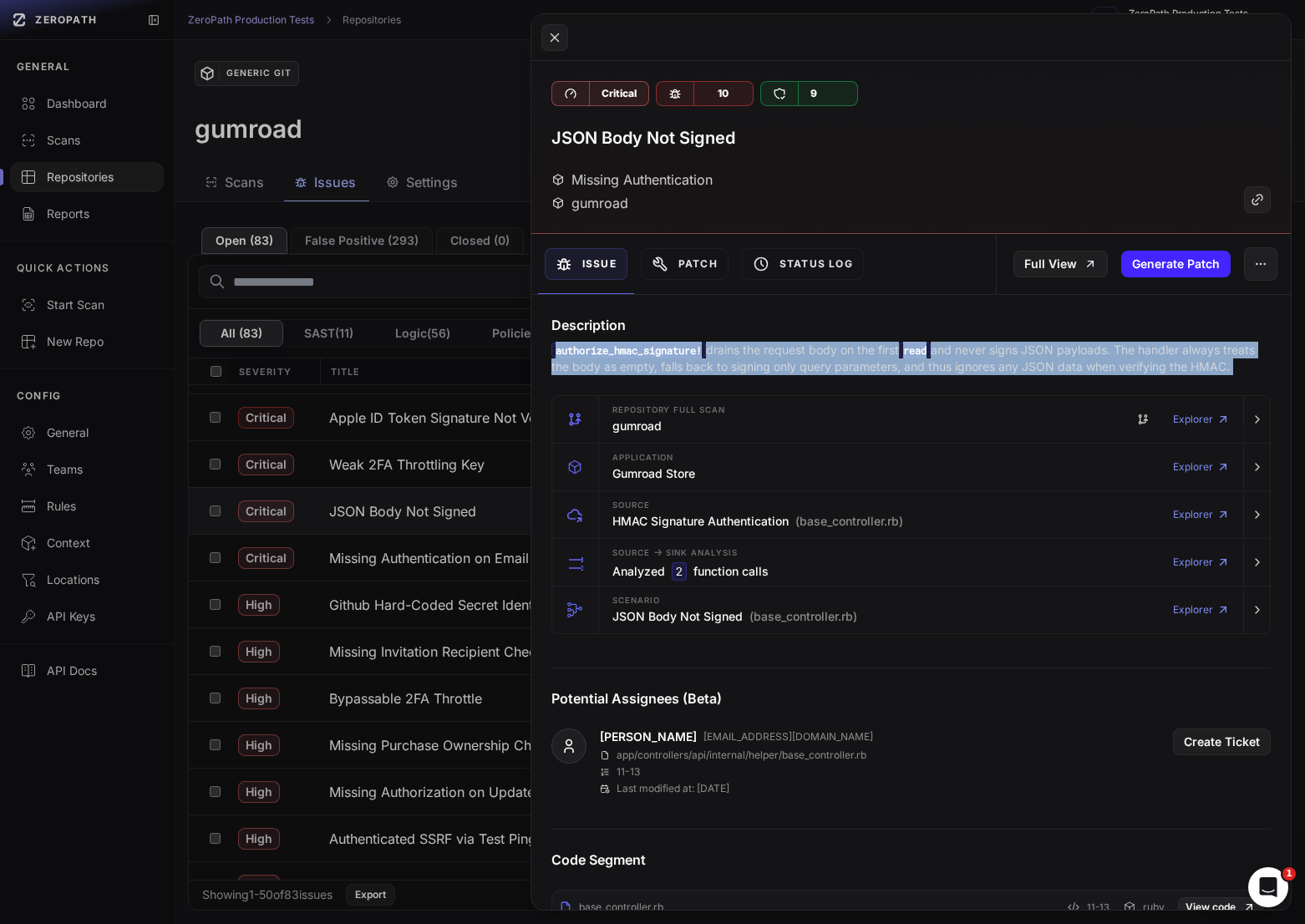
click at [788, 350] on p "authorize_hmac_signature! drains the request body on the first read and never s…" at bounding box center [911, 359] width 719 height 33
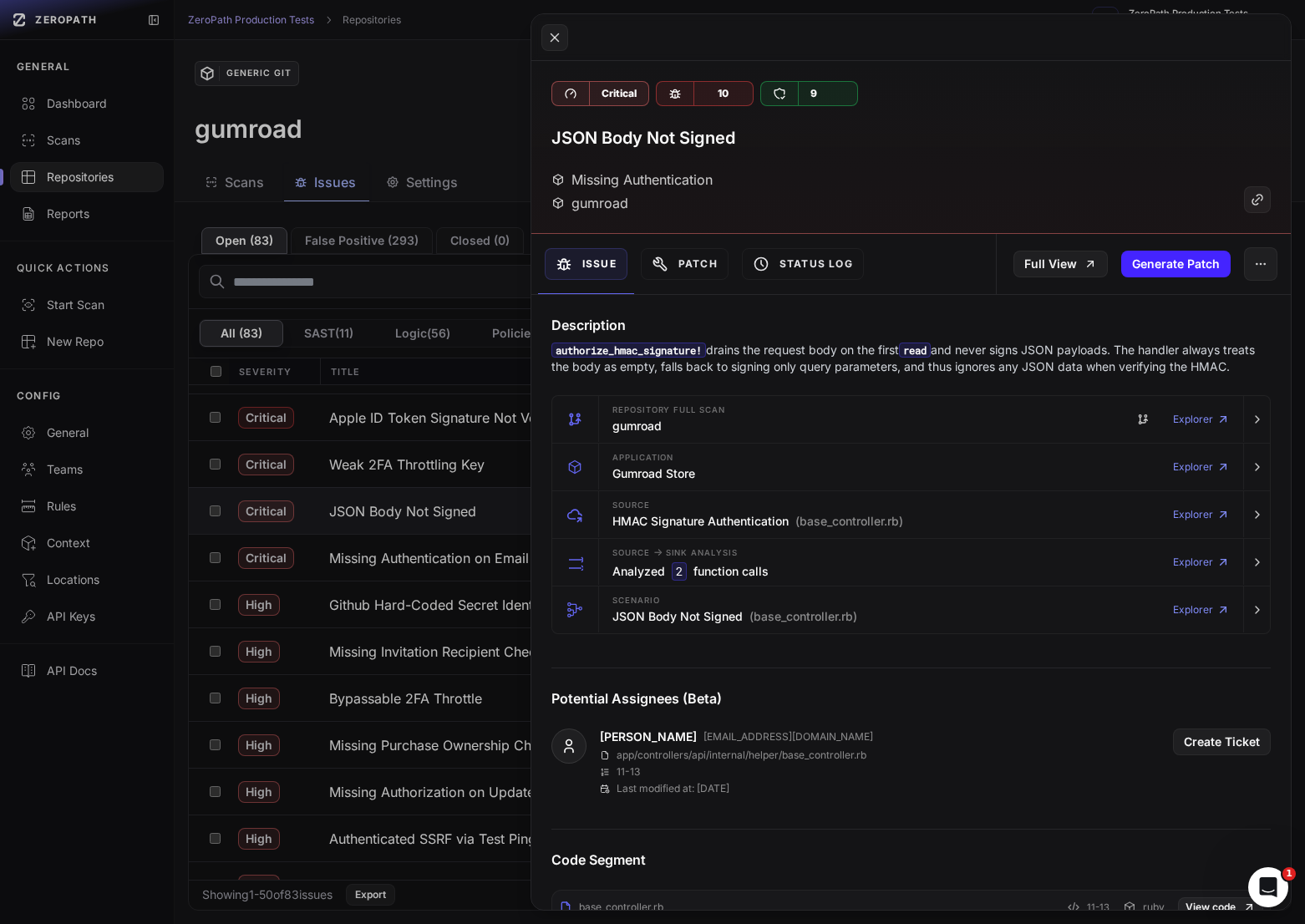
click at [783, 350] on p "authorize_hmac_signature! drains the request body on the first read and never s…" at bounding box center [911, 359] width 719 height 33
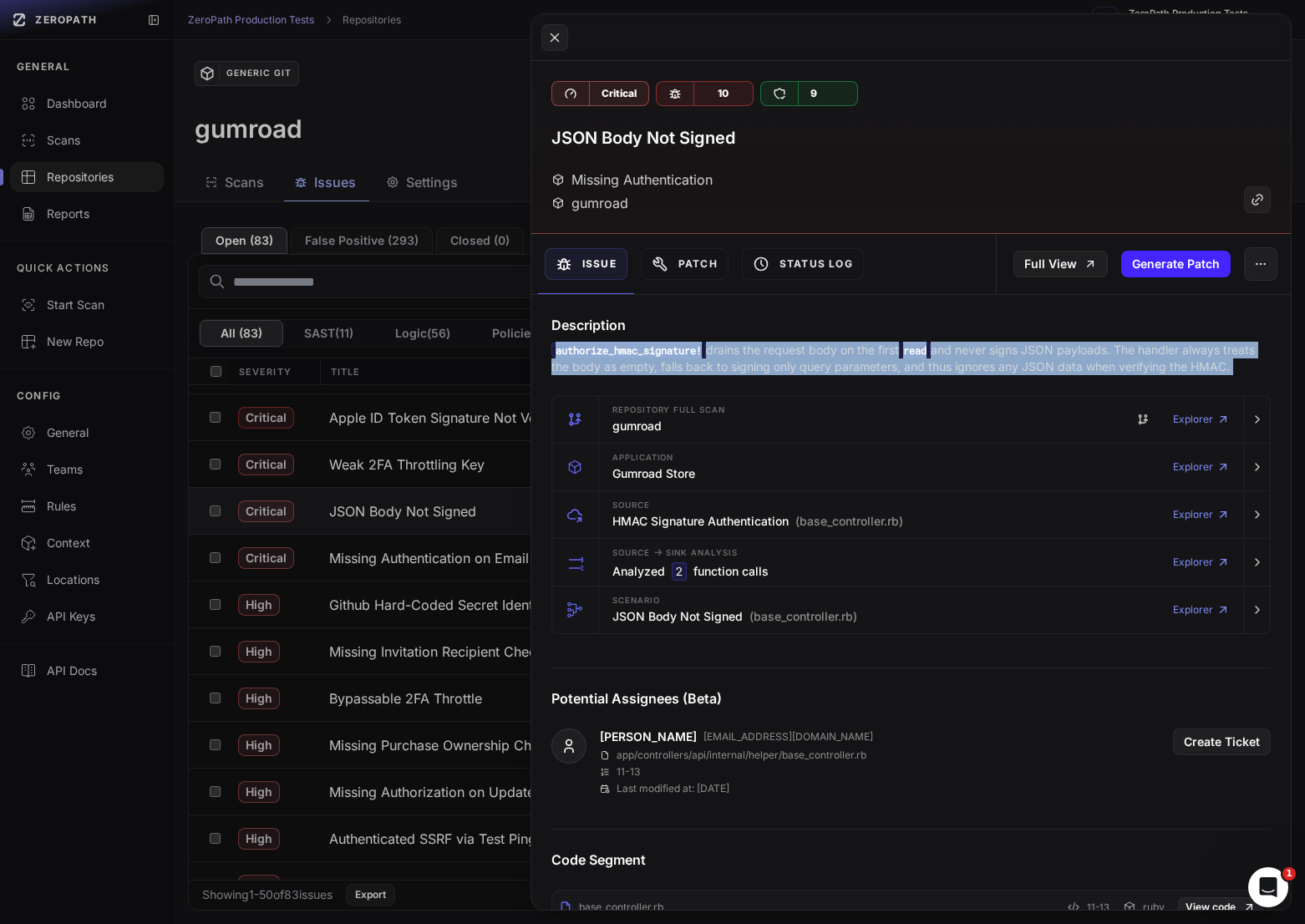
click at [783, 350] on p "authorize_hmac_signature! drains the request body on the first read and never s…" at bounding box center [911, 359] width 719 height 33
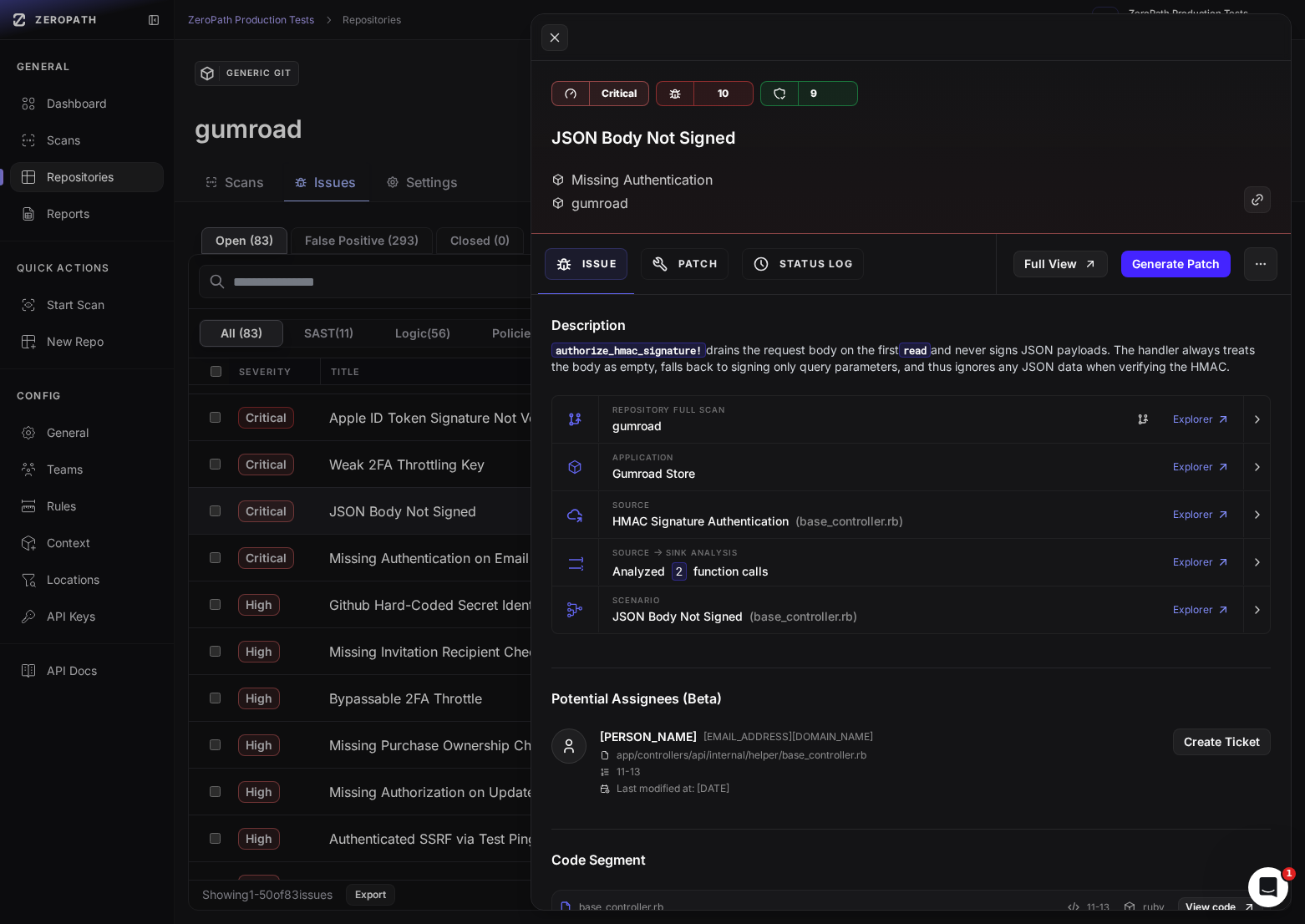
click at [809, 357] on p "authorize_hmac_signature! drains the request body on the first read and never s…" at bounding box center [911, 359] width 719 height 33
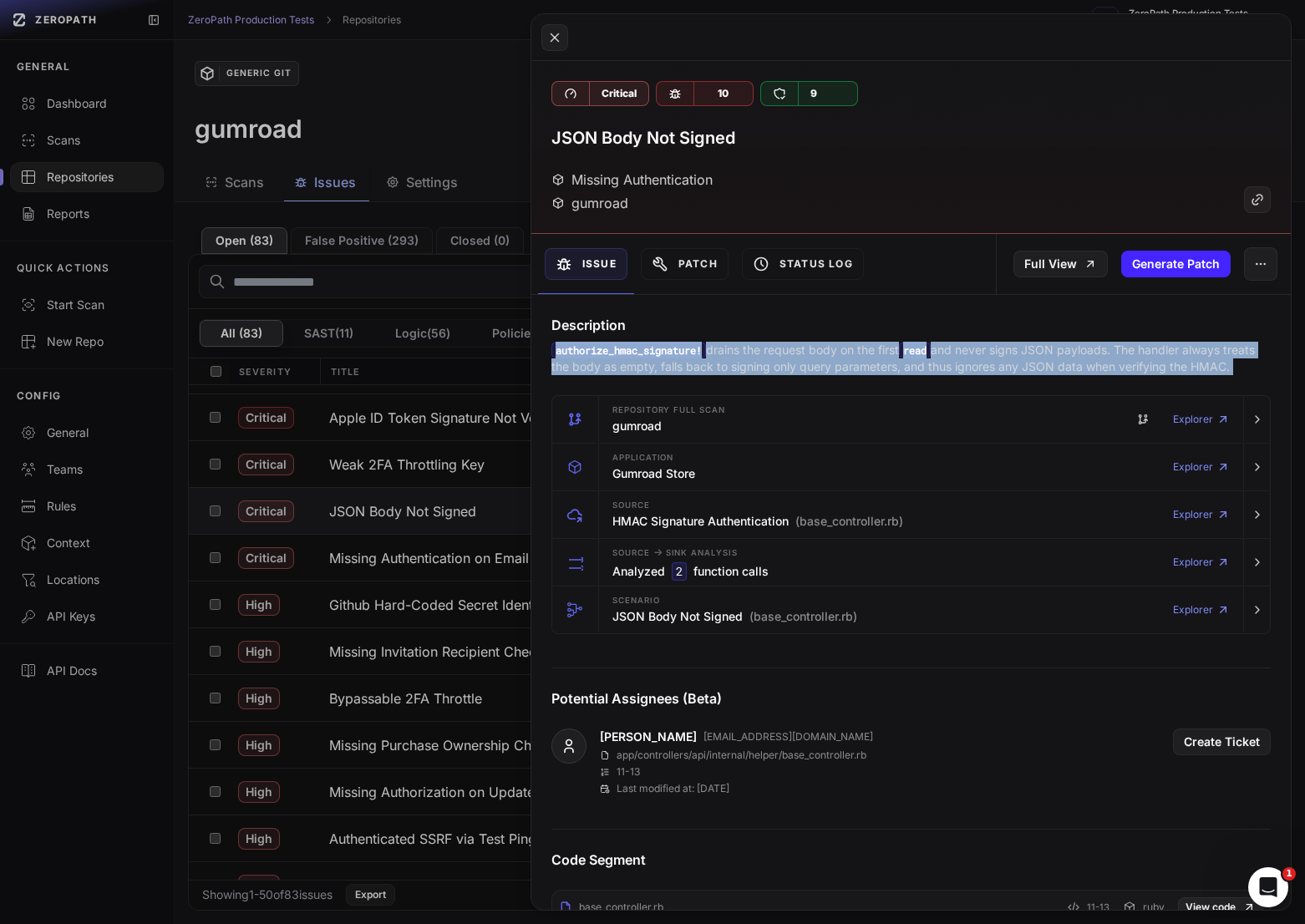
click at [809, 357] on p "authorize_hmac_signature! drains the request body on the first read and never s…" at bounding box center [911, 359] width 719 height 33
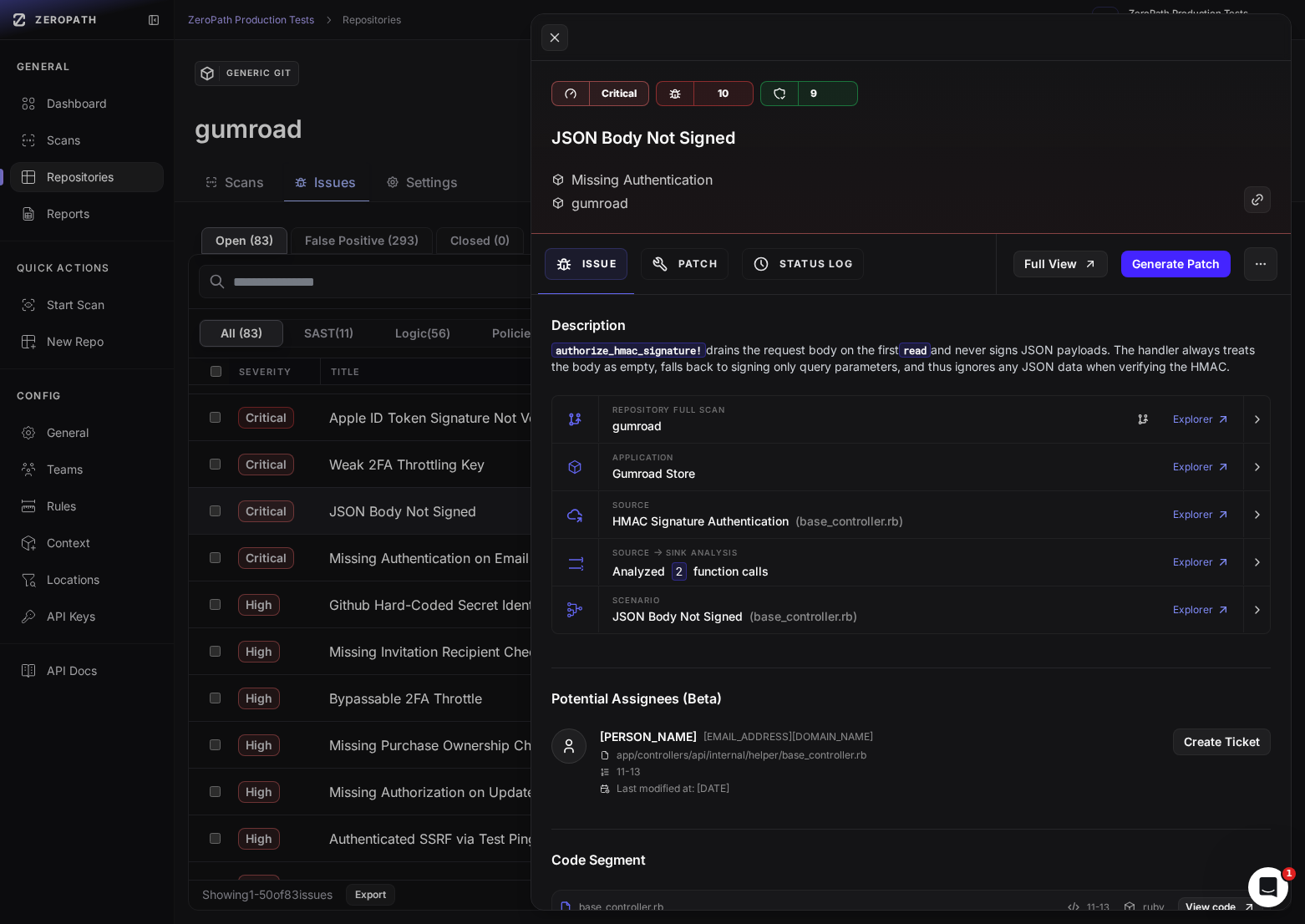
click at [789, 357] on p "authorize_hmac_signature! drains the request body on the first read and never s…" at bounding box center [911, 359] width 719 height 33
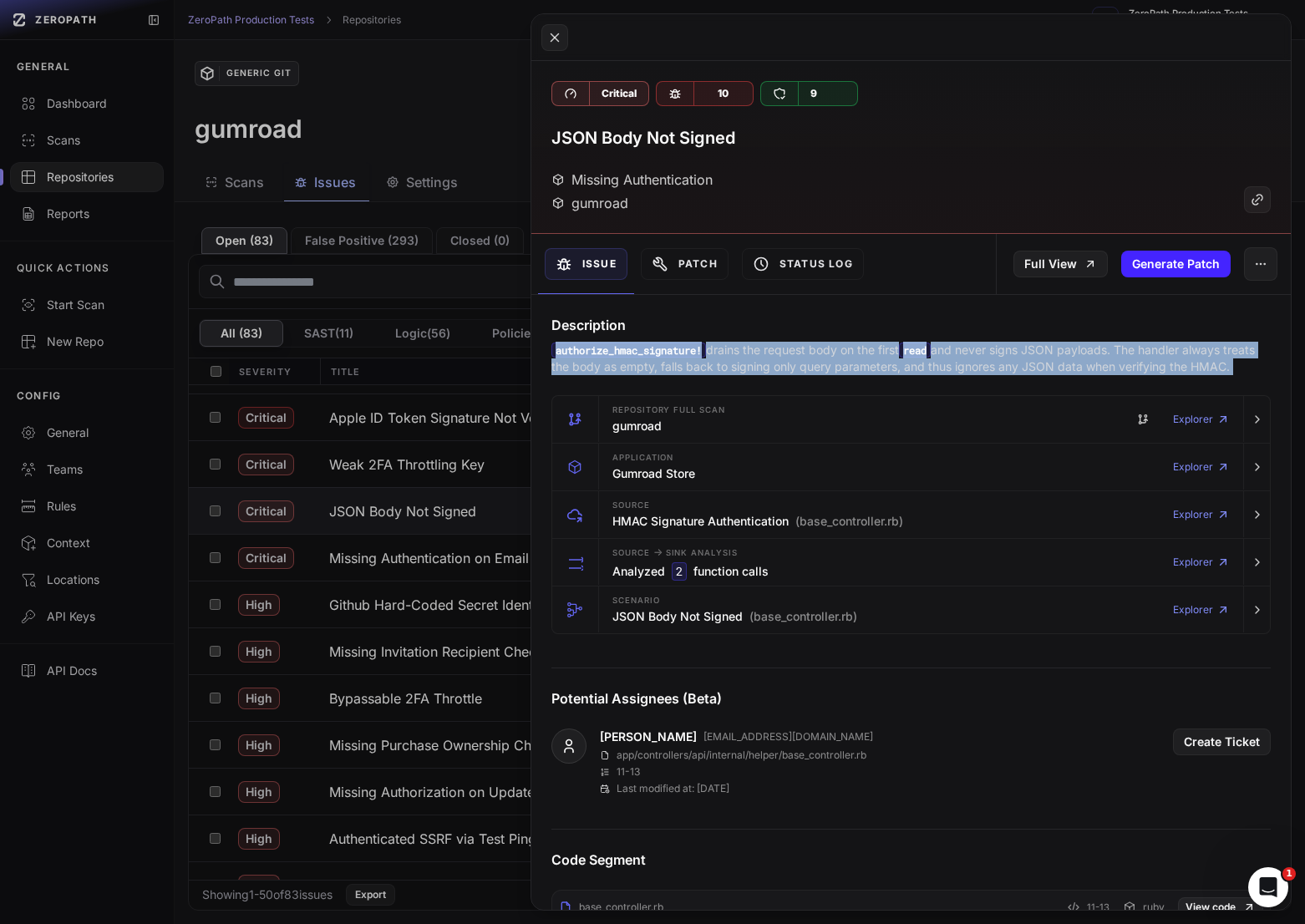
click at [789, 357] on p "authorize_hmac_signature! drains the request body on the first read and never s…" at bounding box center [911, 359] width 719 height 33
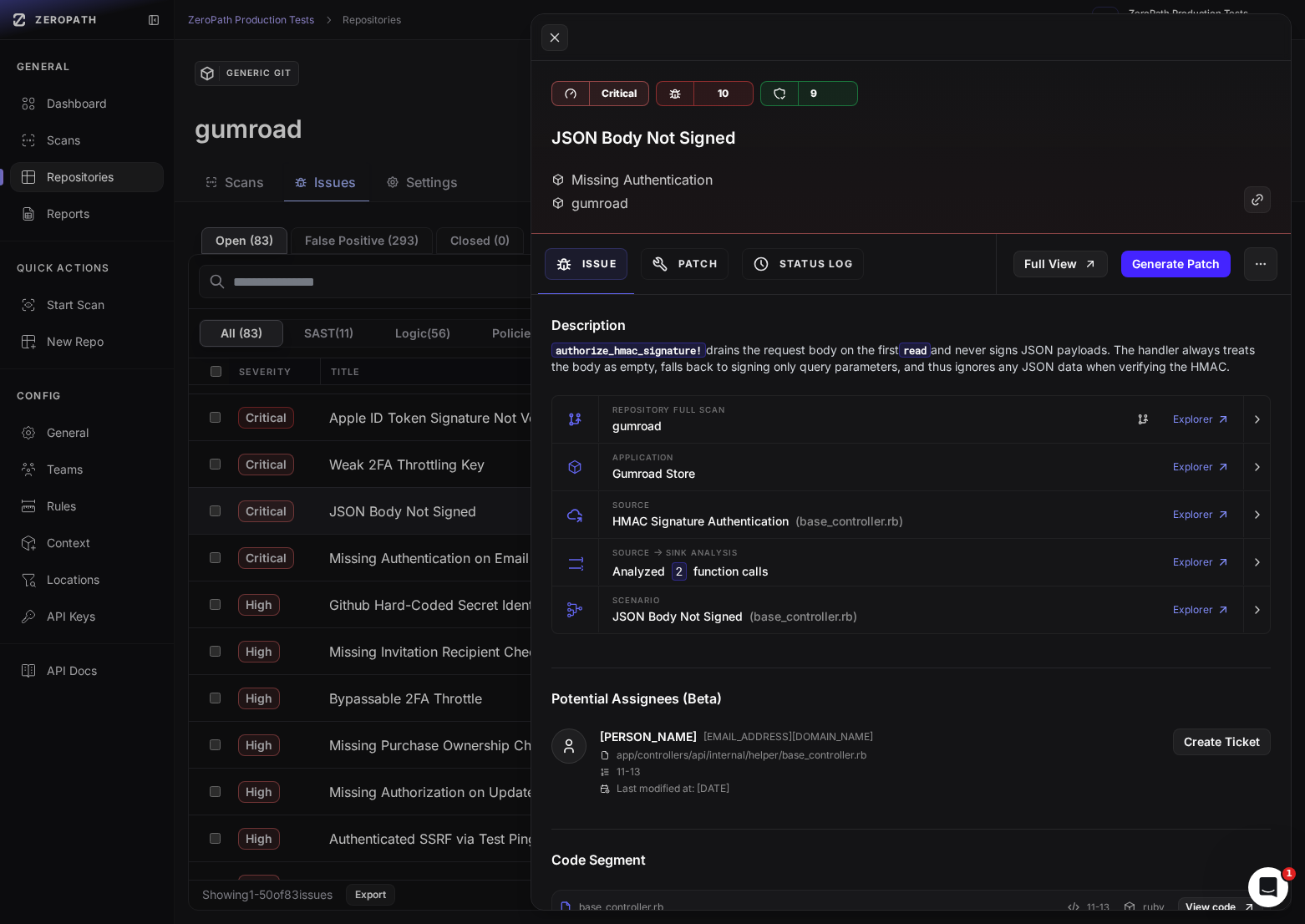
click at [825, 357] on p "authorize_hmac_signature! drains the request body on the first read and never s…" at bounding box center [911, 359] width 719 height 33
drag, startPoint x: 759, startPoint y: 350, endPoint x: 862, endPoint y: 355, distance: 103.1
click at [870, 356] on p "authorize_hmac_signature! drains the request body on the first read and never s…" at bounding box center [911, 359] width 719 height 33
click at [862, 355] on p "authorize_hmac_signature! drains the request body on the first read and never s…" at bounding box center [911, 359] width 719 height 33
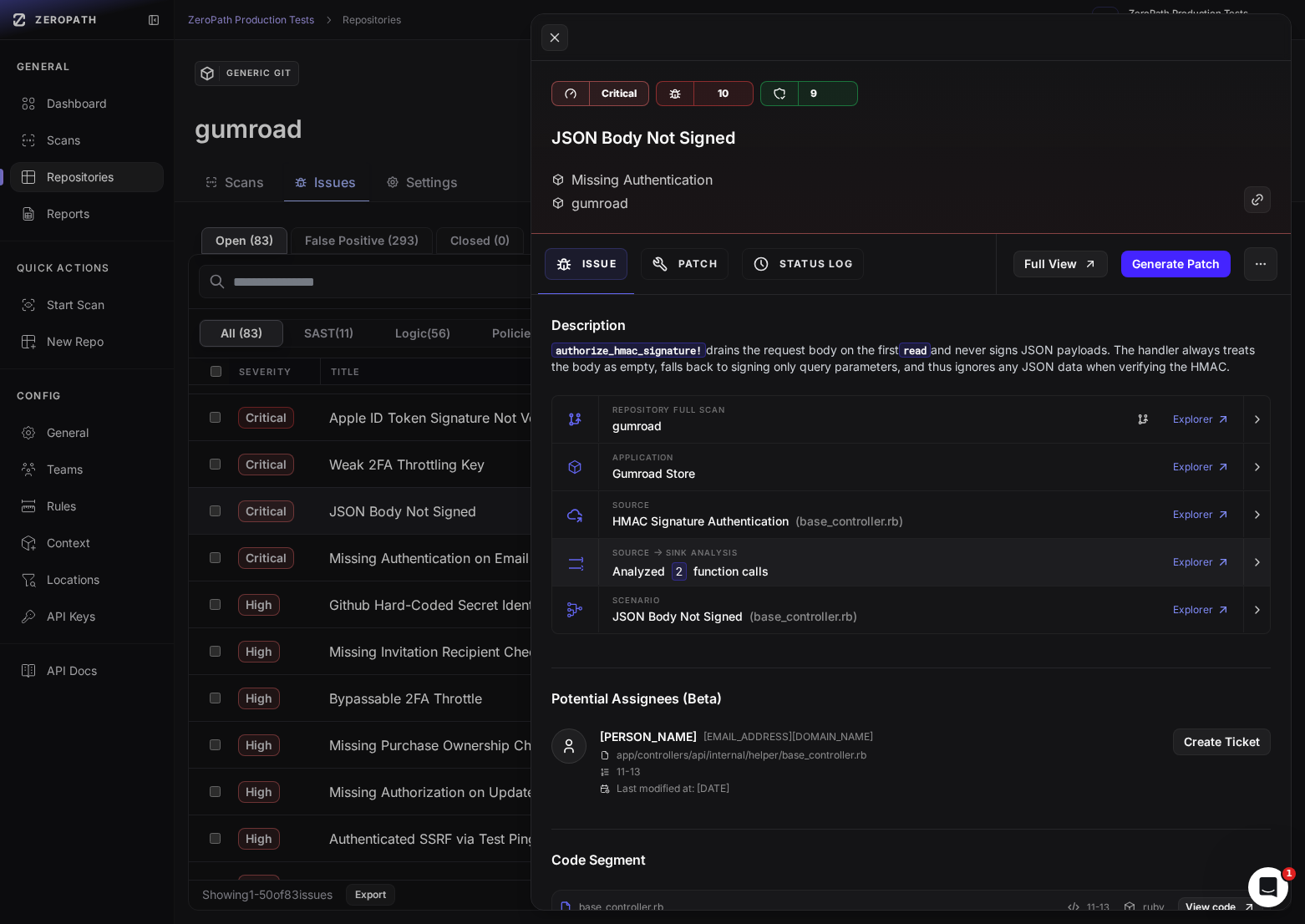
click at [887, 557] on div "Source -> Sink Analysis Analyzed 2 function calls Explorer" at bounding box center [920, 562] width 630 height 46
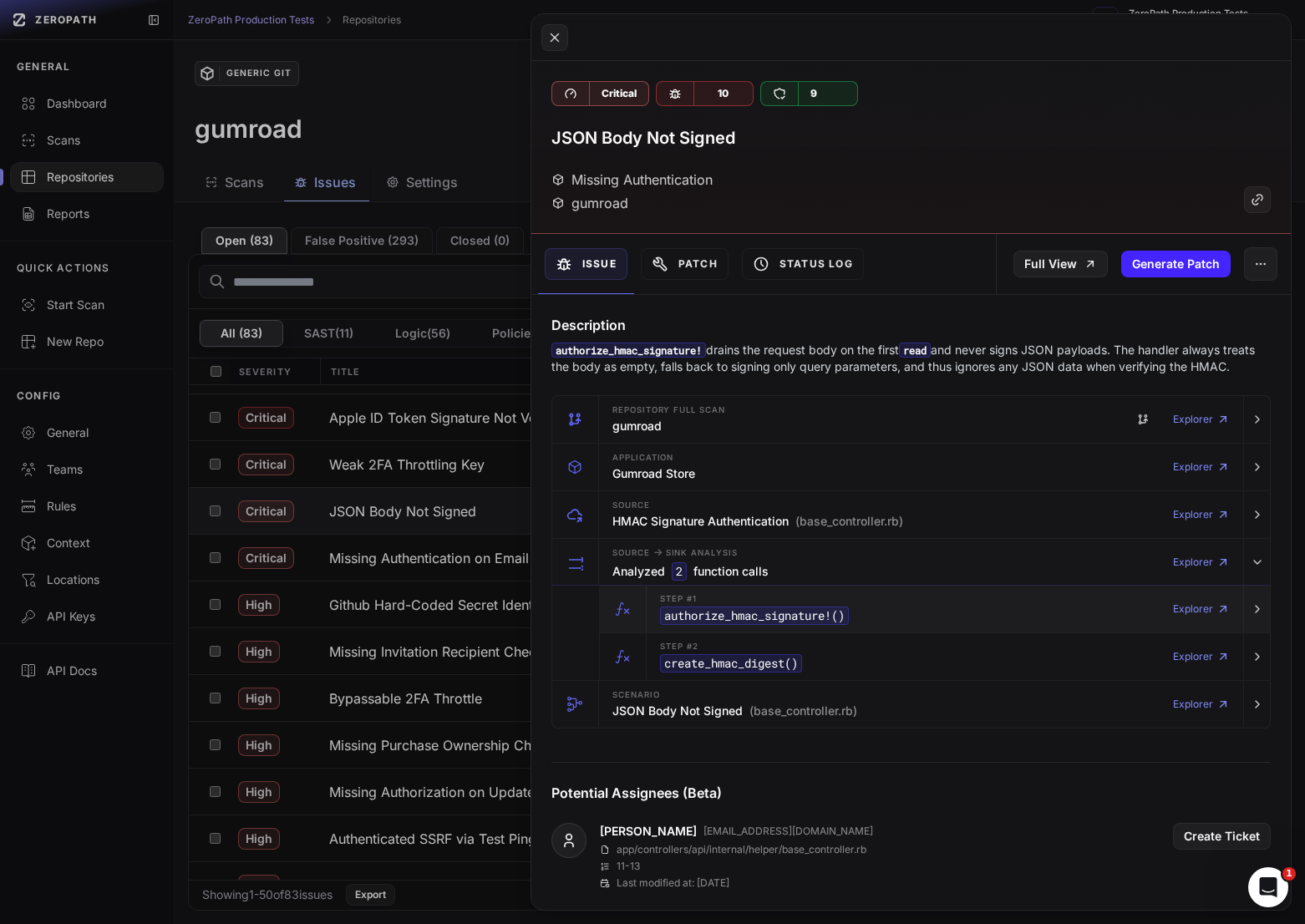
click at [910, 609] on div "Step #1 authorize_hmac_signature! () Explorer" at bounding box center [944, 609] width 583 height 46
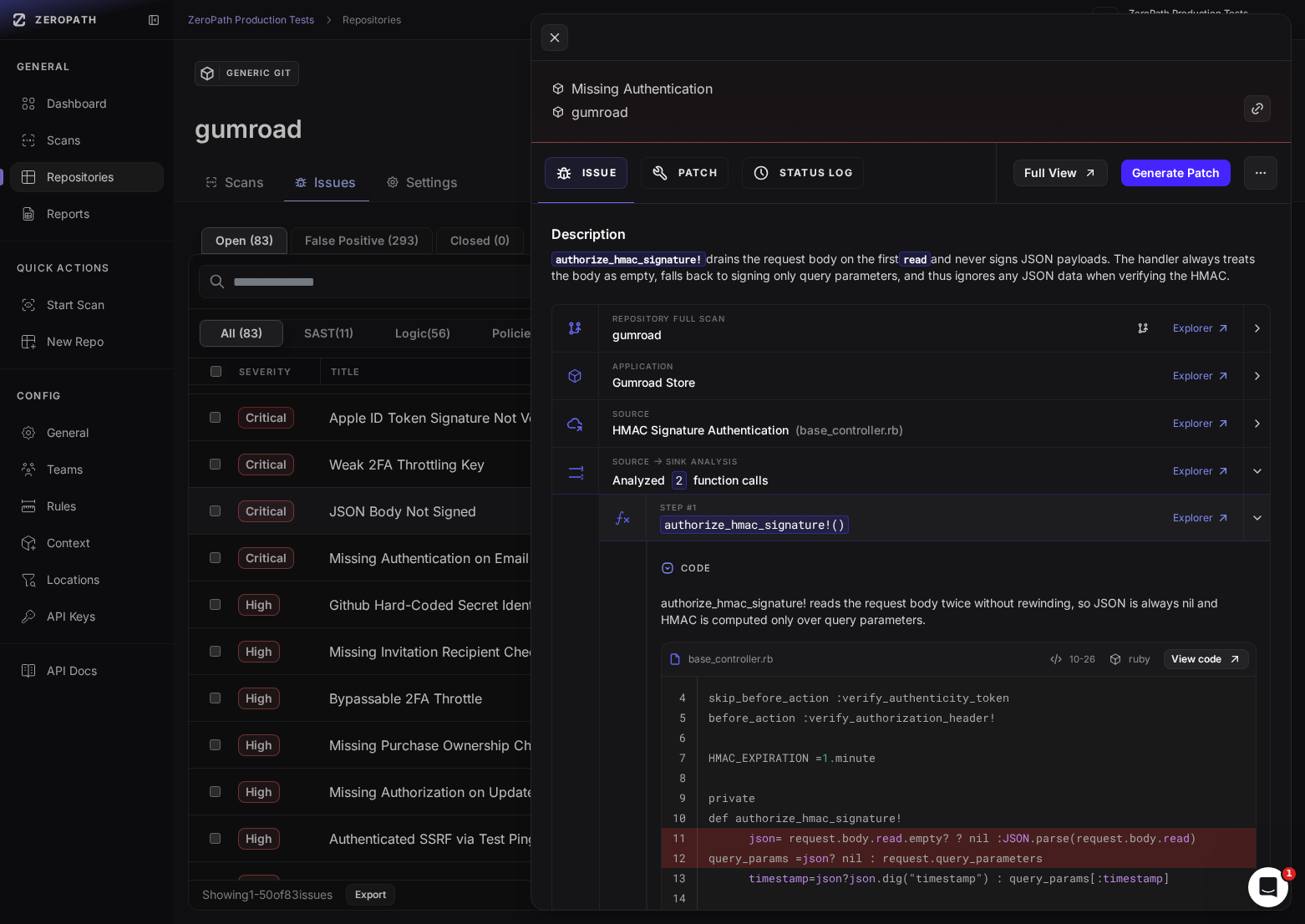
scroll to position [130, 0]
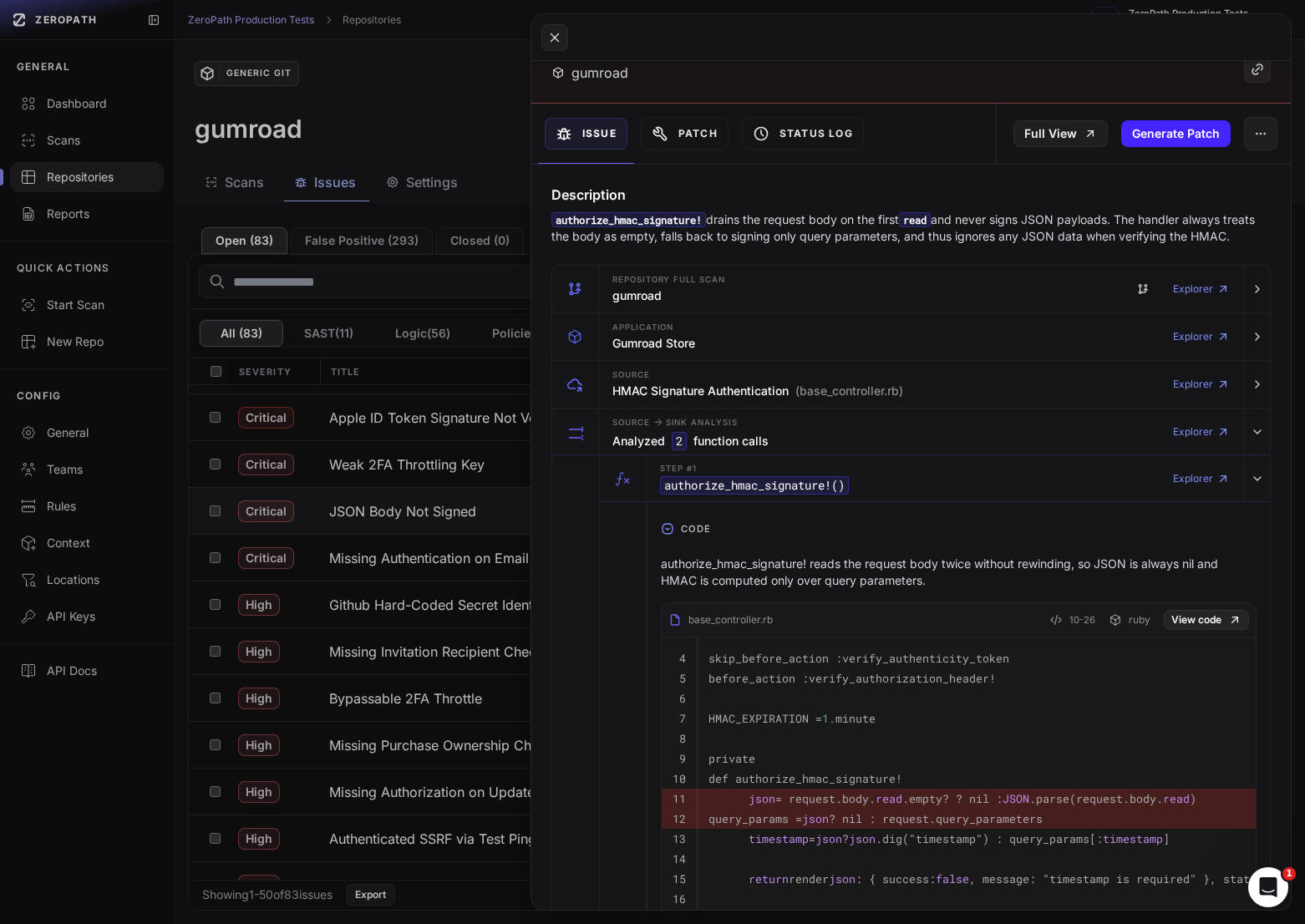
click at [861, 568] on p "authorize_hmac_signature! reads the request body twice without rewinding, so JS…" at bounding box center [958, 573] width 596 height 33
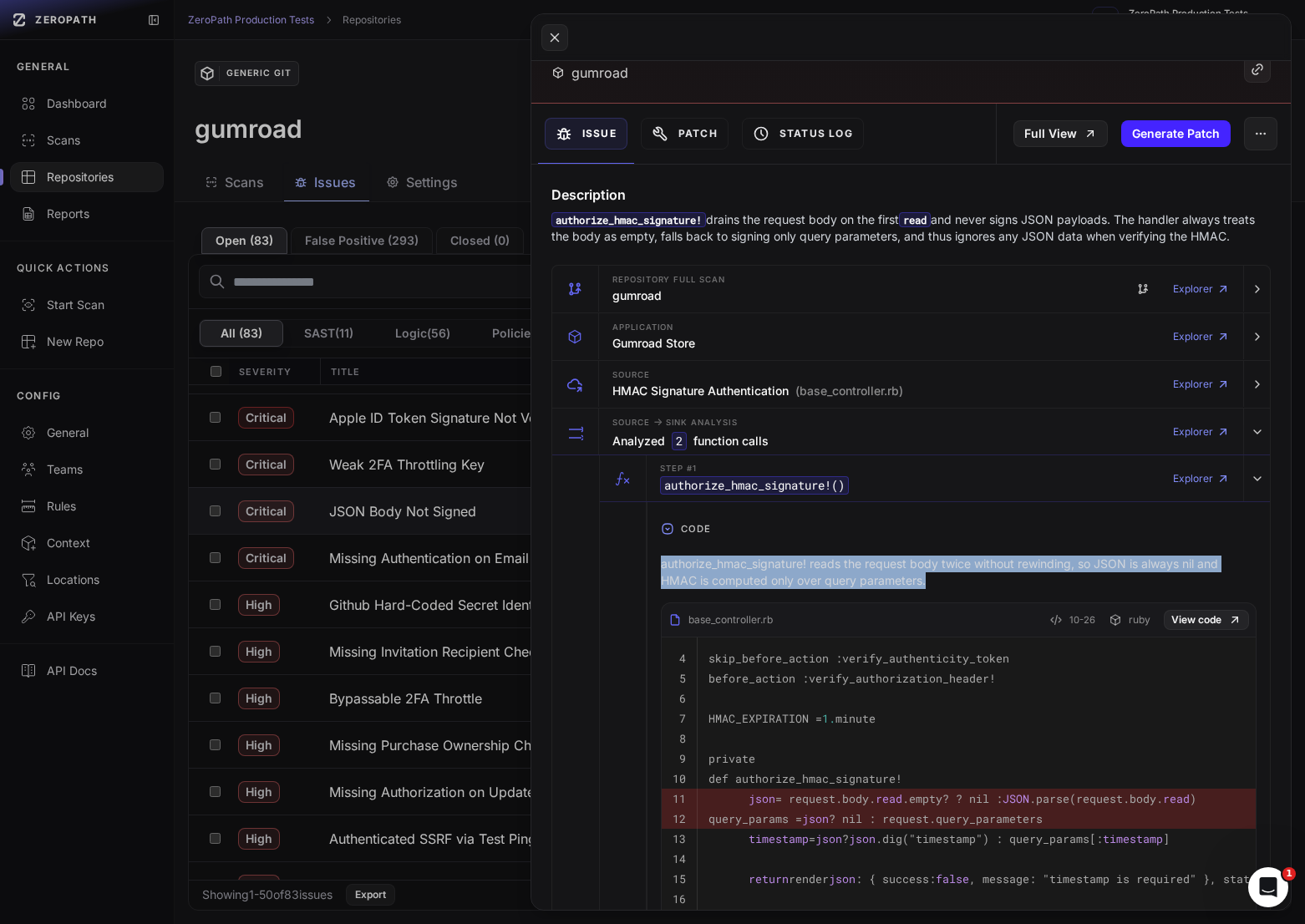
click at [861, 568] on p "authorize_hmac_signature! reads the request body twice without rewinding, so JS…" at bounding box center [958, 573] width 596 height 33
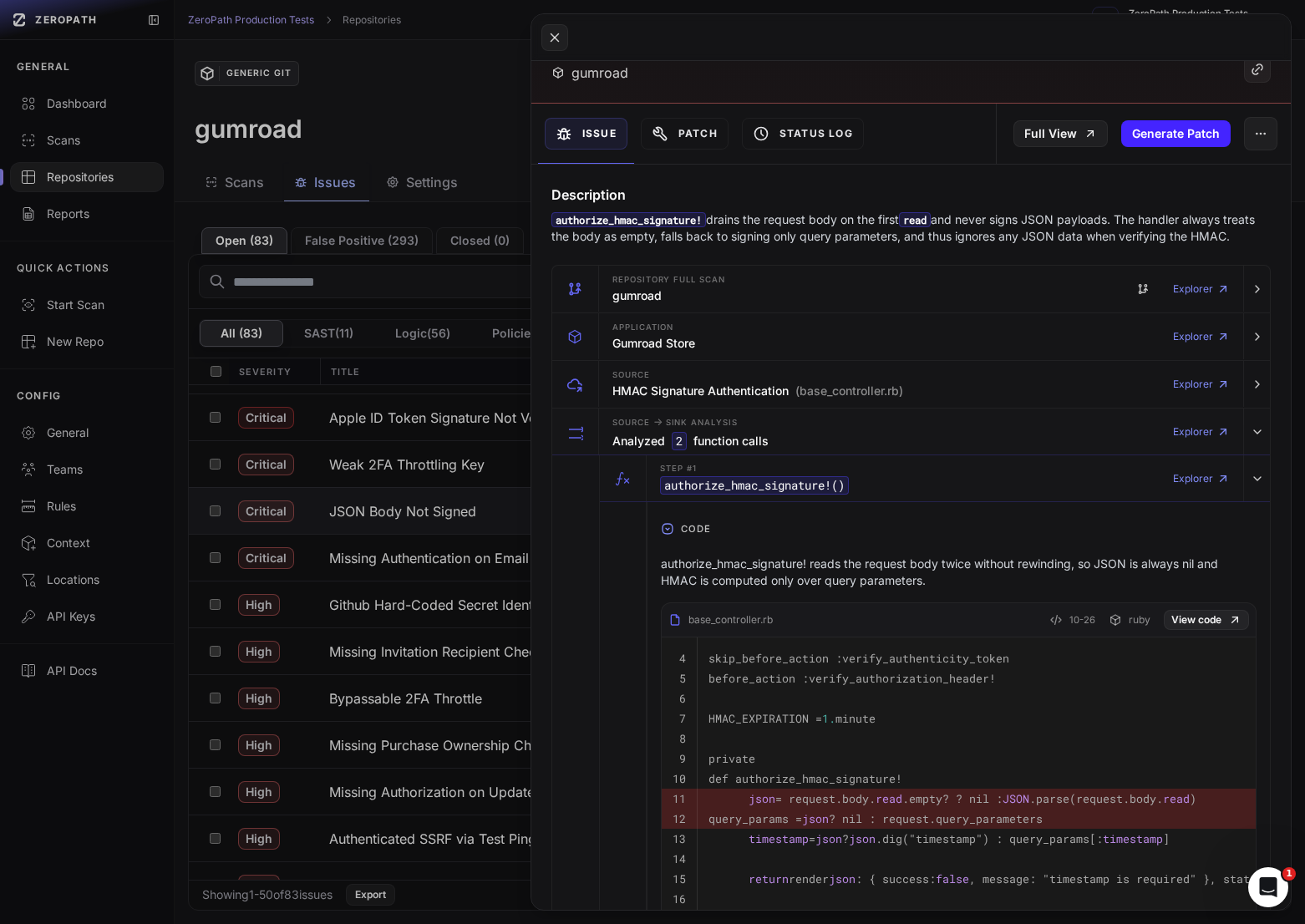
click at [880, 573] on p "authorize_hmac_signature! reads the request body twice without rewinding, so JS…" at bounding box center [958, 573] width 596 height 33
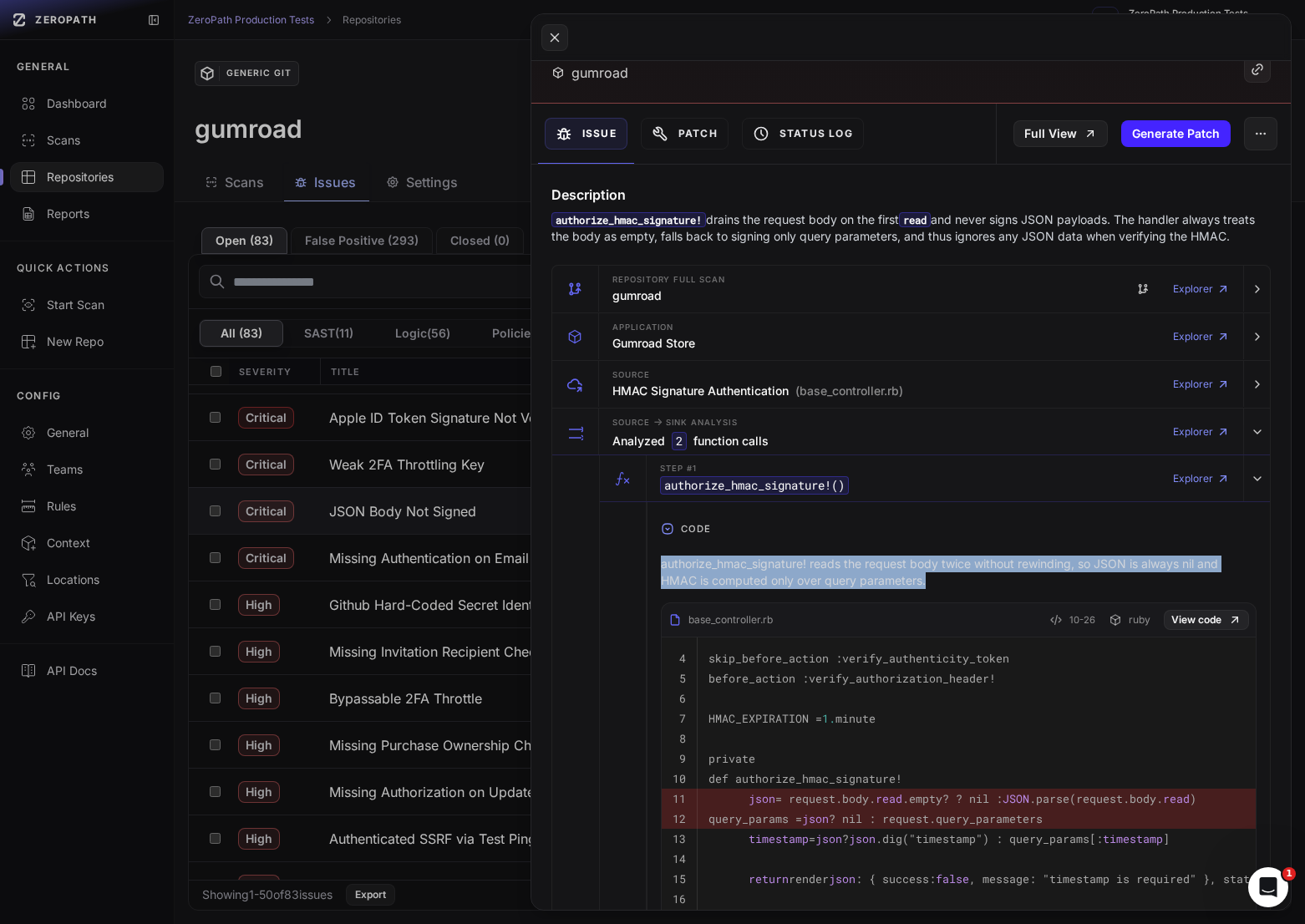
click at [880, 573] on p "authorize_hmac_signature! reads the request body twice without rewinding, so JS…" at bounding box center [958, 573] width 596 height 33
click at [873, 573] on p "authorize_hmac_signature! reads the request body twice without rewinding, so JS…" at bounding box center [958, 573] width 596 height 33
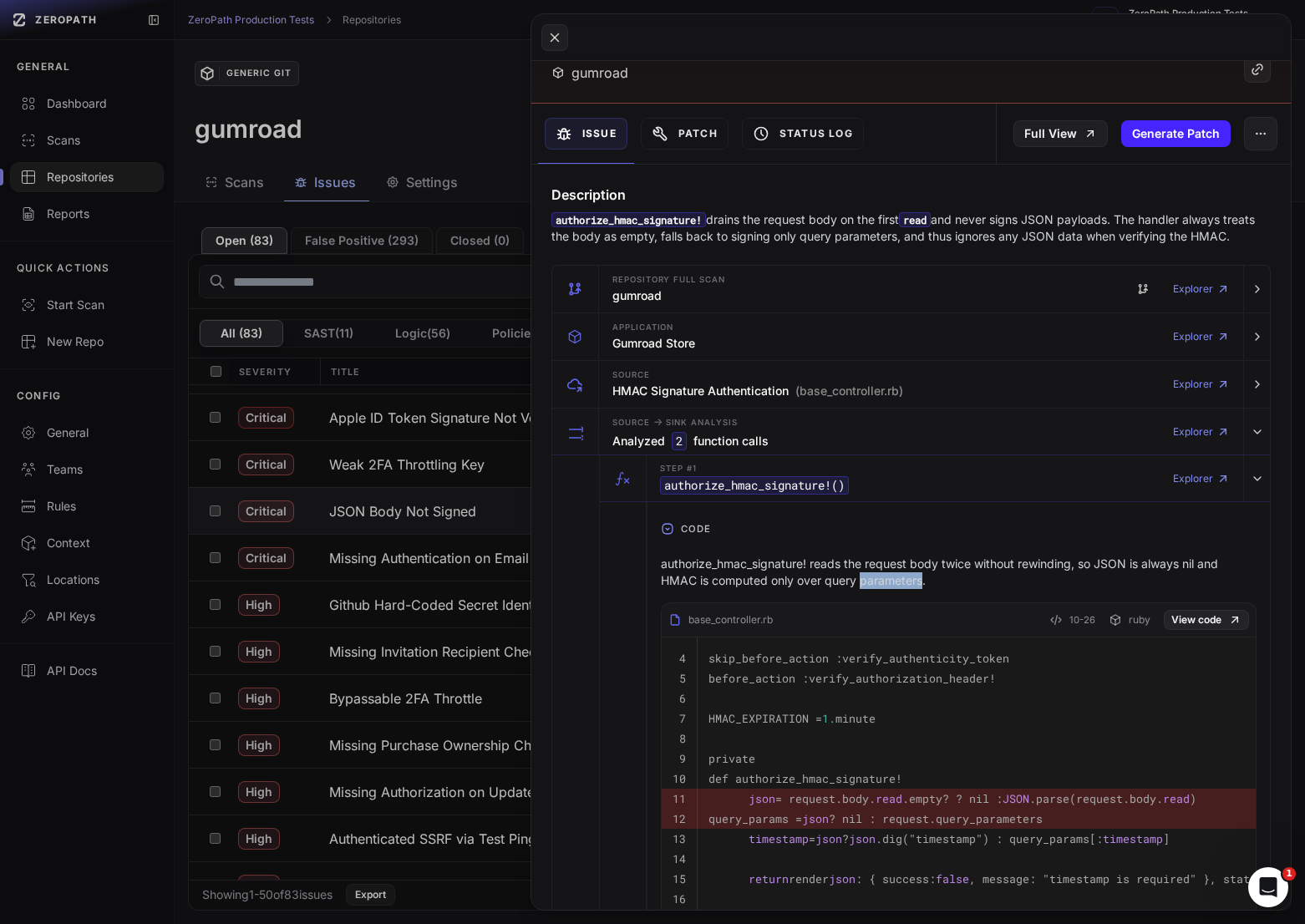
click at [873, 573] on p "authorize_hmac_signature! reads the request body twice without rewinding, so JS…" at bounding box center [958, 573] width 596 height 33
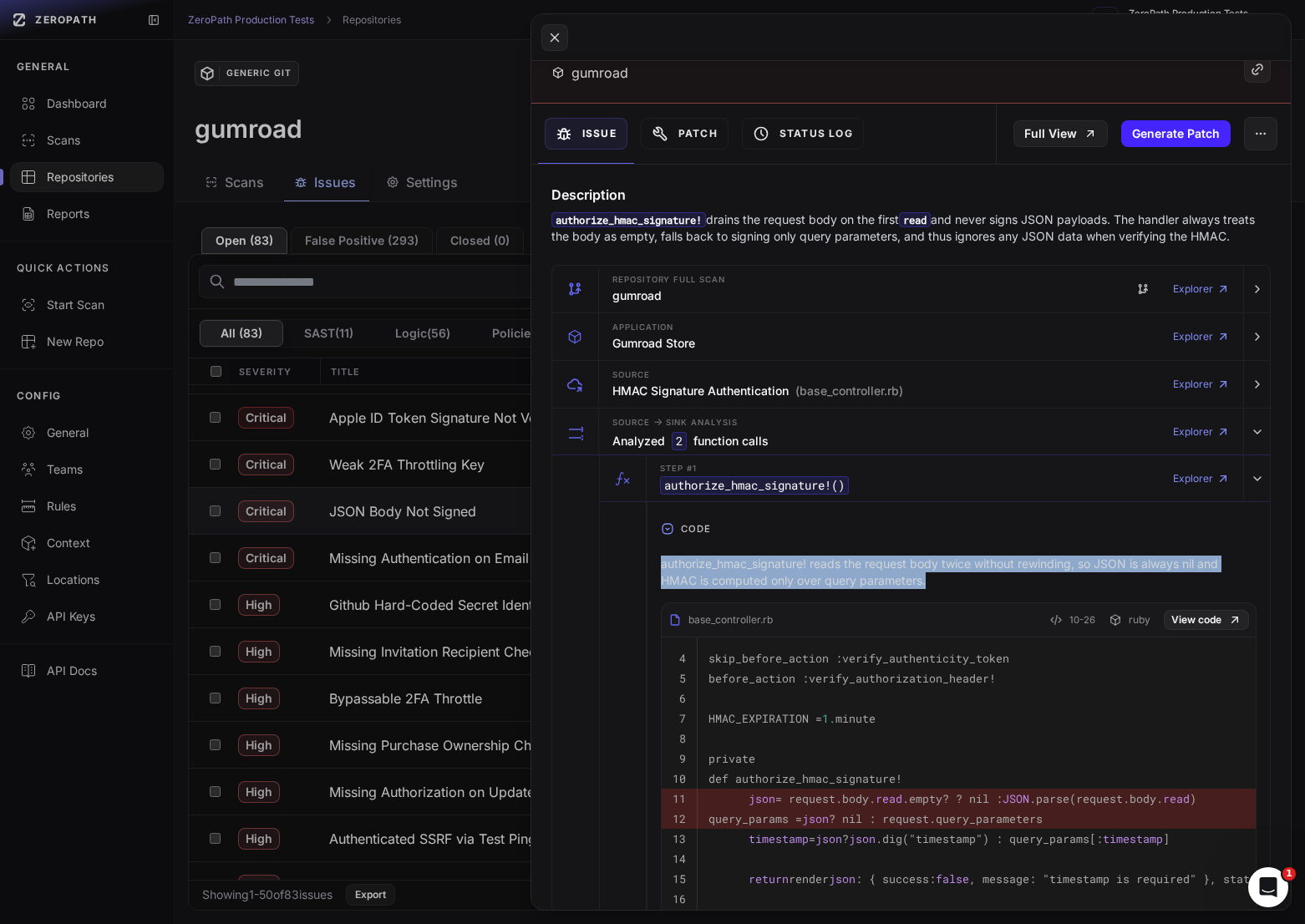
click at [873, 573] on p "authorize_hmac_signature! reads the request body twice without rewinding, so JS…" at bounding box center [958, 573] width 596 height 33
click at [885, 573] on p "authorize_hmac_signature! reads the request body twice without rewinding, so JS…" at bounding box center [958, 573] width 596 height 33
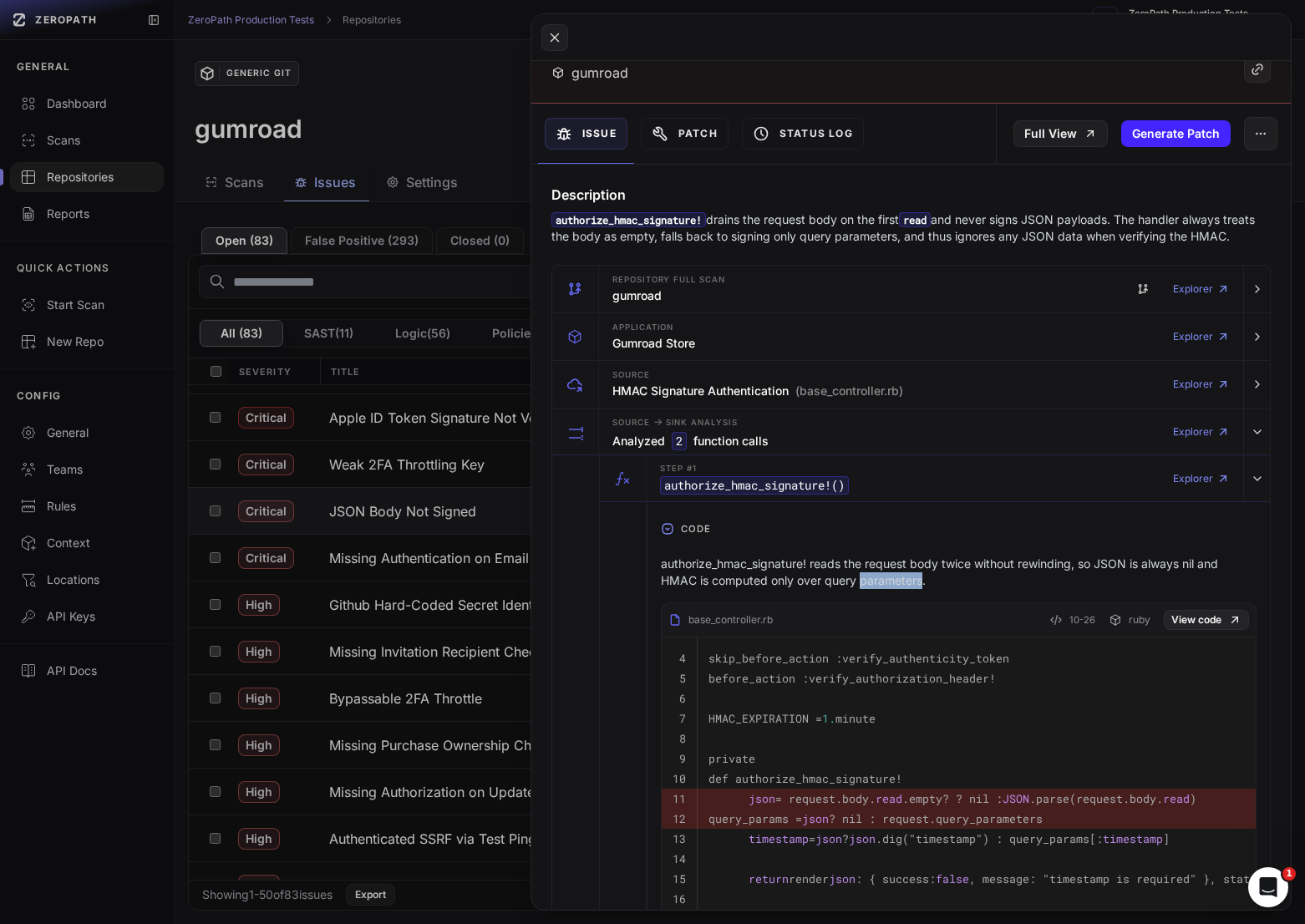
click at [885, 573] on p "authorize_hmac_signature! reads the request body twice without rewinding, so JS…" at bounding box center [958, 573] width 596 height 33
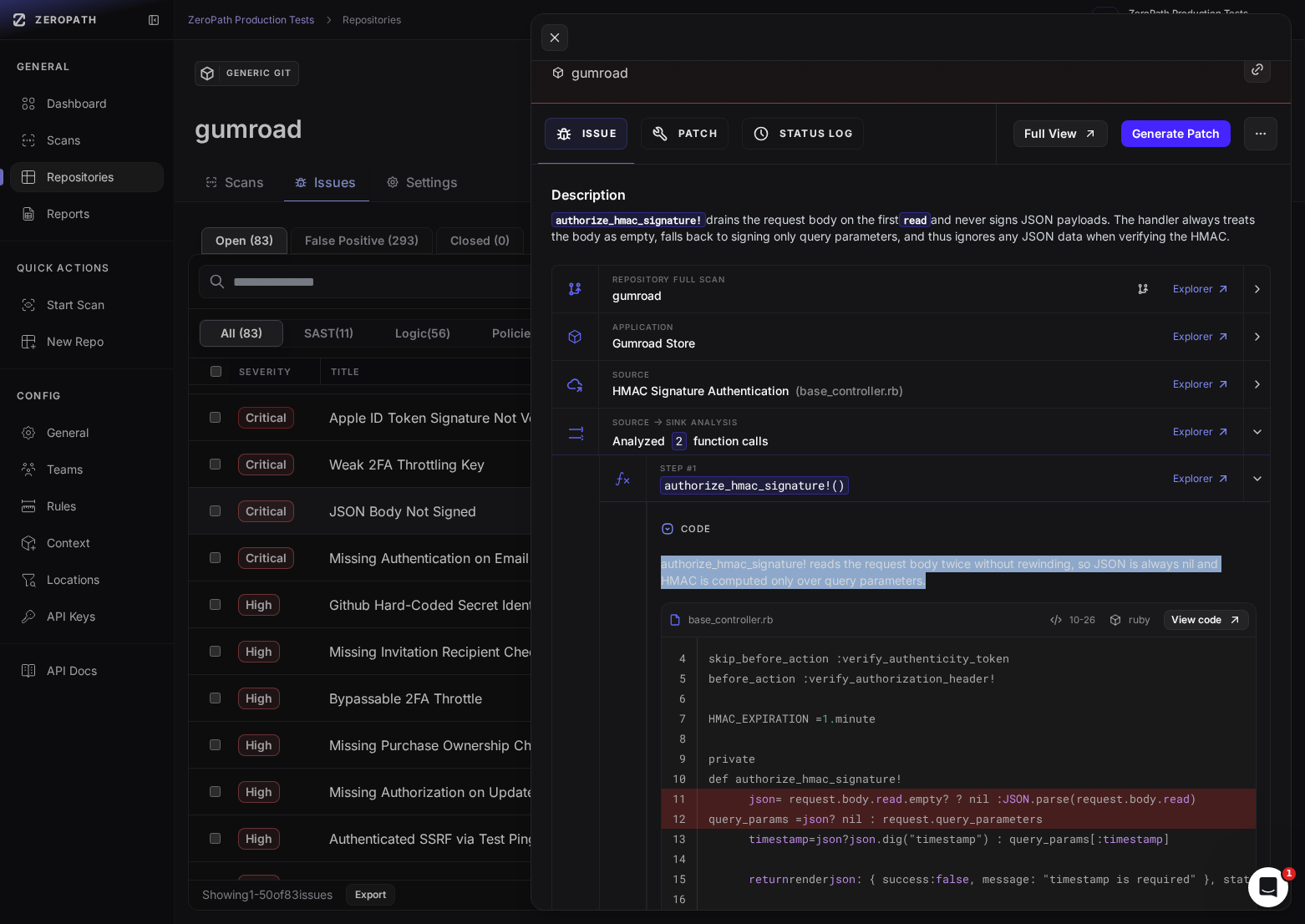
click at [885, 573] on p "authorize_hmac_signature! reads the request body twice without rewinding, so JS…" at bounding box center [958, 573] width 596 height 33
click at [877, 573] on p "authorize_hmac_signature! reads the request body twice without rewinding, so JS…" at bounding box center [958, 573] width 596 height 33
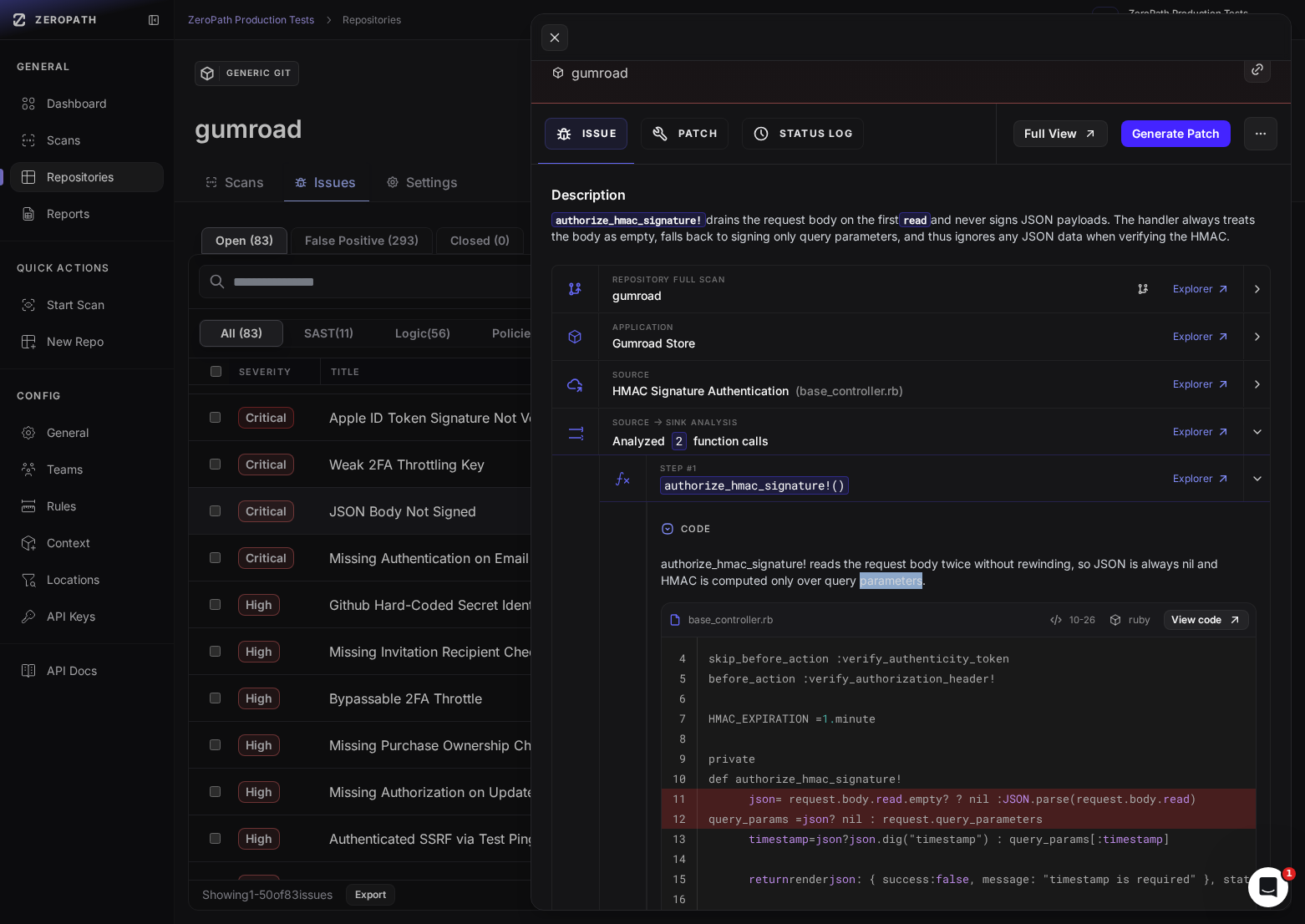
click at [877, 573] on p "authorize_hmac_signature! reads the request body twice without rewinding, so JS…" at bounding box center [958, 573] width 596 height 33
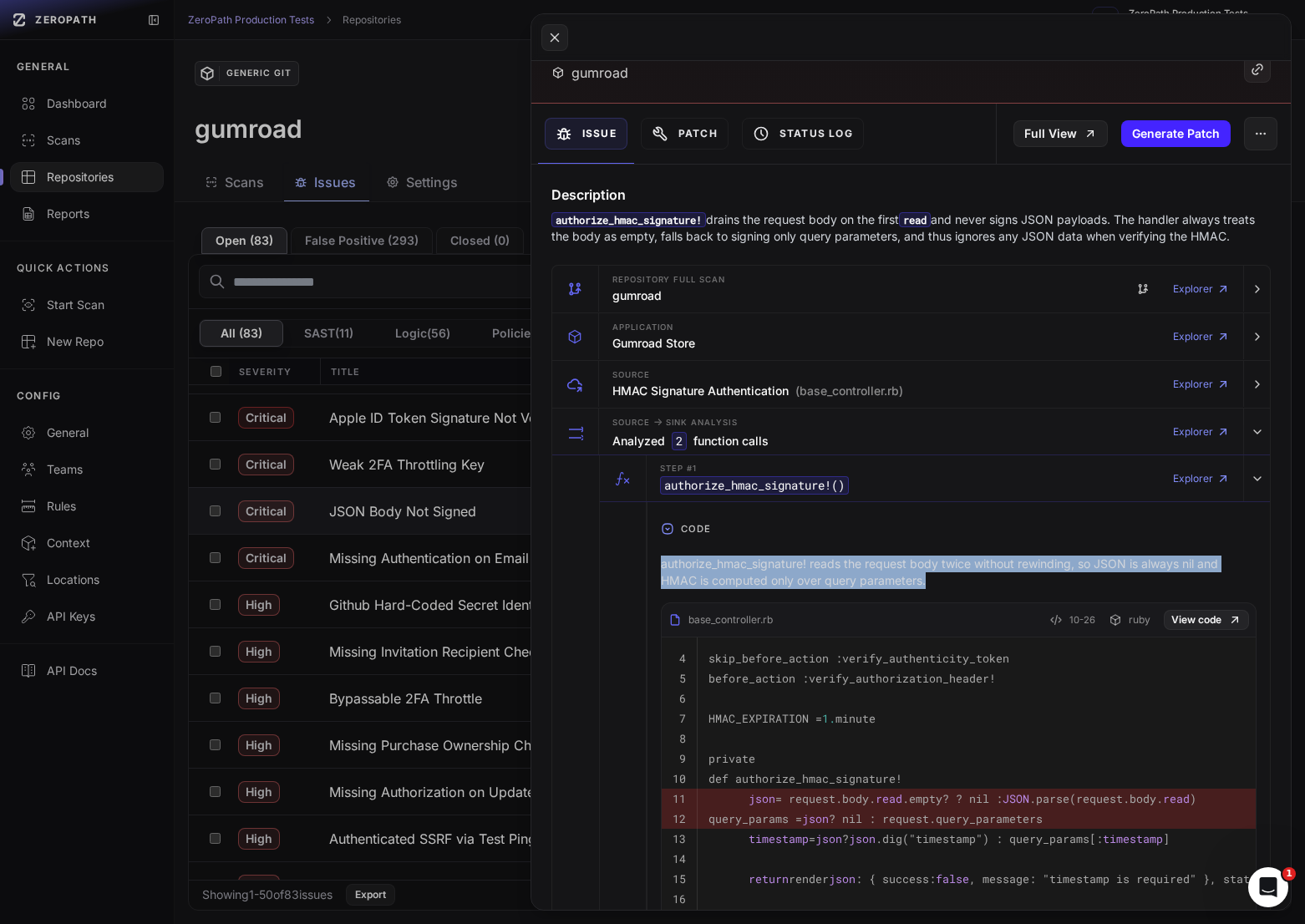
click at [877, 573] on p "authorize_hmac_signature! reads the request body twice without rewinding, so JS…" at bounding box center [958, 573] width 596 height 33
click at [893, 574] on p "authorize_hmac_signature! reads the request body twice without rewinding, so JS…" at bounding box center [958, 573] width 596 height 33
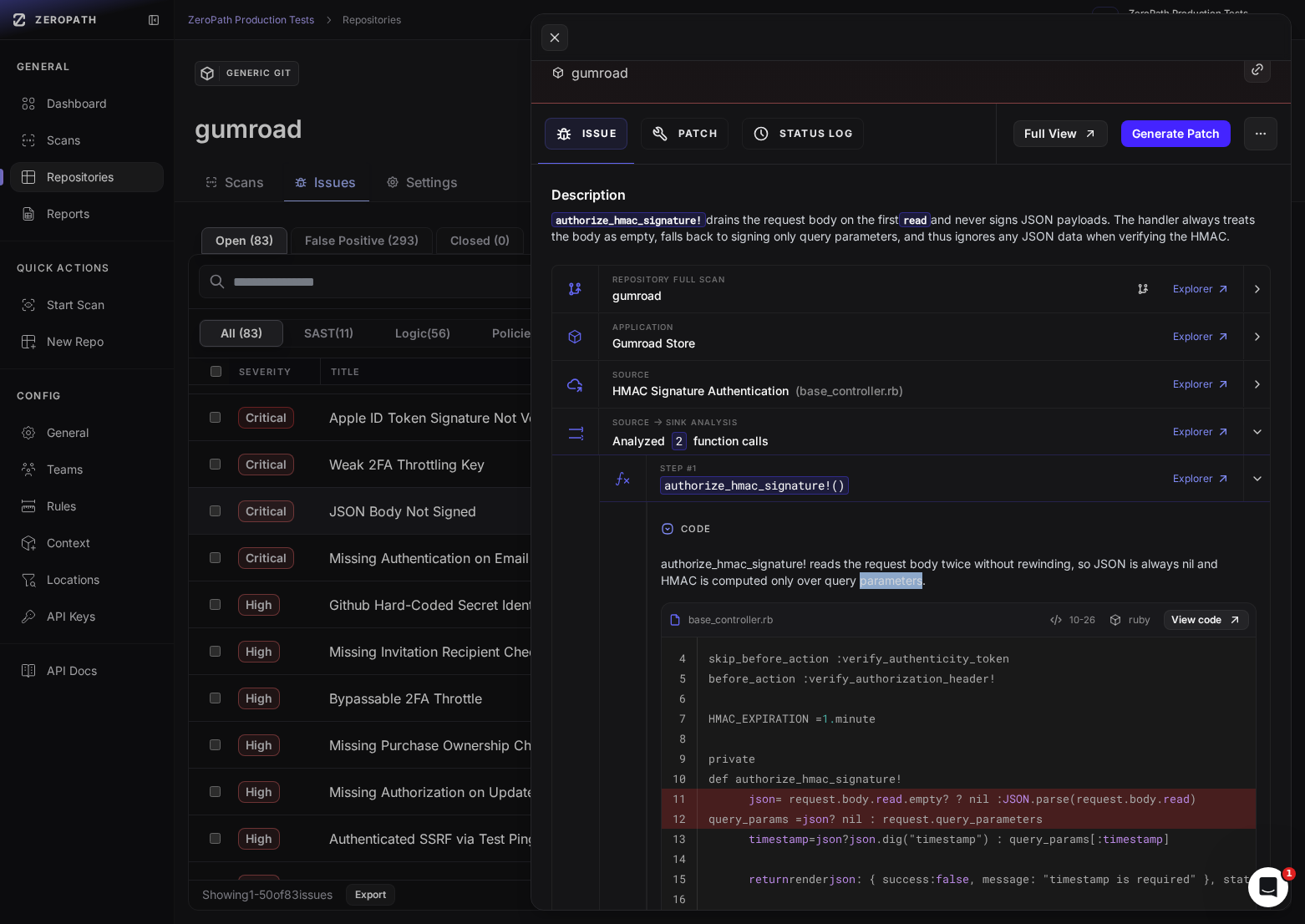
click at [893, 574] on p "authorize_hmac_signature! reads the request body twice without rewinding, so JS…" at bounding box center [958, 573] width 596 height 33
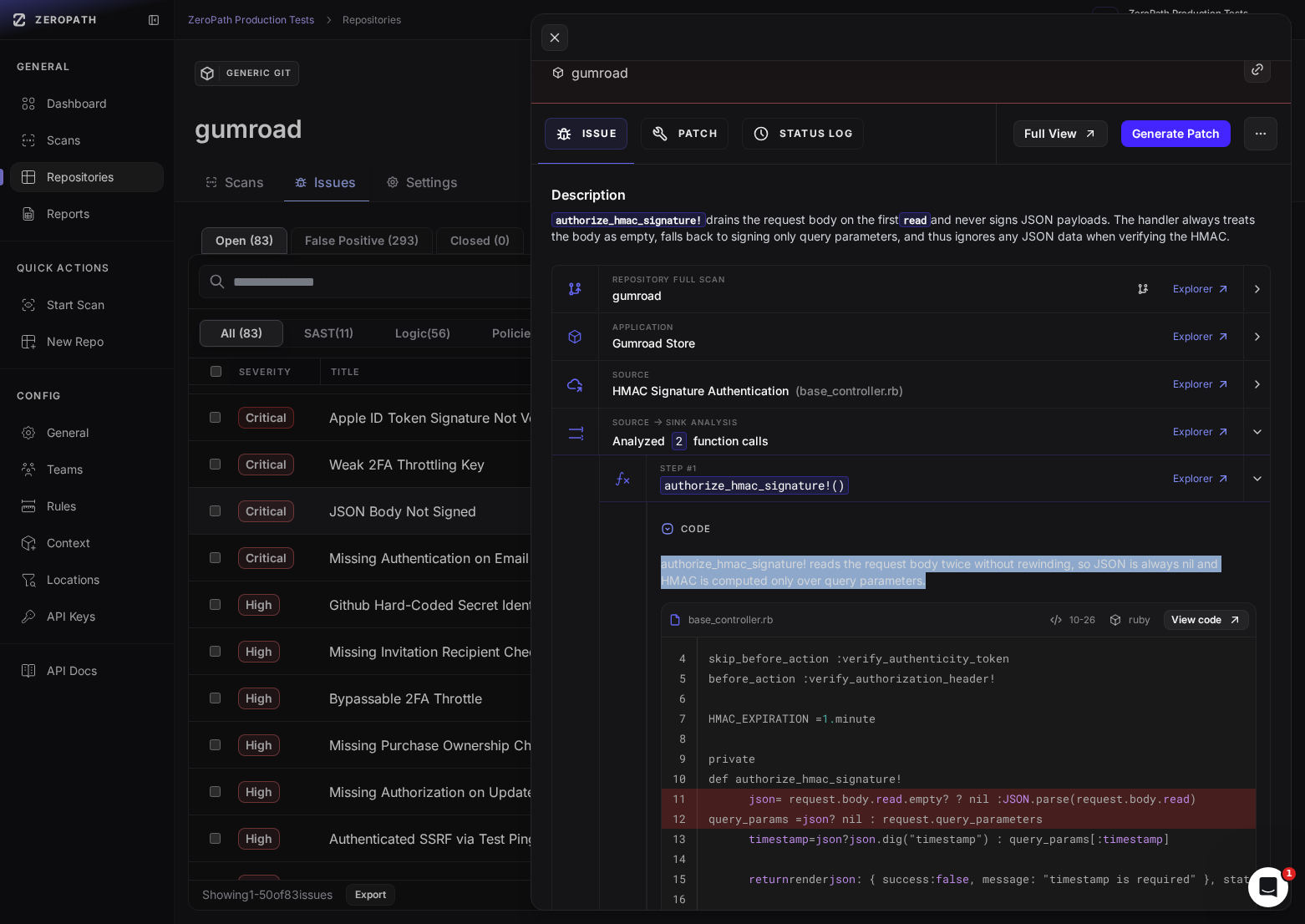
click at [893, 574] on p "authorize_hmac_signature! reads the request body twice without rewinding, so JS…" at bounding box center [958, 573] width 596 height 33
click at [906, 574] on p "authorize_hmac_signature! reads the request body twice without rewinding, so JS…" at bounding box center [958, 573] width 596 height 33
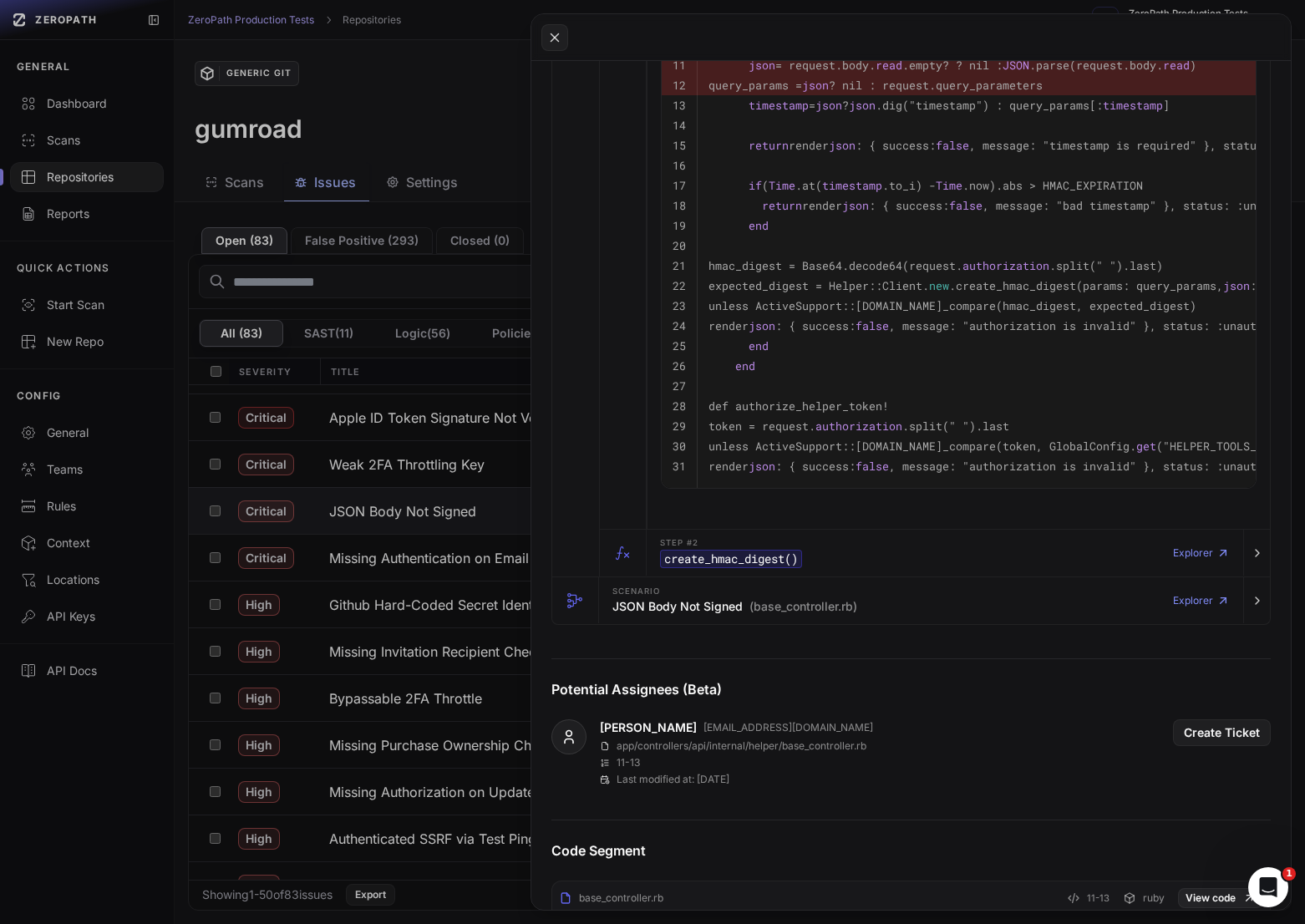
scroll to position [881, 0]
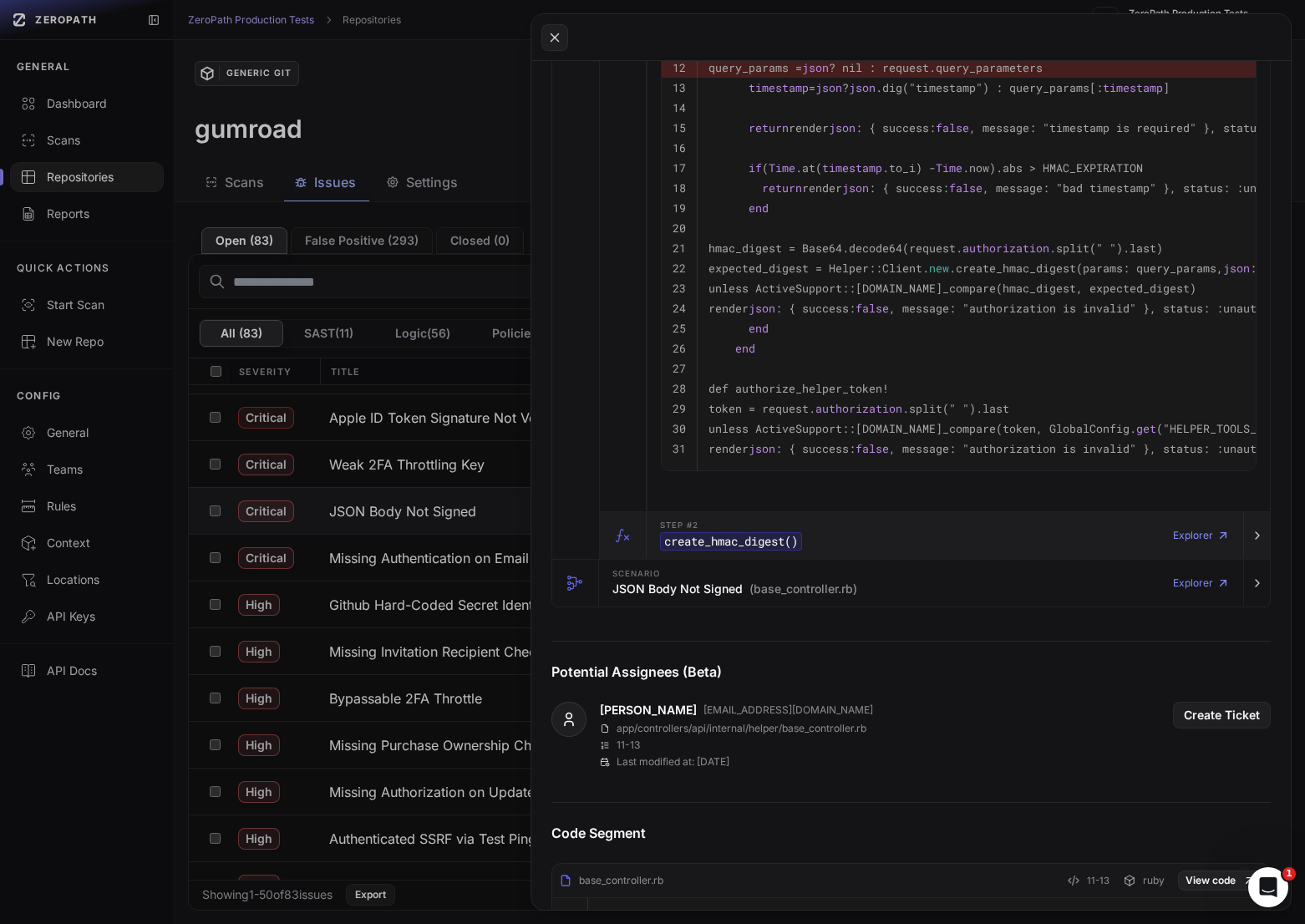
click at [879, 535] on div "Step #2 create_hmac_digest () Explorer" at bounding box center [944, 535] width 583 height 46
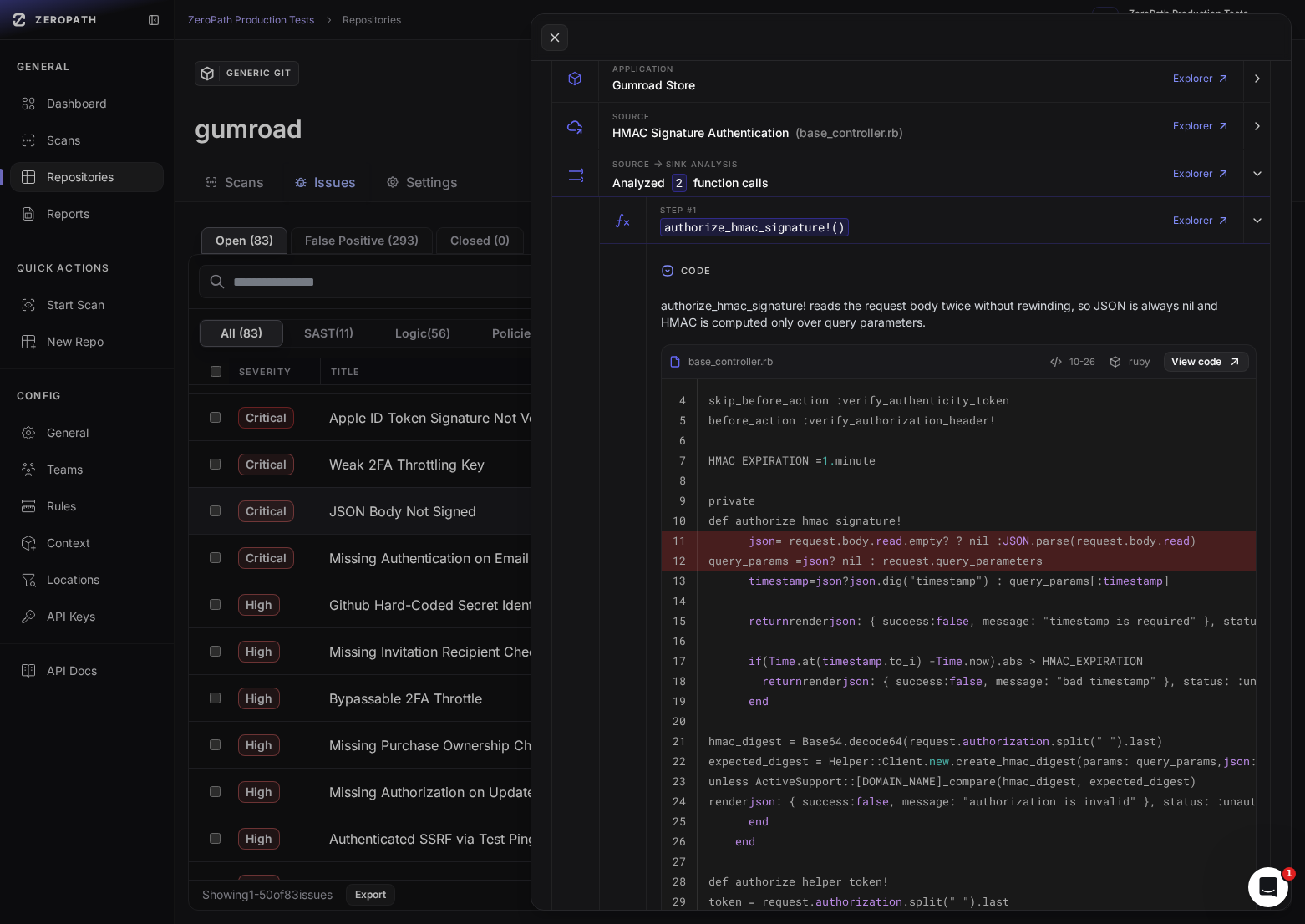
scroll to position [0, 0]
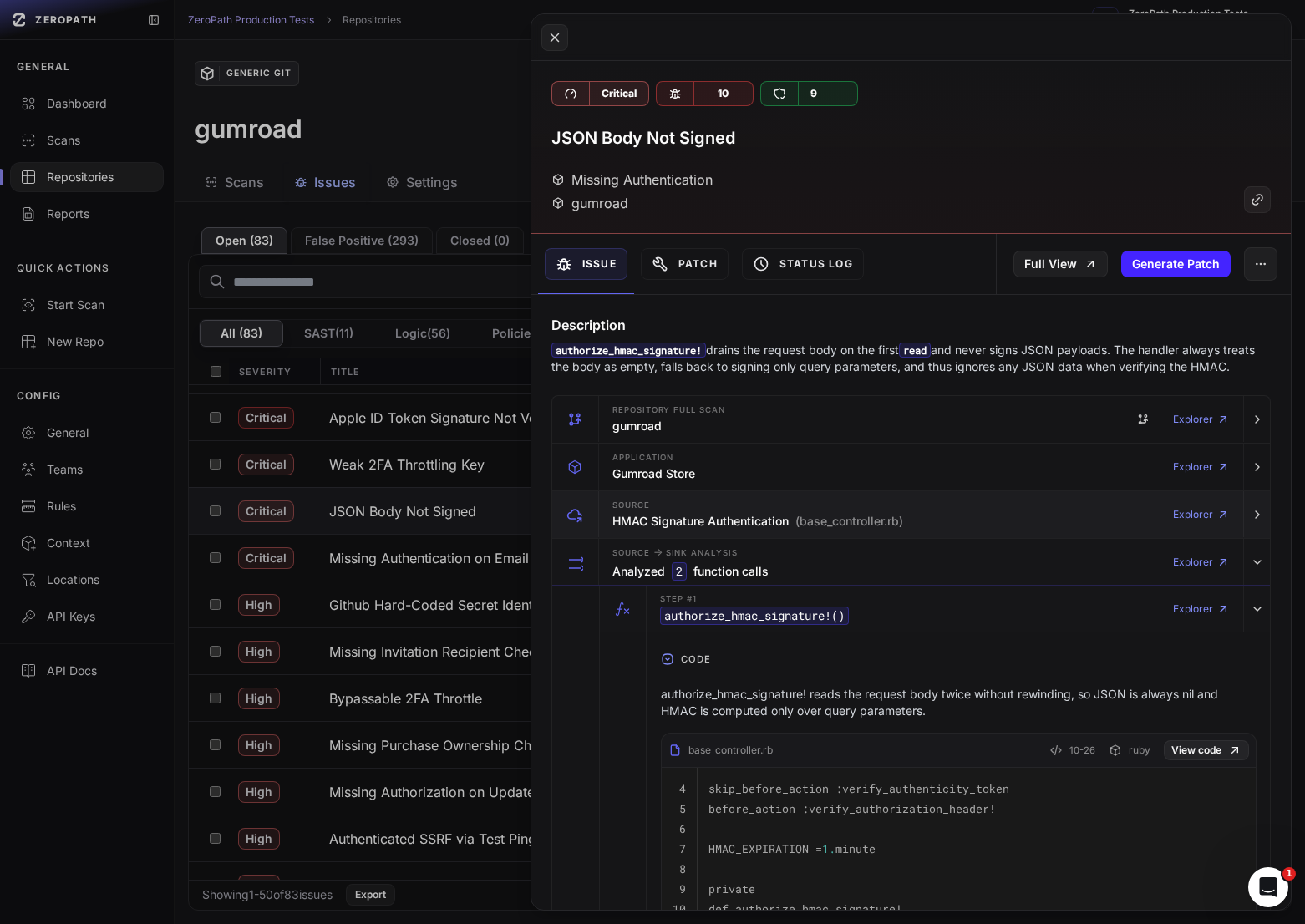
click at [863, 515] on span "(base_controller.rb)" at bounding box center [849, 521] width 108 height 17
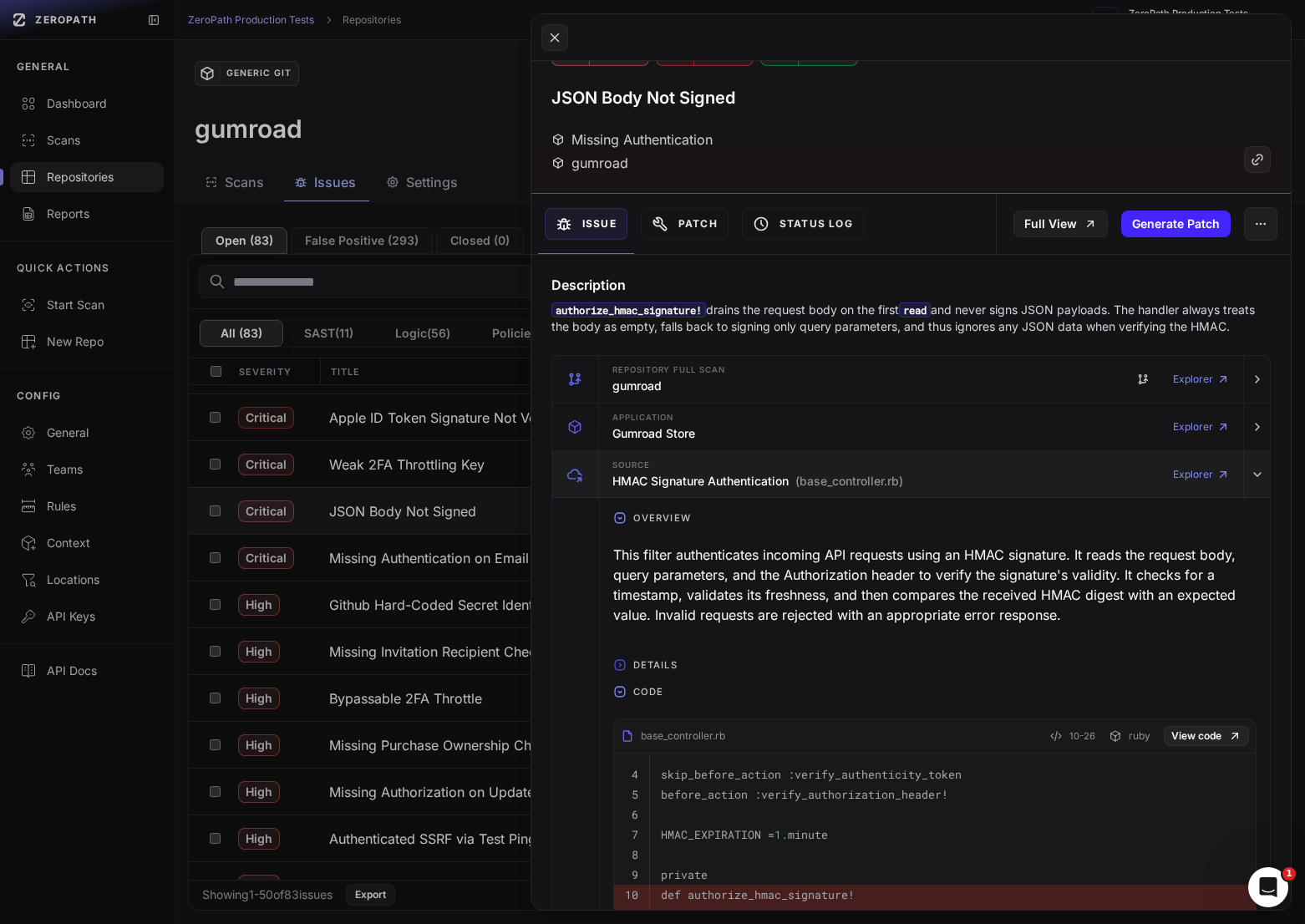
scroll to position [42, 0]
click at [887, 562] on div "This filter authenticates incoming API requests using an HMAC signature. It rea…" at bounding box center [935, 583] width 643 height 94
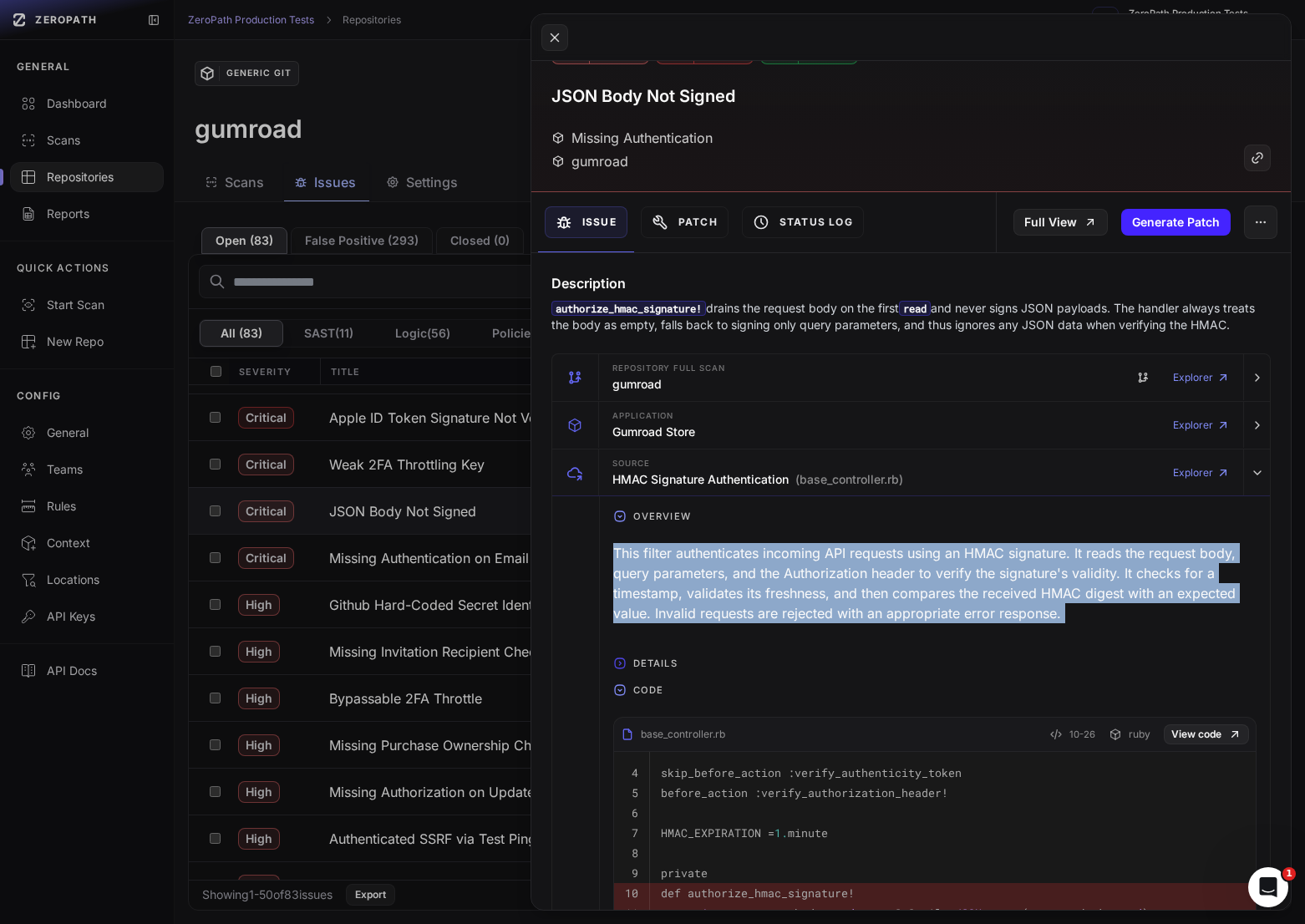
click at [887, 562] on div "This filter authenticates incoming API requests using an HMAC signature. It rea…" at bounding box center [935, 583] width 643 height 94
click at [872, 562] on div "This filter authenticates incoming API requests using an HMAC signature. It rea…" at bounding box center [935, 583] width 643 height 94
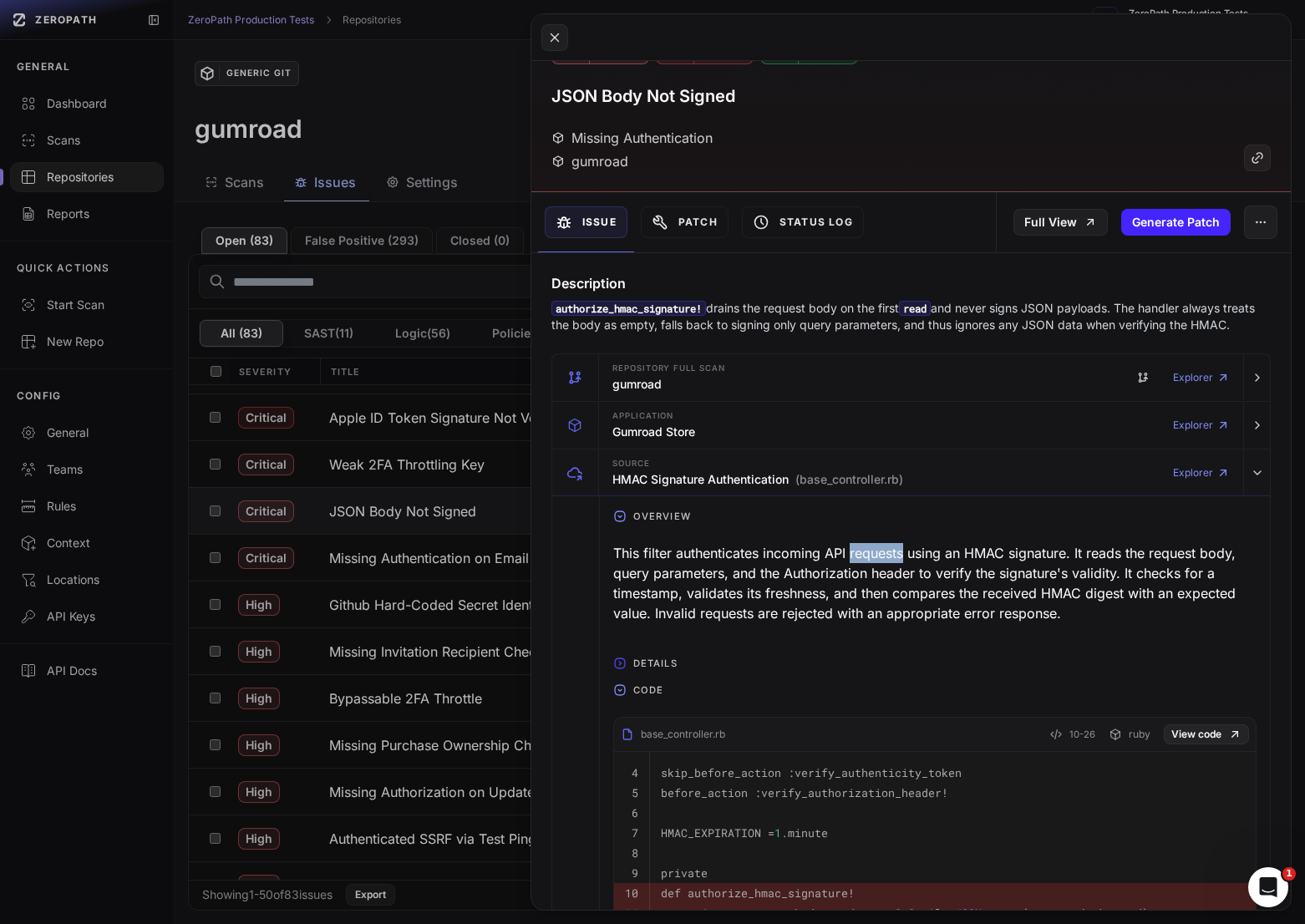
click at [872, 562] on div "This filter authenticates incoming API requests using an HMAC signature. It rea…" at bounding box center [935, 583] width 643 height 94
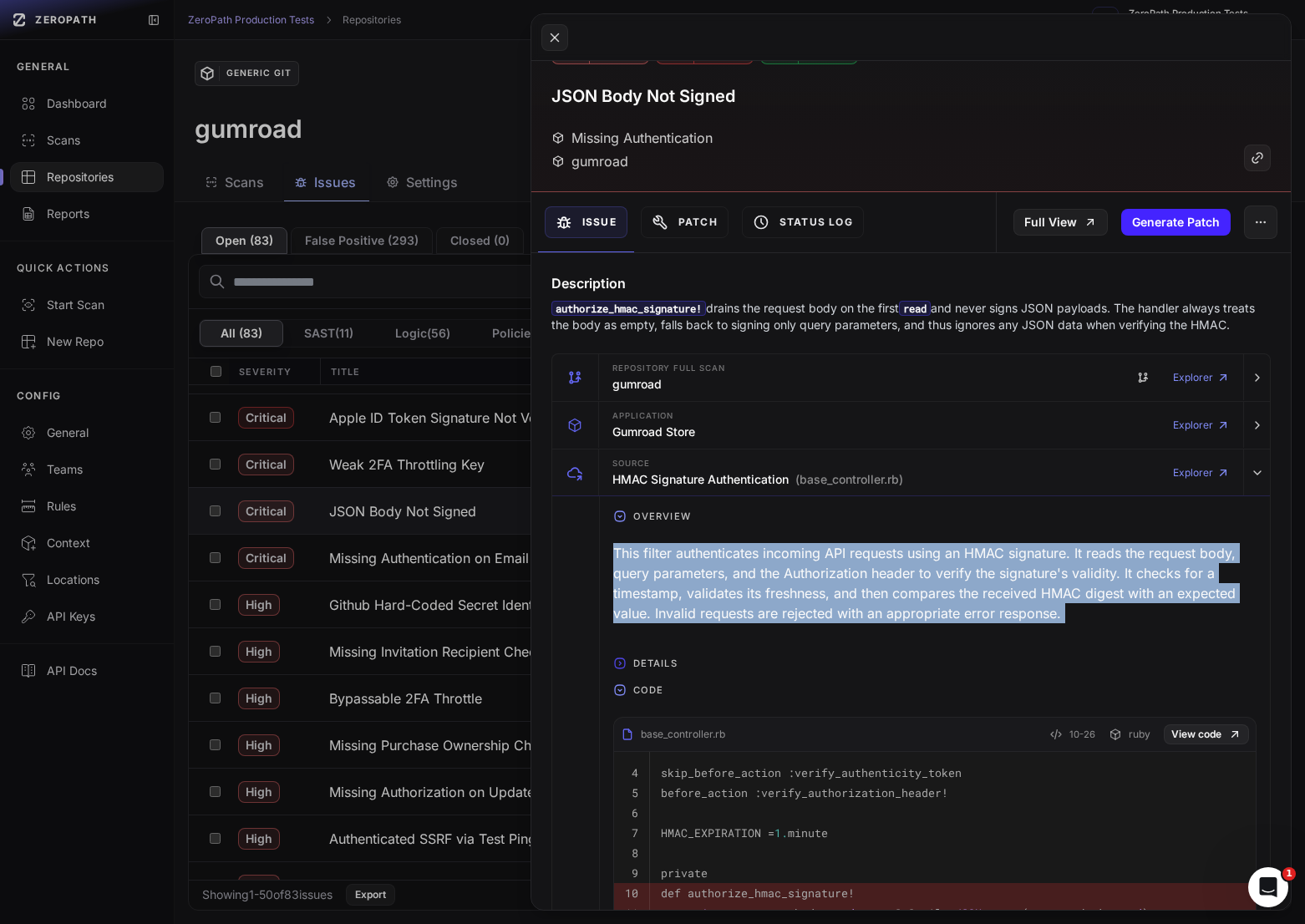
click at [872, 562] on div "This filter authenticates incoming API requests using an HMAC signature. It rea…" at bounding box center [935, 583] width 643 height 94
click at [902, 562] on div "This filter authenticates incoming API requests using an HMAC signature. It rea…" at bounding box center [935, 583] width 643 height 94
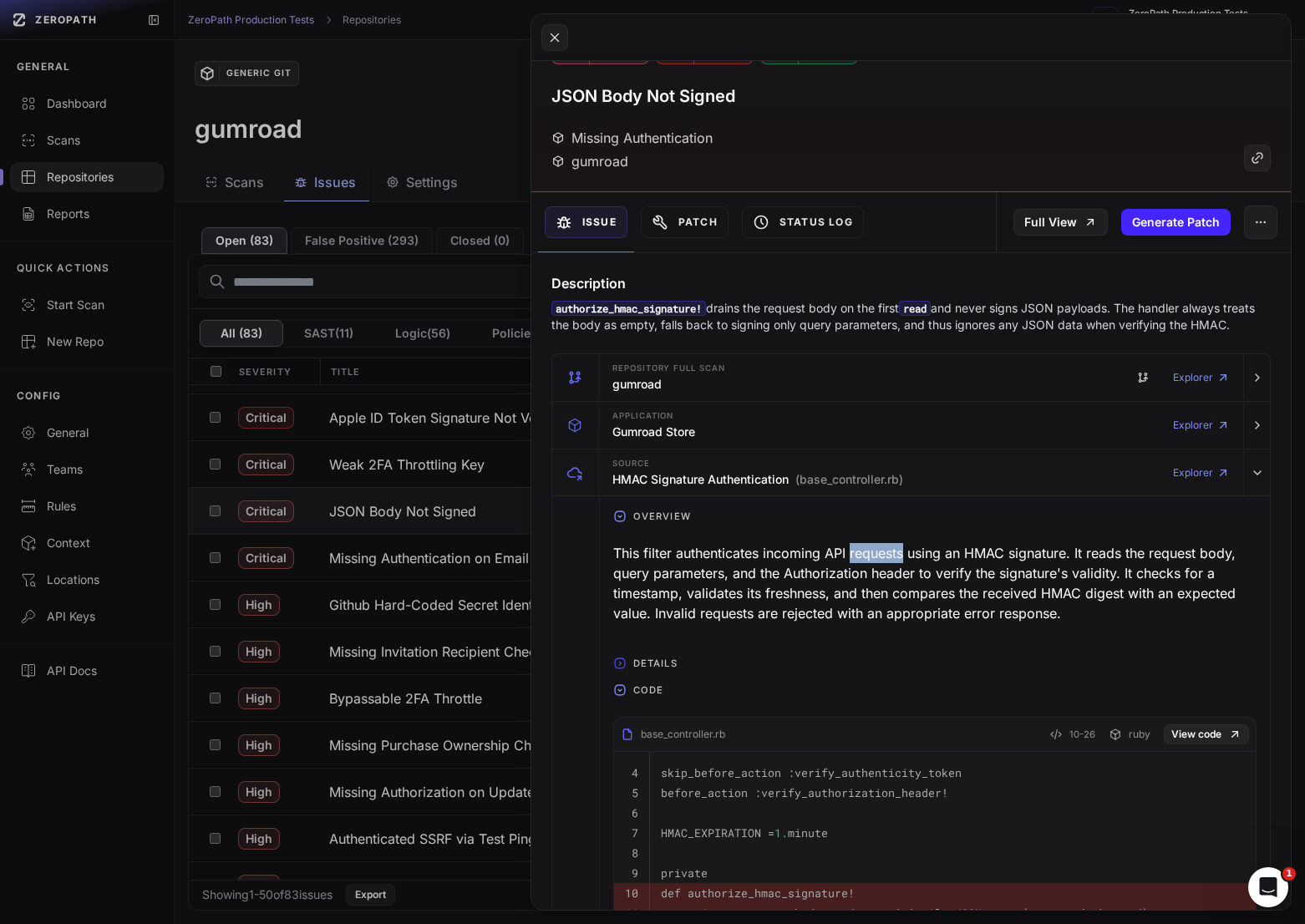
click at [902, 562] on div "This filter authenticates incoming API requests using an HMAC signature. It rea…" at bounding box center [935, 583] width 643 height 94
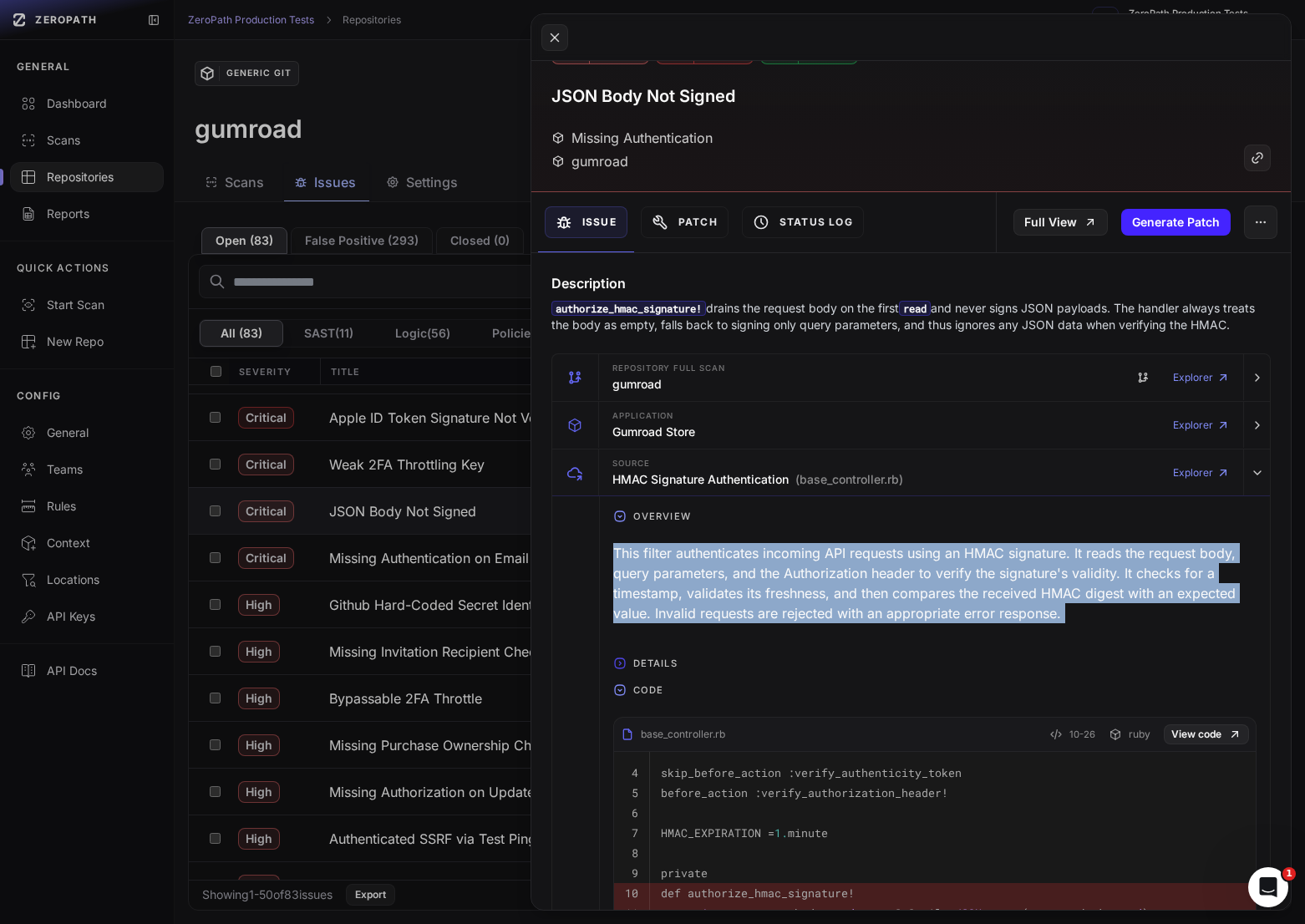
click at [902, 562] on div "This filter authenticates incoming API requests using an HMAC signature. It rea…" at bounding box center [935, 583] width 643 height 94
click at [890, 562] on div "This filter authenticates incoming API requests using an HMAC signature. It rea…" at bounding box center [935, 583] width 643 height 94
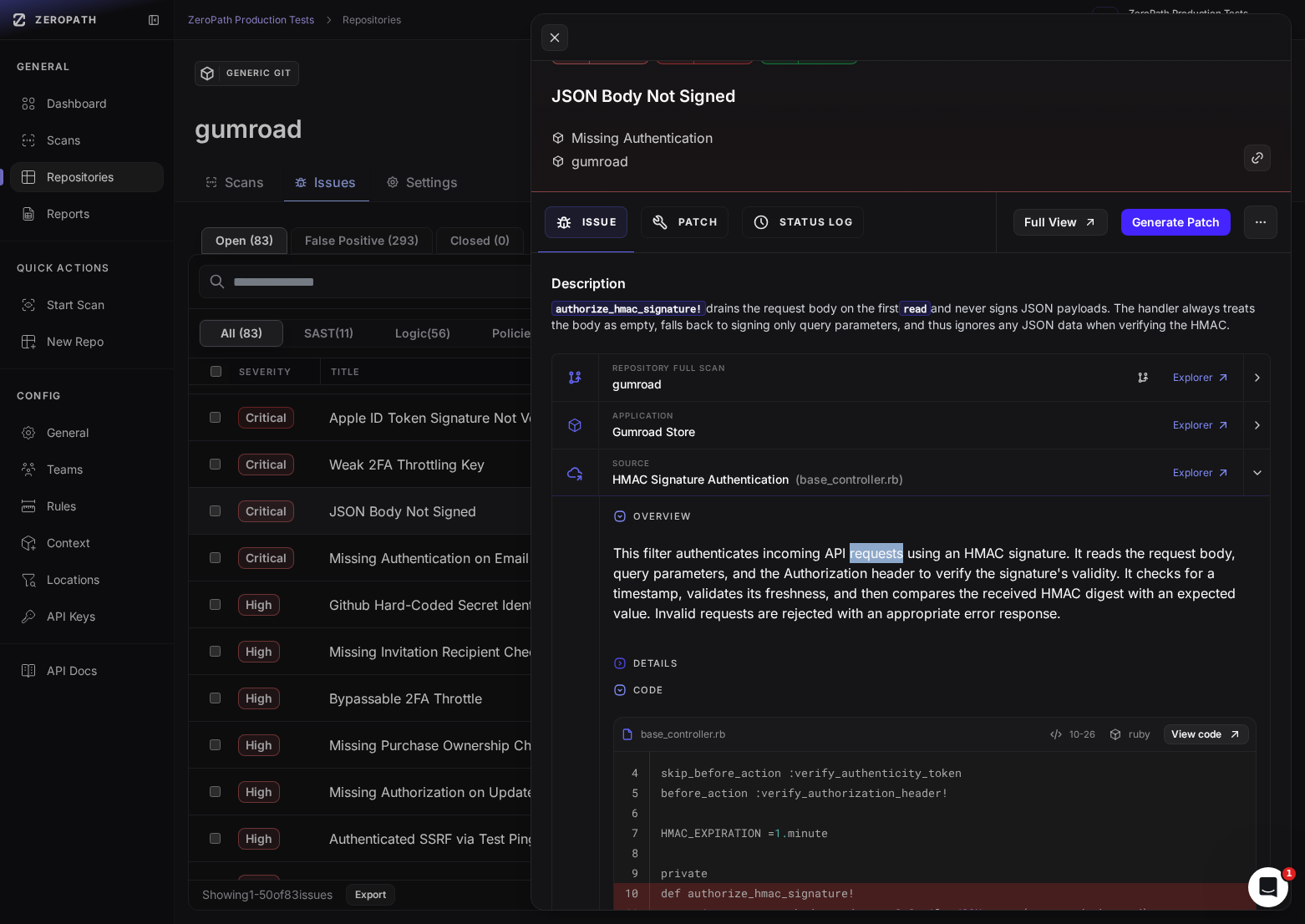
click at [890, 562] on div "This filter authenticates incoming API requests using an HMAC signature. It rea…" at bounding box center [935, 583] width 643 height 94
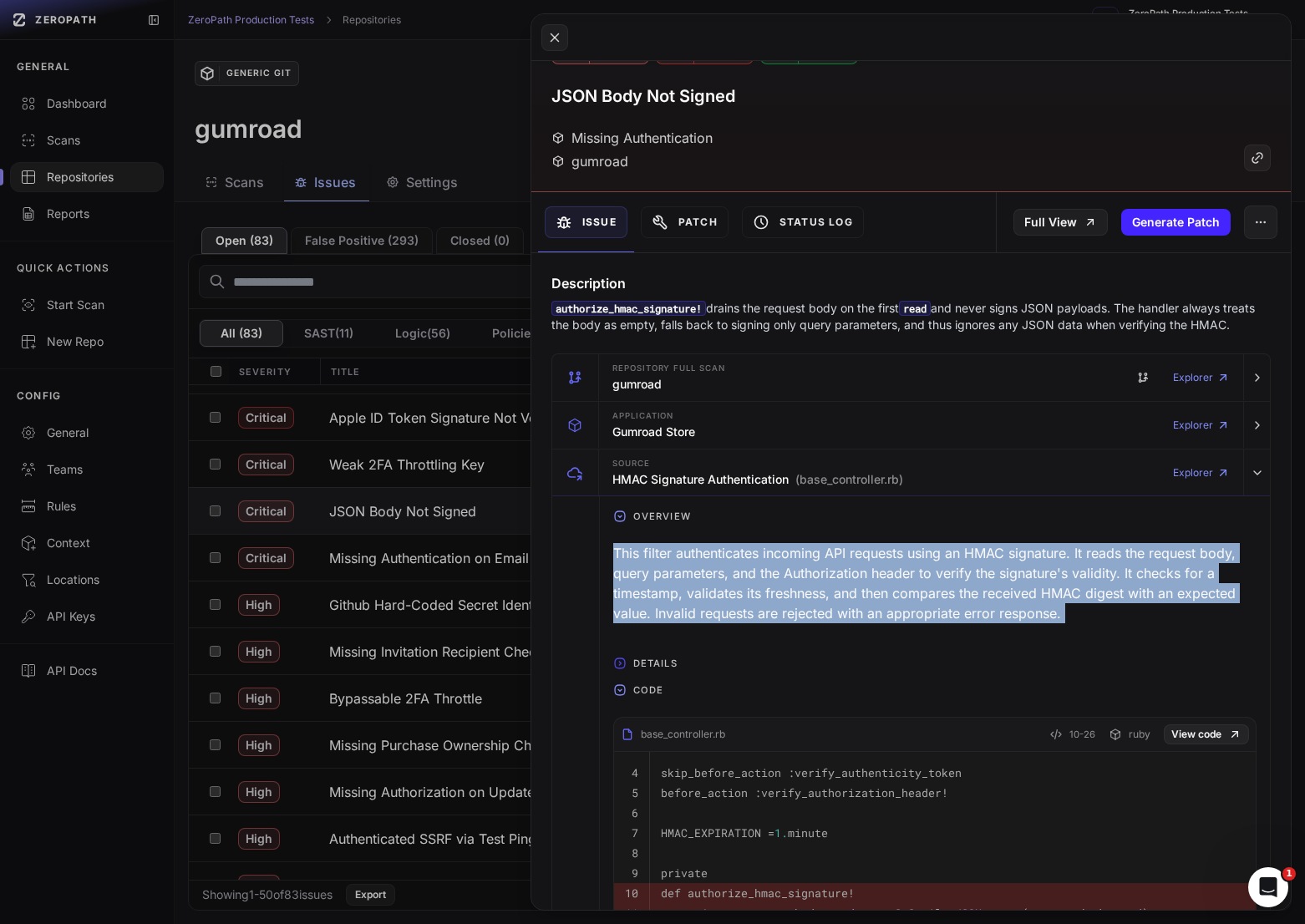
click at [890, 562] on div "This filter authenticates incoming API requests using an HMAC signature. It rea…" at bounding box center [935, 583] width 643 height 94
click at [900, 563] on div "This filter authenticates incoming API requests using an HMAC signature. It rea…" at bounding box center [935, 583] width 643 height 94
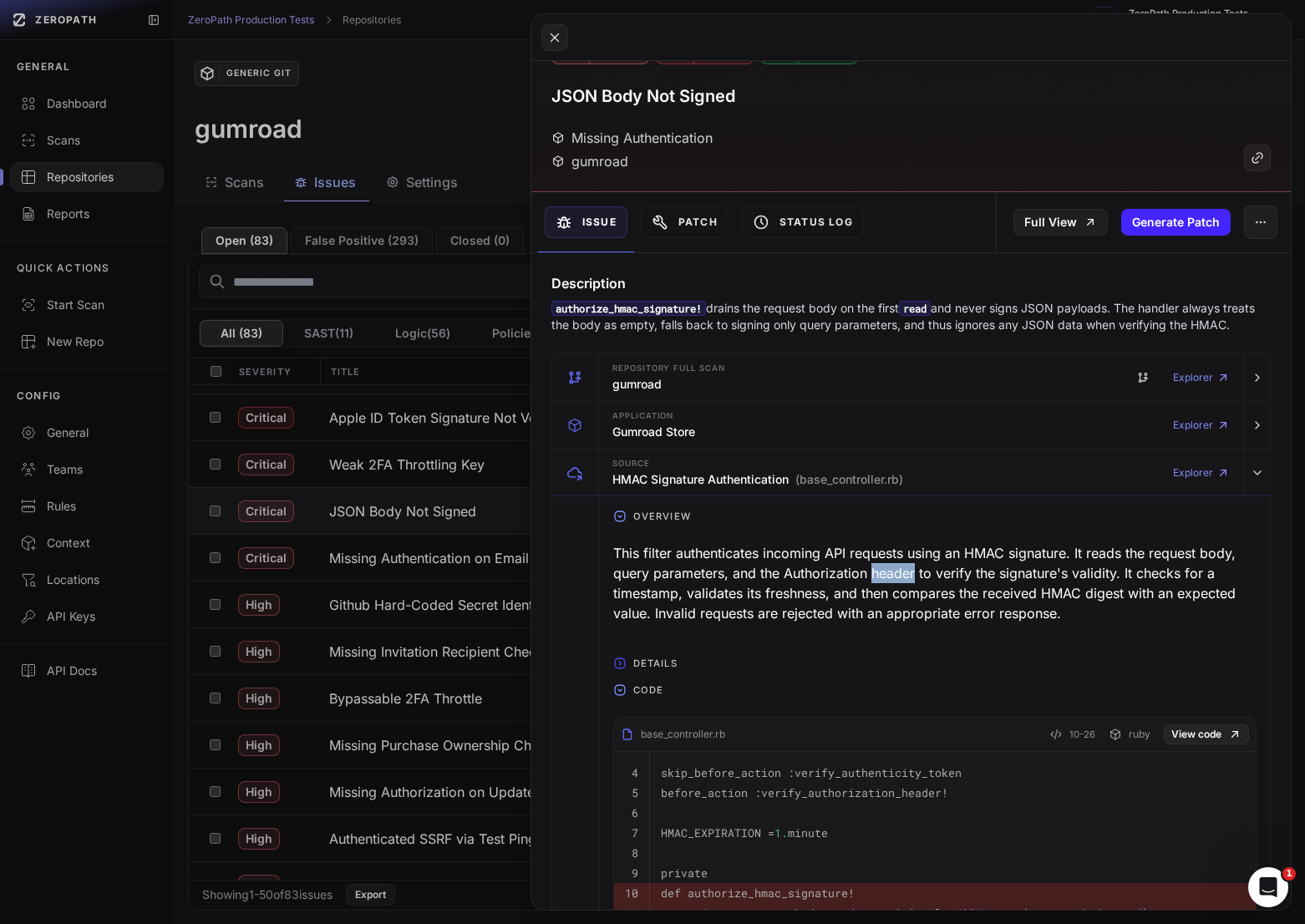
click at [900, 563] on div "This filter authenticates incoming API requests using an HMAC signature. It rea…" at bounding box center [935, 583] width 643 height 94
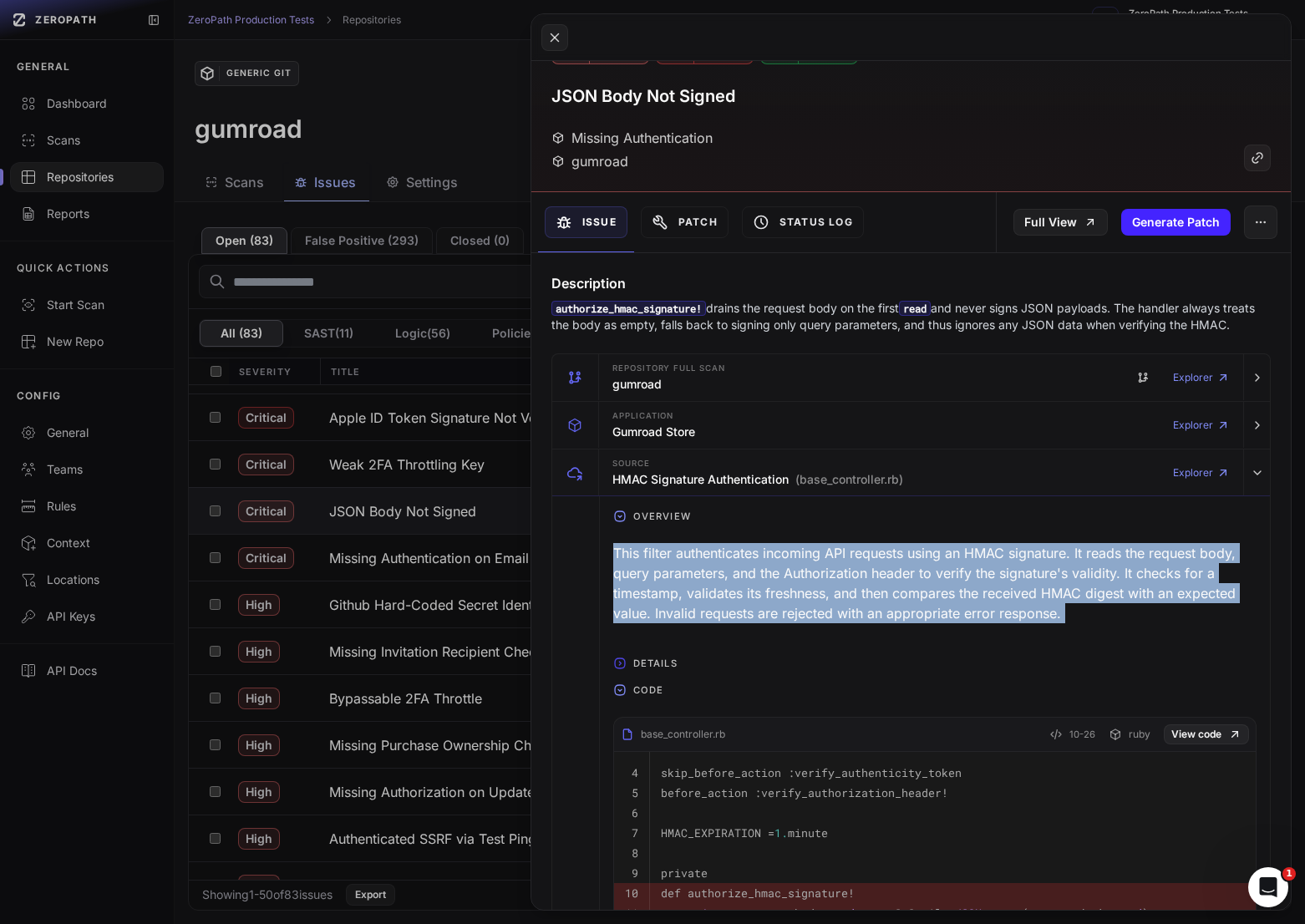
click at [900, 563] on div "This filter authenticates incoming API requests using an HMAC signature. It rea…" at bounding box center [935, 583] width 643 height 94
click at [875, 565] on div "This filter authenticates incoming API requests using an HMAC signature. It rea…" at bounding box center [935, 583] width 643 height 94
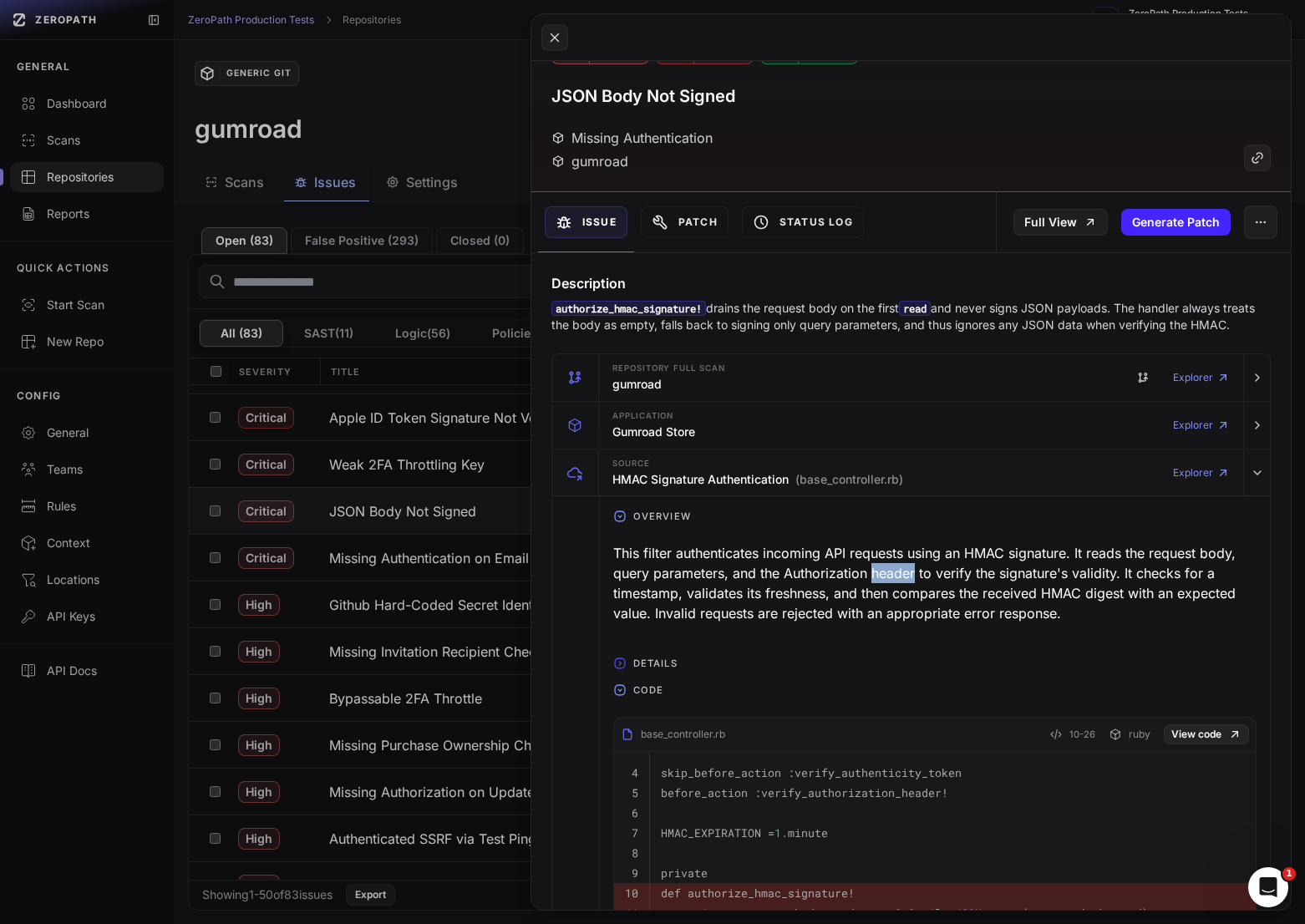
click at [875, 565] on div "This filter authenticates incoming API requests using an HMAC signature. It rea…" at bounding box center [935, 583] width 643 height 94
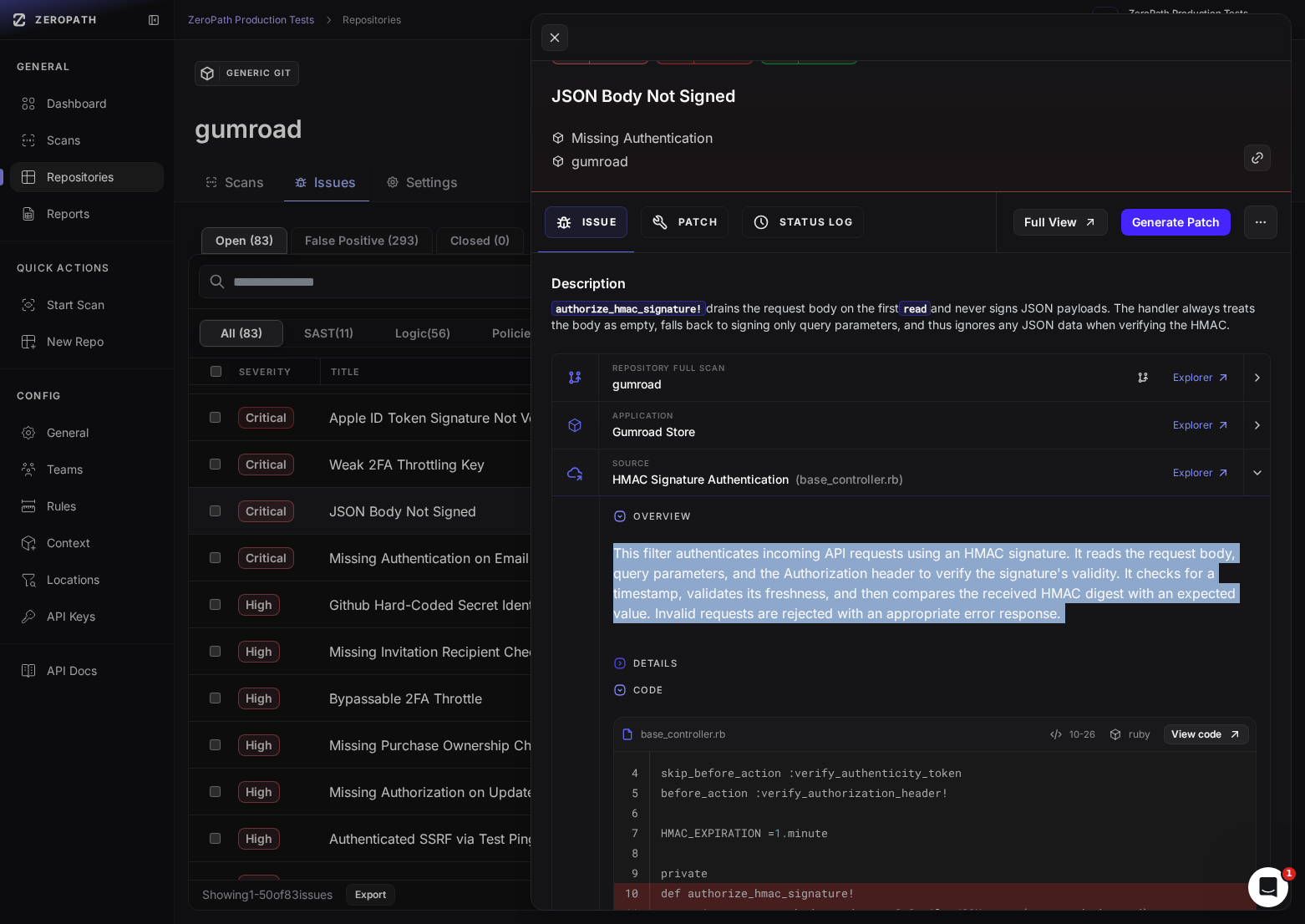
click at [875, 565] on div "This filter authenticates incoming API requests using an HMAC signature. It rea…" at bounding box center [935, 583] width 643 height 94
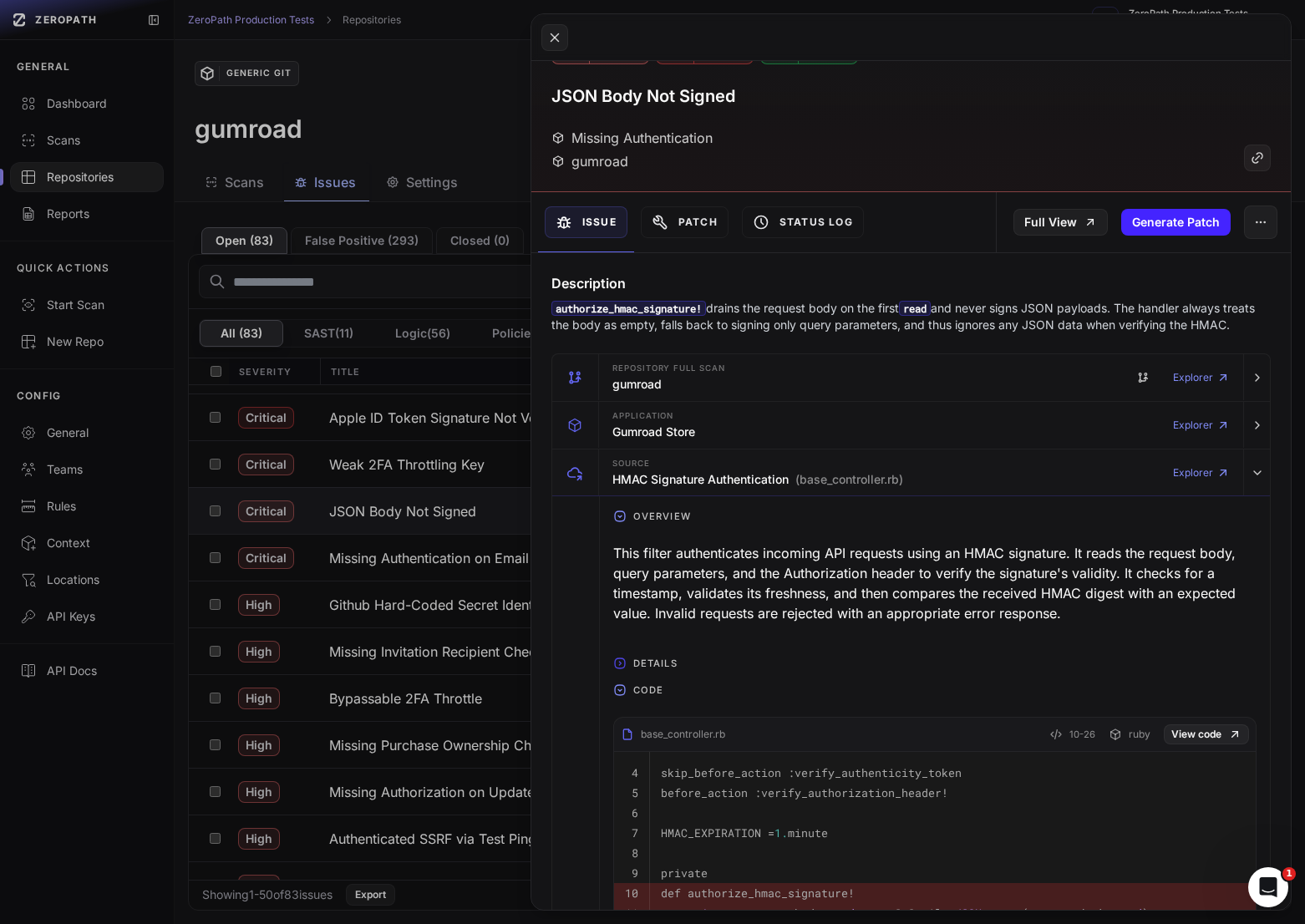
click at [893, 568] on div "This filter authenticates incoming API requests using an HMAC signature. It rea…" at bounding box center [935, 583] width 643 height 94
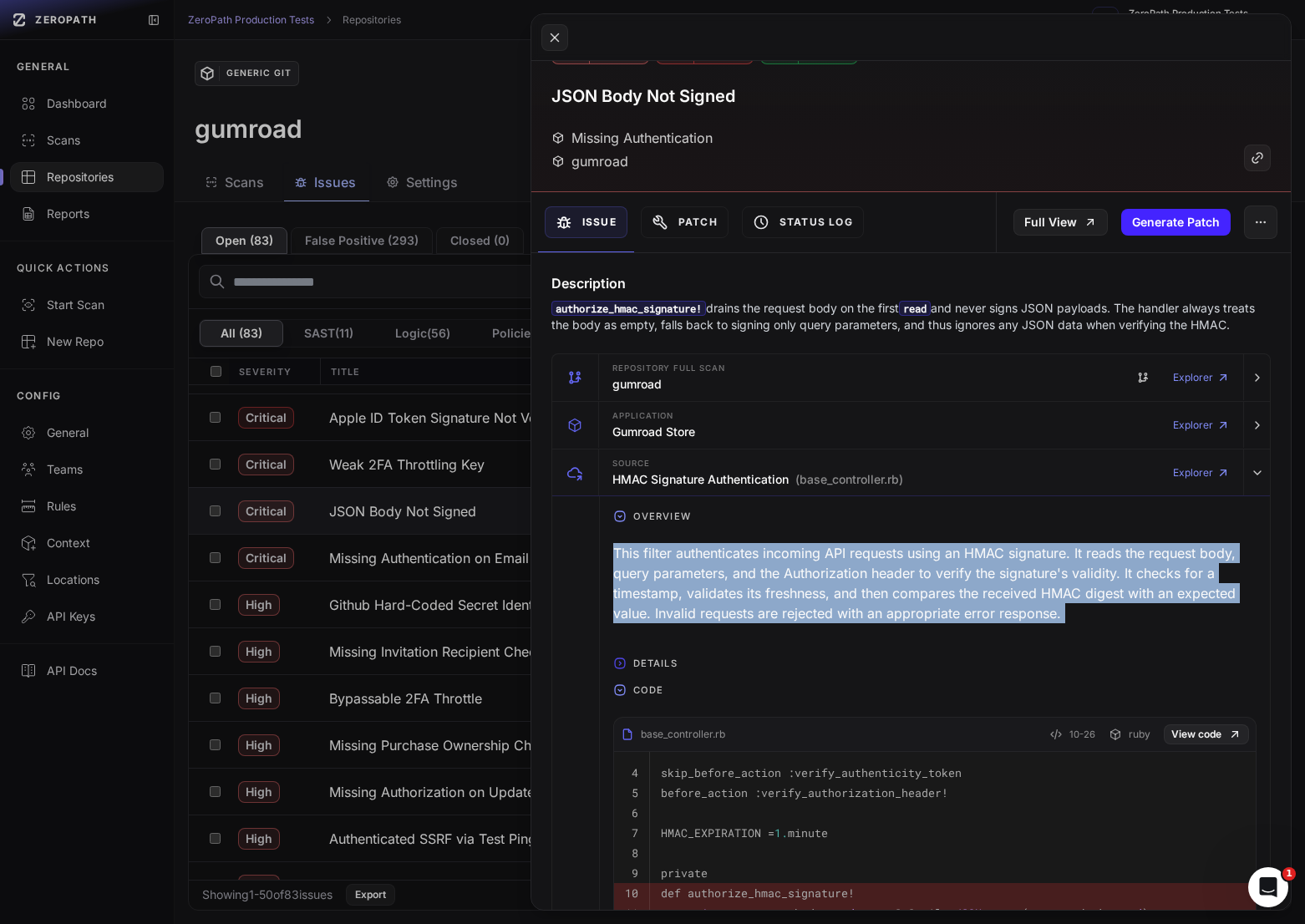
click at [893, 568] on div "This filter authenticates incoming API requests using an HMAC signature. It rea…" at bounding box center [935, 583] width 643 height 94
click at [869, 570] on div "This filter authenticates incoming API requests using an HMAC signature. It rea…" at bounding box center [935, 583] width 643 height 94
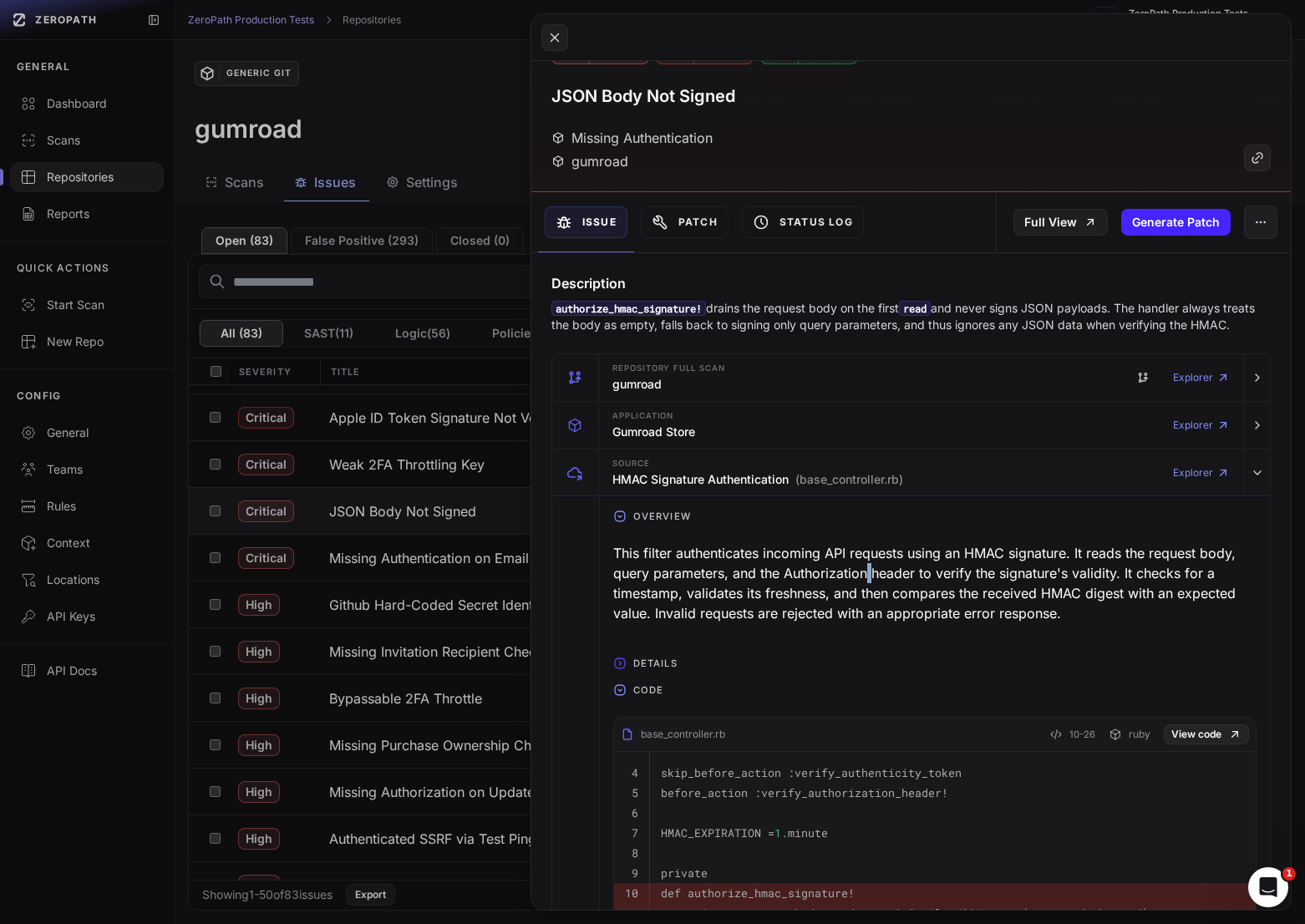
click at [869, 570] on div "This filter authenticates incoming API requests using an HMAC signature. It rea…" at bounding box center [935, 583] width 643 height 94
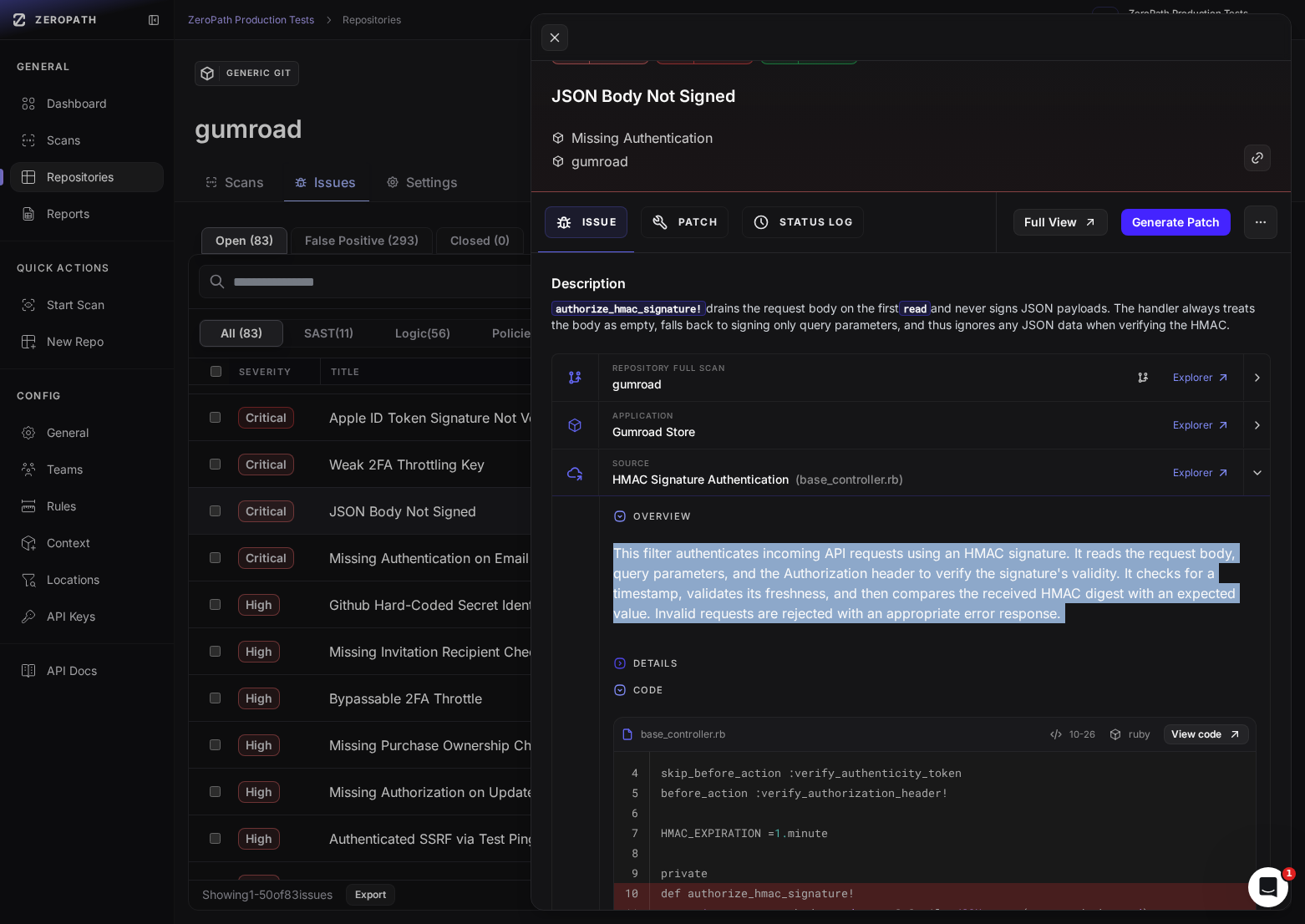
click at [869, 570] on div "This filter authenticates incoming API requests using an HMAC signature. It rea…" at bounding box center [935, 583] width 643 height 94
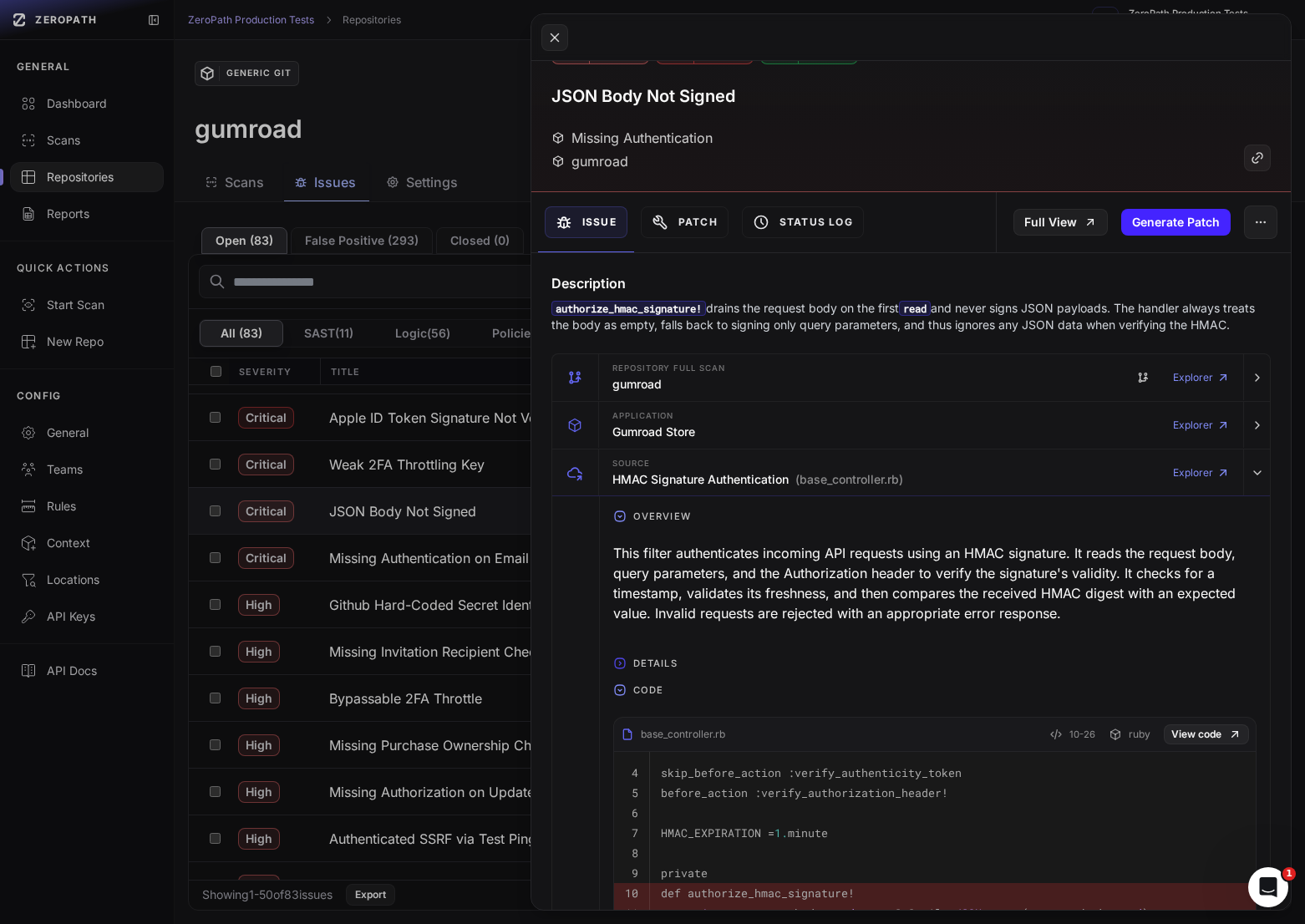
click at [885, 571] on div "This filter authenticates incoming API requests using an HMAC signature. It rea…" at bounding box center [935, 583] width 643 height 94
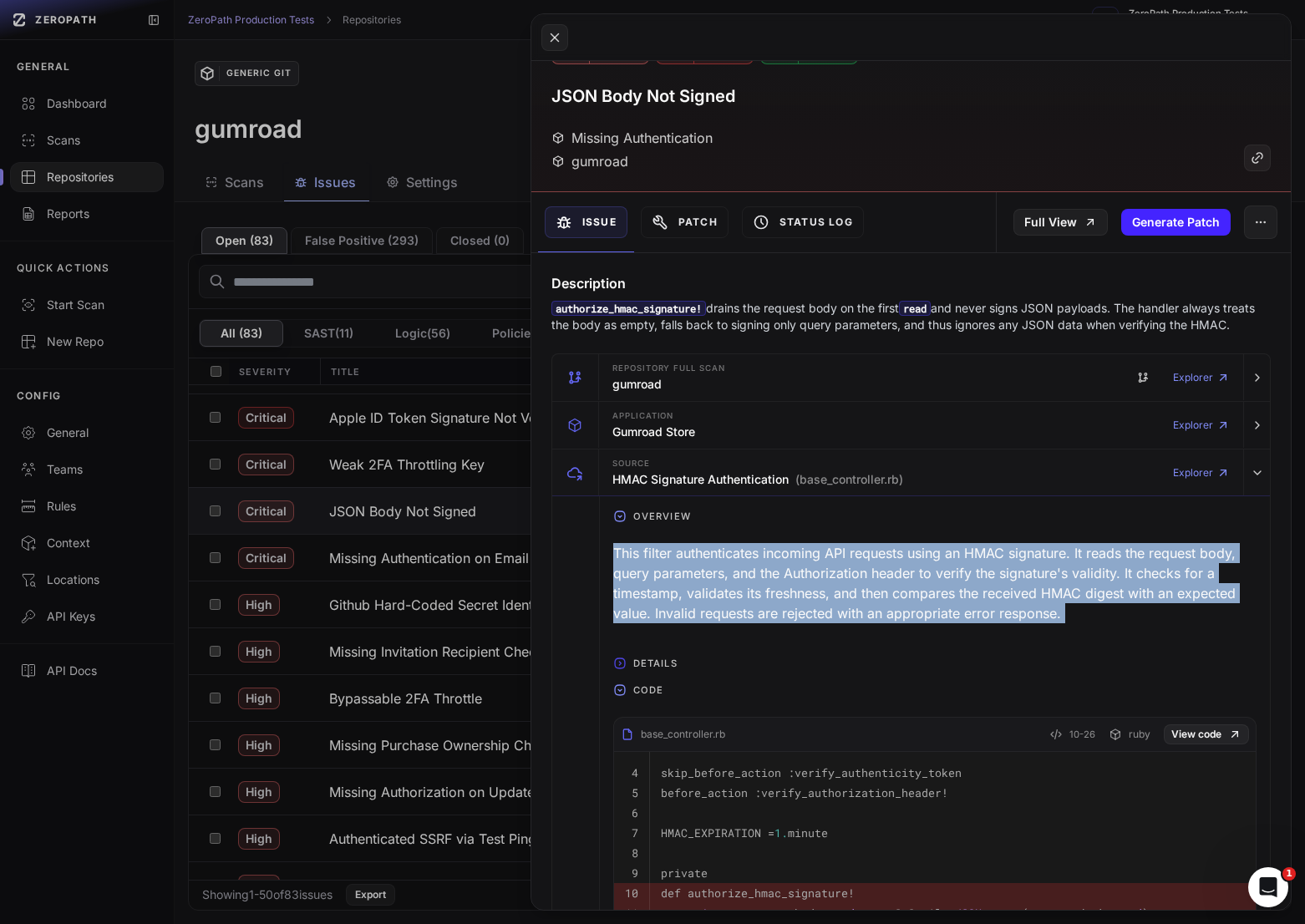
click at [885, 571] on div "This filter authenticates incoming API requests using an HMAC signature. It rea…" at bounding box center [935, 583] width 643 height 94
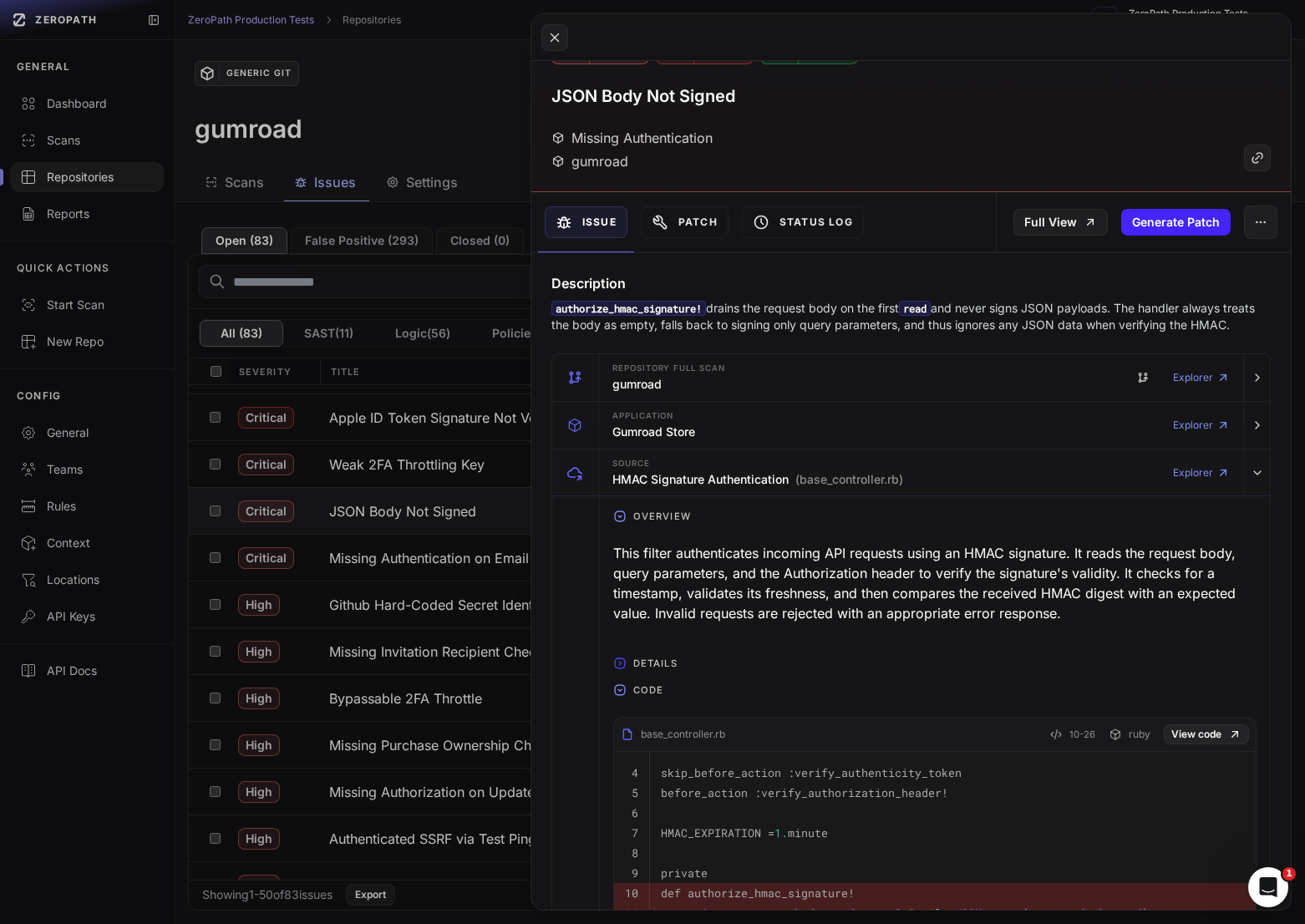
click at [902, 582] on div "This filter authenticates incoming API requests using an HMAC signature. It rea…" at bounding box center [935, 583] width 643 height 94
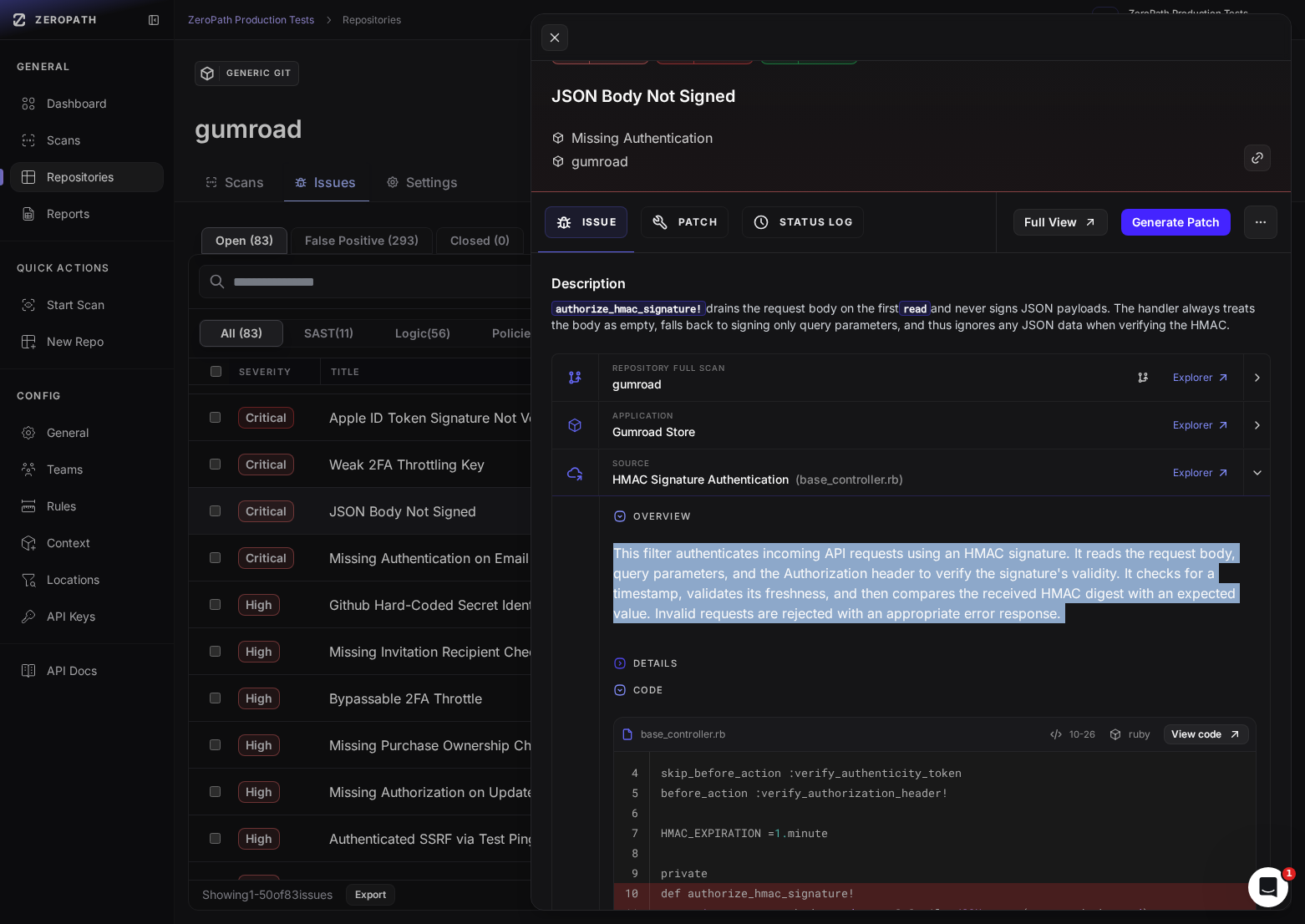
click at [902, 582] on div "This filter authenticates incoming API requests using an HMAC signature. It rea…" at bounding box center [935, 583] width 643 height 94
click at [889, 582] on div "This filter authenticates incoming API requests using an HMAC signature. It rea…" at bounding box center [935, 583] width 643 height 94
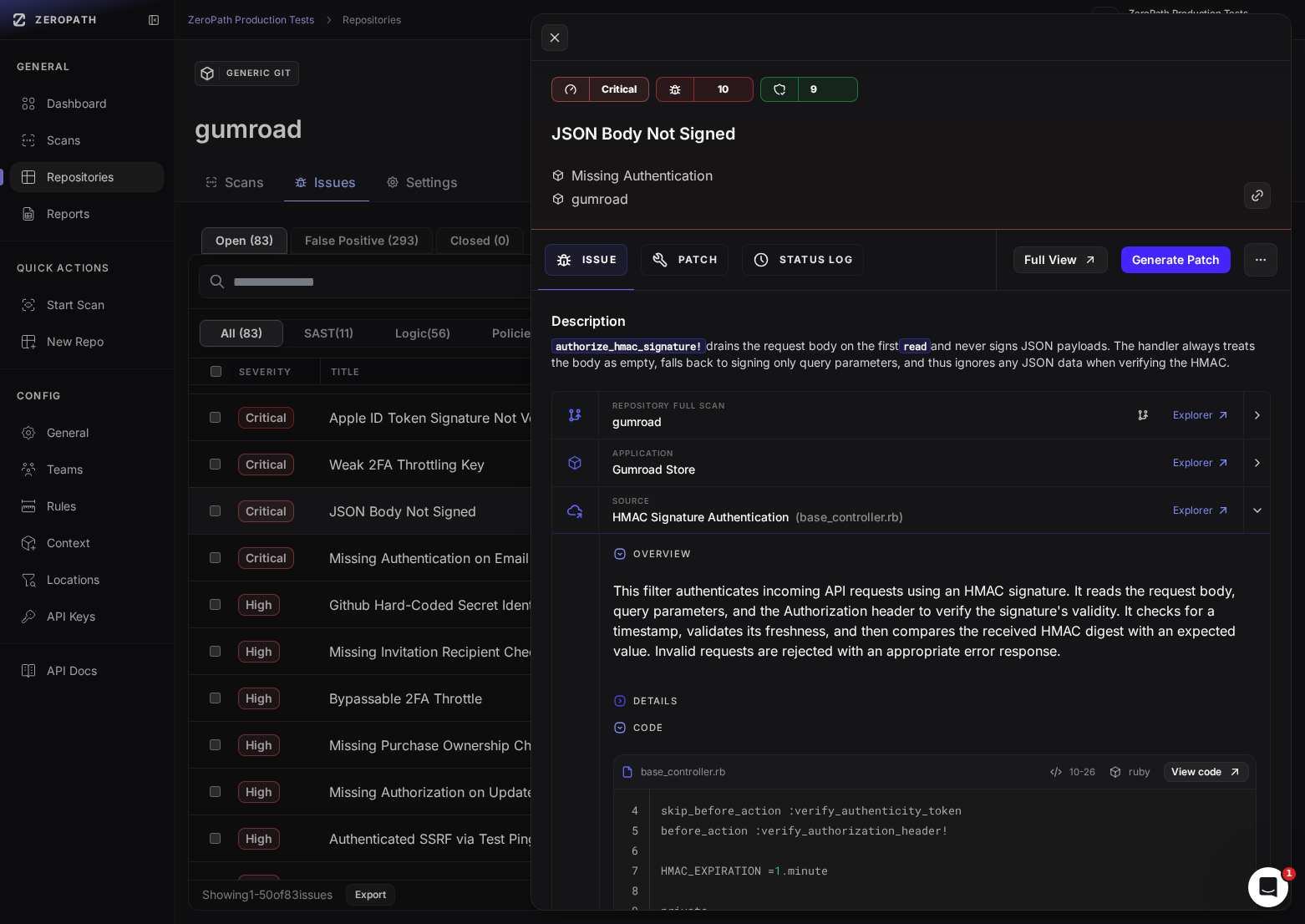
scroll to position [0, 0]
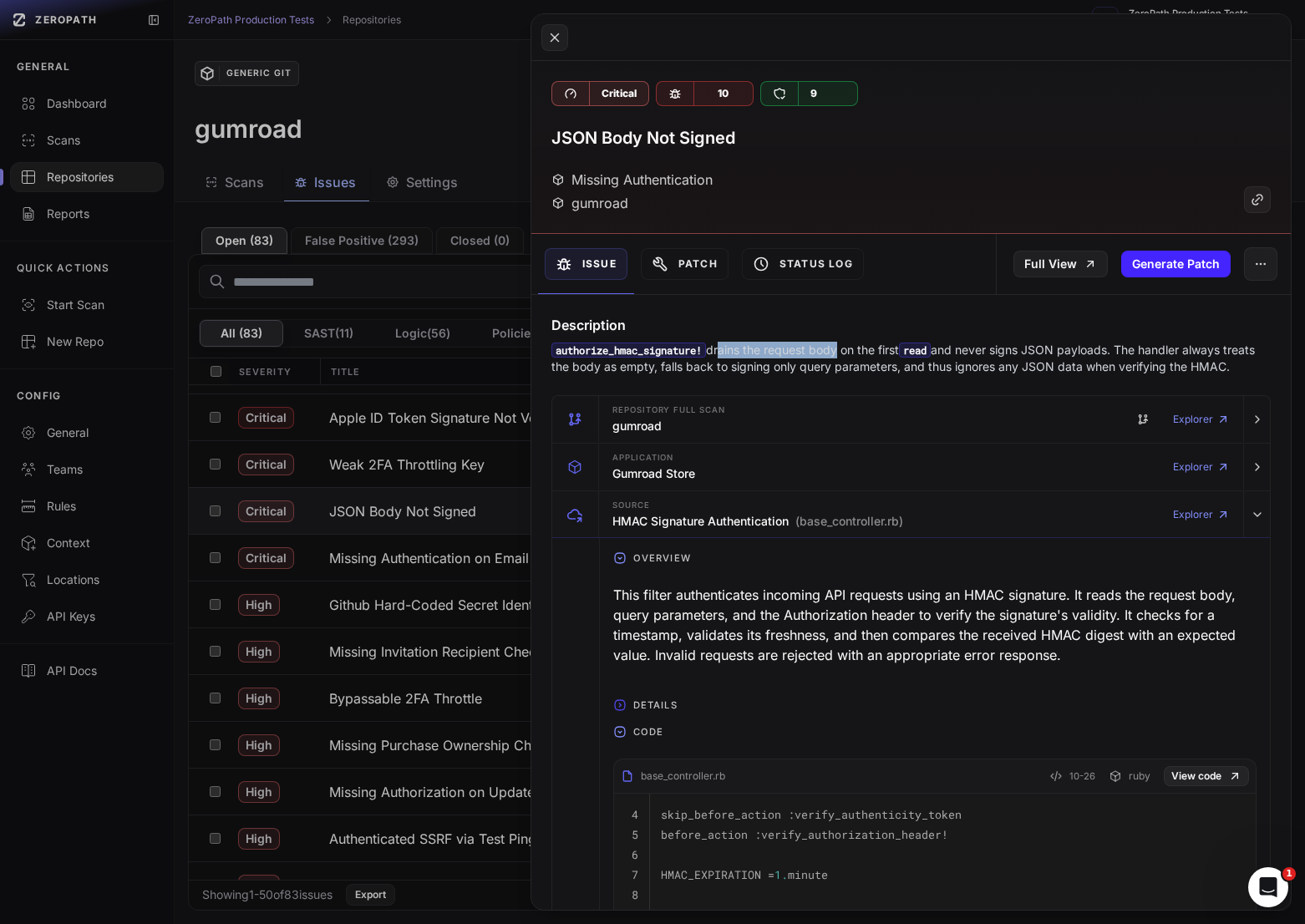
drag, startPoint x: 723, startPoint y: 352, endPoint x: 841, endPoint y: 354, distance: 118.0
click at [841, 354] on p "authorize_hmac_signature! drains the request body on the first read and never s…" at bounding box center [911, 359] width 719 height 33
click at [875, 355] on p "authorize_hmac_signature! drains the request body on the first read and never s…" at bounding box center [911, 359] width 719 height 33
drag, startPoint x: 757, startPoint y: 363, endPoint x: 889, endPoint y: 368, distance: 132.1
click at [891, 368] on p "authorize_hmac_signature! drains the request body on the first read and never s…" at bounding box center [911, 359] width 719 height 33
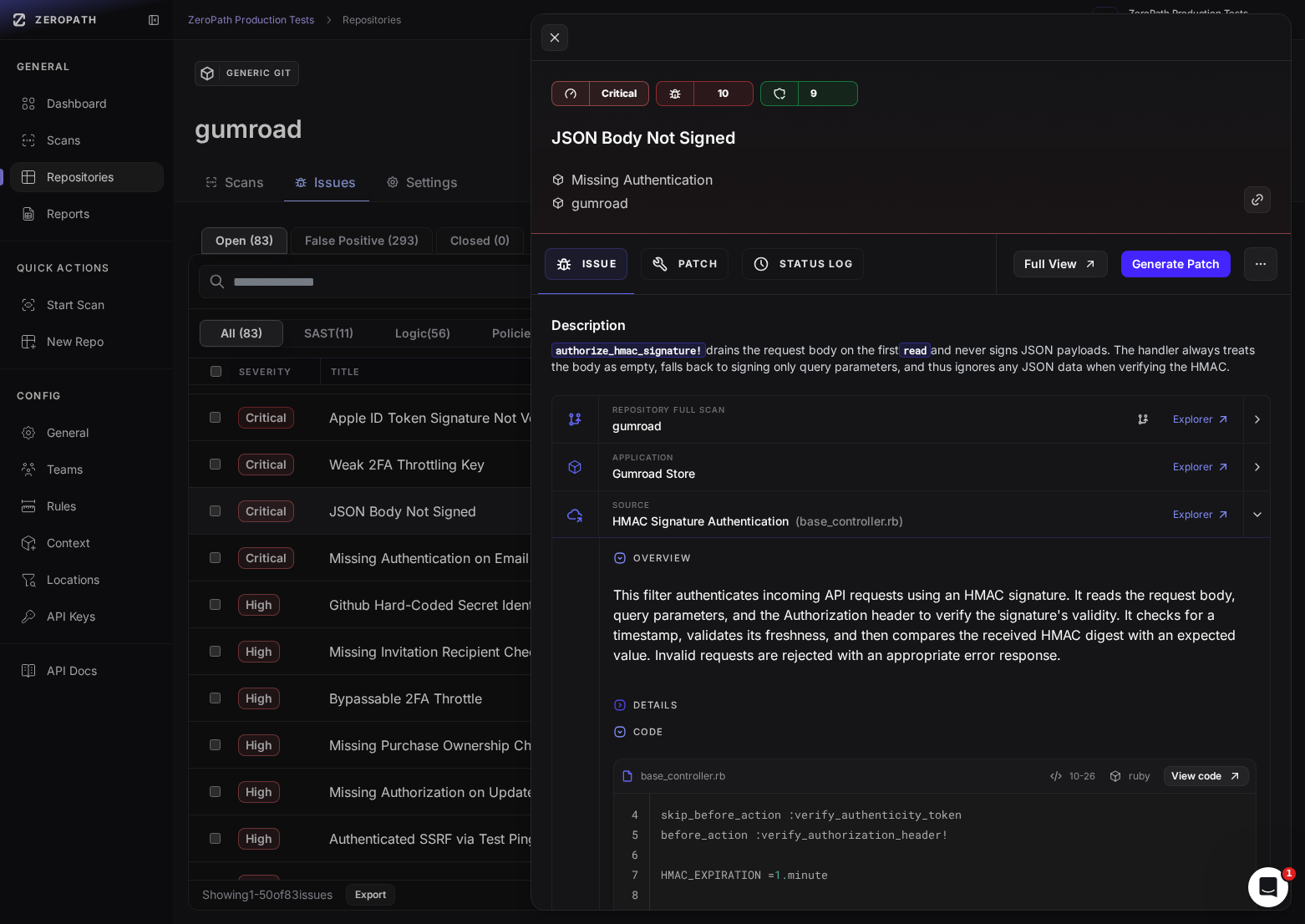
click at [915, 371] on p "authorize_hmac_signature! drains the request body on the first read and never s…" at bounding box center [911, 359] width 719 height 33
click at [886, 371] on p "authorize_hmac_signature! drains the request body on the first read and never s…" at bounding box center [911, 359] width 719 height 33
click at [972, 371] on p "authorize_hmac_signature! drains the request body on the first read and never s…" at bounding box center [911, 359] width 719 height 33
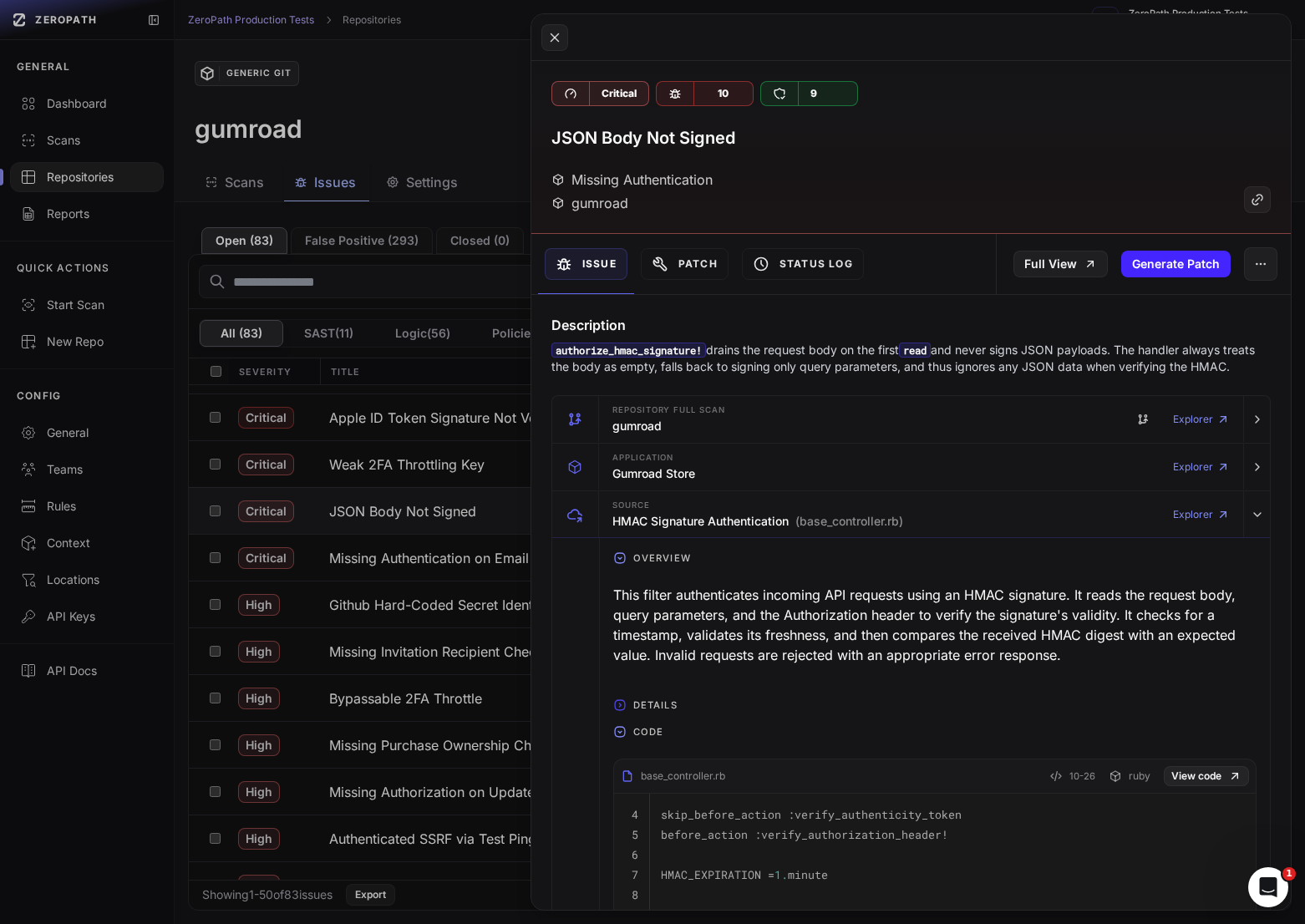
click at [1048, 366] on p "authorize_hmac_signature! drains the request body on the first read and never s…" at bounding box center [911, 359] width 719 height 33
click at [1022, 368] on p "authorize_hmac_signature! drains the request body on the first read and never s…" at bounding box center [911, 359] width 719 height 33
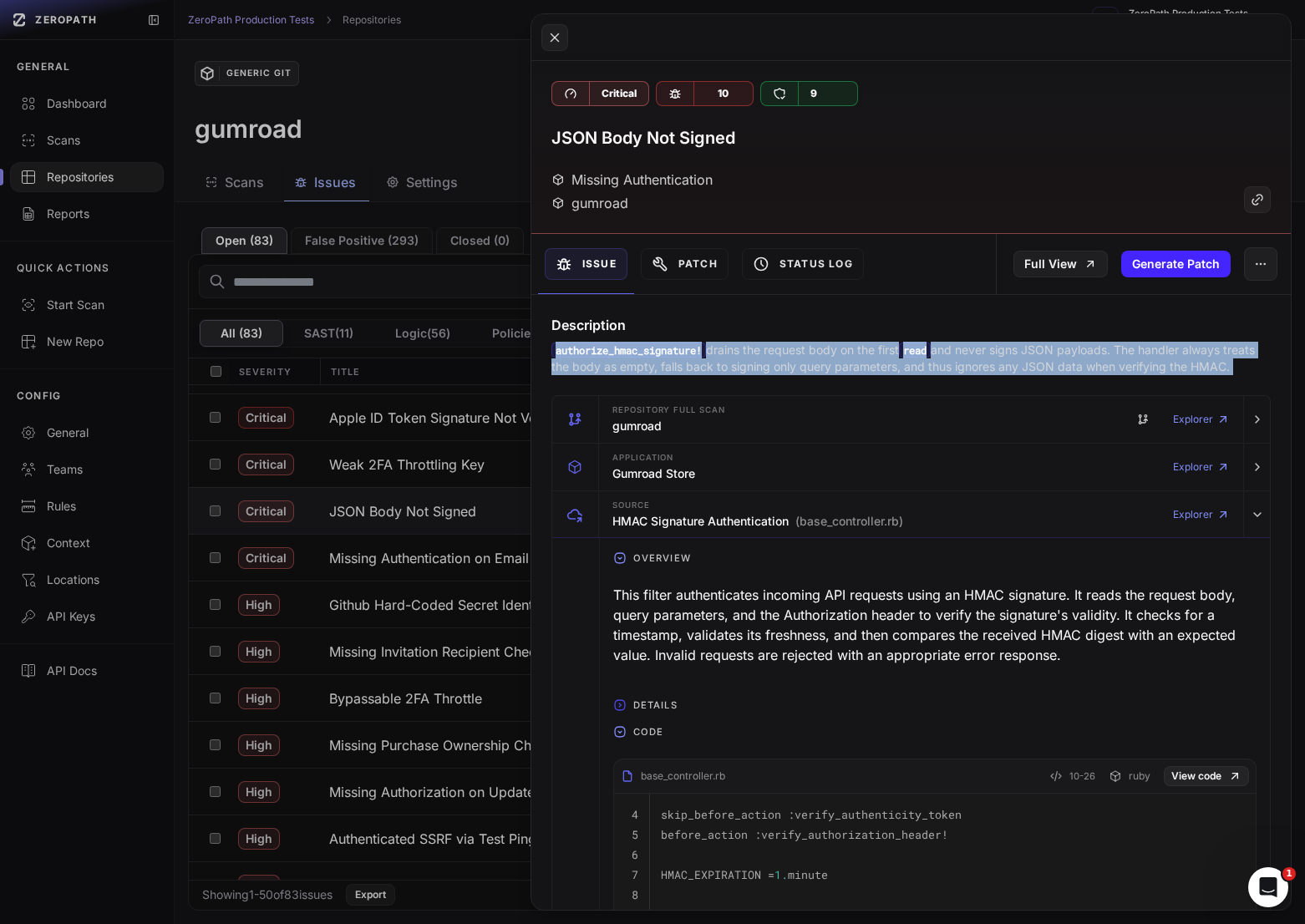
click at [1022, 368] on p "authorize_hmac_signature! drains the request body on the first read and never s…" at bounding box center [911, 359] width 719 height 33
click at [1049, 368] on p "authorize_hmac_signature! drains the request body on the first read and never s…" at bounding box center [911, 359] width 719 height 33
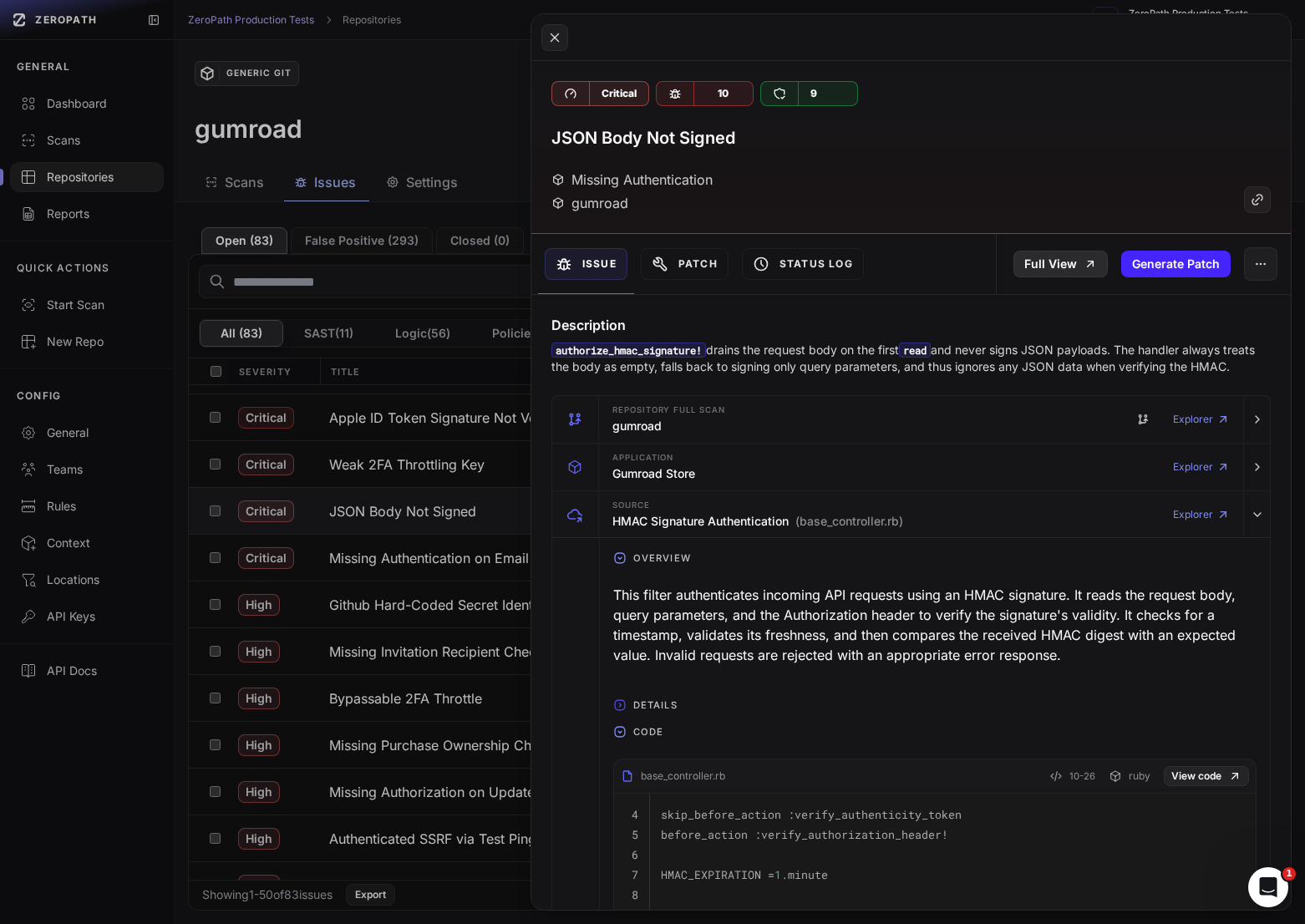
click at [1059, 264] on link "Full View" at bounding box center [1061, 264] width 95 height 27
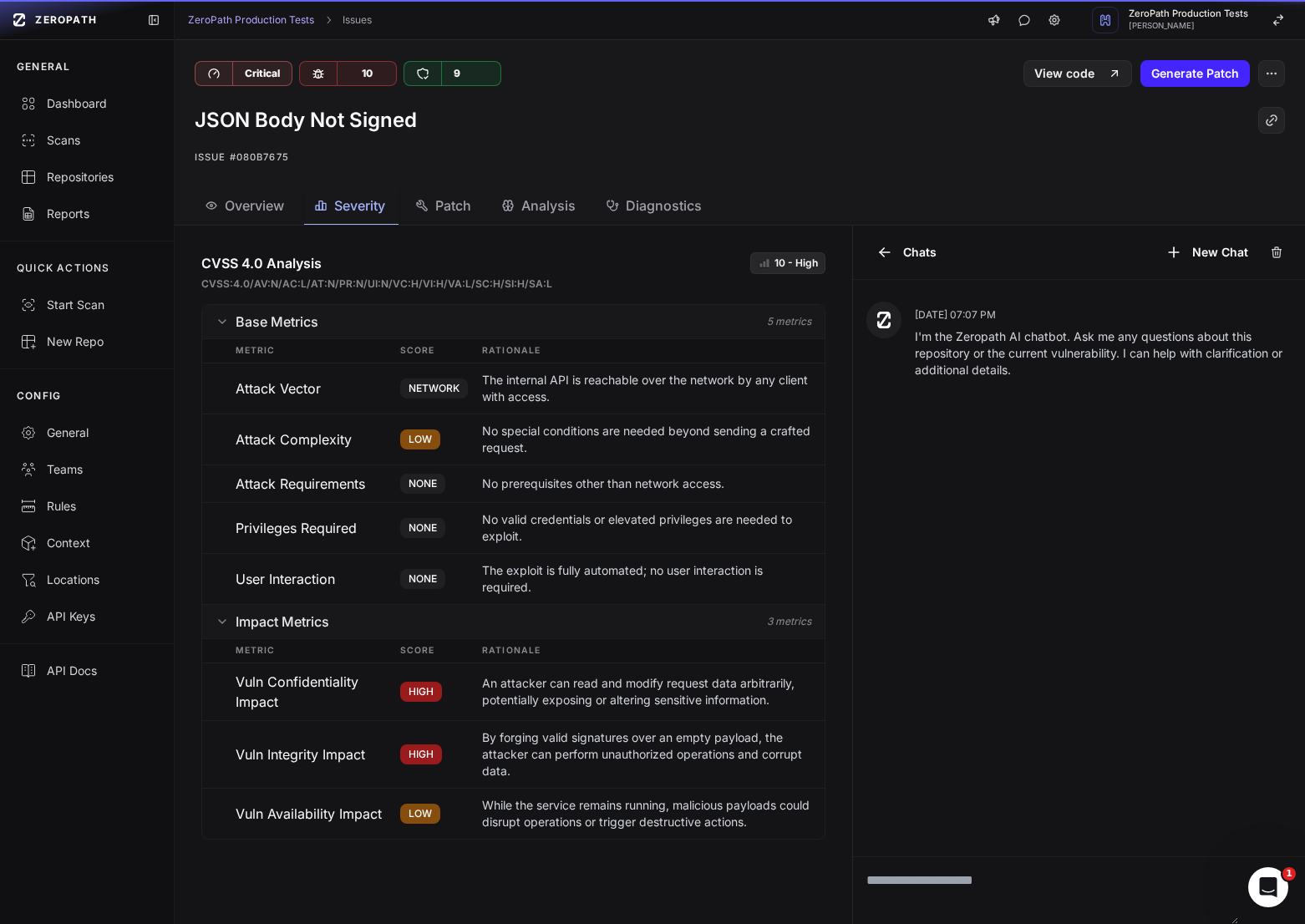
click at [353, 202] on span "Severity" at bounding box center [359, 205] width 51 height 20
click at [448, 205] on span "Patch" at bounding box center [453, 205] width 36 height 20
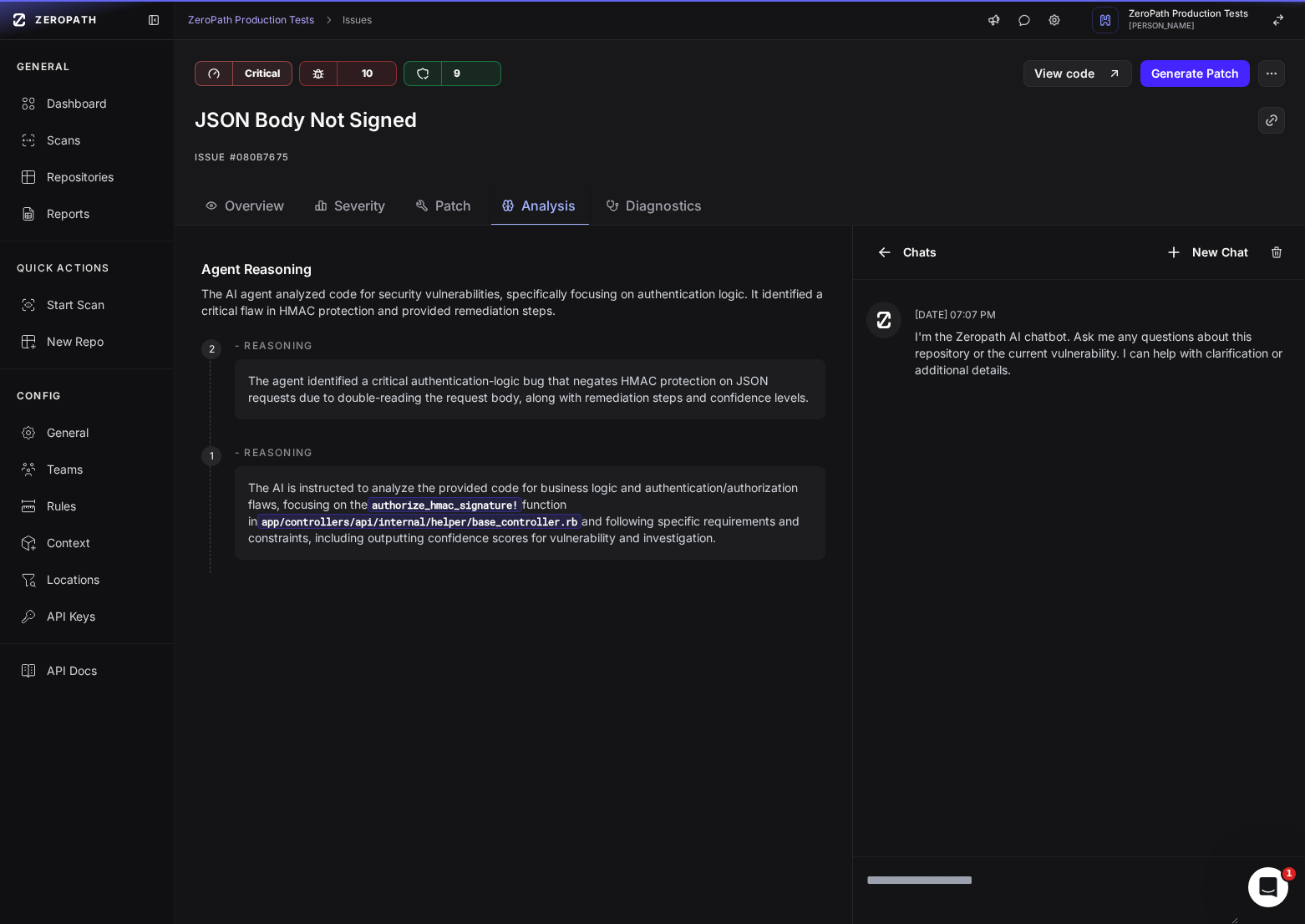
click at [531, 213] on span "Analysis" at bounding box center [548, 205] width 54 height 20
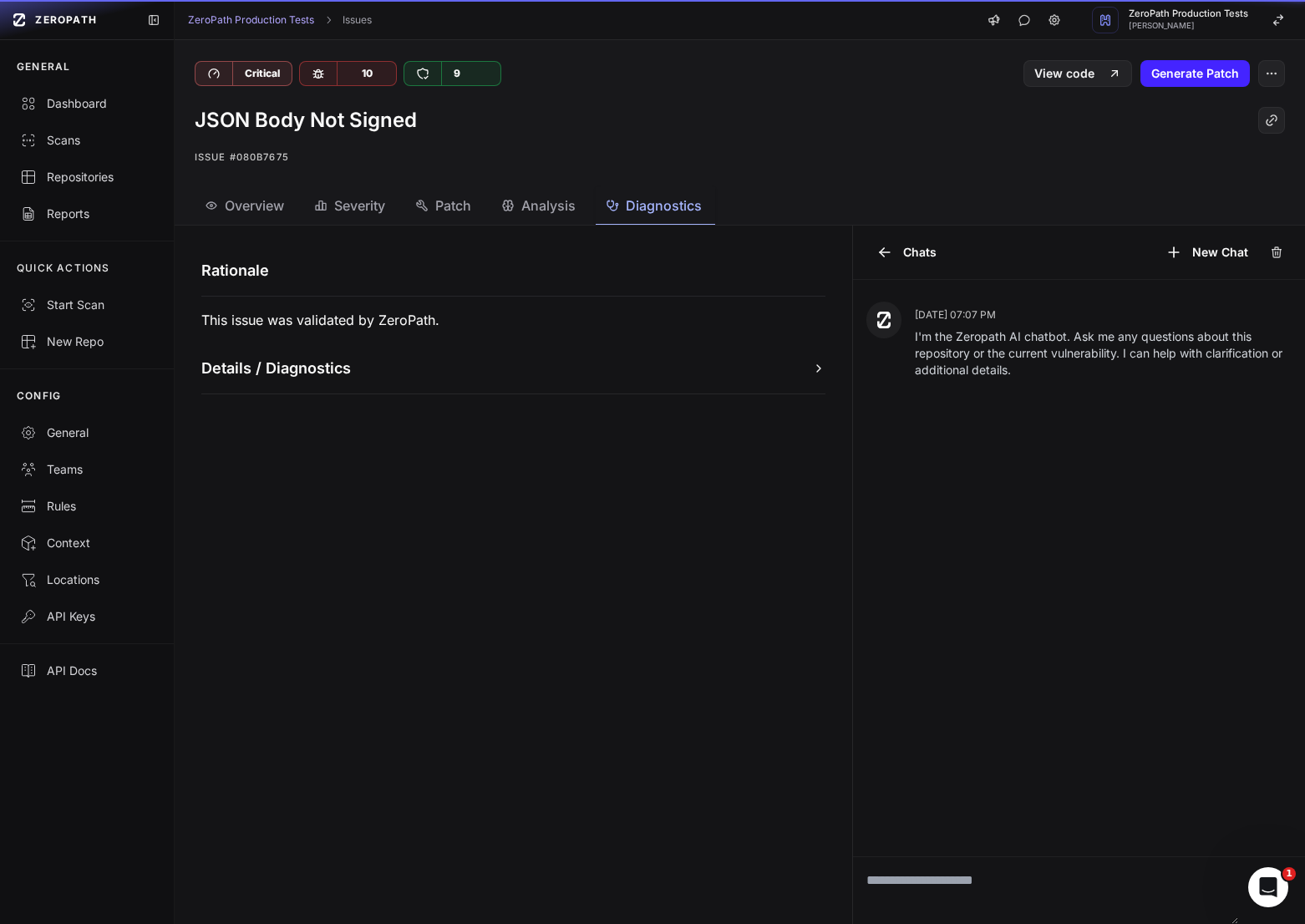
click at [626, 205] on div "Diagnostics" at bounding box center [652, 205] width 96 height 20
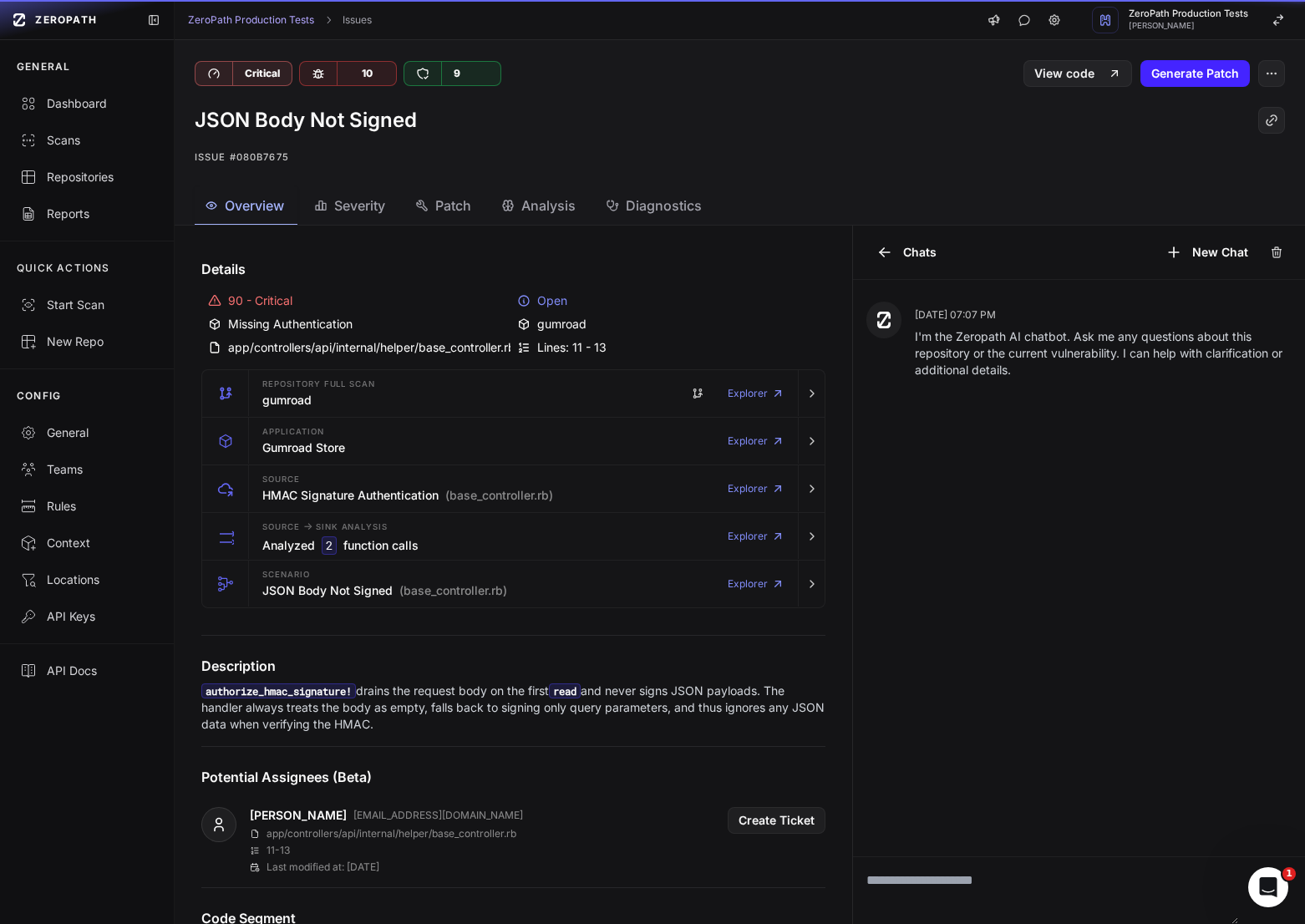
click at [232, 195] on span "Overview" at bounding box center [255, 205] width 59 height 20
click at [1095, 900] on textarea at bounding box center [1045, 891] width 385 height 67
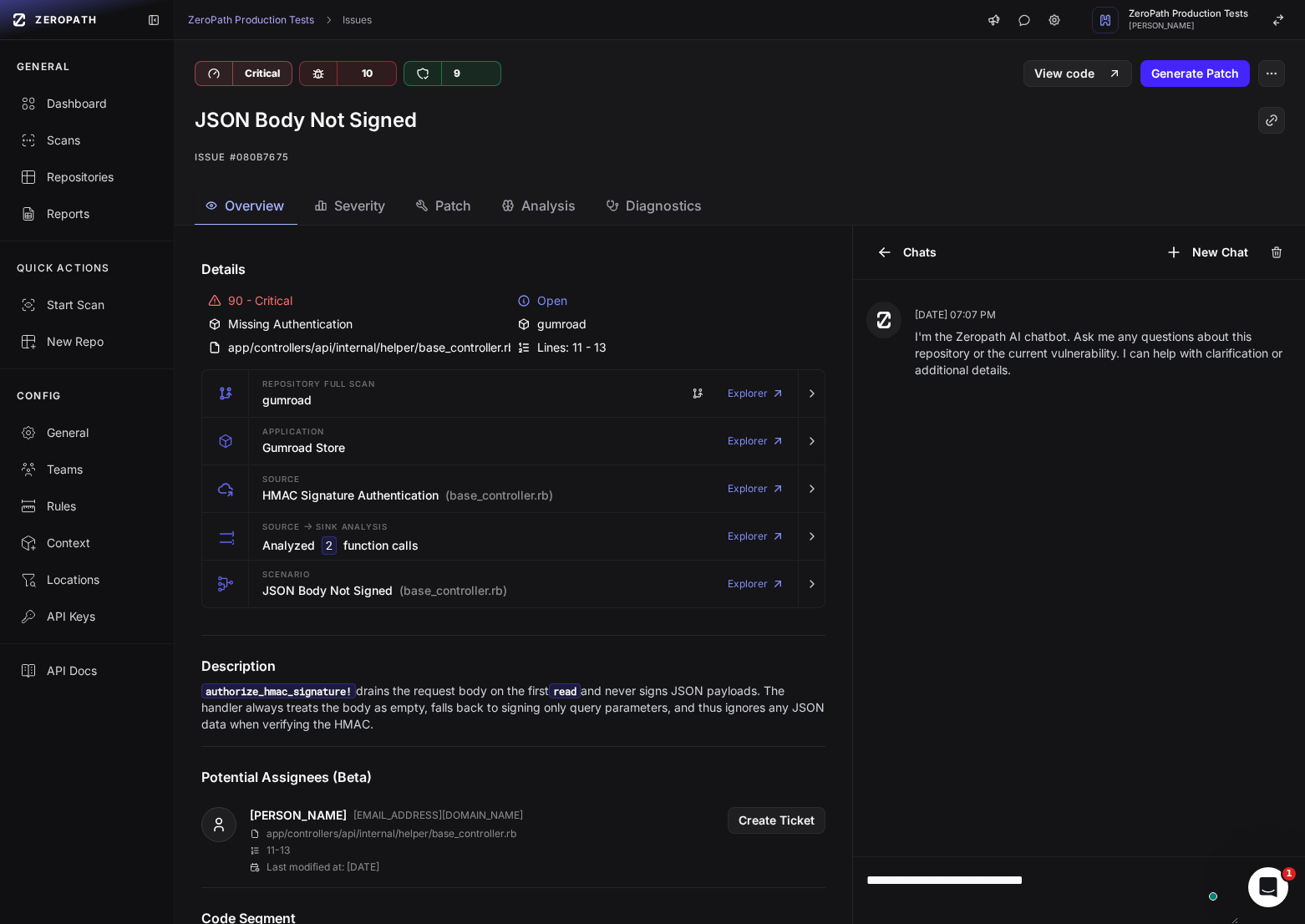
type textarea "**********"
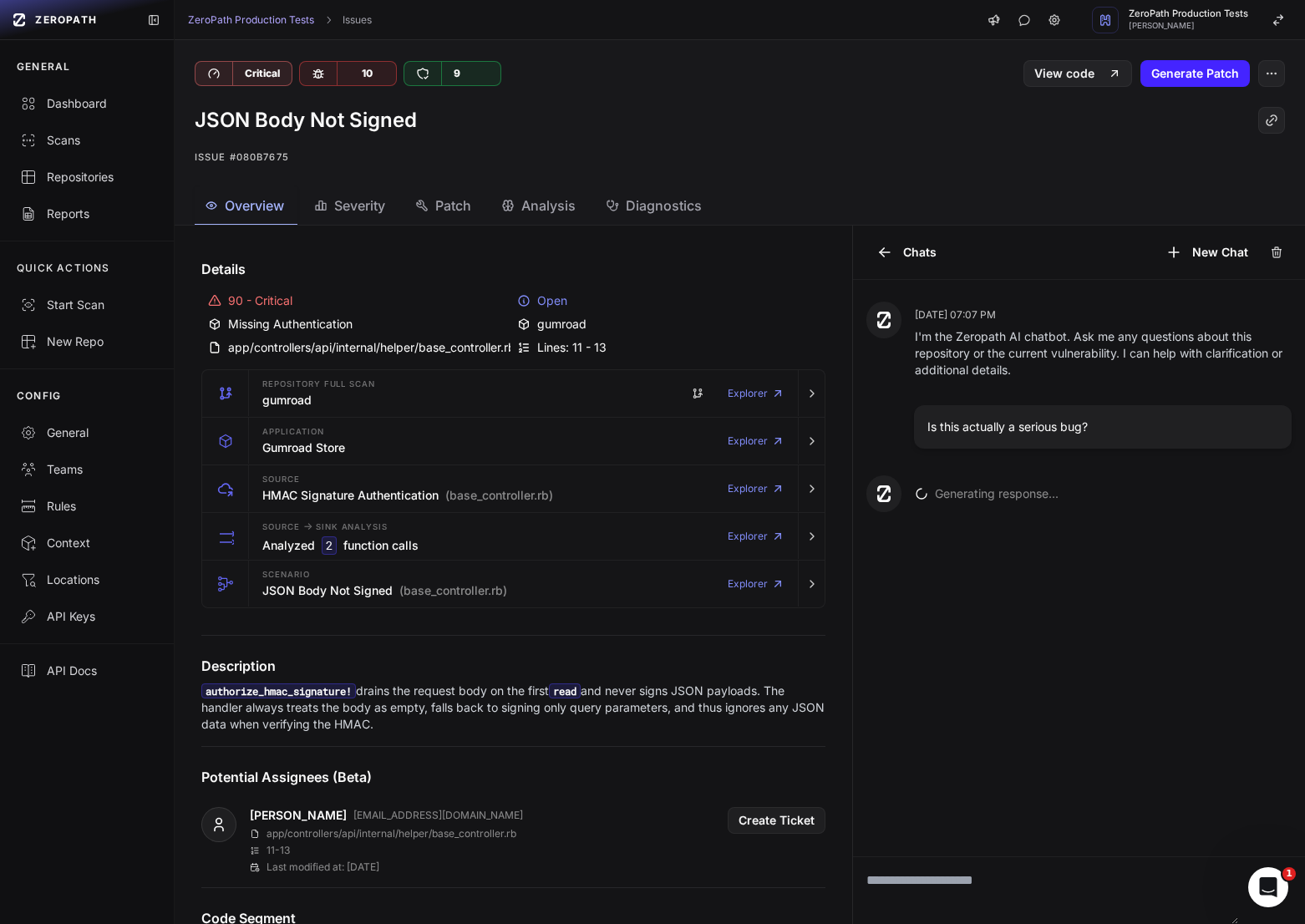
click at [449, 690] on p "authorize_hmac_signature! drains the request body on the first read and never s…" at bounding box center [513, 707] width 624 height 50
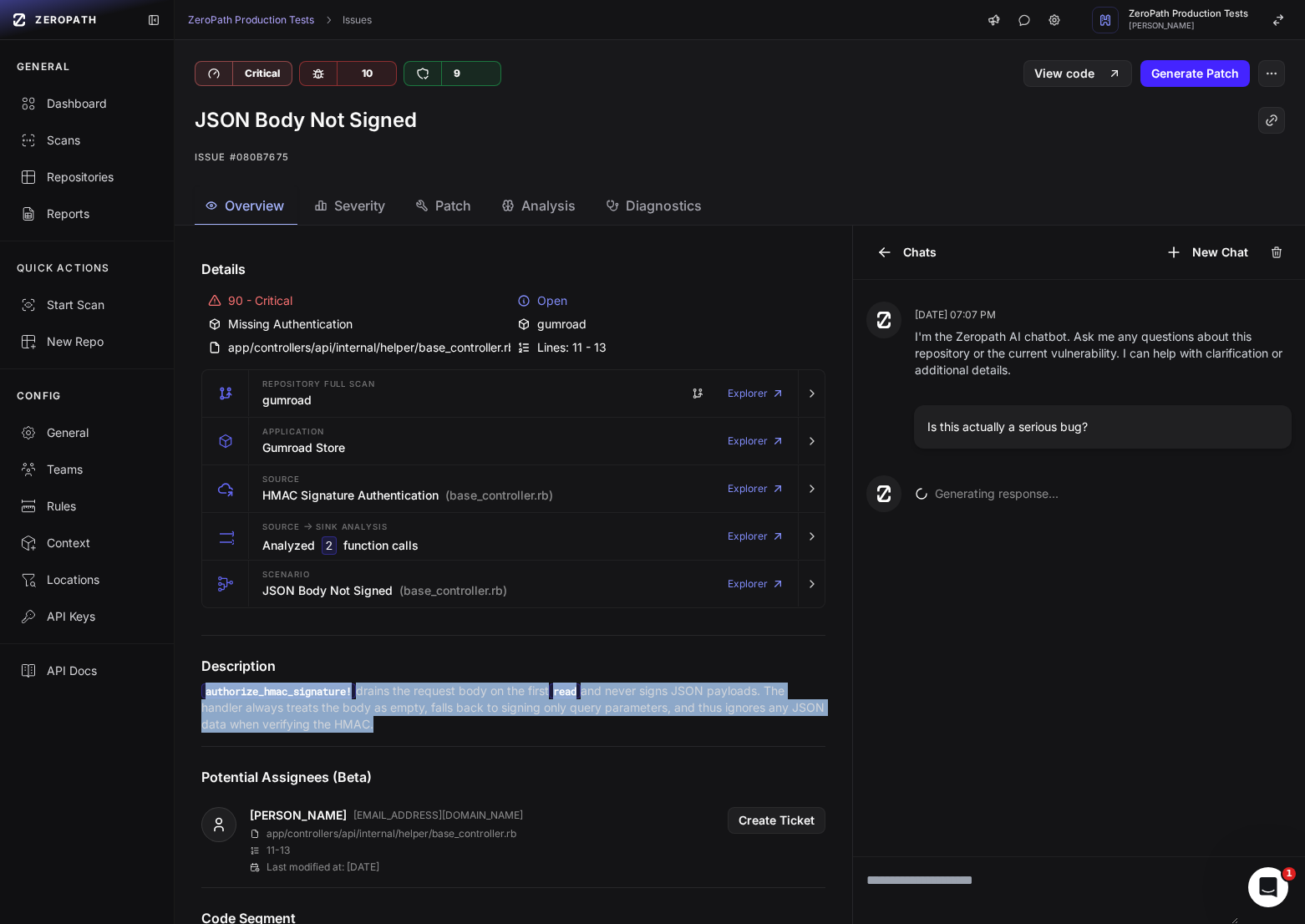
click at [449, 690] on p "authorize_hmac_signature! drains the request body on the first read and never s…" at bounding box center [513, 707] width 624 height 50
copy div "authorize_hmac_signature! drains the request body on the first read and never s…"
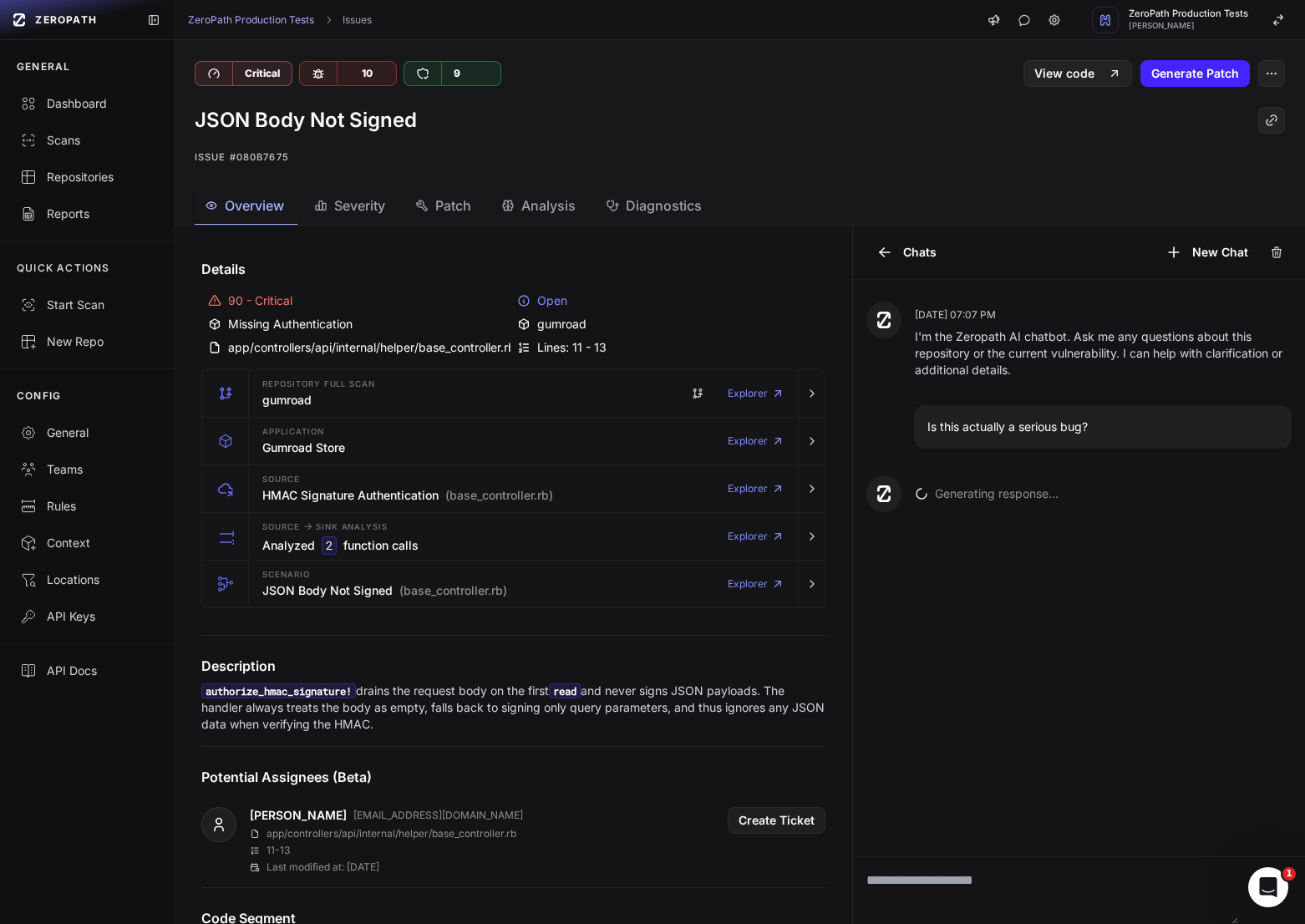
click at [415, 350] on div "app/controllers/api/internal/helper/base_controller.rb" at bounding box center [359, 348] width 302 height 17
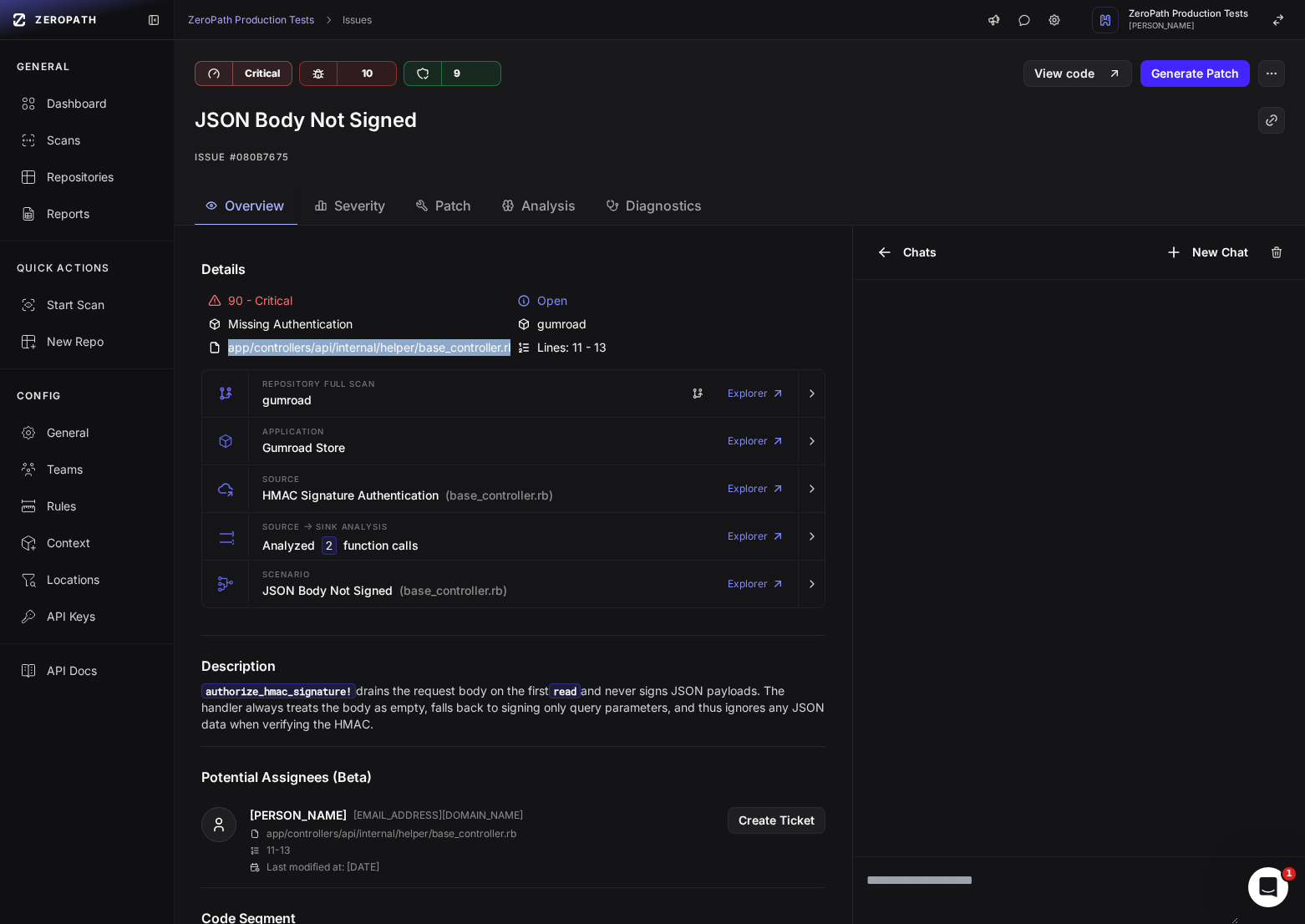
click at [415, 350] on div "app/controllers/api/internal/helper/base_controller.rb" at bounding box center [359, 348] width 302 height 17
copy div "app/controllers/api/internal/helper/base_controller.rb"
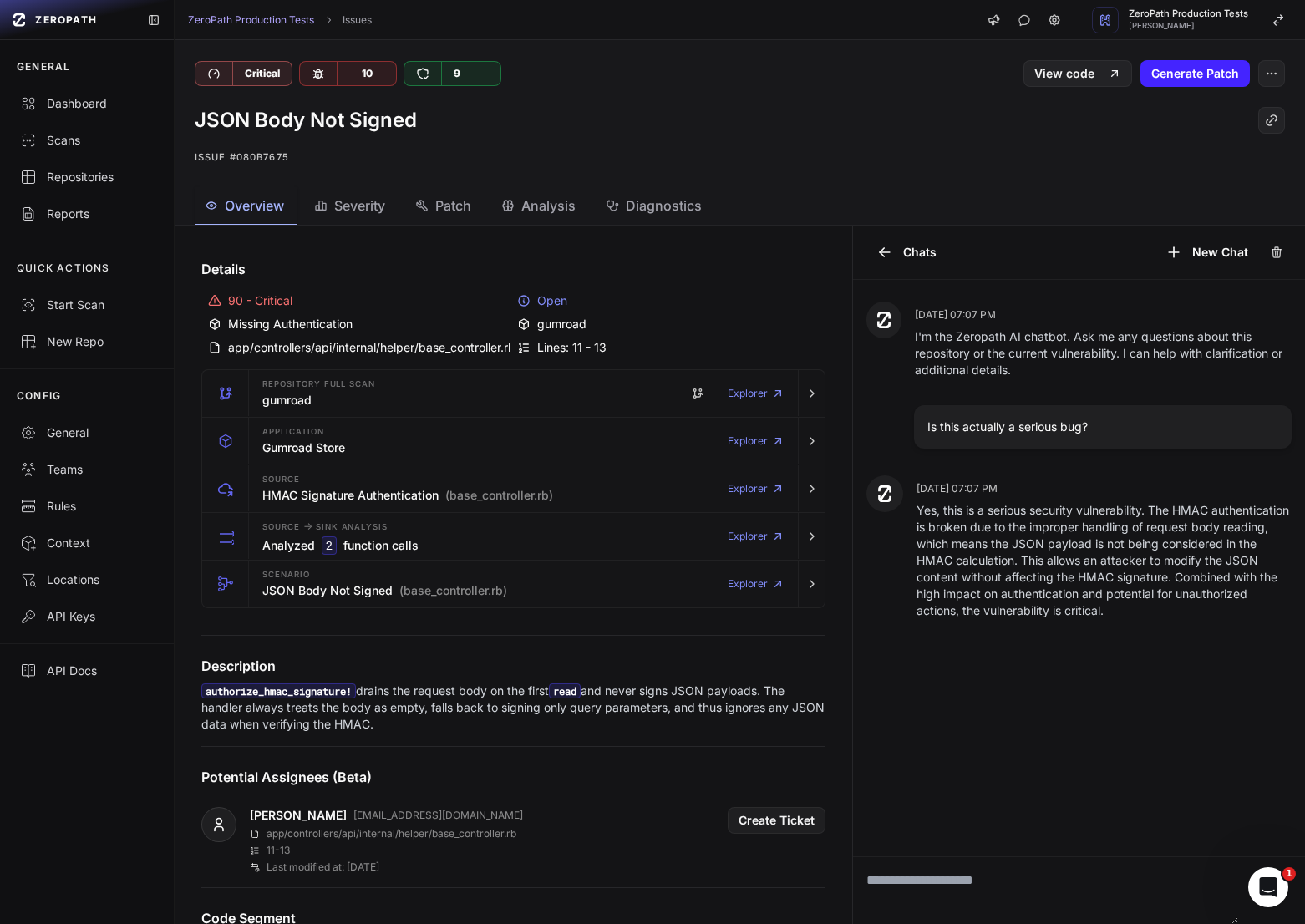
click at [522, 719] on p "authorize_hmac_signature! drains the request body on the first read and never s…" at bounding box center [513, 707] width 624 height 50
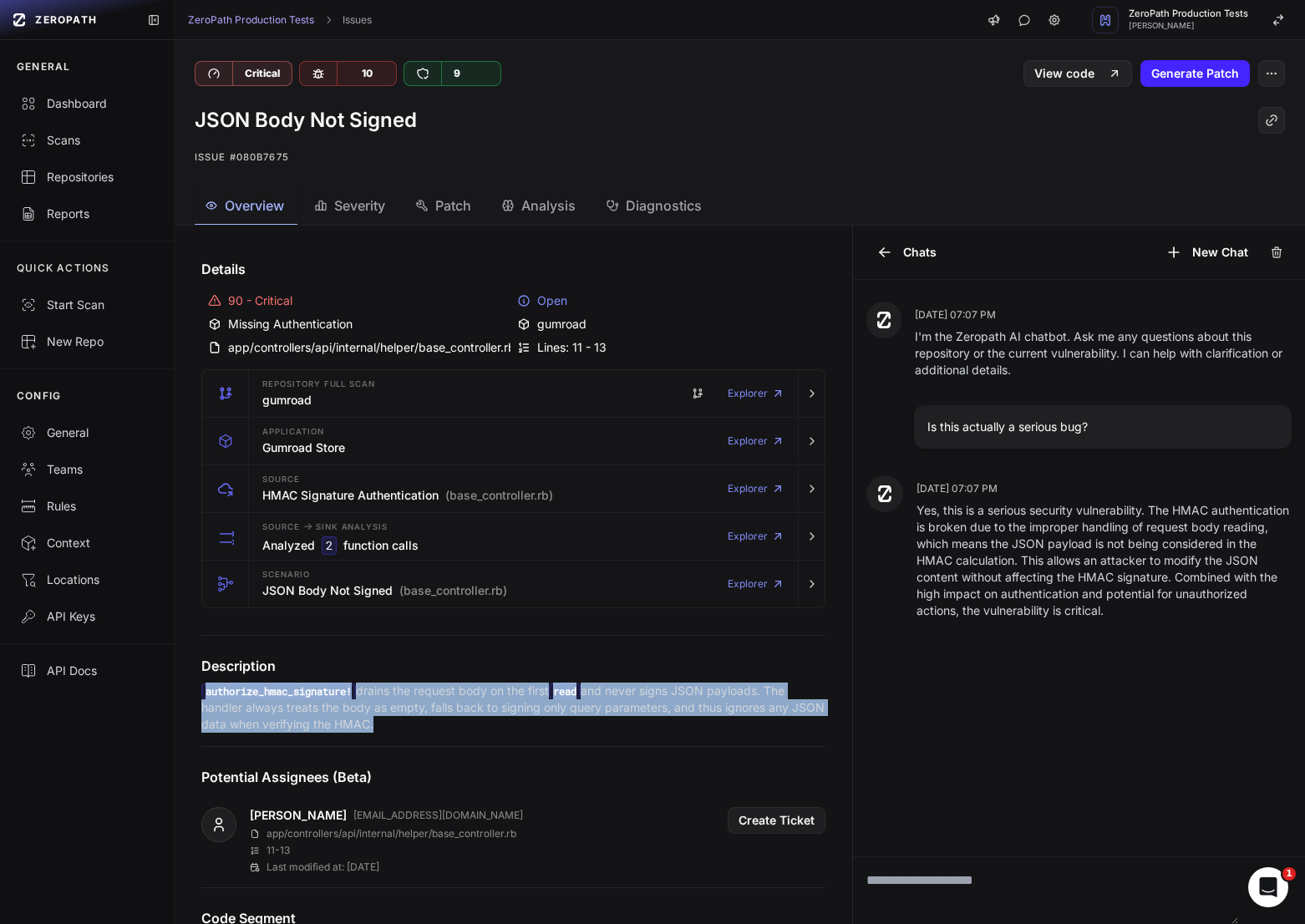
click at [522, 719] on p "authorize_hmac_signature! drains the request body on the first read and never s…" at bounding box center [513, 707] width 624 height 50
copy div "authorize_hmac_signature! drains the request body on the first read and never s…"
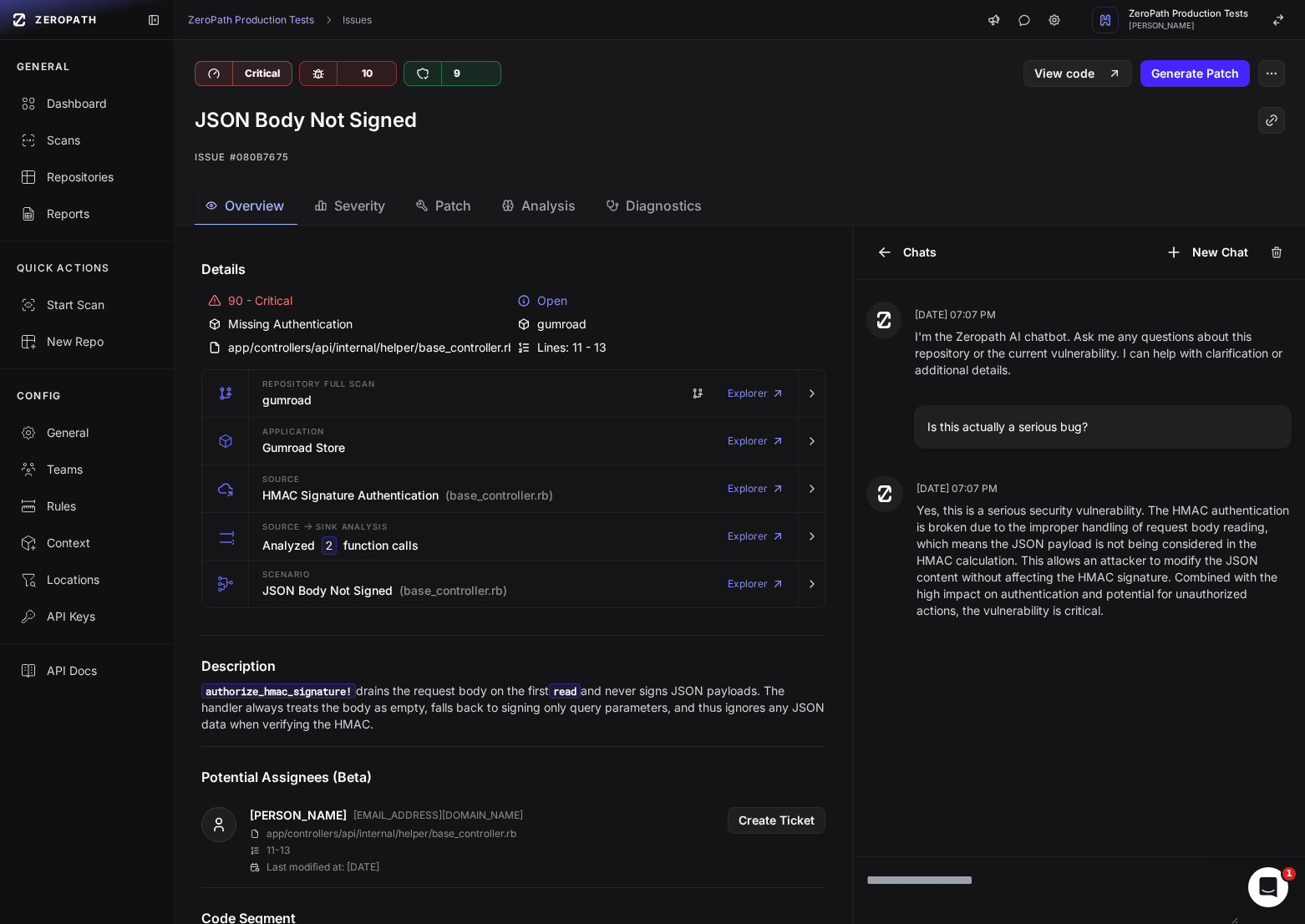
click at [1085, 522] on p "Yes, this is a serious security vulnerability. The HMAC authentication is broke…" at bounding box center [1103, 561] width 375 height 117
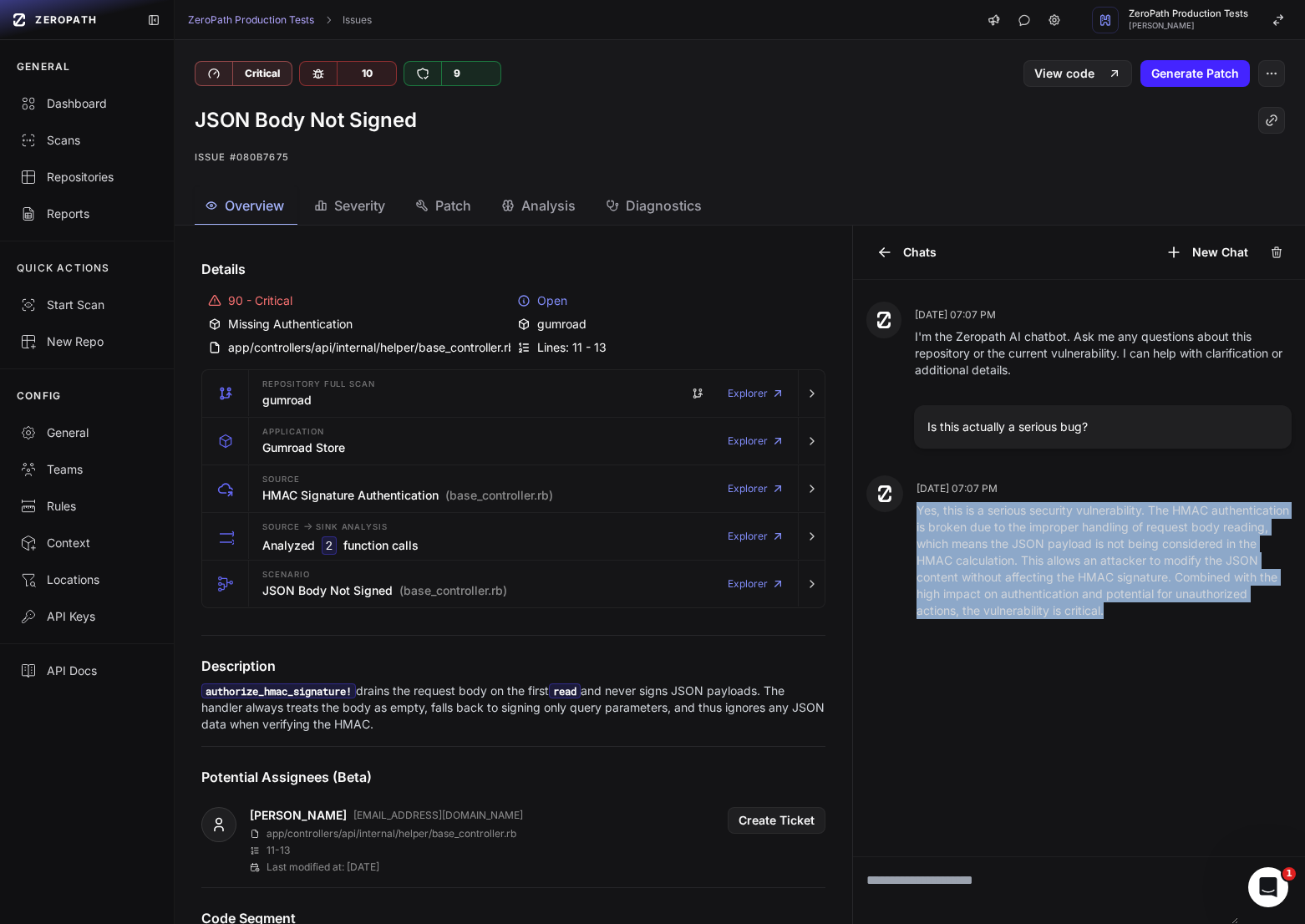
click at [1085, 522] on p "Yes, this is a serious security vulnerability. The HMAC authentication is broke…" at bounding box center [1103, 561] width 375 height 117
click at [1041, 524] on p "Yes, this is a serious security vulnerability. The HMAC authentication is broke…" at bounding box center [1103, 561] width 375 height 117
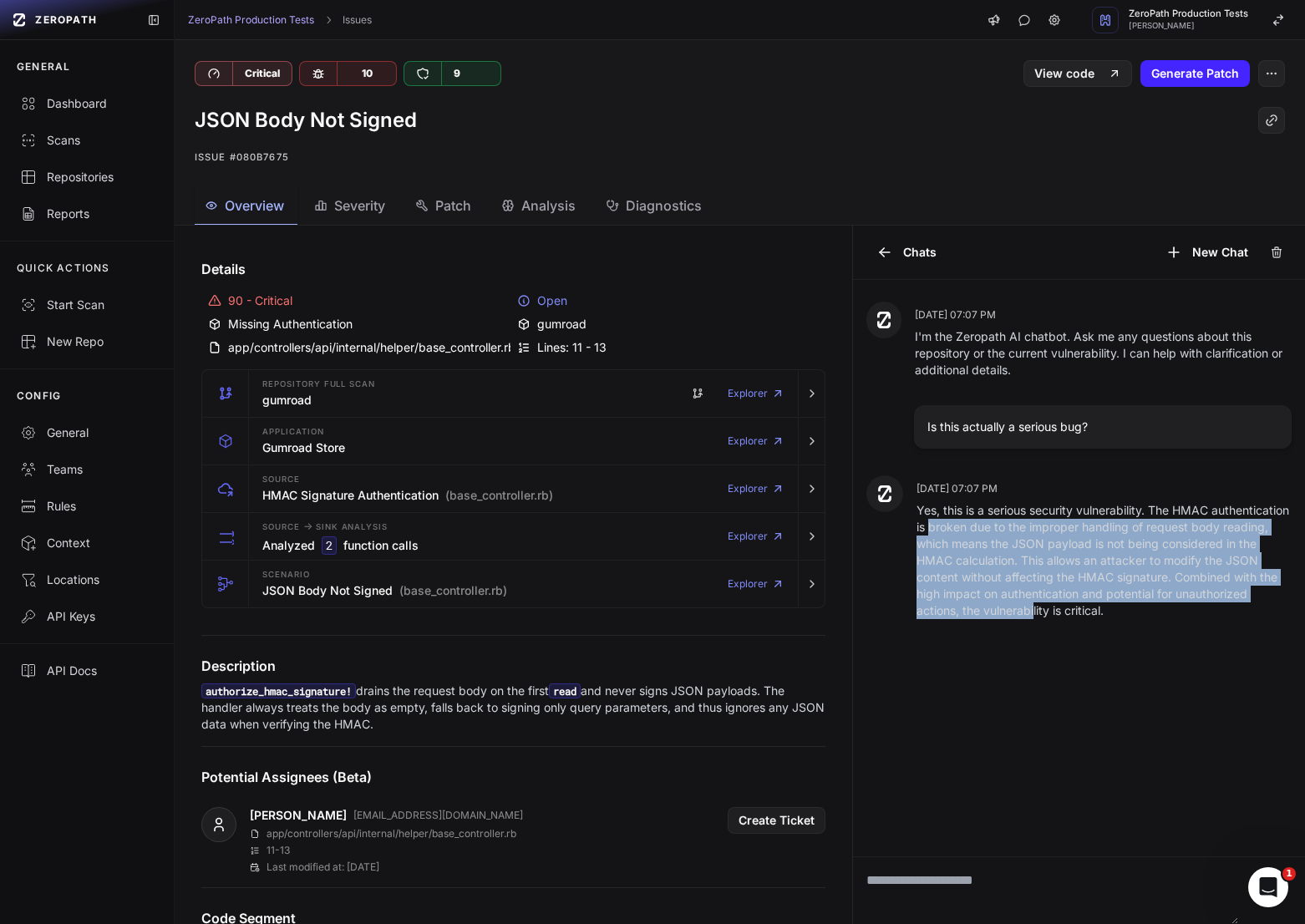
drag, startPoint x: 1008, startPoint y: 534, endPoint x: 1109, endPoint y: 606, distance: 124.0
click at [1109, 606] on p "Yes, this is a serious security vulnerability. The HMAC authentication is broke…" at bounding box center [1103, 561] width 375 height 117
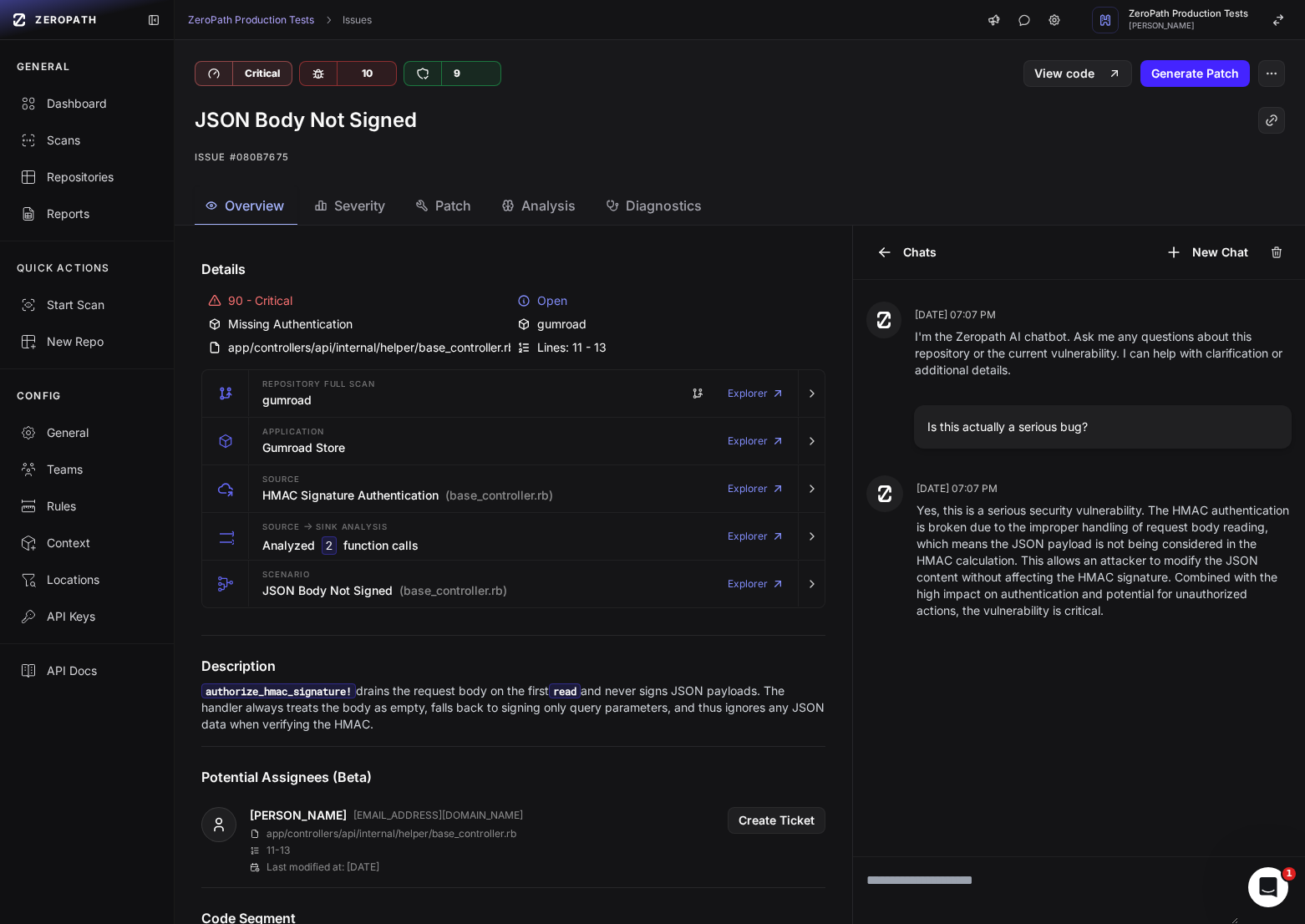
click at [1032, 574] on p "Yes, this is a serious security vulnerability. The HMAC authentication is broke…" at bounding box center [1103, 561] width 375 height 117
click at [1020, 891] on textarea "To enrich screen reader interactions, please activate Accessibility in Grammarl…" at bounding box center [1045, 891] width 385 height 67
type textarea "**********"
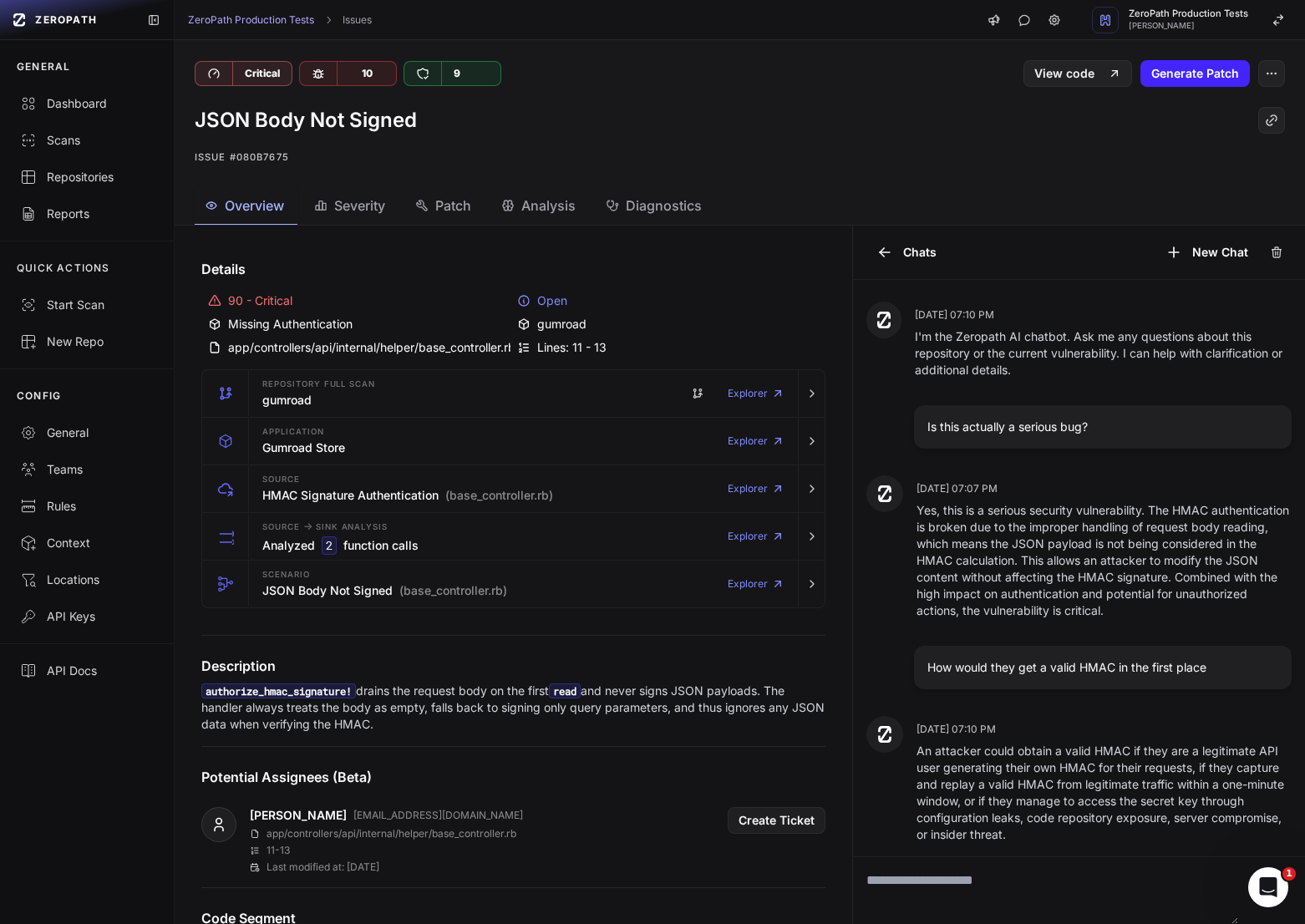
scroll to position [8, 0]
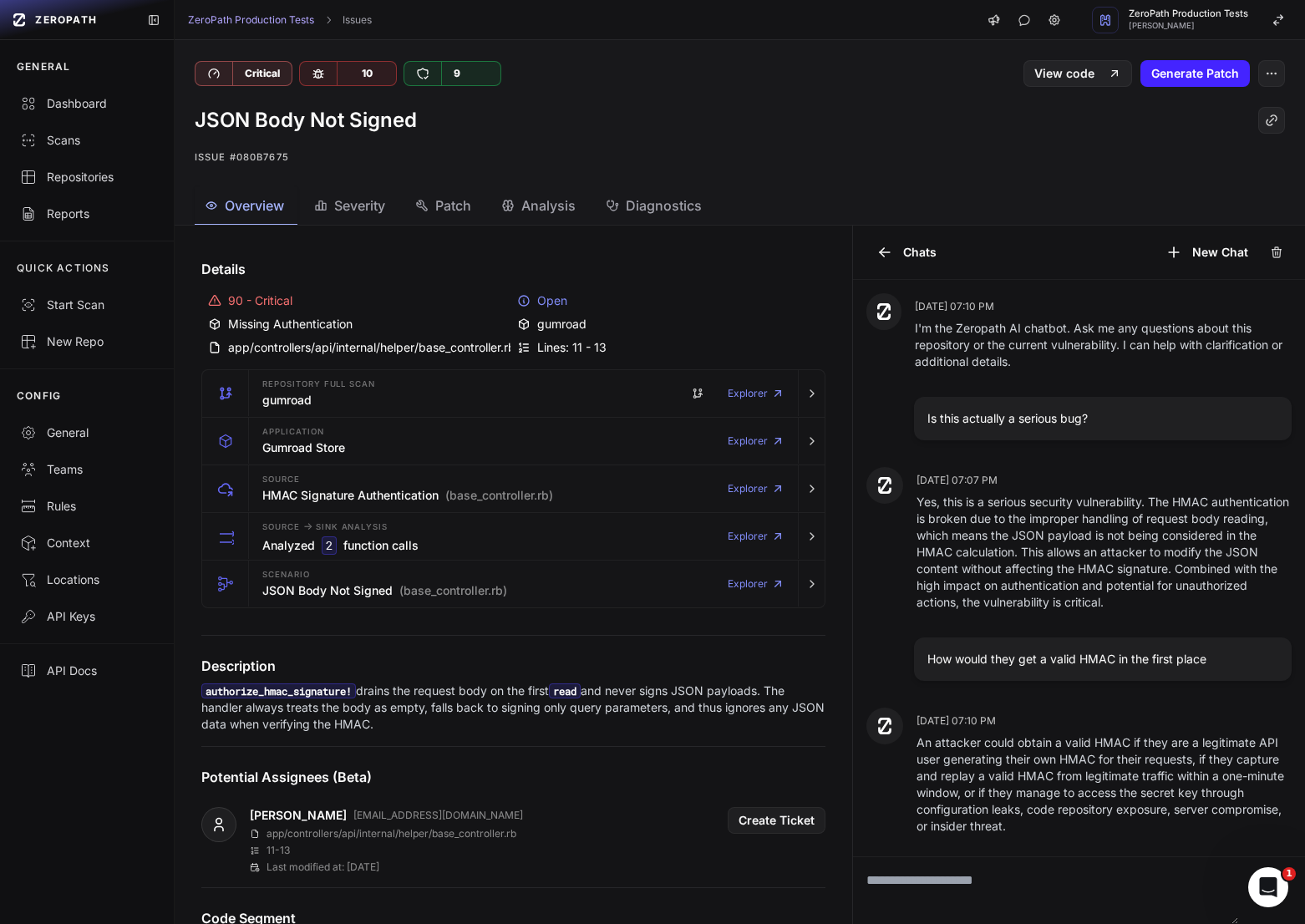
click at [659, 295] on div "Open" at bounding box center [667, 300] width 302 height 17
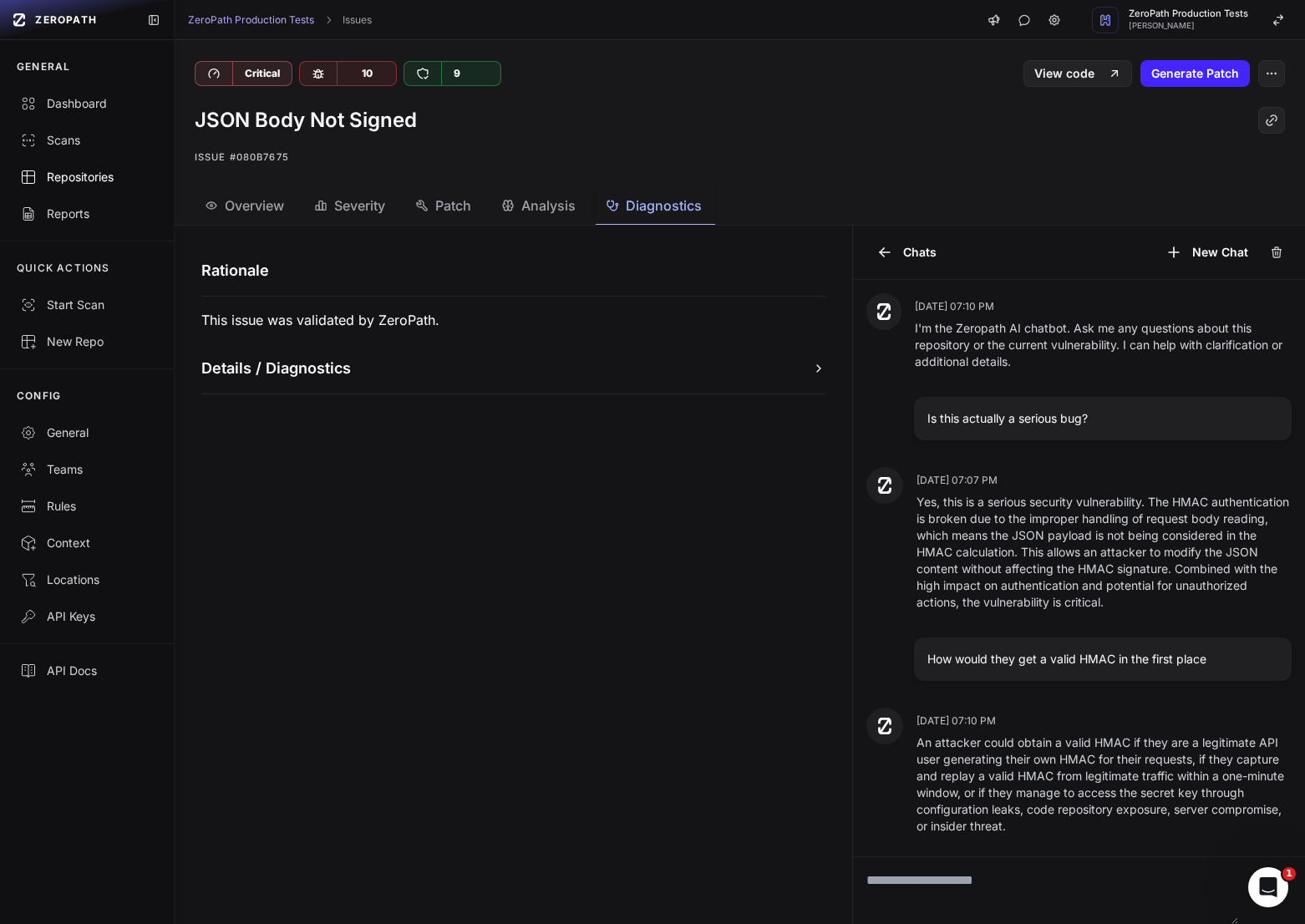
click at [77, 179] on div "Repositories" at bounding box center [87, 178] width 134 height 17
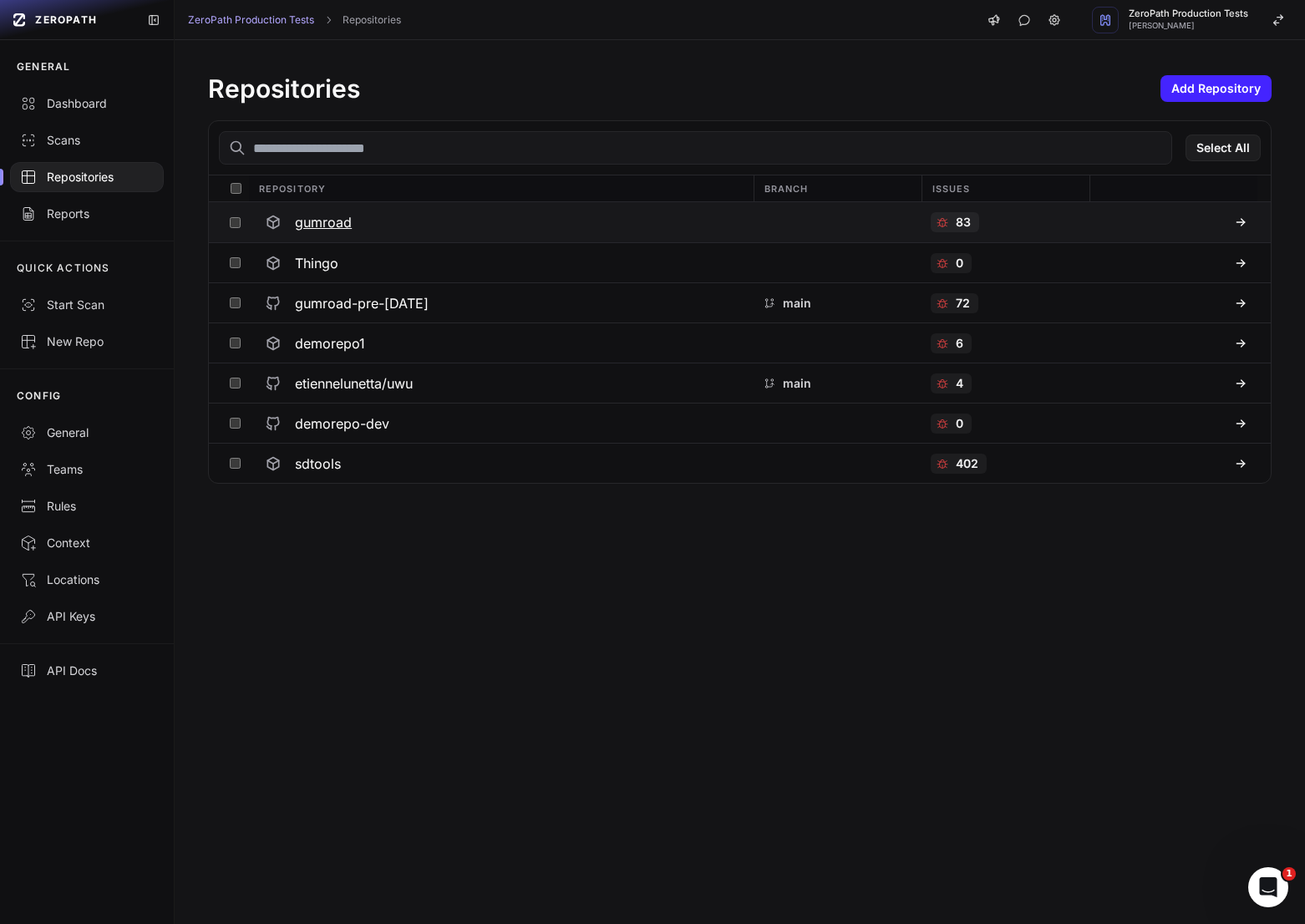
click at [328, 222] on h3 "gumroad" at bounding box center [323, 222] width 57 height 20
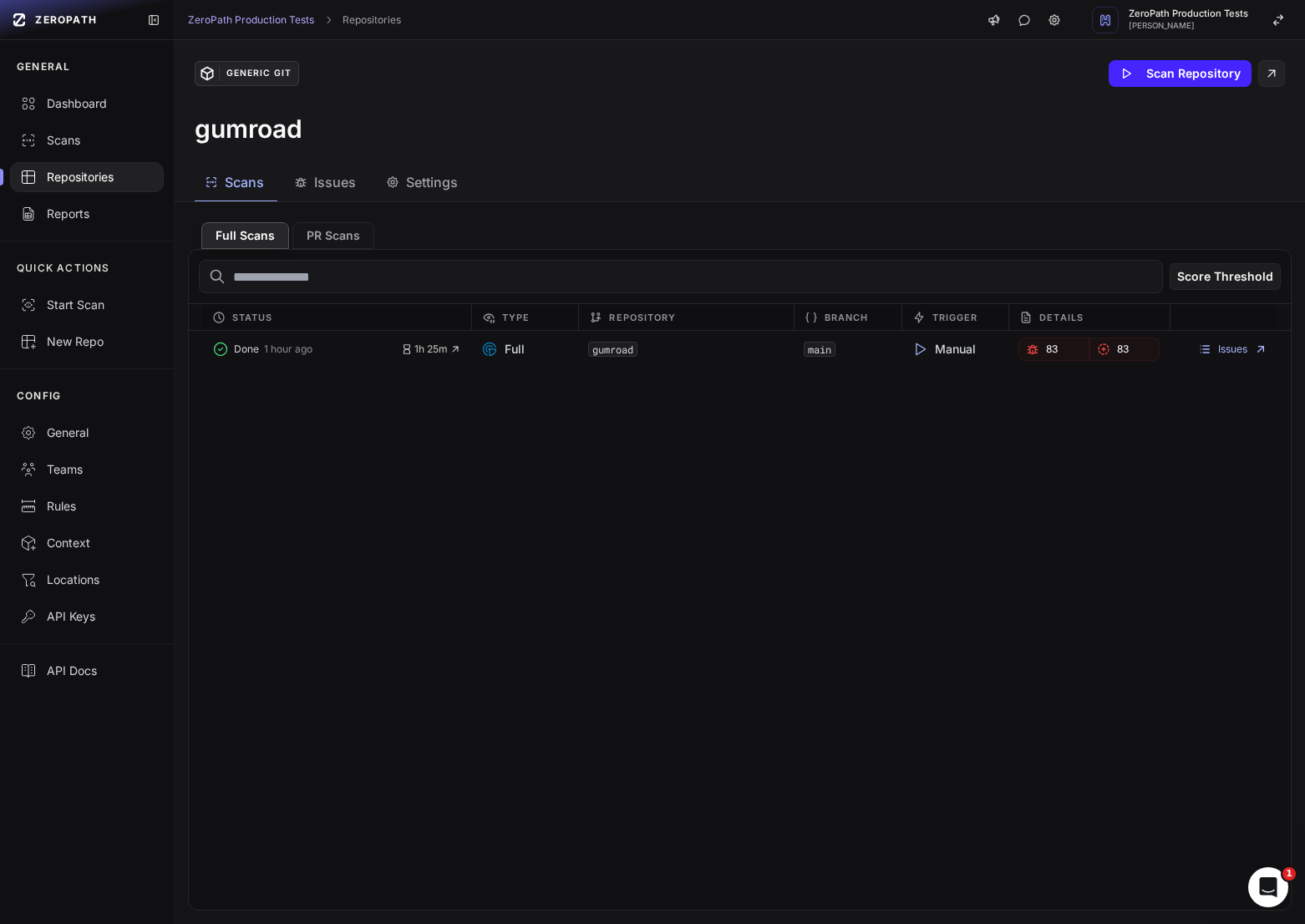
click at [309, 176] on div "Issues" at bounding box center [324, 182] width 61 height 20
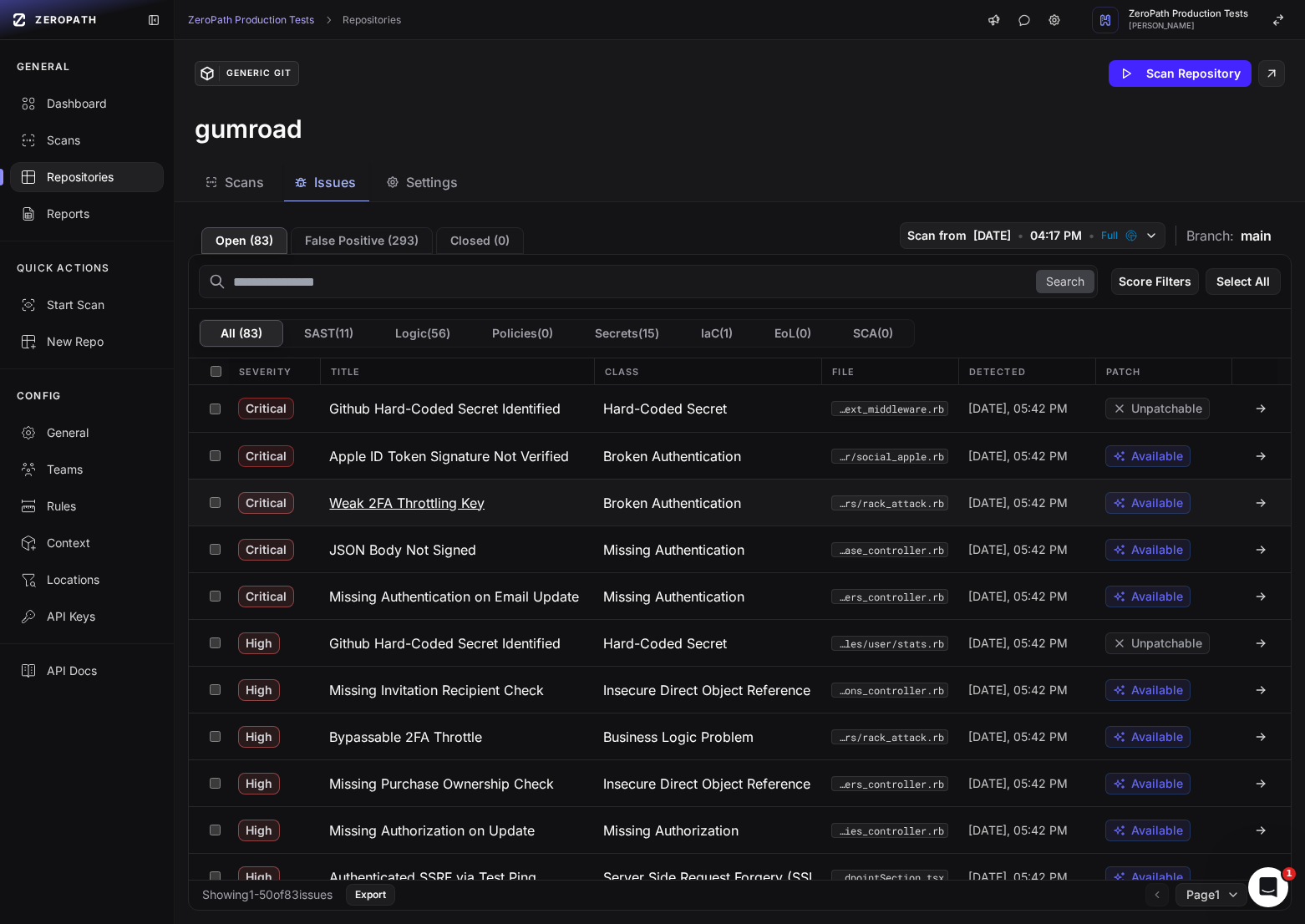
click at [480, 513] on button "Weak 2FA Throttling Key" at bounding box center [455, 502] width 274 height 46
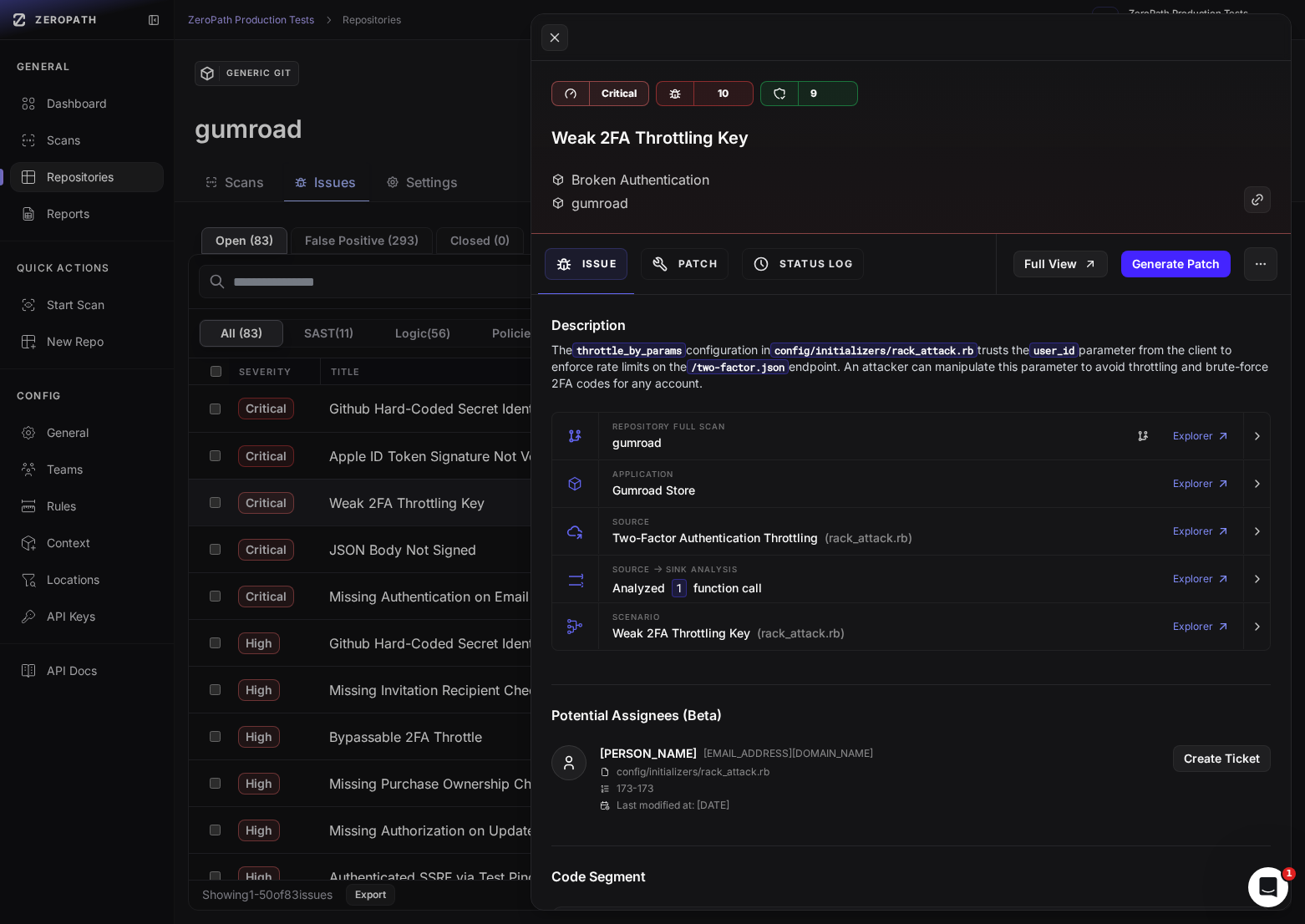
click at [438, 490] on button at bounding box center [652, 462] width 1305 height 924
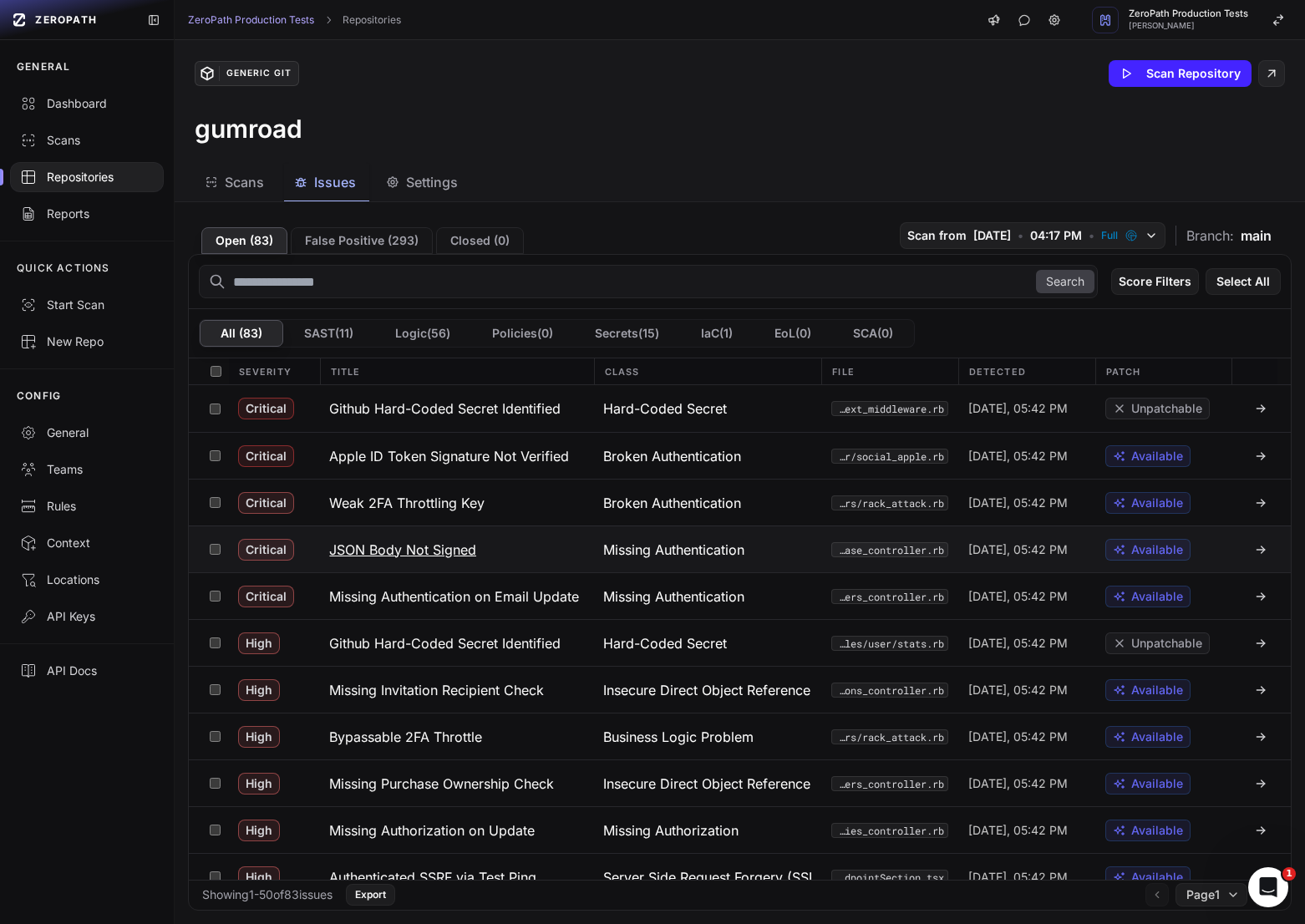
click at [449, 556] on h3 "JSON Body Not Signed" at bounding box center [402, 549] width 147 height 20
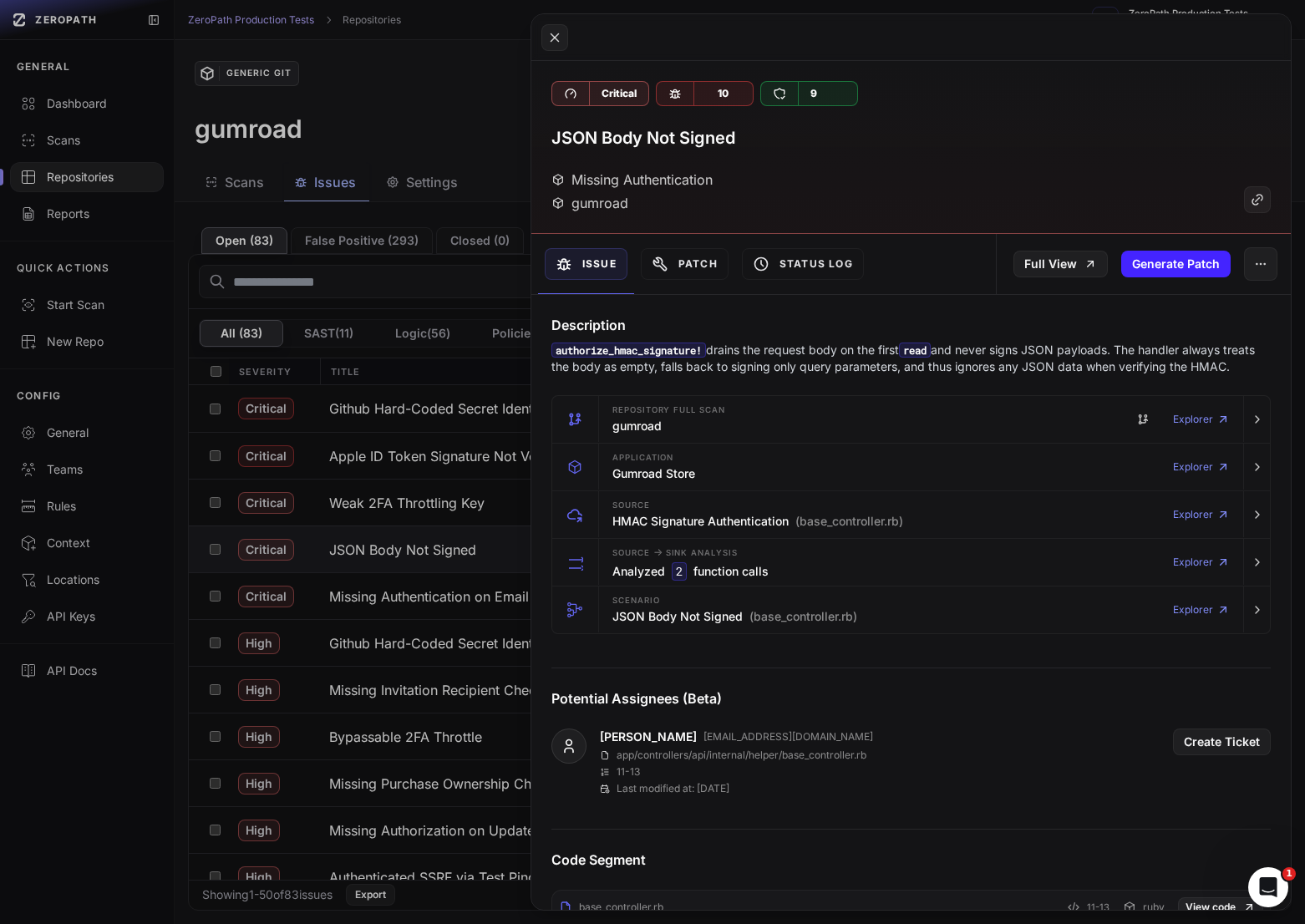
click at [802, 350] on p "authorize_hmac_signature! drains the request body on the first read and never s…" at bounding box center [911, 359] width 719 height 33
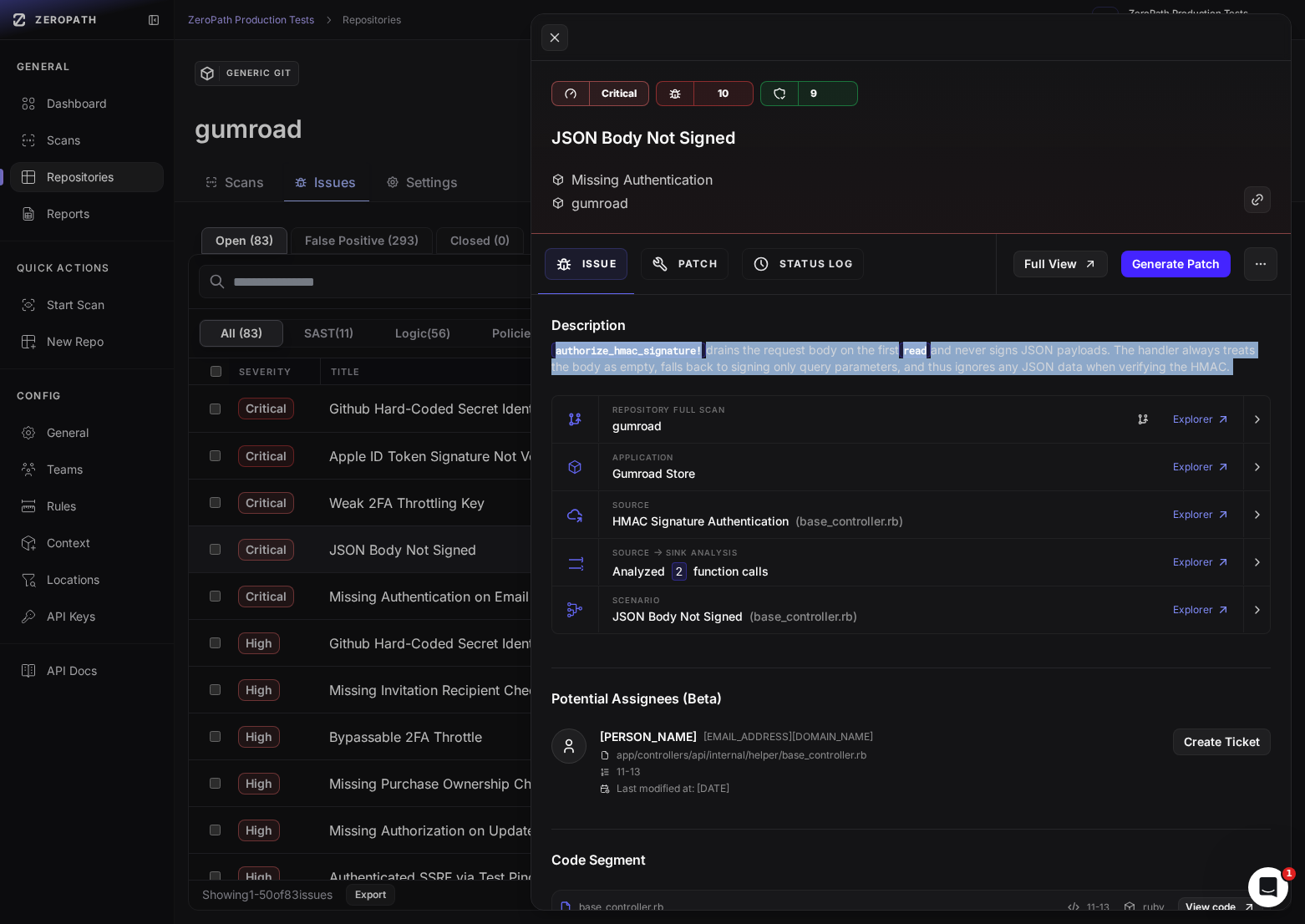
click at [802, 350] on p "authorize_hmac_signature! drains the request body on the first read and never s…" at bounding box center [911, 359] width 719 height 33
click at [795, 350] on p "authorize_hmac_signature! drains the request body on the first read and never s…" at bounding box center [911, 359] width 719 height 33
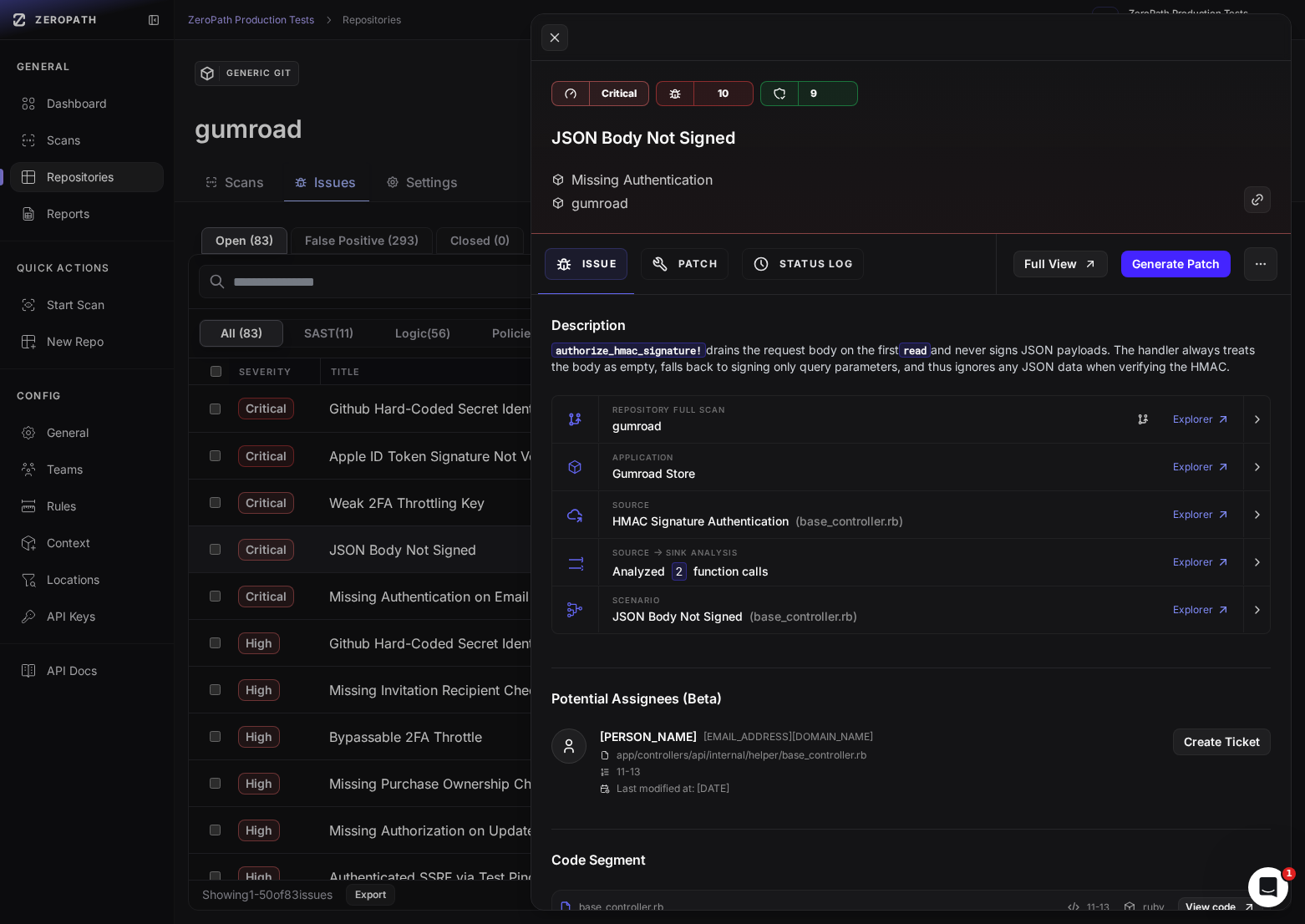
click at [385, 567] on button at bounding box center [652, 462] width 1305 height 924
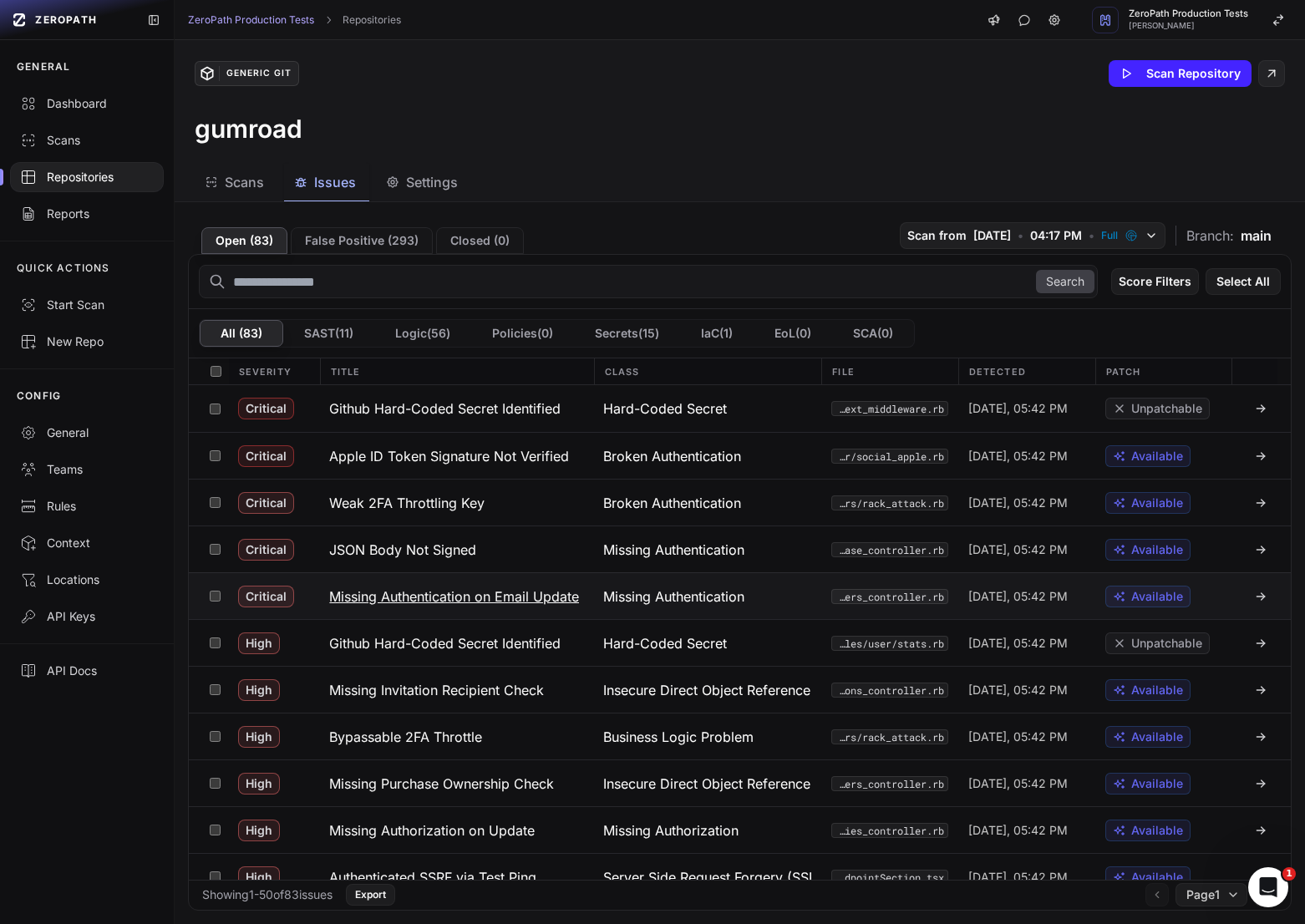
click at [399, 604] on h3 "Missing Authentication on Email Update" at bounding box center [454, 597] width 250 height 20
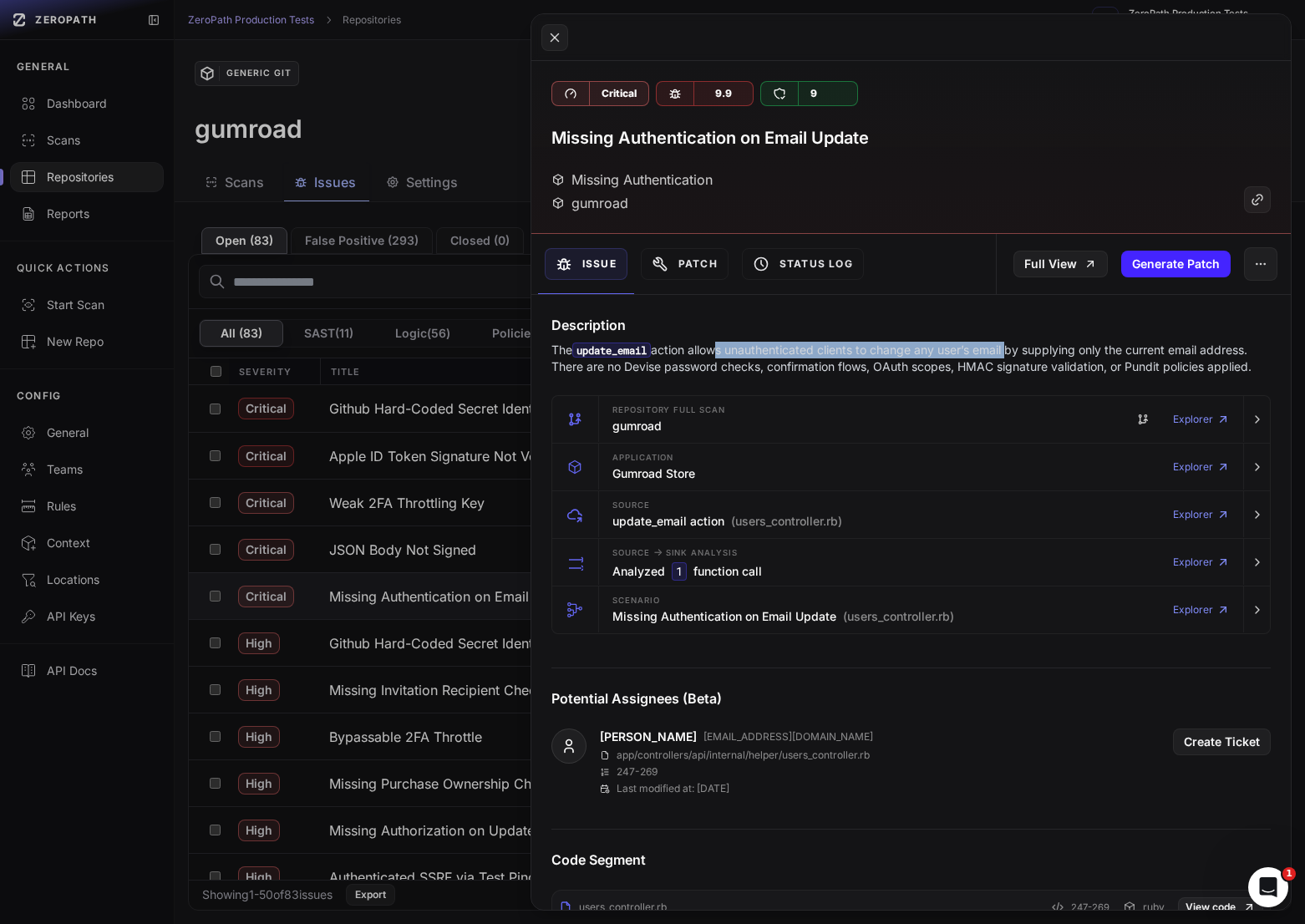
drag, startPoint x: 717, startPoint y: 350, endPoint x: 1016, endPoint y: 350, distance: 299.0
click at [1016, 350] on p "The update_email action allows unauthenticated clients to change any user’s ema…" at bounding box center [911, 359] width 719 height 33
click at [959, 350] on p "The update_email action allows unauthenticated clients to change any user’s ema…" at bounding box center [911, 359] width 719 height 33
click at [920, 350] on p "The update_email action allows unauthenticated clients to change any user’s ema…" at bounding box center [911, 359] width 719 height 33
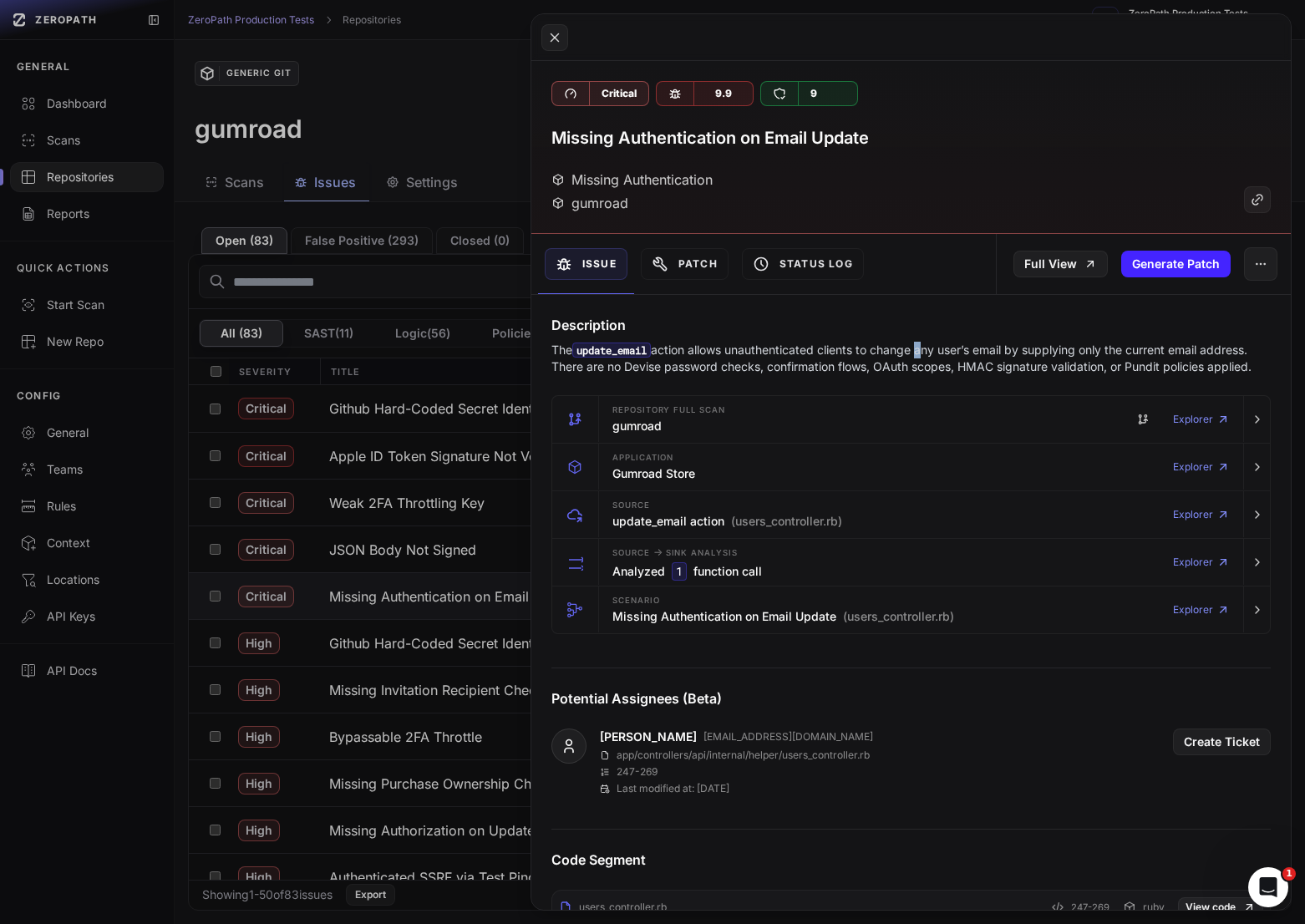
click at [920, 350] on p "The update_email action allows unauthenticated clients to change any user’s ema…" at bounding box center [911, 359] width 719 height 33
click at [948, 350] on p "The update_email action allows unauthenticated clients to change any user’s ema…" at bounding box center [911, 359] width 719 height 33
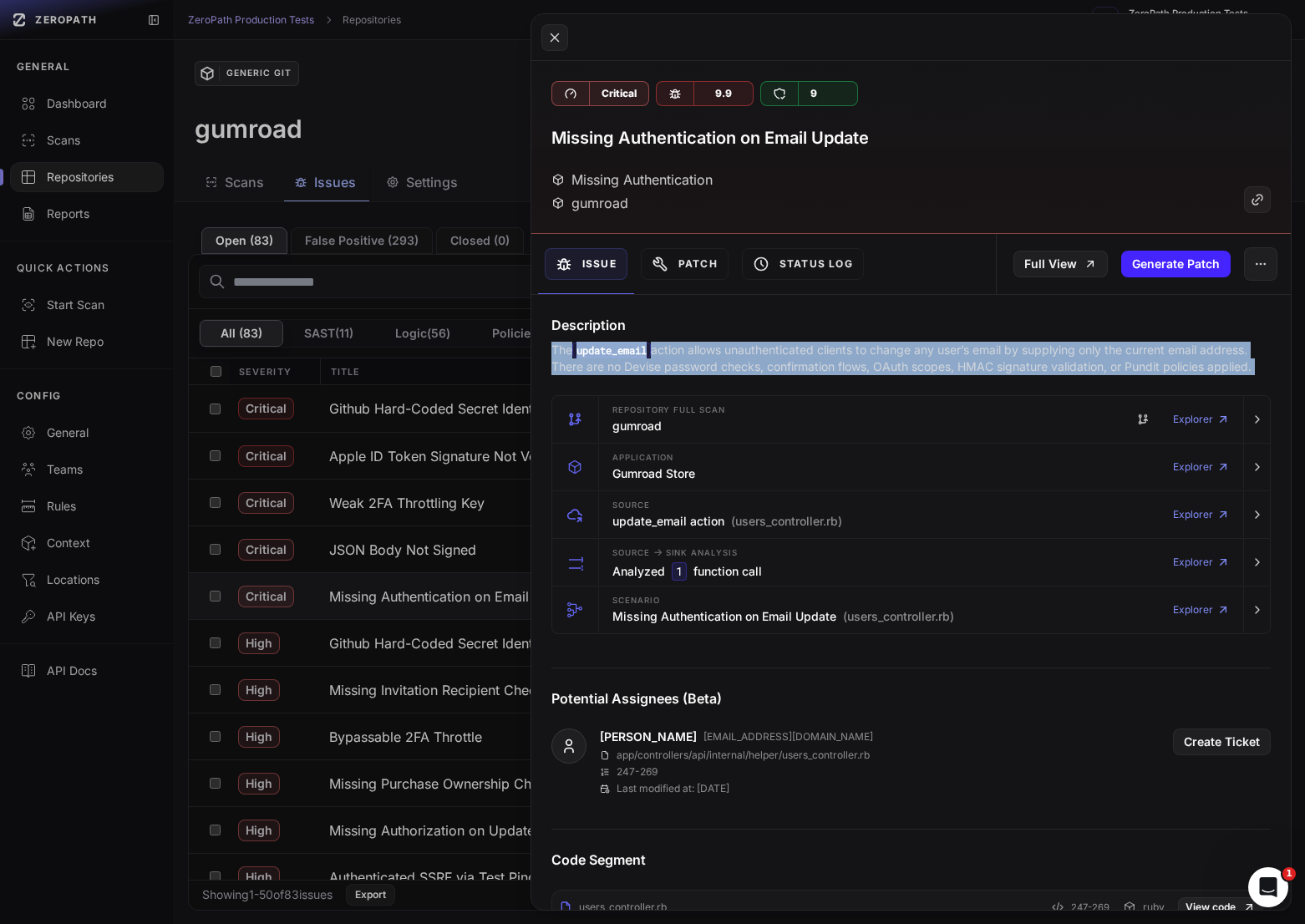
click at [948, 350] on p "The update_email action allows unauthenticated clients to change any user’s ema…" at bounding box center [911, 359] width 719 height 33
click at [903, 356] on p "The update_email action allows unauthenticated clients to change any user’s ema…" at bounding box center [911, 359] width 719 height 33
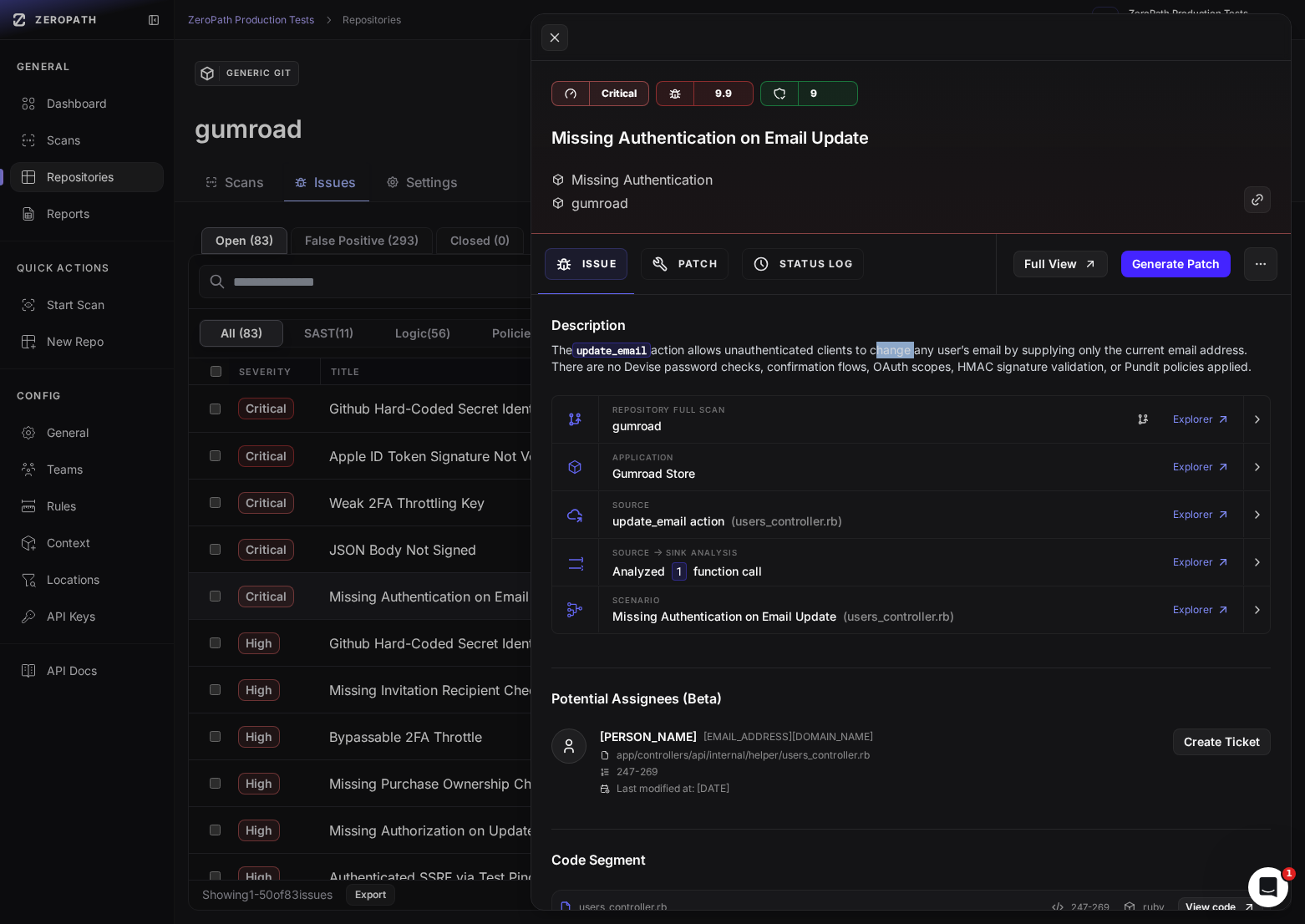
click at [903, 356] on p "The update_email action allows unauthenticated clients to change any user’s ema…" at bounding box center [911, 359] width 719 height 33
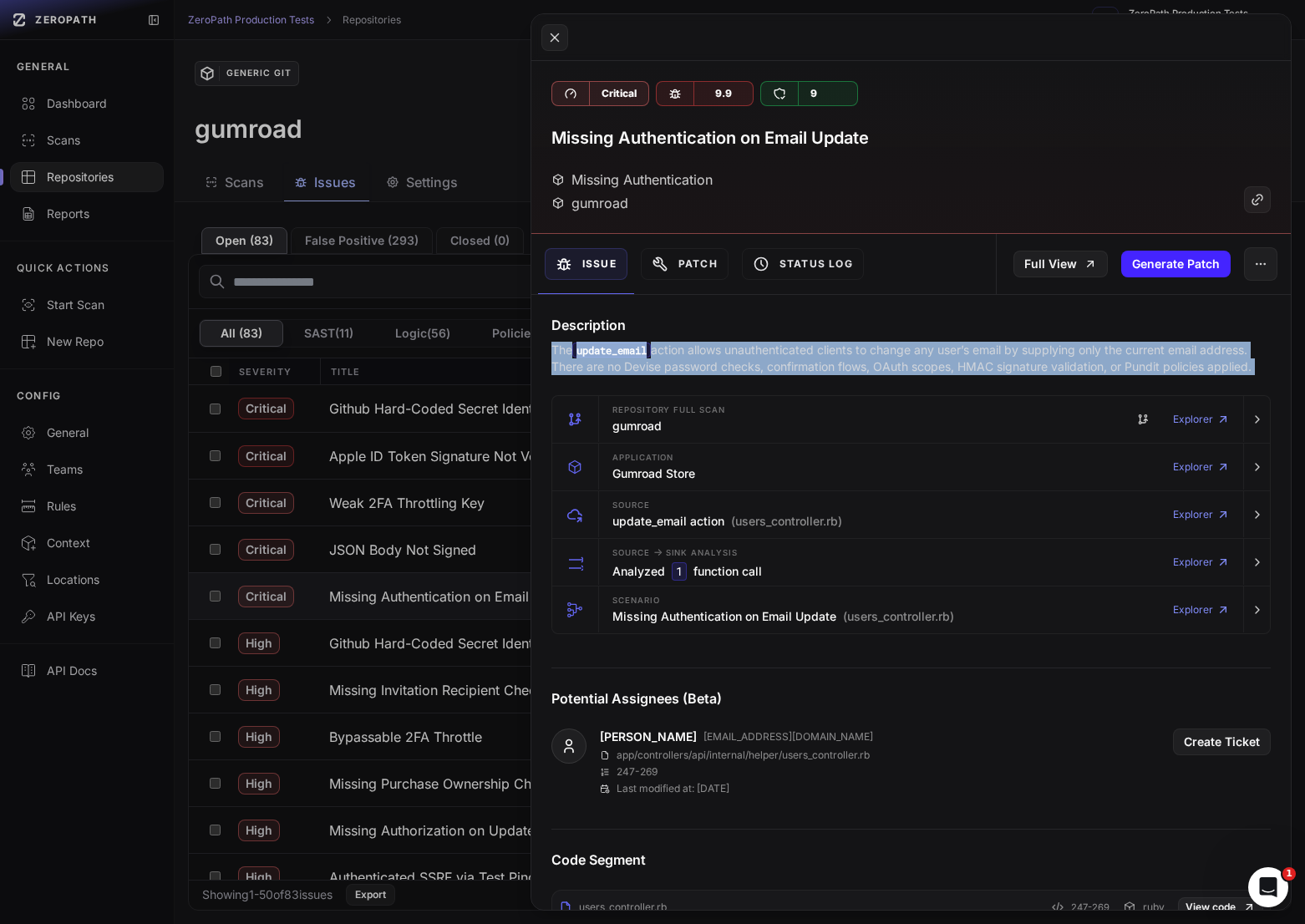
click at [903, 356] on p "The update_email action allows unauthenticated clients to change any user’s ema…" at bounding box center [911, 359] width 719 height 33
click at [929, 356] on p "The update_email action allows unauthenticated clients to change any user’s ema…" at bounding box center [911, 359] width 719 height 33
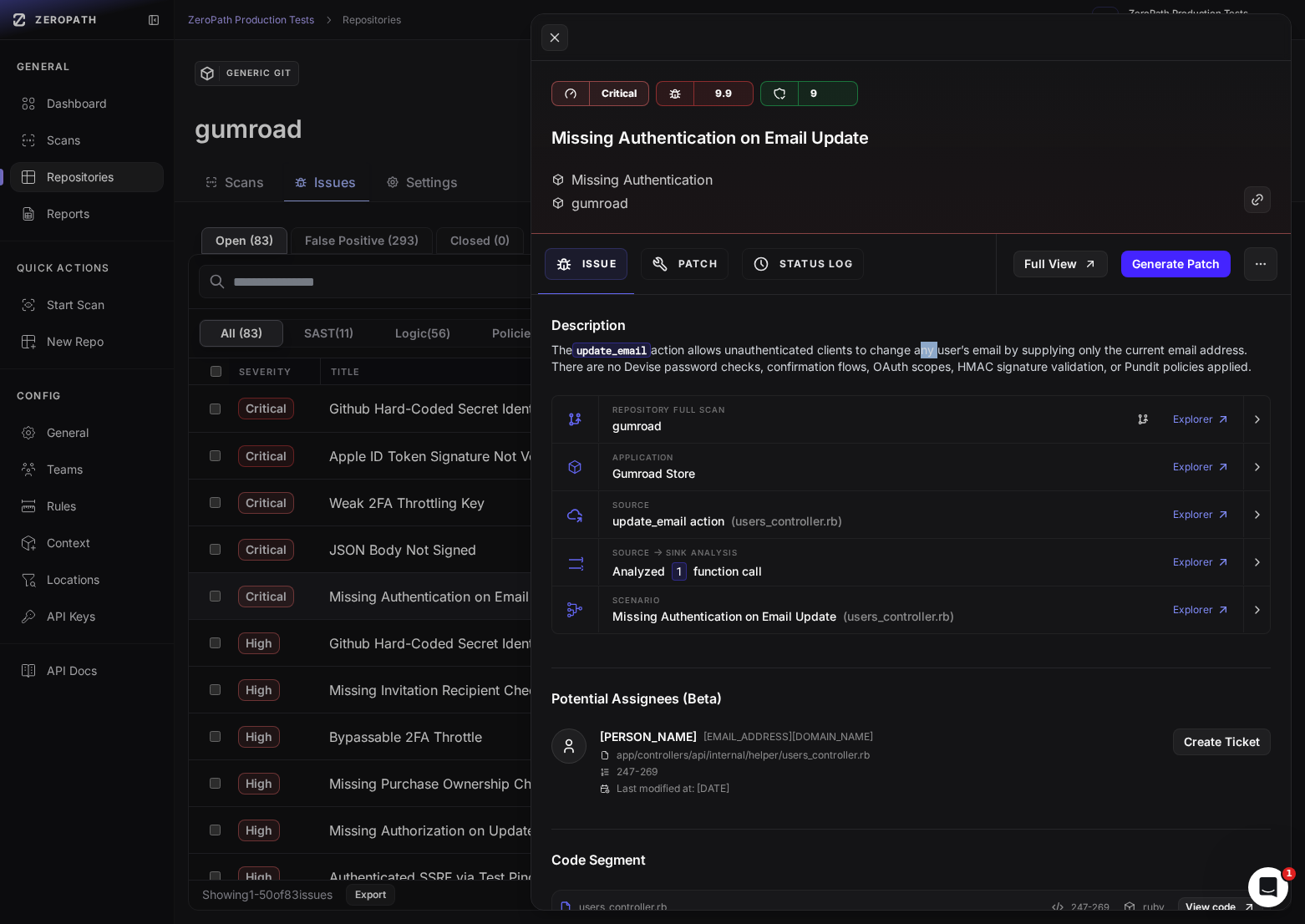
click at [929, 356] on p "The update_email action allows unauthenticated clients to change any user’s ema…" at bounding box center [911, 359] width 719 height 33
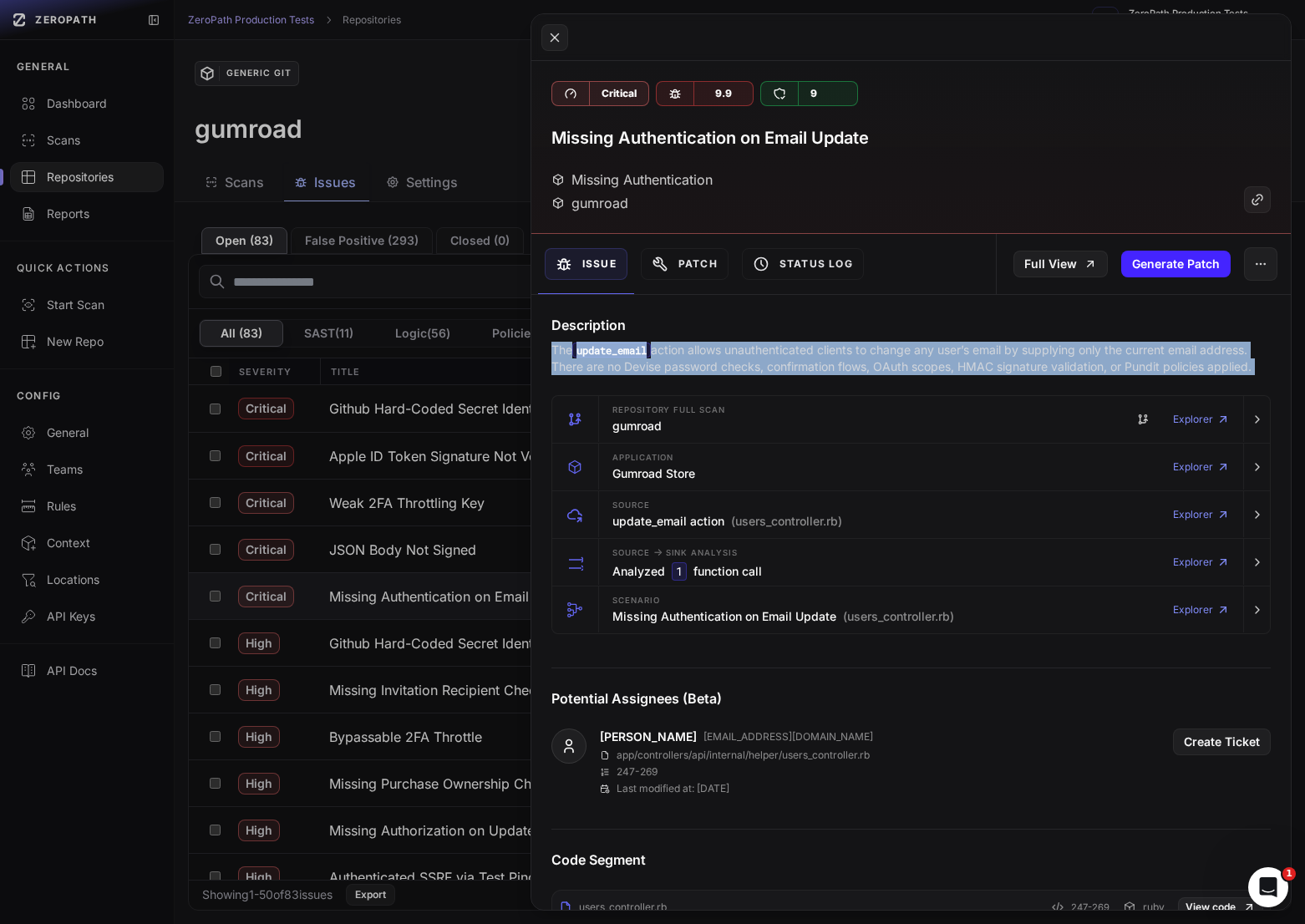
click at [929, 356] on p "The update_email action allows unauthenticated clients to change any user’s ema…" at bounding box center [911, 359] width 719 height 33
click at [969, 356] on p "The update_email action allows unauthenticated clients to change any user’s ema…" at bounding box center [911, 359] width 719 height 33
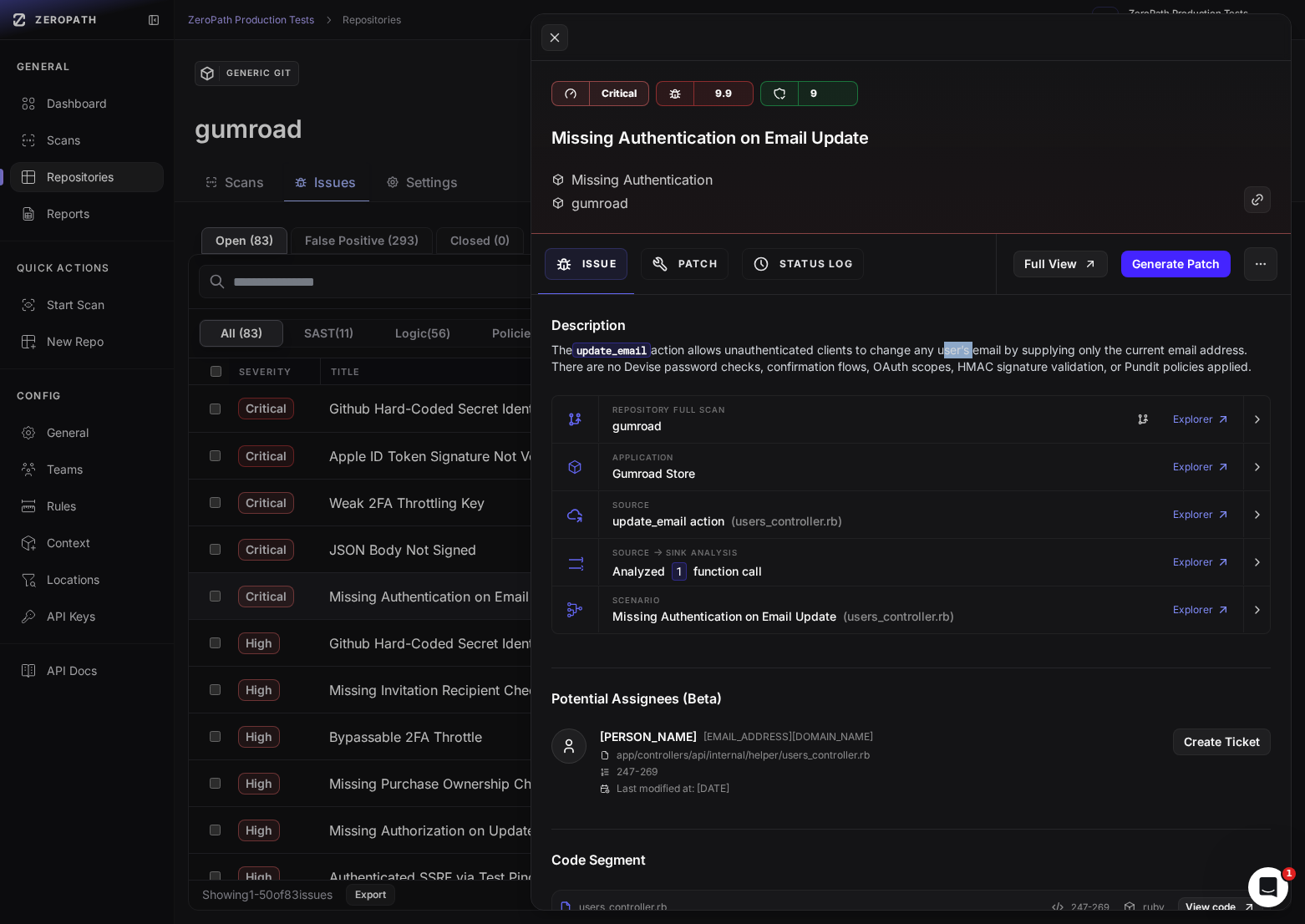
click at [969, 356] on p "The update_email action allows unauthenticated clients to change any user’s ema…" at bounding box center [911, 359] width 719 height 33
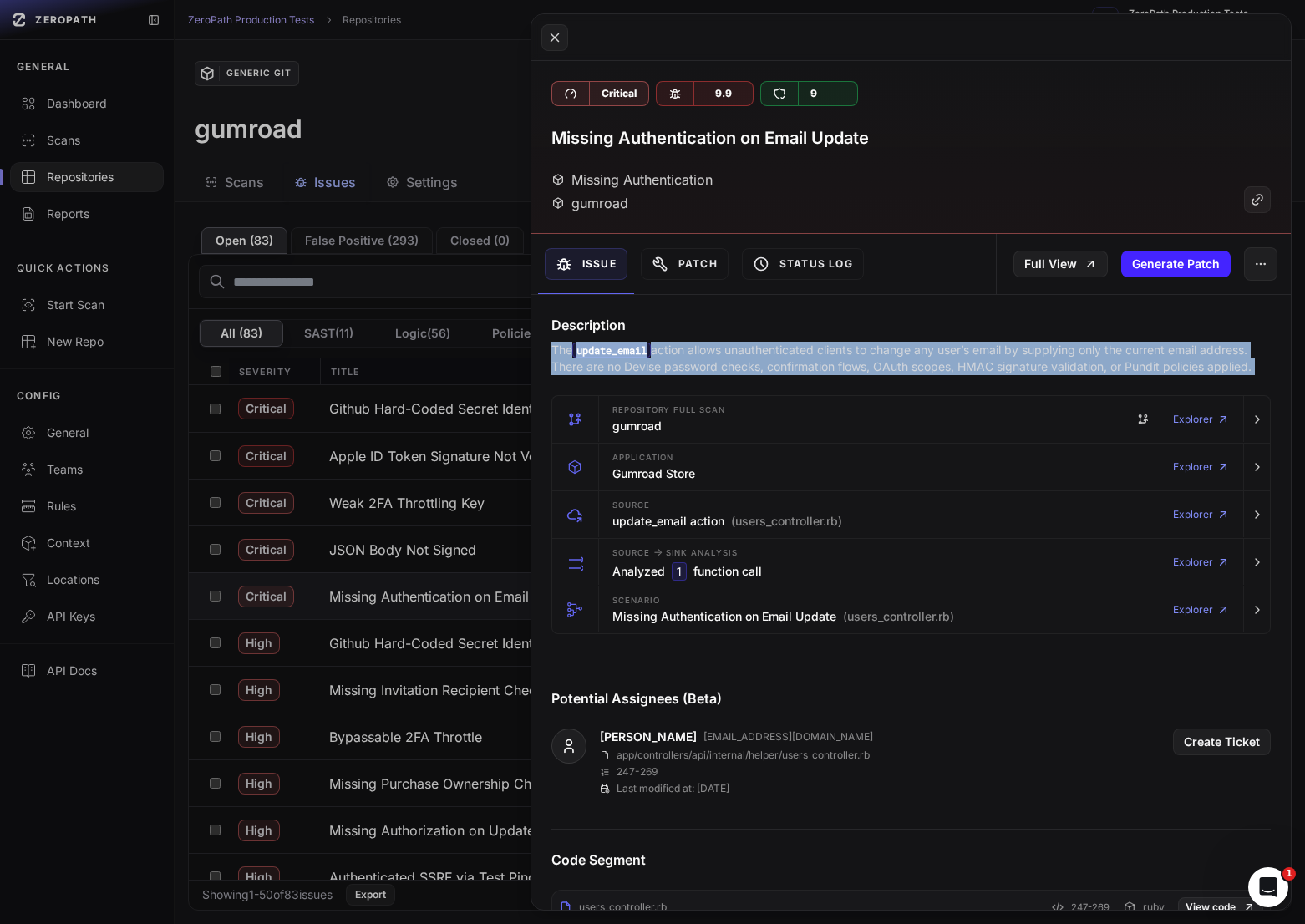
click at [969, 356] on p "The update_email action allows unauthenticated clients to change any user’s ema…" at bounding box center [911, 359] width 719 height 33
click at [984, 356] on p "The update_email action allows unauthenticated clients to change any user’s ema…" at bounding box center [911, 359] width 719 height 33
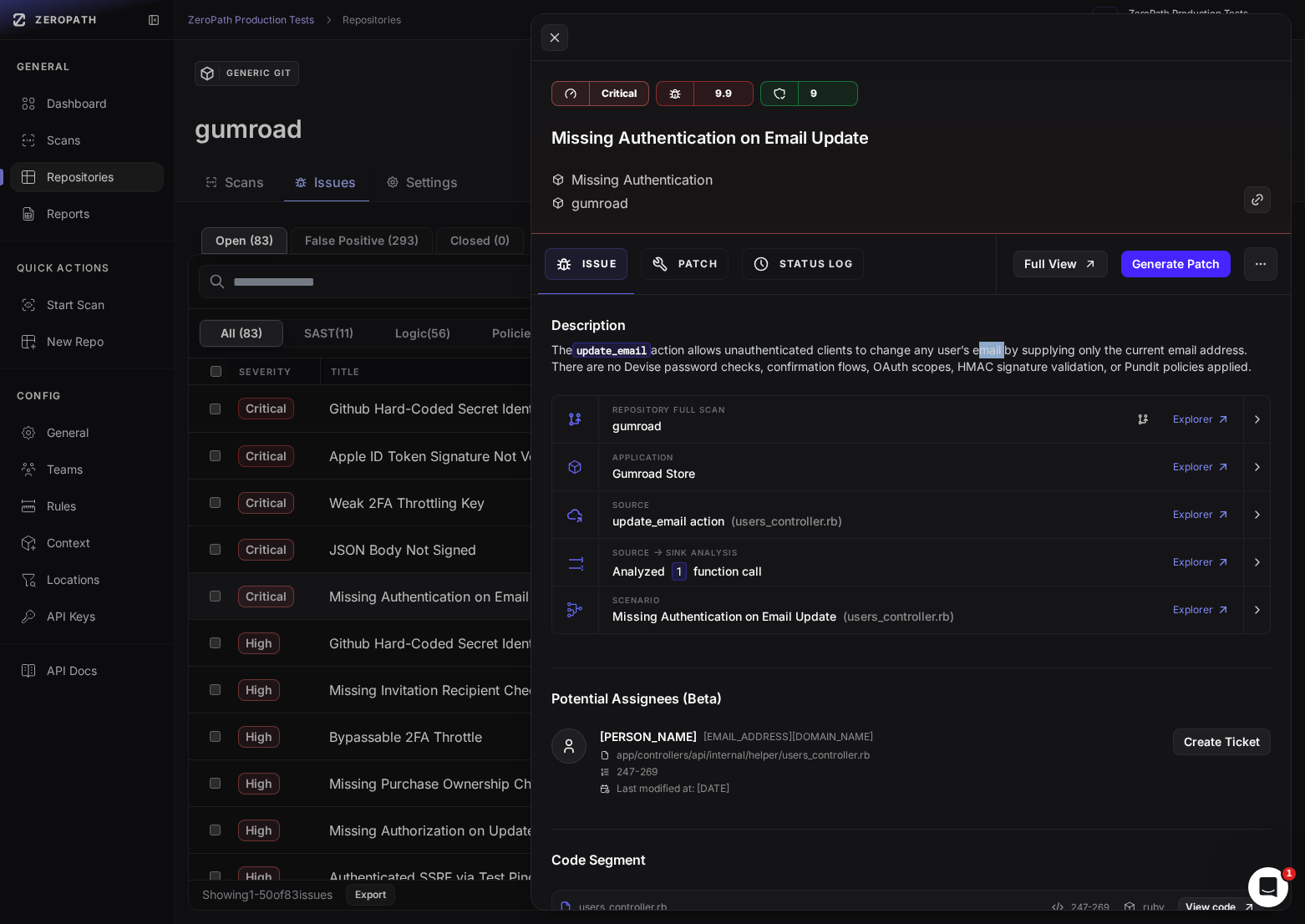
click at [984, 356] on p "The update_email action allows unauthenticated clients to change any user’s ema…" at bounding box center [911, 359] width 719 height 33
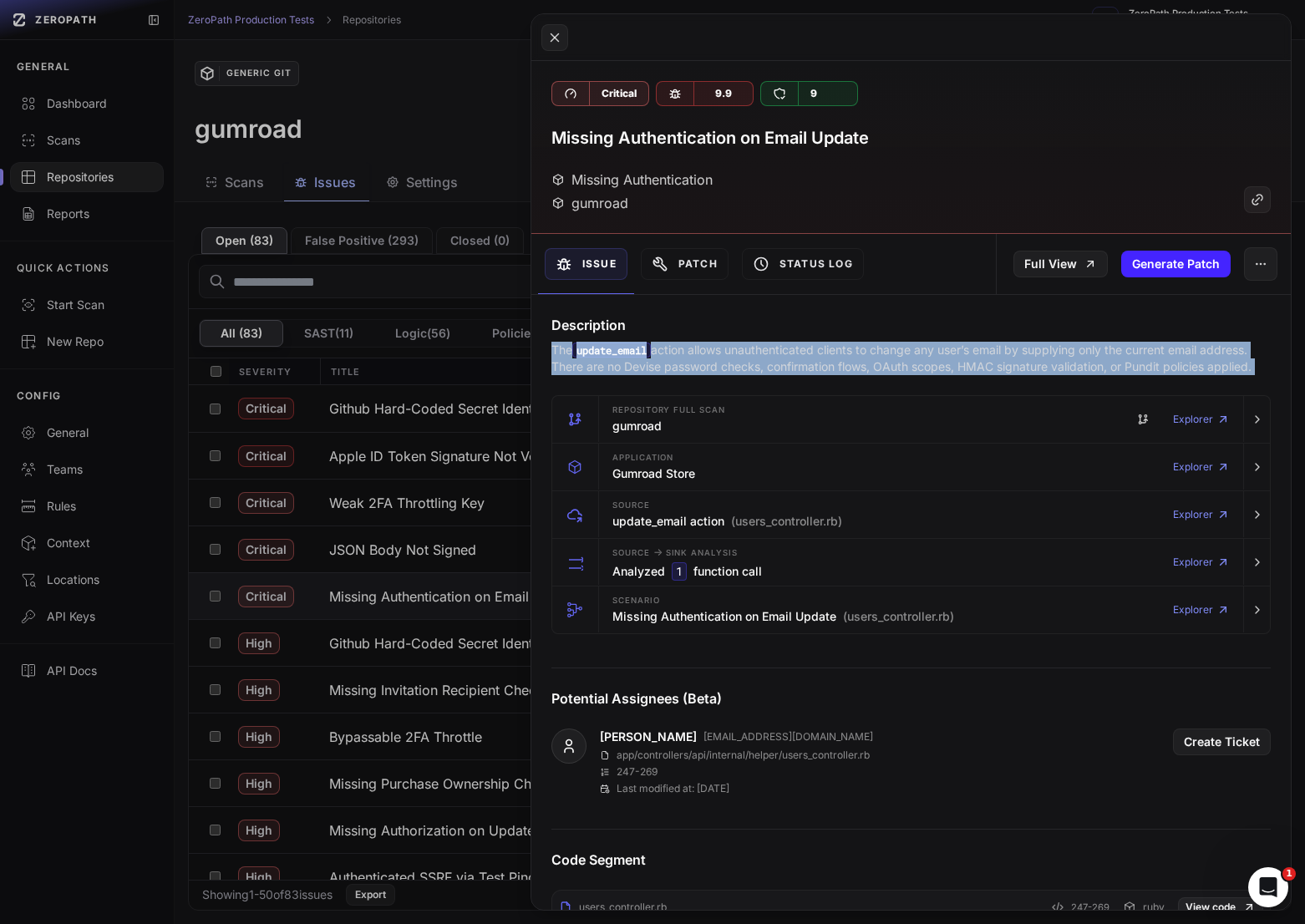
click at [984, 356] on p "The update_email action allows unauthenticated clients to change any user’s ema…" at bounding box center [911, 359] width 719 height 33
click at [956, 356] on p "The update_email action allows unauthenticated clients to change any user’s ema…" at bounding box center [911, 359] width 719 height 33
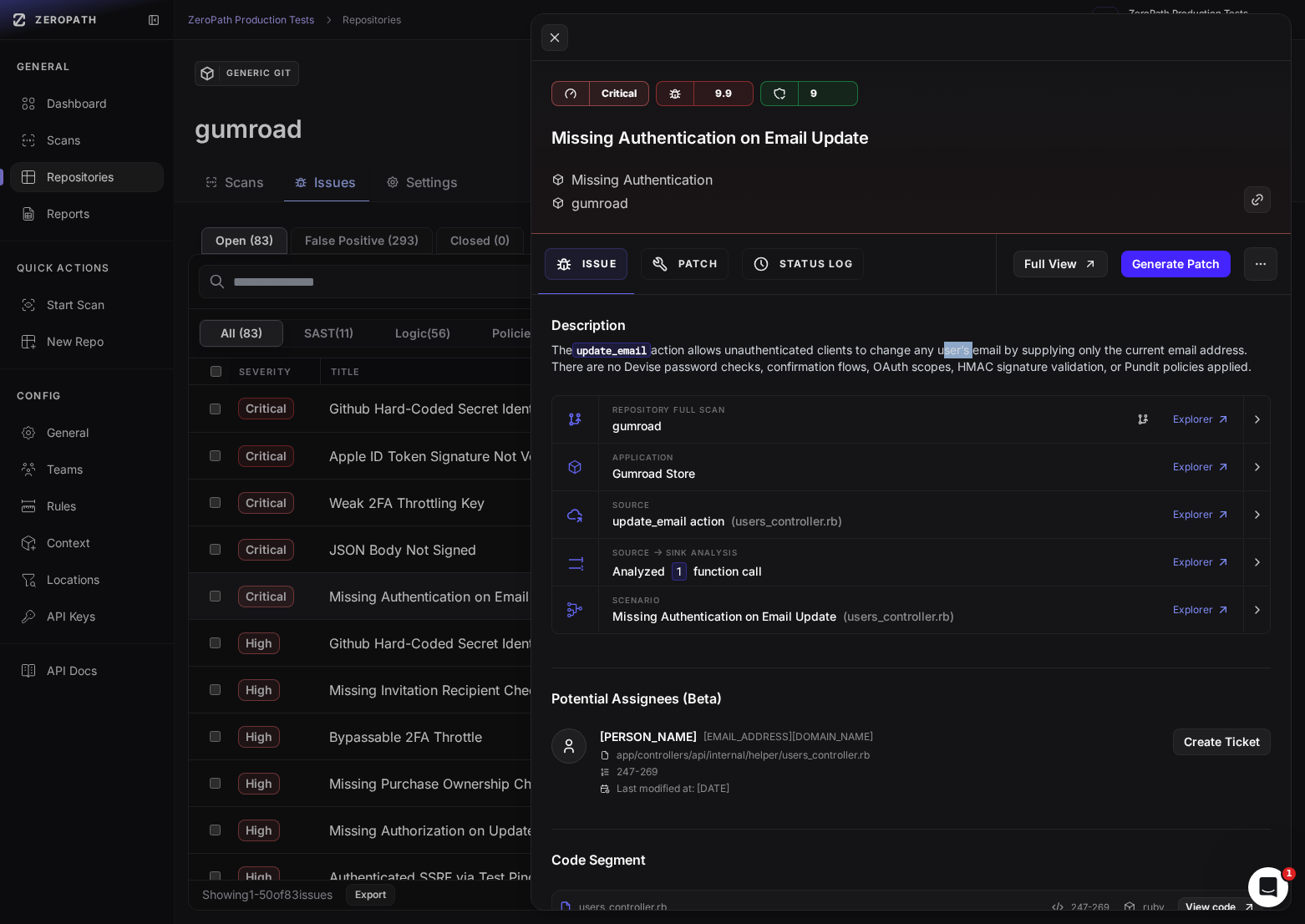
click at [956, 356] on p "The update_email action allows unauthenticated clients to change any user’s ema…" at bounding box center [911, 359] width 719 height 33
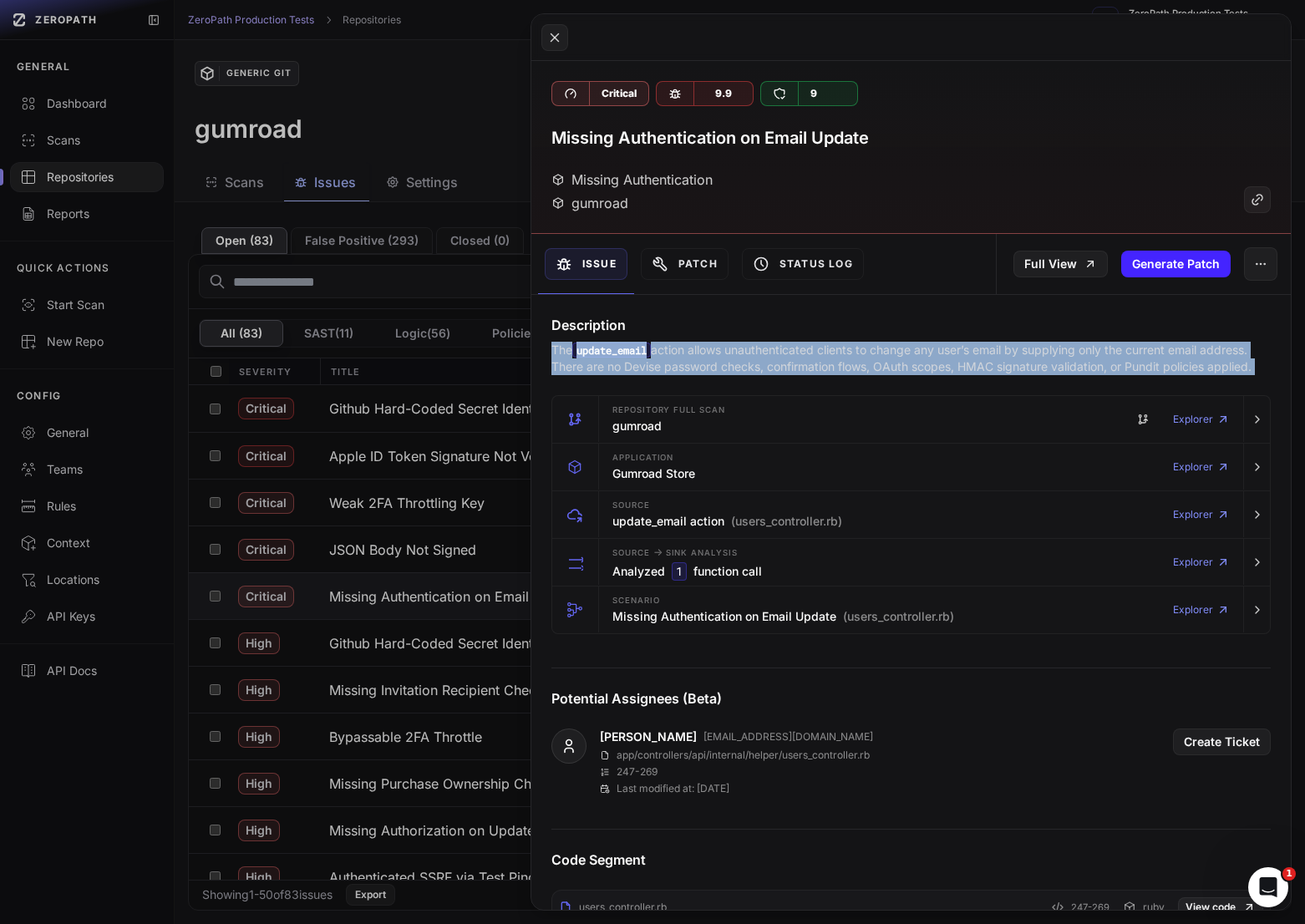
click at [956, 356] on p "The update_email action allows unauthenticated clients to change any user’s ema…" at bounding box center [911, 359] width 719 height 33
click at [929, 356] on p "The update_email action allows unauthenticated clients to change any user’s ema…" at bounding box center [911, 359] width 719 height 33
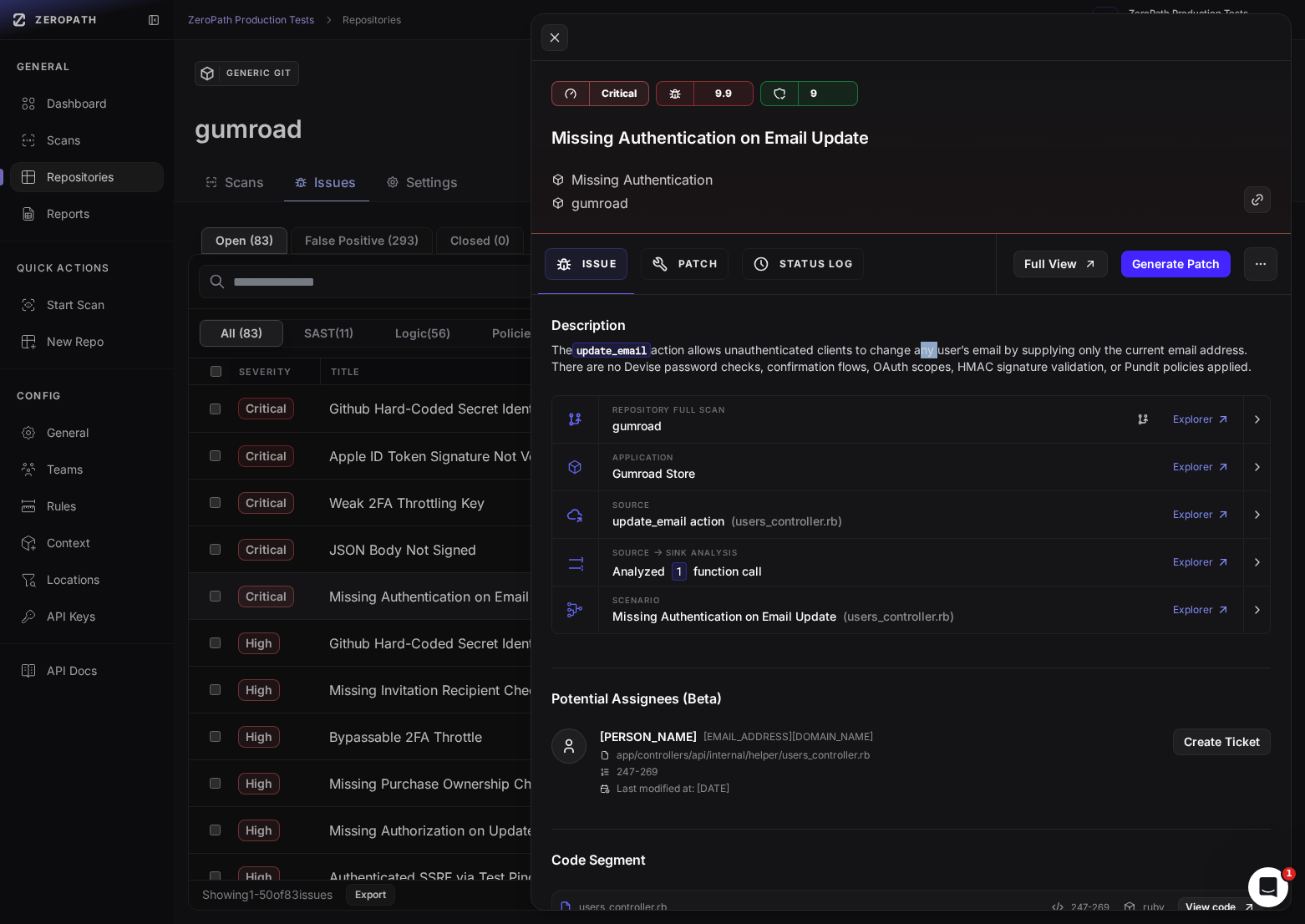
click at [929, 356] on p "The update_email action allows unauthenticated clients to change any user’s ema…" at bounding box center [911, 359] width 719 height 33
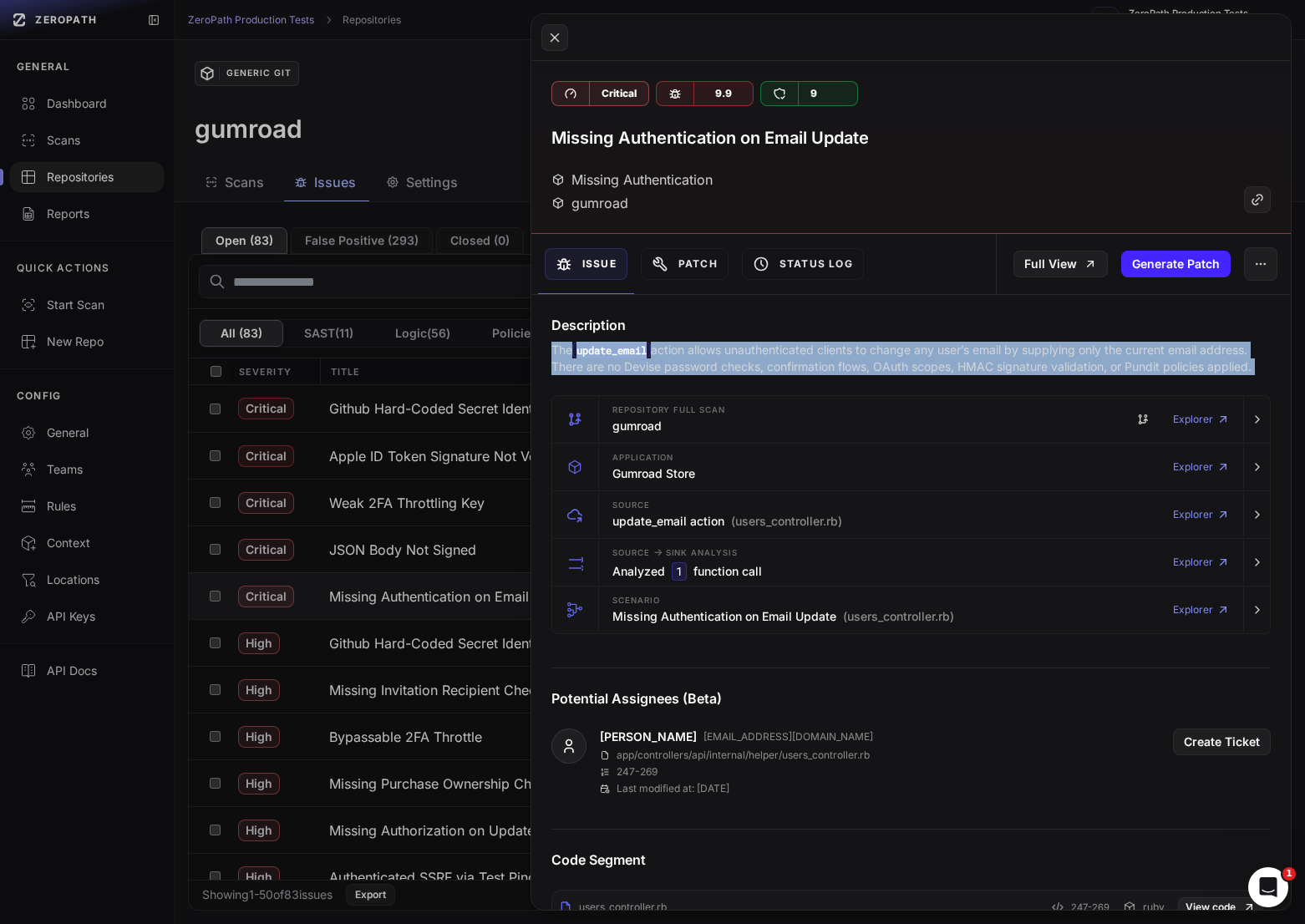
click at [929, 356] on p "The update_email action allows unauthenticated clients to change any user’s ema…" at bounding box center [911, 359] width 719 height 33
click at [947, 356] on p "The update_email action allows unauthenticated clients to change any user’s ema…" at bounding box center [911, 359] width 719 height 33
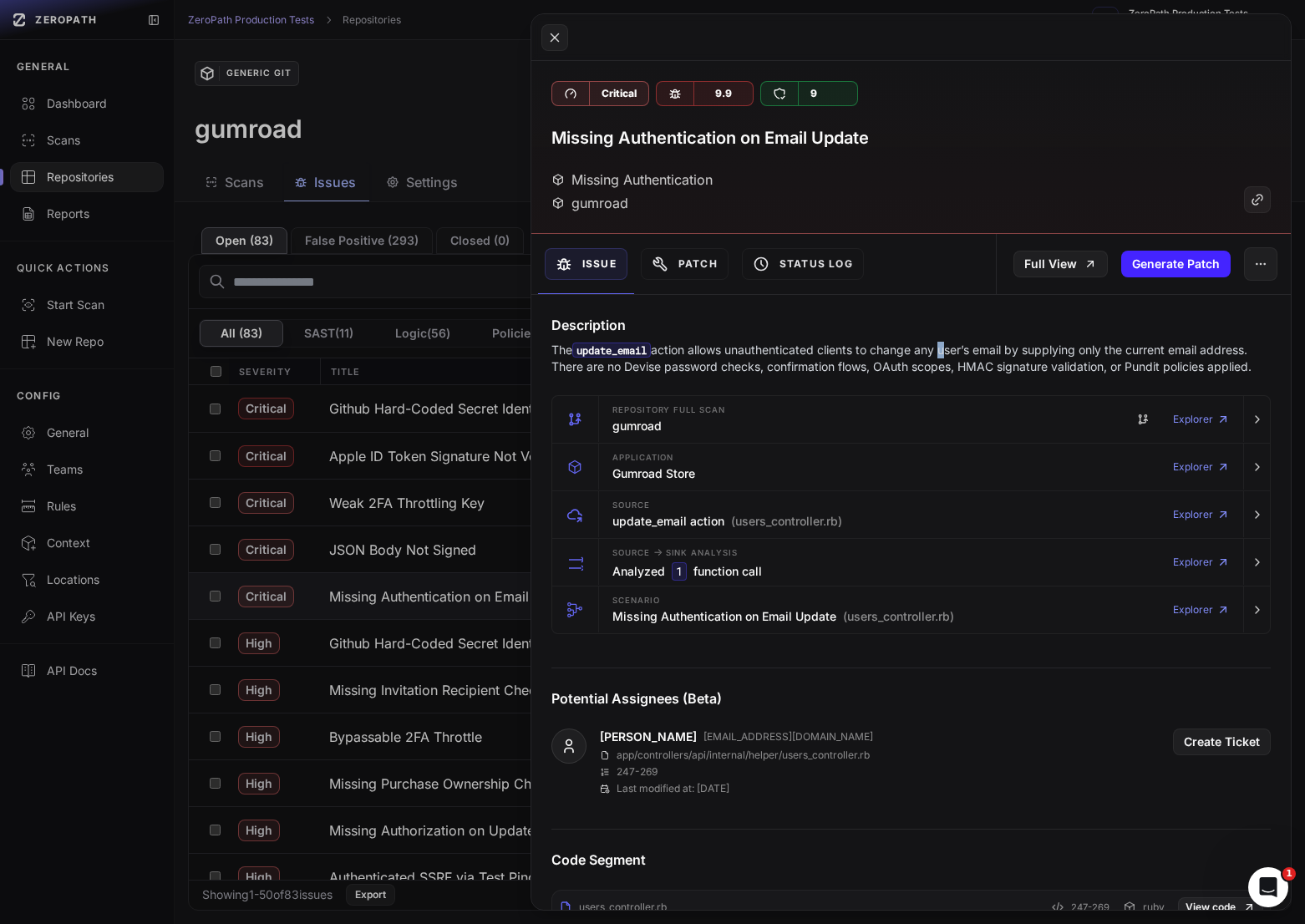
click at [947, 356] on p "The update_email action allows unauthenticated clients to change any user’s ema…" at bounding box center [911, 359] width 719 height 33
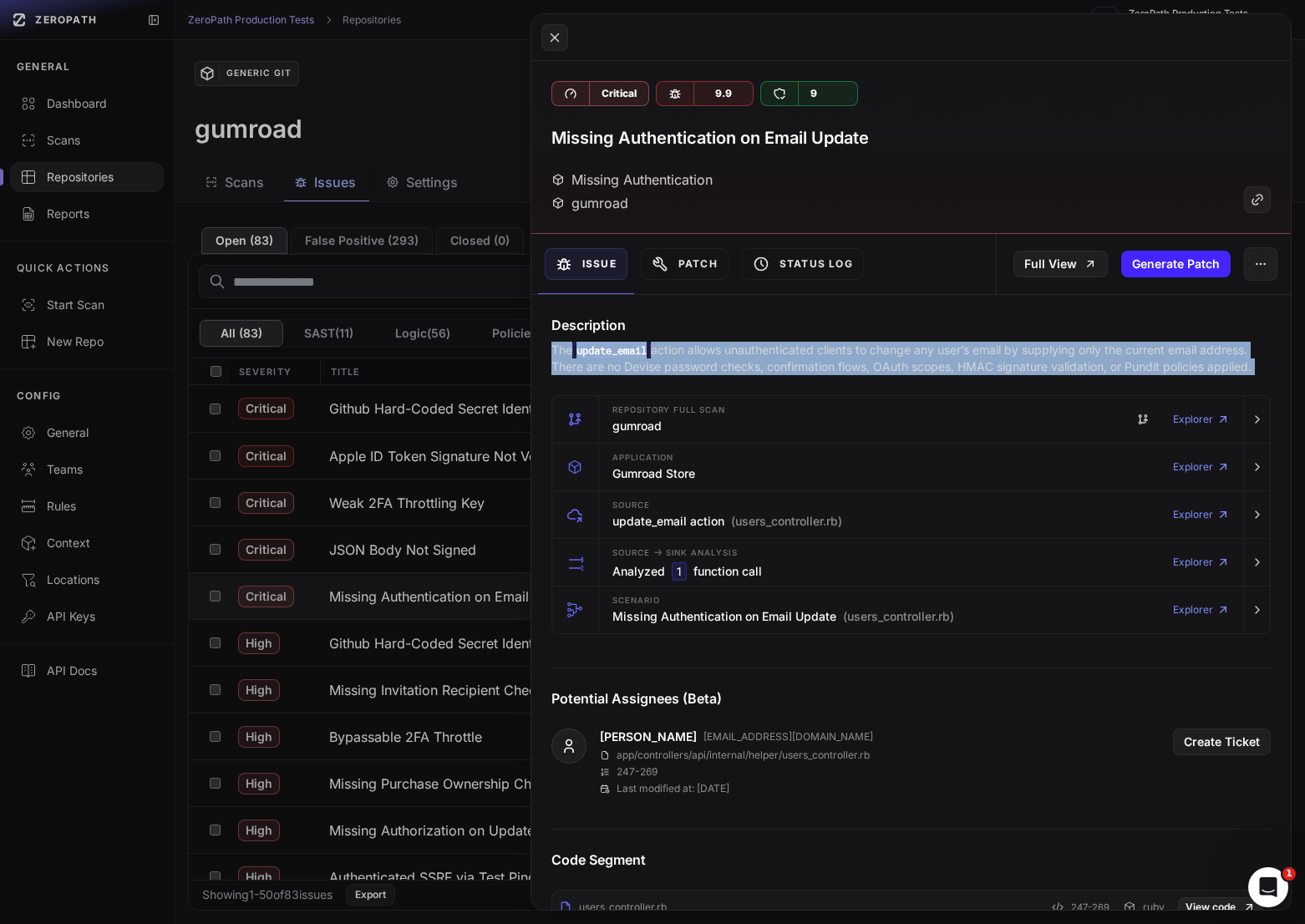
click at [947, 356] on p "The update_email action allows unauthenticated clients to change any user’s ema…" at bounding box center [911, 359] width 719 height 33
click at [968, 356] on p "The update_email action allows unauthenticated clients to change any user’s ema…" at bounding box center [911, 359] width 719 height 33
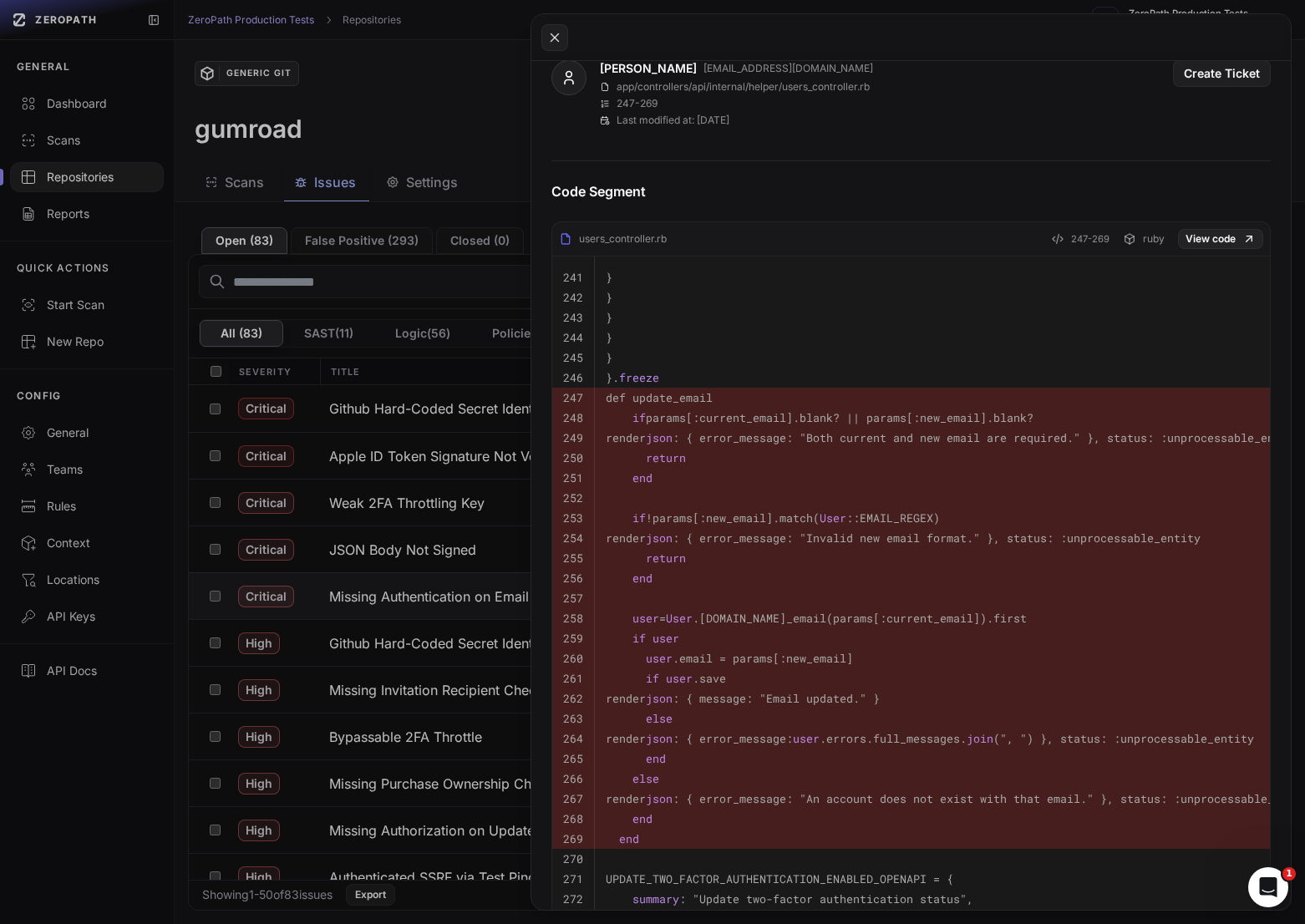
scroll to position [687, 0]
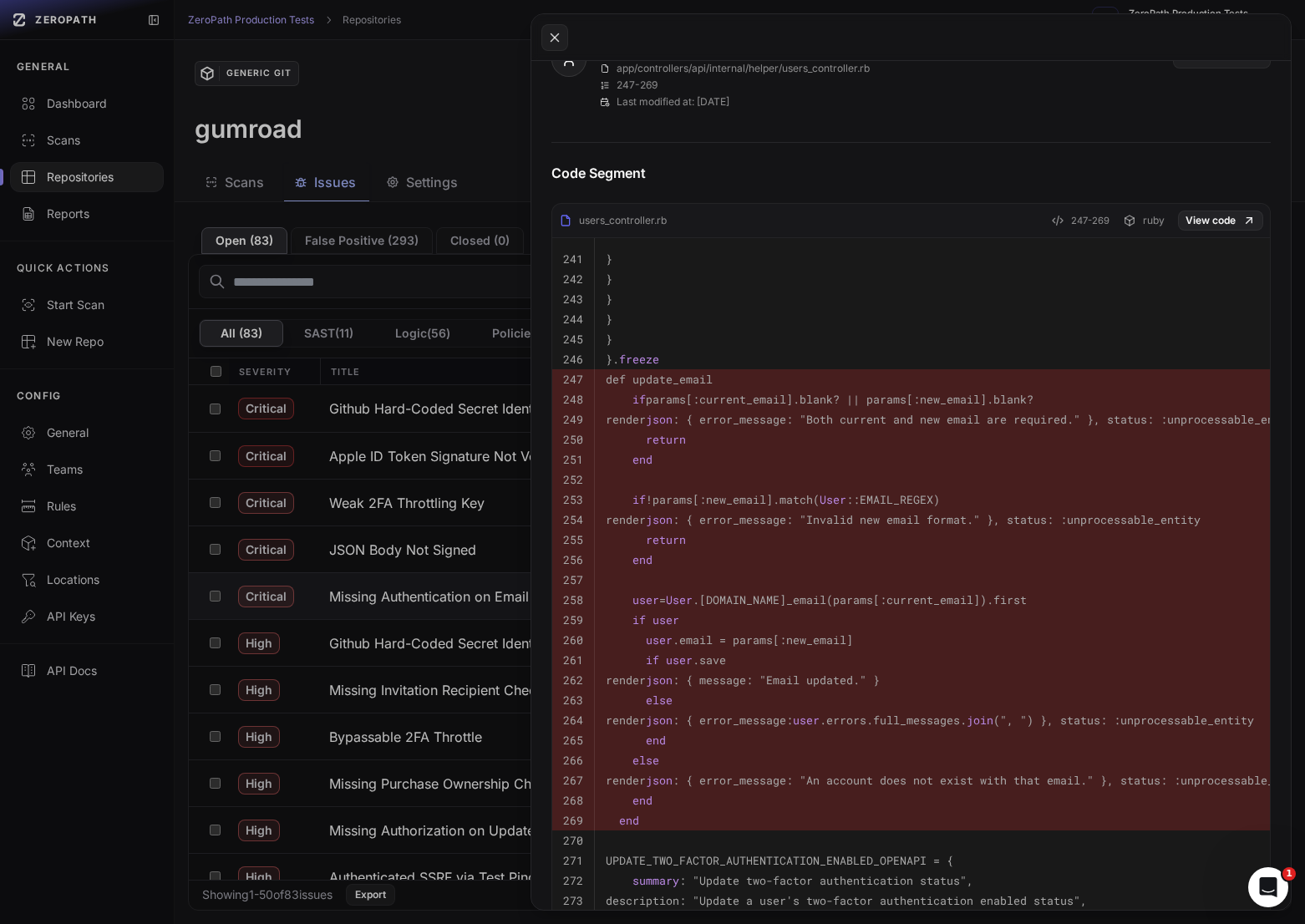
click at [680, 380] on code "def update_email" at bounding box center [658, 379] width 107 height 15
copy code "update_email"
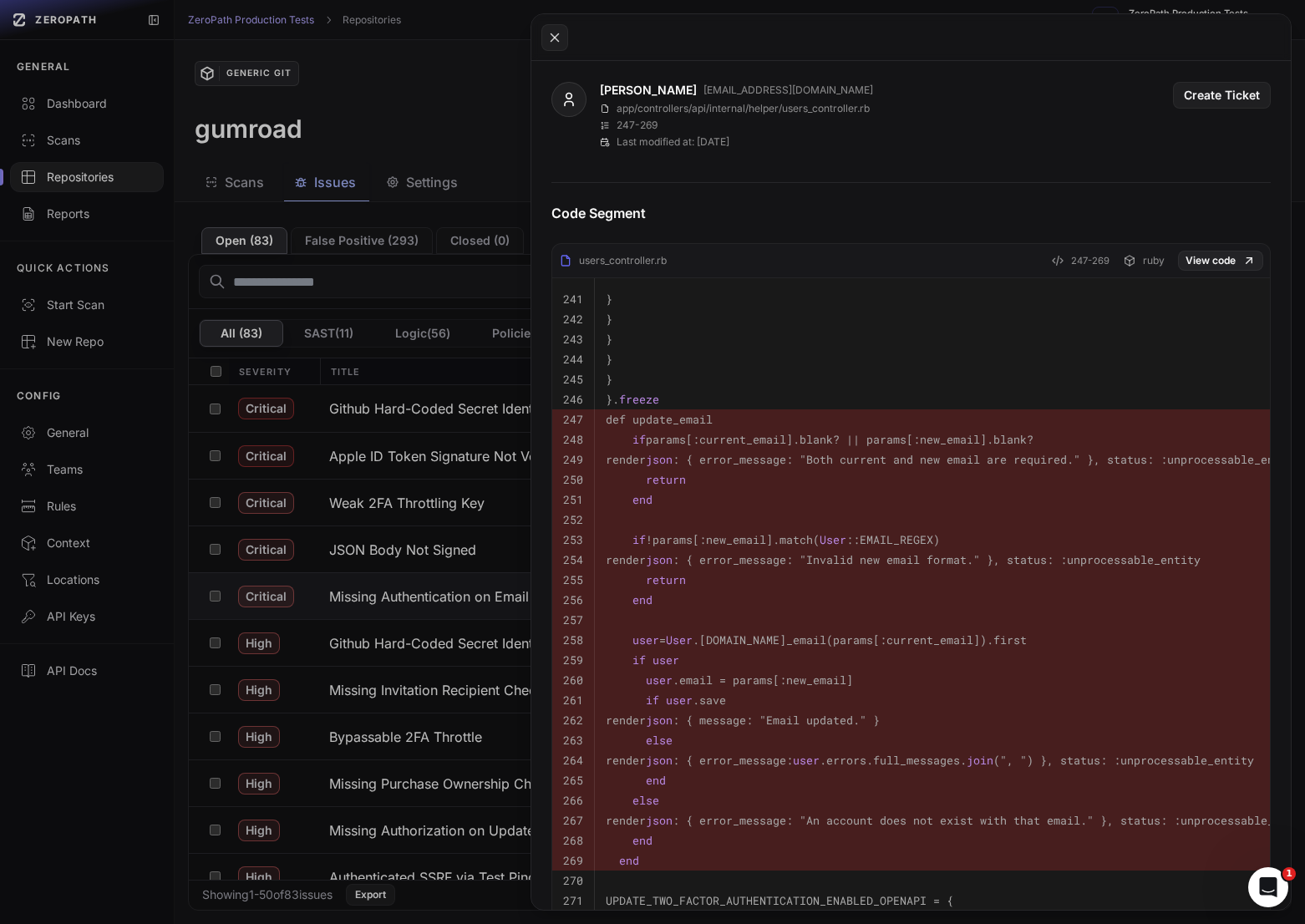
scroll to position [632, 0]
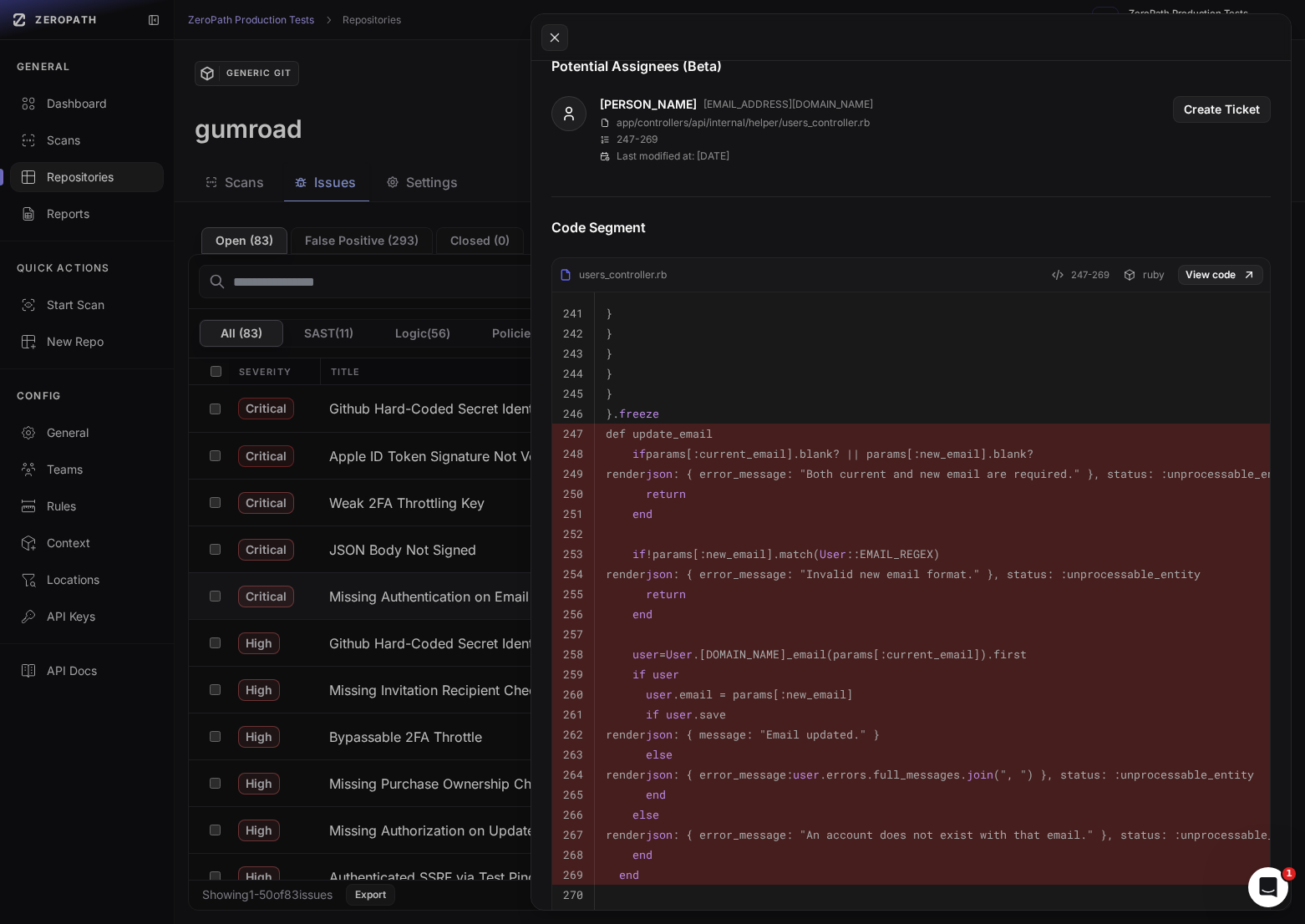
click at [640, 277] on div "users_controller.rb" at bounding box center [613, 274] width 108 height 13
copy div "users_controller"
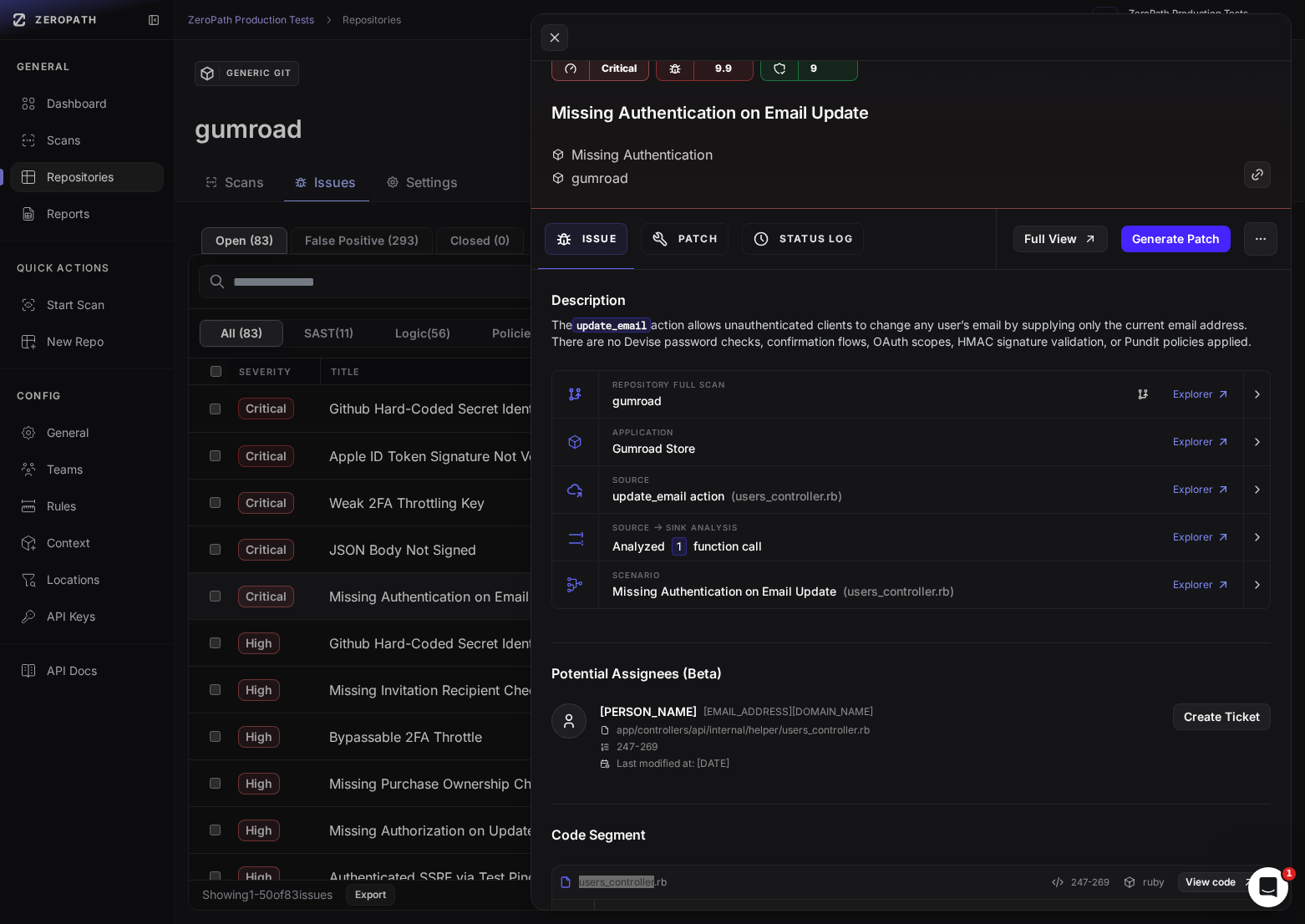
scroll to position [0, 0]
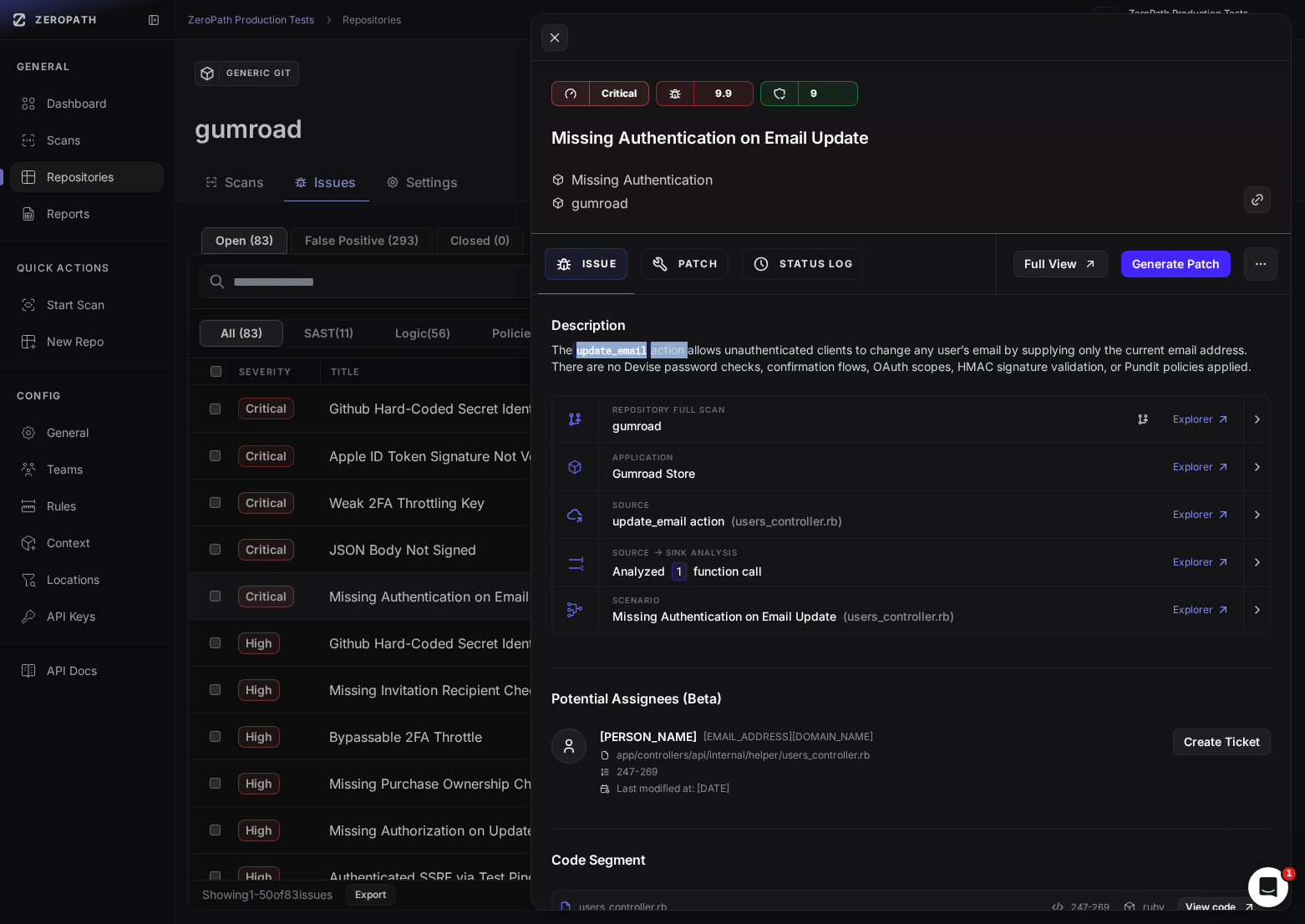
drag, startPoint x: 692, startPoint y: 351, endPoint x: 580, endPoint y: 357, distance: 112.2
click at [580, 357] on p "The update_email action allows unauthenticated clients to change any user’s ema…" at bounding box center [911, 359] width 719 height 33
copy p "update_email action"
click at [781, 366] on p "The update_email action allows unauthenticated clients to change any user’s ema…" at bounding box center [911, 359] width 719 height 33
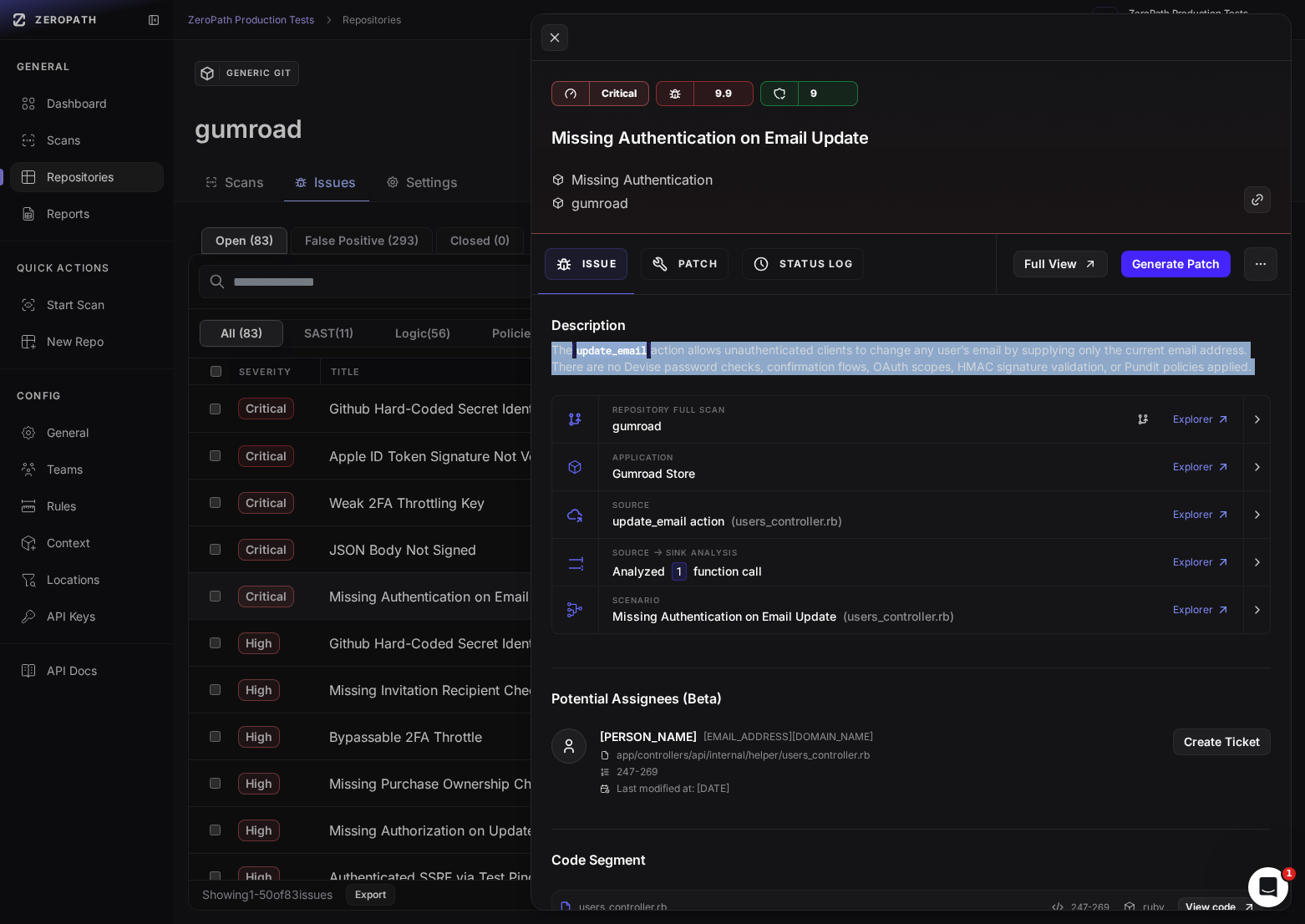
click at [781, 366] on p "The update_email action allows unauthenticated clients to change any user’s ema…" at bounding box center [911, 359] width 719 height 33
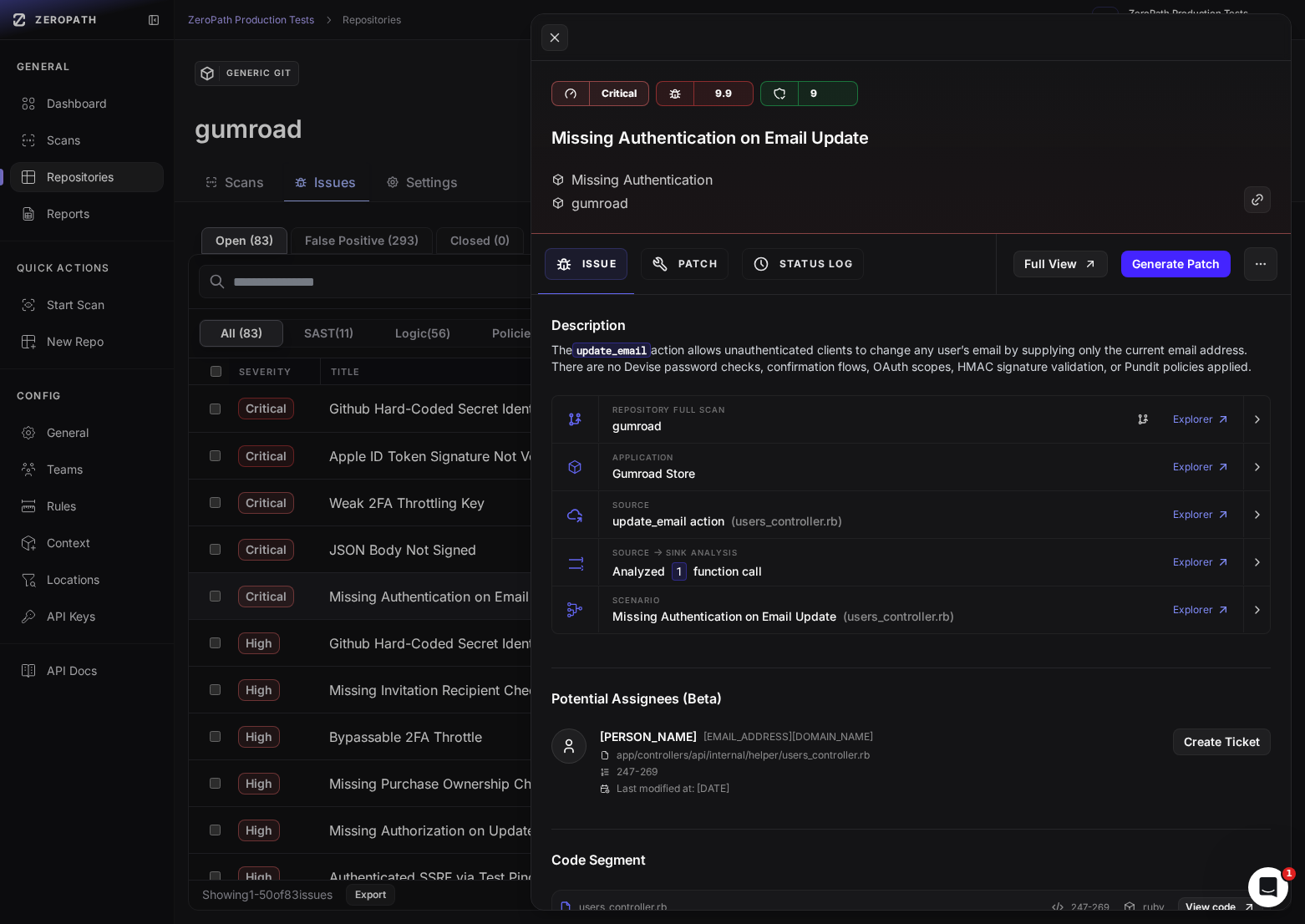
click at [761, 366] on p "The update_email action allows unauthenticated clients to change any user’s ema…" at bounding box center [911, 359] width 719 height 33
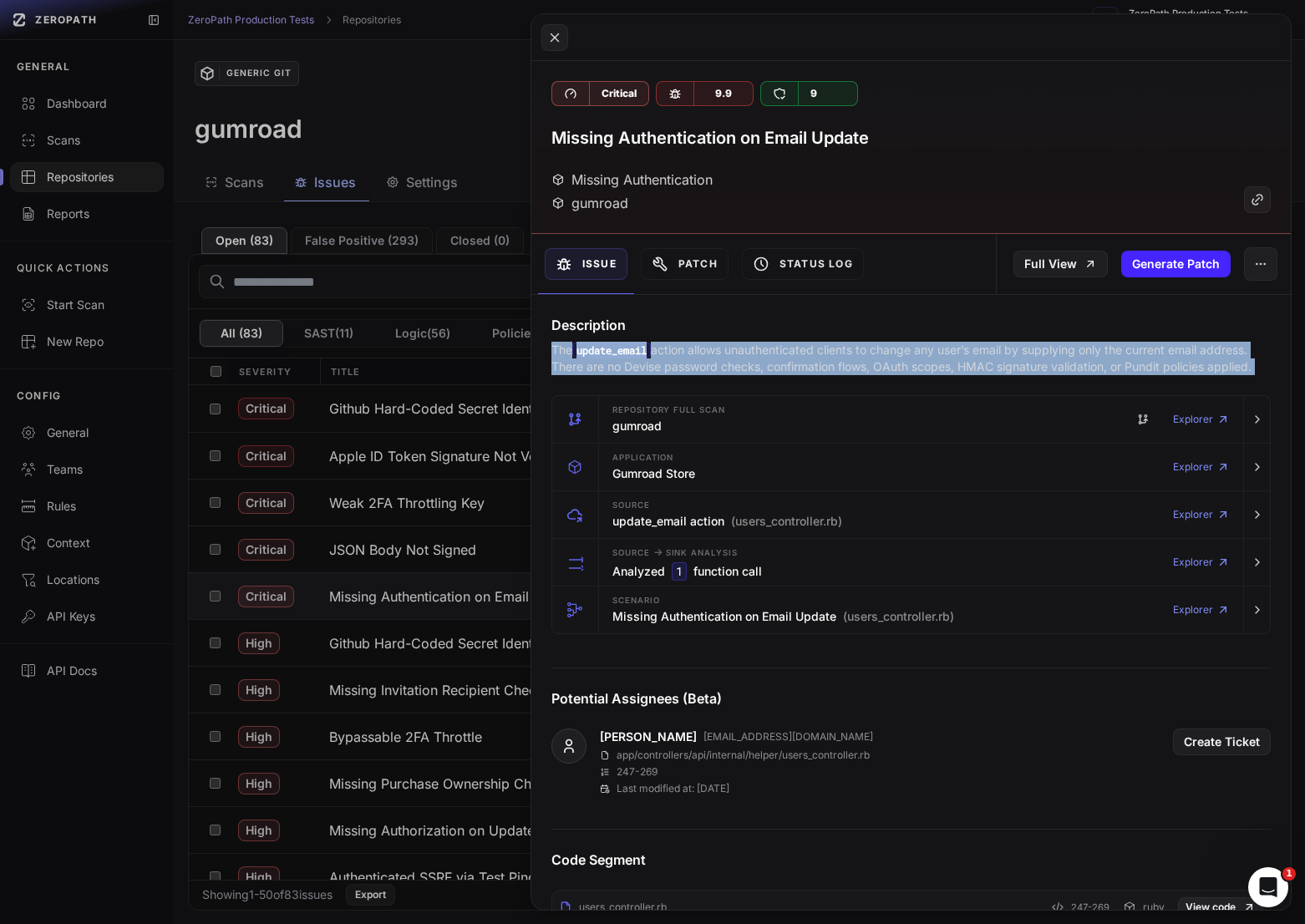
click at [761, 366] on p "The update_email action allows unauthenticated clients to change any user’s ema…" at bounding box center [911, 359] width 719 height 33
click at [732, 366] on p "The update_email action allows unauthenticated clients to change any user’s ema…" at bounding box center [911, 359] width 719 height 33
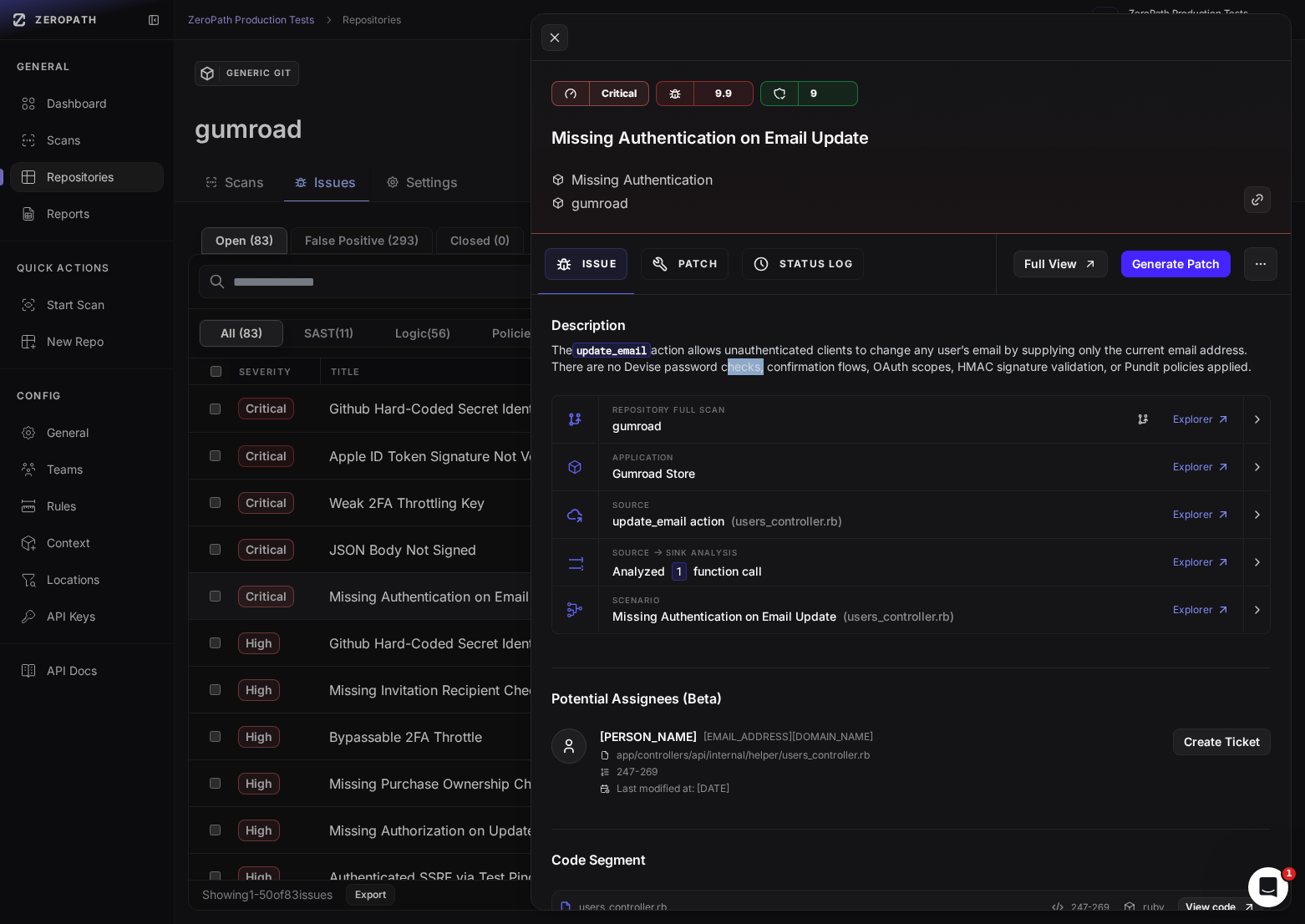
click at [732, 366] on p "The update_email action allows unauthenticated clients to change any user’s ema…" at bounding box center [911, 359] width 719 height 33
click at [837, 368] on p "The update_email action allows unauthenticated clients to change any user’s ema…" at bounding box center [911, 359] width 719 height 33
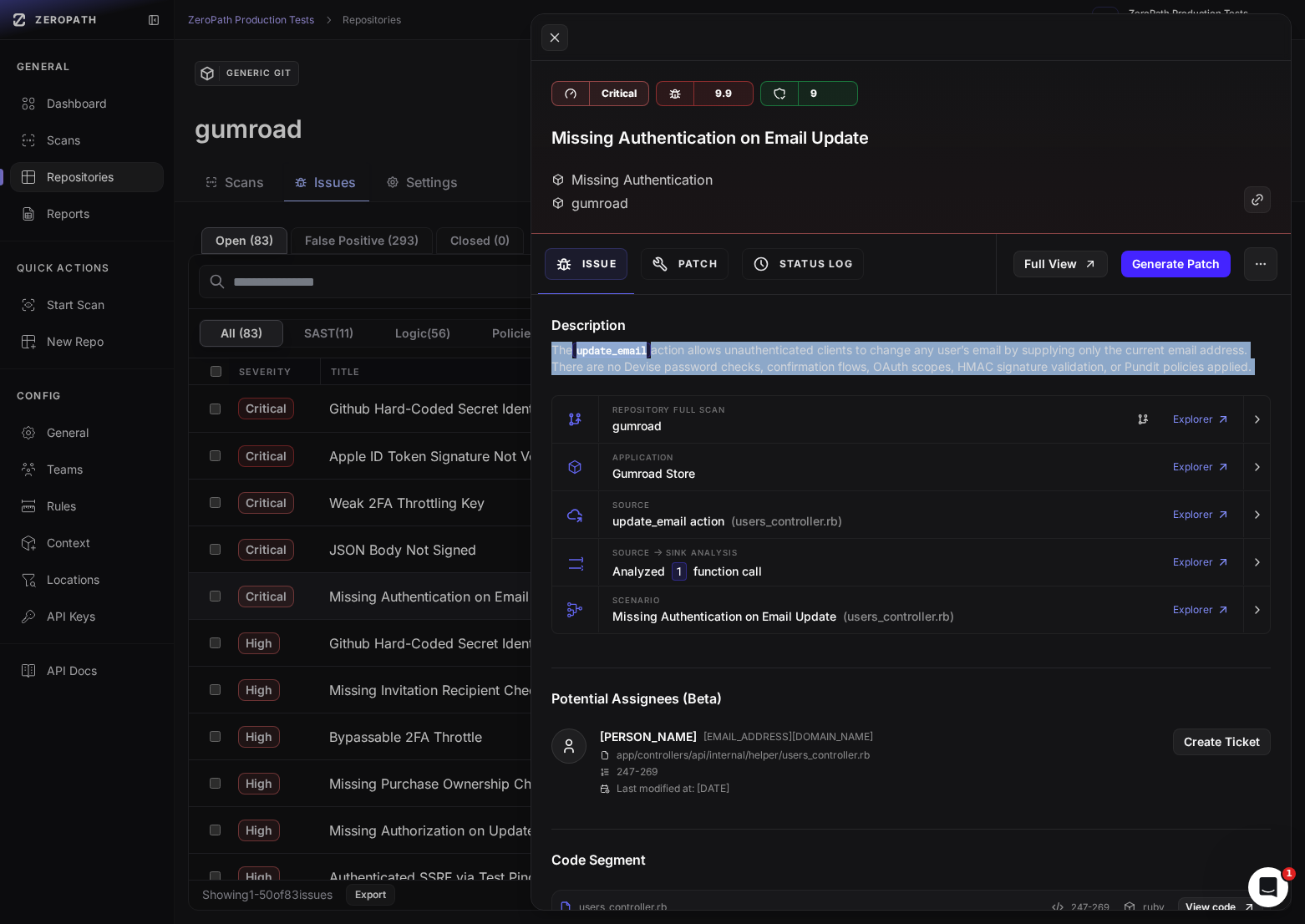
click at [837, 368] on p "The update_email action allows unauthenticated clients to change any user’s ema…" at bounding box center [911, 359] width 719 height 33
click at [880, 368] on p "The update_email action allows unauthenticated clients to change any user’s ema…" at bounding box center [911, 359] width 719 height 33
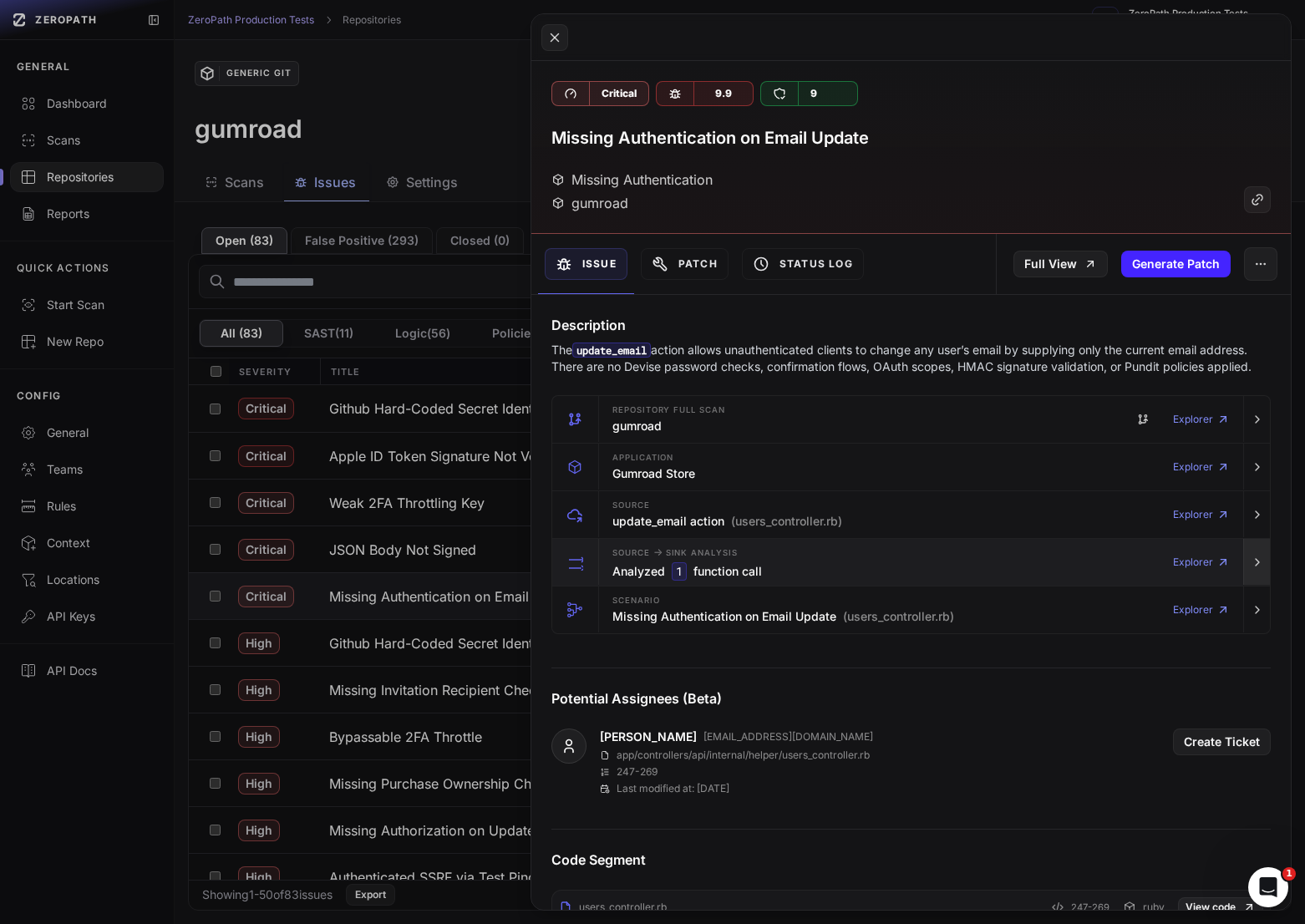
click at [1253, 560] on icon "button" at bounding box center [1257, 562] width 13 height 13
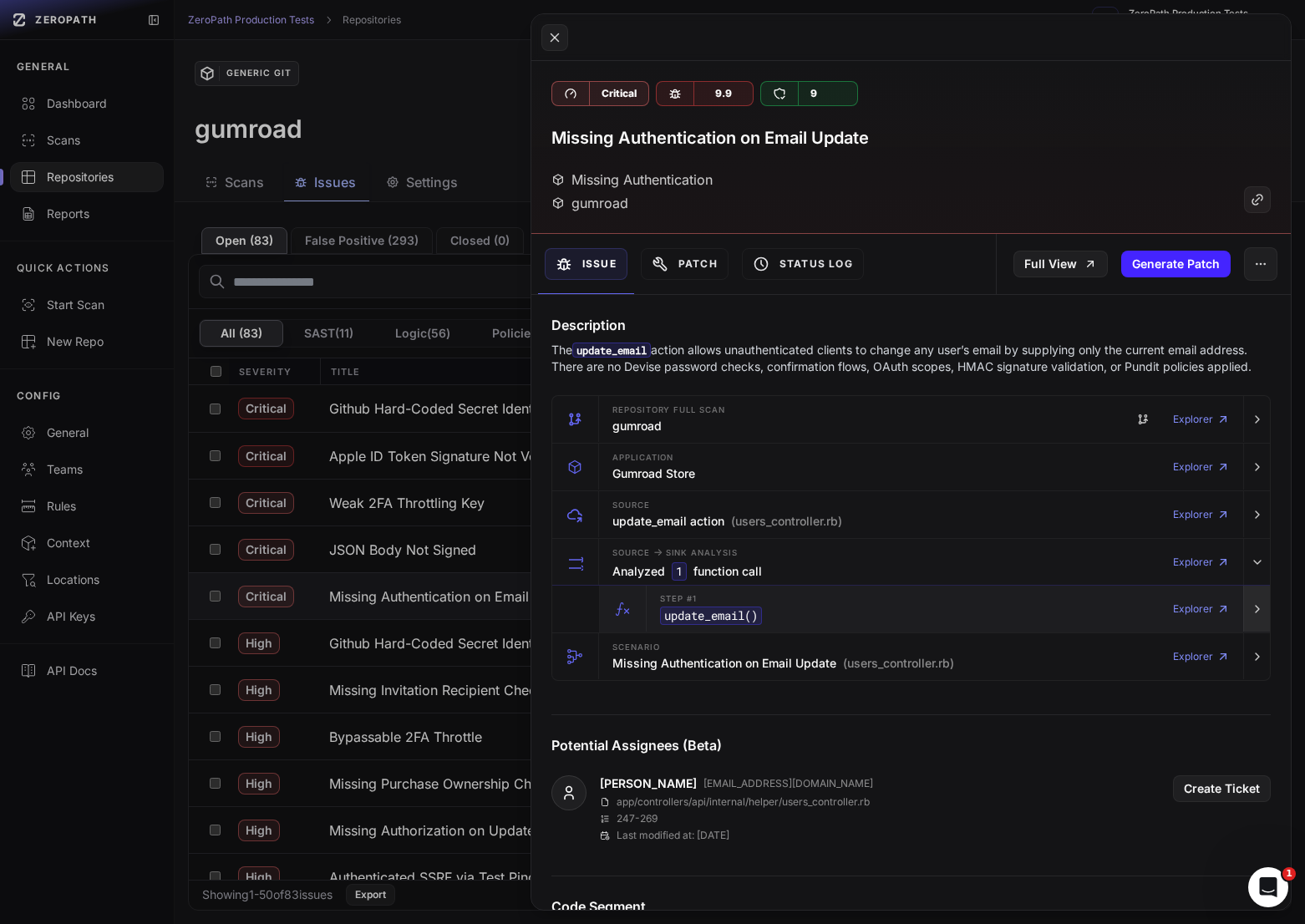
click at [1250, 602] on icon "button" at bounding box center [1257, 609] width 13 height 13
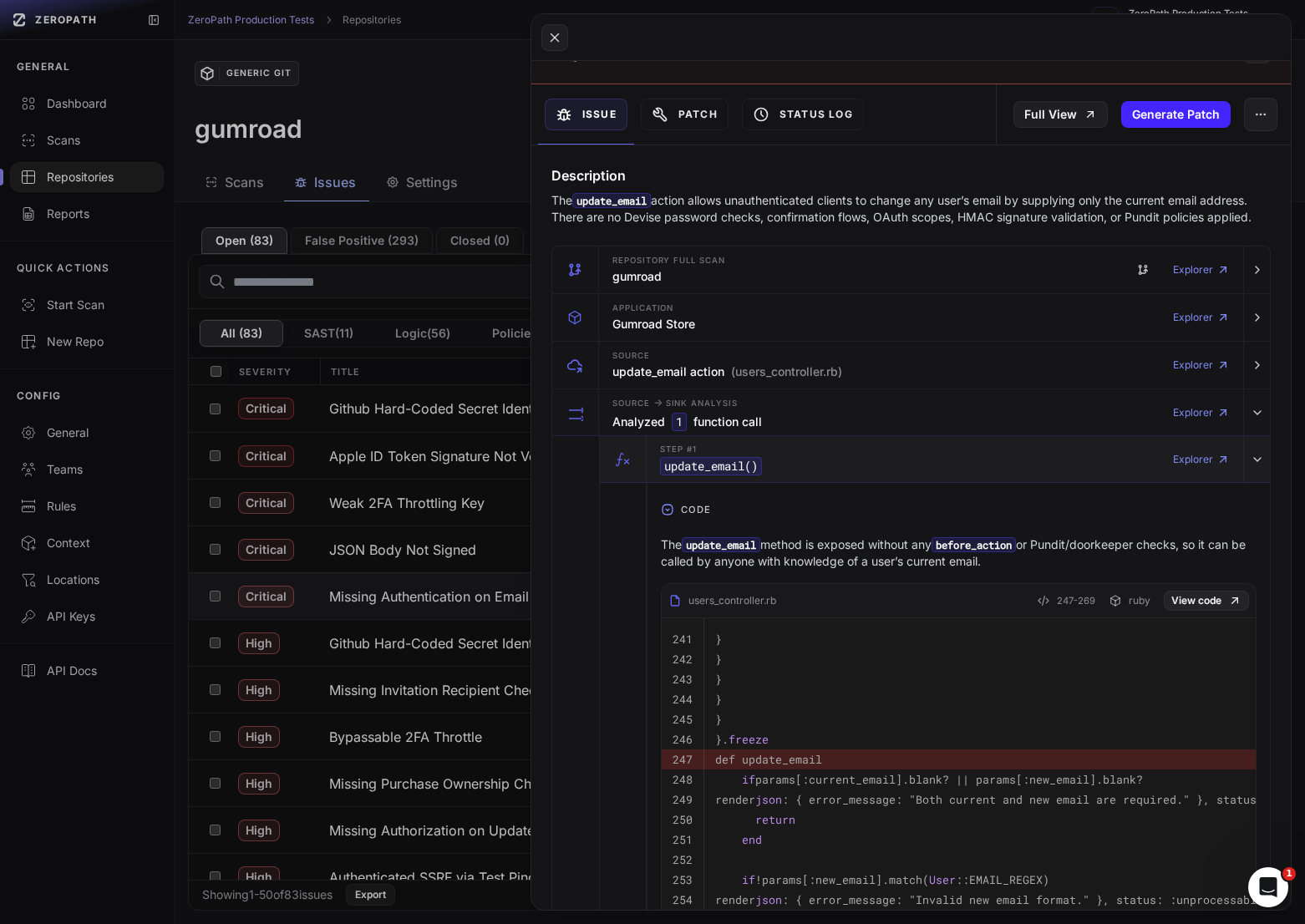
scroll to position [141, 0]
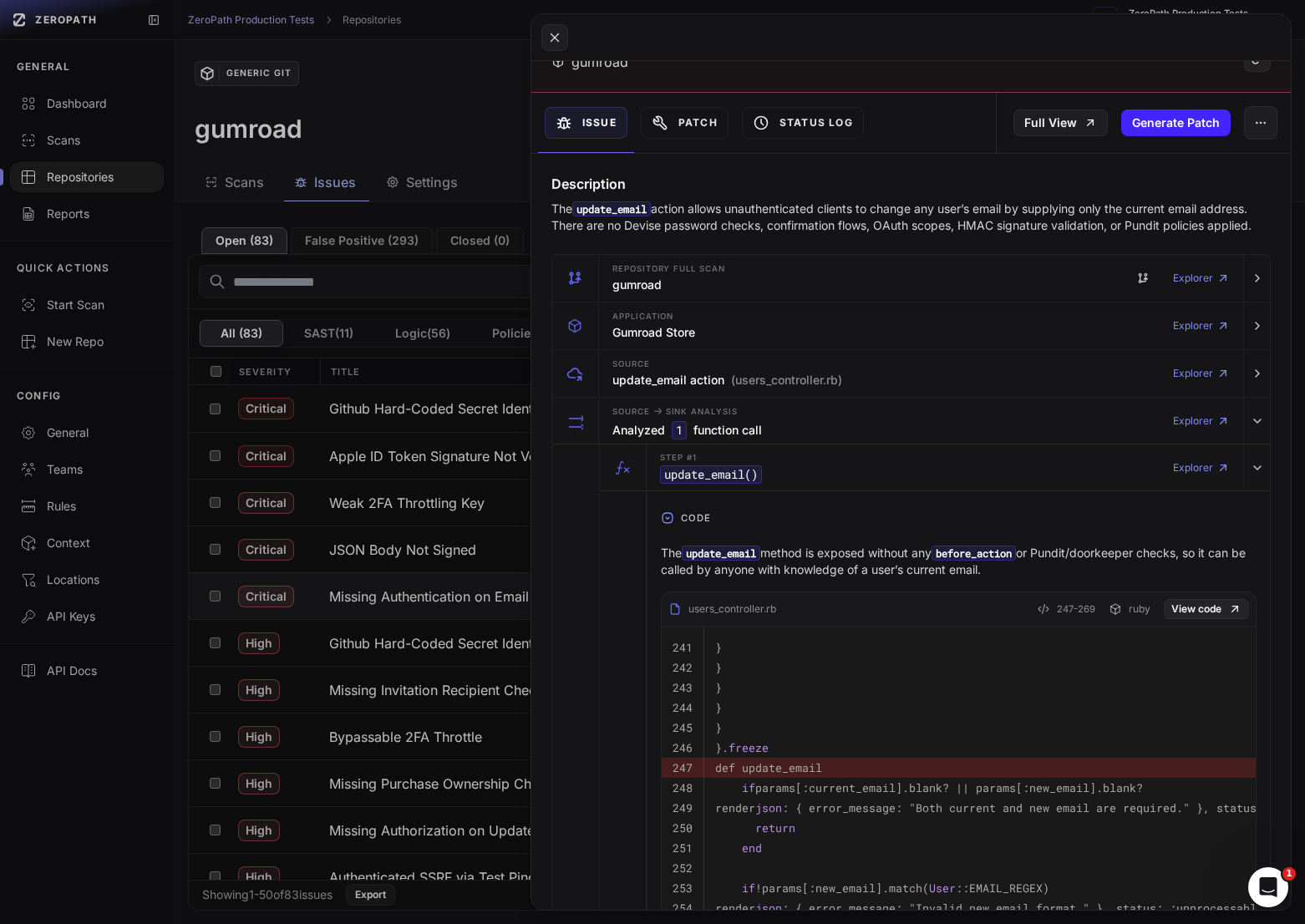
click at [416, 611] on button at bounding box center [652, 462] width 1305 height 924
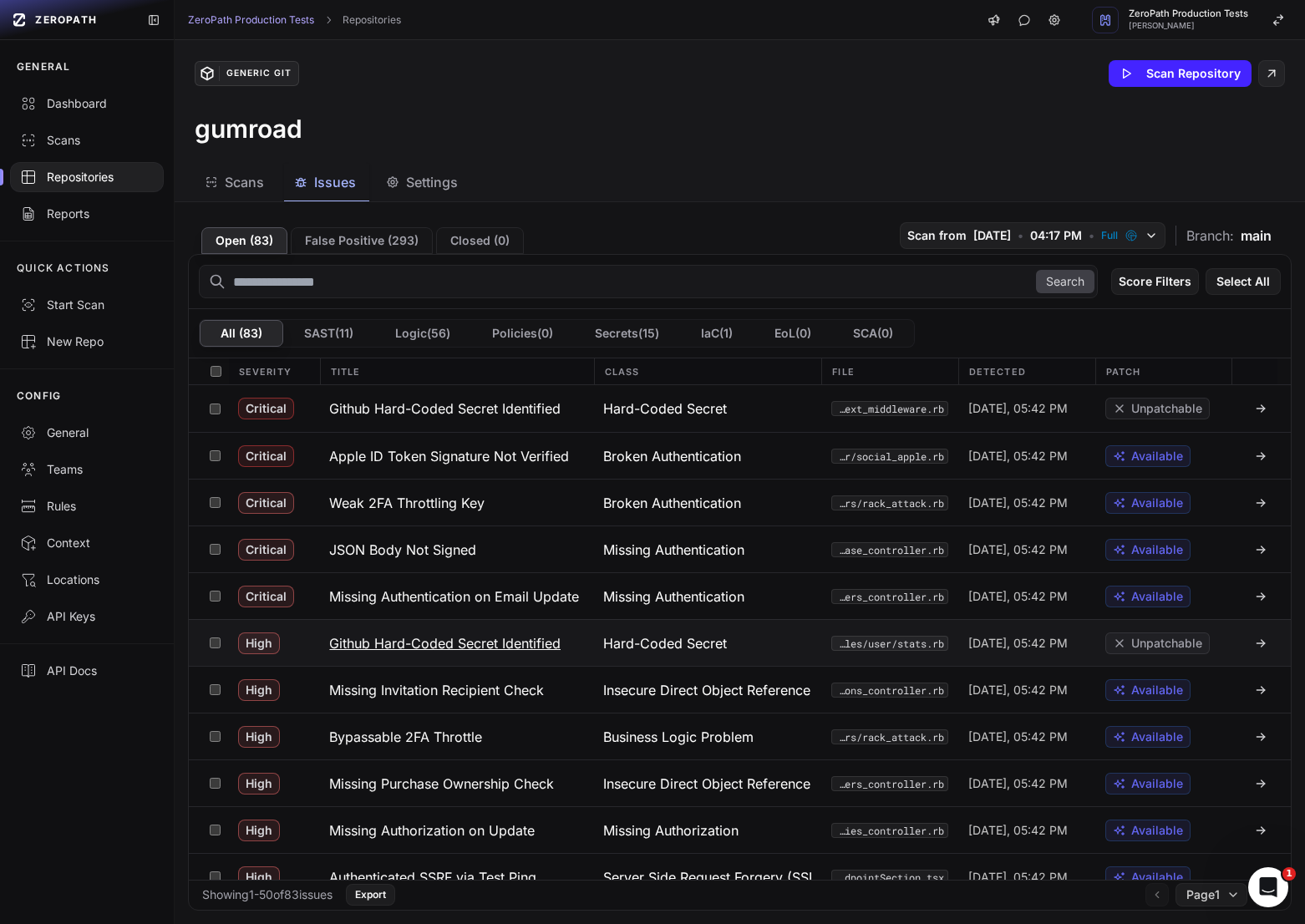
click at [472, 639] on h3 "Github Hard-Coded Secret Identified" at bounding box center [444, 643] width 231 height 20
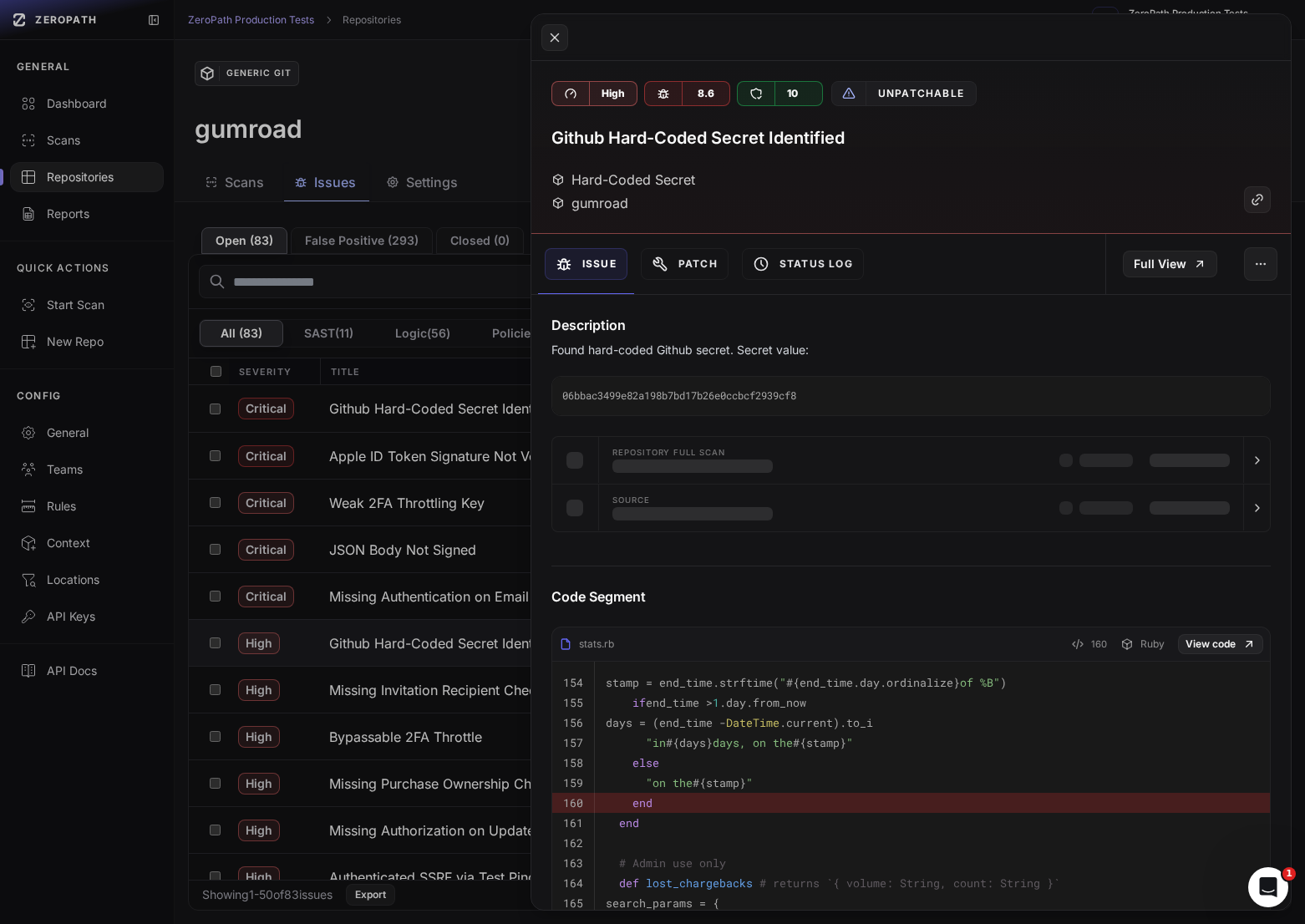
click at [464, 692] on button at bounding box center [652, 462] width 1305 height 924
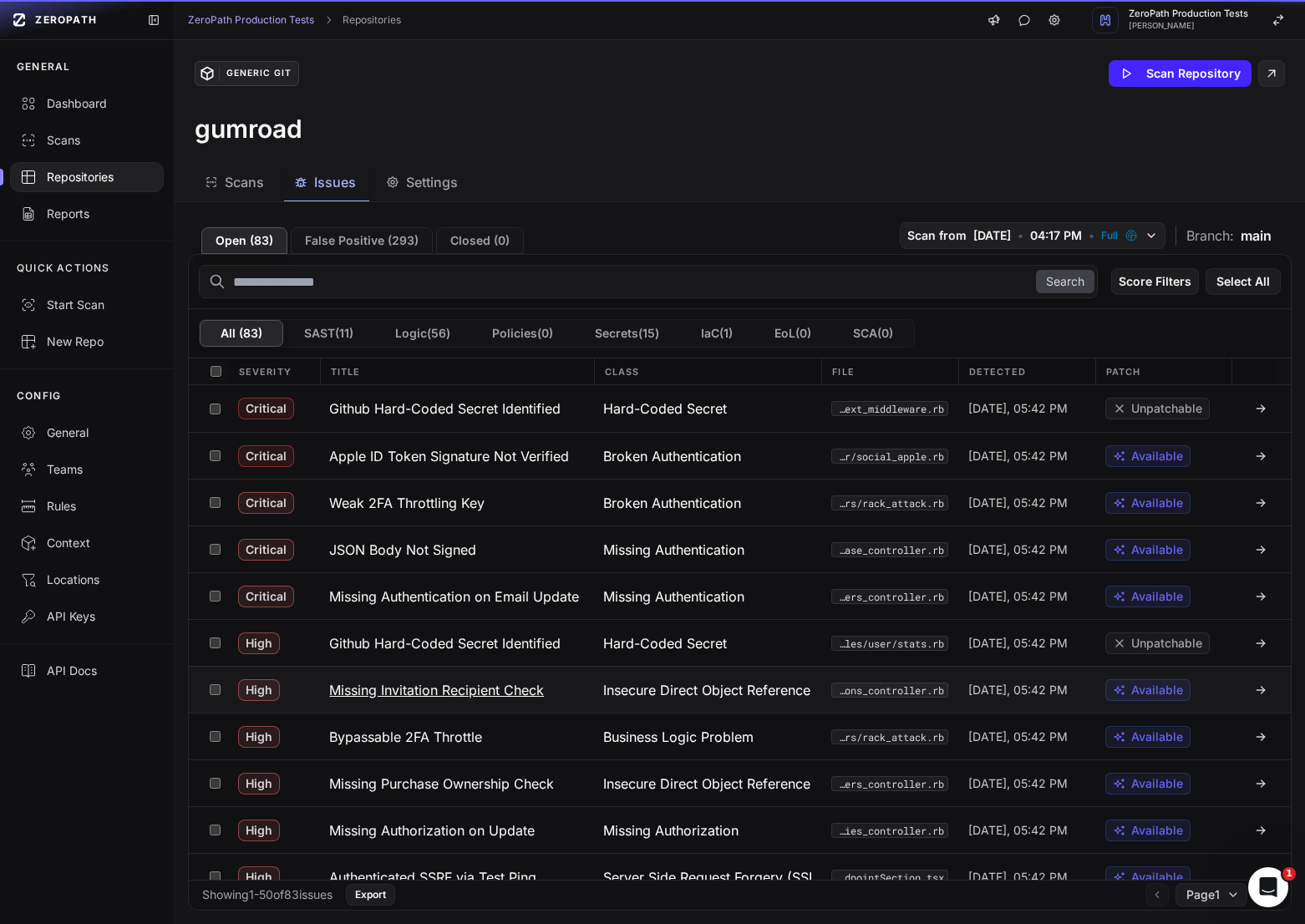
click at [442, 695] on h3 "Missing Invitation Recipient Check" at bounding box center [436, 690] width 215 height 20
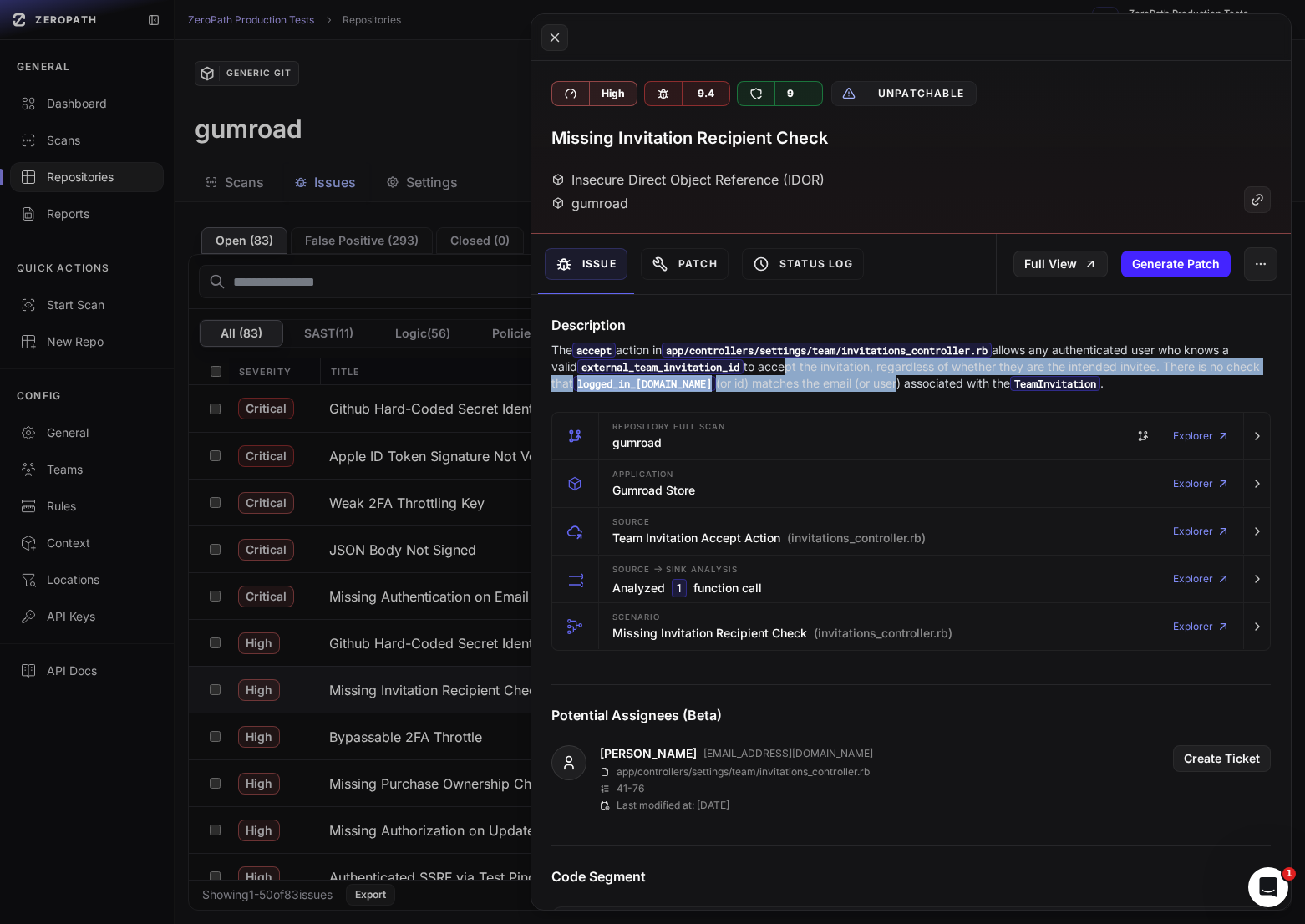
drag, startPoint x: 795, startPoint y: 366, endPoint x: 929, endPoint y: 382, distance: 135.0
click at [929, 382] on p "The accept action in app/controllers/settings/team/invitations_controller.rb al…" at bounding box center [911, 367] width 719 height 50
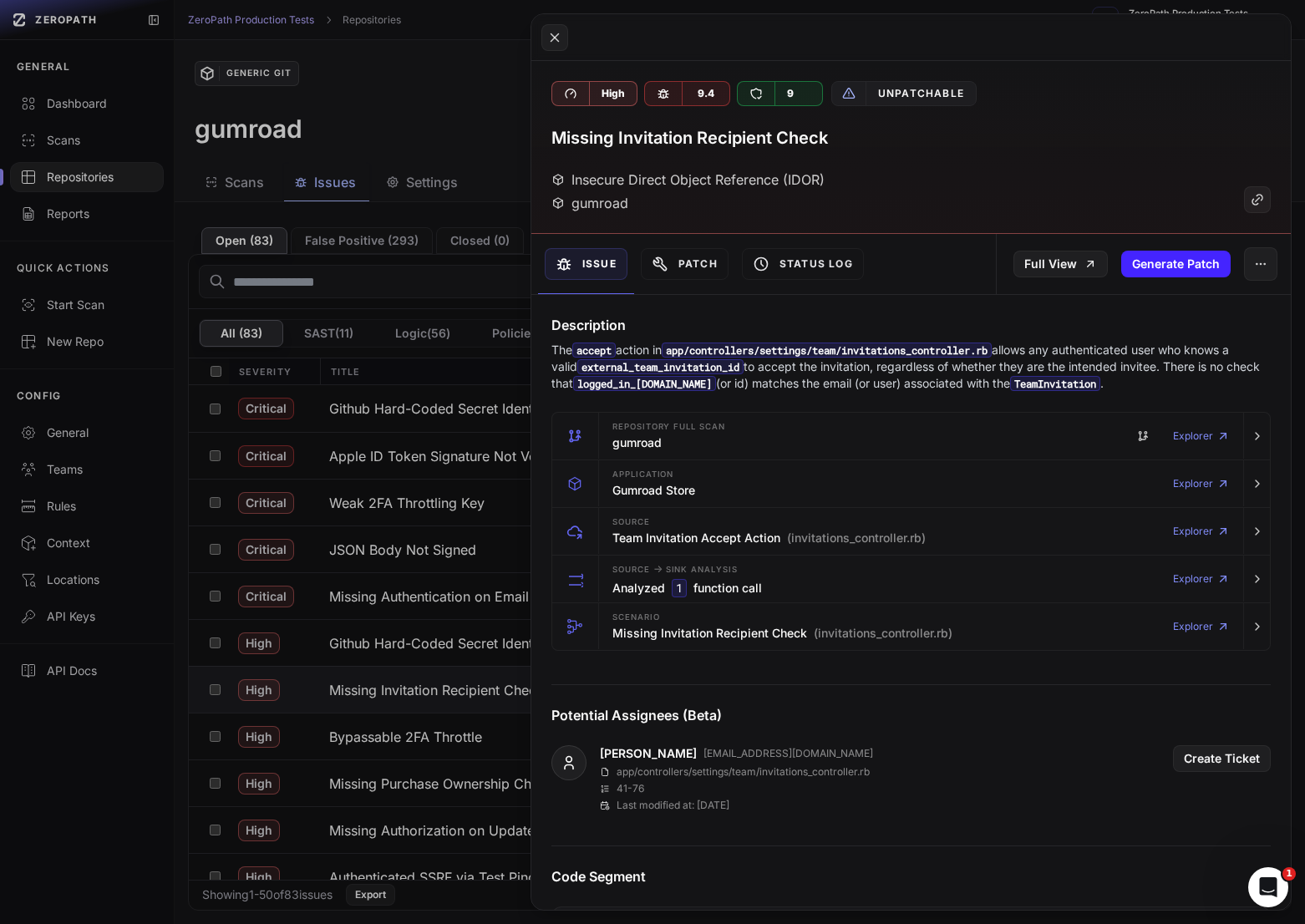
click at [995, 374] on p "The accept action in app/controllers/settings/team/invitations_controller.rb al…" at bounding box center [911, 367] width 719 height 50
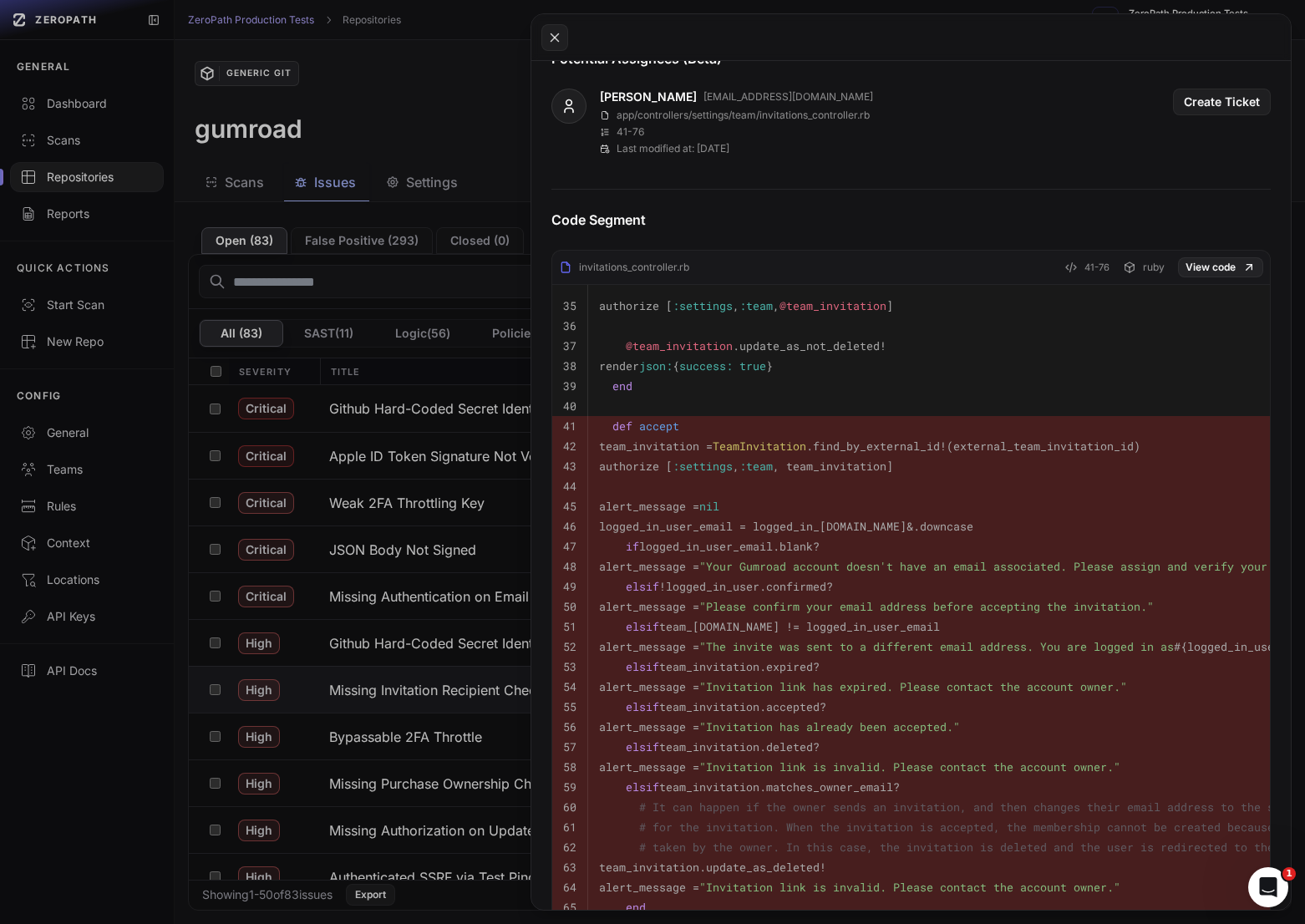
click at [476, 691] on button at bounding box center [652, 462] width 1305 height 924
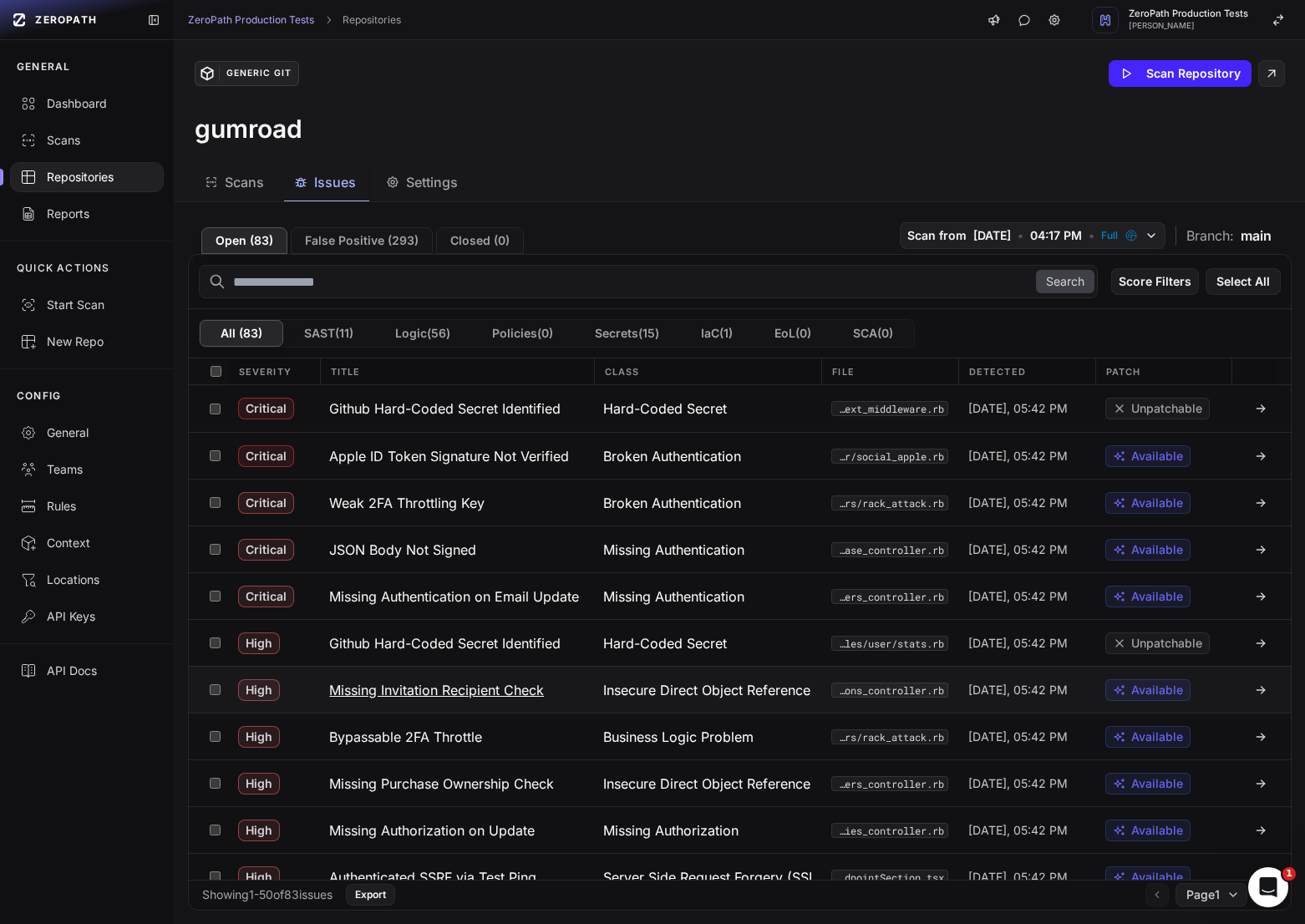
click at [479, 691] on h3 "Missing Invitation Recipient Check" at bounding box center [436, 690] width 215 height 20
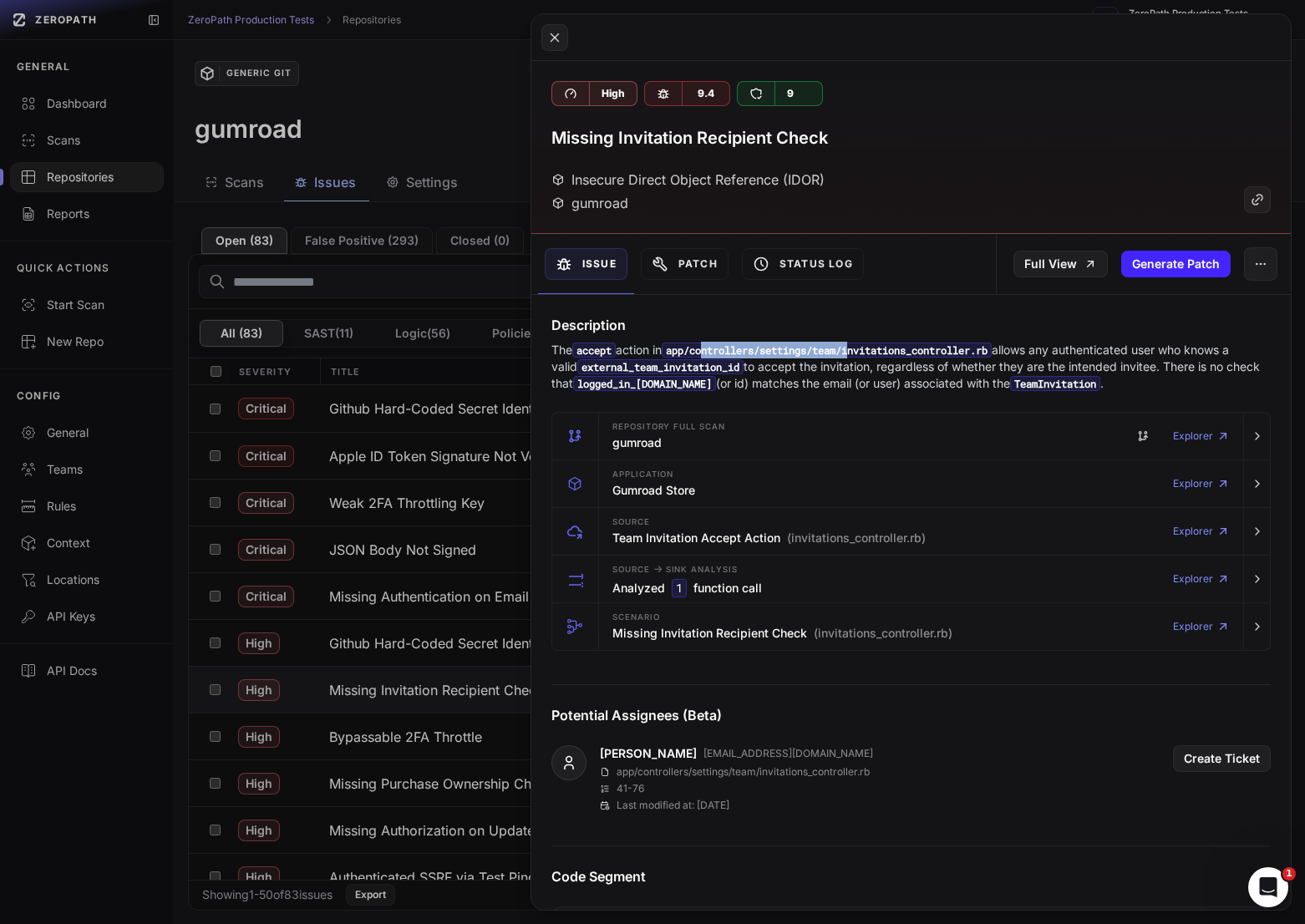
drag, startPoint x: 732, startPoint y: 350, endPoint x: 873, endPoint y: 350, distance: 141.0
click at [873, 350] on code "app/controllers/settings/team/invitations_controller.rb" at bounding box center [826, 350] width 330 height 15
click at [909, 354] on code "app/controllers/settings/team/invitations_controller.rb" at bounding box center [826, 350] width 330 height 15
click at [734, 368] on code "external_team_invitation_id" at bounding box center [660, 366] width 166 height 15
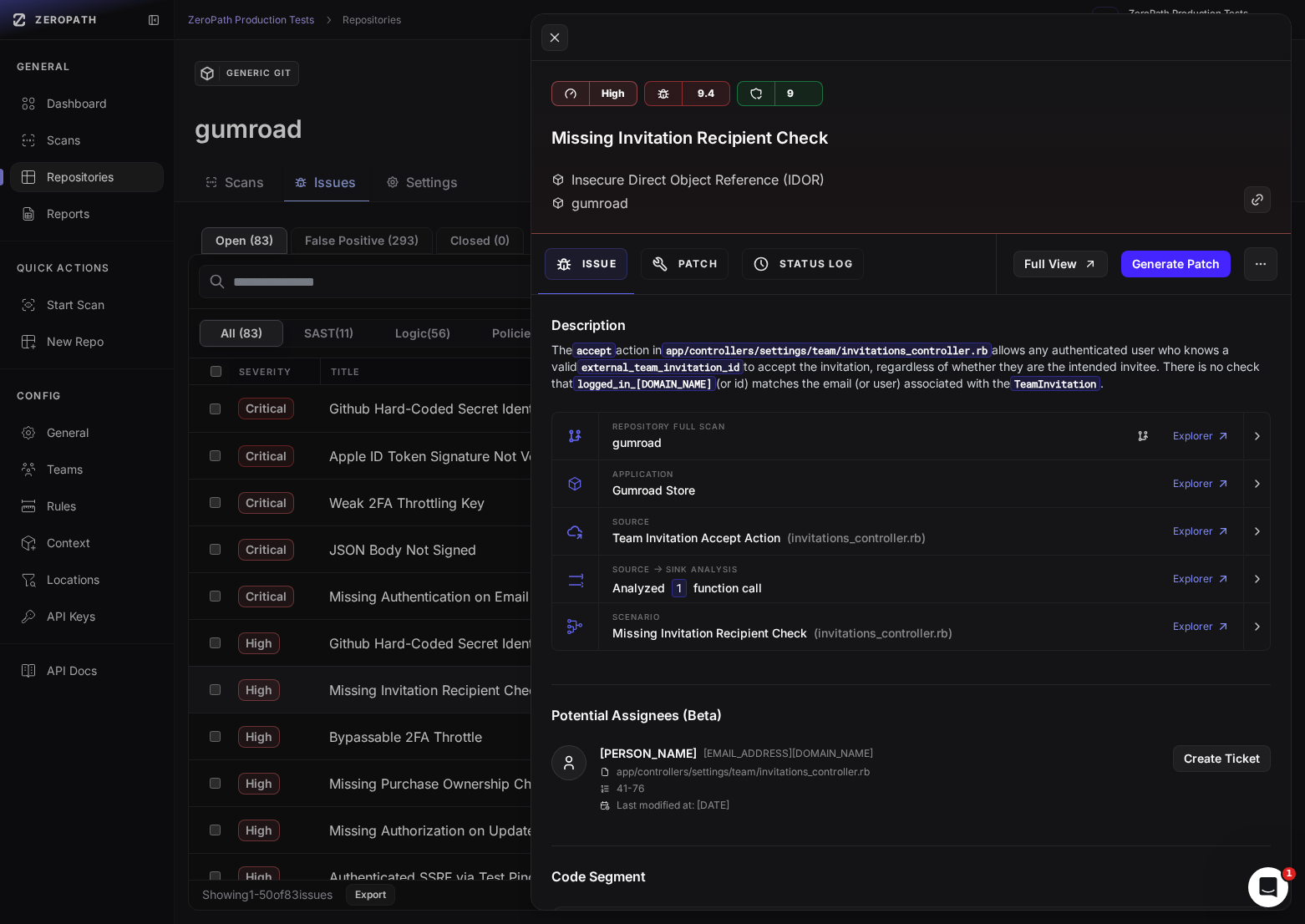
click at [796, 368] on p "The accept action in app/controllers/settings/team/invitations_controller.rb al…" at bounding box center [911, 367] width 719 height 50
click at [847, 370] on p "The accept action in app/controllers/settings/team/invitations_controller.rb al…" at bounding box center [911, 367] width 719 height 50
click at [912, 369] on p "The accept action in app/controllers/settings/team/invitations_controller.rb al…" at bounding box center [911, 367] width 719 height 50
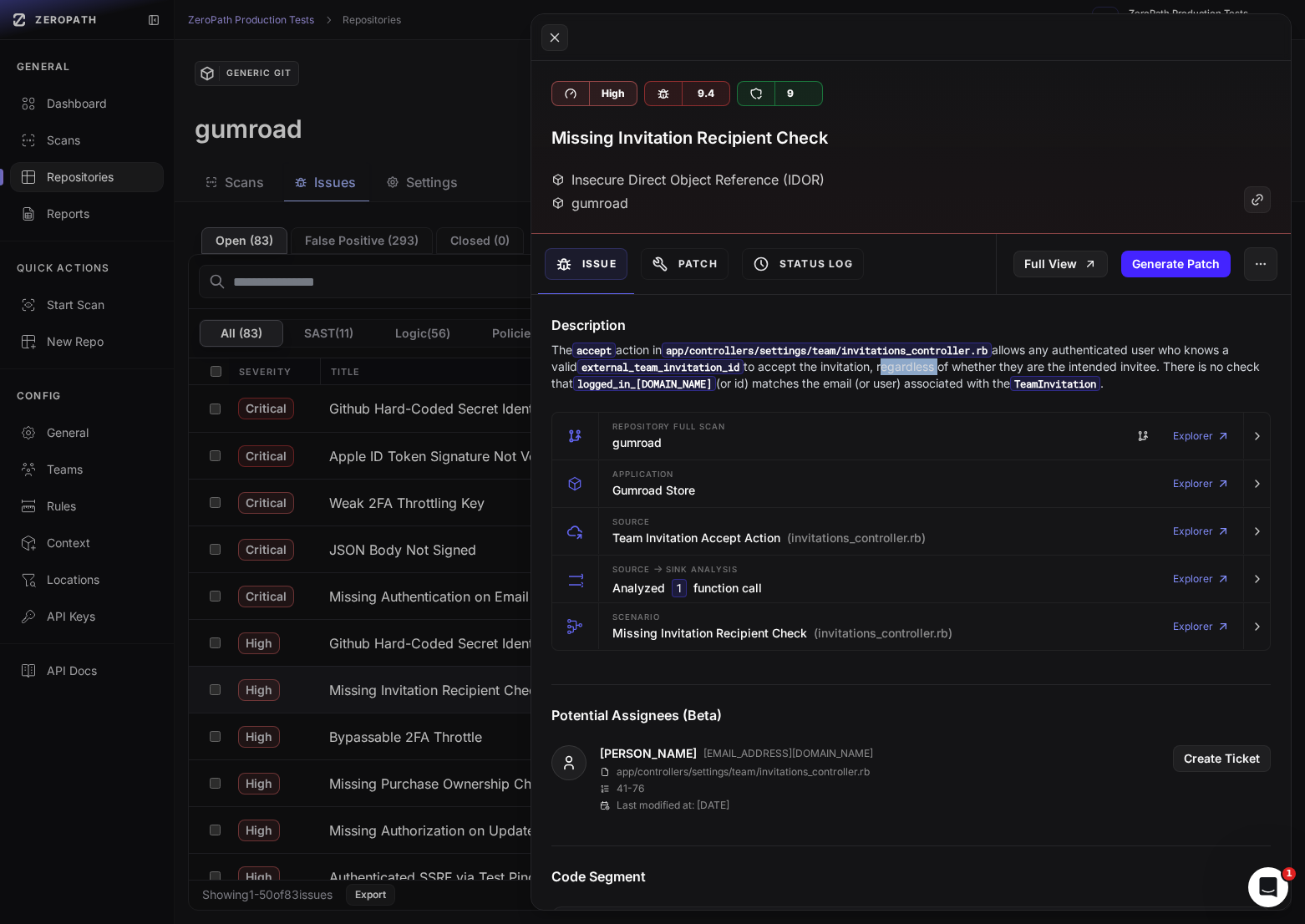
click at [912, 369] on p "The accept action in app/controllers/settings/team/invitations_controller.rb al…" at bounding box center [911, 367] width 719 height 50
click at [887, 369] on p "The accept action in app/controllers/settings/team/invitations_controller.rb al…" at bounding box center [911, 367] width 719 height 50
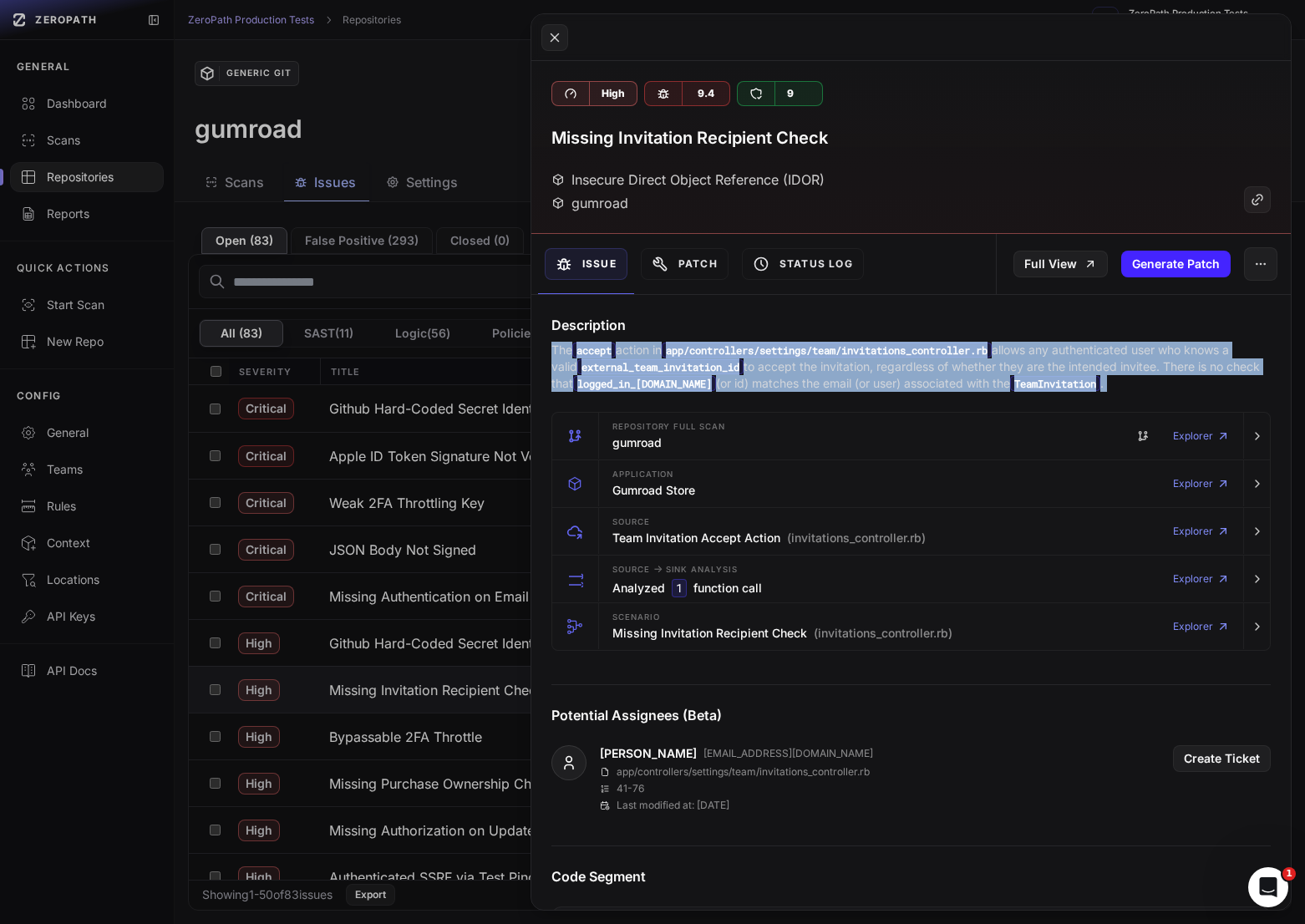
click at [887, 369] on p "The accept action in app/controllers/settings/team/invitations_controller.rb al…" at bounding box center [911, 367] width 719 height 50
click at [910, 369] on p "The accept action in app/controllers/settings/team/invitations_controller.rb al…" at bounding box center [911, 367] width 719 height 50
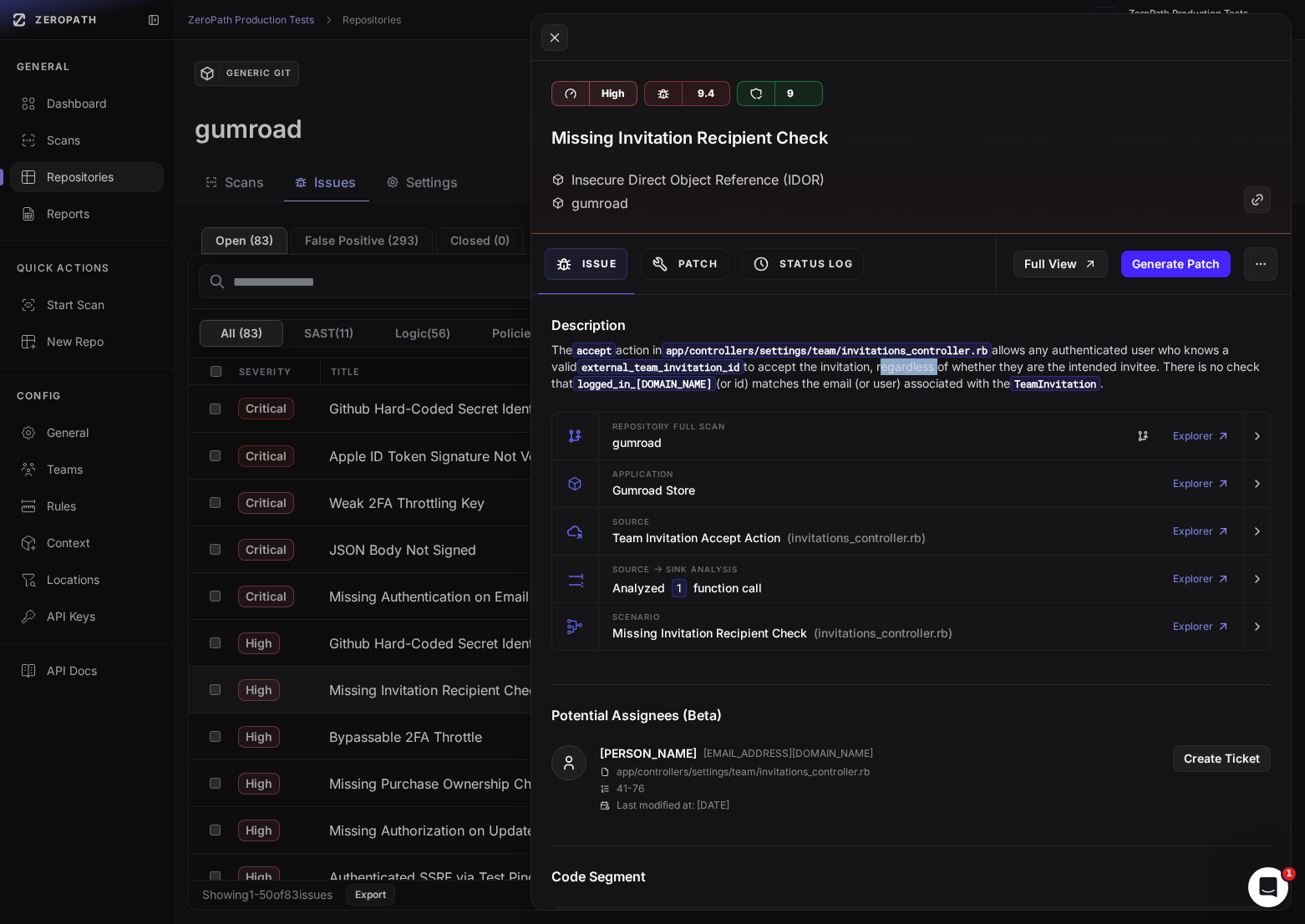
click at [910, 369] on p "The accept action in app/controllers/settings/team/invitations_controller.rb al…" at bounding box center [911, 367] width 719 height 50
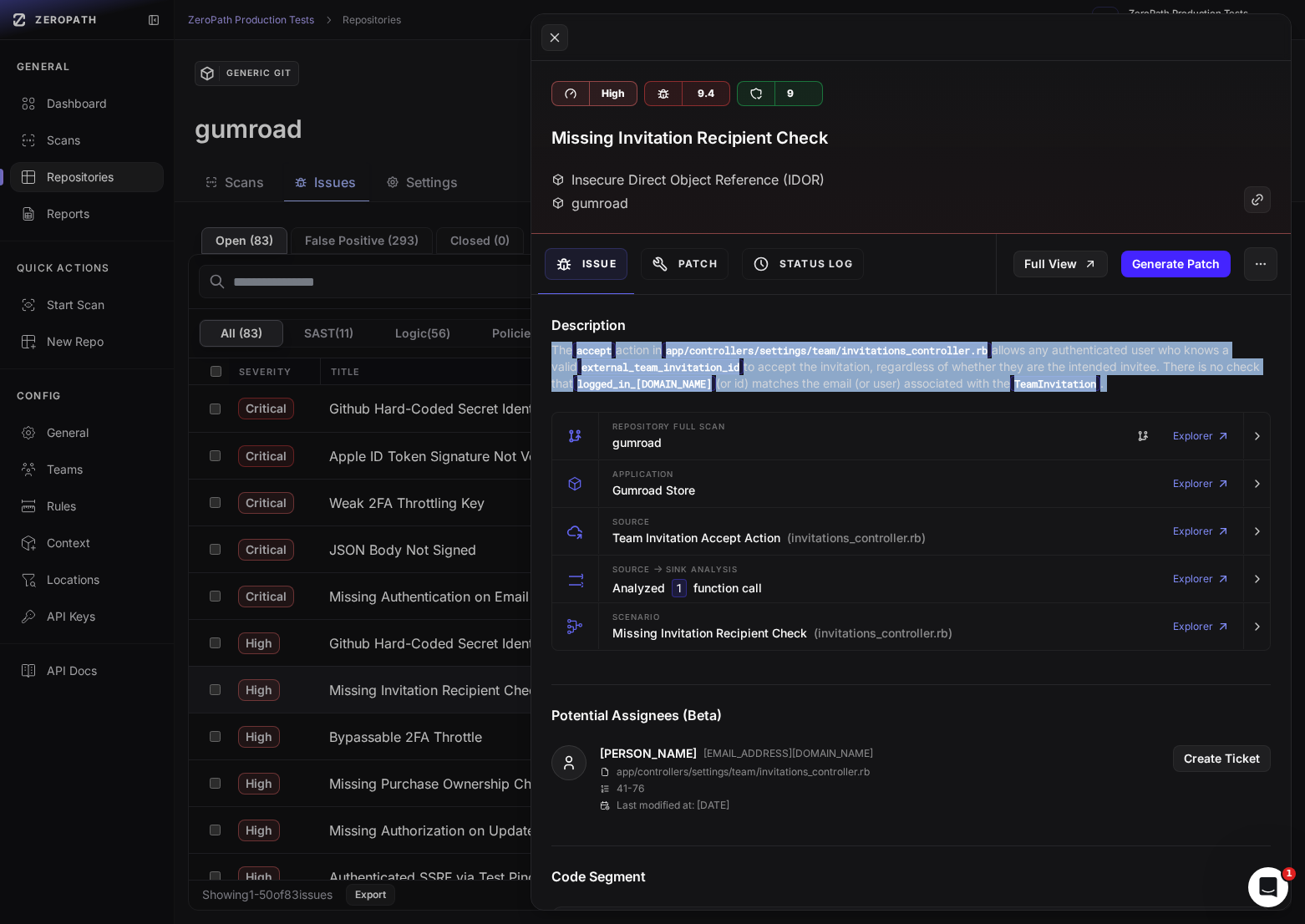
click at [910, 369] on p "The accept action in app/controllers/settings/team/invitations_controller.rb al…" at bounding box center [911, 367] width 719 height 50
click at [874, 375] on p "The accept action in app/controllers/settings/team/invitations_controller.rb al…" at bounding box center [911, 367] width 719 height 50
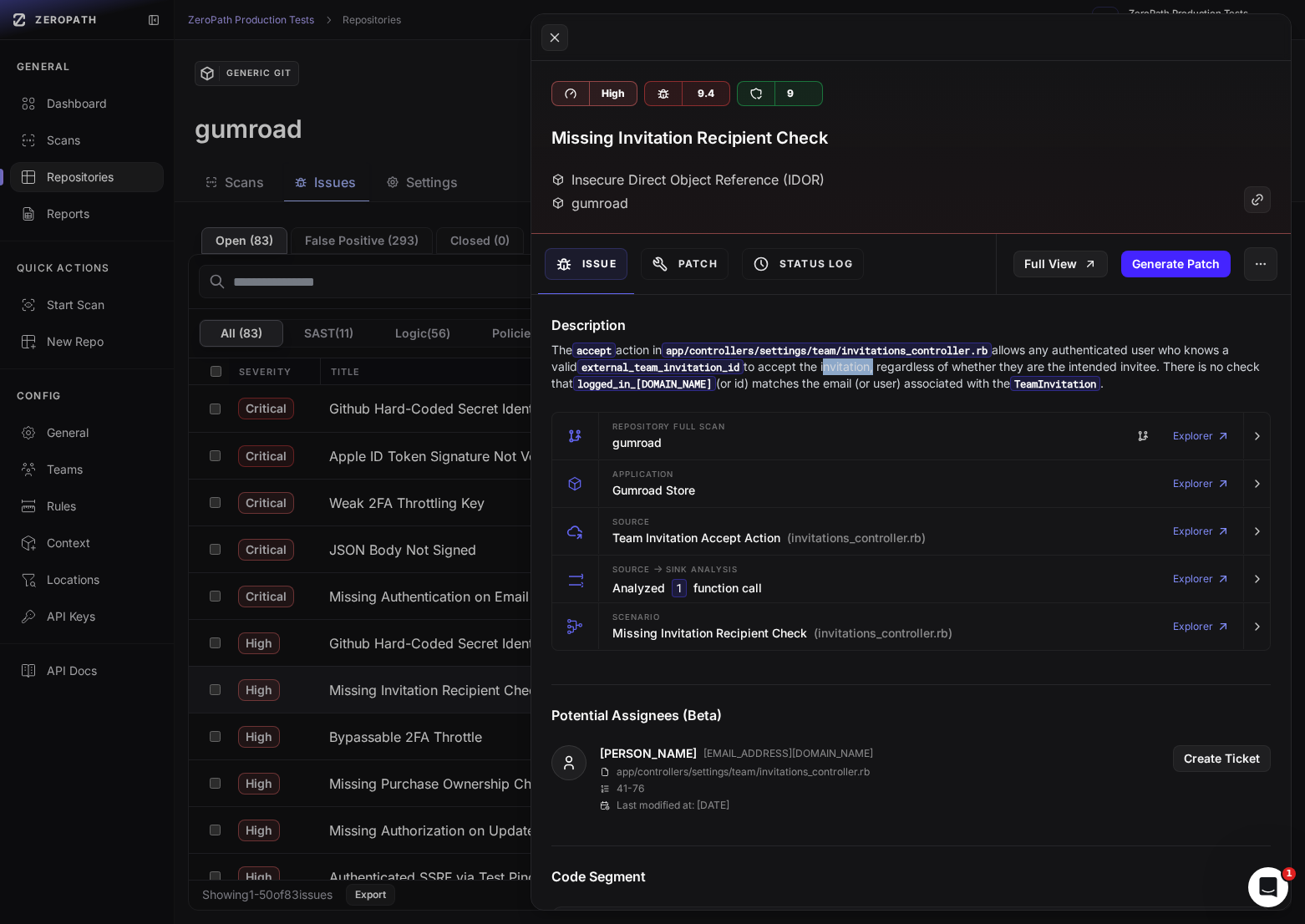
click at [874, 375] on p "The accept action in app/controllers/settings/team/invitations_controller.rb al…" at bounding box center [911, 367] width 719 height 50
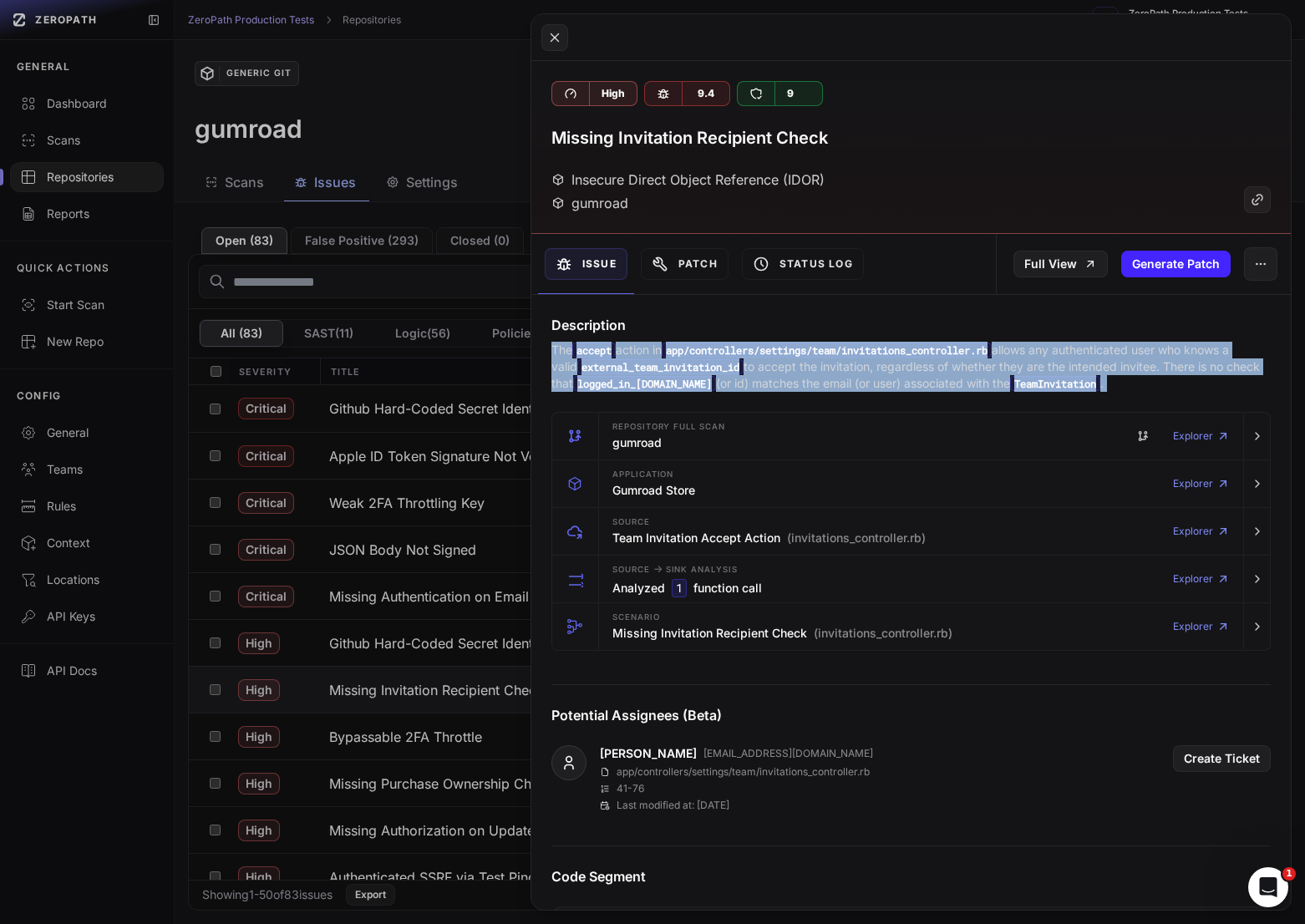
click at [874, 375] on p "The accept action in app/controllers/settings/team/invitations_controller.rb al…" at bounding box center [911, 367] width 719 height 50
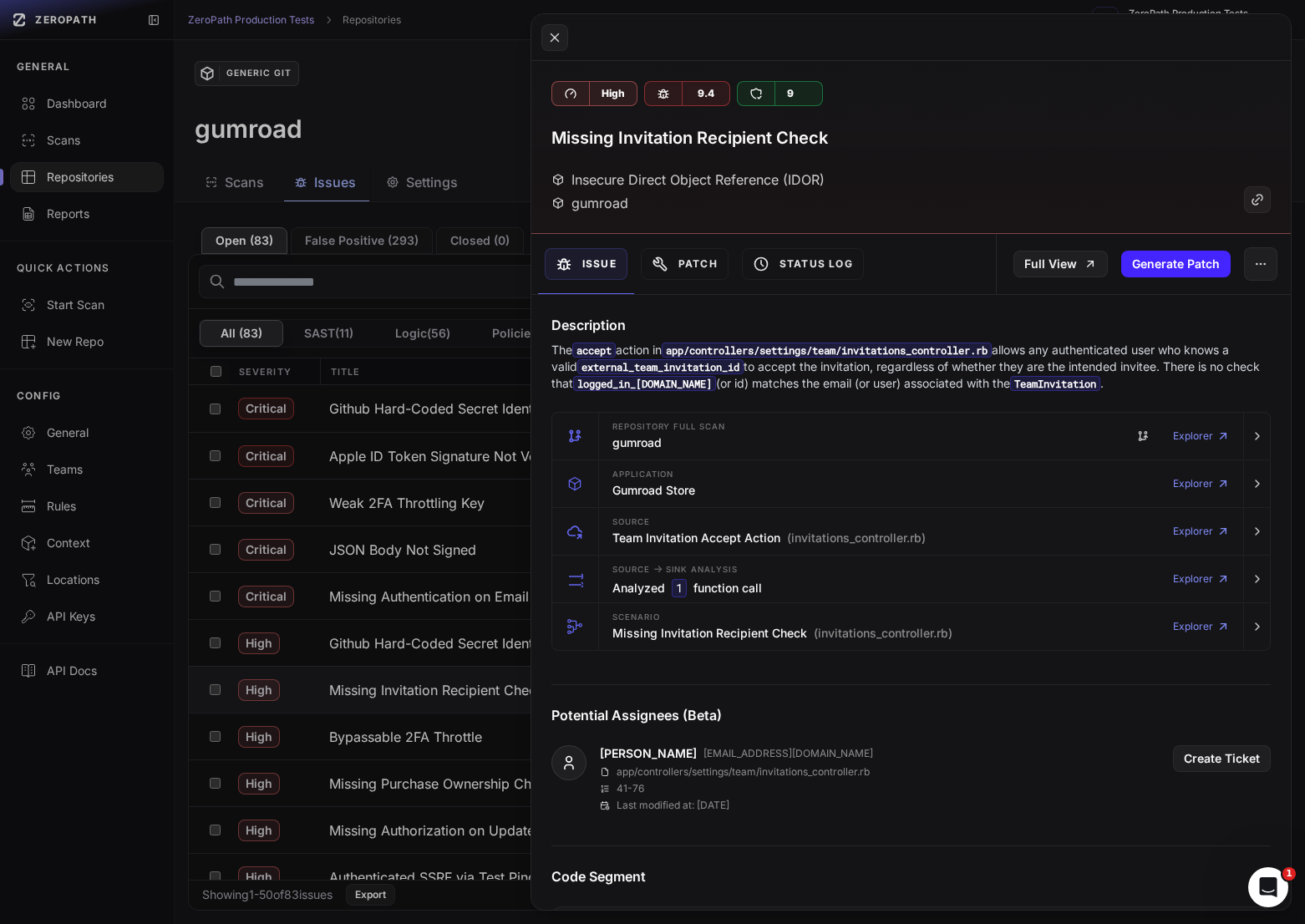
click at [898, 375] on p "The accept action in app/controllers/settings/team/invitations_controller.rb al…" at bounding box center [911, 367] width 719 height 50
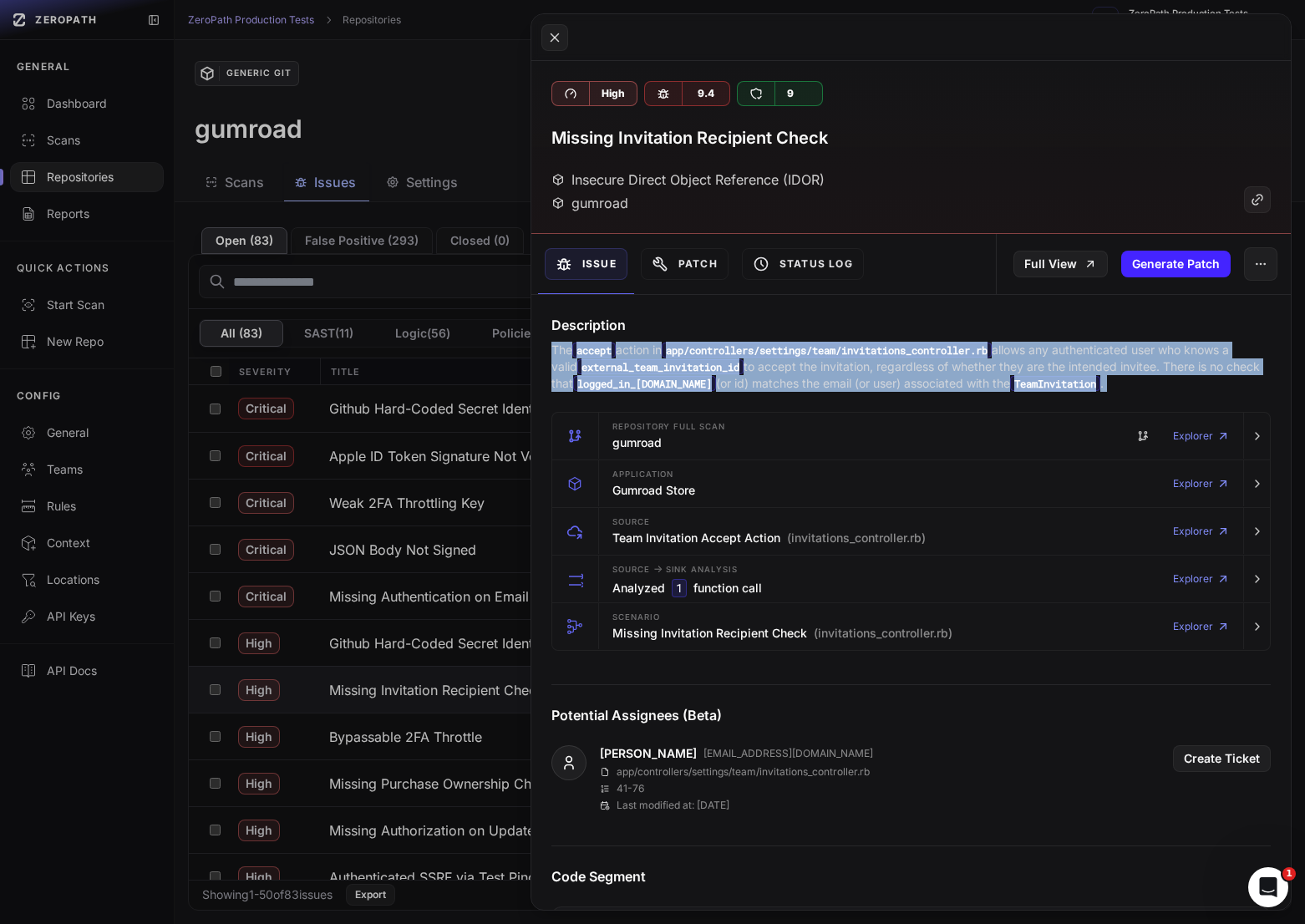
click at [898, 375] on p "The accept action in app/controllers/settings/team/invitations_controller.rb al…" at bounding box center [911, 367] width 719 height 50
click at [910, 375] on p "The accept action in app/controllers/settings/team/invitations_controller.rb al…" at bounding box center [911, 367] width 719 height 50
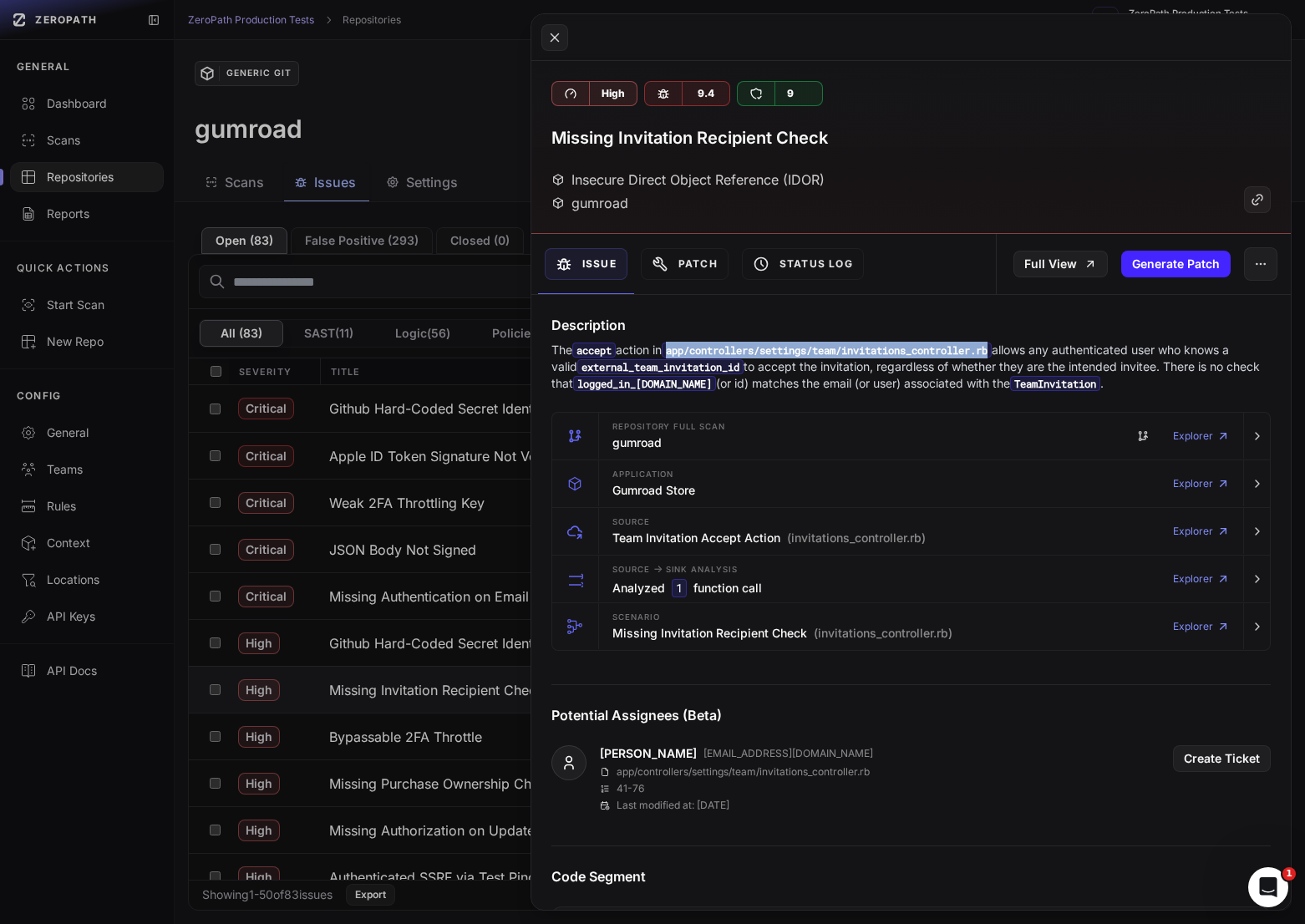
drag, startPoint x: 1017, startPoint y: 353, endPoint x: 681, endPoint y: 356, distance: 336.0
click at [681, 356] on code "app/controllers/settings/team/invitations_controller.rb" at bounding box center [826, 350] width 330 height 15
copy code "pp/controllers/settings/team/invitations_controller.rb"
click at [679, 352] on code "app/controllers/settings/team/invitations_controller.rb" at bounding box center [826, 350] width 330 height 15
drag, startPoint x: 580, startPoint y: 352, endPoint x: 1018, endPoint y: 347, distance: 438.0
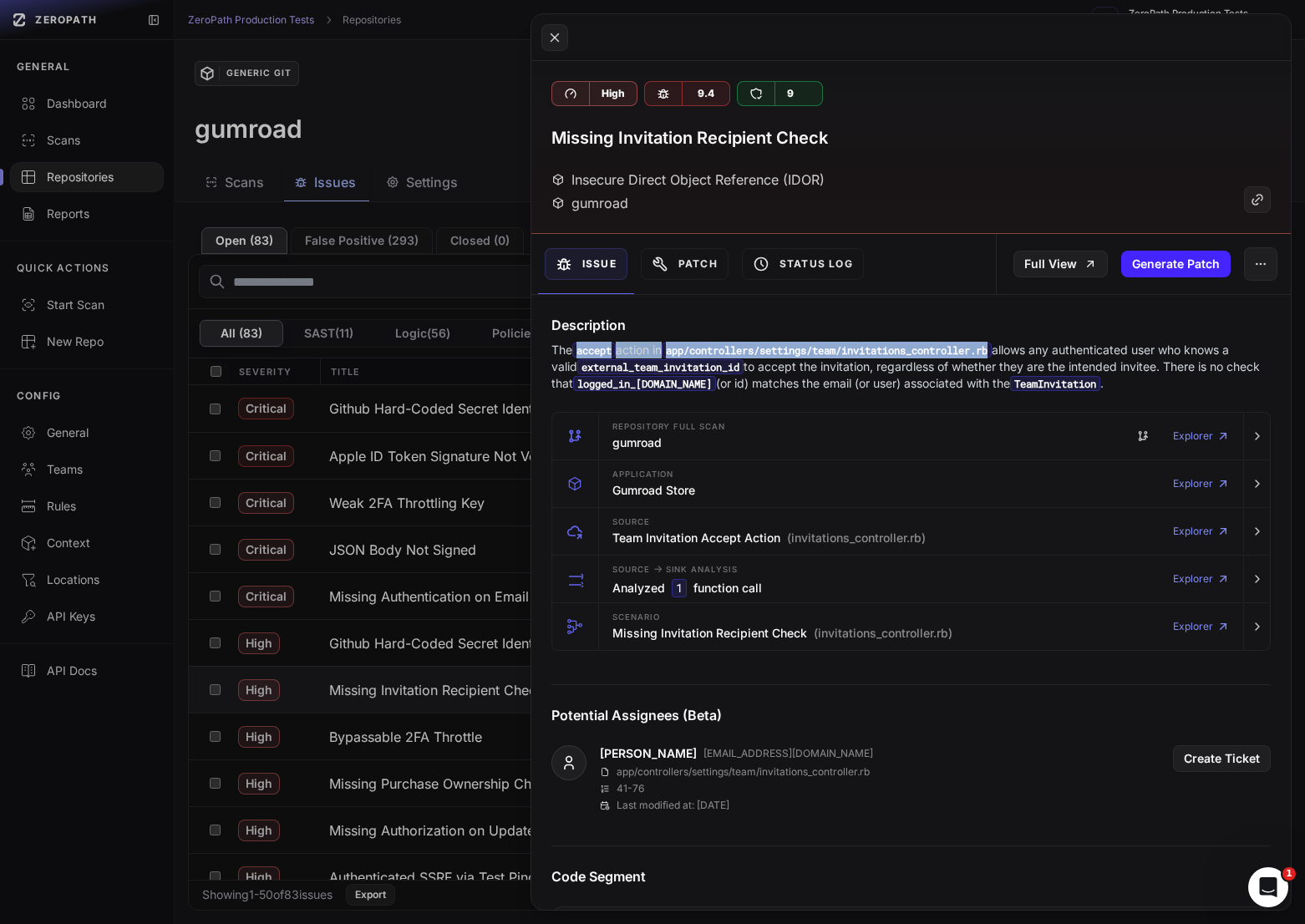
click at [1018, 347] on p "The accept action in app/controllers/settings/team/invitations_controller.rb al…" at bounding box center [911, 367] width 719 height 50
copy p "accept action in app/controllers/settings/team/invitations_controller.rb"
click at [383, 574] on button at bounding box center [652, 462] width 1305 height 924
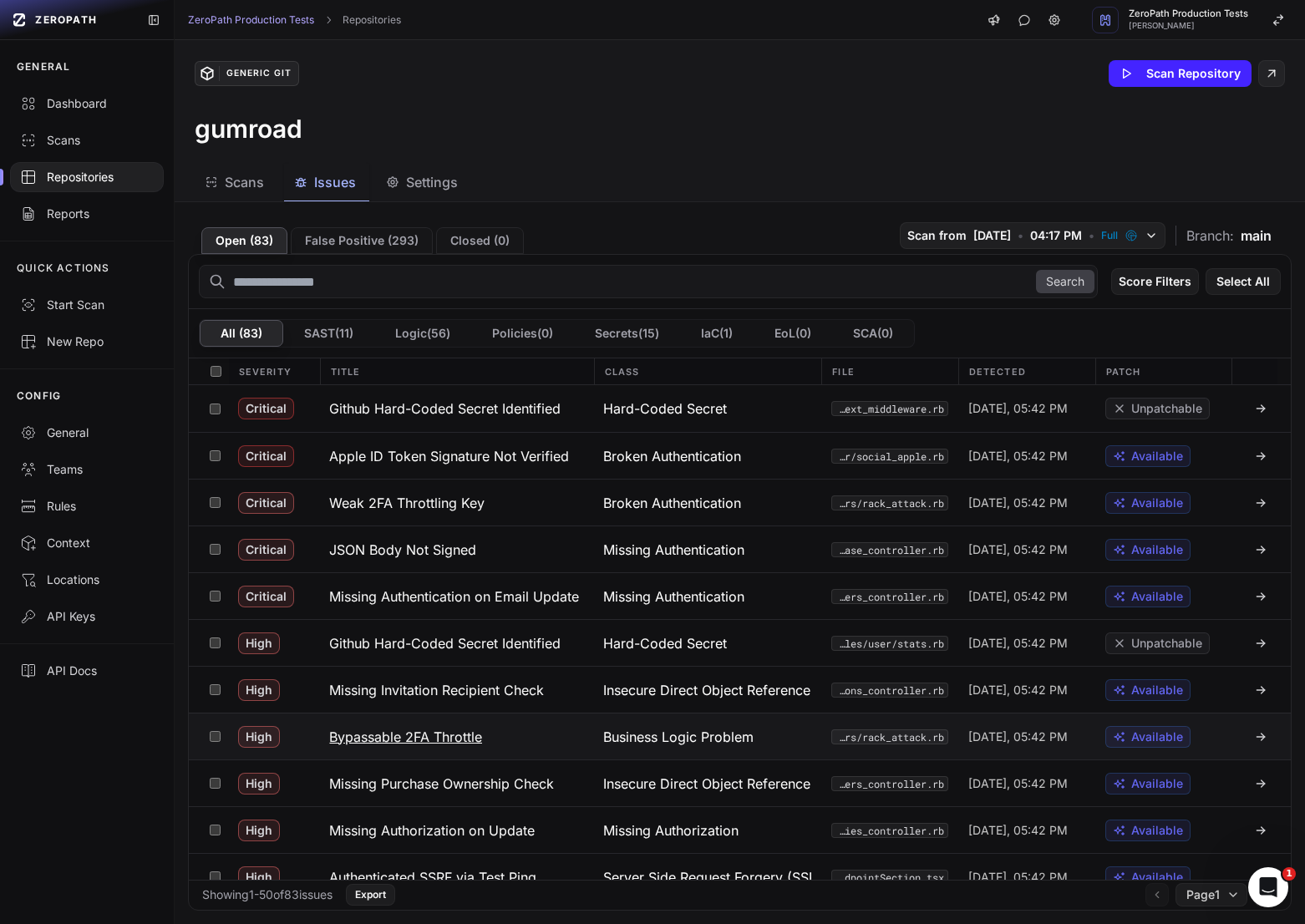
click at [441, 745] on h3 "Bypassable 2FA Throttle" at bounding box center [405, 737] width 152 height 20
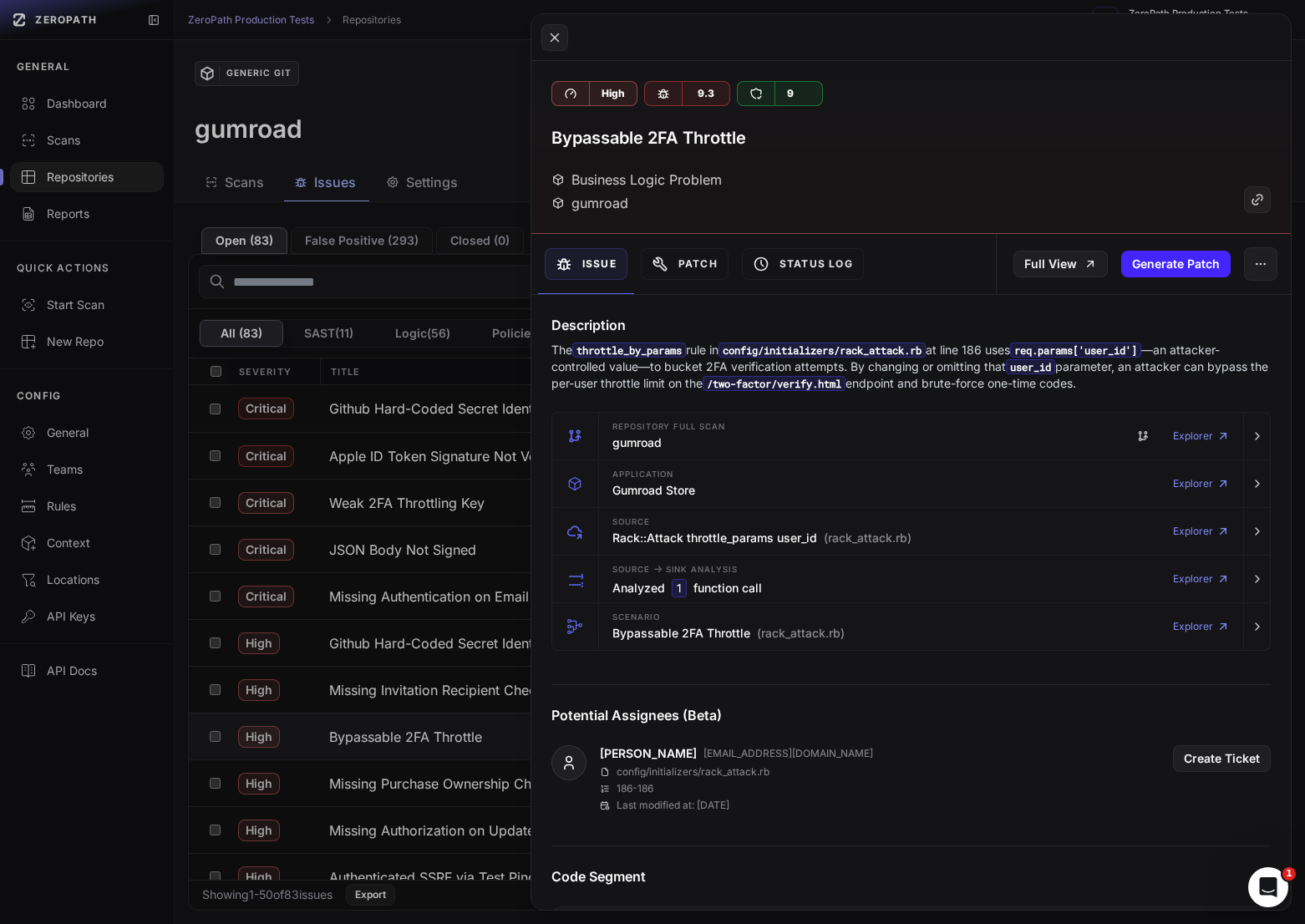
click at [950, 363] on p "The throttle_by_params rule in config/initializers/rack_attack.rb at line 186 u…" at bounding box center [911, 367] width 719 height 50
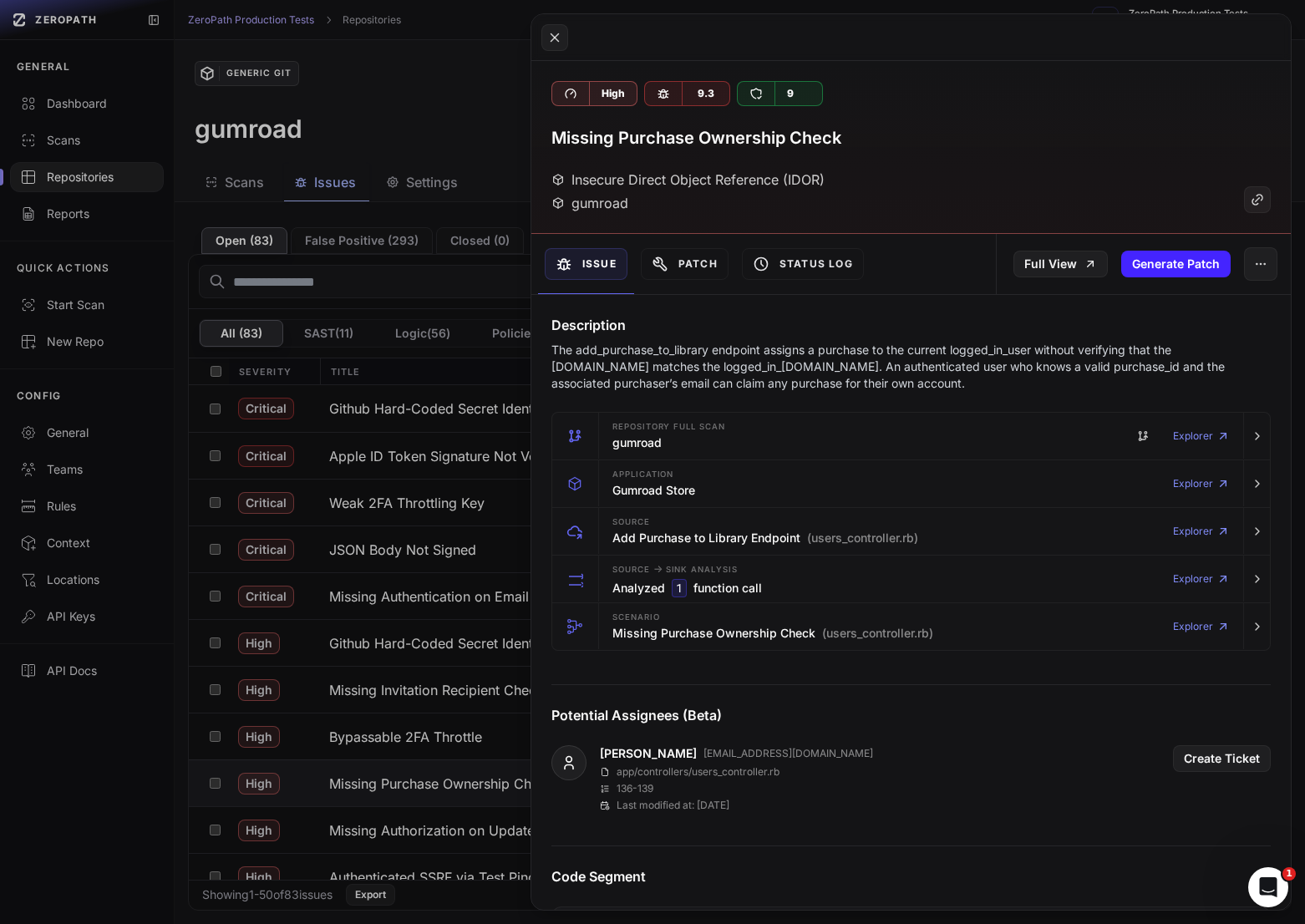
click at [704, 350] on p "The add_purchase_to_library endpoint assigns a purchase to the current logged_i…" at bounding box center [911, 367] width 719 height 50
click at [740, 350] on p "The add_purchase_to_library endpoint assigns a purchase to the current logged_i…" at bounding box center [911, 367] width 719 height 50
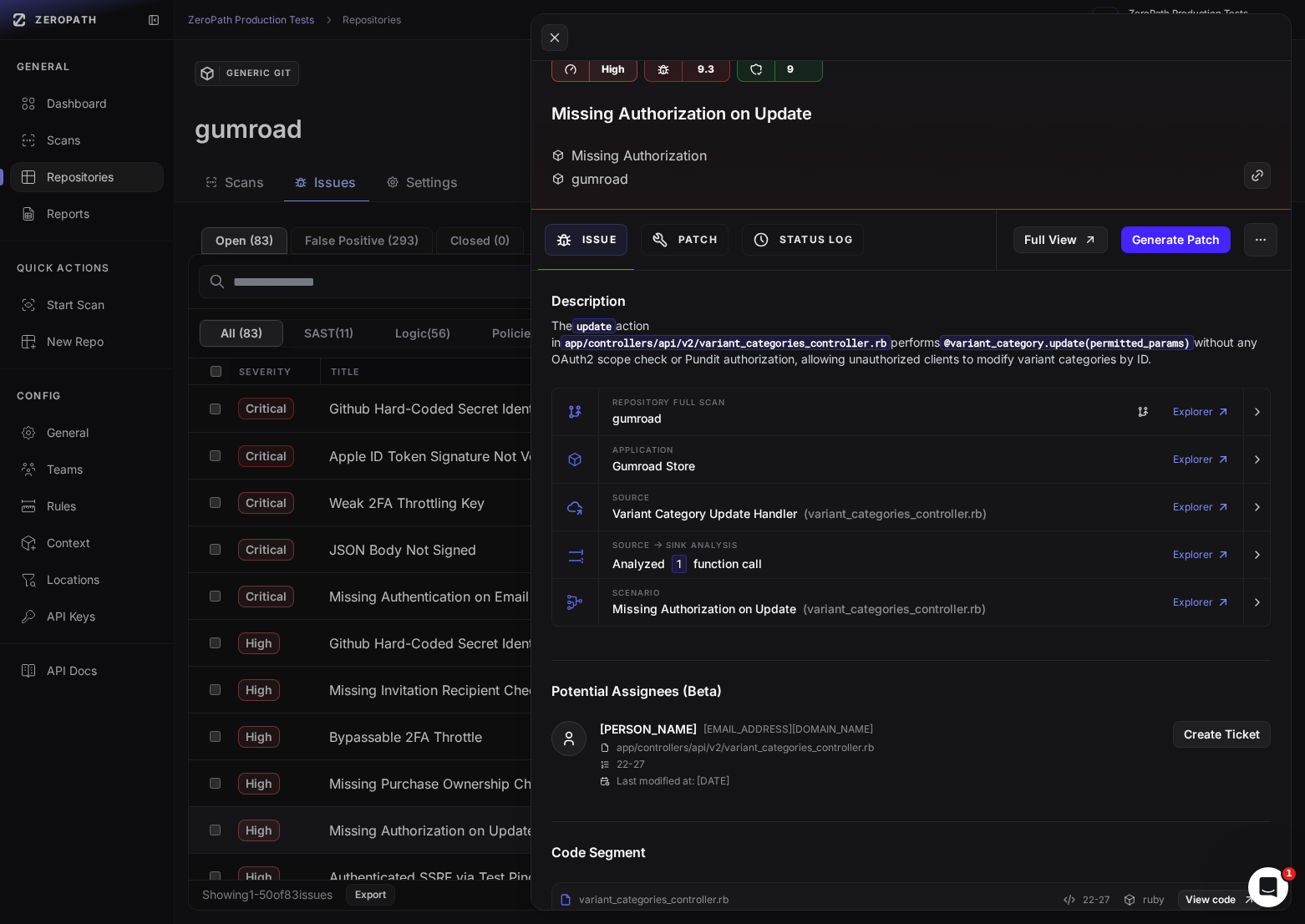
scroll to position [26, 0]
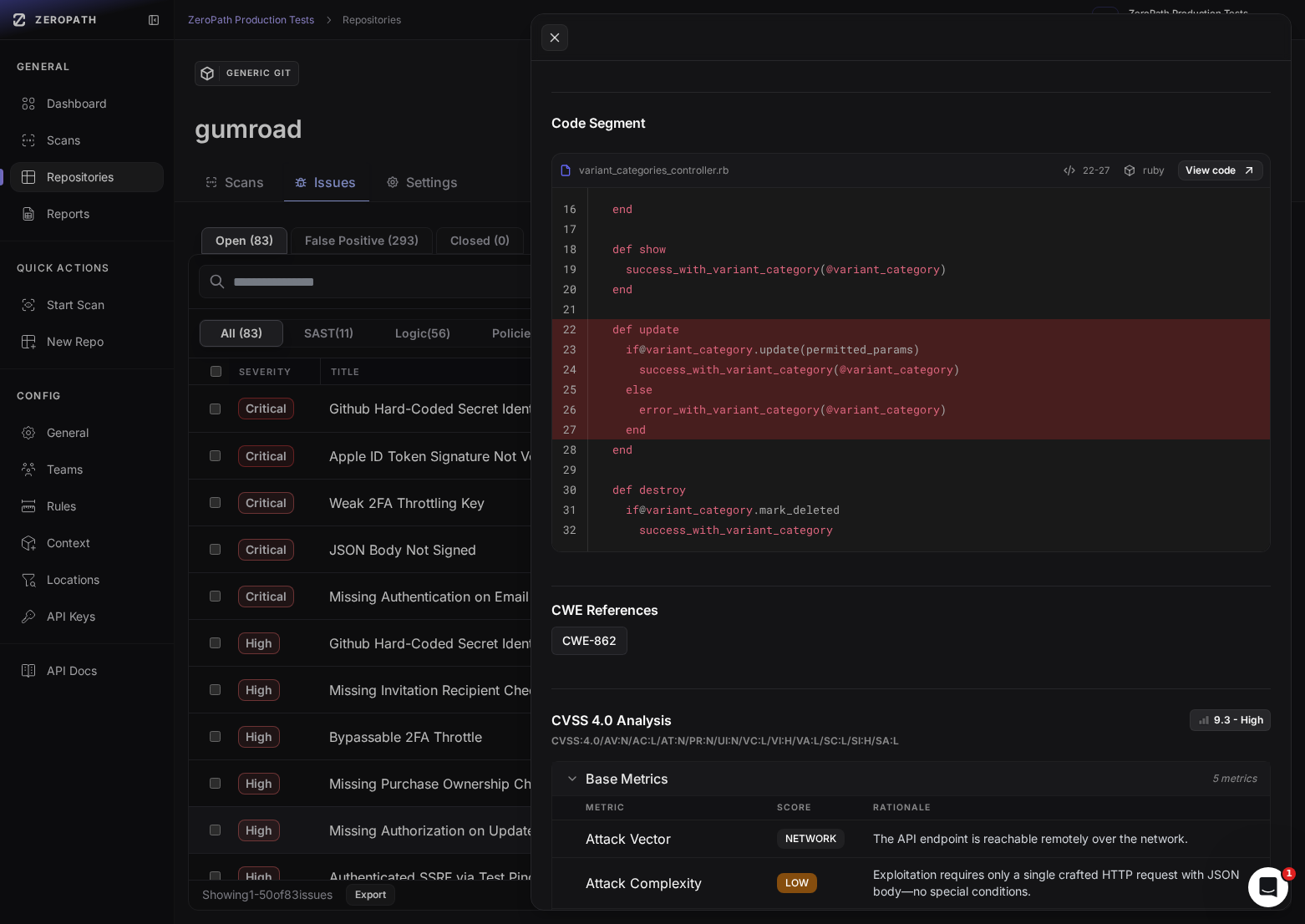
click at [739, 361] on pre "success_with_variant_category ( @variant_category )" at bounding box center [929, 369] width 660 height 20
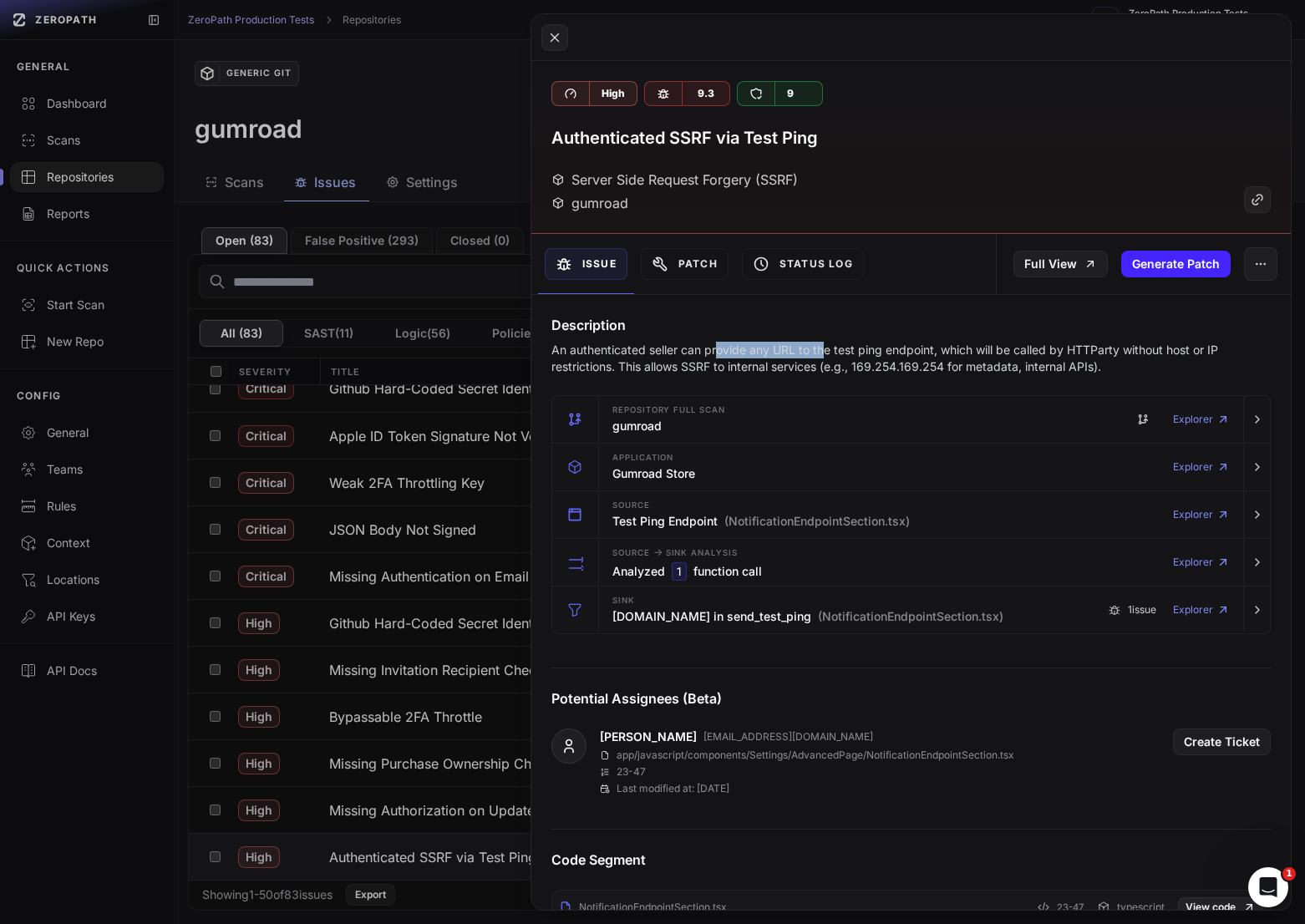
drag, startPoint x: 715, startPoint y: 353, endPoint x: 821, endPoint y: 353, distance: 106.0
click at [821, 353] on p "An authenticated seller can provide any URL to the test ping endpoint, which wi…" at bounding box center [911, 359] width 719 height 33
click at [447, 630] on button at bounding box center [652, 462] width 1305 height 924
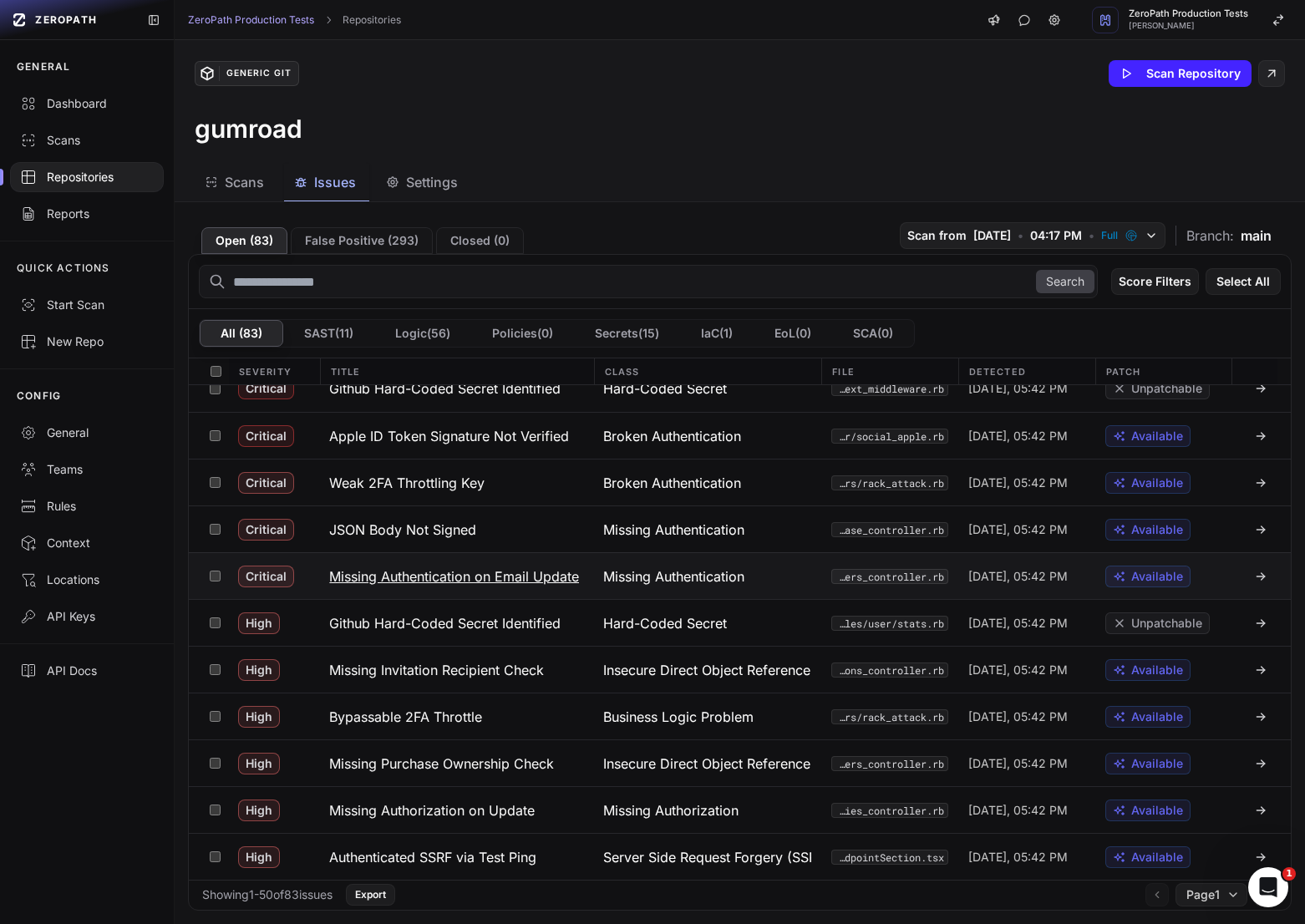
click at [494, 580] on h3 "Missing Authentication on Email Update" at bounding box center [454, 576] width 250 height 20
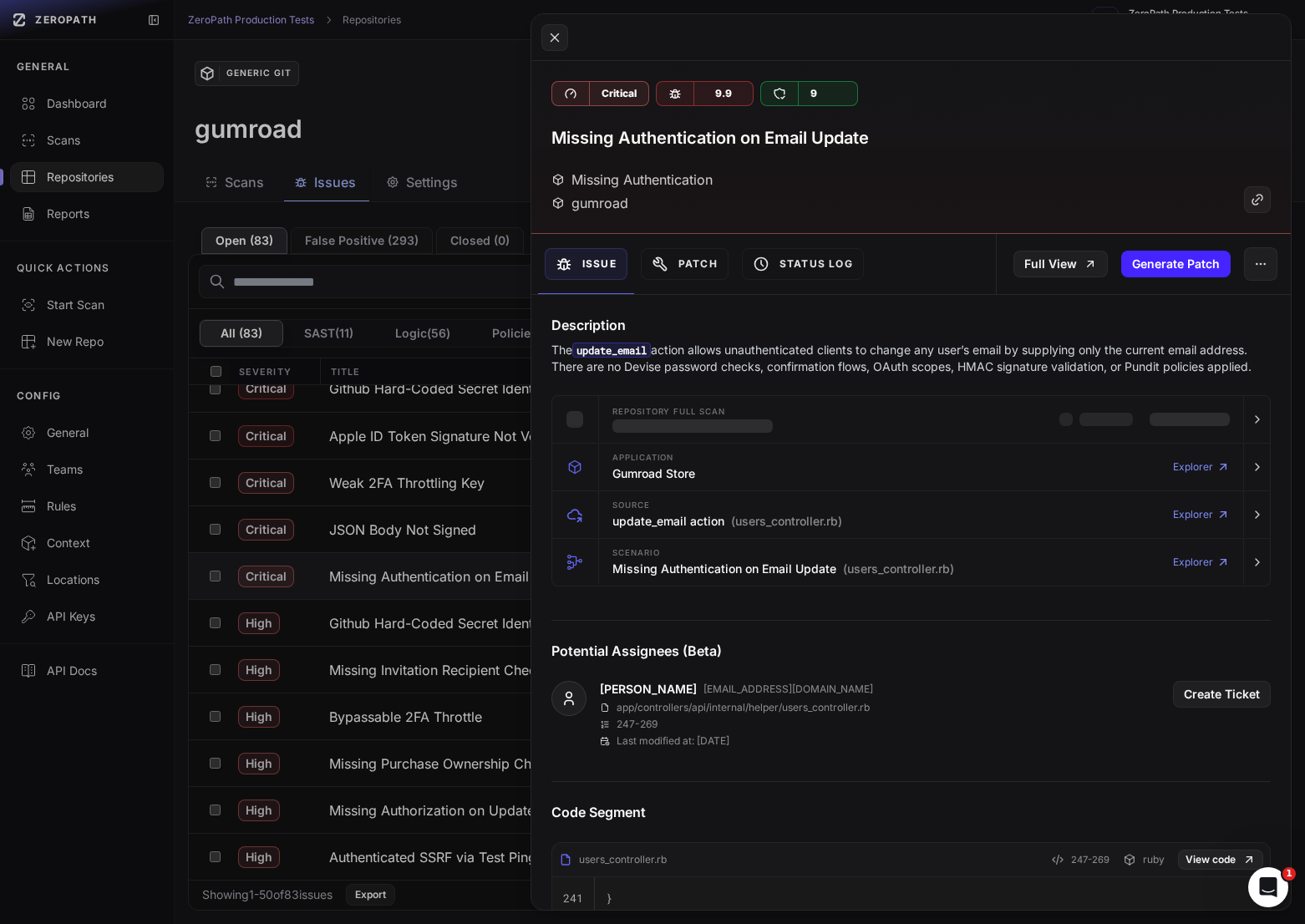
click at [967, 349] on p "The update_email action allows unauthenticated clients to change any user’s ema…" at bounding box center [911, 359] width 719 height 33
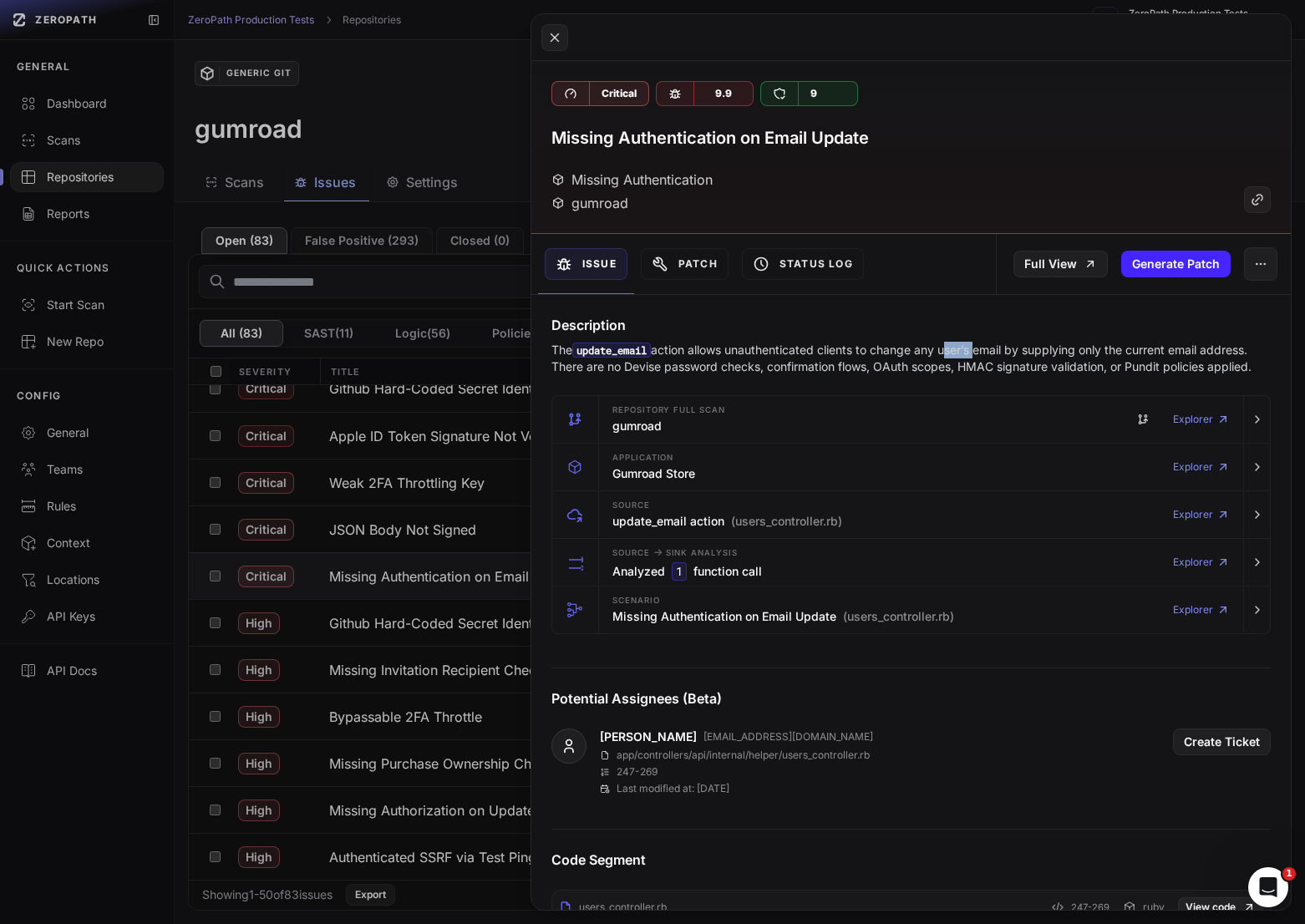
click at [967, 349] on p "The update_email action allows unauthenticated clients to change any user’s ema…" at bounding box center [911, 359] width 719 height 33
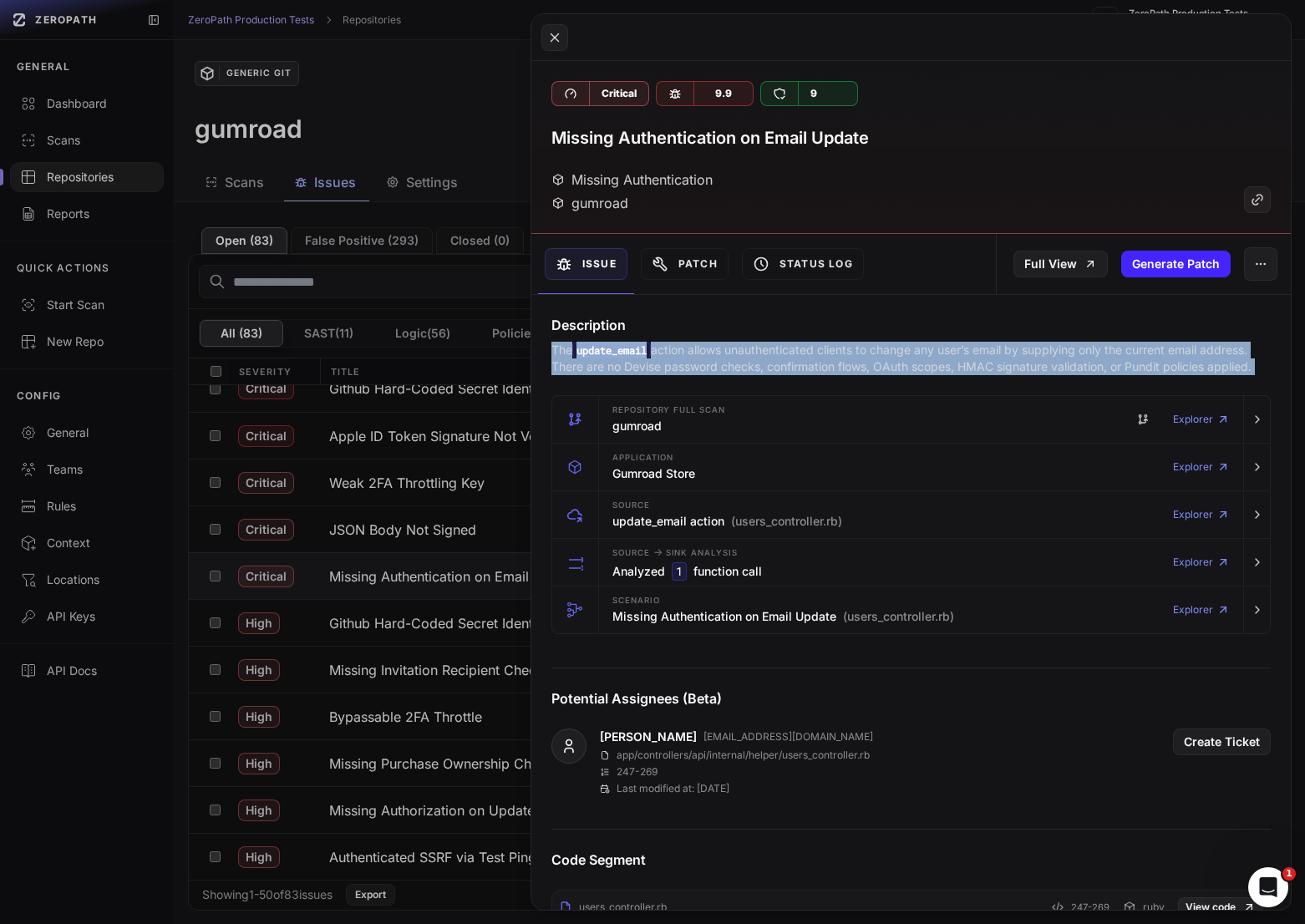
click at [967, 349] on p "The update_email action allows unauthenticated clients to change any user’s ema…" at bounding box center [911, 359] width 719 height 33
click at [439, 615] on button at bounding box center [652, 462] width 1305 height 924
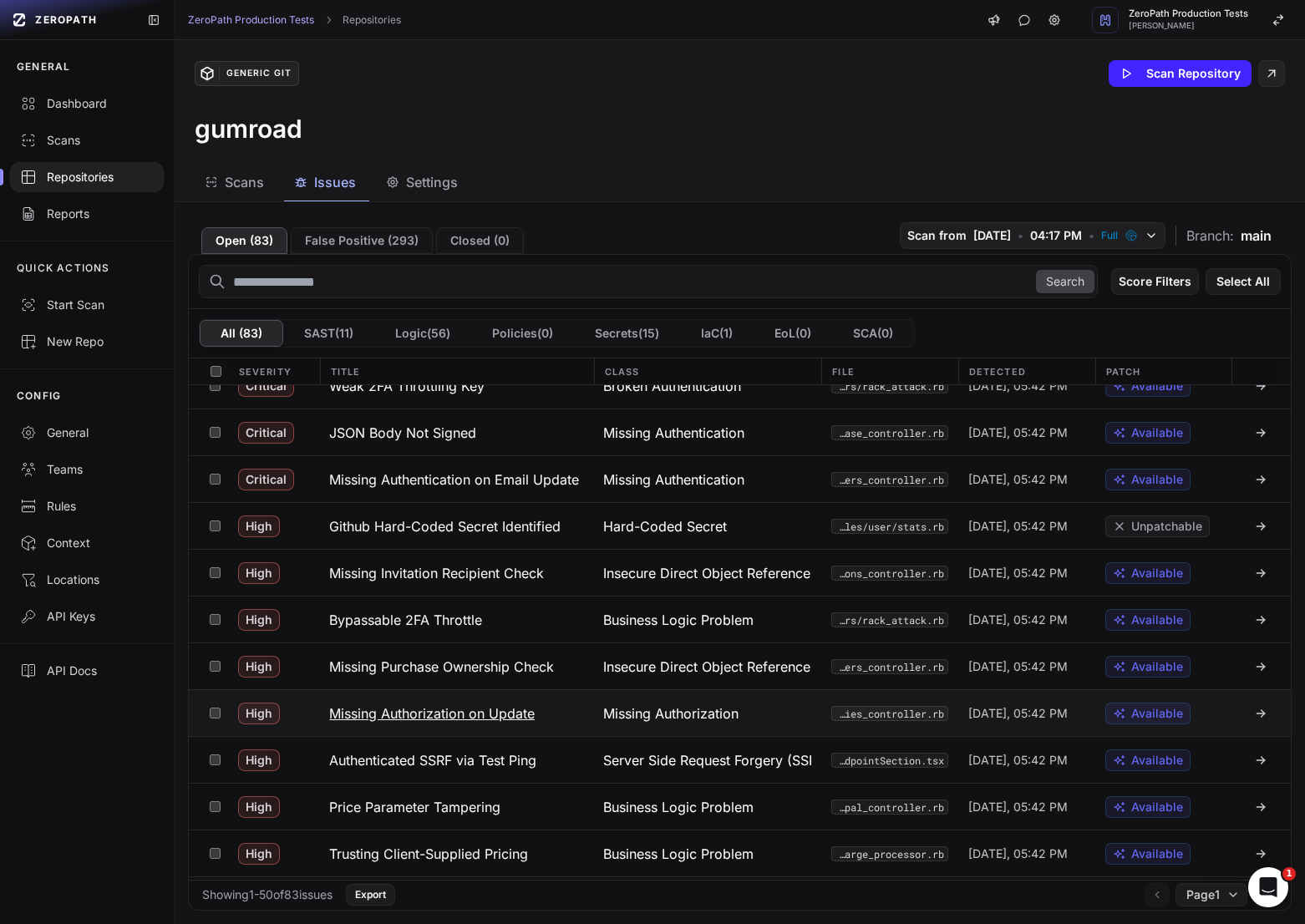
scroll to position [154, 0]
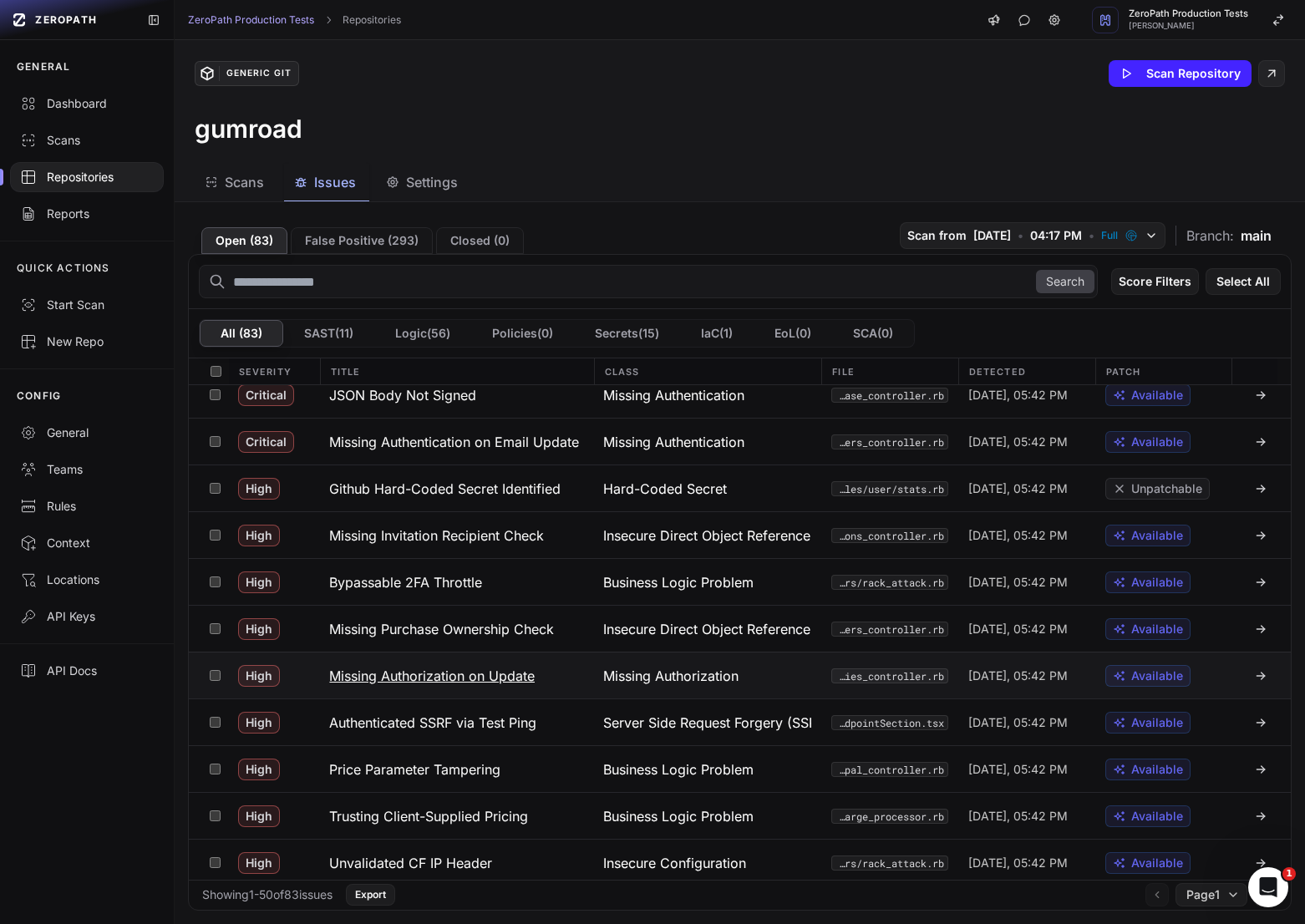
click at [546, 669] on button "Missing Authorization on Update" at bounding box center [455, 675] width 274 height 46
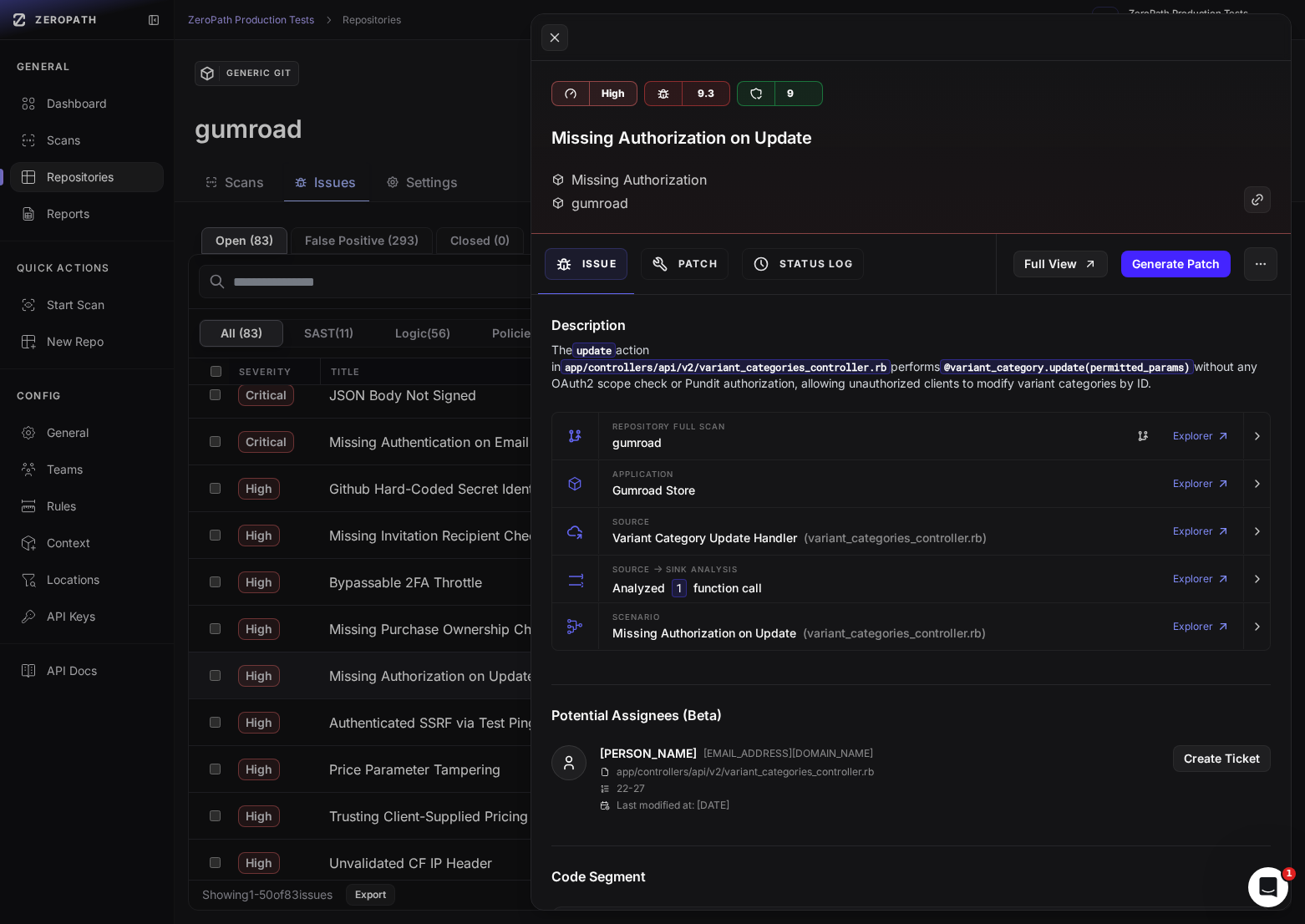
click at [910, 366] on p "The update action in app/controllers/api/v2/variant_categories_controller.rb pe…" at bounding box center [911, 367] width 719 height 50
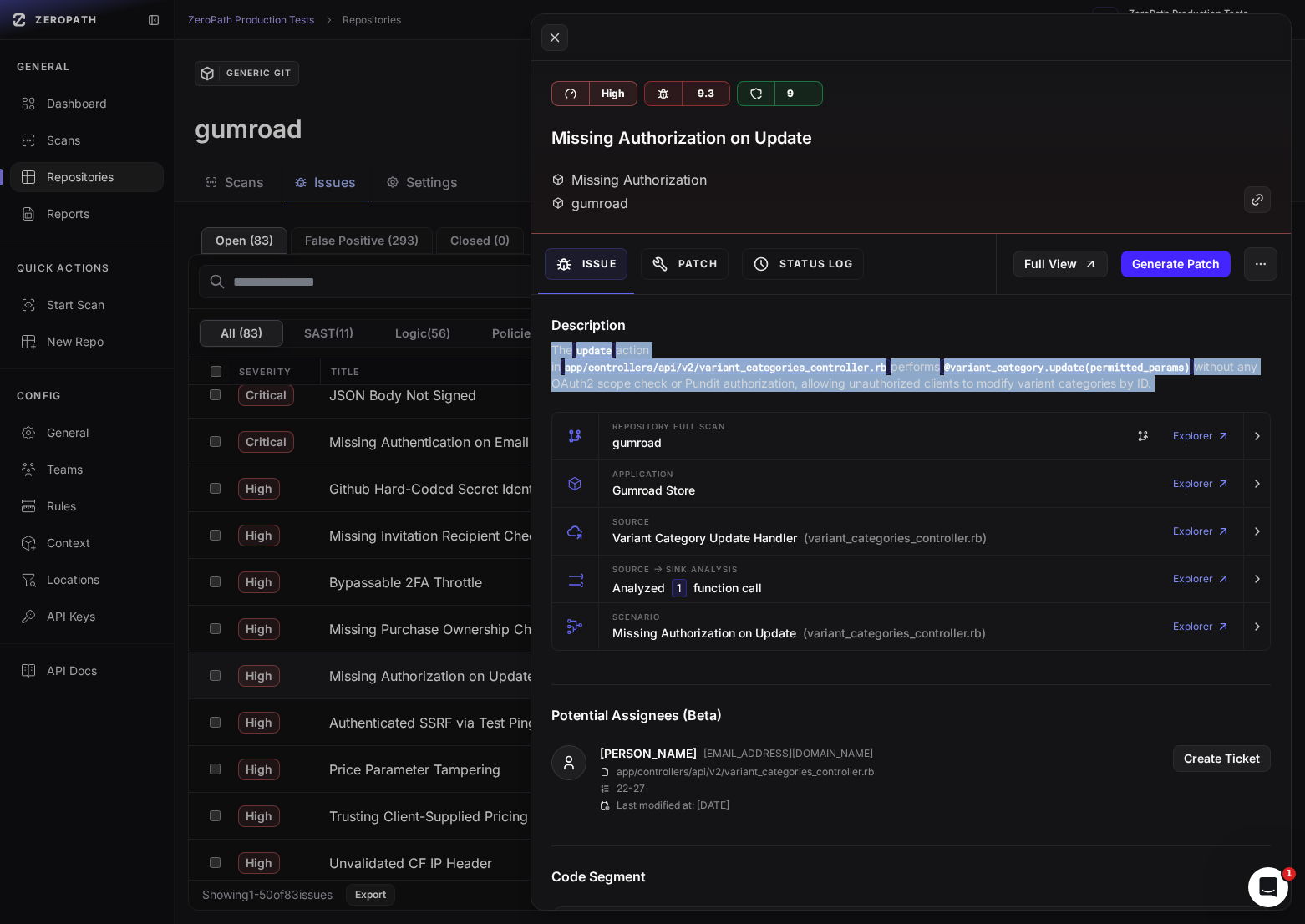
click at [910, 366] on p "The update action in app/controllers/api/v2/variant_categories_controller.rb pe…" at bounding box center [911, 367] width 719 height 50
click at [889, 366] on p "The update action in app/controllers/api/v2/variant_categories_controller.rb pe…" at bounding box center [911, 367] width 719 height 50
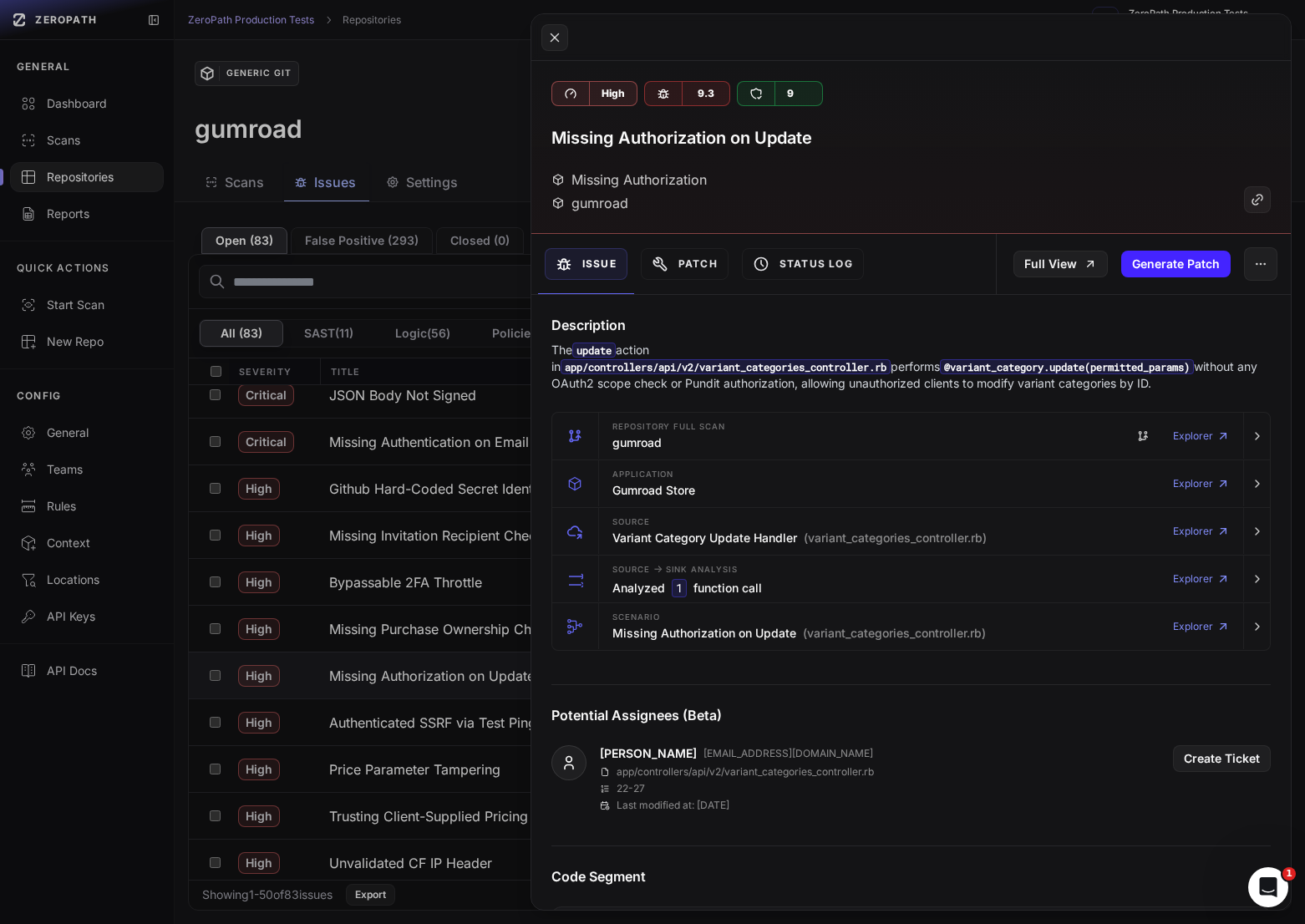
click at [429, 665] on button at bounding box center [652, 462] width 1305 height 924
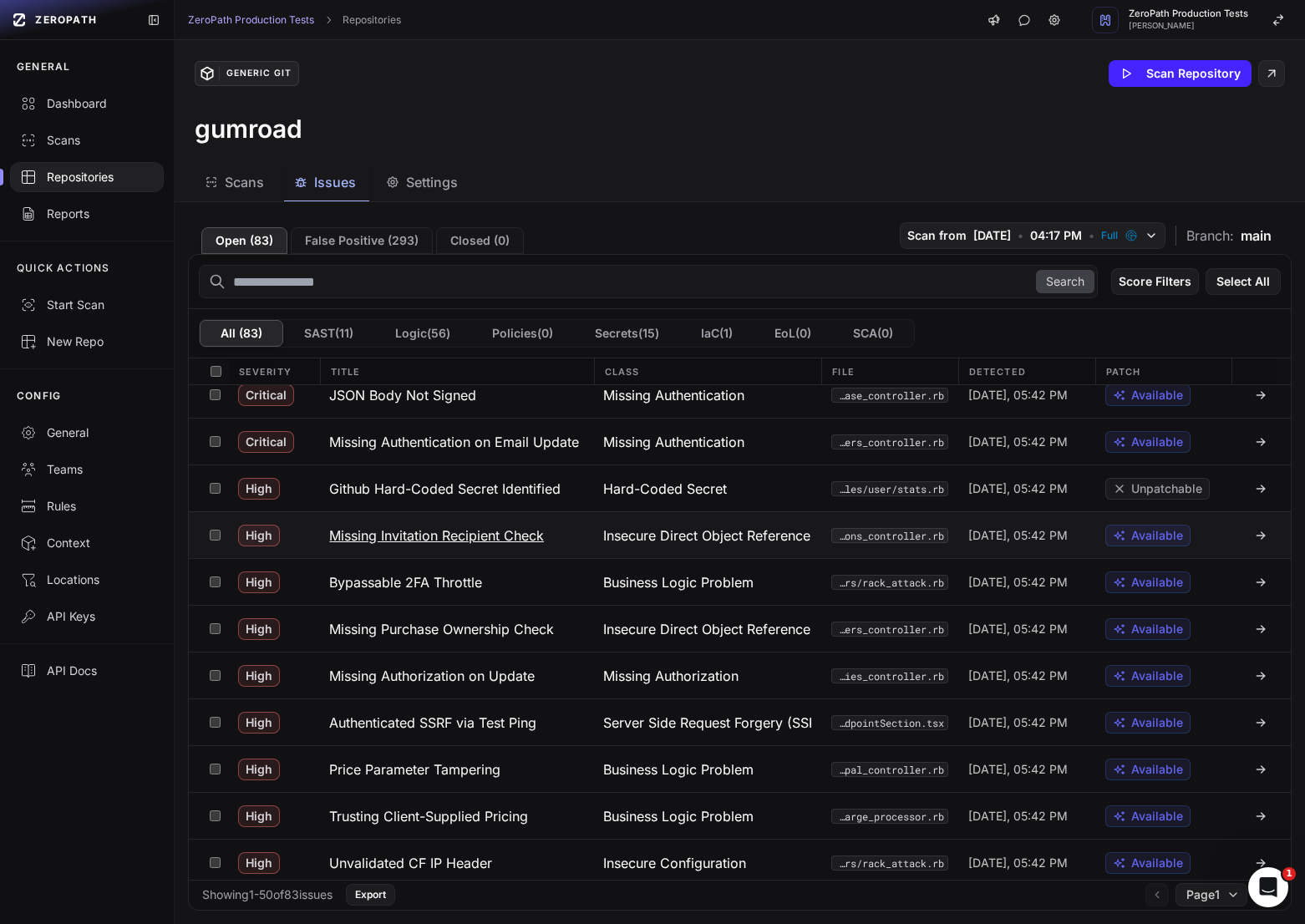
click at [475, 539] on h3 "Missing Invitation Recipient Check" at bounding box center [436, 535] width 215 height 20
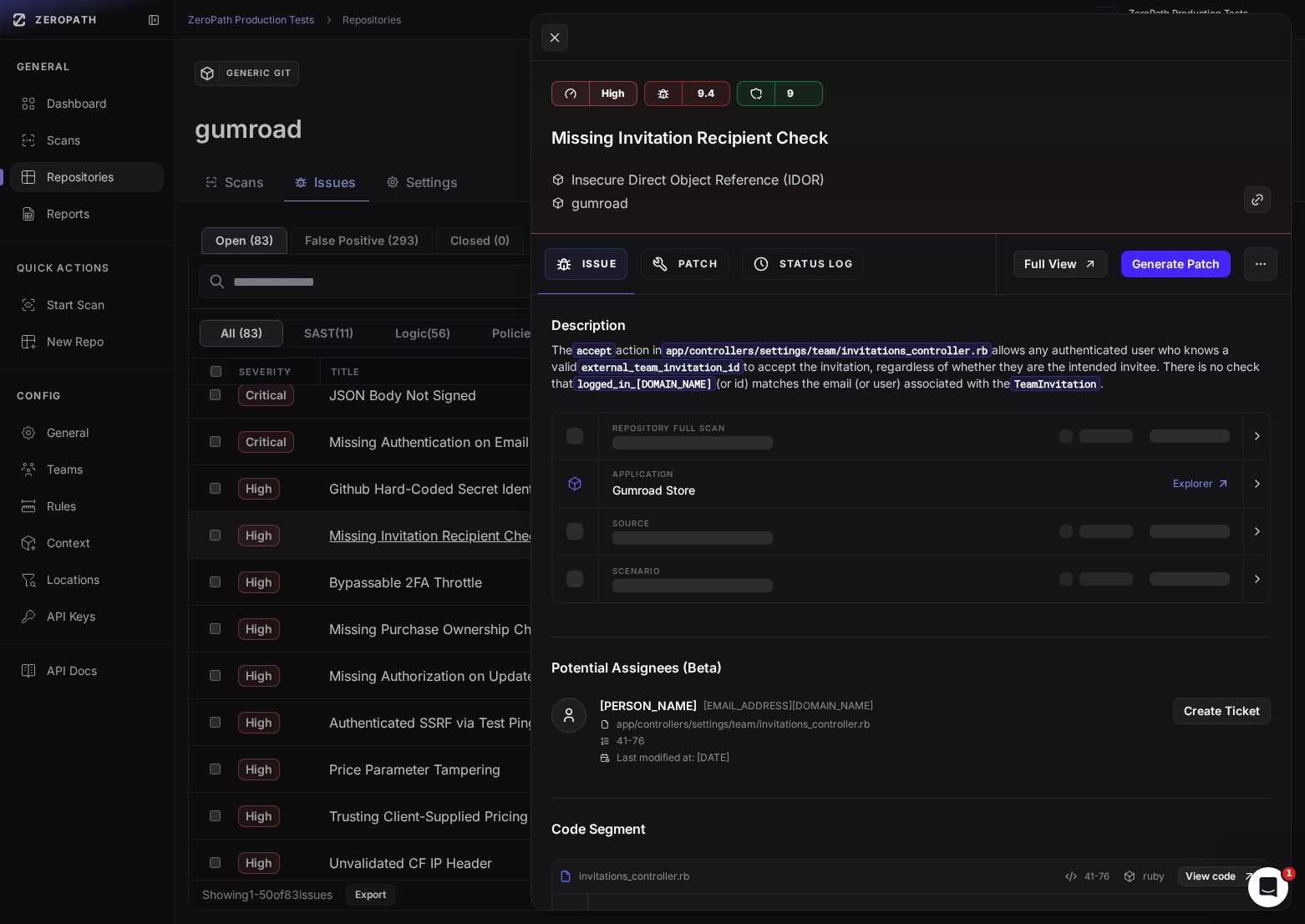
click at [475, 539] on button at bounding box center [652, 462] width 1305 height 924
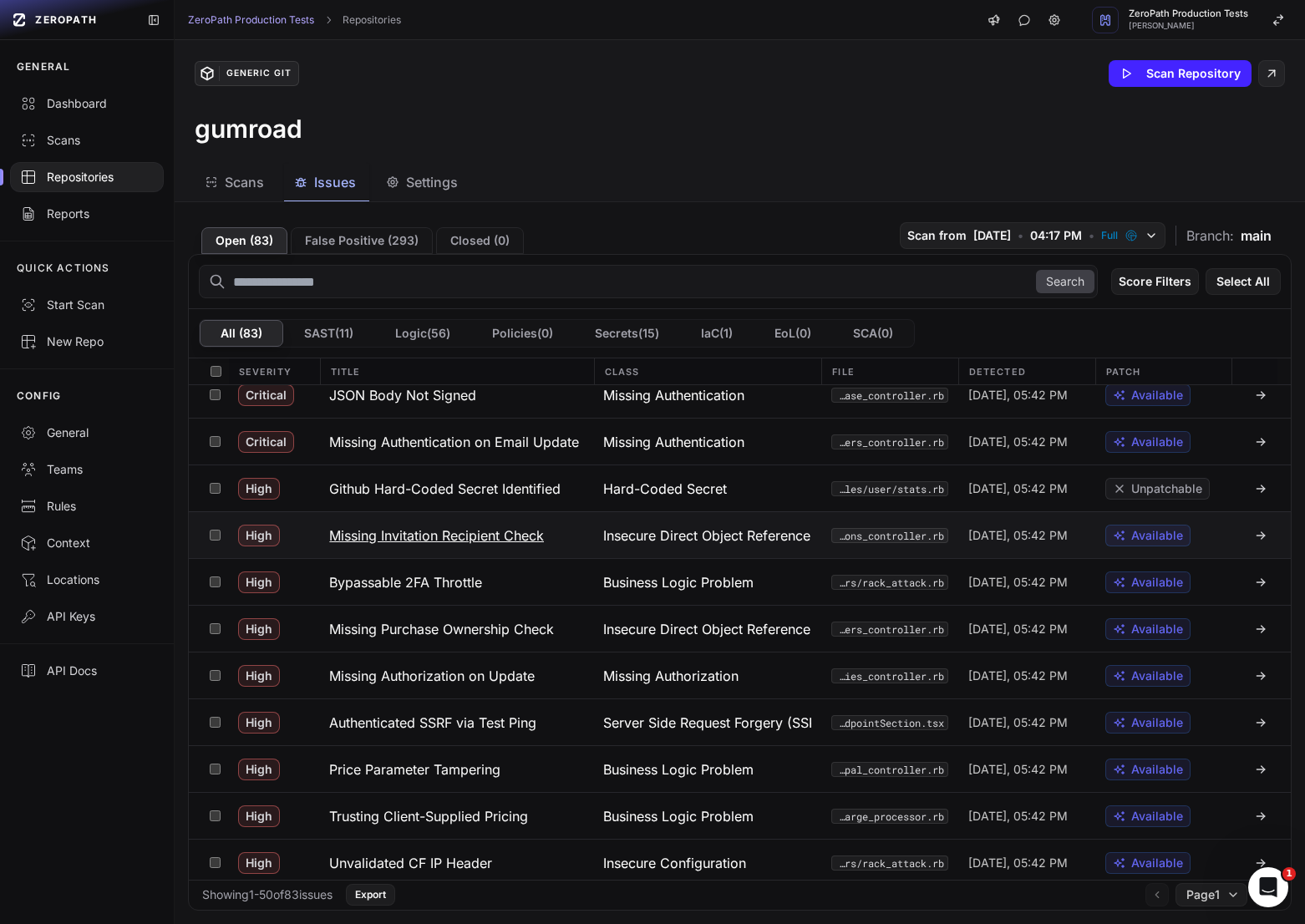
click at [464, 545] on button "Missing Invitation Recipient Check" at bounding box center [455, 535] width 274 height 46
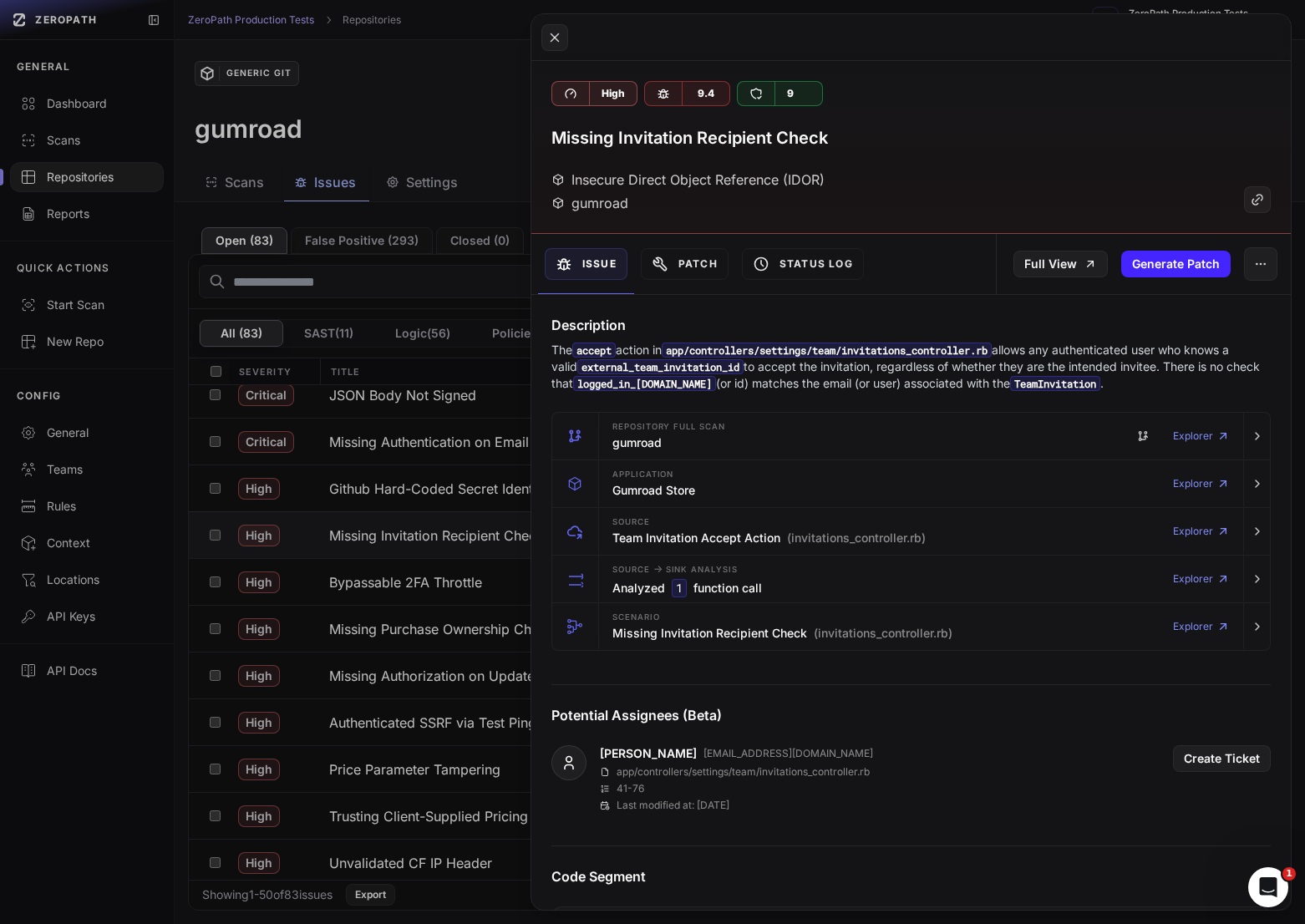
click at [877, 358] on p "The accept action in app/controllers/settings/team/invitations_controller.rb al…" at bounding box center [911, 367] width 719 height 50
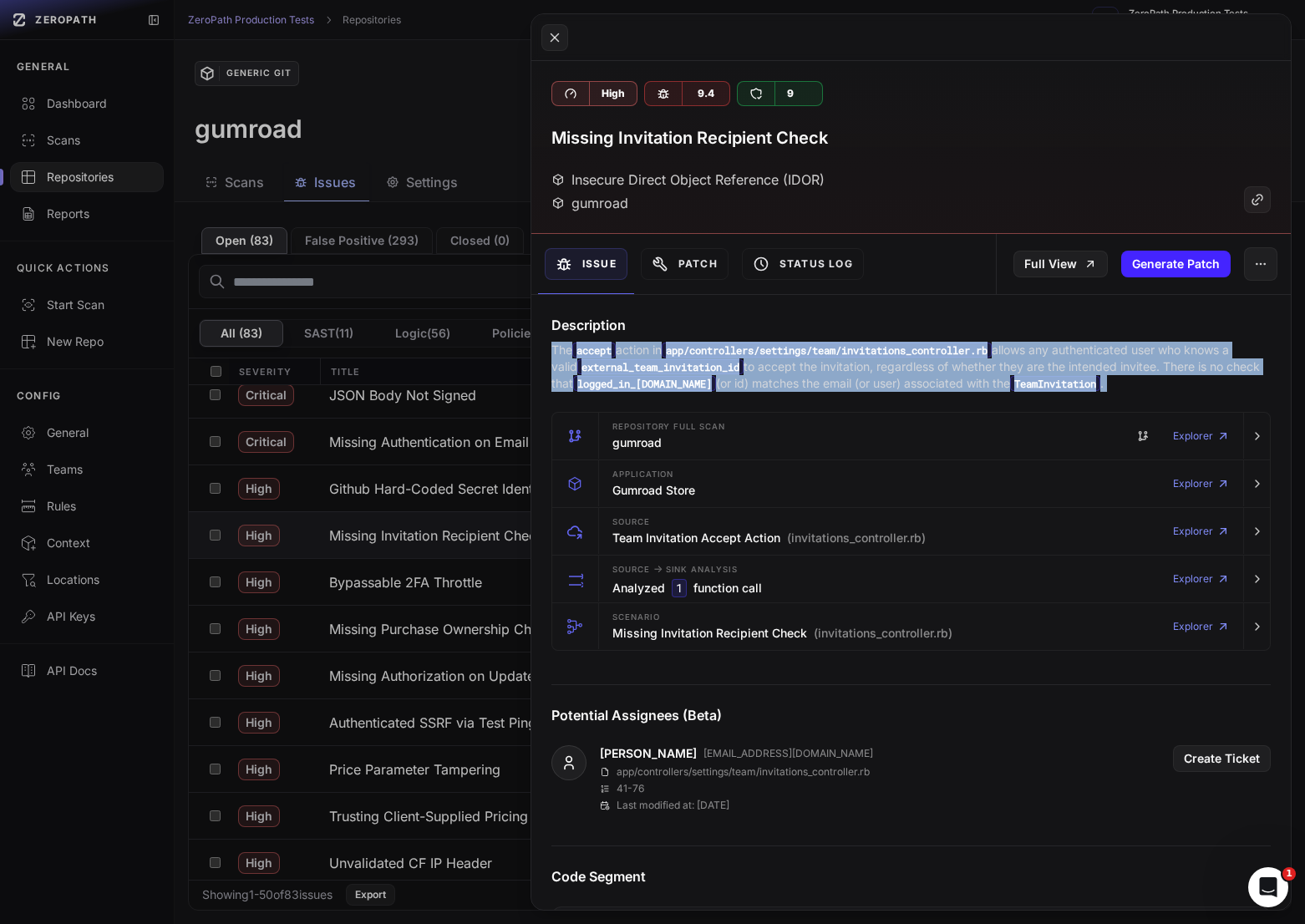
click at [877, 358] on p "The accept action in app/controllers/settings/team/invitations_controller.rb al…" at bounding box center [911, 367] width 719 height 50
click at [882, 373] on p "The accept action in app/controllers/settings/team/invitations_controller.rb al…" at bounding box center [911, 367] width 719 height 50
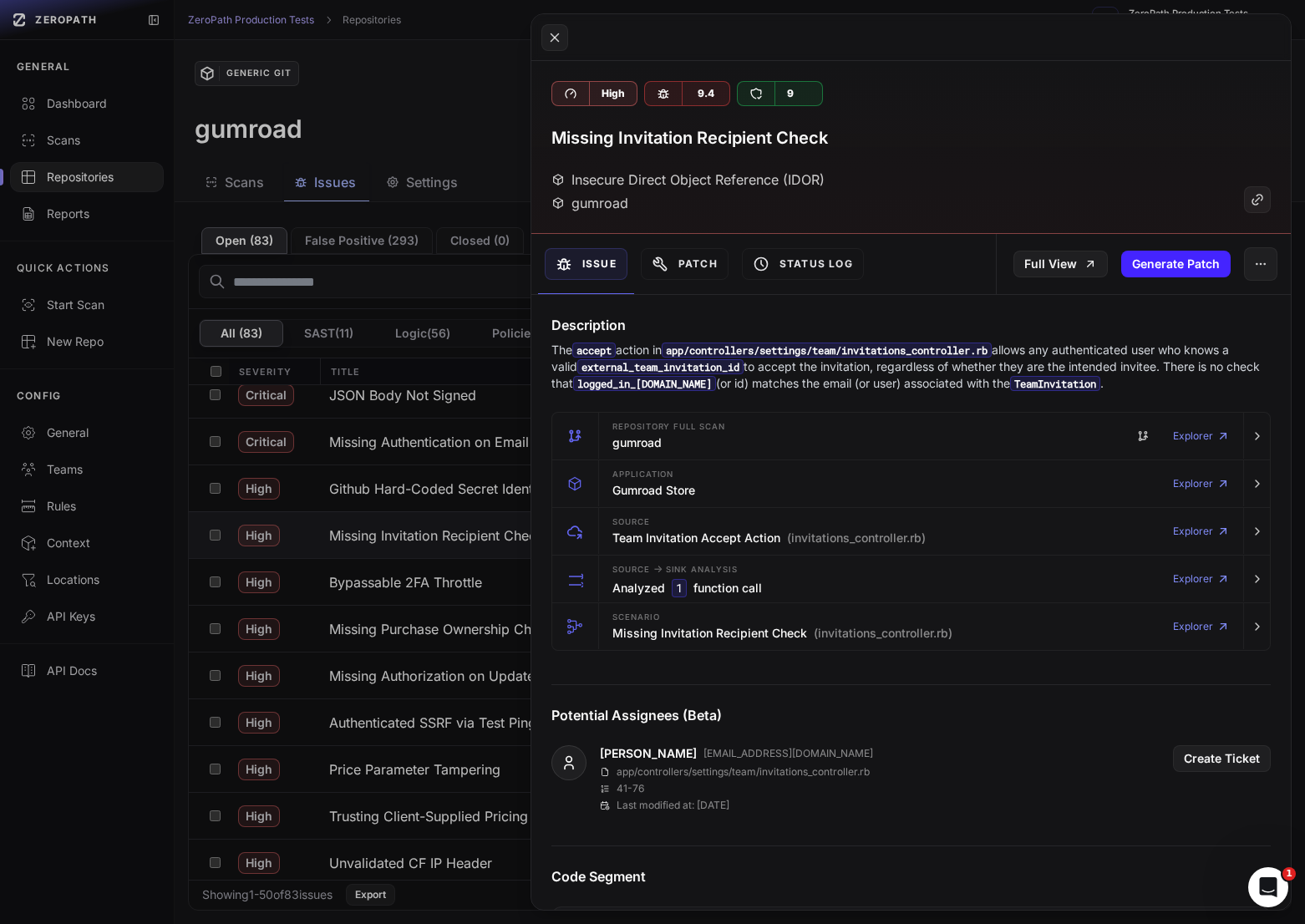
click at [426, 580] on button at bounding box center [652, 462] width 1305 height 924
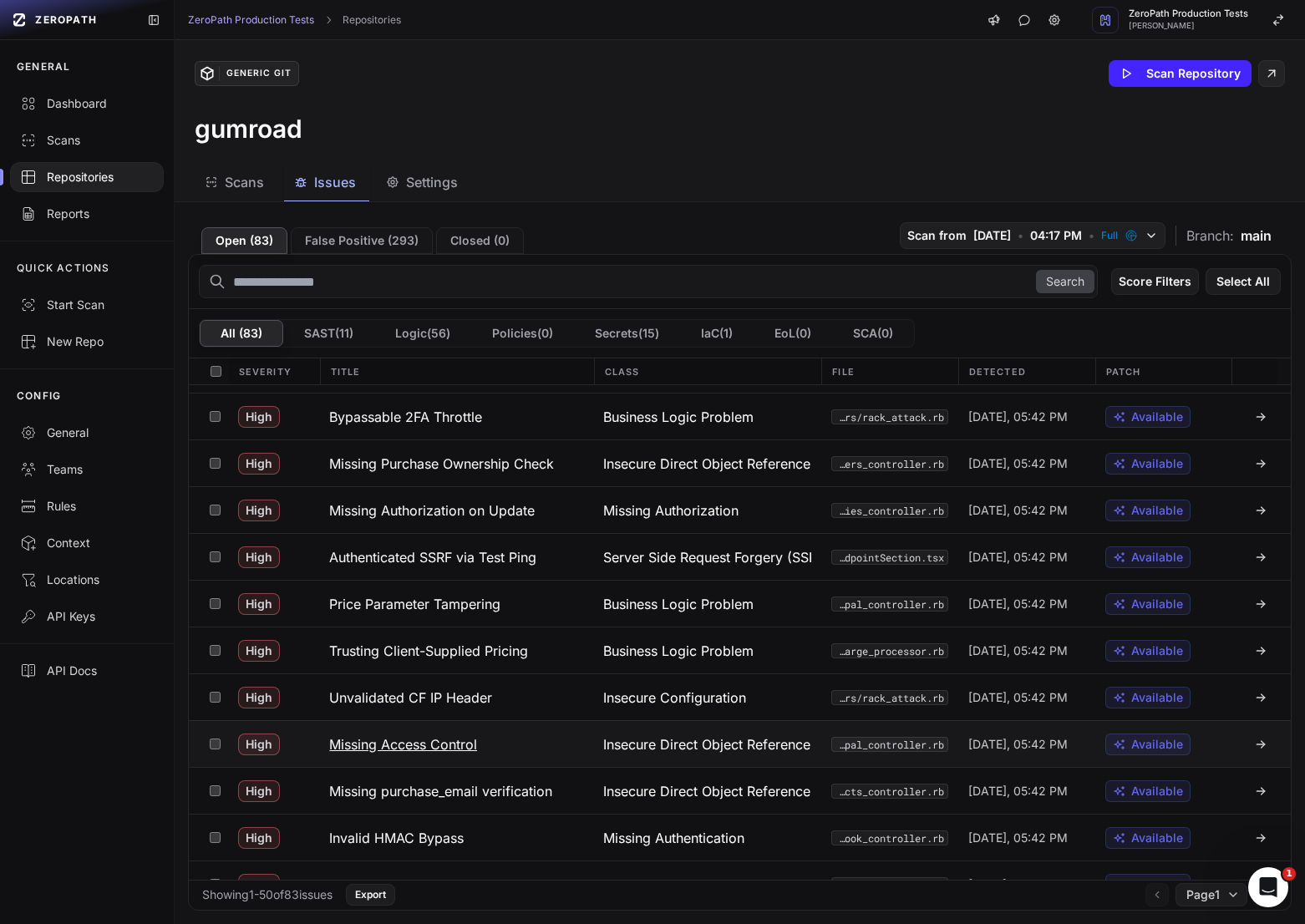
scroll to position [348, 0]
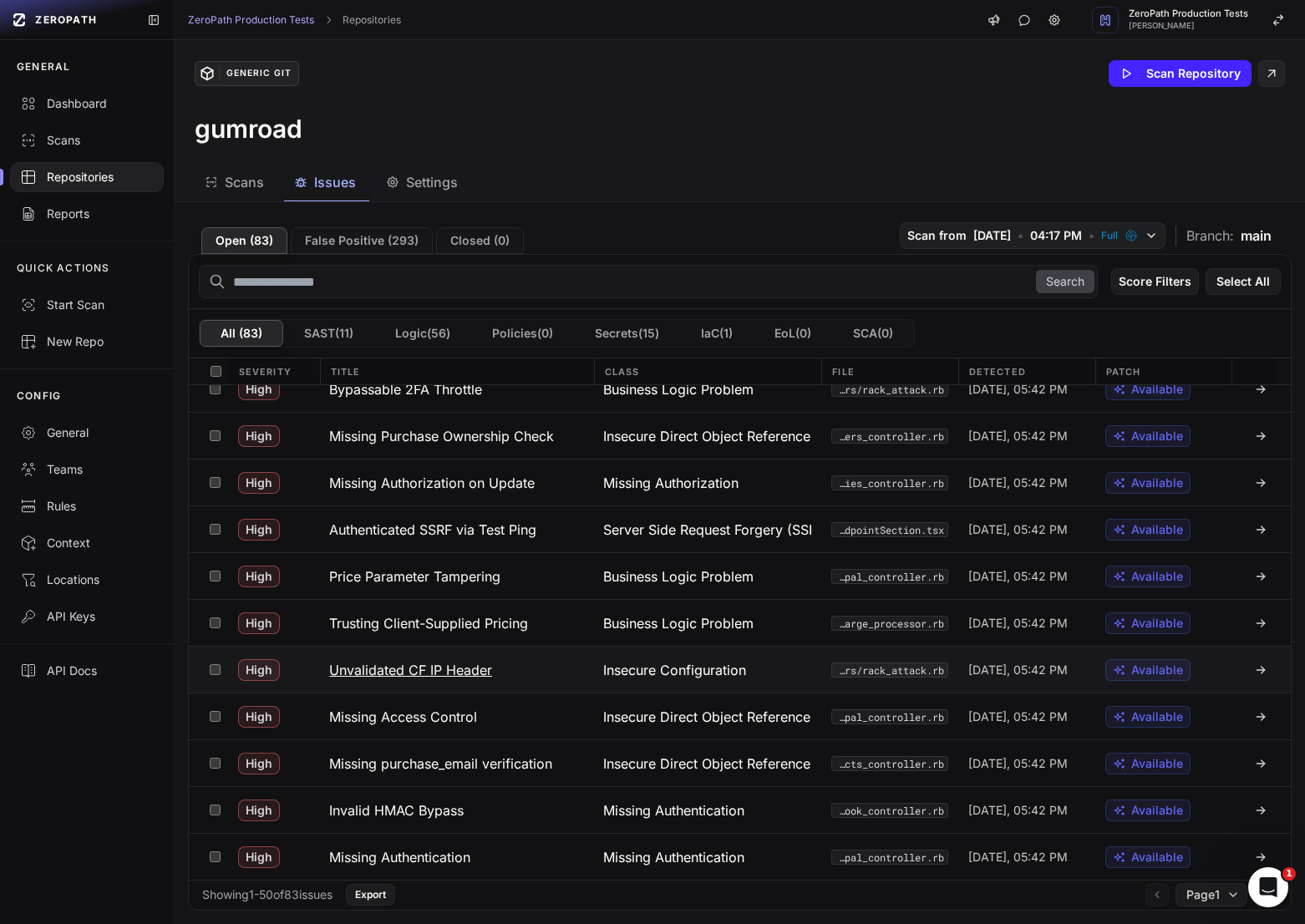
click at [485, 674] on h3 "Unvalidated CF IP Header" at bounding box center [410, 670] width 163 height 20
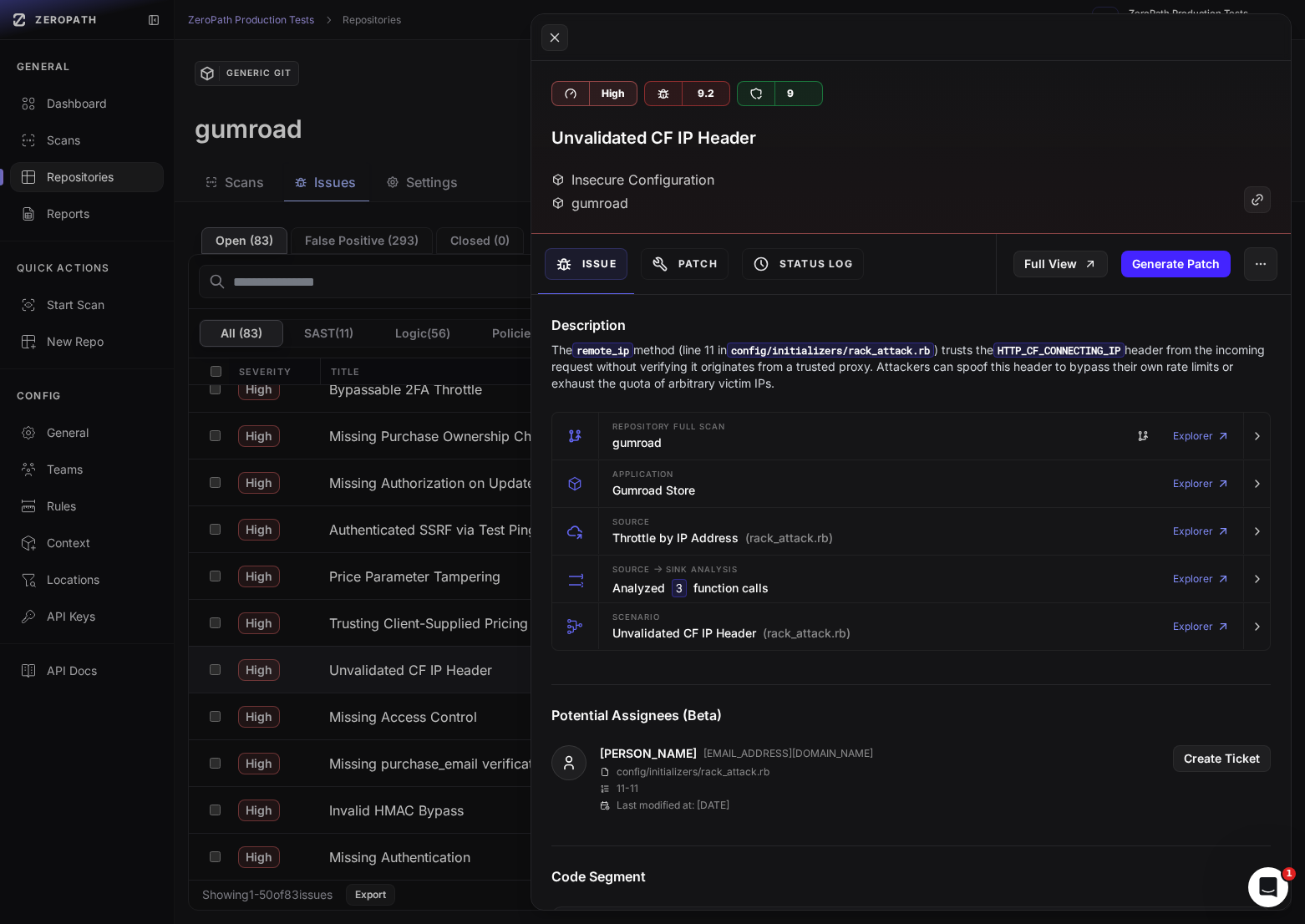
click at [389, 720] on button at bounding box center [652, 462] width 1305 height 924
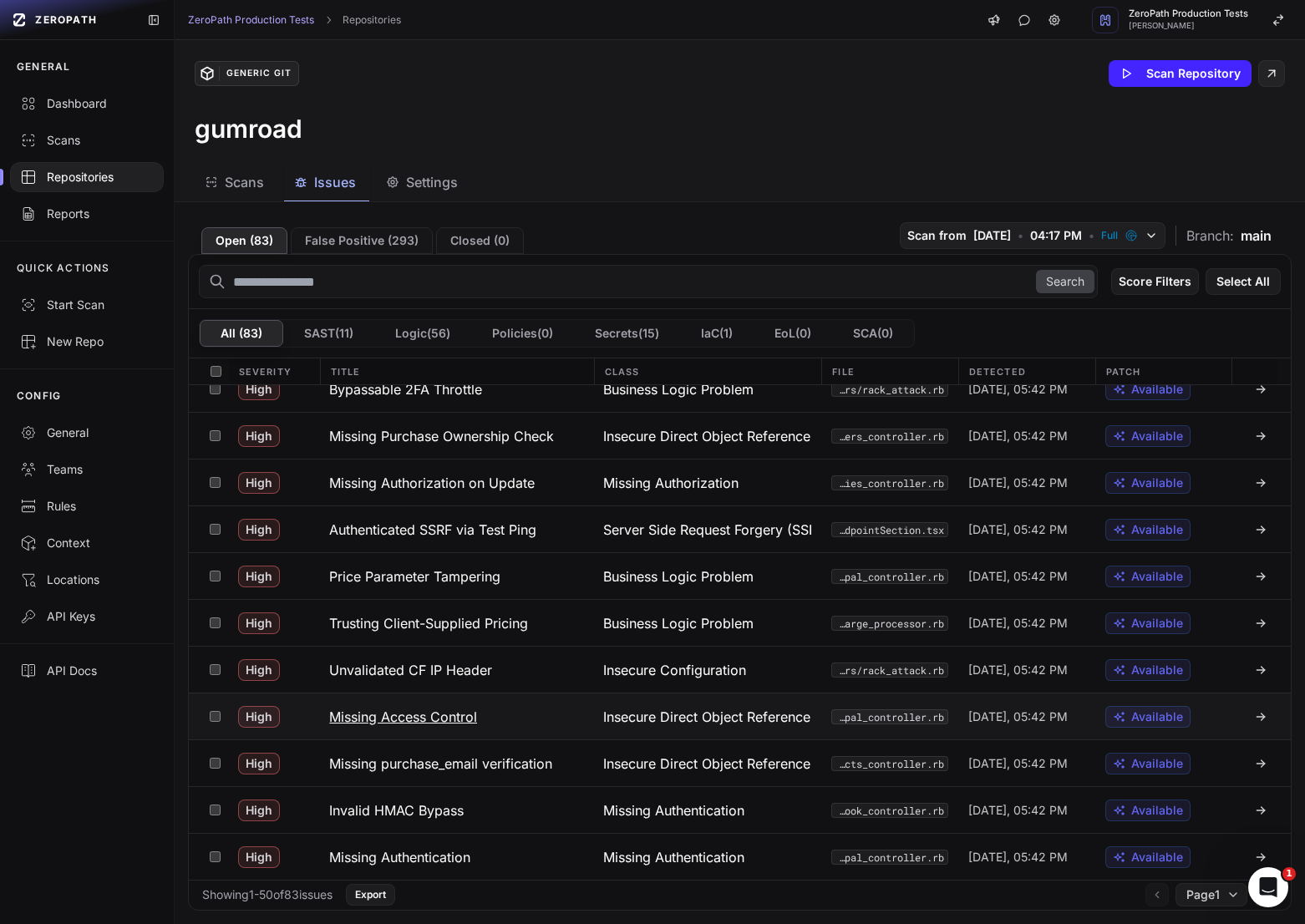
click at [424, 721] on h3 "Missing Access Control" at bounding box center [402, 717] width 148 height 20
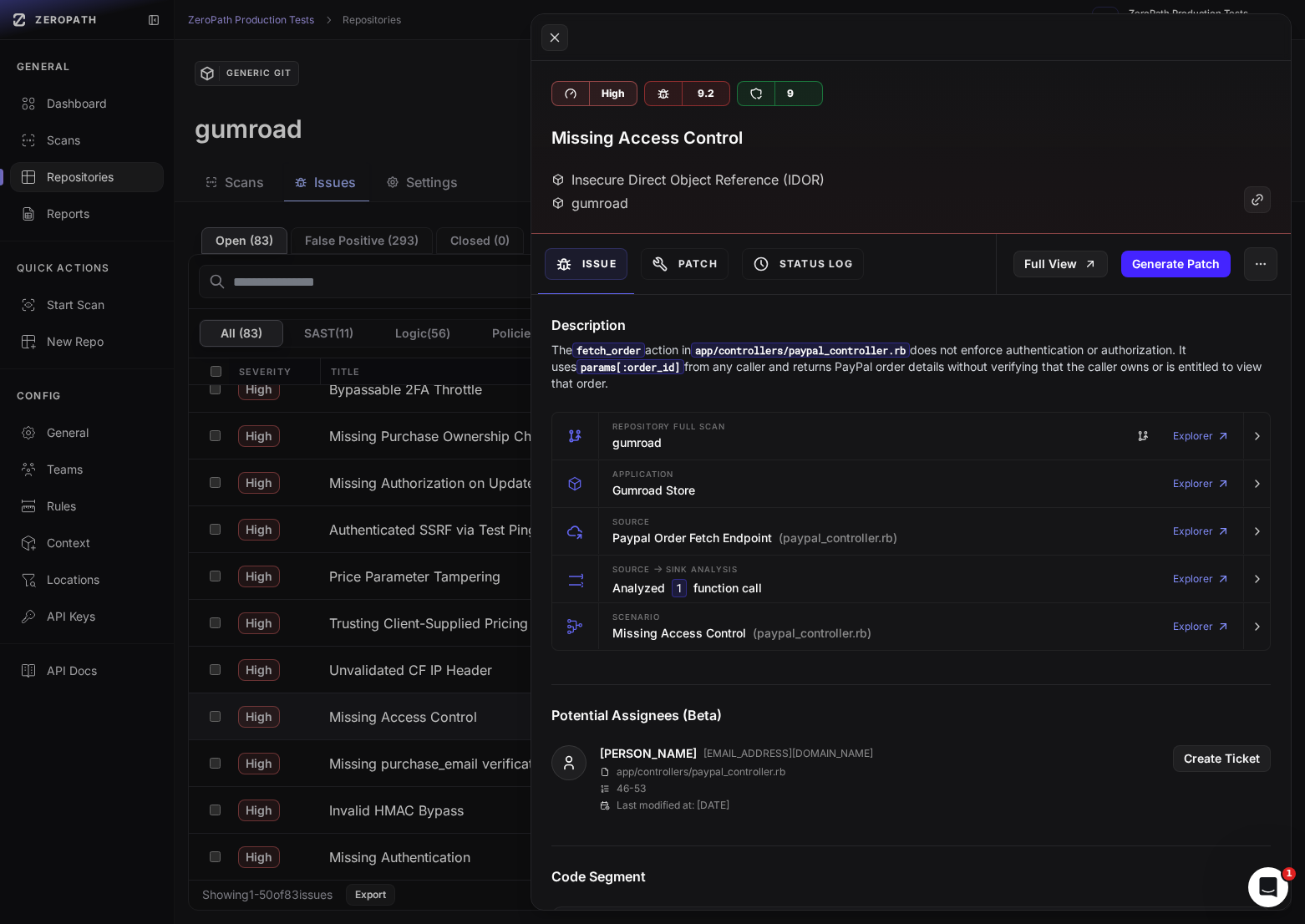
click at [732, 367] on p "The fetch_order action in app/controllers/paypal_controller.rb does not enforce…" at bounding box center [911, 367] width 719 height 50
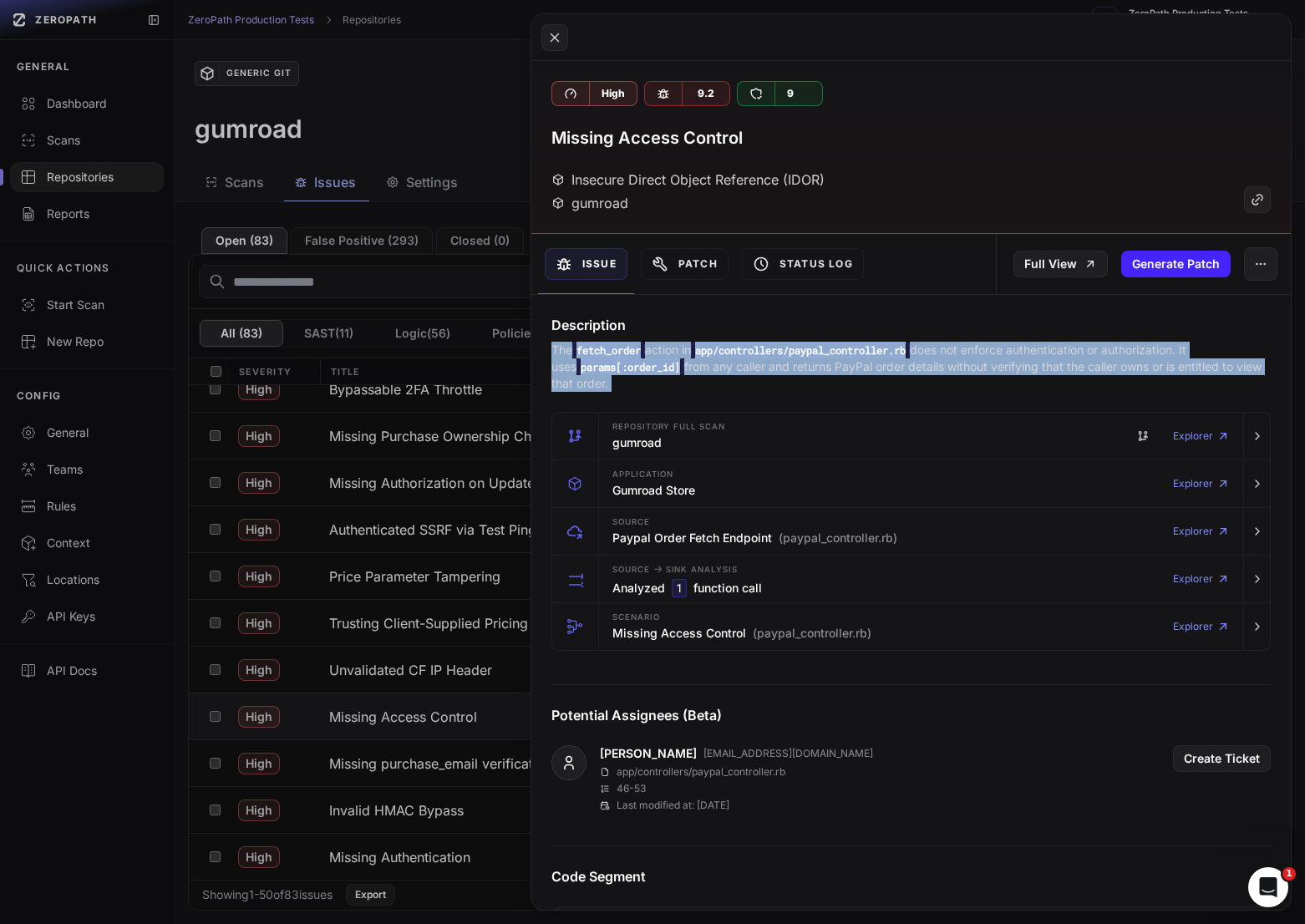
click at [732, 367] on p "The fetch_order action in app/controllers/paypal_controller.rb does not enforce…" at bounding box center [911, 367] width 719 height 50
click at [421, 663] on button at bounding box center [652, 462] width 1305 height 924
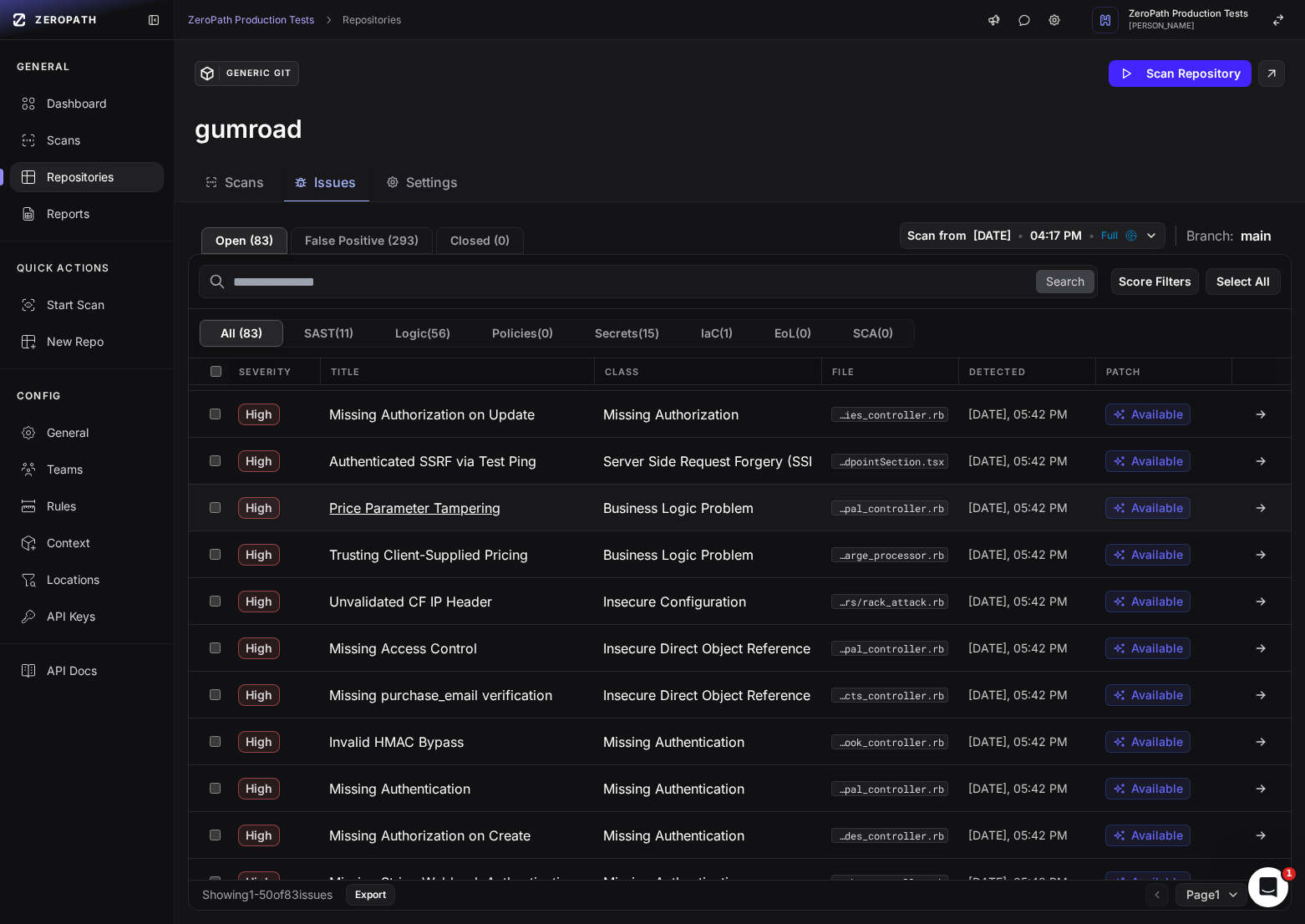
scroll to position [417, 0]
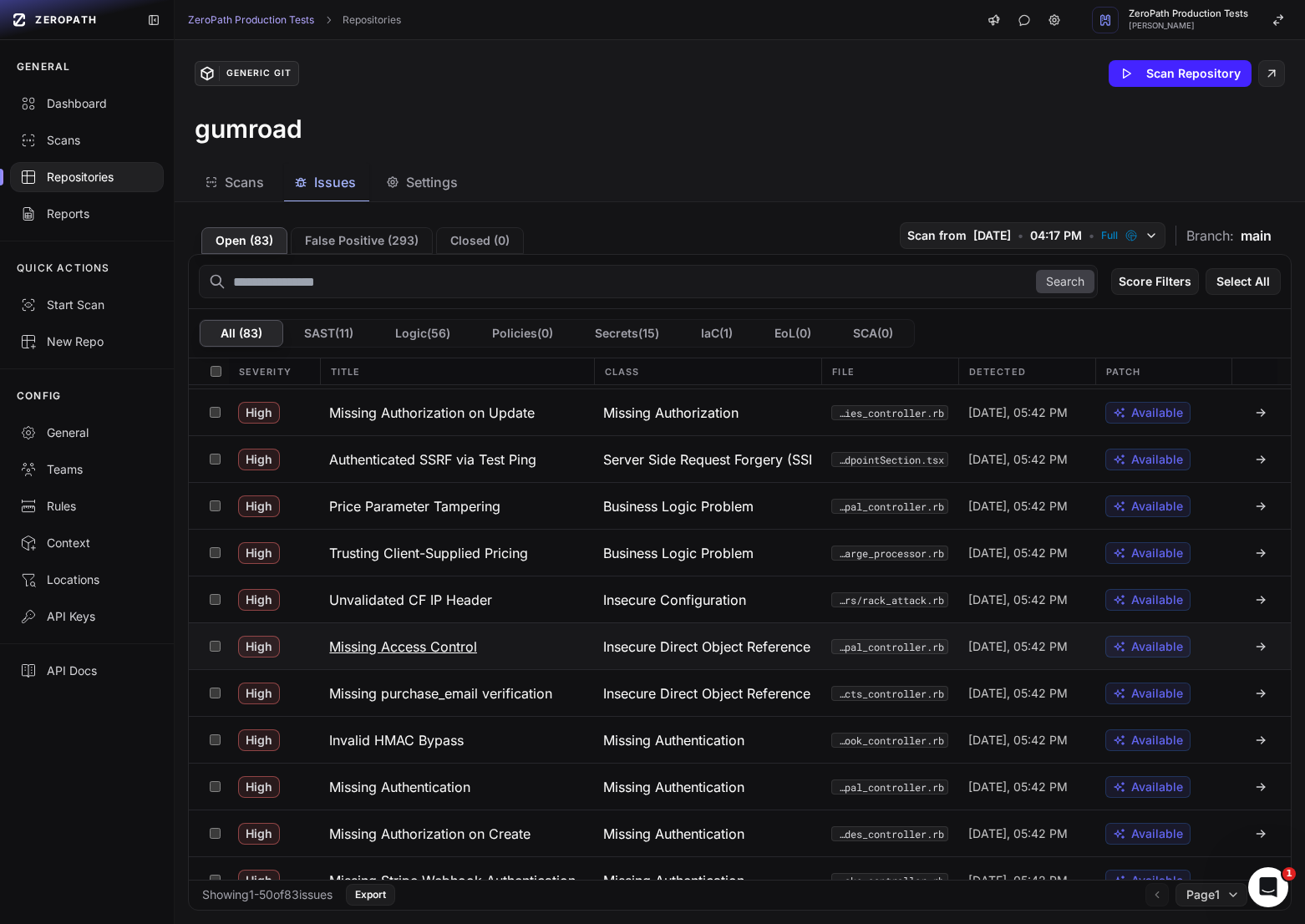
click at [557, 643] on button "Missing Access Control" at bounding box center [455, 645] width 274 height 46
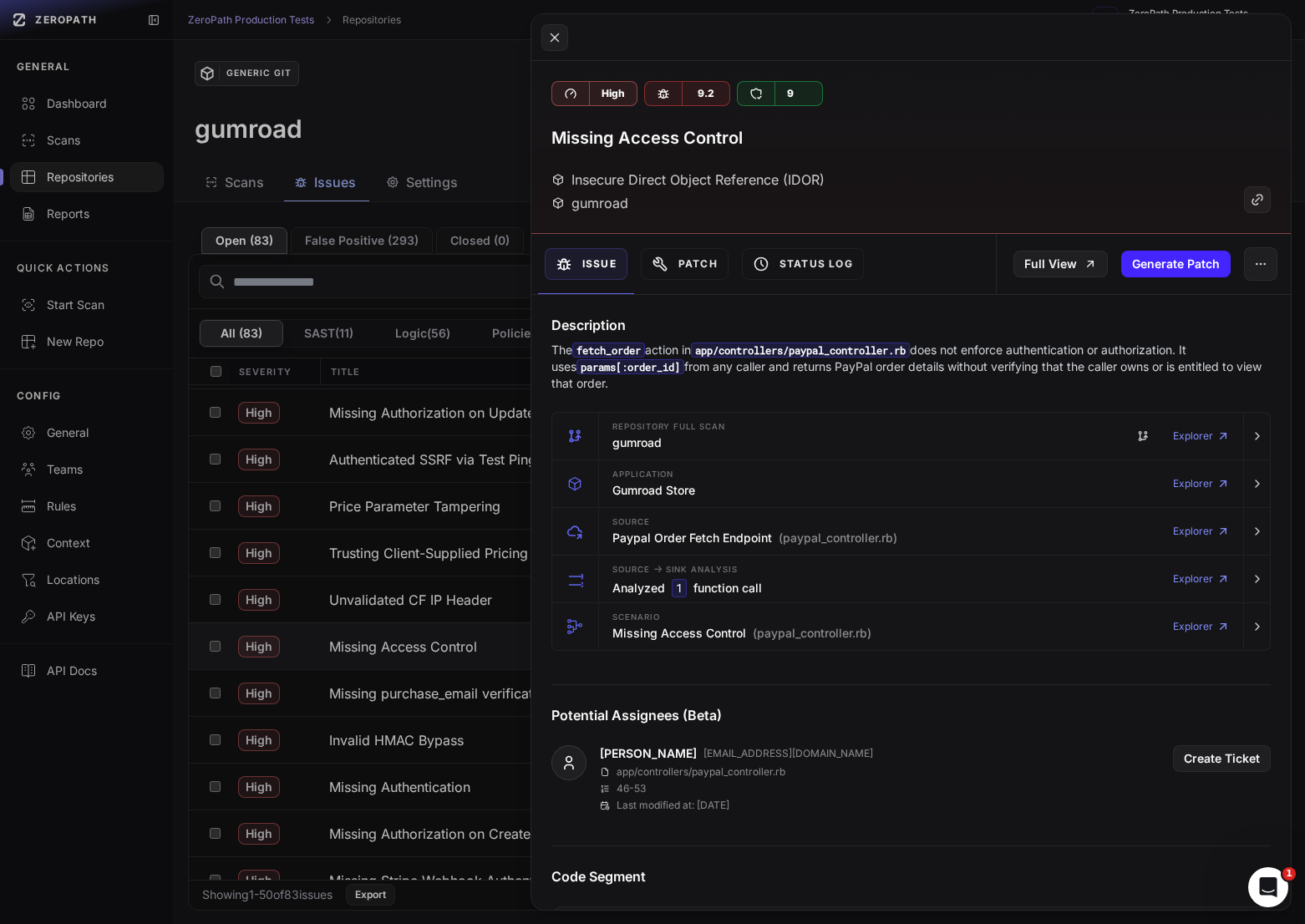
click at [378, 680] on button at bounding box center [652, 462] width 1305 height 924
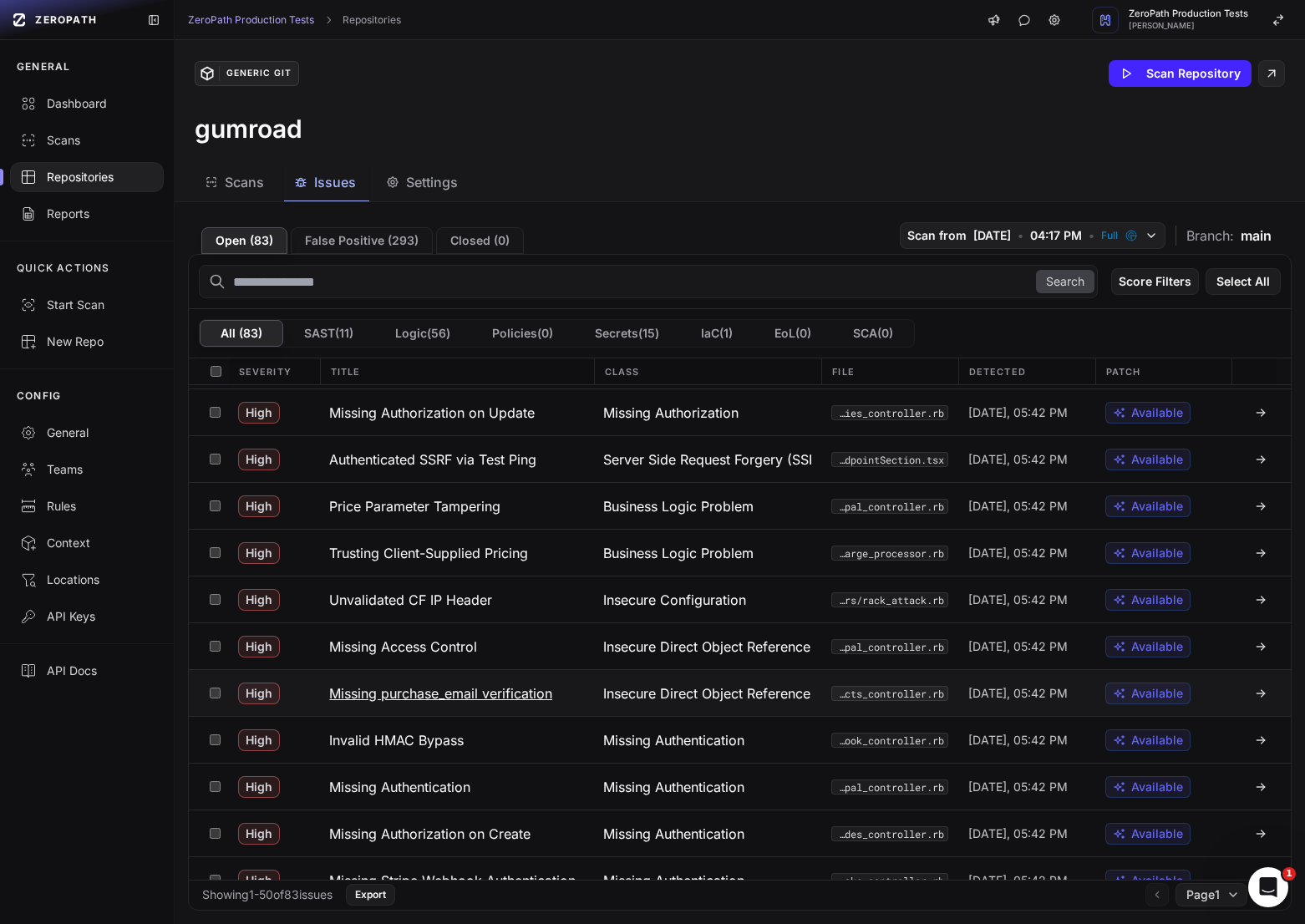
click at [424, 708] on button "Missing purchase_email verification" at bounding box center [455, 693] width 274 height 46
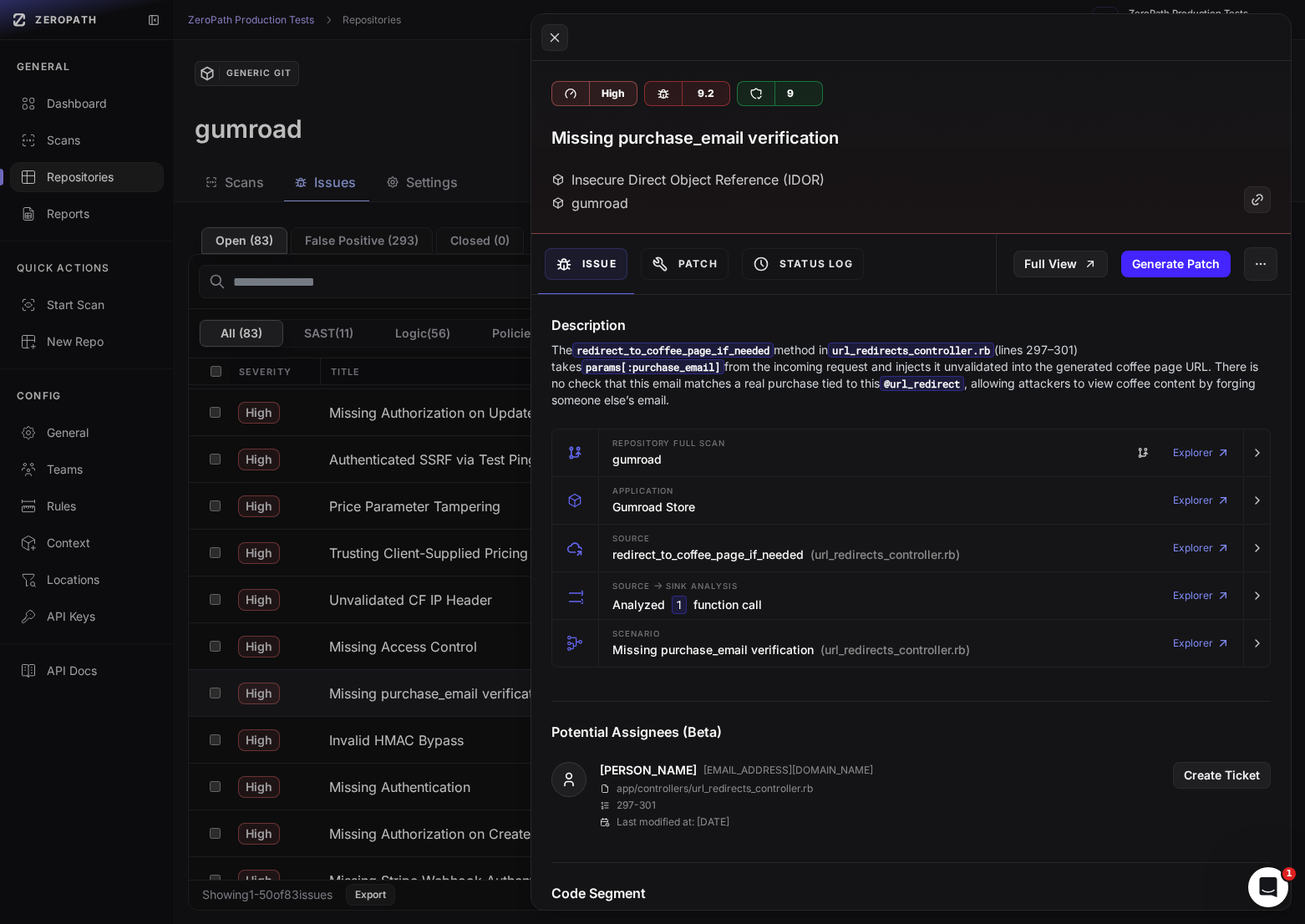
click at [424, 704] on button at bounding box center [652, 462] width 1305 height 924
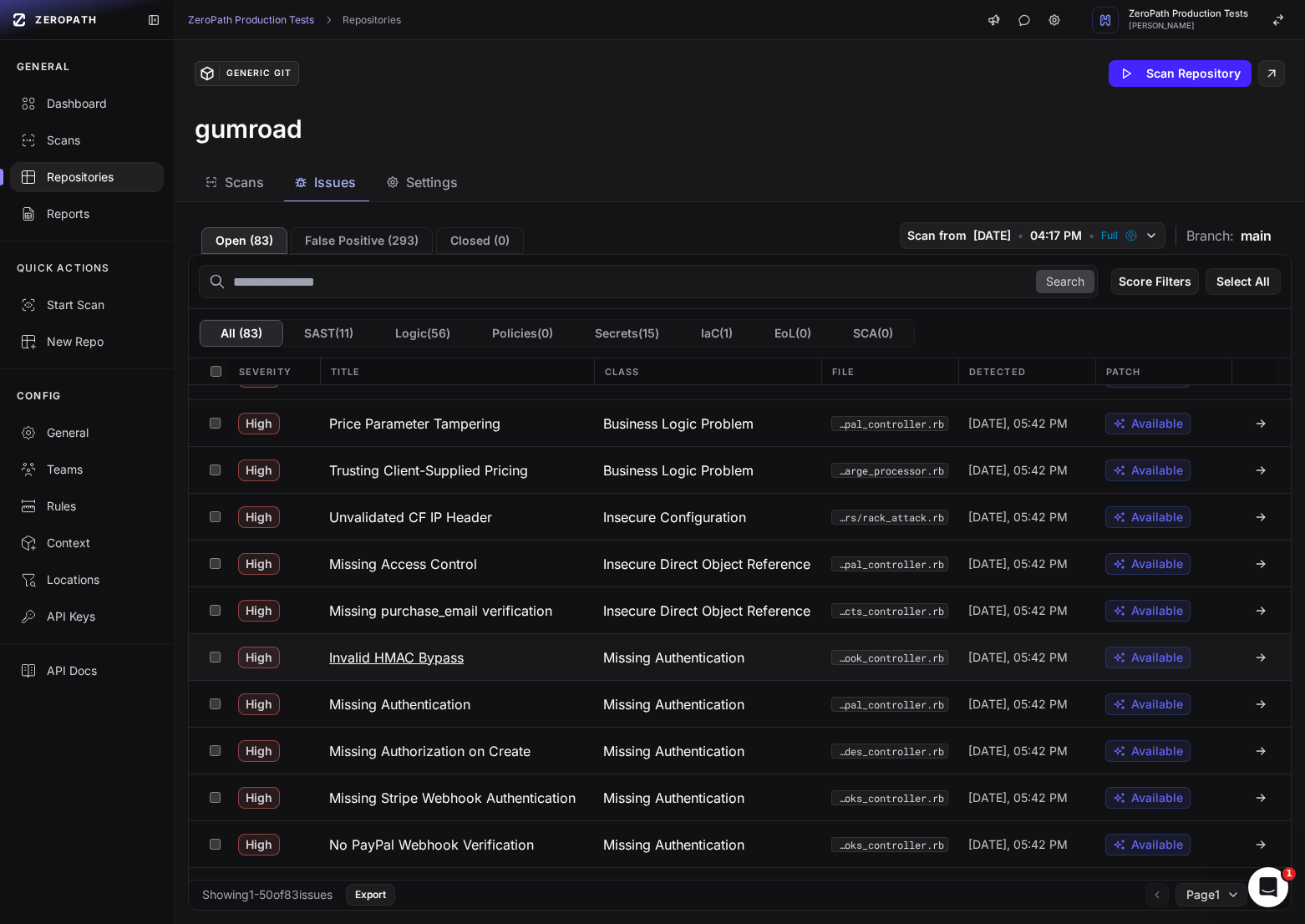
scroll to position [507, 0]
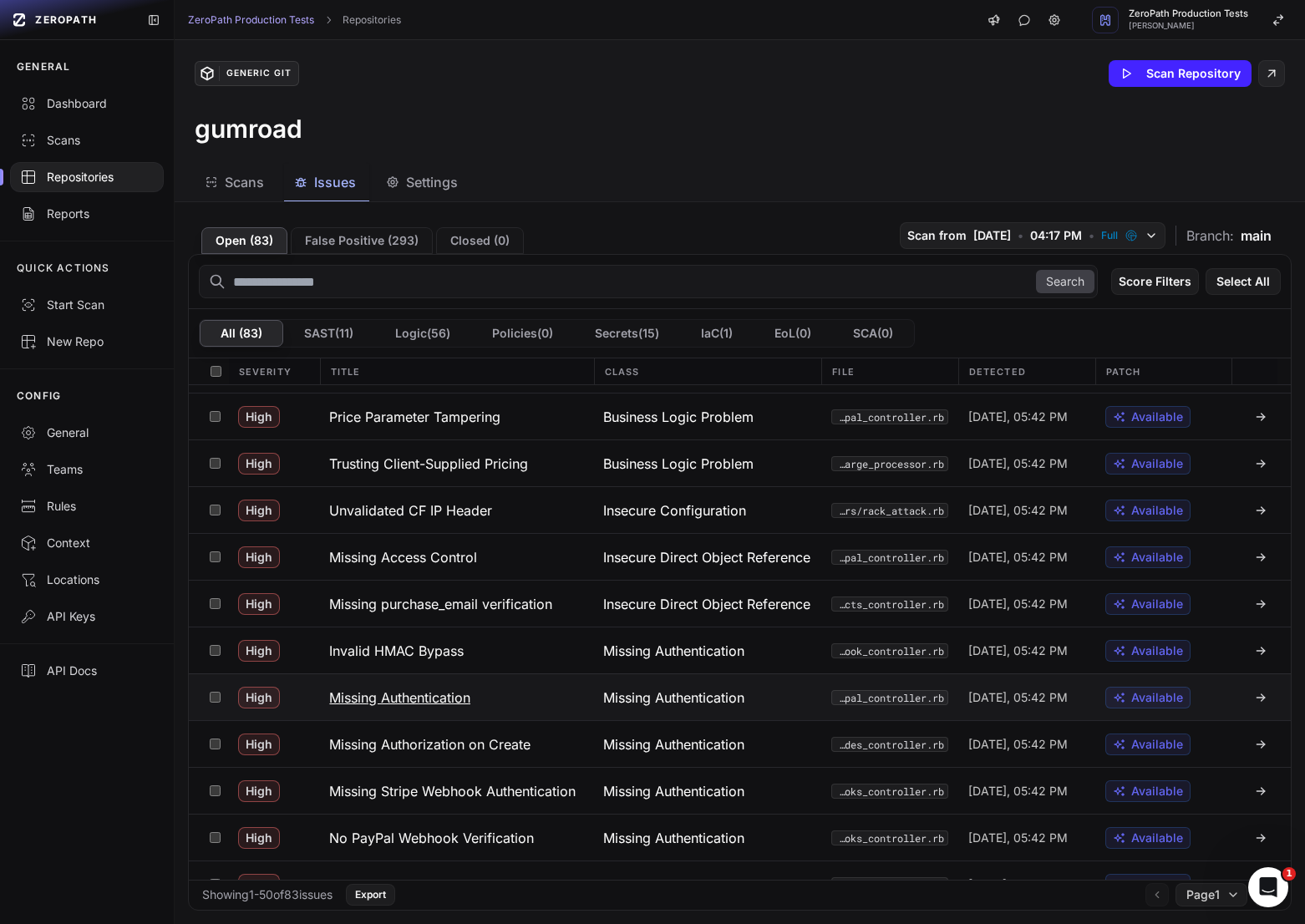
click at [440, 699] on h3 "Missing Authentication" at bounding box center [400, 698] width 141 height 20
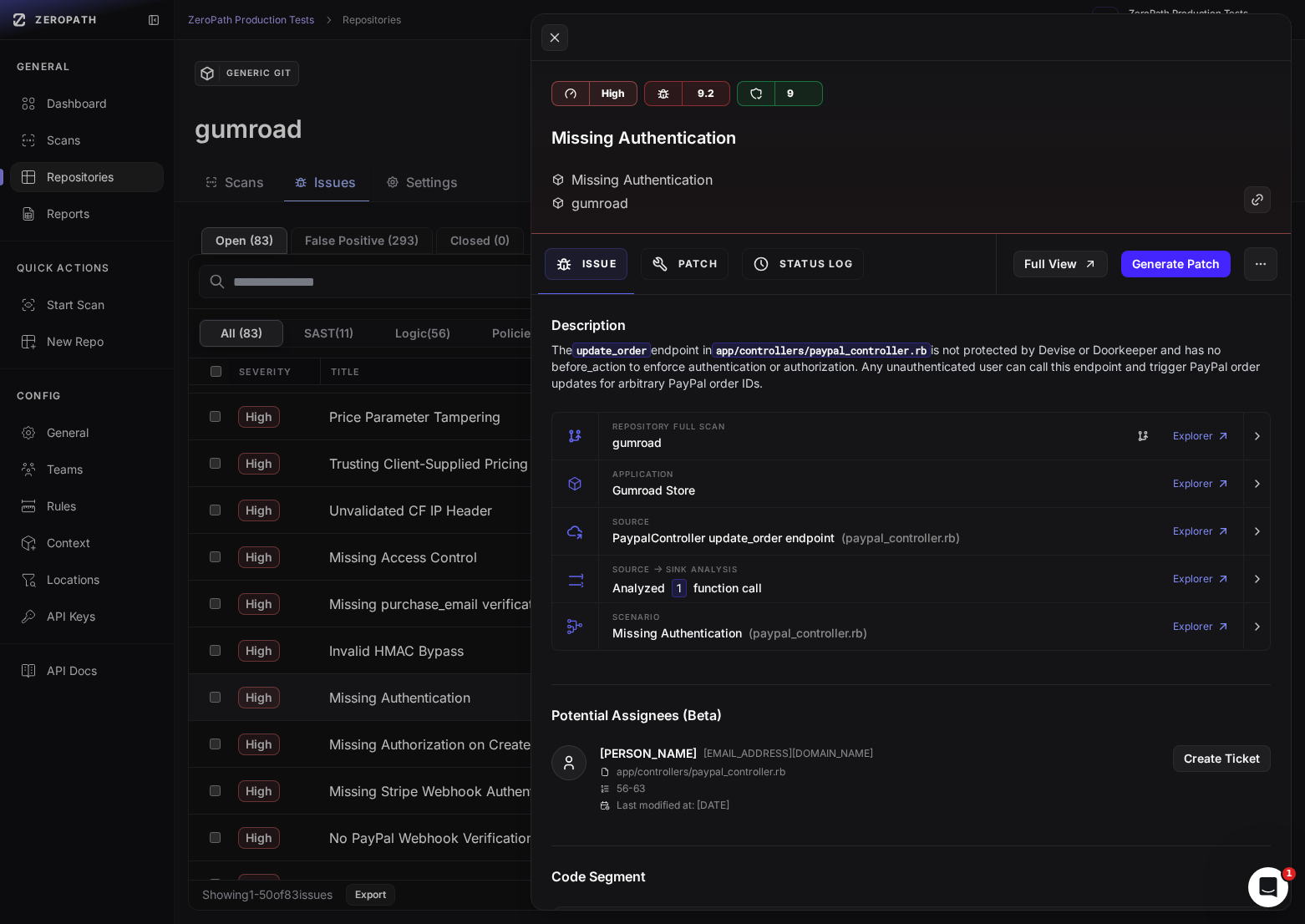
click at [649, 373] on p "The update_order endpoint in app/controllers/paypal_controller.rb is not protec…" at bounding box center [911, 367] width 719 height 50
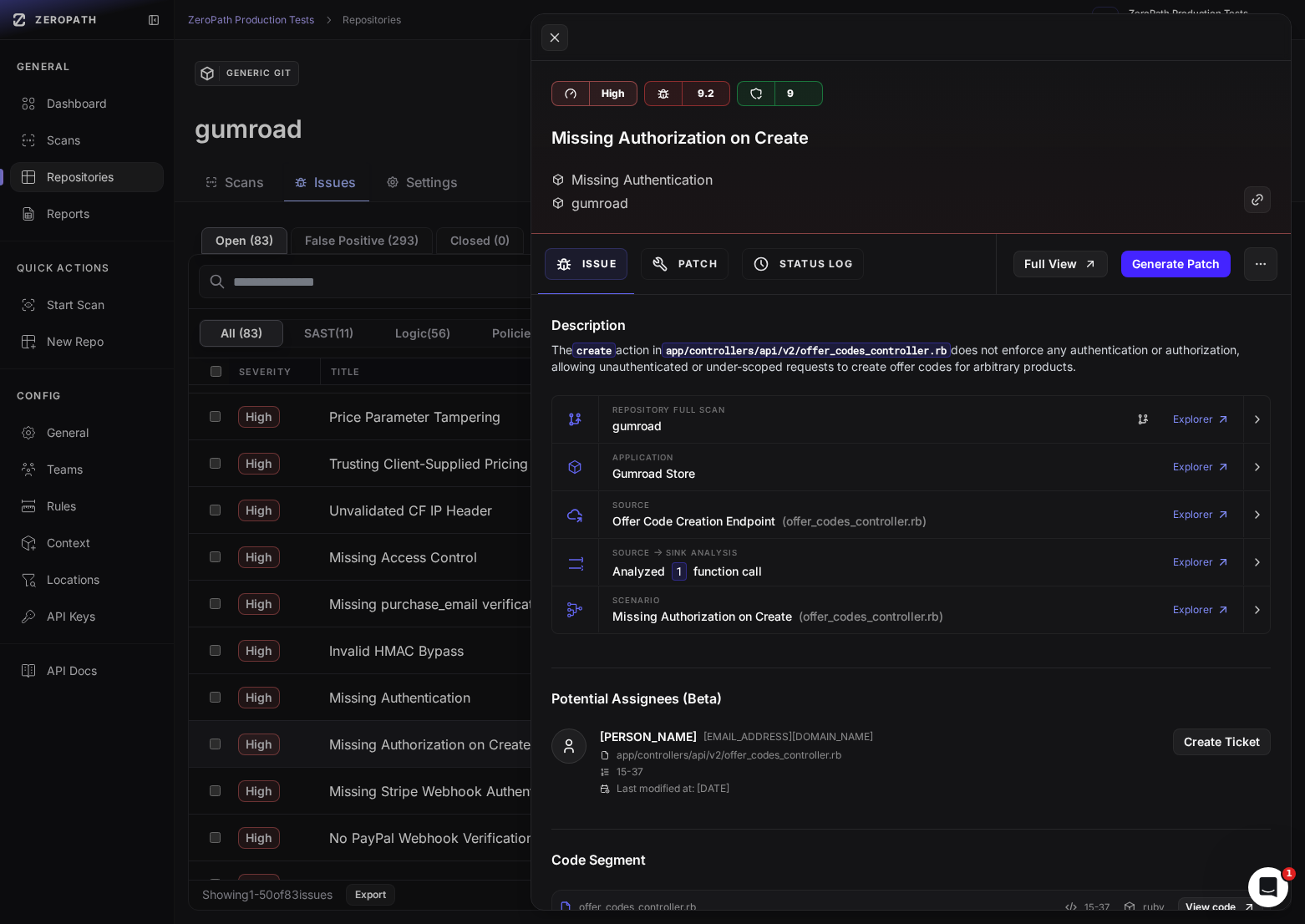
click at [400, 700] on button at bounding box center [652, 462] width 1305 height 924
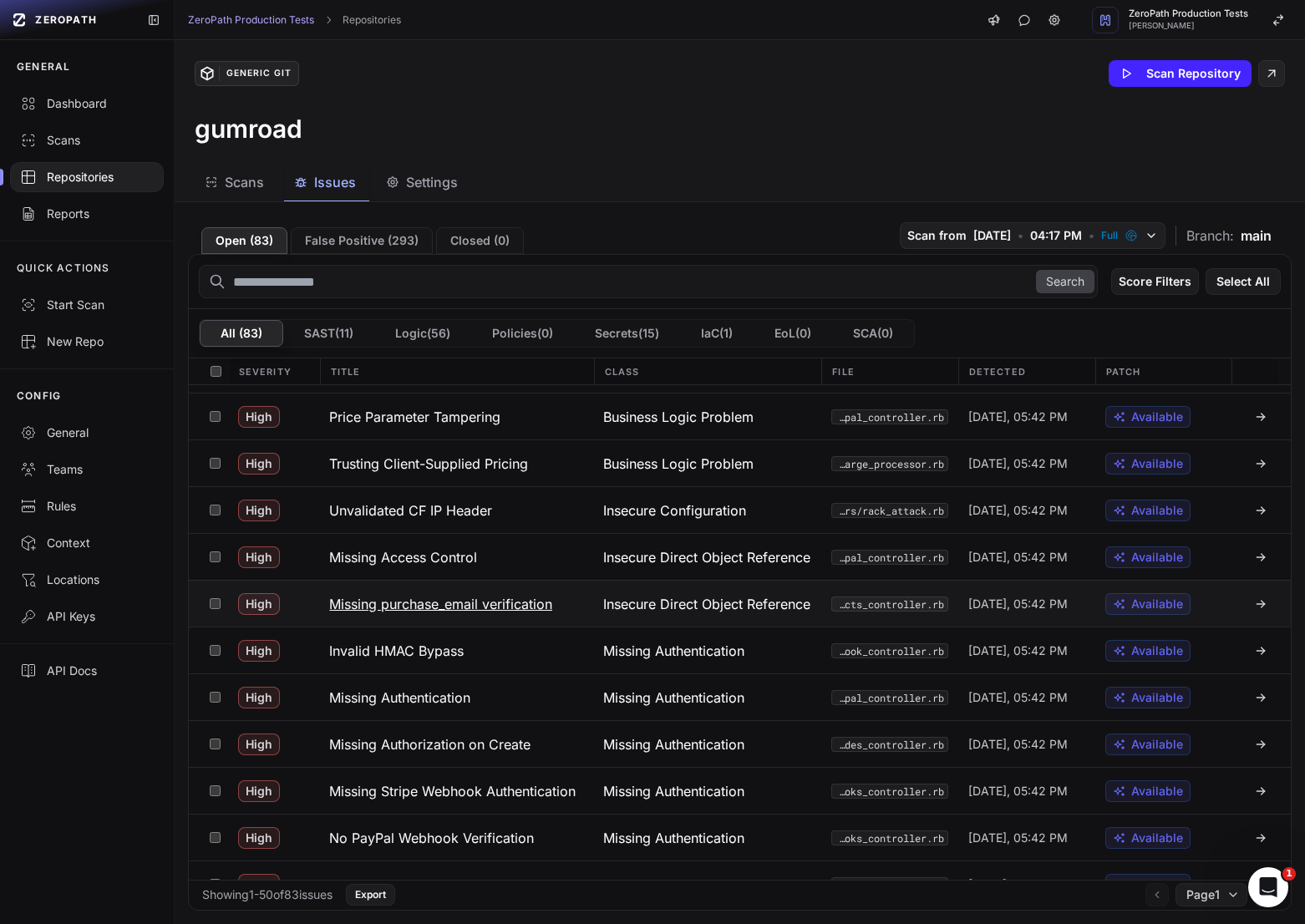
click at [428, 605] on h3 "Missing purchase_email verification" at bounding box center [441, 604] width 223 height 20
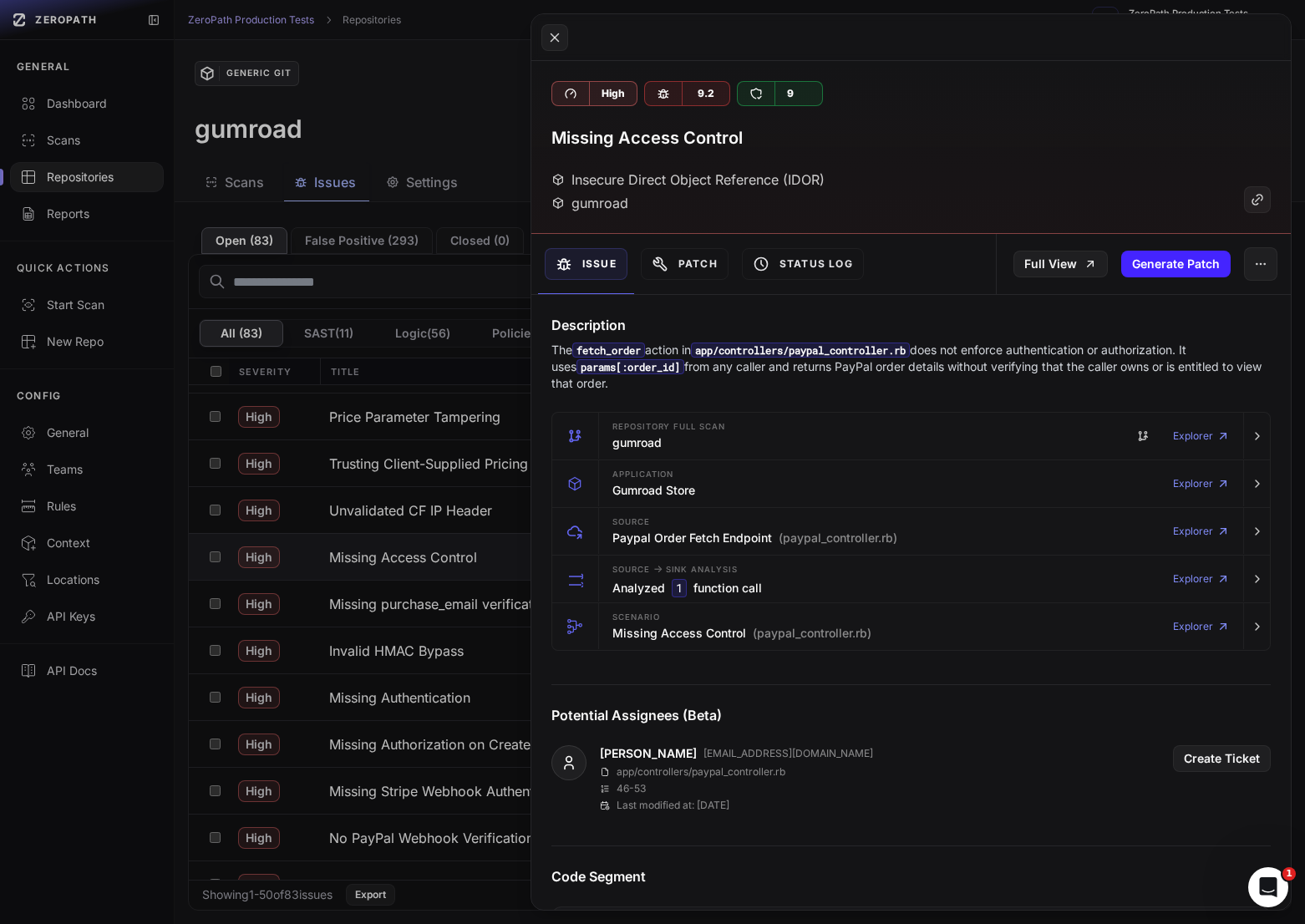
click at [440, 560] on button at bounding box center [652, 462] width 1305 height 924
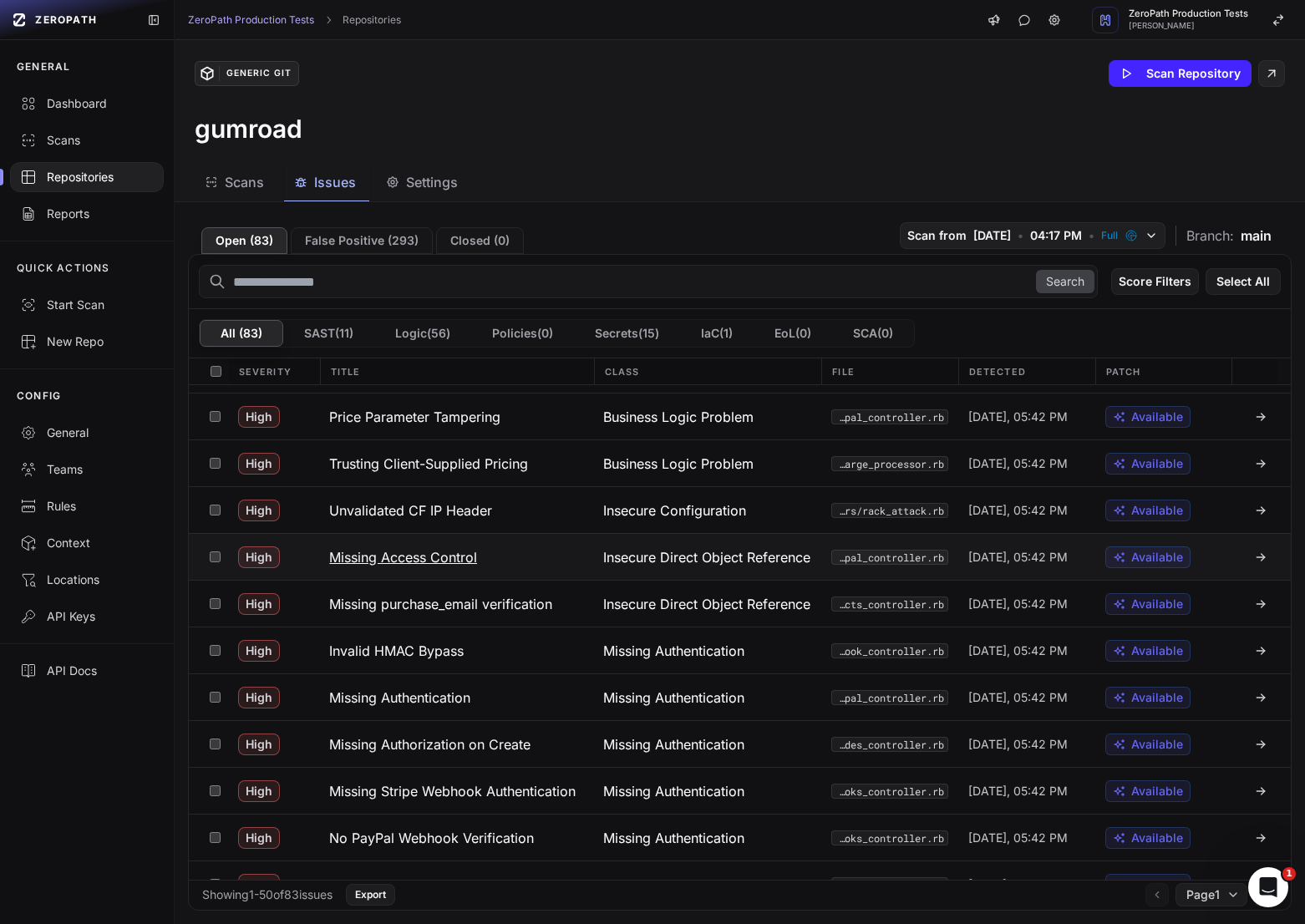
click at [462, 560] on h3 "Missing Access Control" at bounding box center [402, 558] width 148 height 20
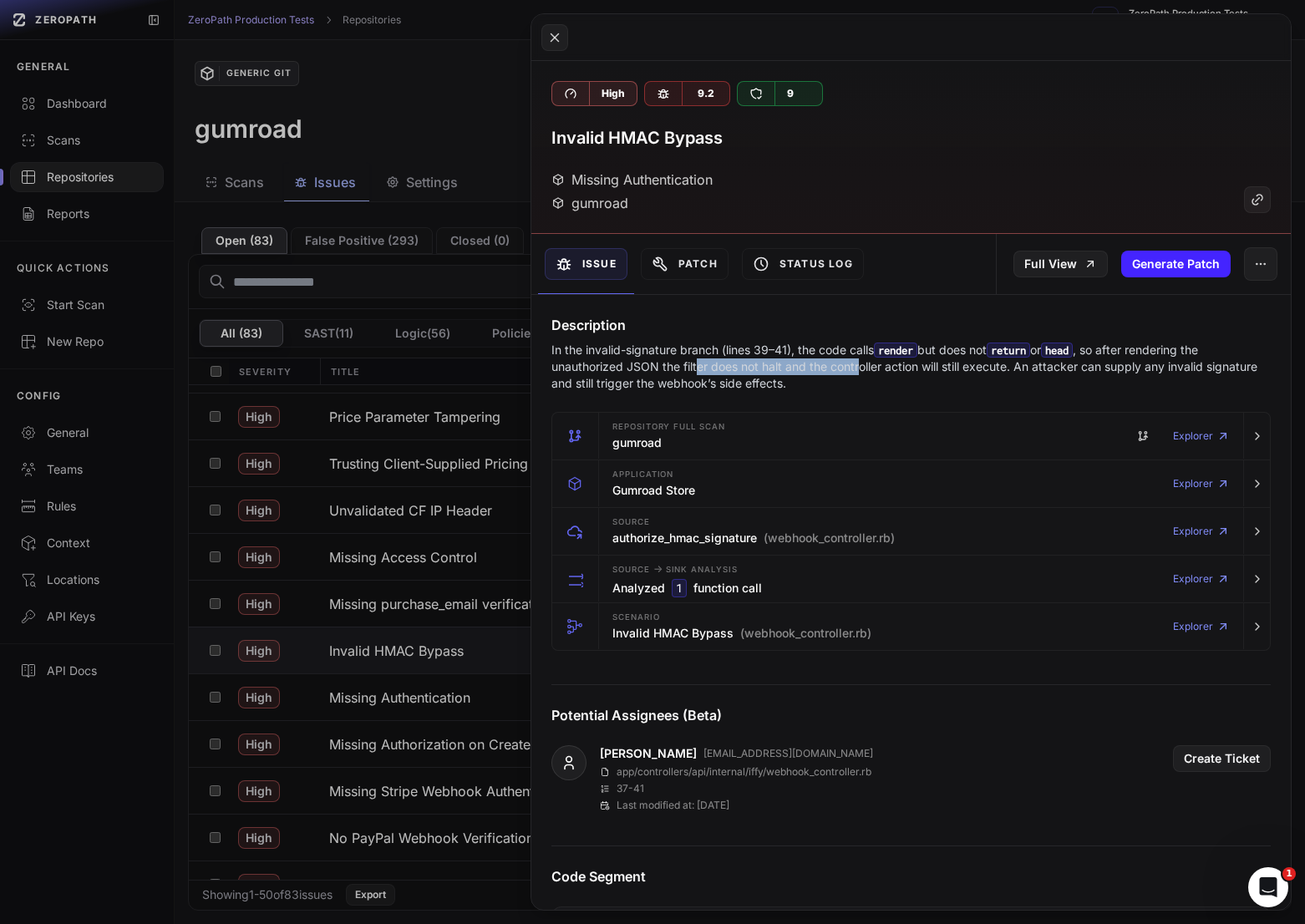
drag, startPoint x: 696, startPoint y: 360, endPoint x: 861, endPoint y: 366, distance: 165.1
click at [861, 366] on p "In the invalid-signature branch (lines 39–41), the code calls render but does n…" at bounding box center [911, 367] width 719 height 50
click at [901, 366] on p "In the invalid-signature branch (lines 39–41), the code calls render but does n…" at bounding box center [911, 367] width 719 height 50
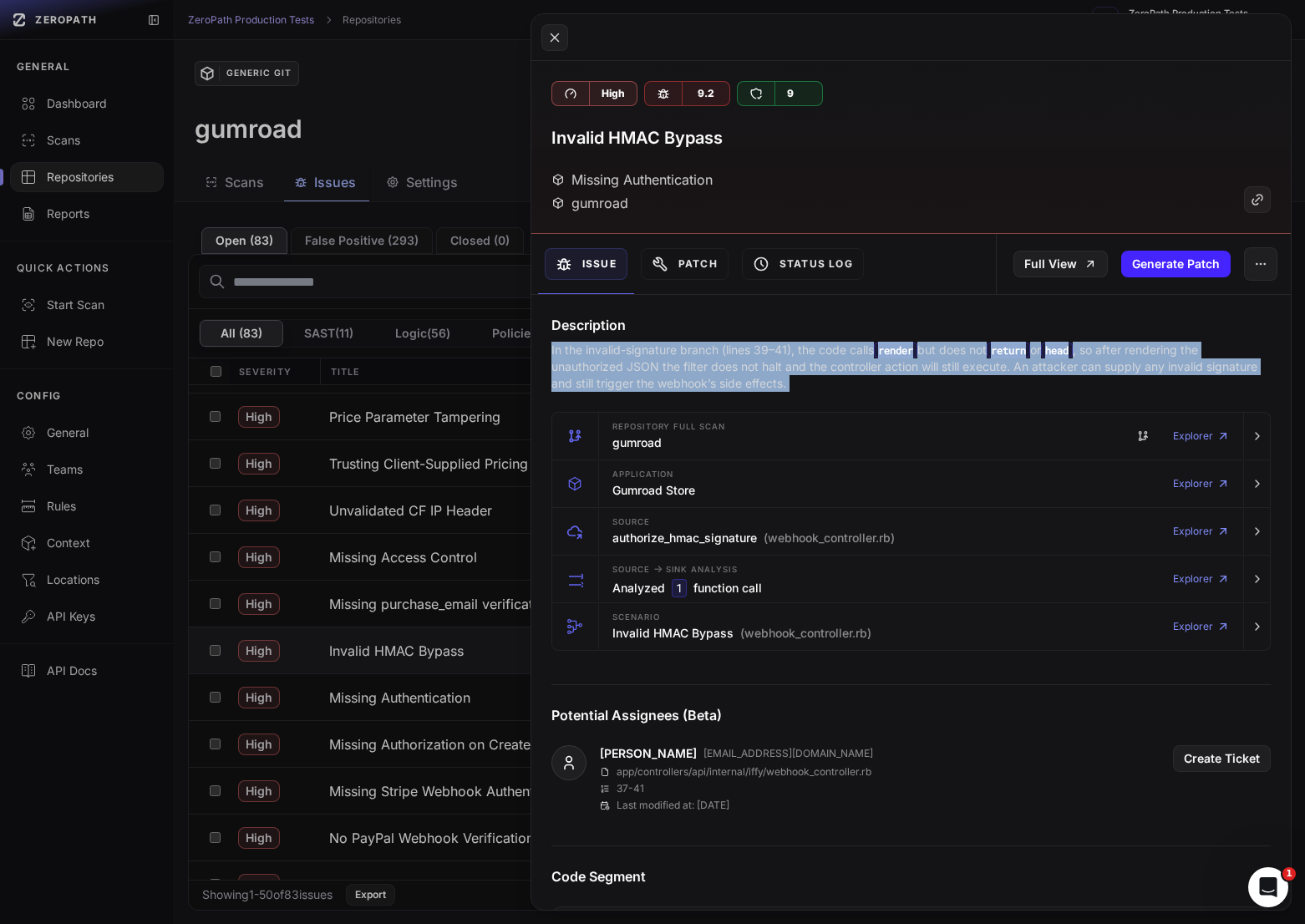
click at [901, 366] on p "In the invalid-signature branch (lines 39–41), the code calls render but does n…" at bounding box center [911, 367] width 719 height 50
click at [989, 366] on p "In the invalid-signature branch (lines 39–41), the code calls render but does n…" at bounding box center [911, 367] width 719 height 50
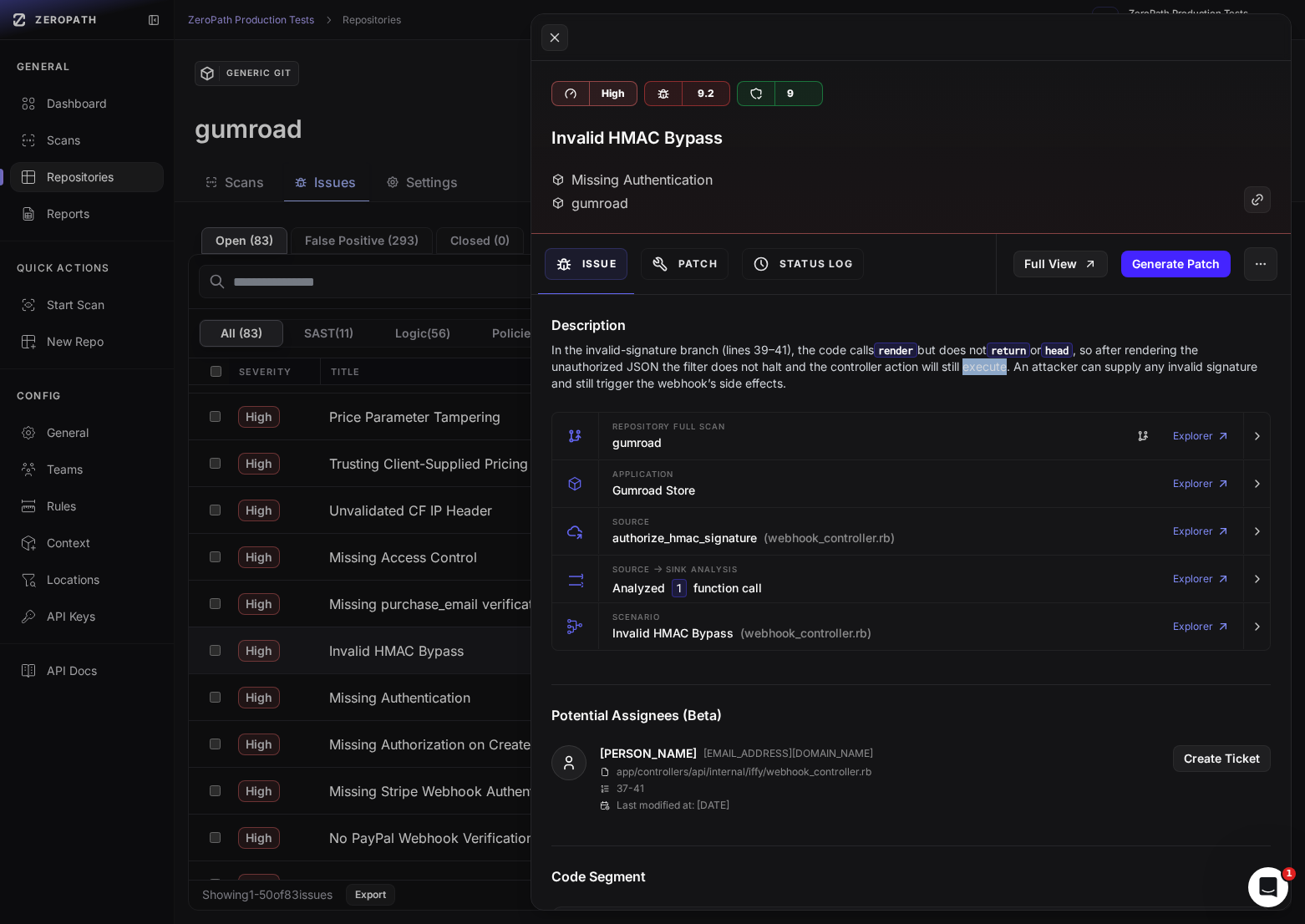
click at [989, 366] on p "In the invalid-signature branch (lines 39–41), the code calls render but does n…" at bounding box center [911, 367] width 719 height 50
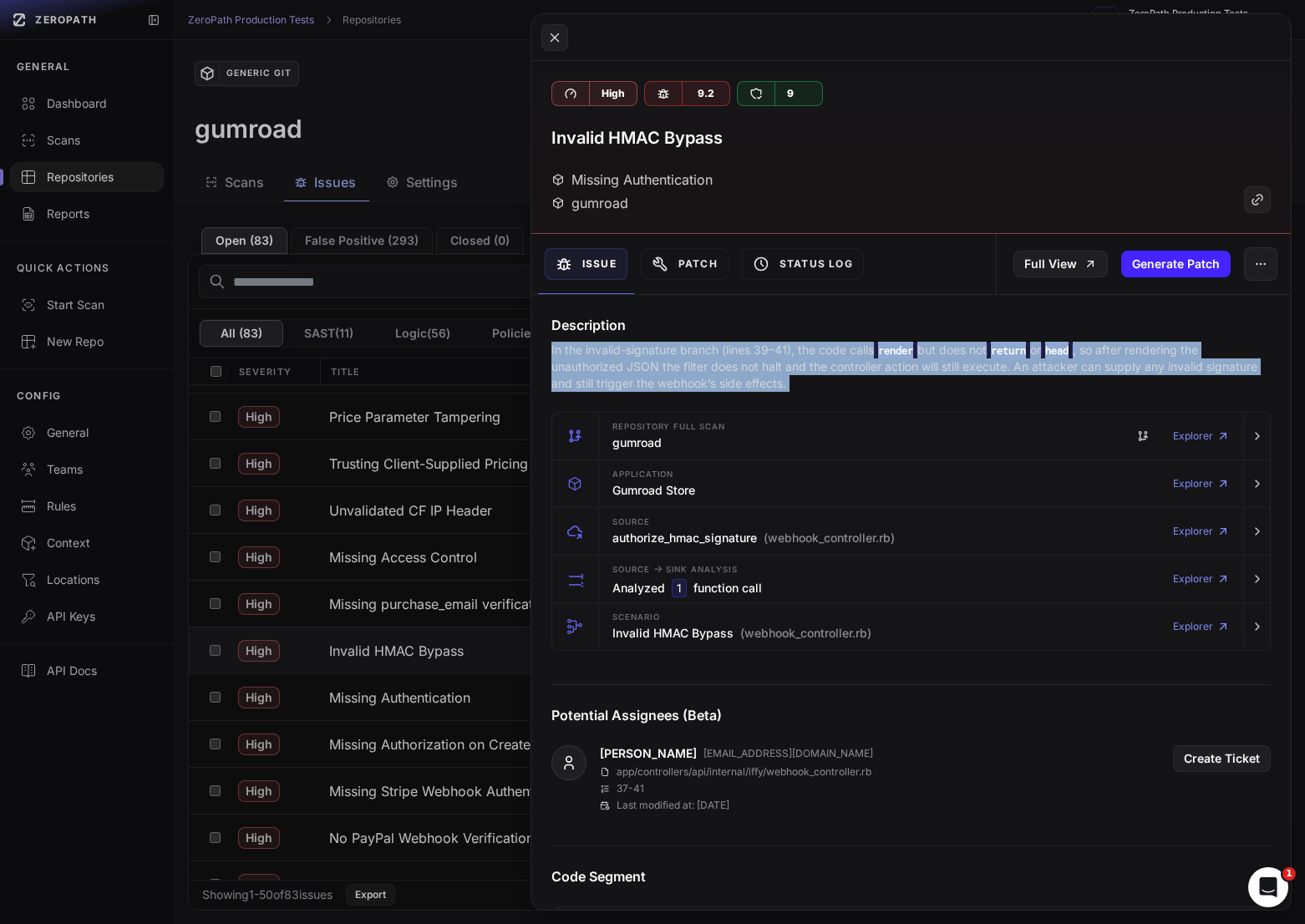
click at [989, 366] on p "In the invalid-signature branch (lines 39–41), the code calls render but does n…" at bounding box center [911, 367] width 719 height 50
click at [1032, 366] on p "In the invalid-signature branch (lines 39–41), the code calls render but does n…" at bounding box center [911, 367] width 719 height 50
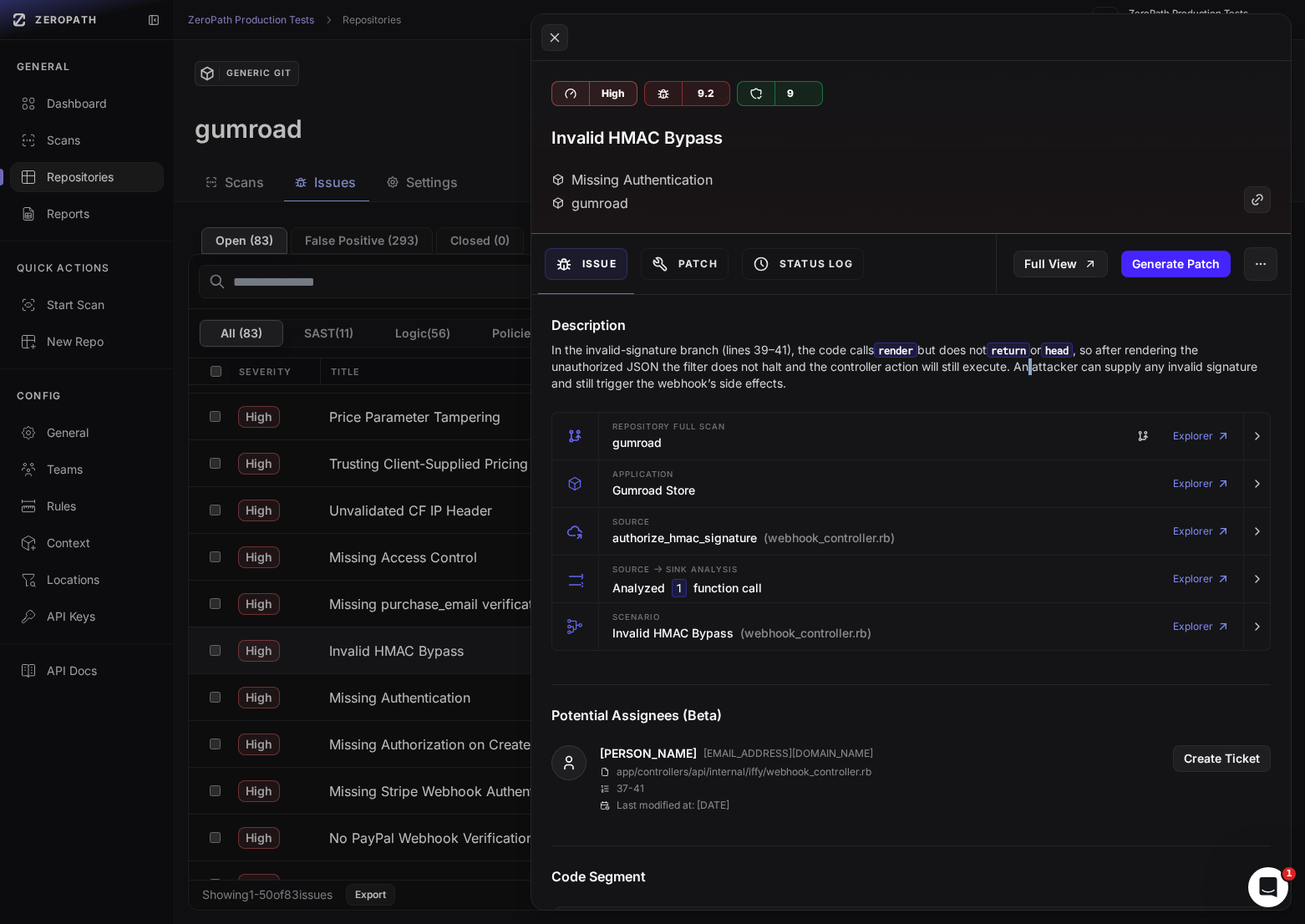
click at [1032, 366] on p "In the invalid-signature branch (lines 39–41), the code calls render but does n…" at bounding box center [911, 367] width 719 height 50
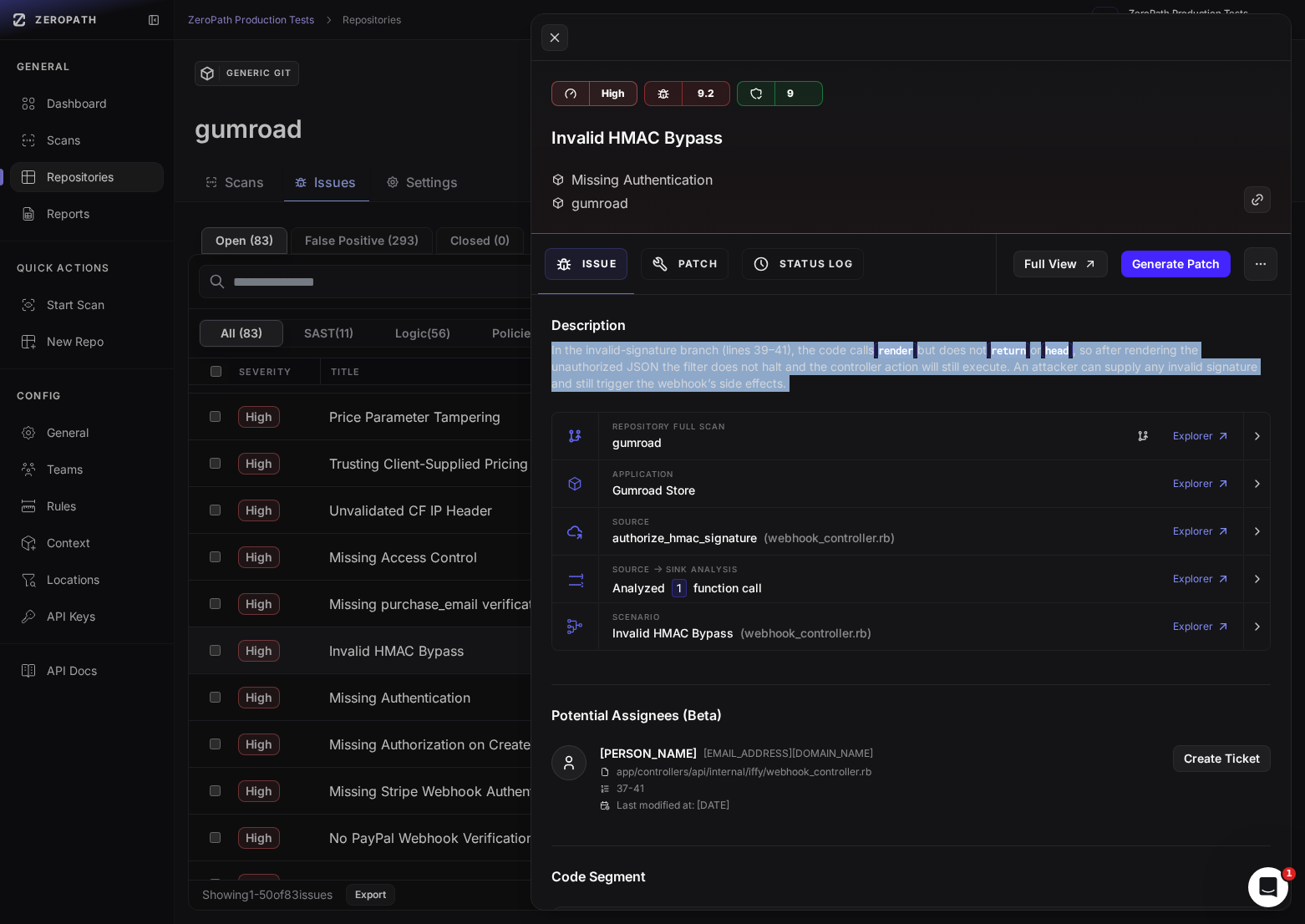
click at [1032, 366] on p "In the invalid-signature branch (lines 39–41), the code calls render but does n…" at bounding box center [911, 367] width 719 height 50
click at [992, 366] on p "In the invalid-signature branch (lines 39–41), the code calls render but does n…" at bounding box center [911, 367] width 719 height 50
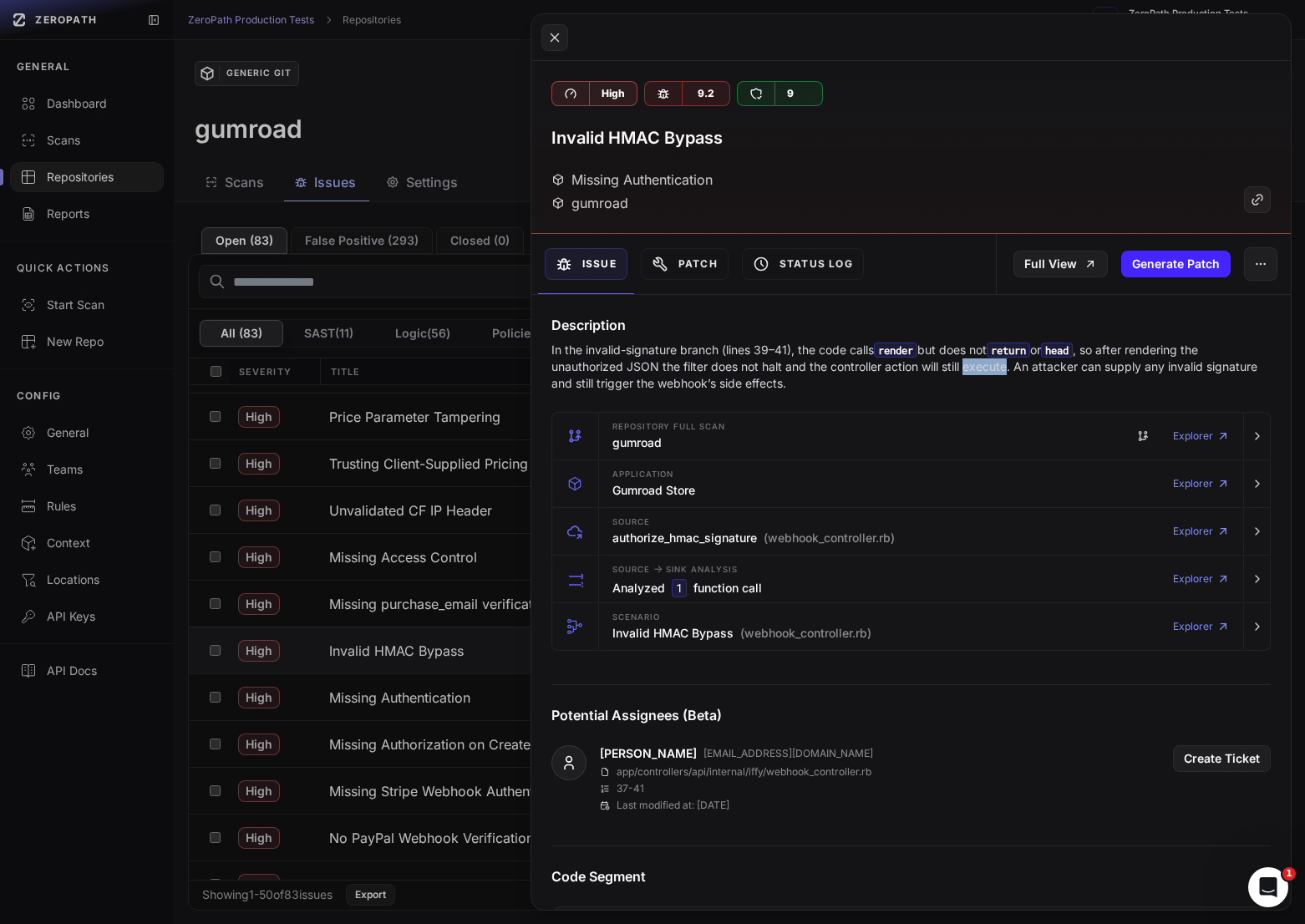
click at [992, 366] on p "In the invalid-signature branch (lines 39–41), the code calls render but does n…" at bounding box center [911, 367] width 719 height 50
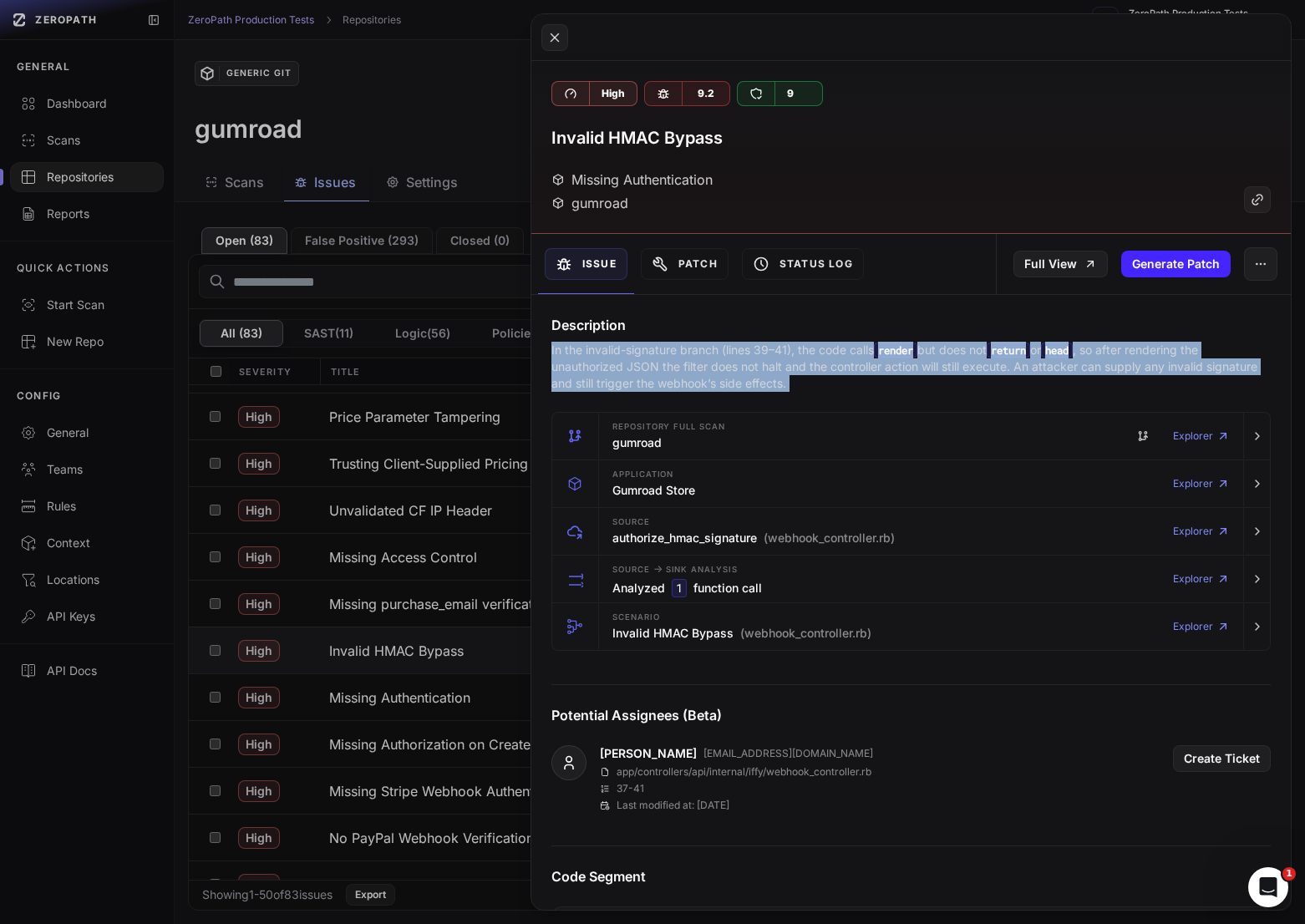
click at [992, 366] on p "In the invalid-signature branch (lines 39–41), the code calls render but does n…" at bounding box center [911, 367] width 719 height 50
click at [713, 266] on button "Patch" at bounding box center [684, 264] width 87 height 32
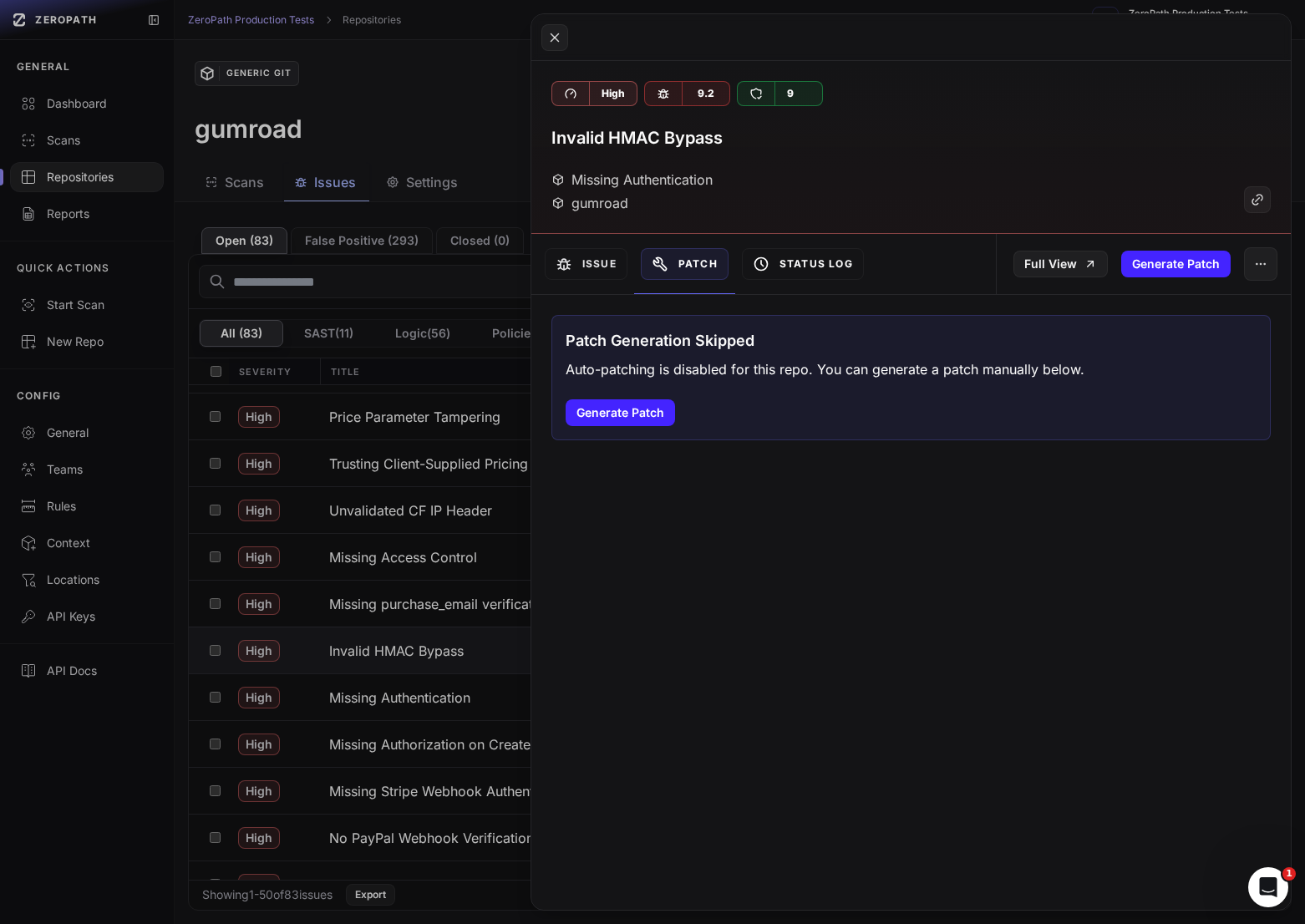
click at [779, 261] on button "Status Log" at bounding box center [802, 264] width 122 height 32
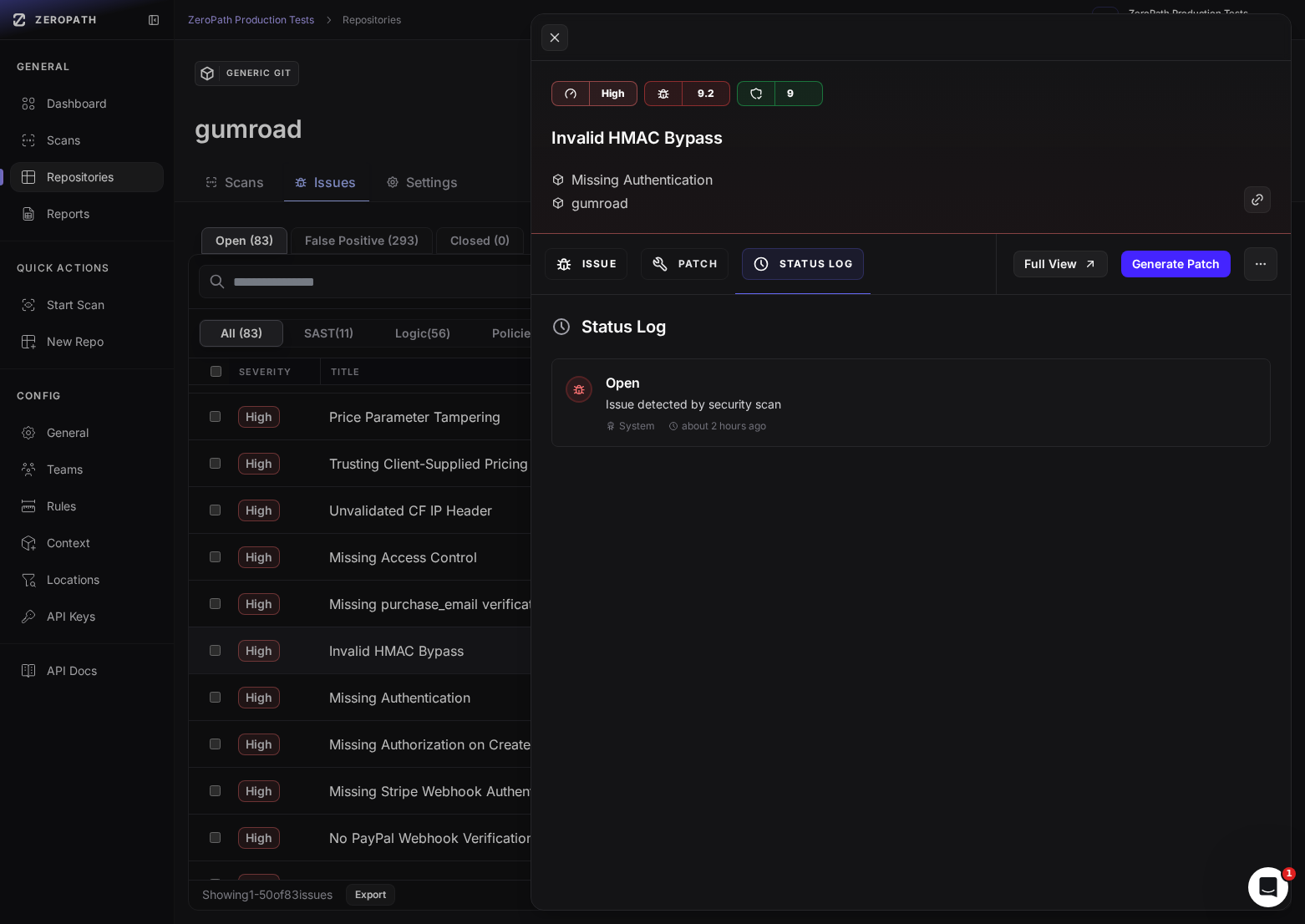
click at [614, 261] on button "Issue" at bounding box center [586, 264] width 83 height 32
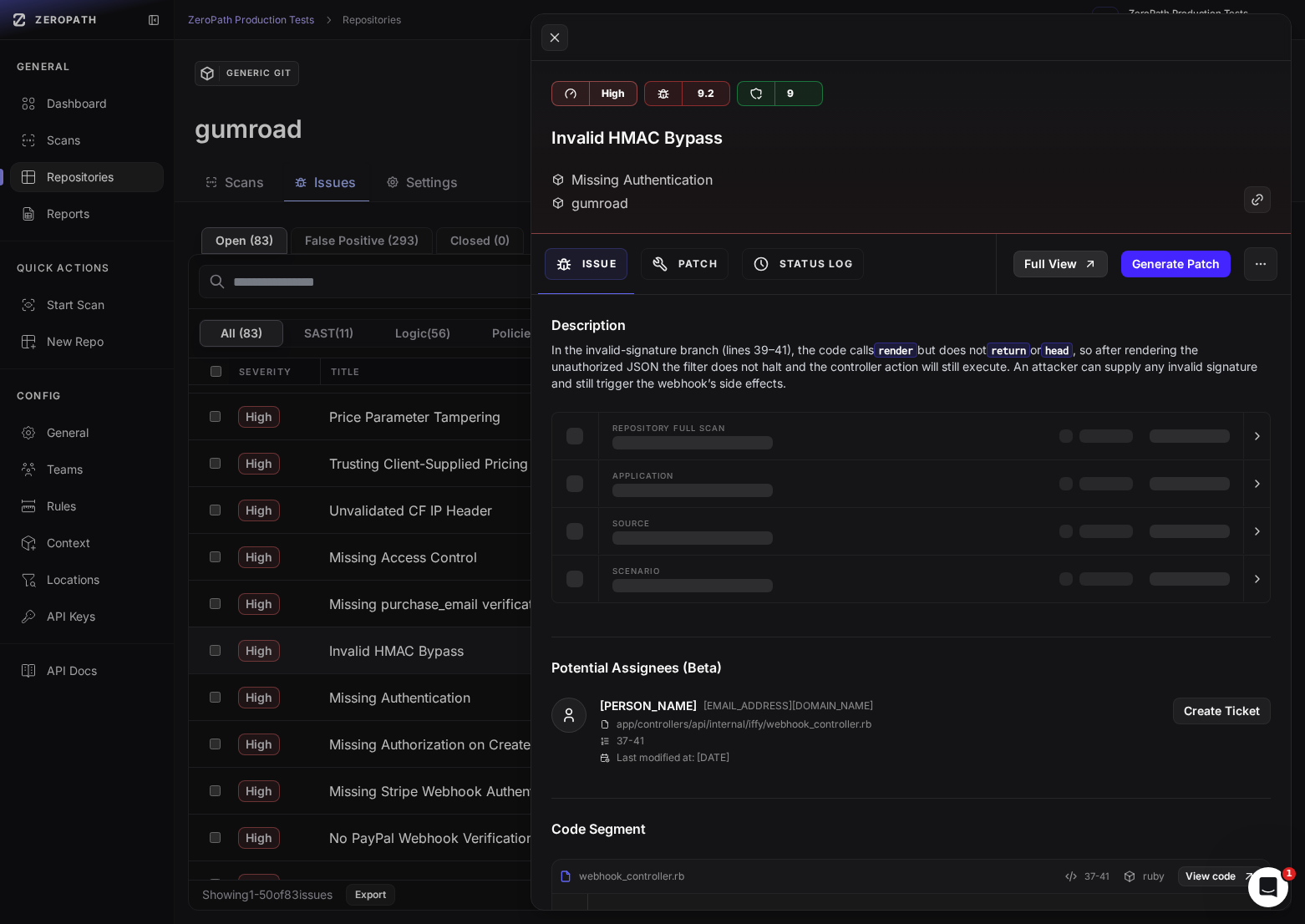
click at [1022, 261] on link "Full View" at bounding box center [1061, 264] width 95 height 27
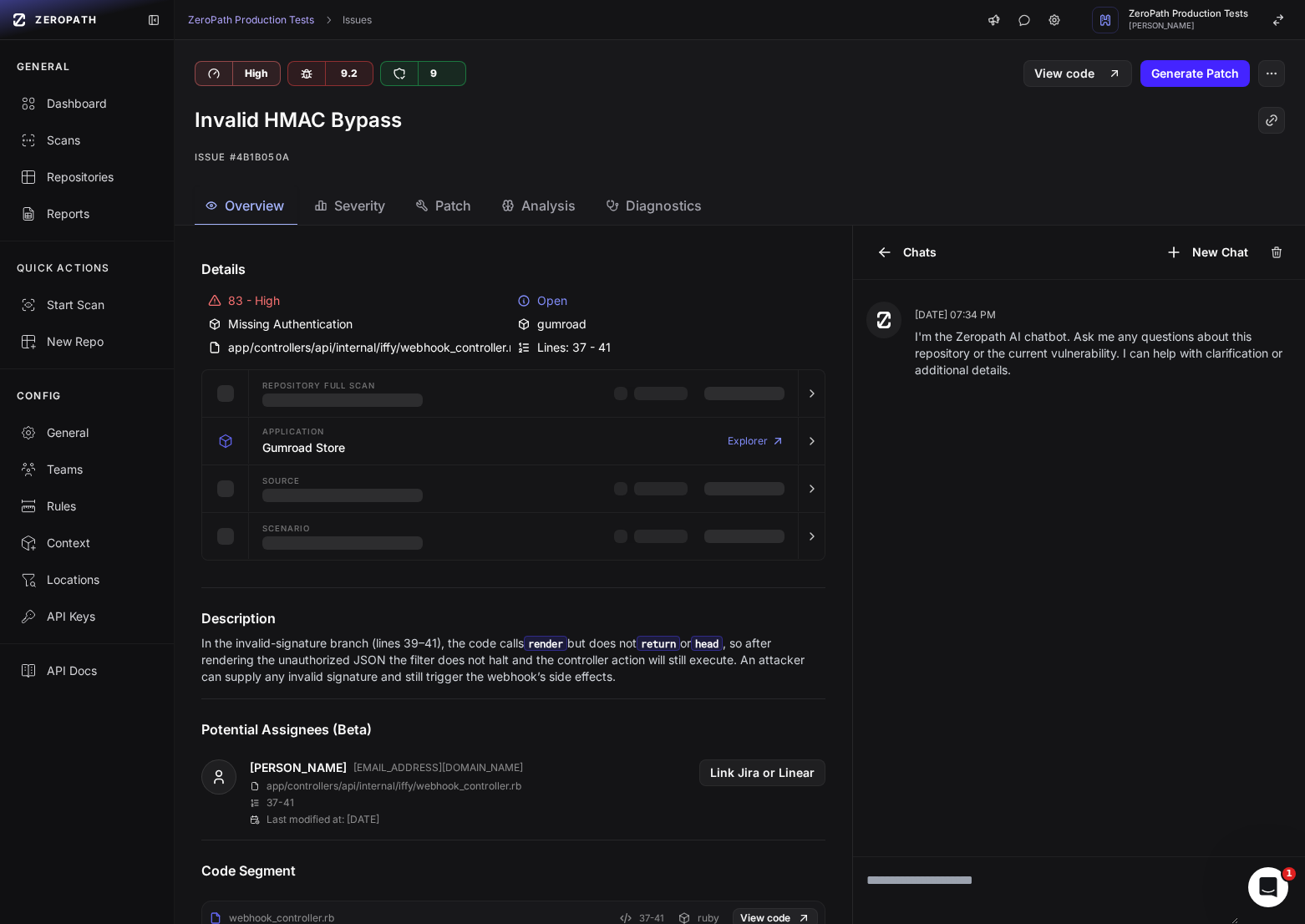
click at [558, 189] on button "Analysis" at bounding box center [539, 205] width 98 height 37
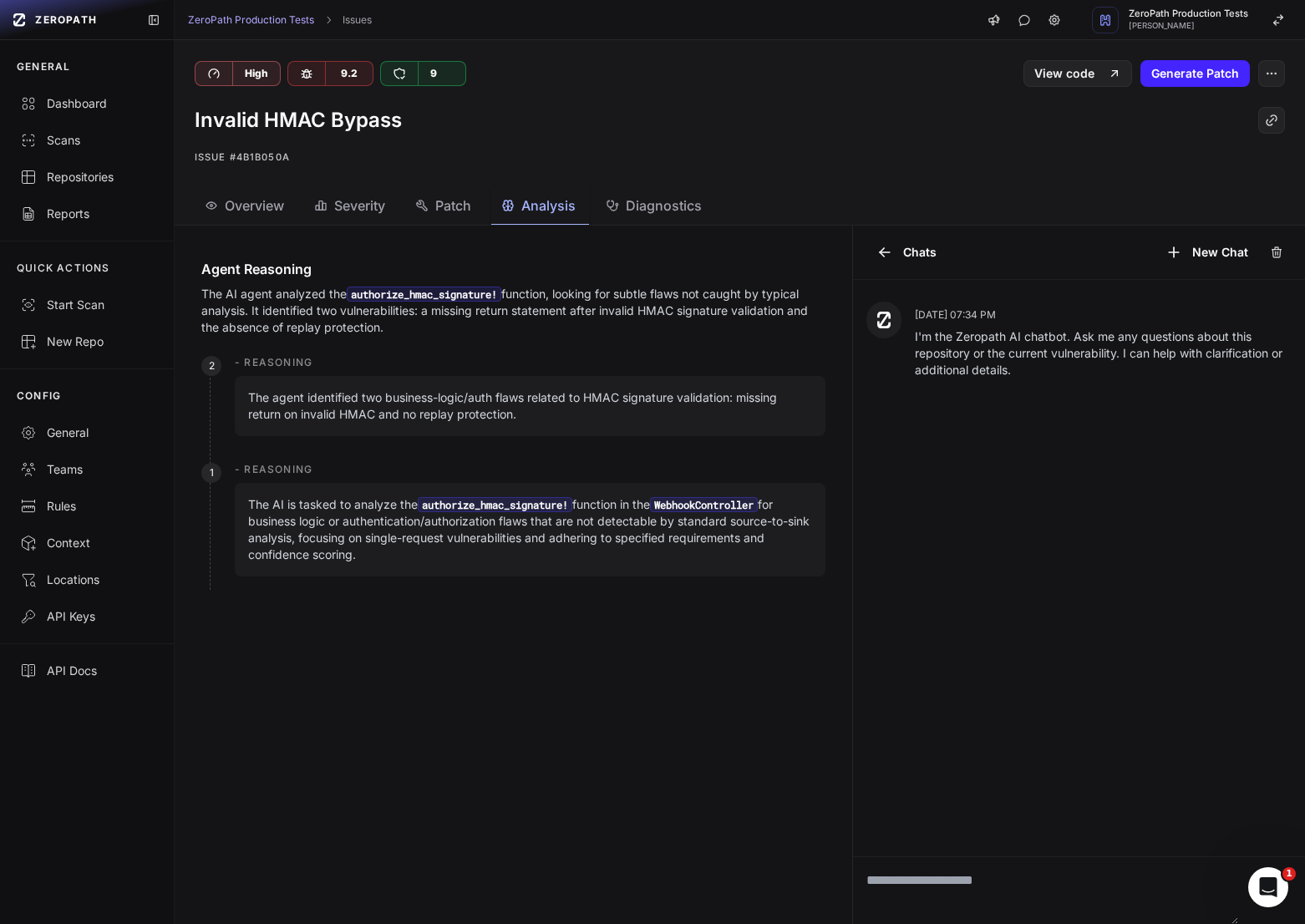
click at [424, 209] on icon "button" at bounding box center [422, 205] width 13 height 13
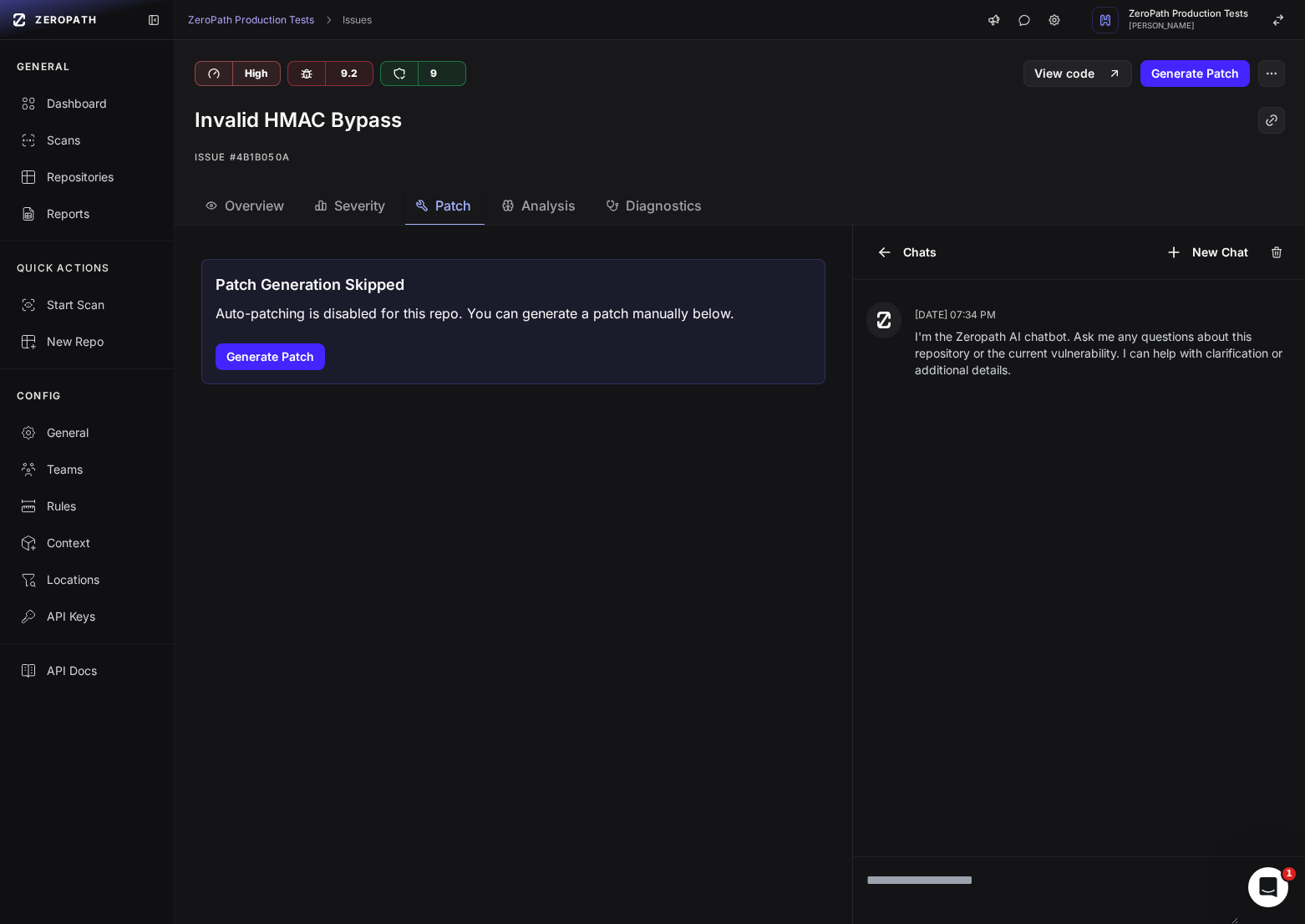
click at [345, 214] on span "Severity" at bounding box center [359, 205] width 51 height 20
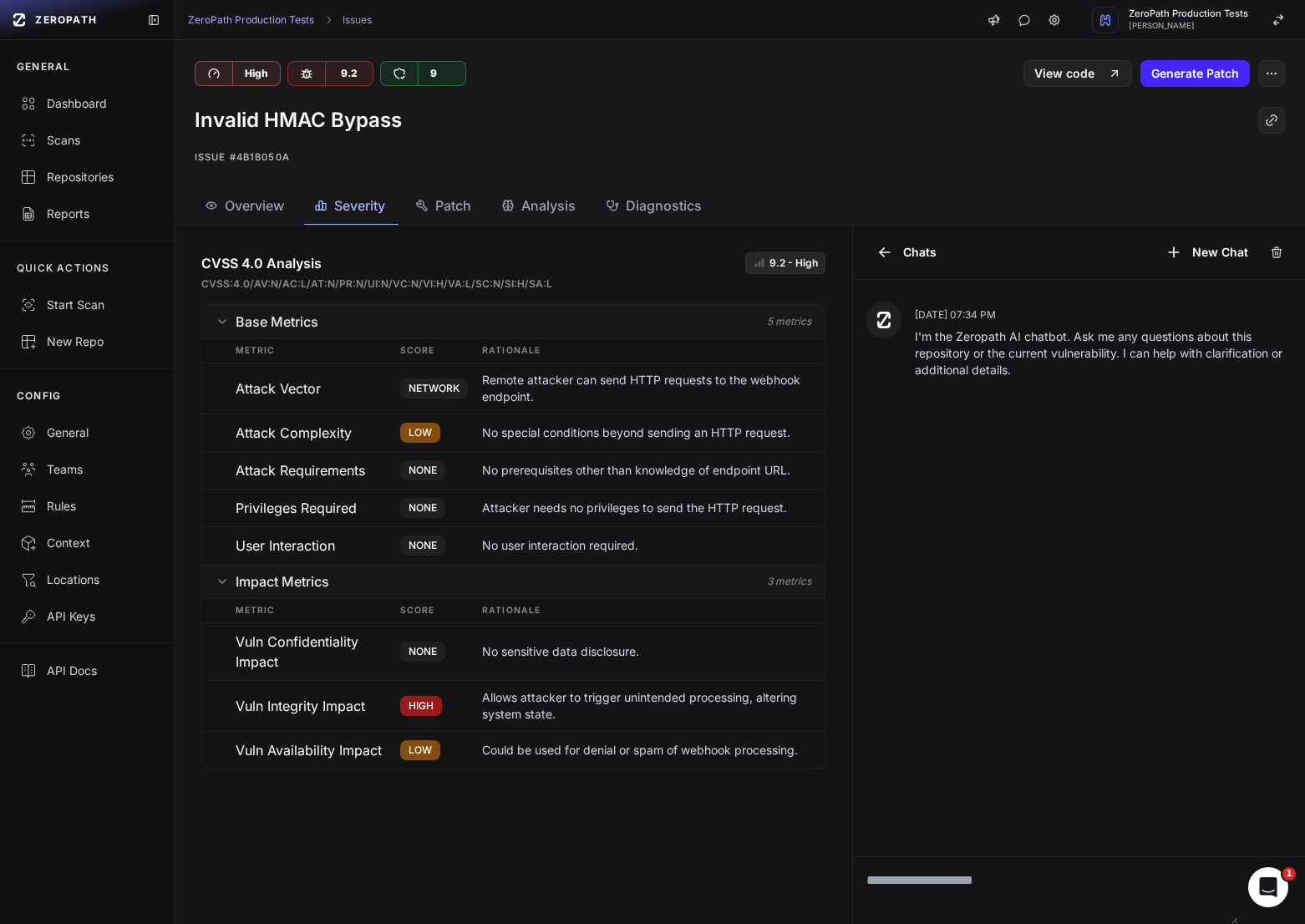
click at [218, 208] on icon "button" at bounding box center [211, 205] width 13 height 13
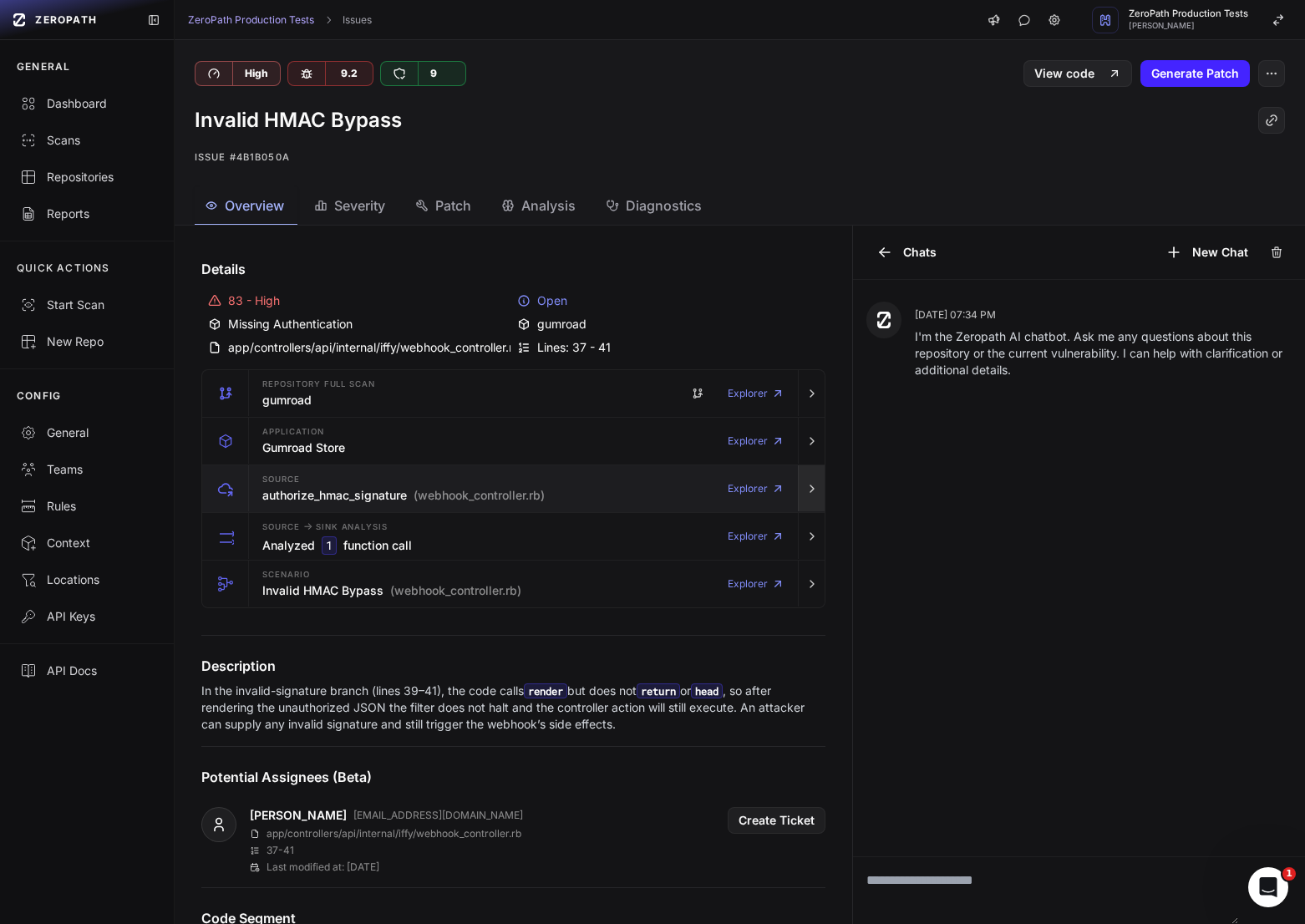
click at [817, 502] on button "button" at bounding box center [811, 488] width 27 height 46
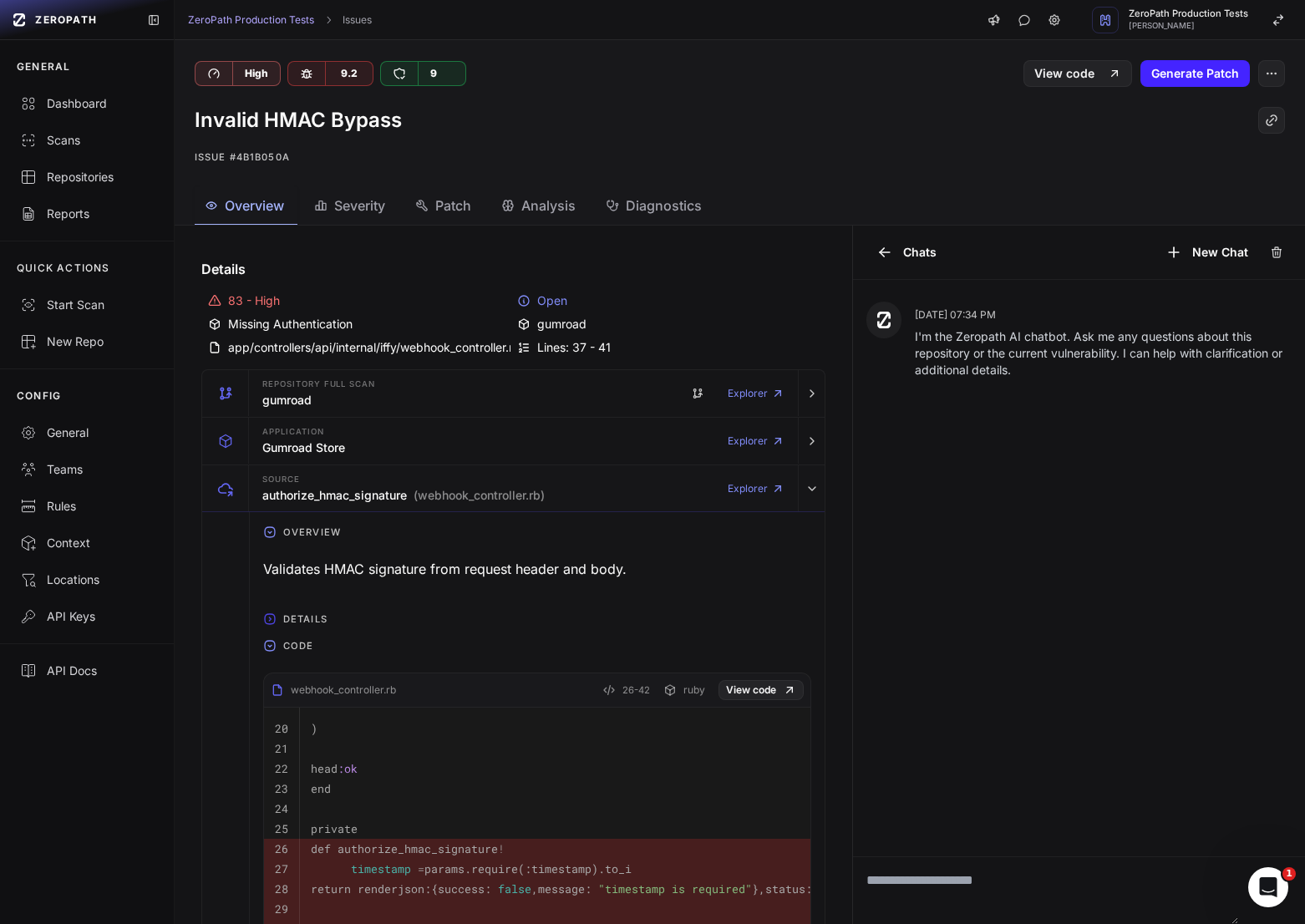
click at [266, 218] on button "Overview" at bounding box center [245, 205] width 103 height 37
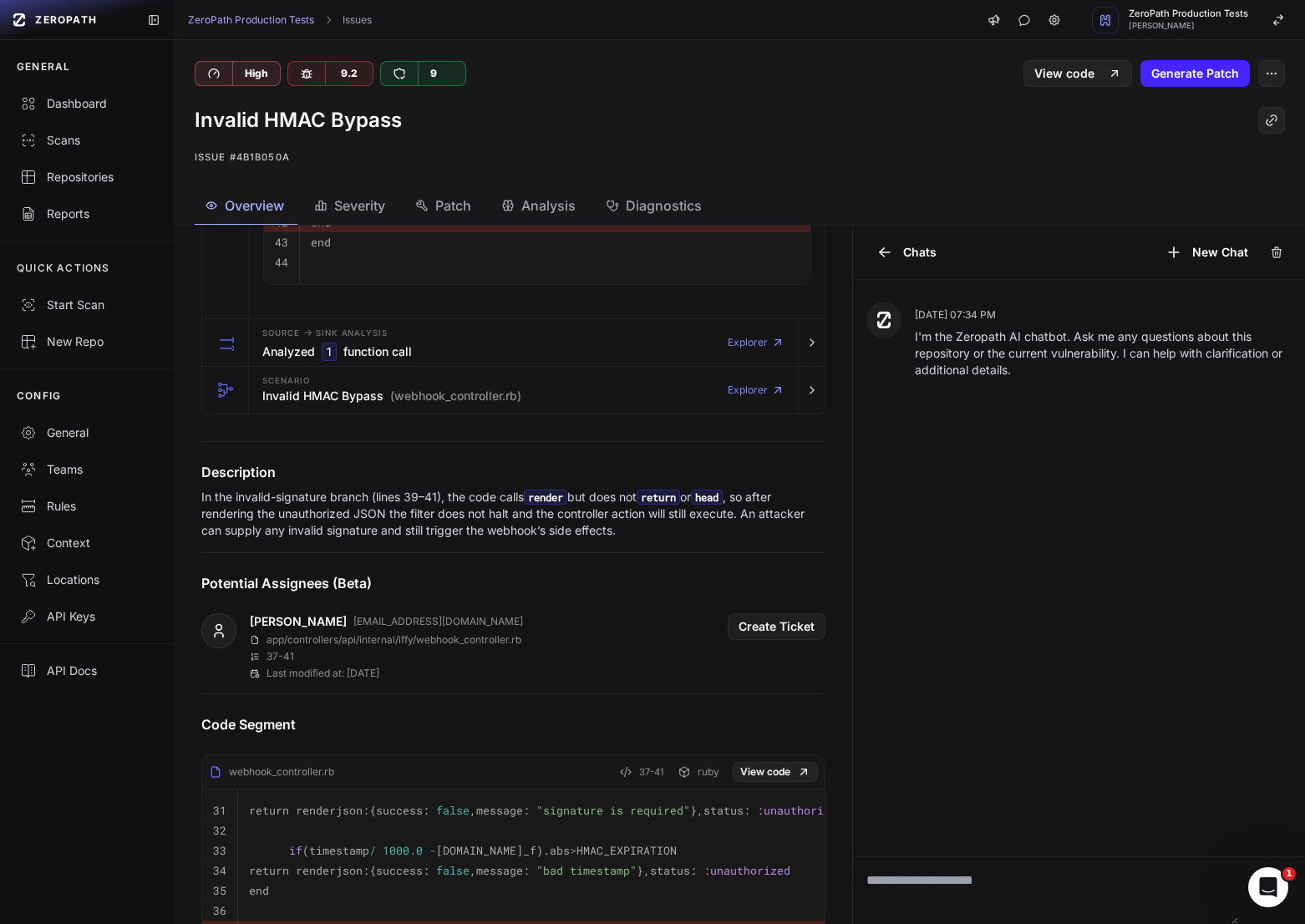
scroll to position [949, 0]
drag, startPoint x: 357, startPoint y: 494, endPoint x: 418, endPoint y: 500, distance: 61.3
click at [418, 500] on p "In the invalid-signature branch (lines 39–41), the code calls render but does n…" at bounding box center [513, 512] width 624 height 50
click at [446, 500] on p "In the invalid-signature branch (lines 39–41), the code calls render but does n…" at bounding box center [513, 512] width 624 height 50
drag, startPoint x: 339, startPoint y: 517, endPoint x: 415, endPoint y: 517, distance: 76.0
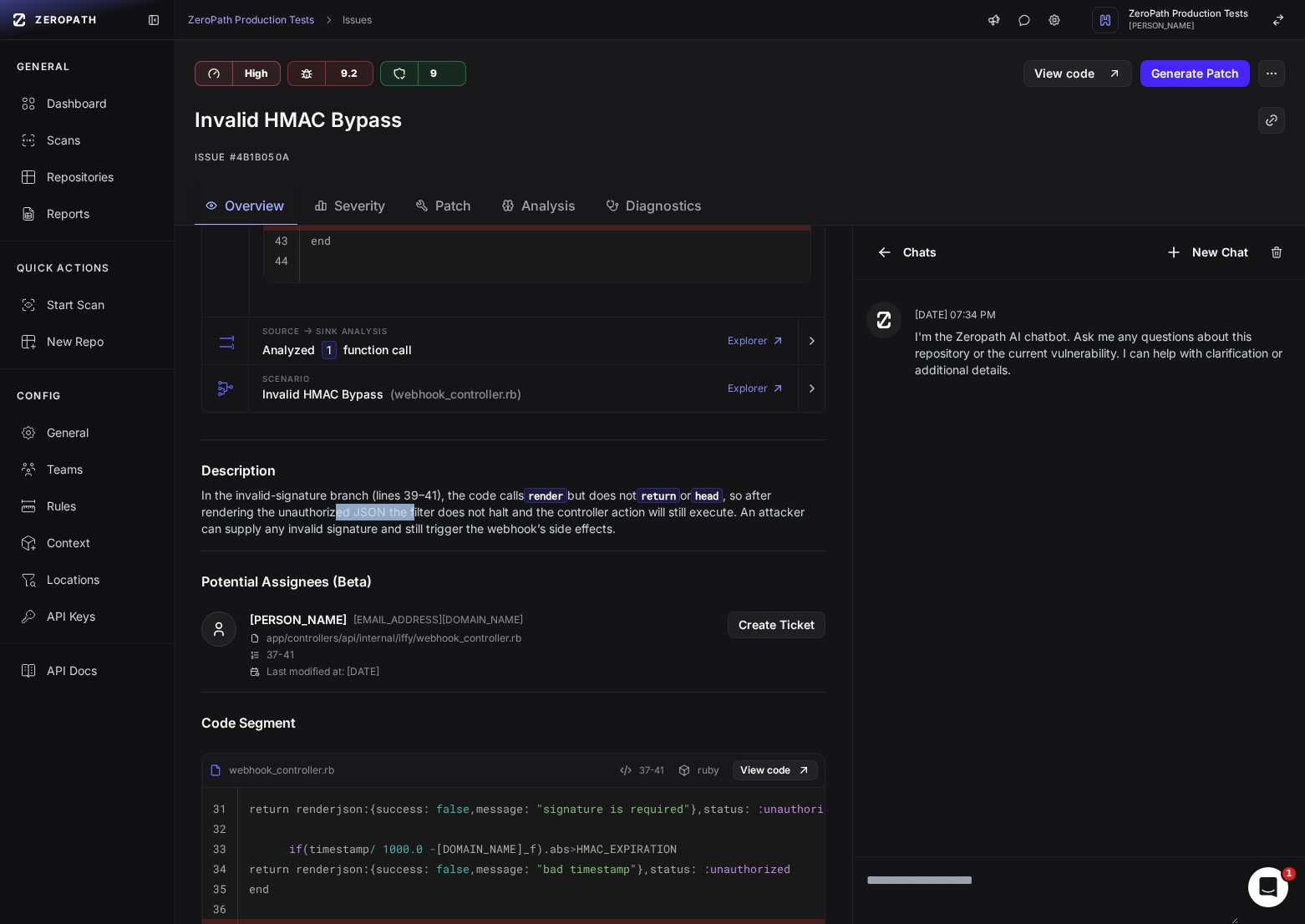
click at [415, 517] on p "In the invalid-signature branch (lines 39–41), the code calls render but does n…" at bounding box center [513, 512] width 624 height 50
drag, startPoint x: 365, startPoint y: 514, endPoint x: 486, endPoint y: 514, distance: 121.0
click at [486, 514] on p "In the invalid-signature branch (lines 39–41), the code calls render but does n…" at bounding box center [513, 512] width 624 height 50
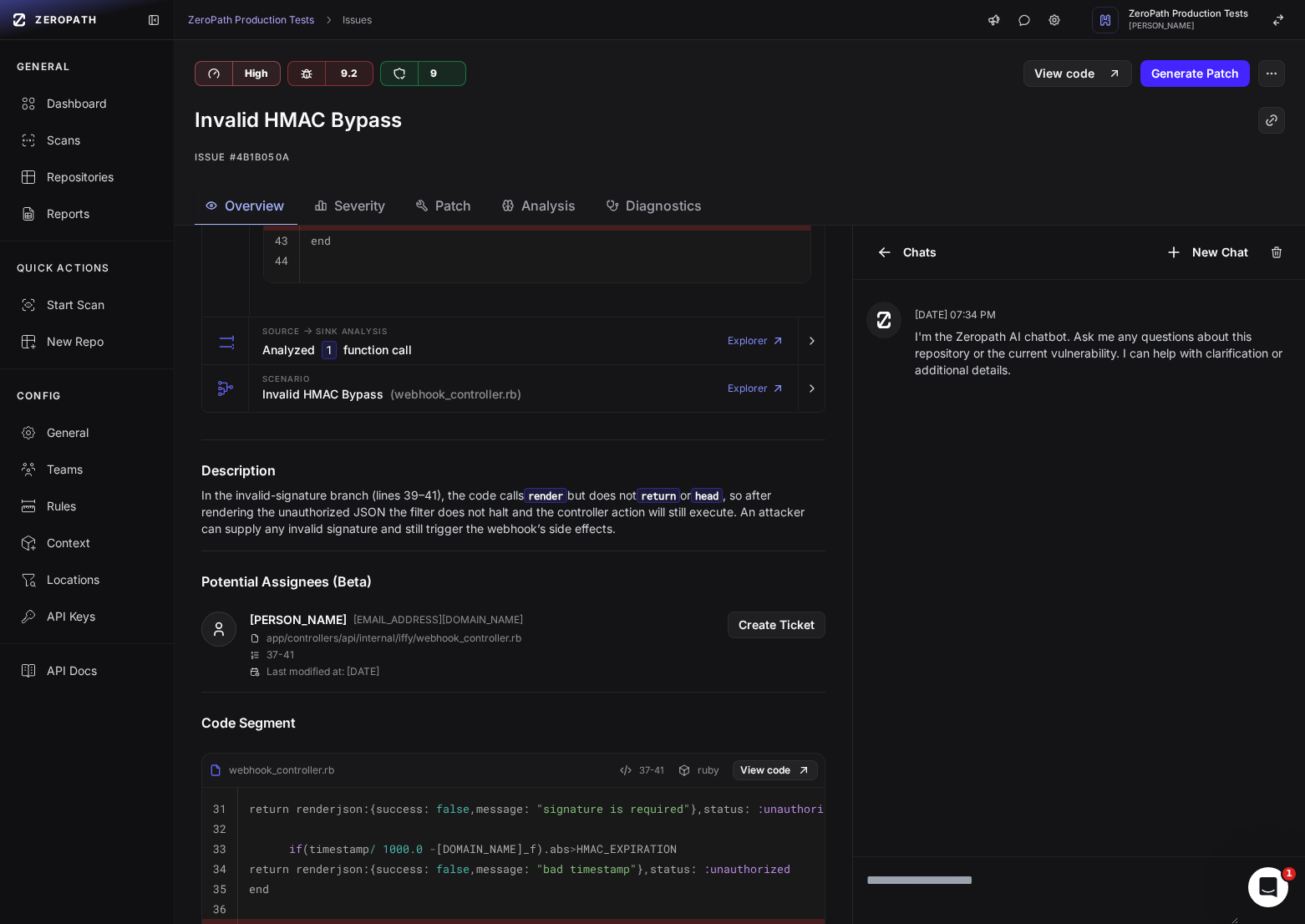
click at [498, 514] on p "In the invalid-signature branch (lines 39–41), the code calls render but does n…" at bounding box center [513, 512] width 624 height 50
click at [547, 514] on p "In the invalid-signature branch (lines 39–41), the code calls render but does n…" at bounding box center [513, 512] width 624 height 50
click at [600, 513] on p "In the invalid-signature branch (lines 39–41), the code calls render but does n…" at bounding box center [513, 512] width 624 height 50
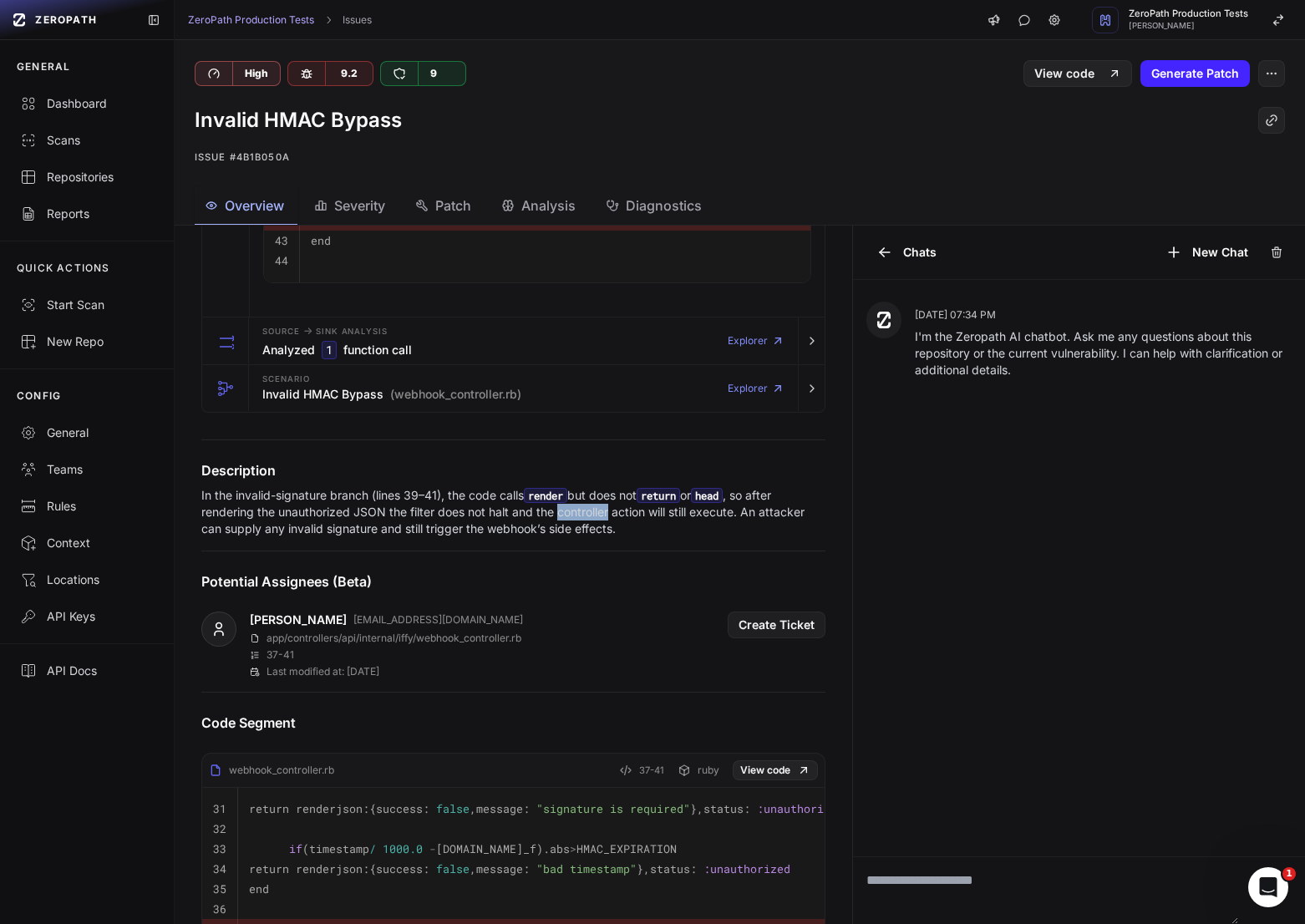
click at [600, 513] on p "In the invalid-signature branch (lines 39–41), the code calls render but does n…" at bounding box center [513, 512] width 624 height 50
click at [662, 513] on p "In the invalid-signature branch (lines 39–41), the code calls render but does n…" at bounding box center [513, 512] width 624 height 50
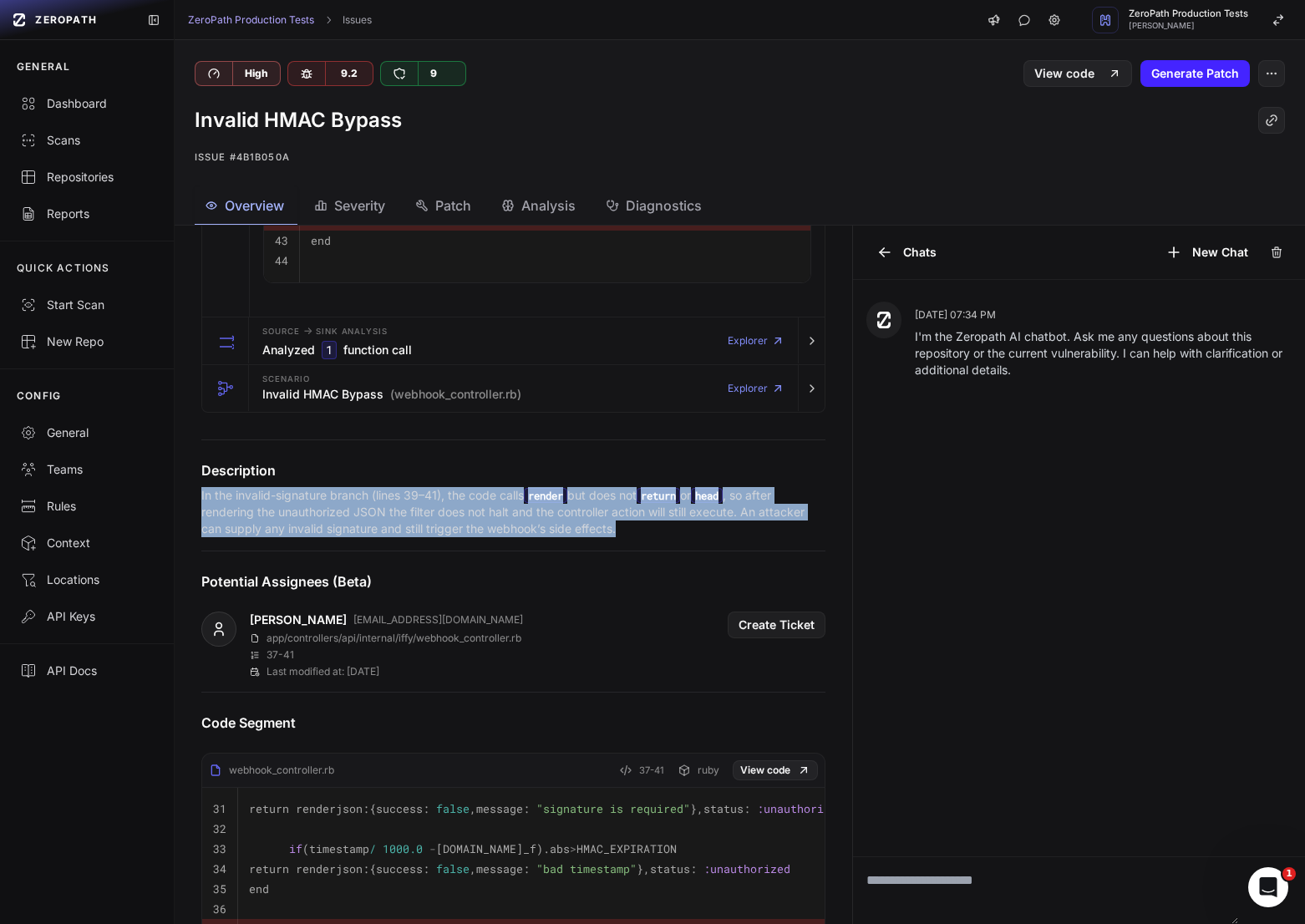
click at [662, 513] on p "In the invalid-signature branch (lines 39–41), the code calls render but does n…" at bounding box center [513, 512] width 624 height 50
click at [645, 513] on p "In the invalid-signature branch (lines 39–41), the code calls render but does n…" at bounding box center [513, 512] width 624 height 50
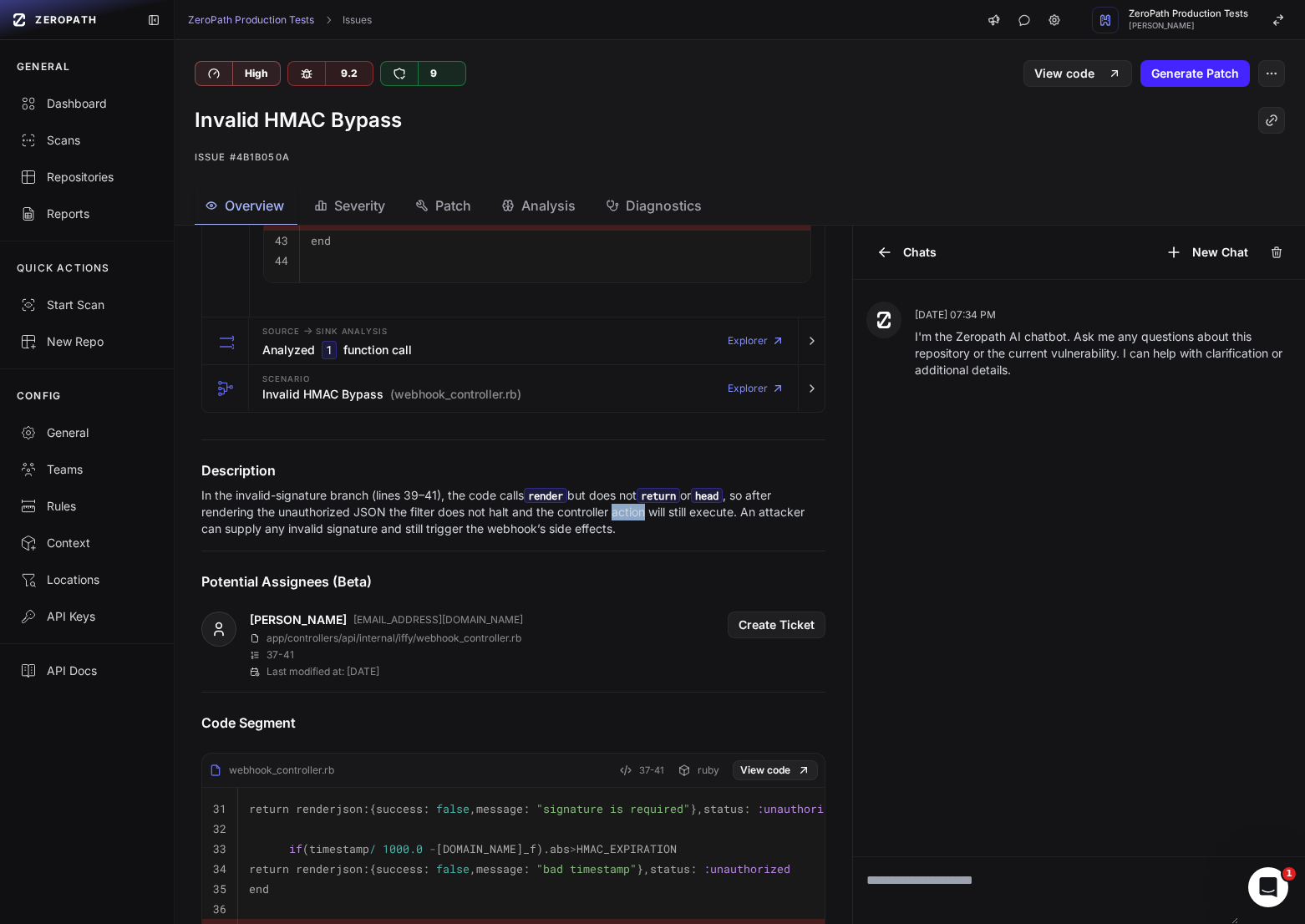
click at [645, 513] on p "In the invalid-signature branch (lines 39–41), the code calls render but does n…" at bounding box center [513, 512] width 624 height 50
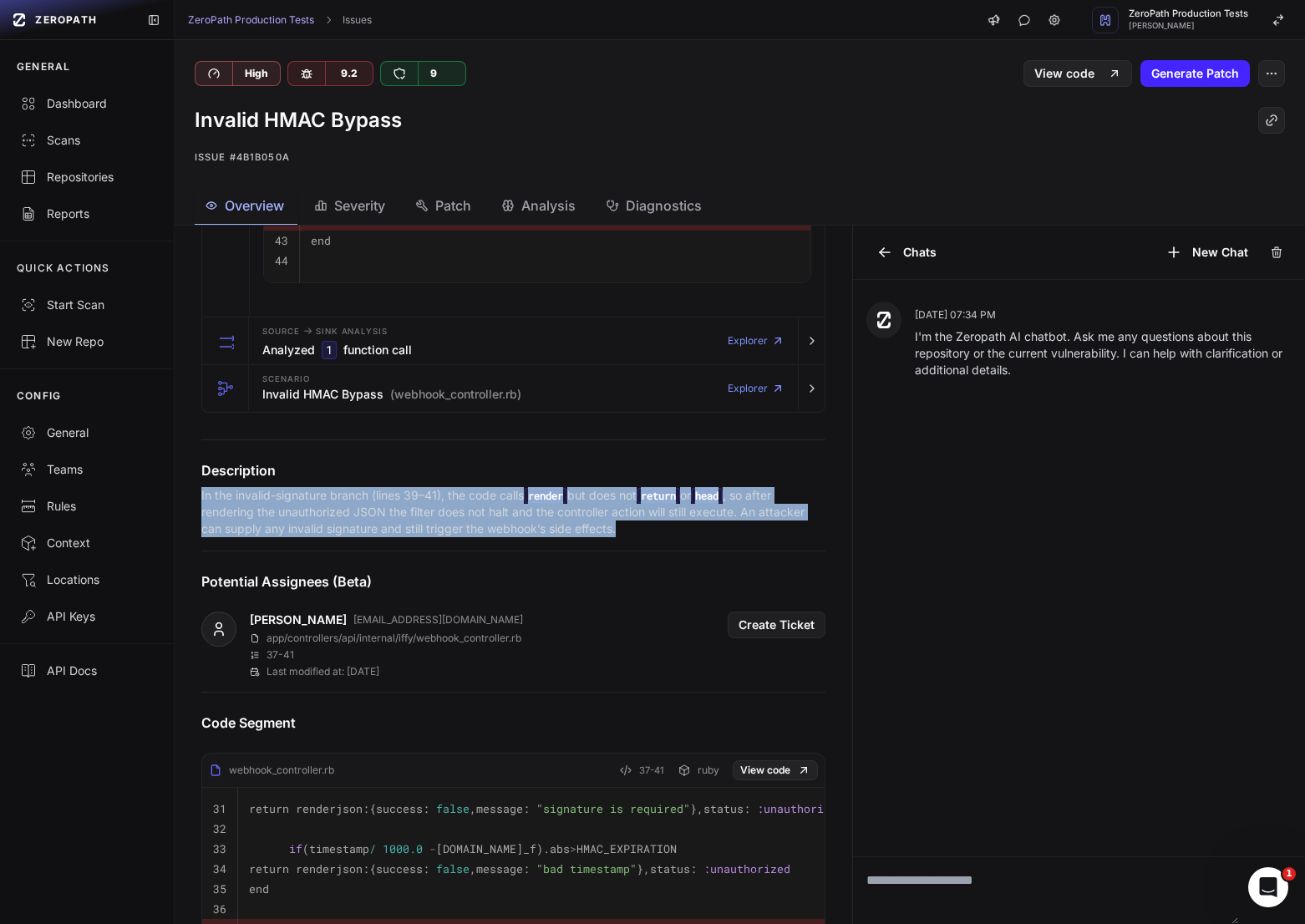
click at [645, 513] on p "In the invalid-signature branch (lines 39–41), the code calls render but does n…" at bounding box center [513, 512] width 624 height 50
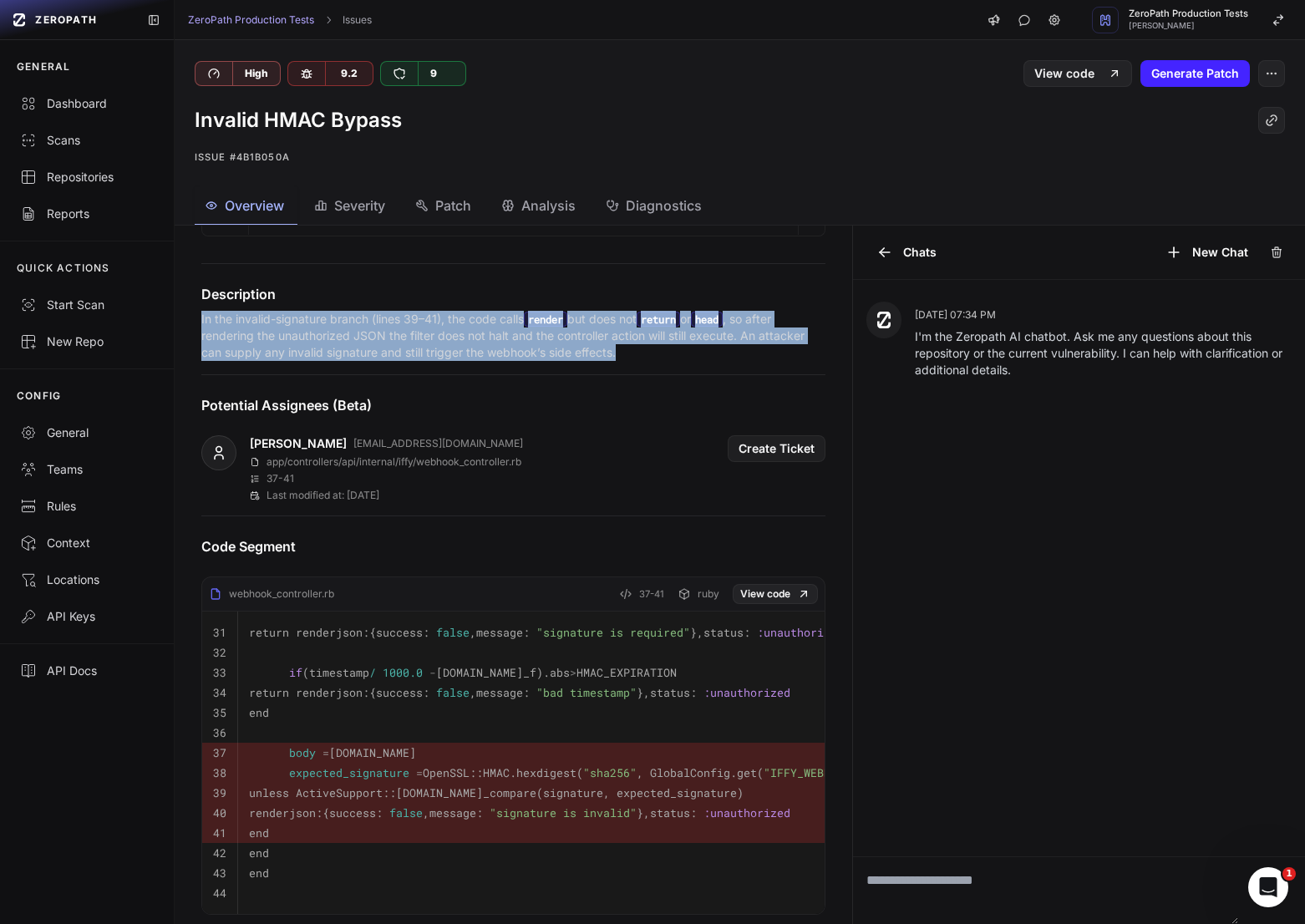
scroll to position [1126, 0]
click at [537, 350] on p "In the invalid-signature branch (lines 39–41), the code calls render but does n…" at bounding box center [513, 335] width 624 height 50
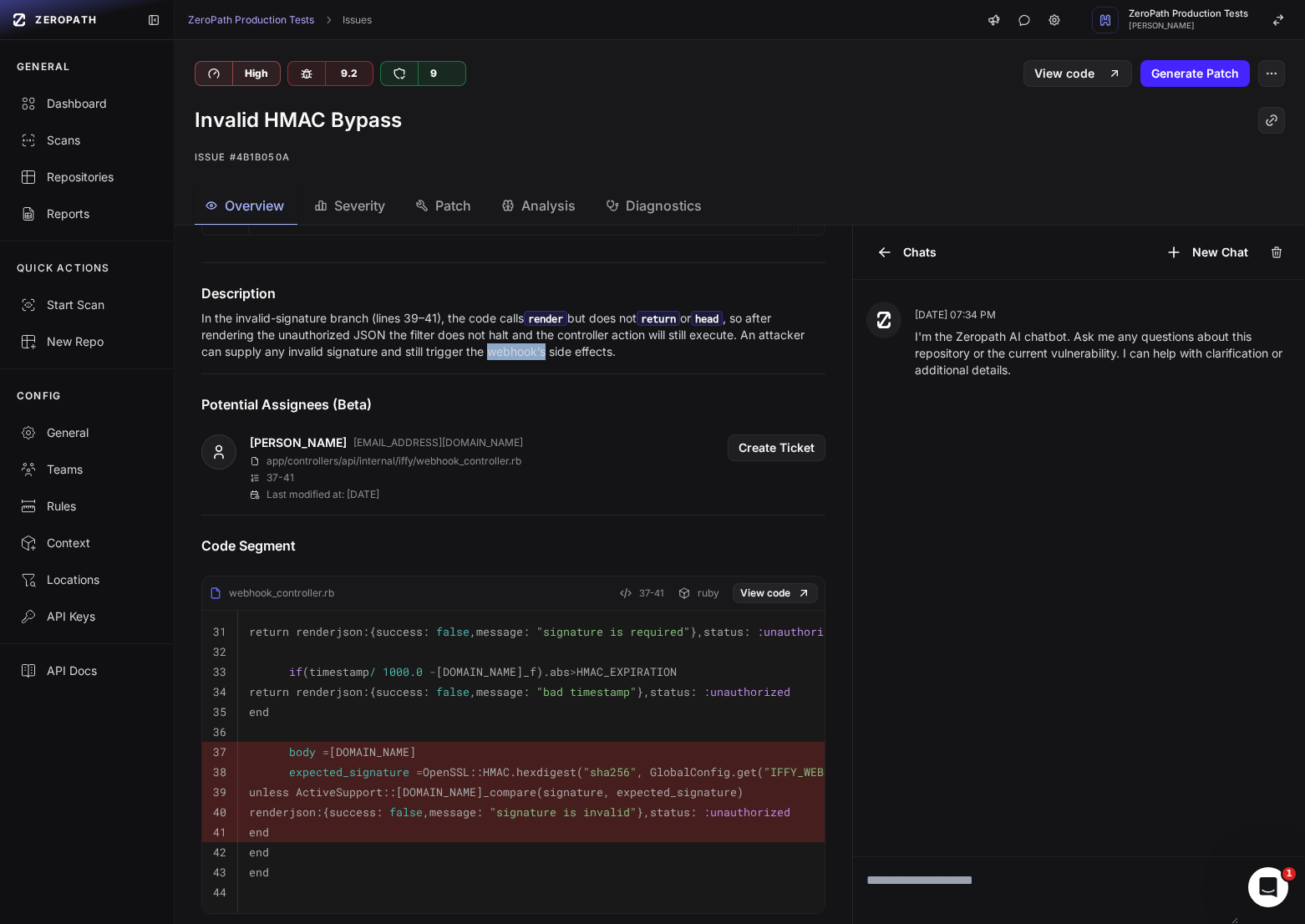
click at [537, 350] on p "In the invalid-signature branch (lines 39–41), the code calls render but does n…" at bounding box center [513, 335] width 624 height 50
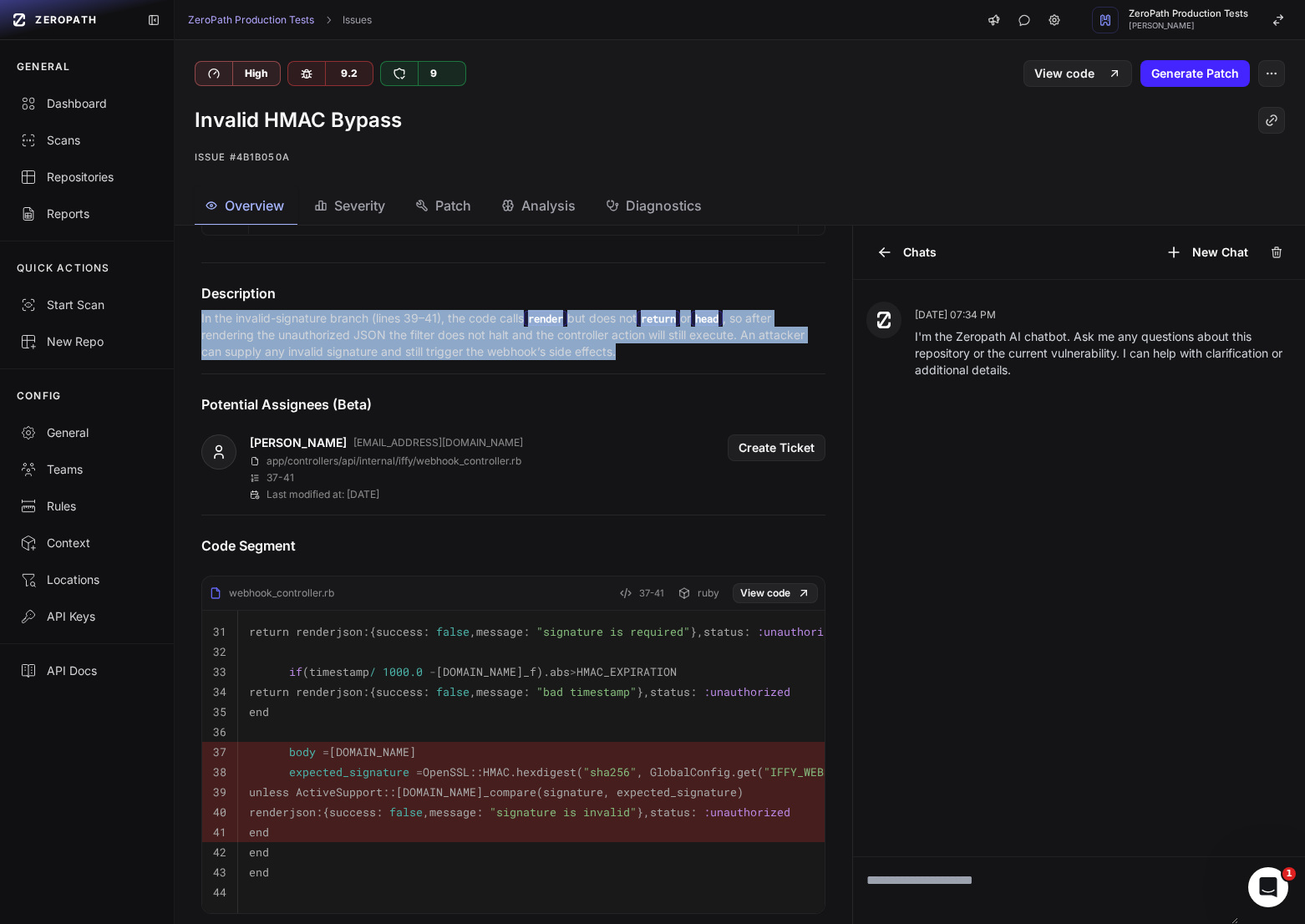
click at [537, 350] on p "In the invalid-signature branch (lines 39–41), the code calls render but does n…" at bounding box center [513, 335] width 624 height 50
